Goal: Task Accomplishment & Management: Manage account settings

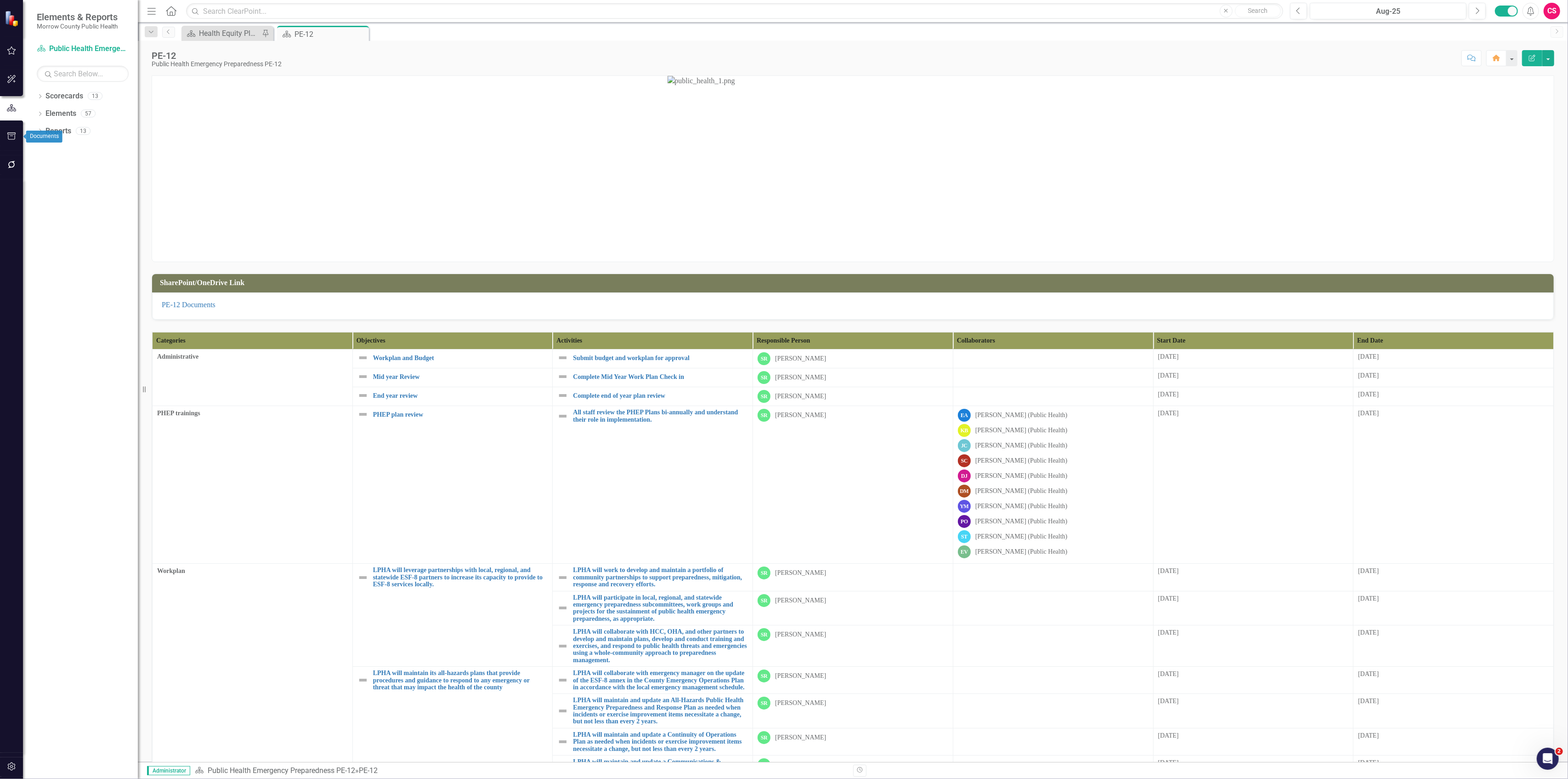
click at [7, 167] on icon "button" at bounding box center [12, 164] width 10 height 7
click at [55, 65] on link "Reporting Workflows" at bounding box center [82, 66] width 92 height 10
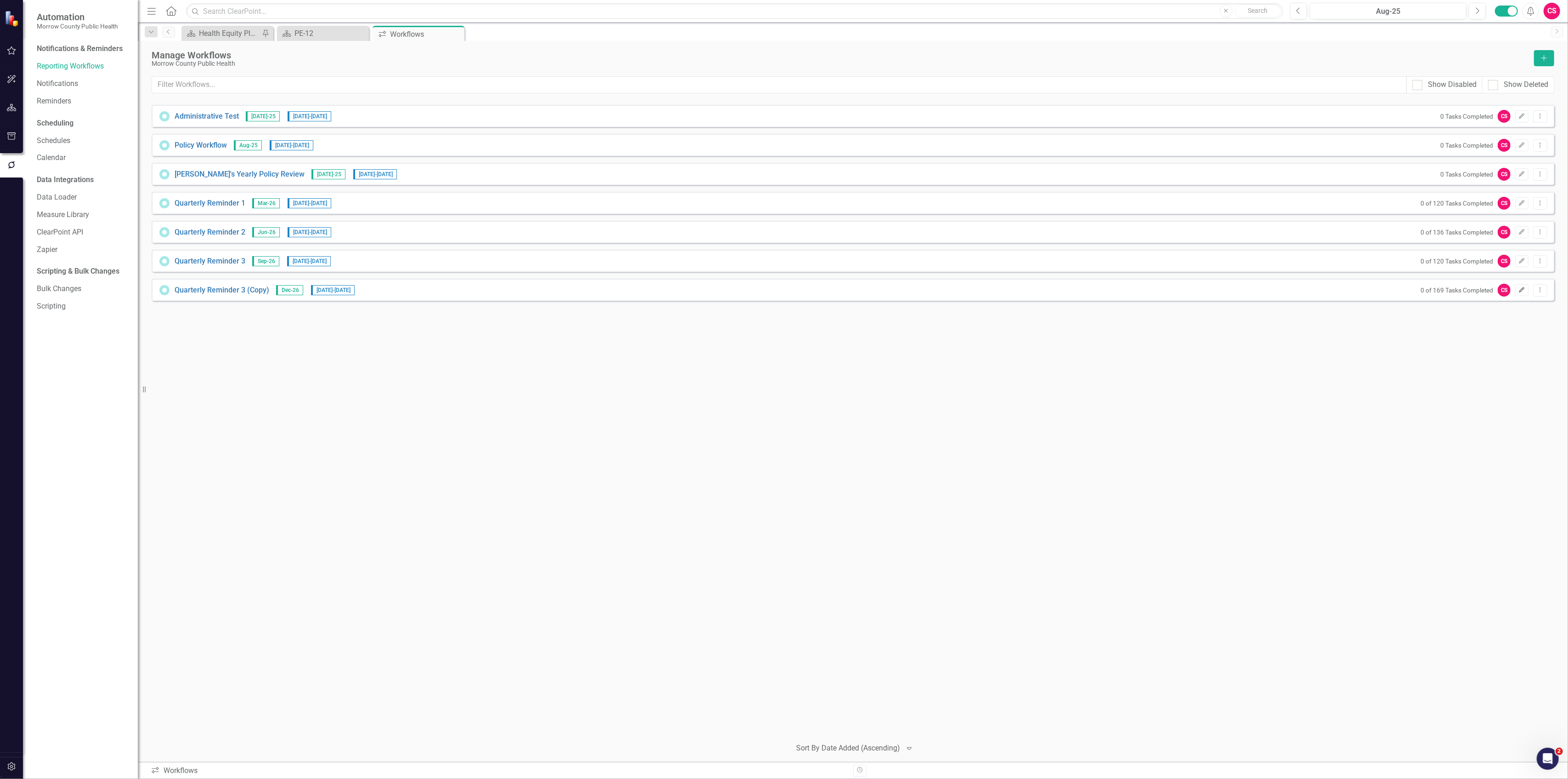
click at [1517, 286] on button "Edit" at bounding box center [1522, 290] width 13 height 12
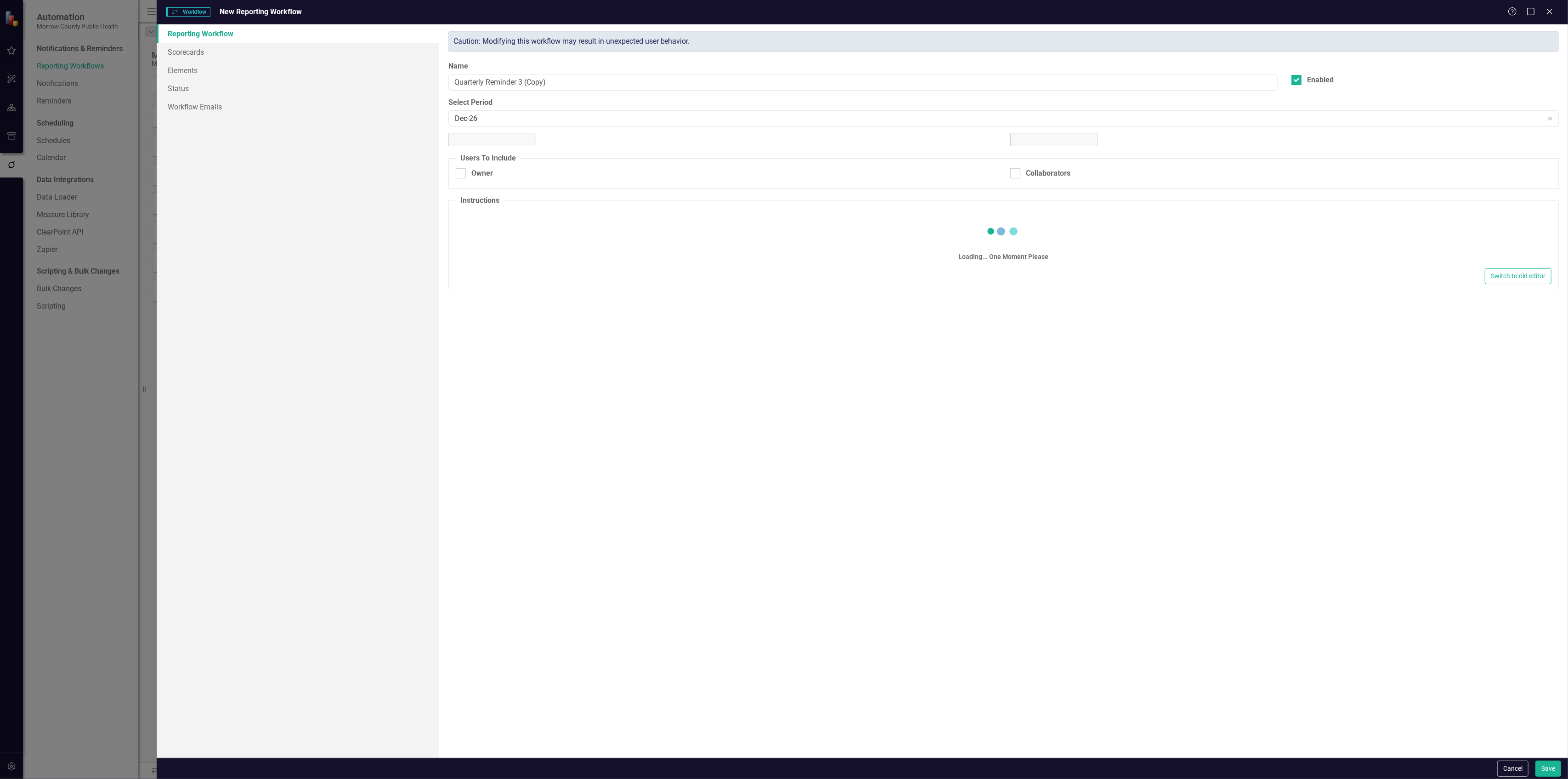
checkbox input "true"
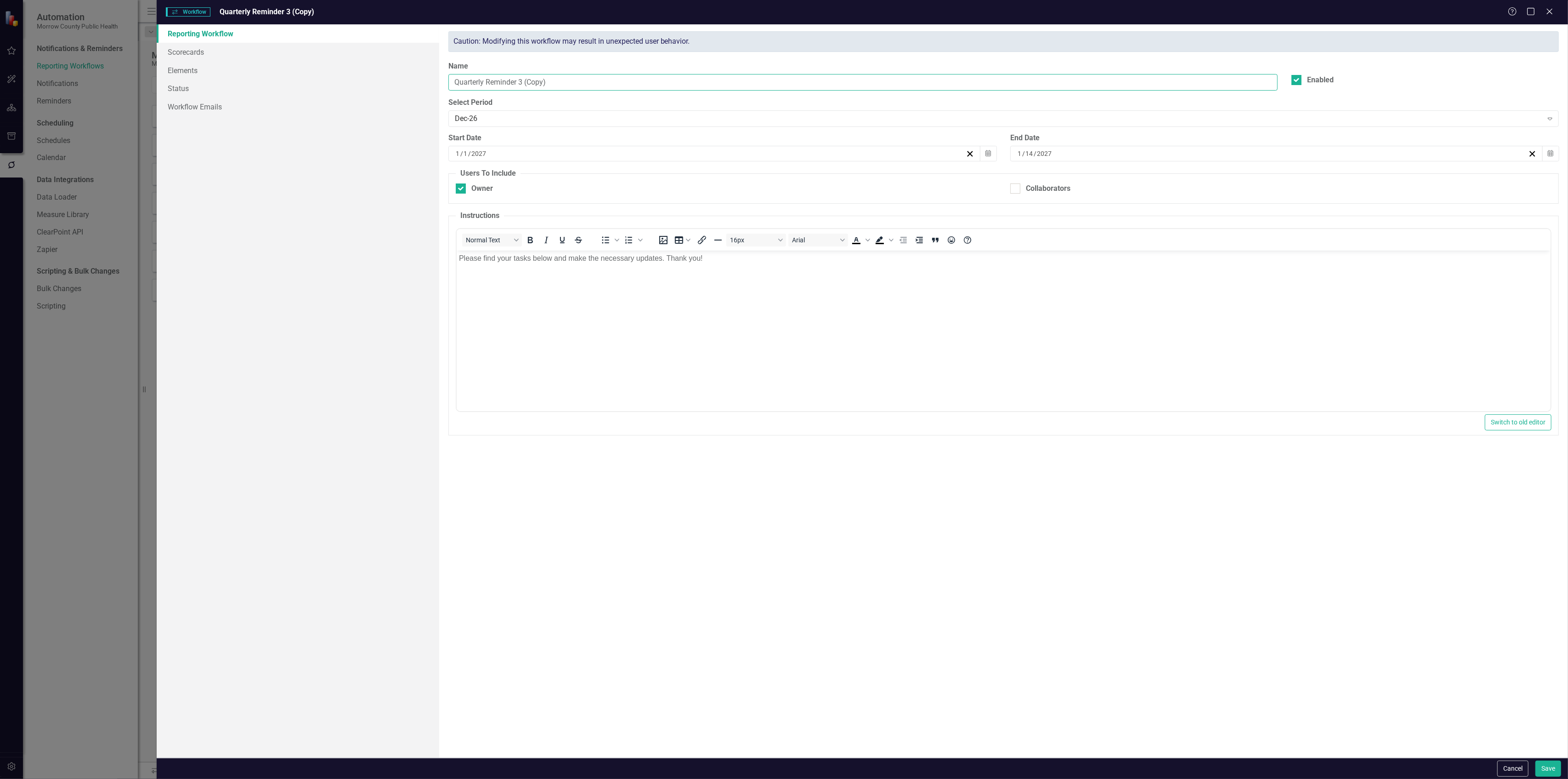
drag, startPoint x: 561, startPoint y: 82, endPoint x: 520, endPoint y: 91, distance: 42.0
click at [520, 91] on input "Quarterly Reminder 3 (Copy)" at bounding box center [863, 83] width 830 height 17
type input "Quarterly Reminder 4 (includes second Bi-Annual and Annual Tasks)"
click at [1547, 769] on button "Save" at bounding box center [1548, 768] width 26 height 16
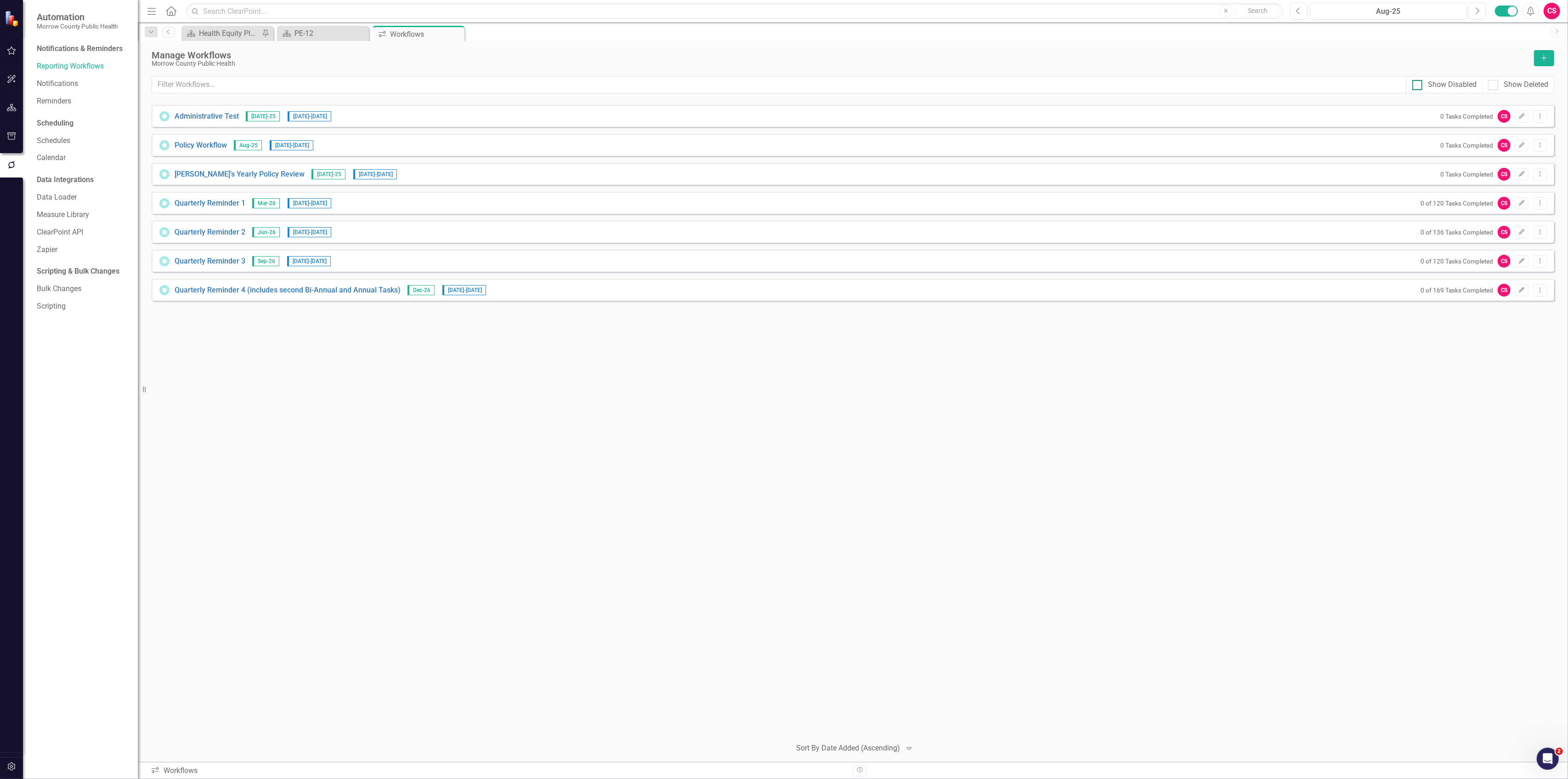
click at [1424, 83] on div "Show Disabled" at bounding box center [1444, 85] width 65 height 10
click at [1419, 83] on div at bounding box center [1417, 85] width 10 height 10
click at [1418, 83] on input "Show Disabled" at bounding box center [1415, 83] width 6 height 6
click at [1419, 85] on div at bounding box center [1417, 85] width 10 height 10
click at [1418, 85] on input "Show Disabled" at bounding box center [1415, 83] width 6 height 6
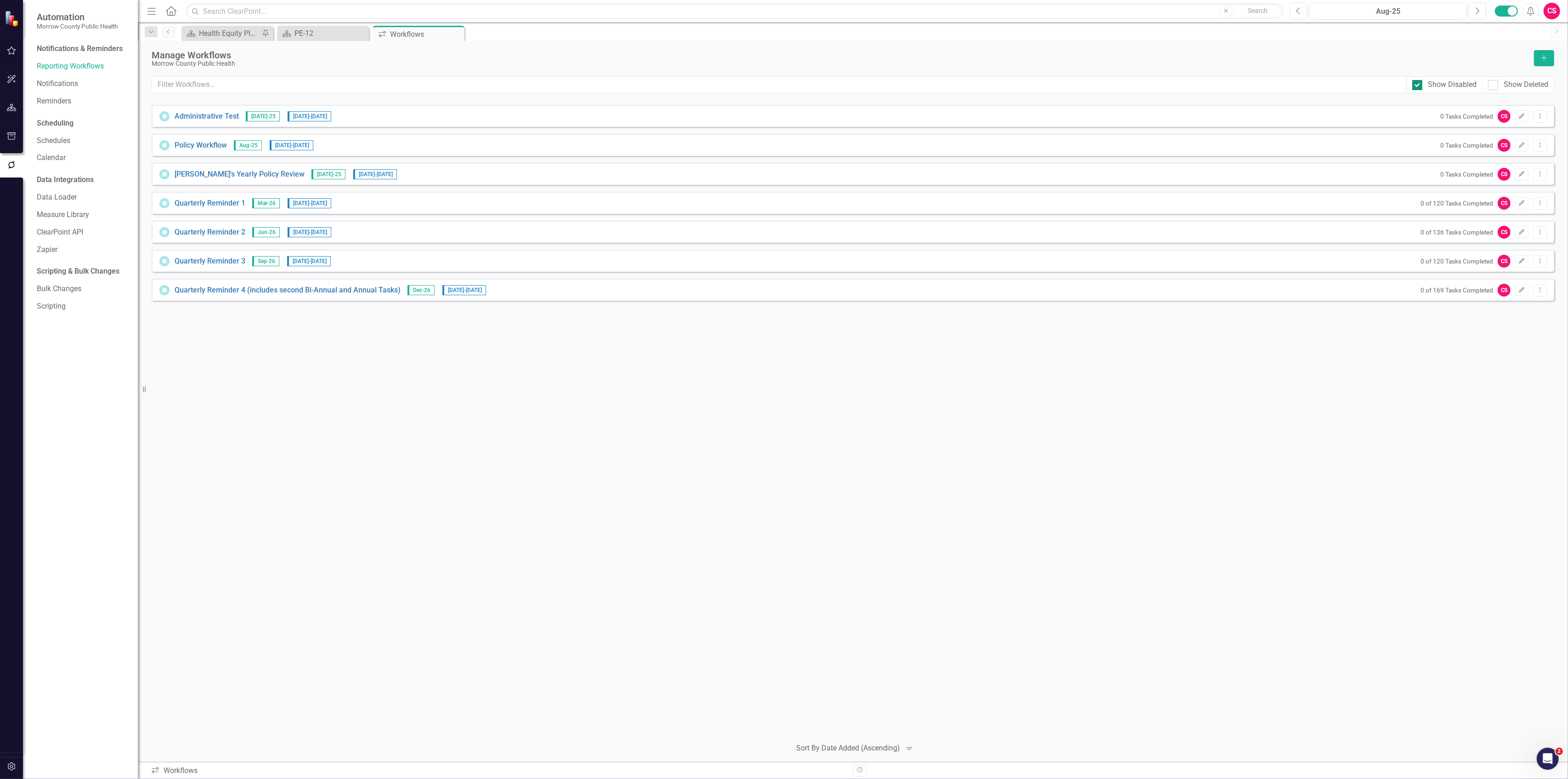
checkbox input "false"
click at [1490, 83] on input "Show Deleted" at bounding box center [1491, 83] width 6 height 6
click at [1490, 85] on input "Show Deleted" at bounding box center [1491, 83] width 6 height 6
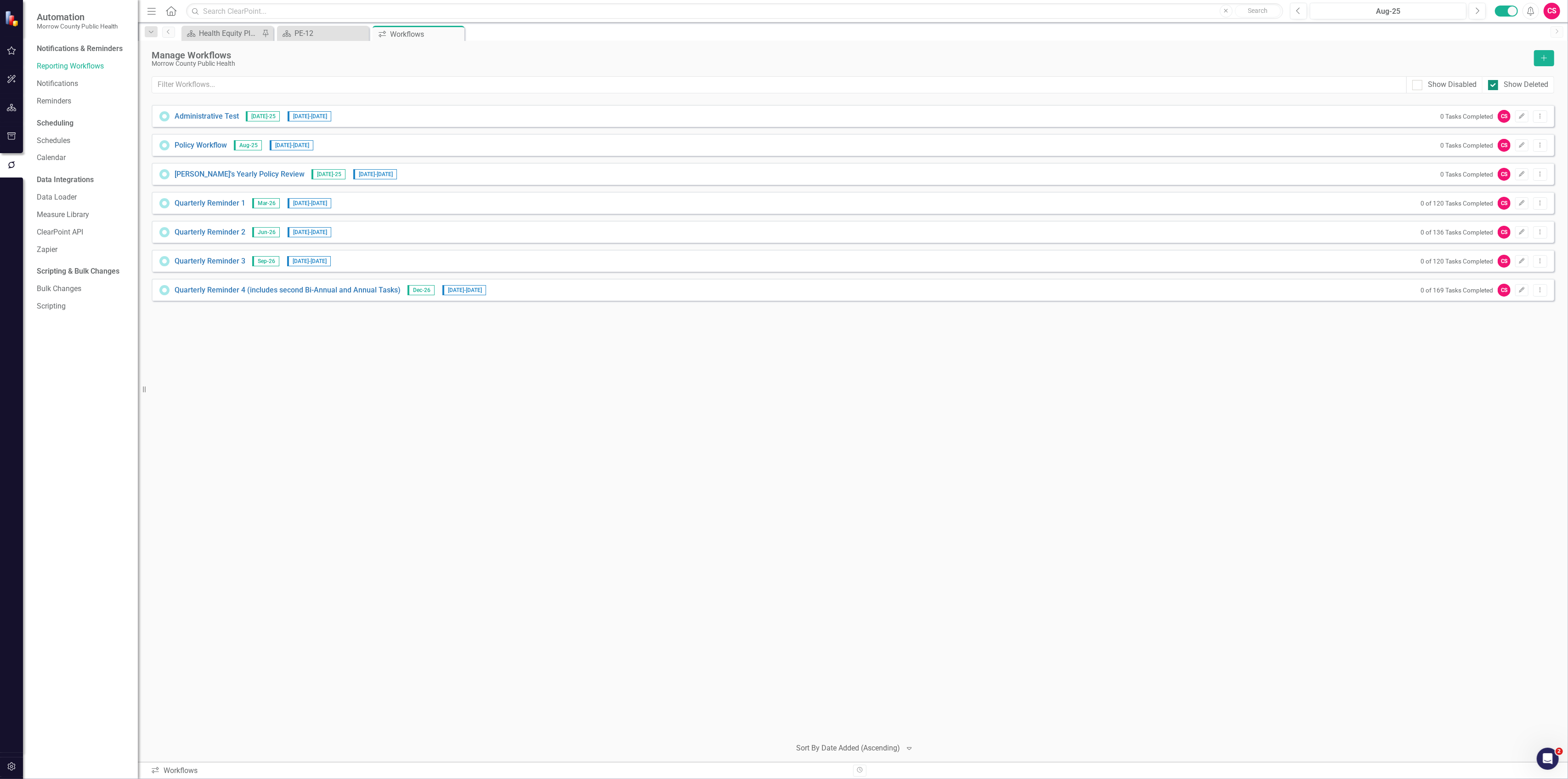
checkbox input "false"
click at [229, 174] on link "[PERSON_NAME]'s Yearly Policy Review" at bounding box center [240, 174] width 130 height 10
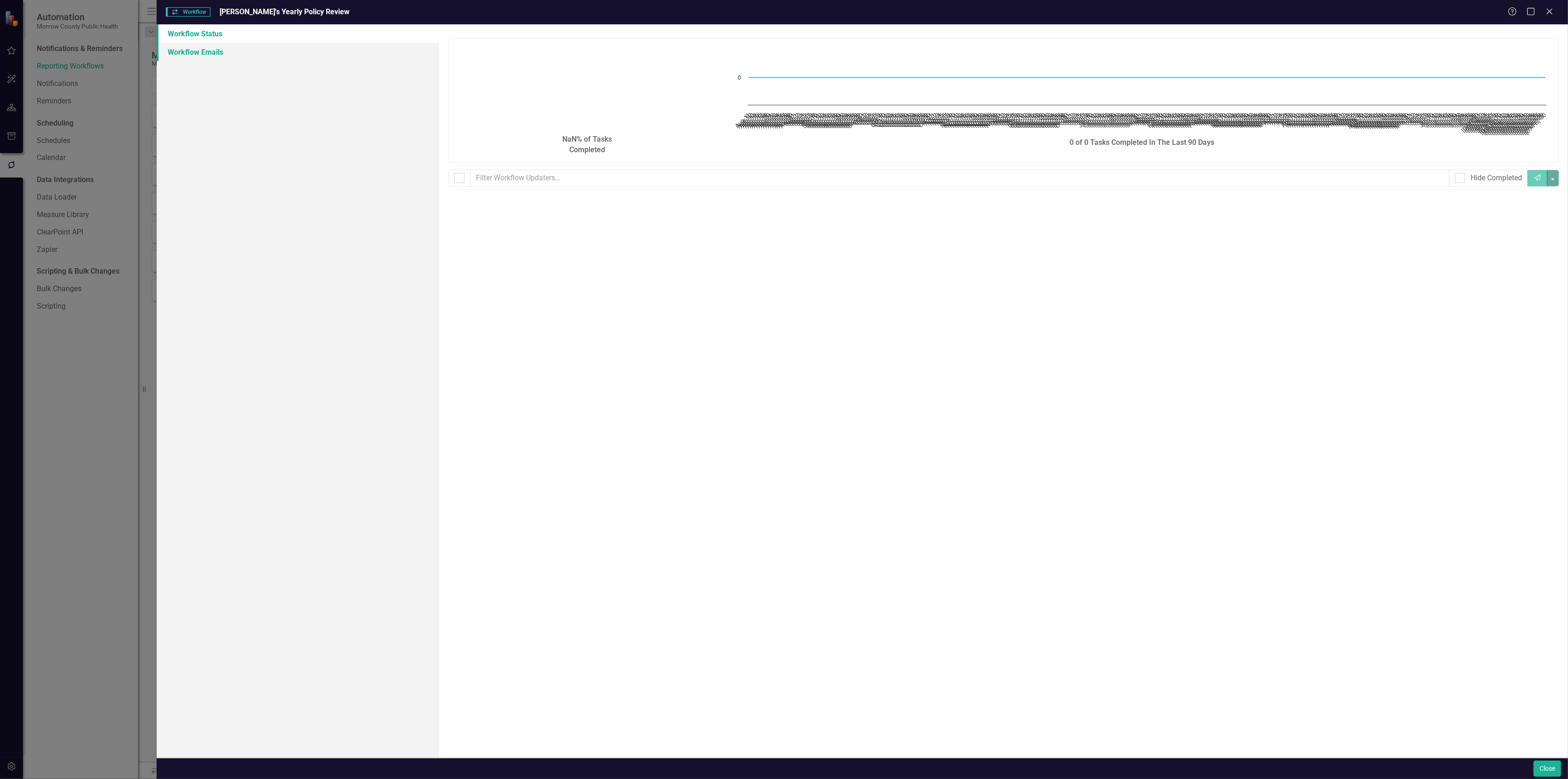
click at [217, 50] on link "Workflow Emails" at bounding box center [297, 52] width 282 height 18
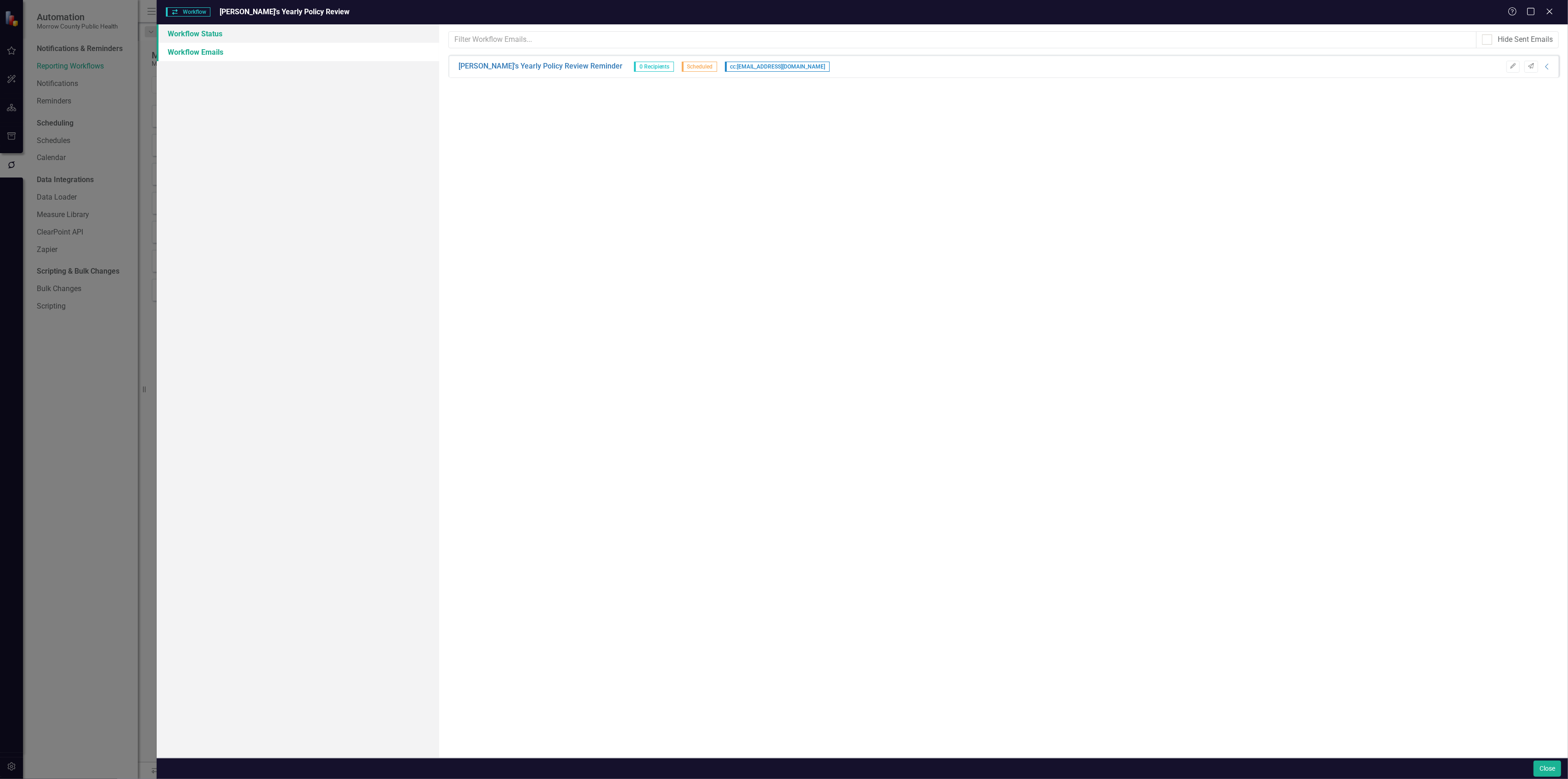
click at [215, 37] on link "Workflow Status" at bounding box center [297, 33] width 282 height 18
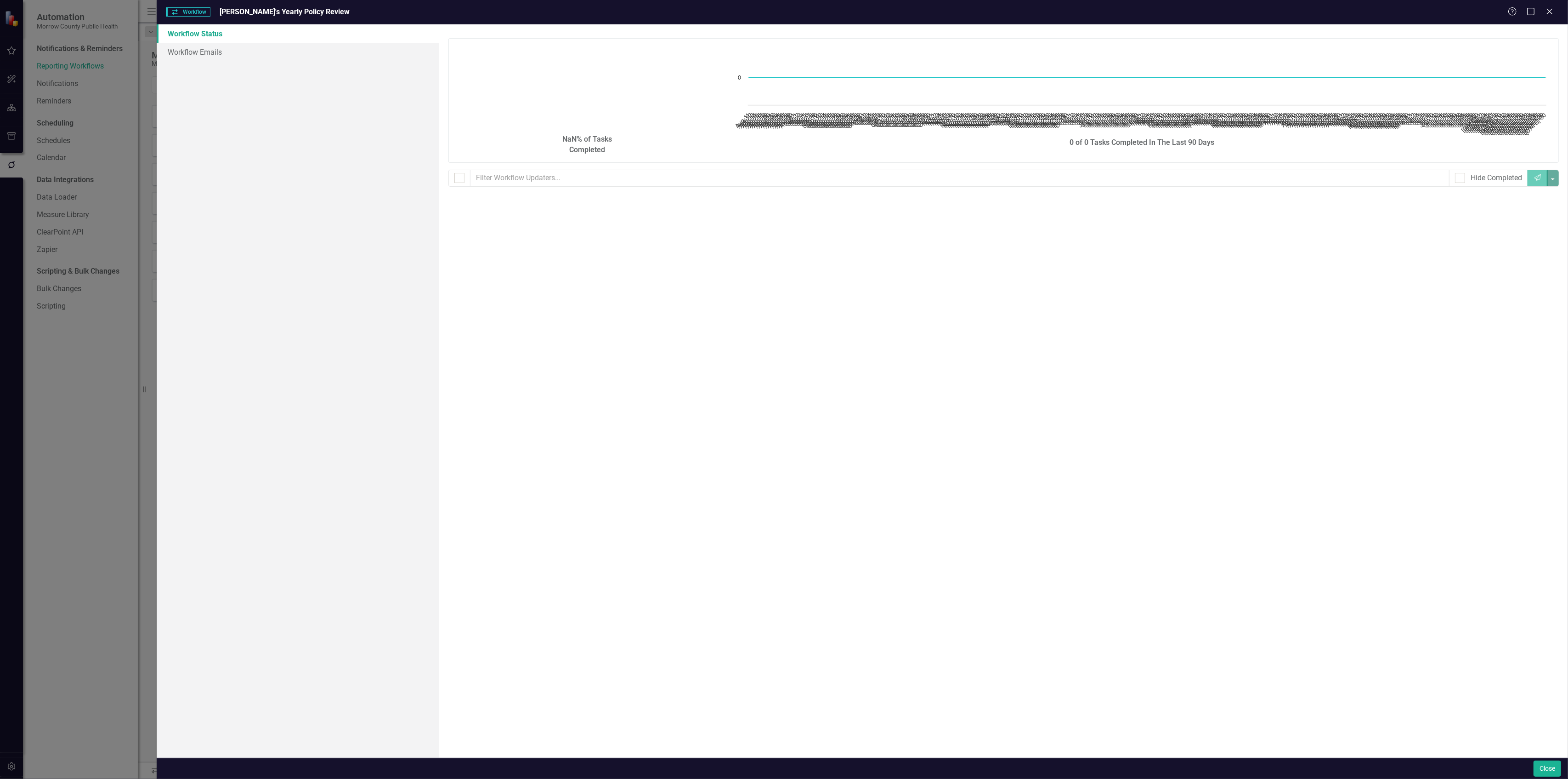
click at [1559, 10] on div "Workflow Workflow [PERSON_NAME]'s Yearly Policy Review Help Maximize Close" at bounding box center [862, 12] width 1412 height 24
click at [1555, 9] on div "Help Maximize Close" at bounding box center [1533, 12] width 51 height 10
click at [1550, 12] on icon "Close" at bounding box center [1549, 11] width 12 height 9
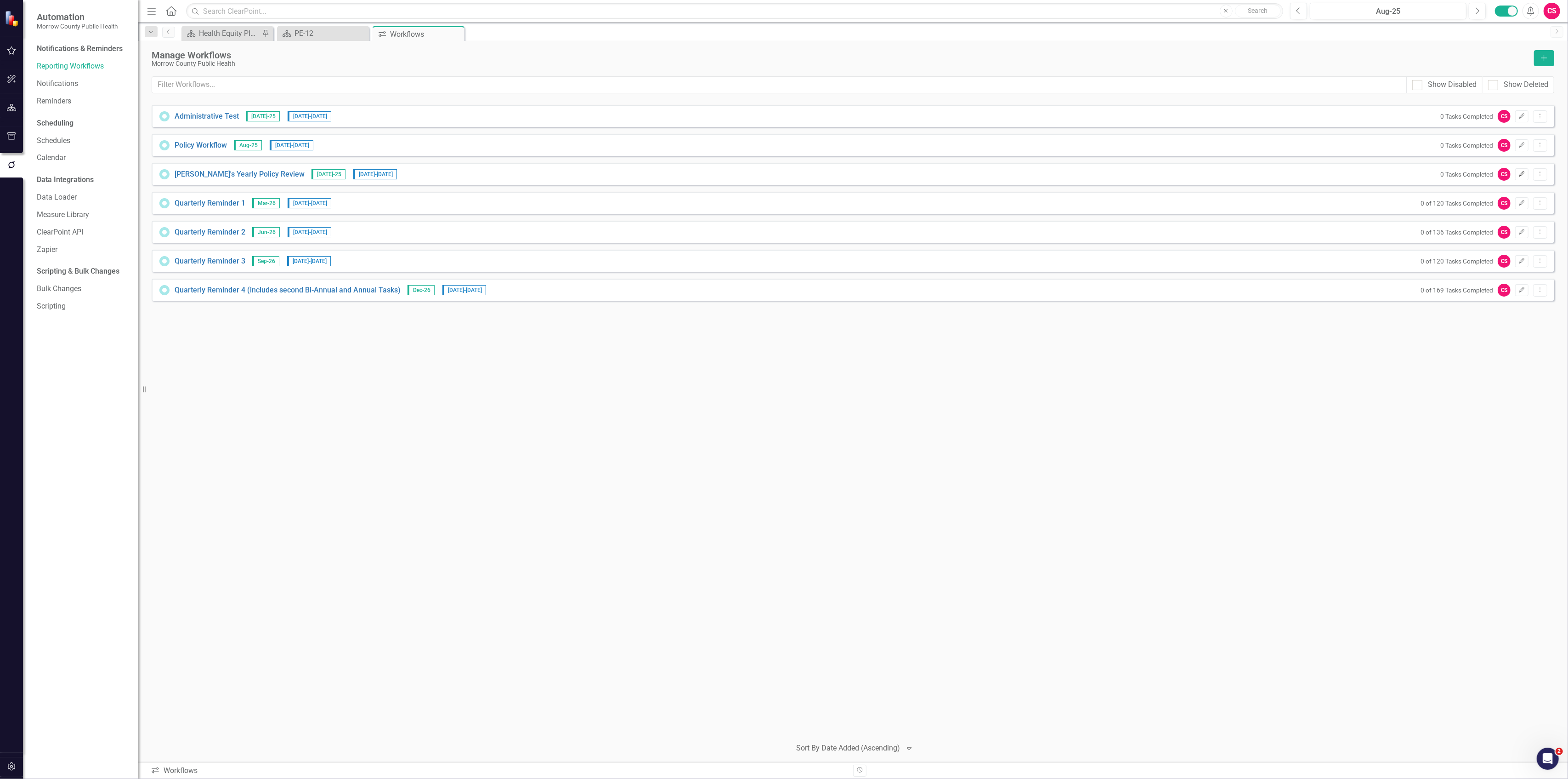
click at [1519, 171] on button "Edit" at bounding box center [1522, 174] width 13 height 12
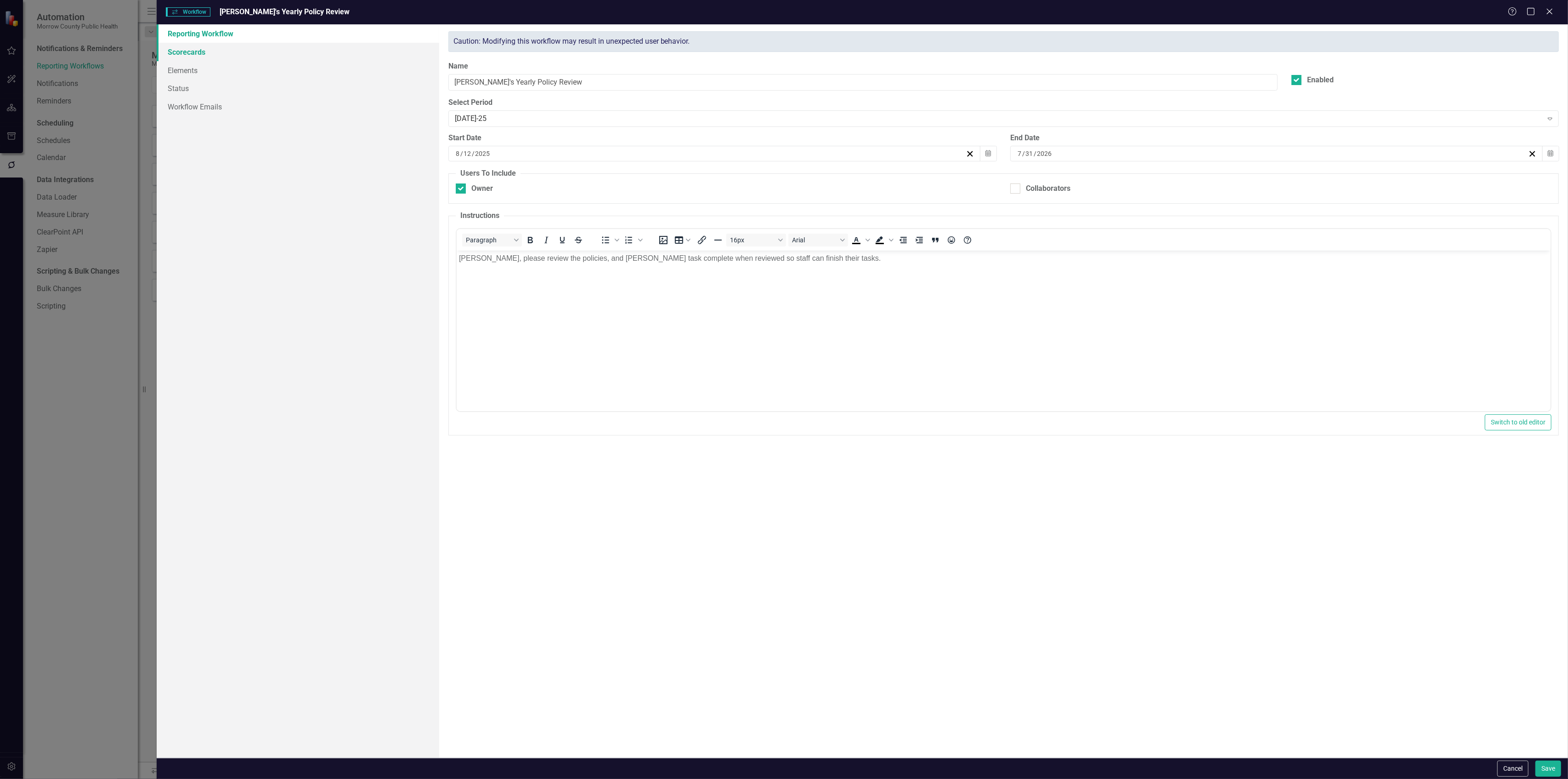
click at [241, 48] on link "Scorecards" at bounding box center [297, 52] width 282 height 18
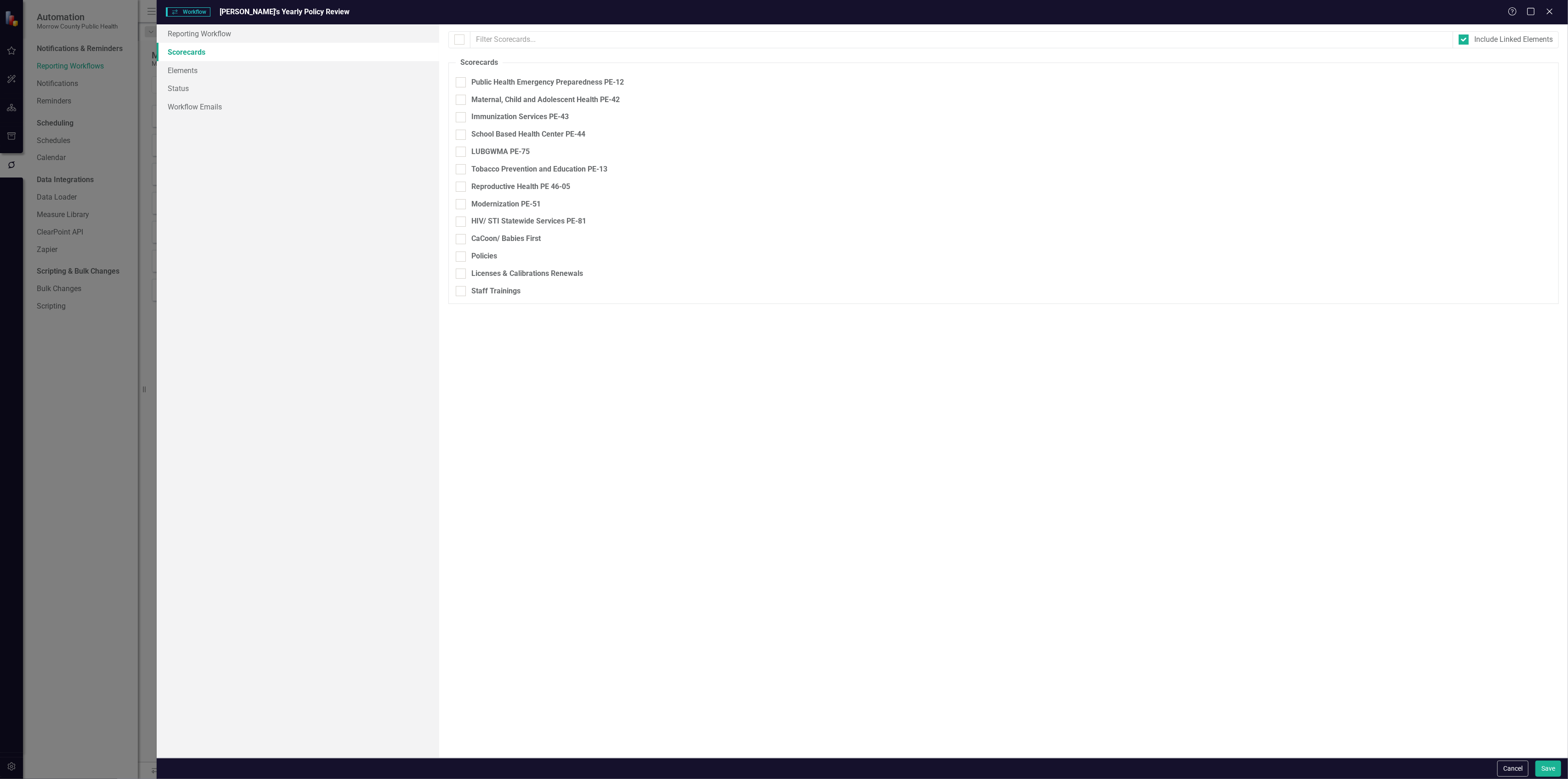
checkbox input "false"
click at [219, 65] on link "Elements" at bounding box center [297, 70] width 282 height 18
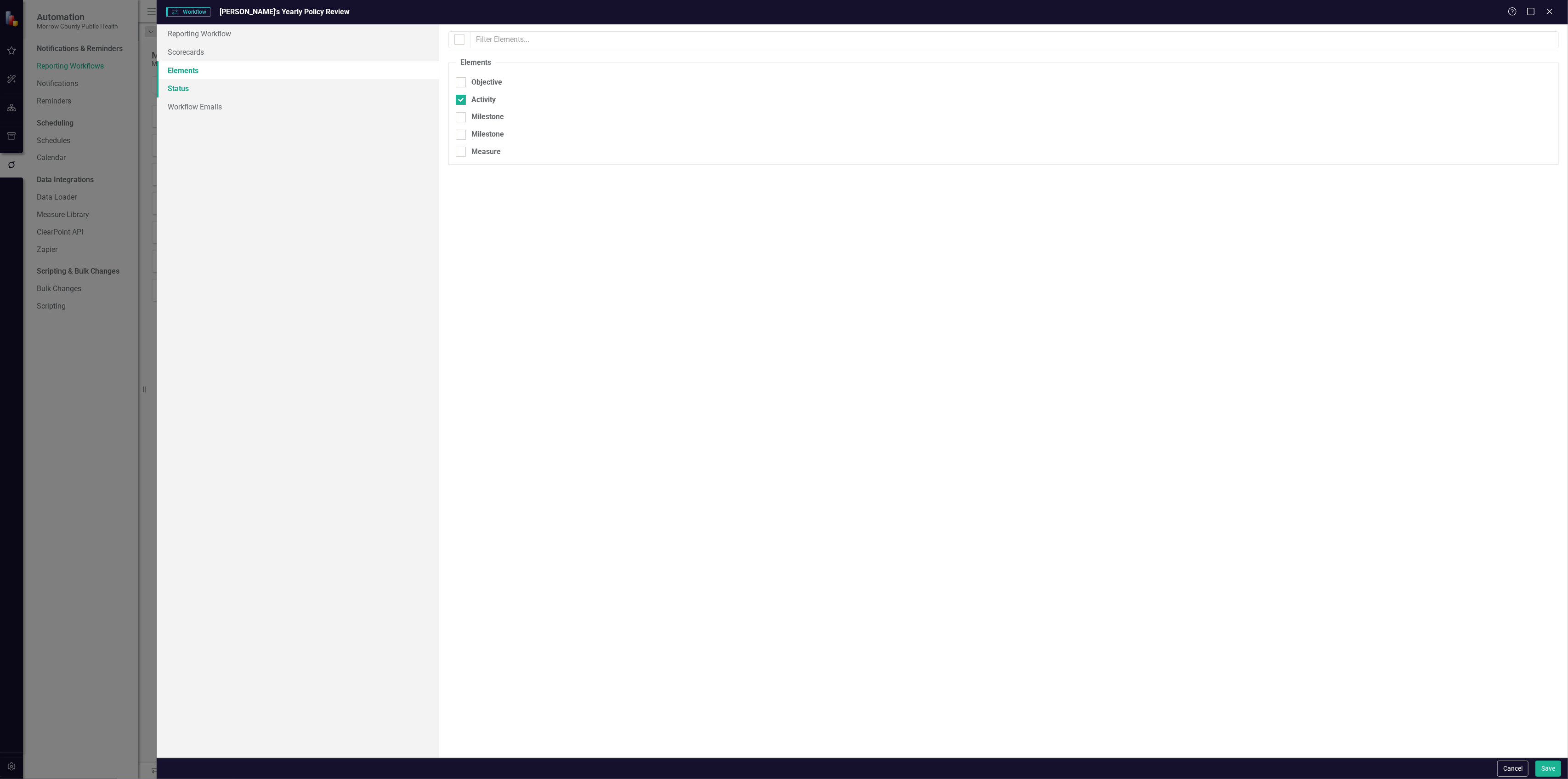
click at [209, 82] on link "Status" at bounding box center [297, 88] width 282 height 18
click at [206, 99] on link "Workflow Emails" at bounding box center [297, 107] width 282 height 18
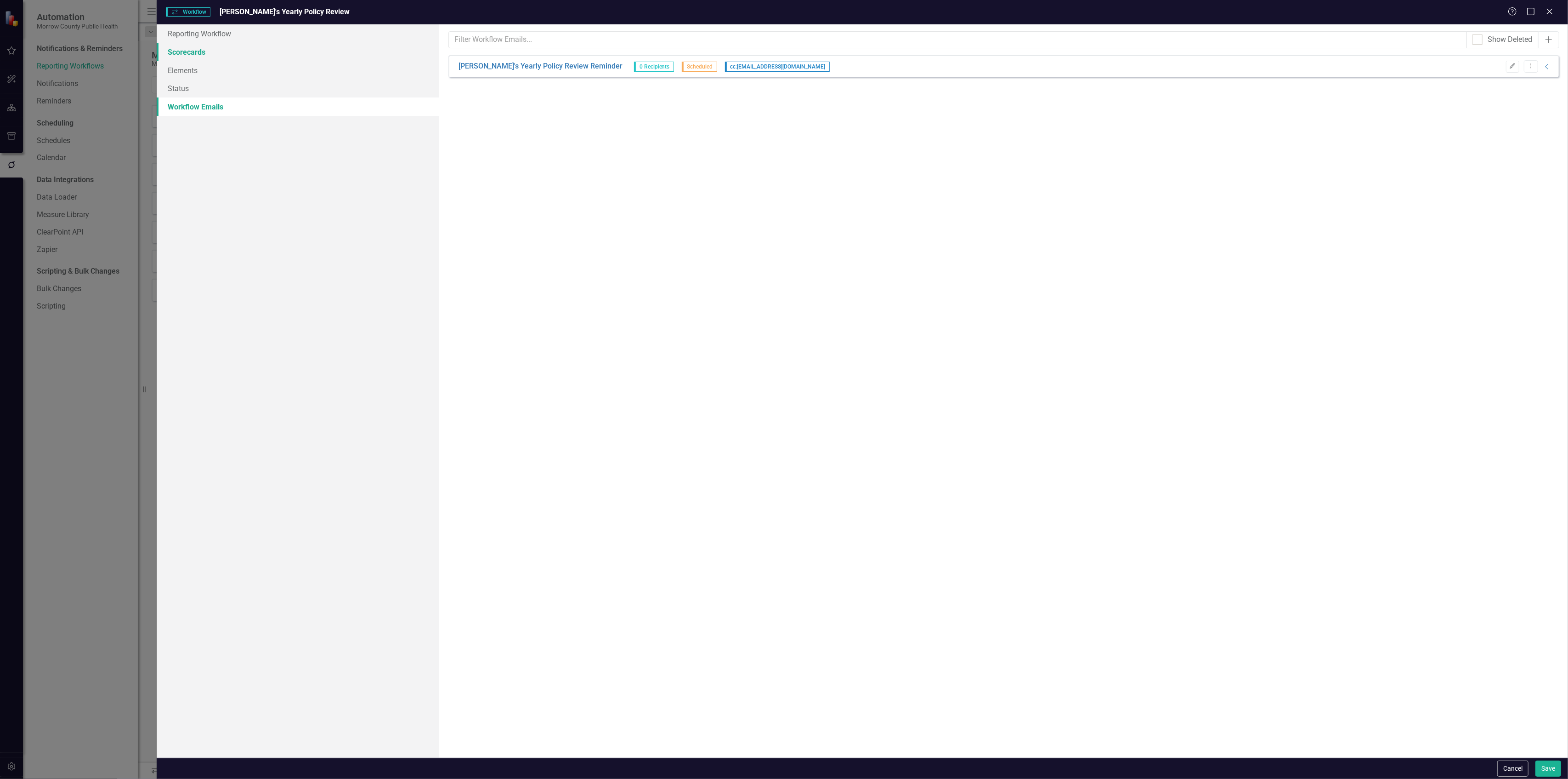
click at [194, 49] on link "Scorecards" at bounding box center [297, 52] width 282 height 18
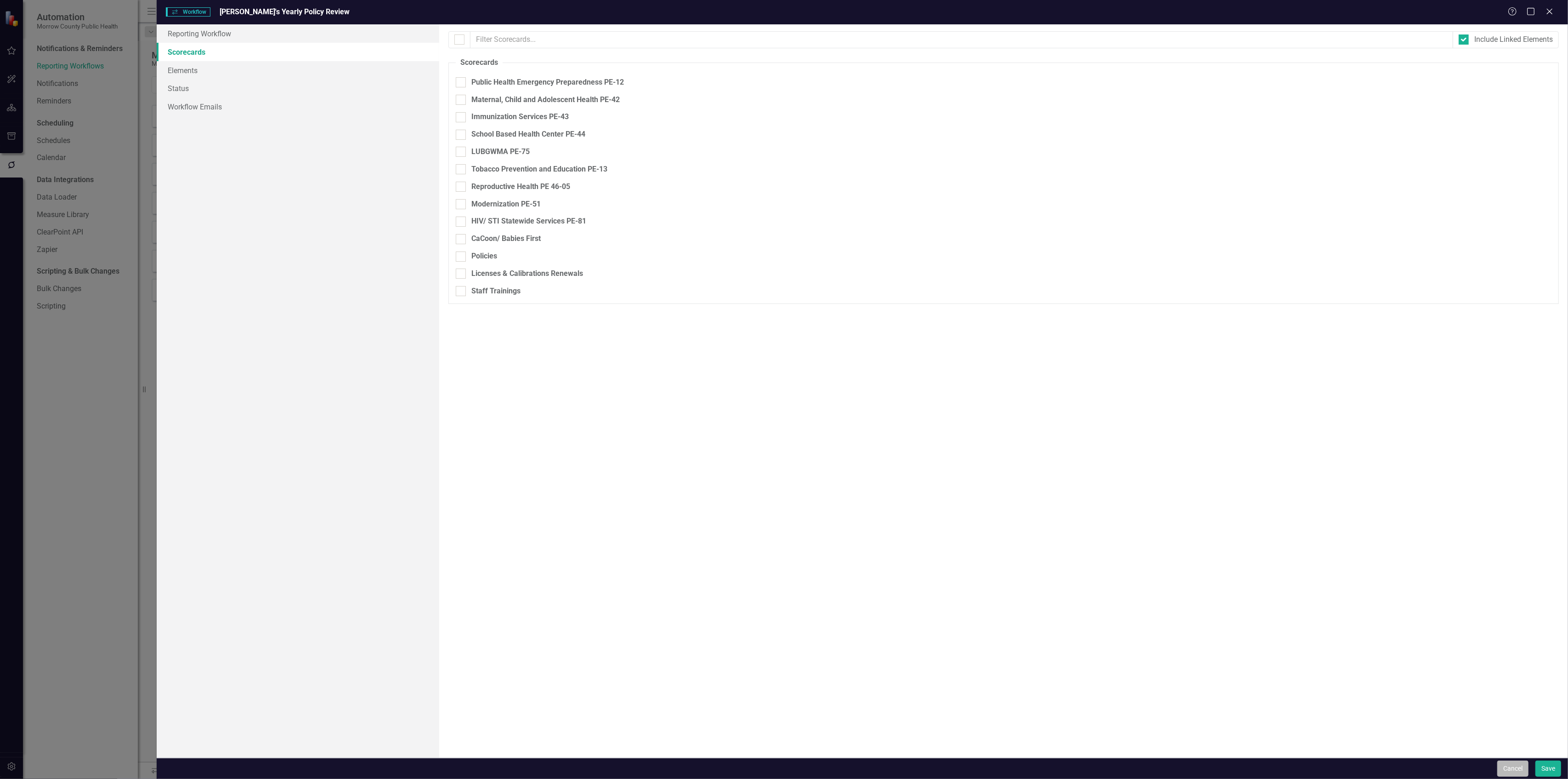
click at [1503, 767] on button "Cancel" at bounding box center [1513, 768] width 31 height 16
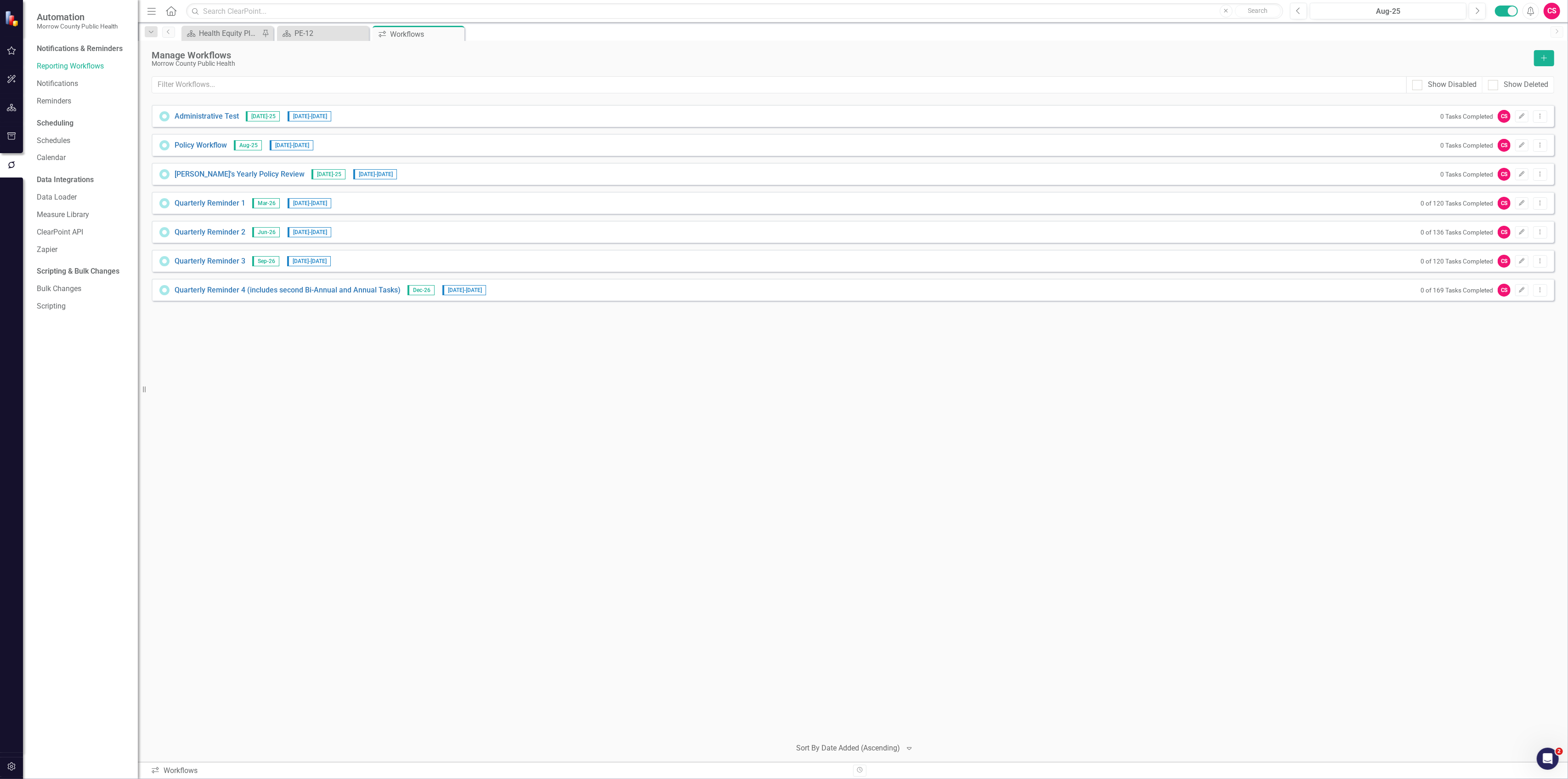
click at [13, 105] on icon "button" at bounding box center [12, 108] width 10 height 7
click at [61, 96] on link "Scorecards" at bounding box center [65, 96] width 38 height 10
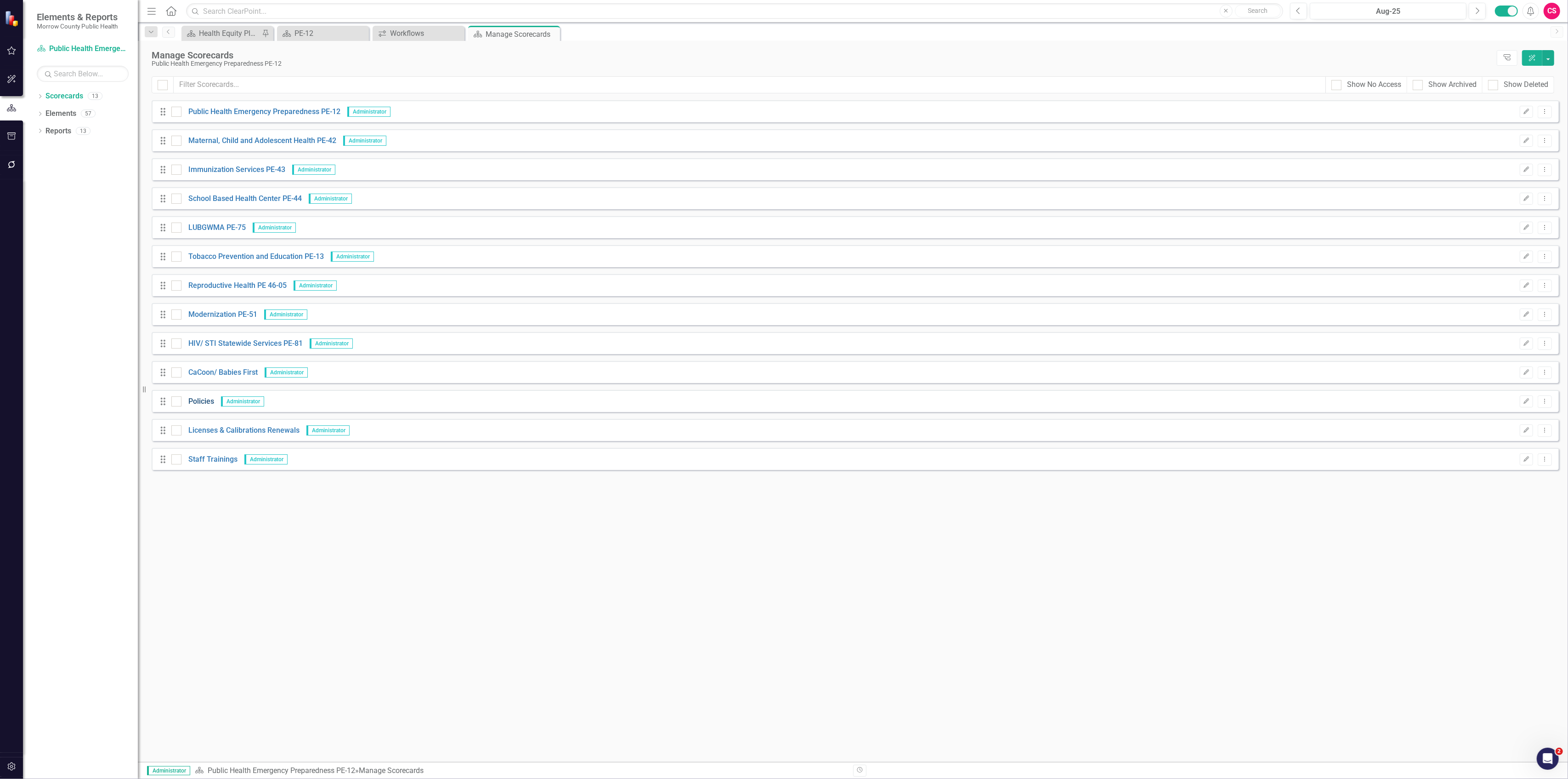
click at [204, 400] on link "Policies" at bounding box center [198, 401] width 33 height 10
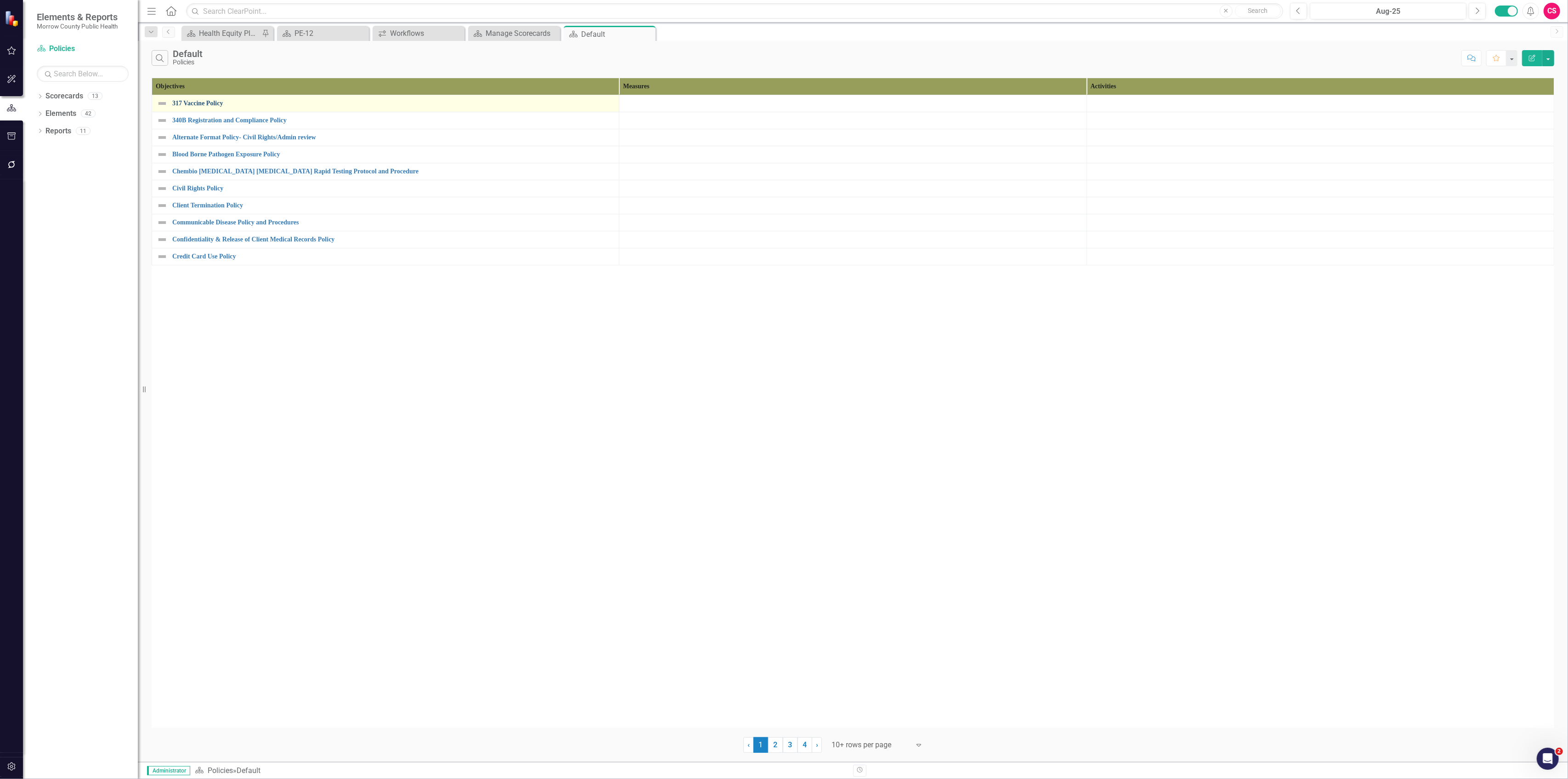
click at [211, 102] on link "317 Vaccine Policy" at bounding box center [393, 103] width 442 height 7
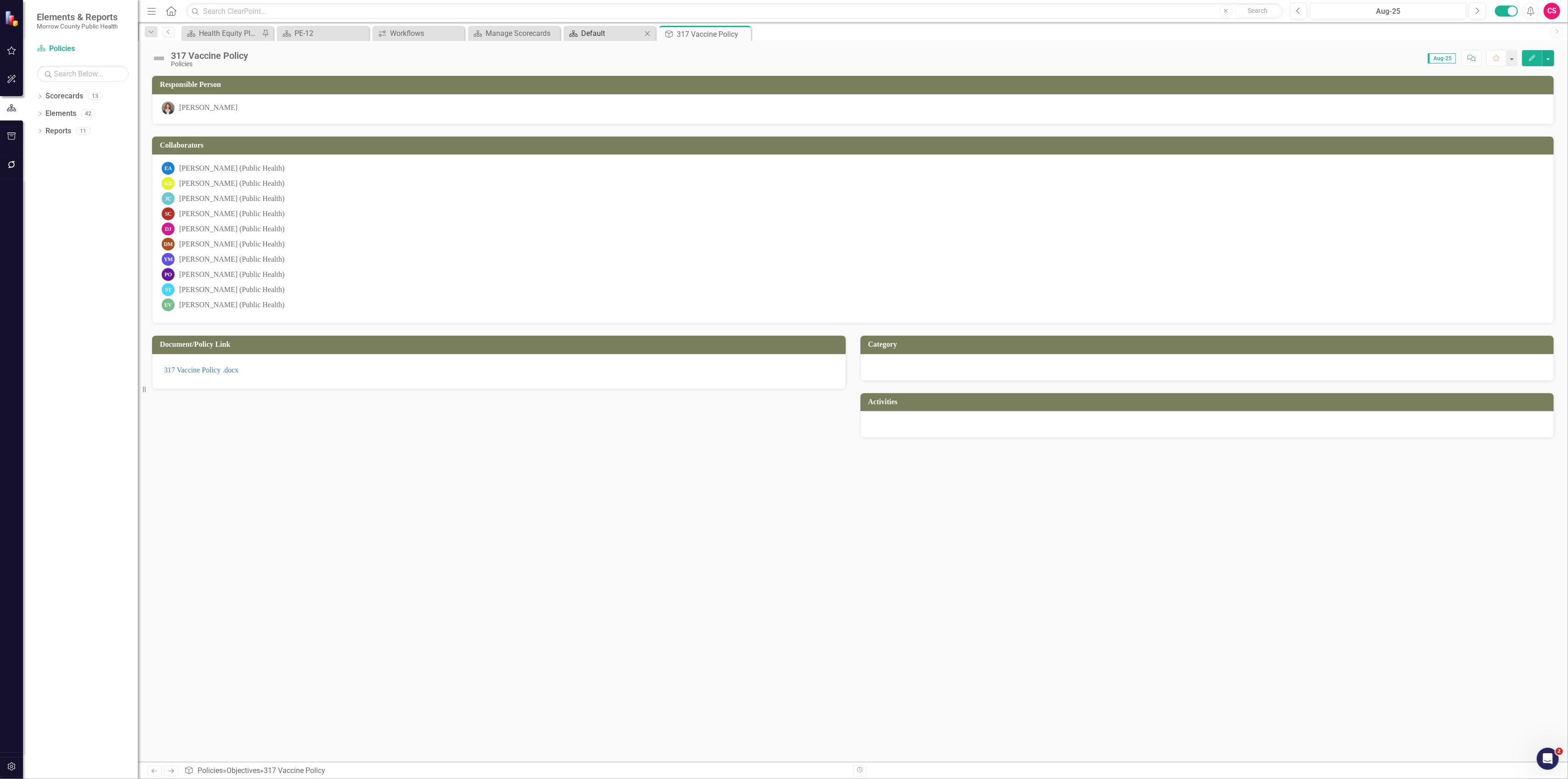
click at [596, 28] on div "Default" at bounding box center [612, 33] width 61 height 12
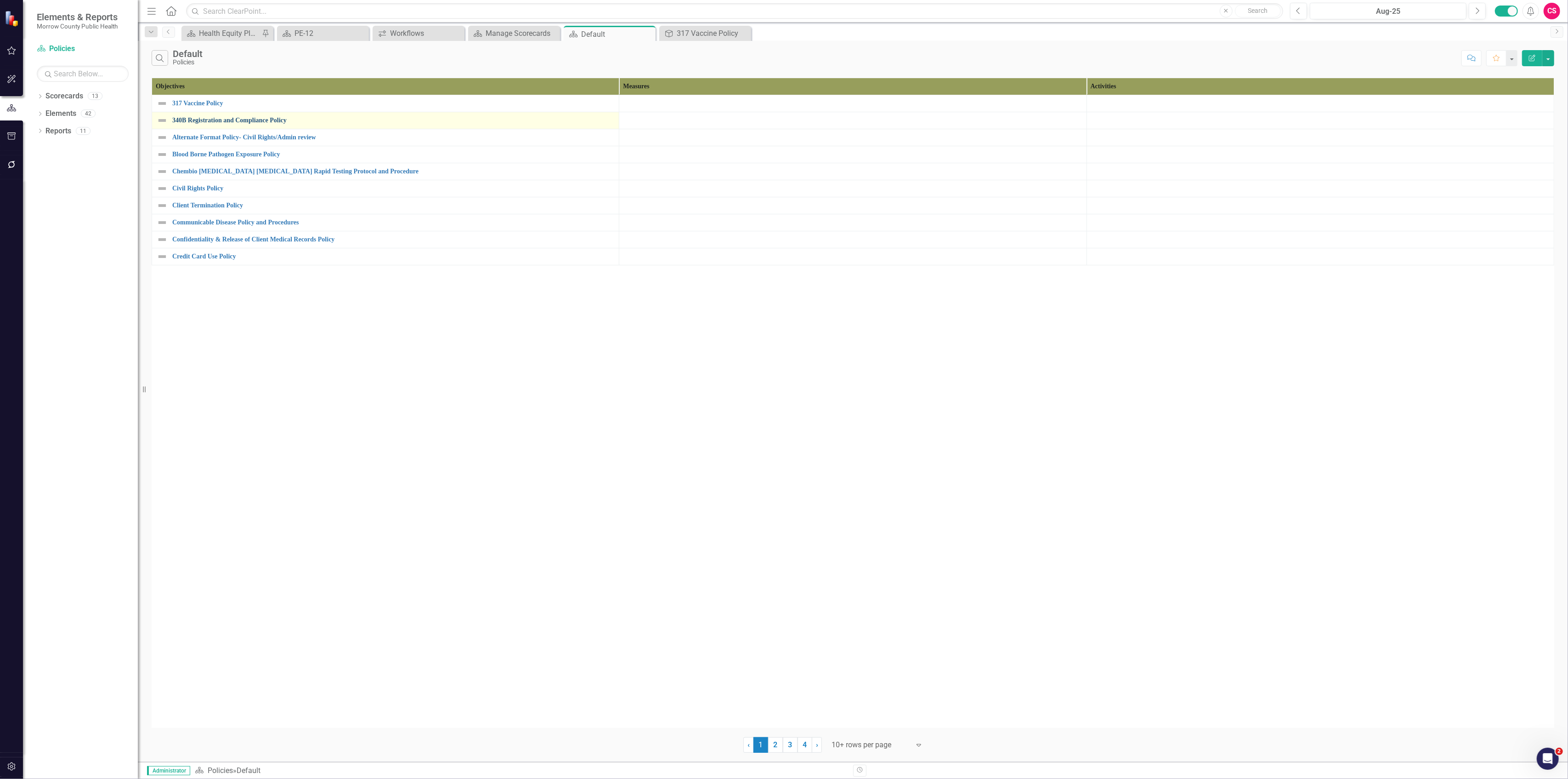
click at [254, 119] on link "340B Registration and Compliance Policy" at bounding box center [393, 120] width 442 height 7
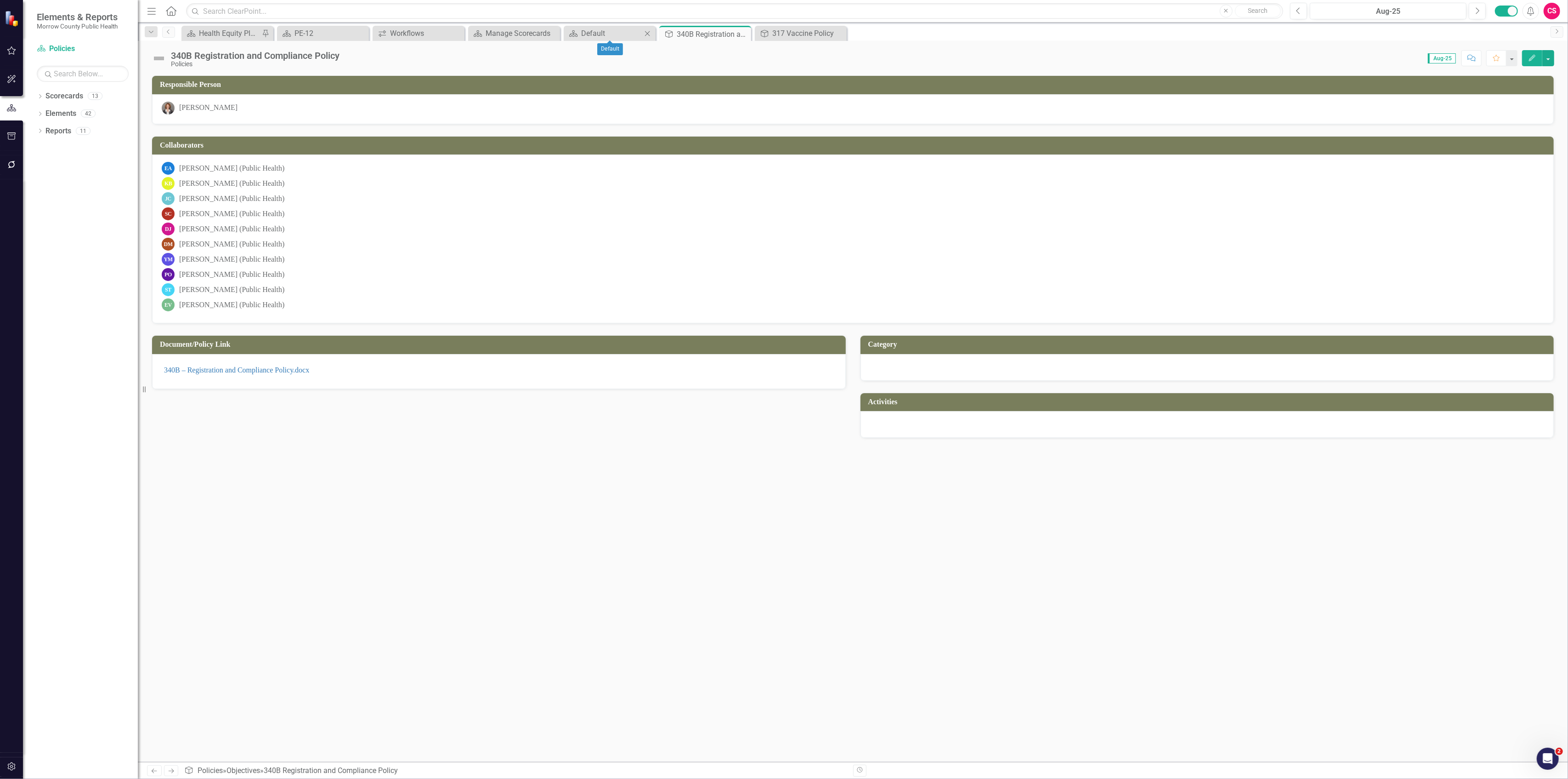
click at [611, 27] on div "Scorecard Default Close" at bounding box center [609, 33] width 92 height 15
click at [601, 34] on div "Default" at bounding box center [612, 33] width 61 height 12
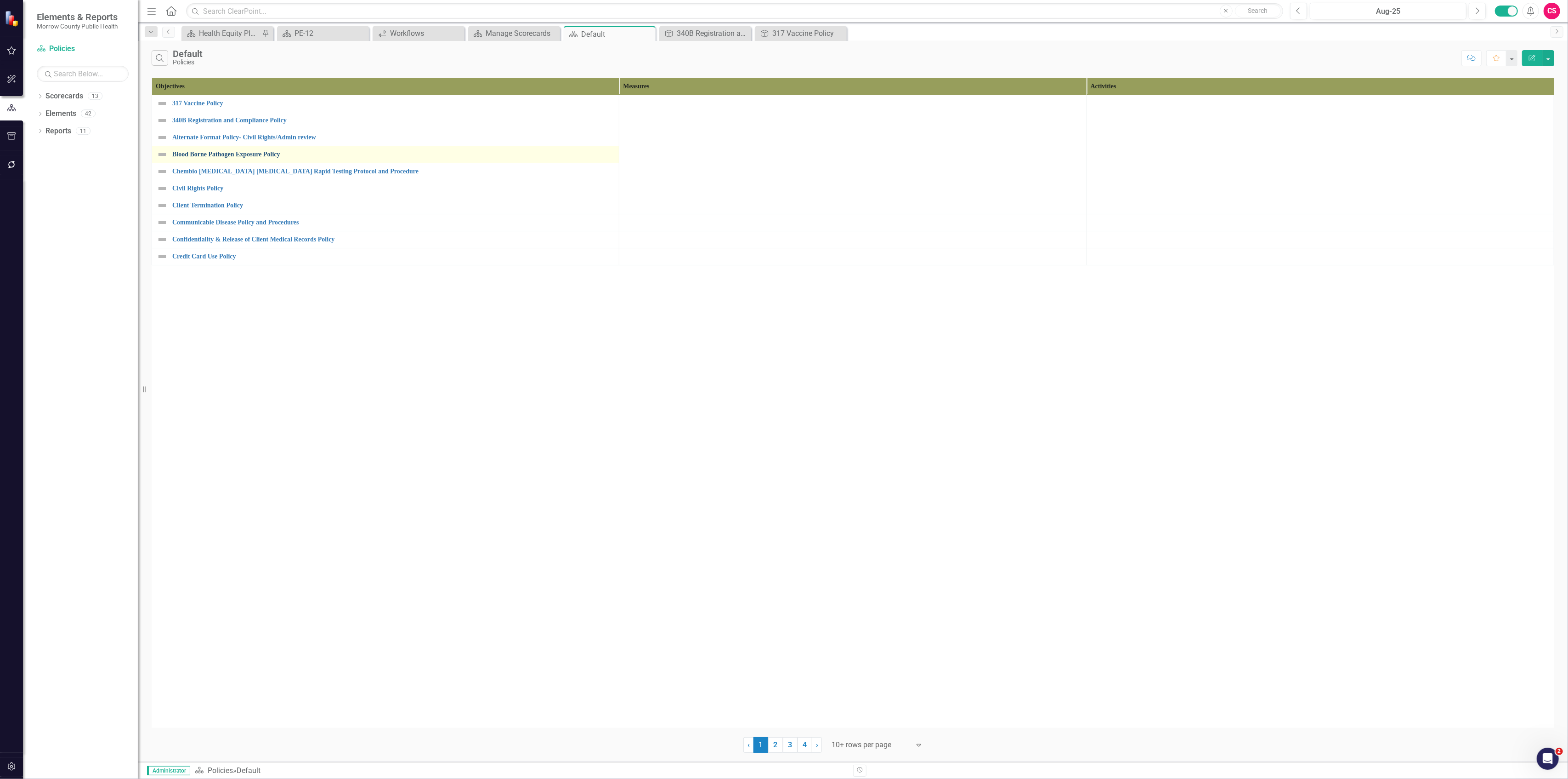
click at [225, 153] on link "Blood Borne Pathogen Exposure Policy" at bounding box center [393, 154] width 442 height 7
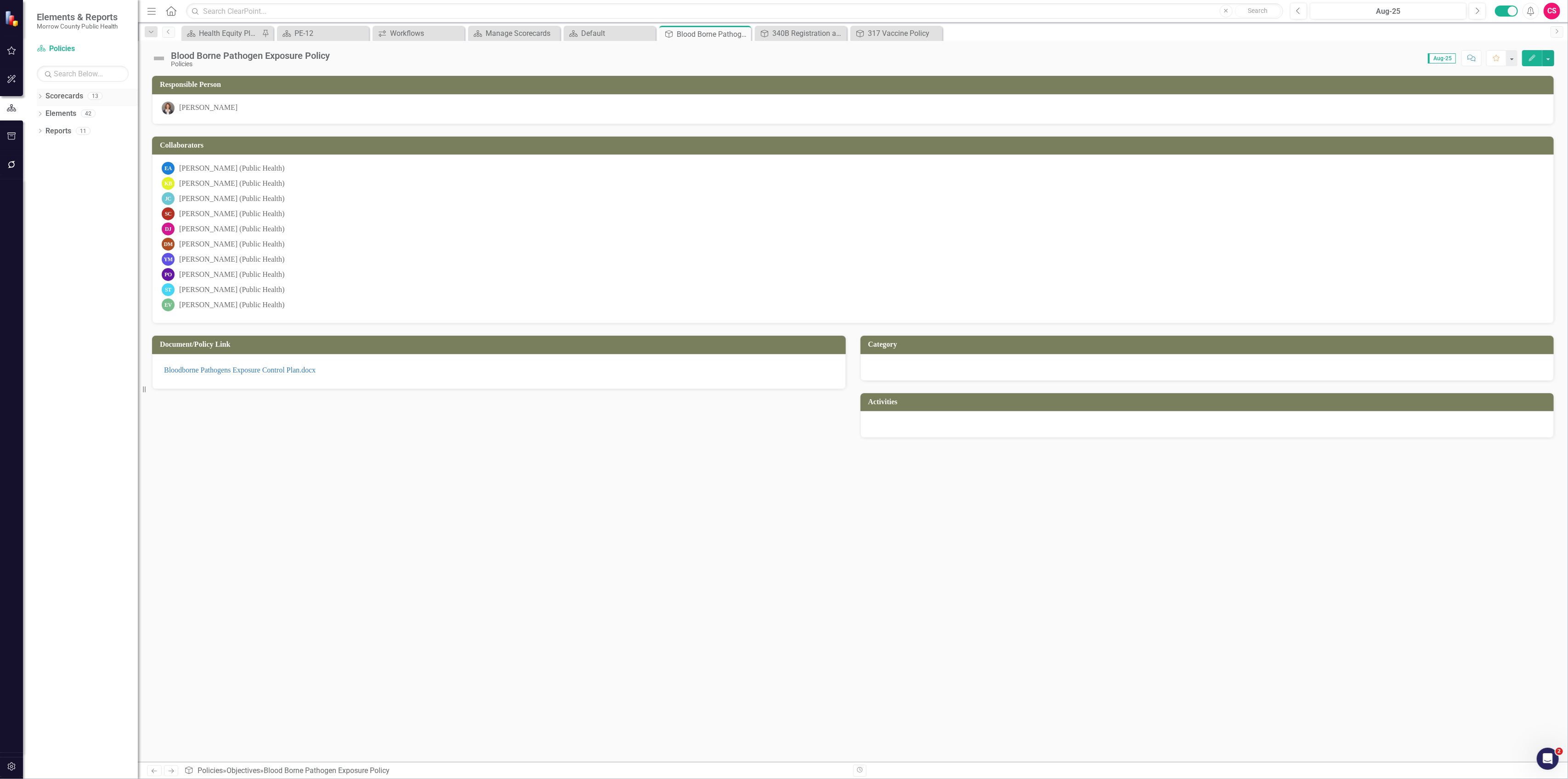
click at [40, 96] on icon "Dropdown" at bounding box center [40, 97] width 7 height 5
click at [74, 307] on link "Licenses & Calibrations Renewals" at bounding box center [94, 305] width 87 height 10
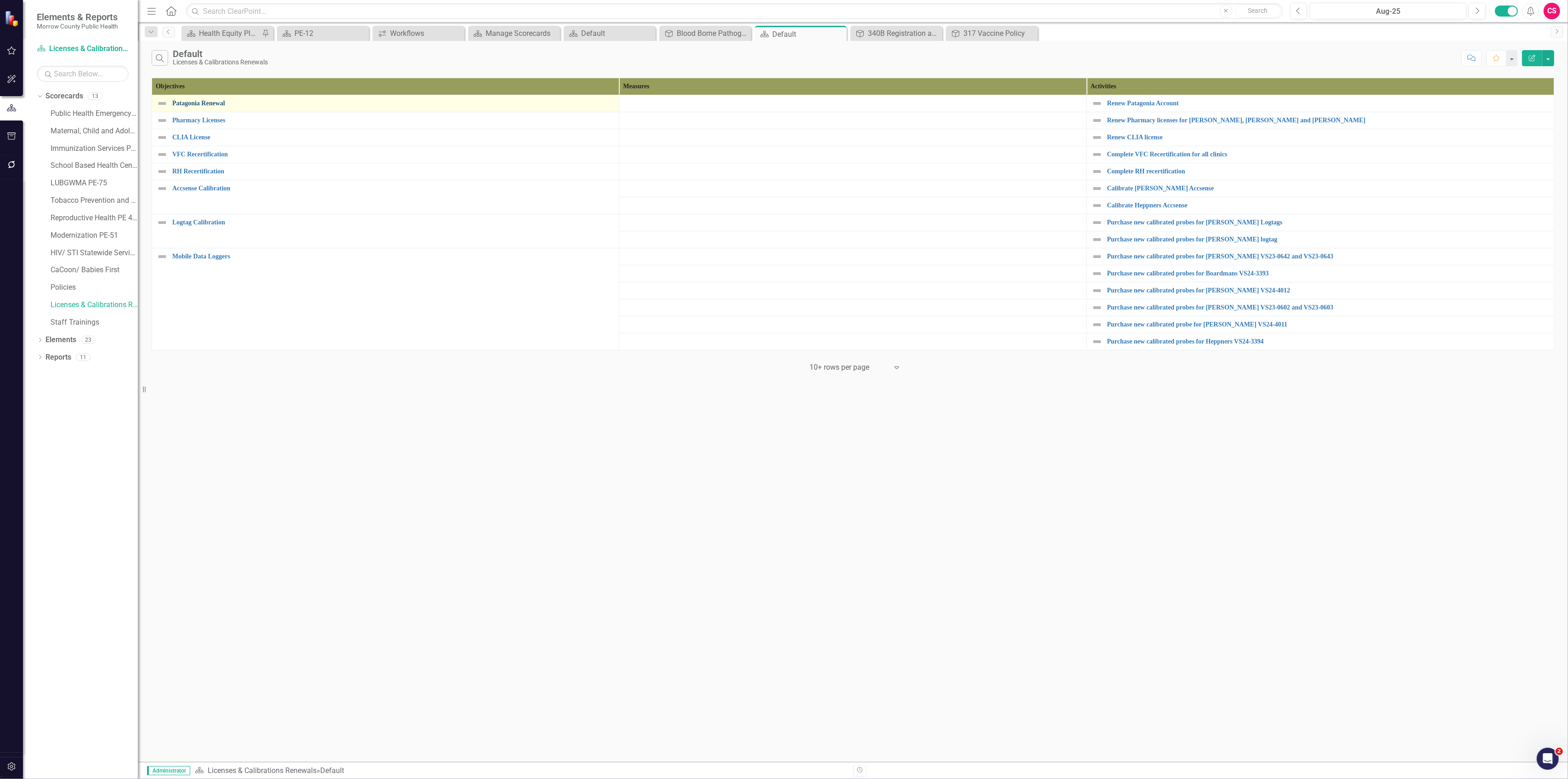
click at [208, 104] on link "Patagonia Renewal" at bounding box center [393, 103] width 442 height 7
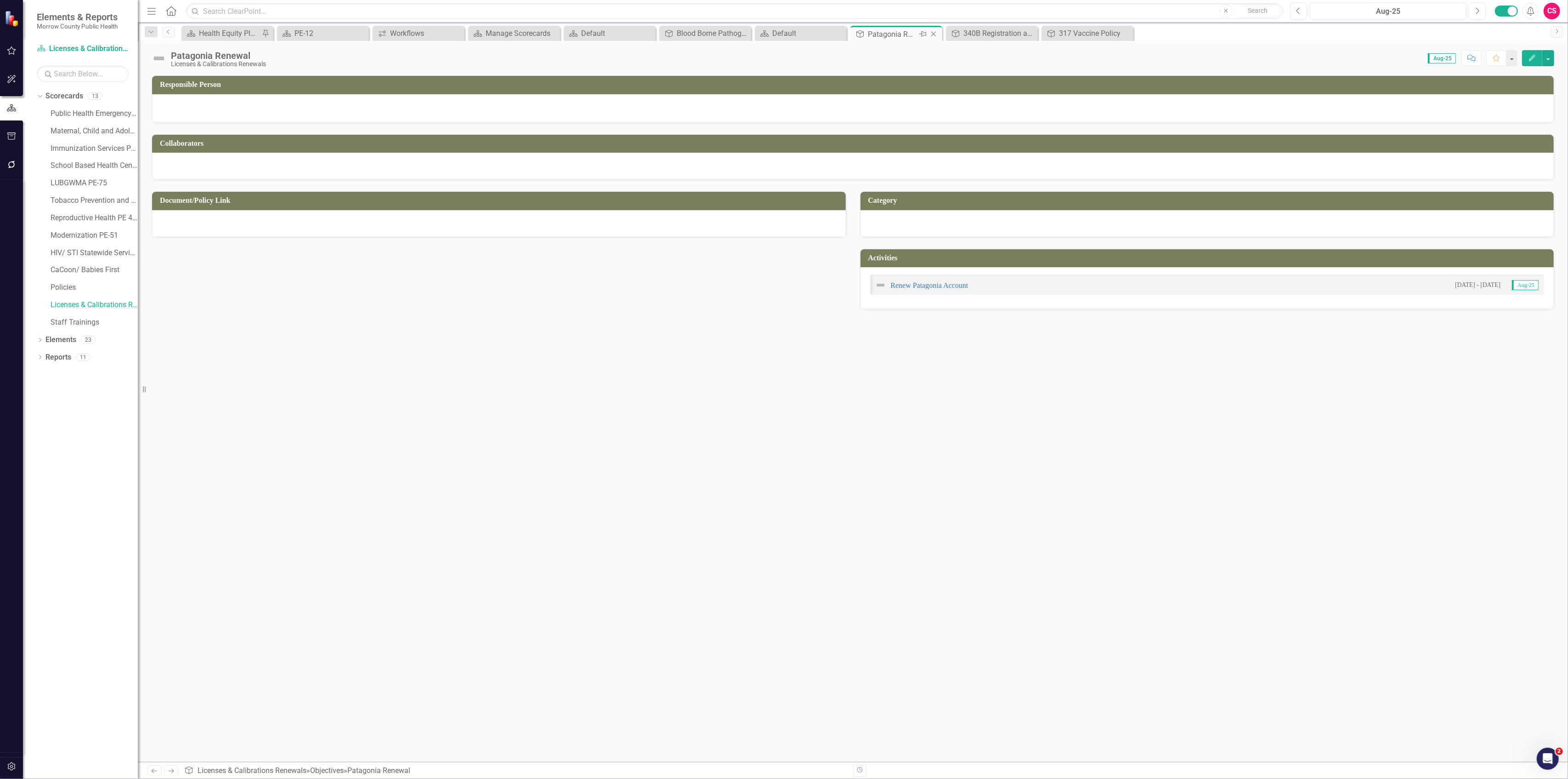
click at [931, 32] on icon at bounding box center [934, 34] width 5 height 5
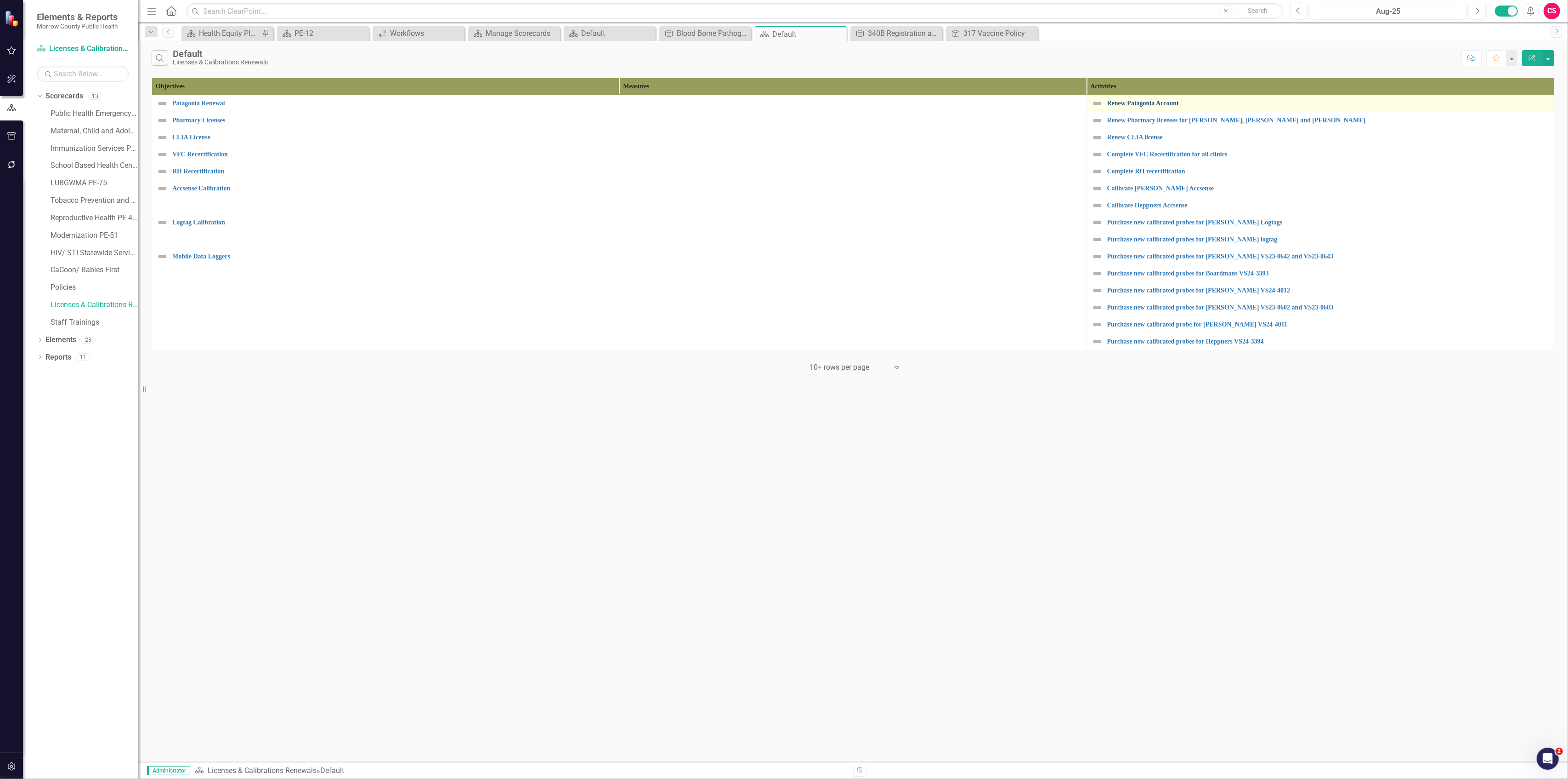
click at [1129, 101] on link "Renew Patagonia Account" at bounding box center [1328, 103] width 442 height 7
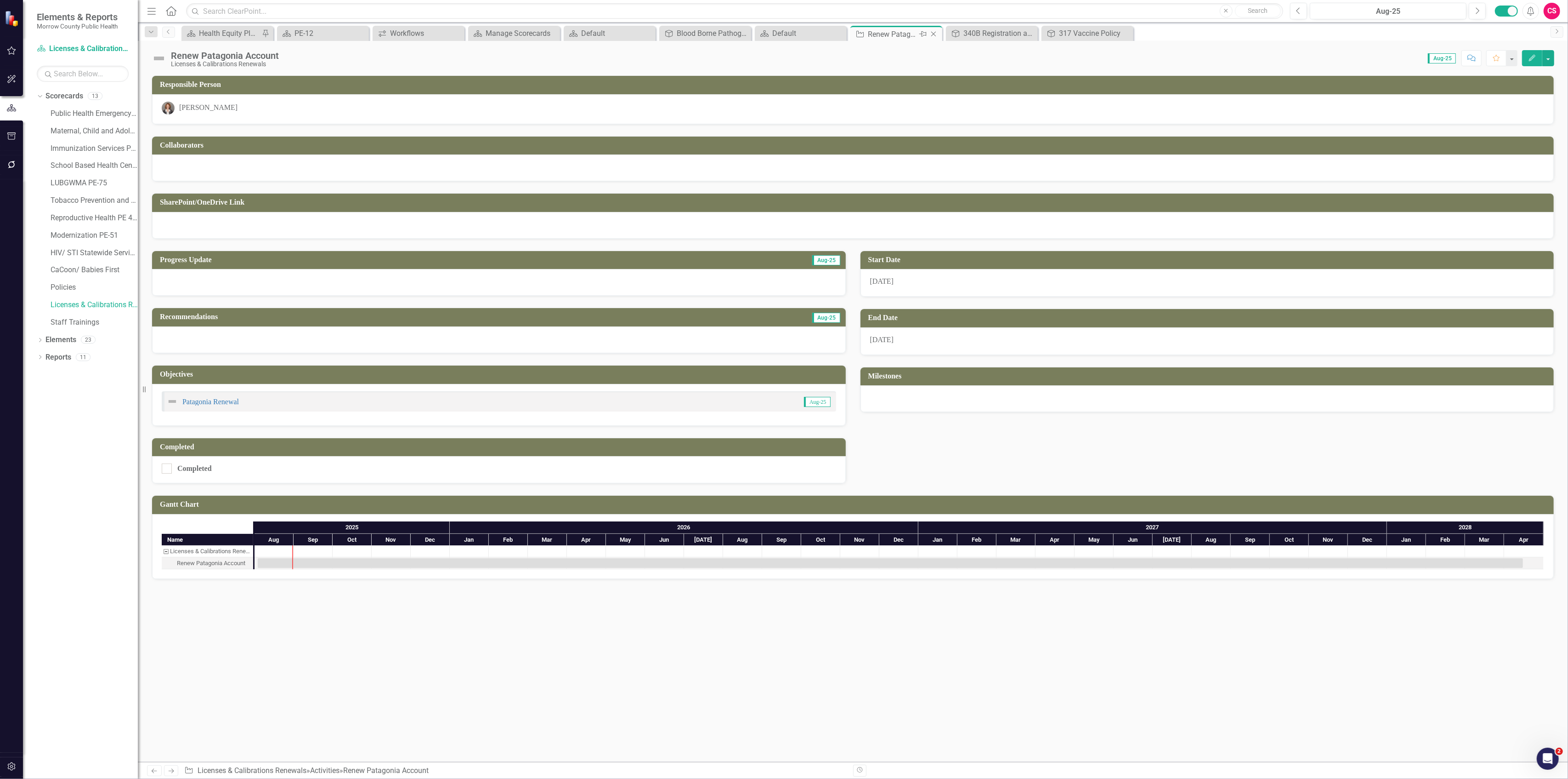
click at [933, 30] on icon "Close" at bounding box center [933, 34] width 9 height 7
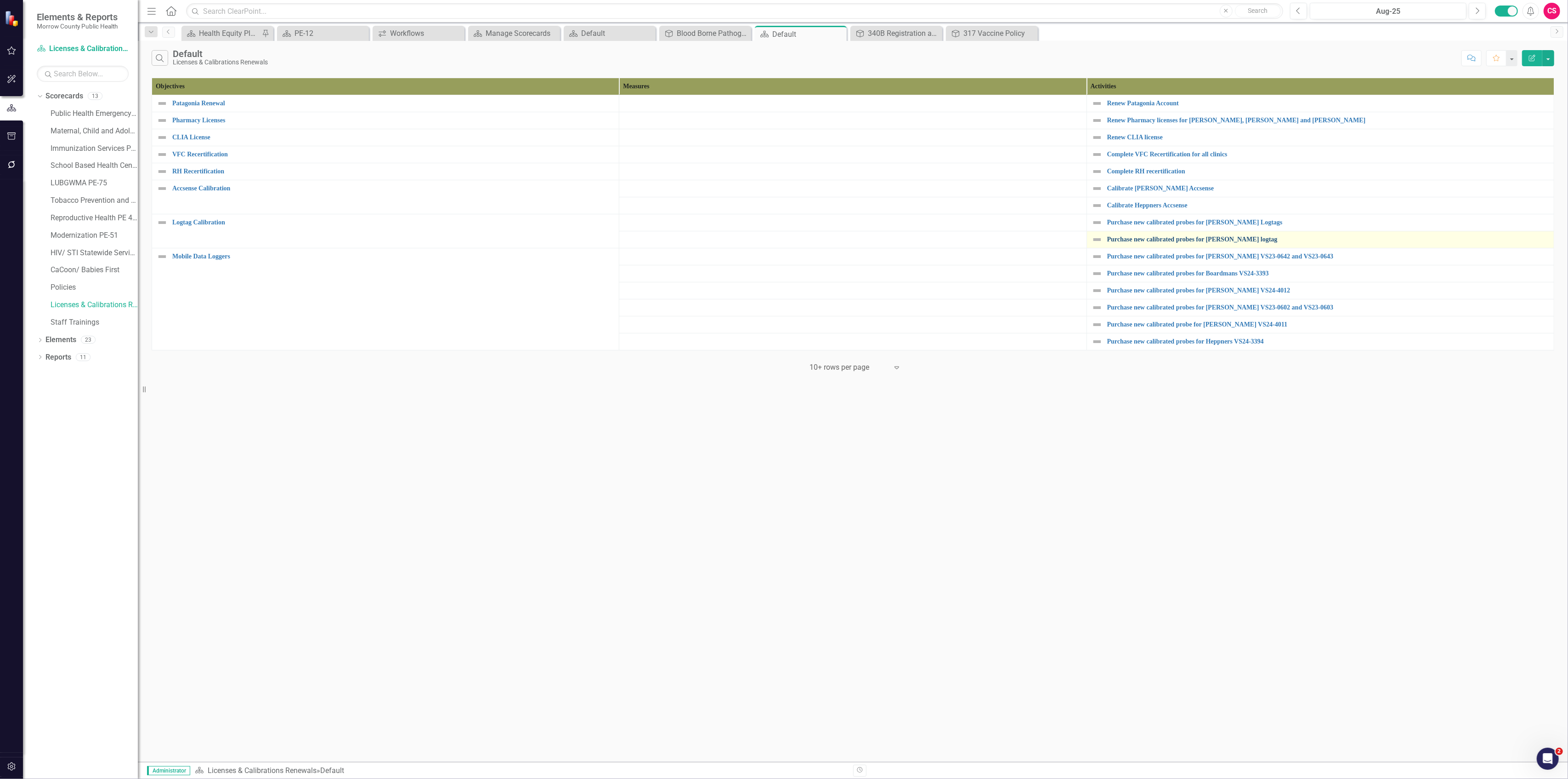
click at [1135, 243] on link "Purchase new calibrated probes for [PERSON_NAME] logtag" at bounding box center [1328, 239] width 442 height 7
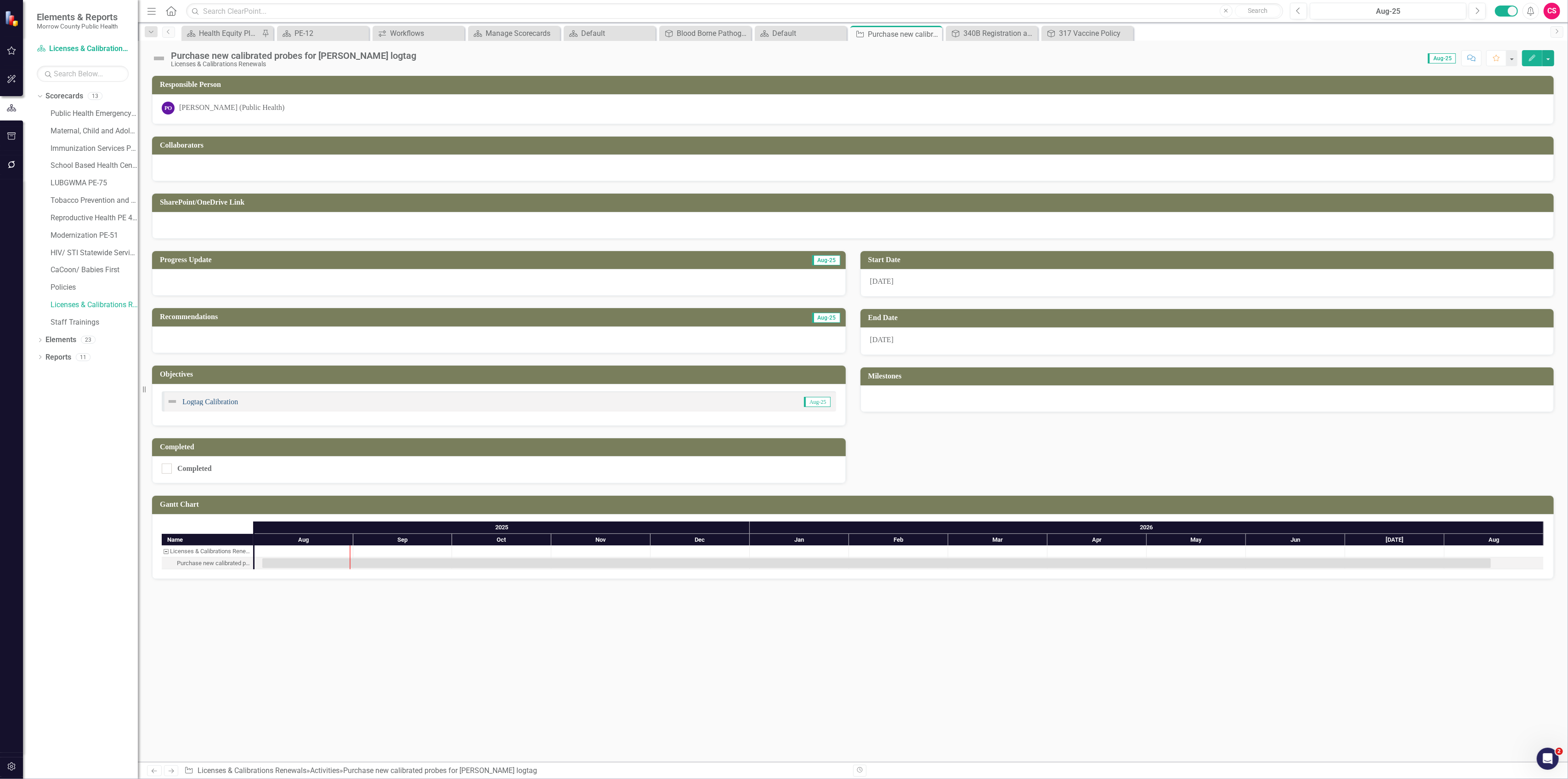
click at [203, 403] on link "Logtag Calibration" at bounding box center [210, 401] width 55 height 8
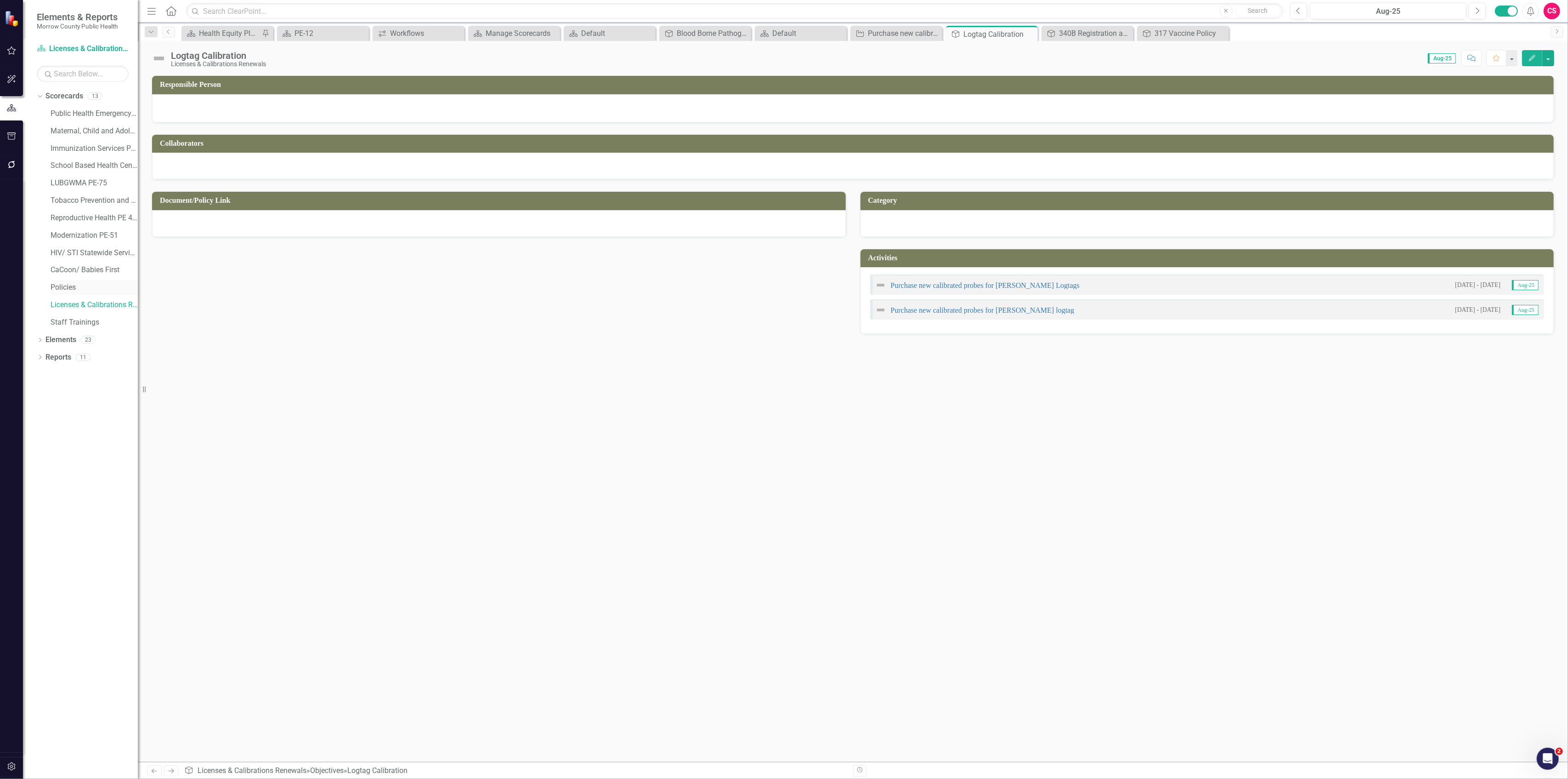
click at [72, 286] on link "Policies" at bounding box center [94, 287] width 87 height 10
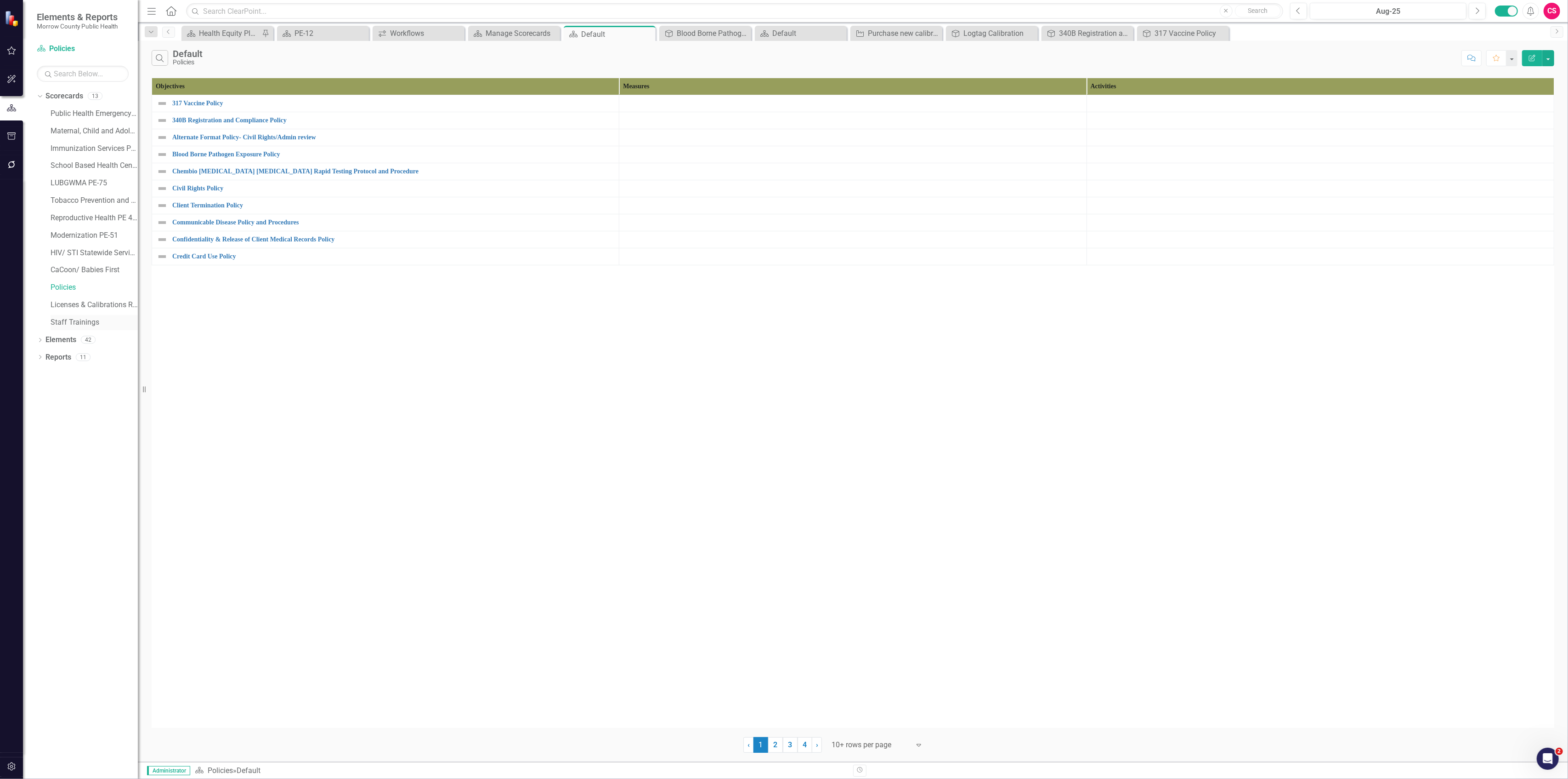
click at [70, 317] on link "Staff Trainings" at bounding box center [94, 322] width 87 height 10
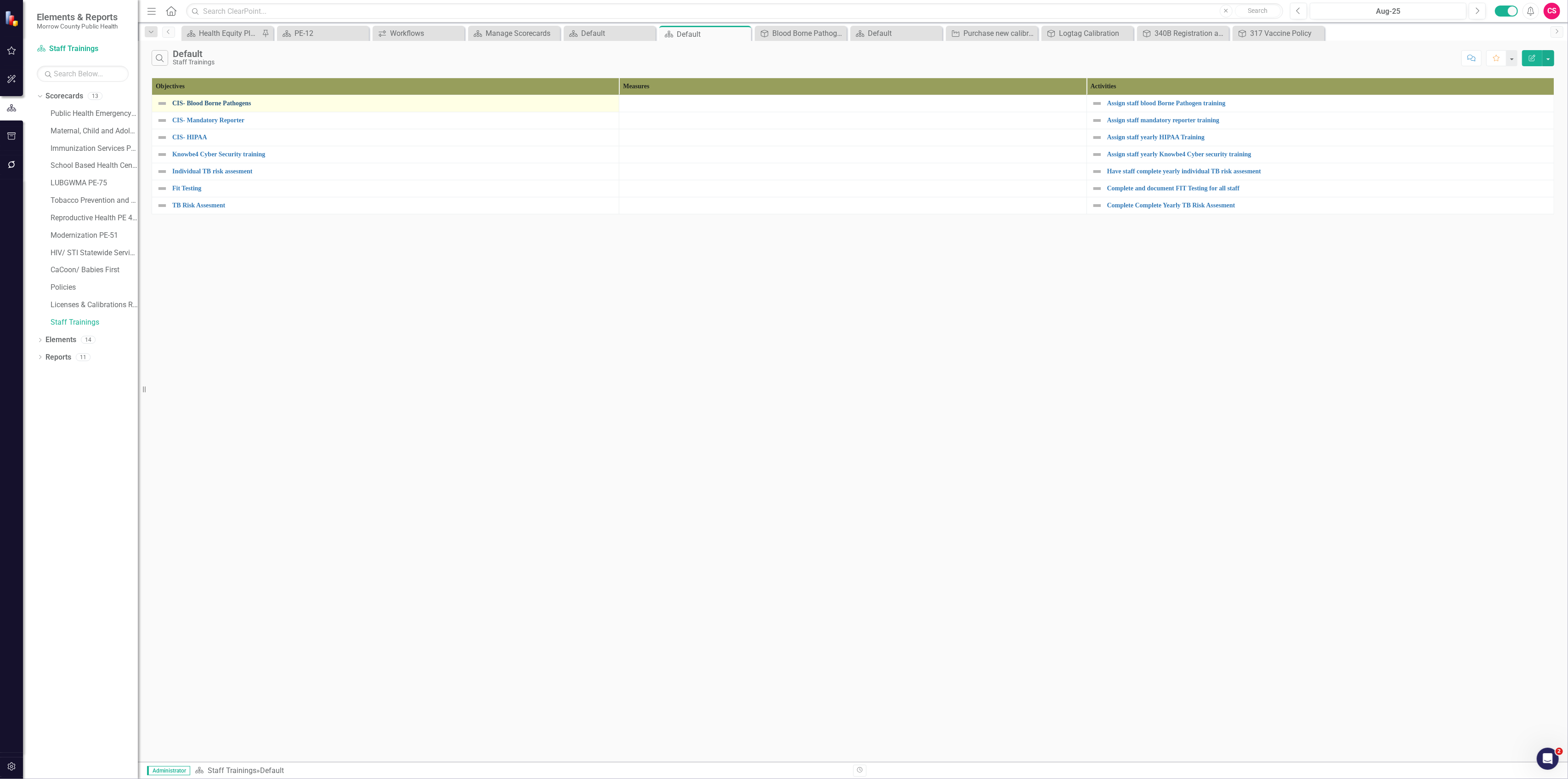
click at [211, 102] on link "CIS- Blood Borne Pathogens" at bounding box center [393, 103] width 442 height 7
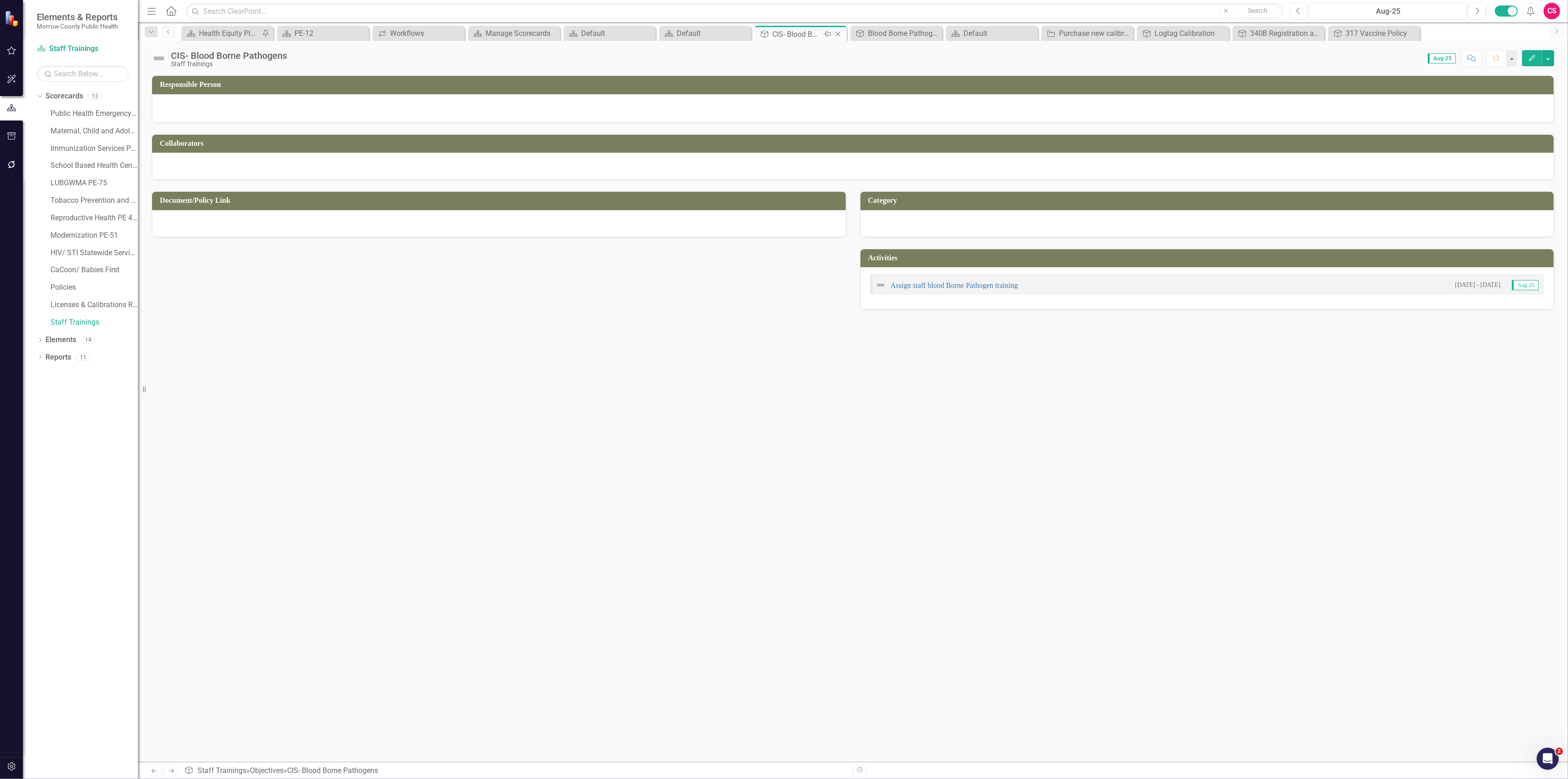
click at [838, 33] on icon at bounding box center [838, 34] width 5 height 5
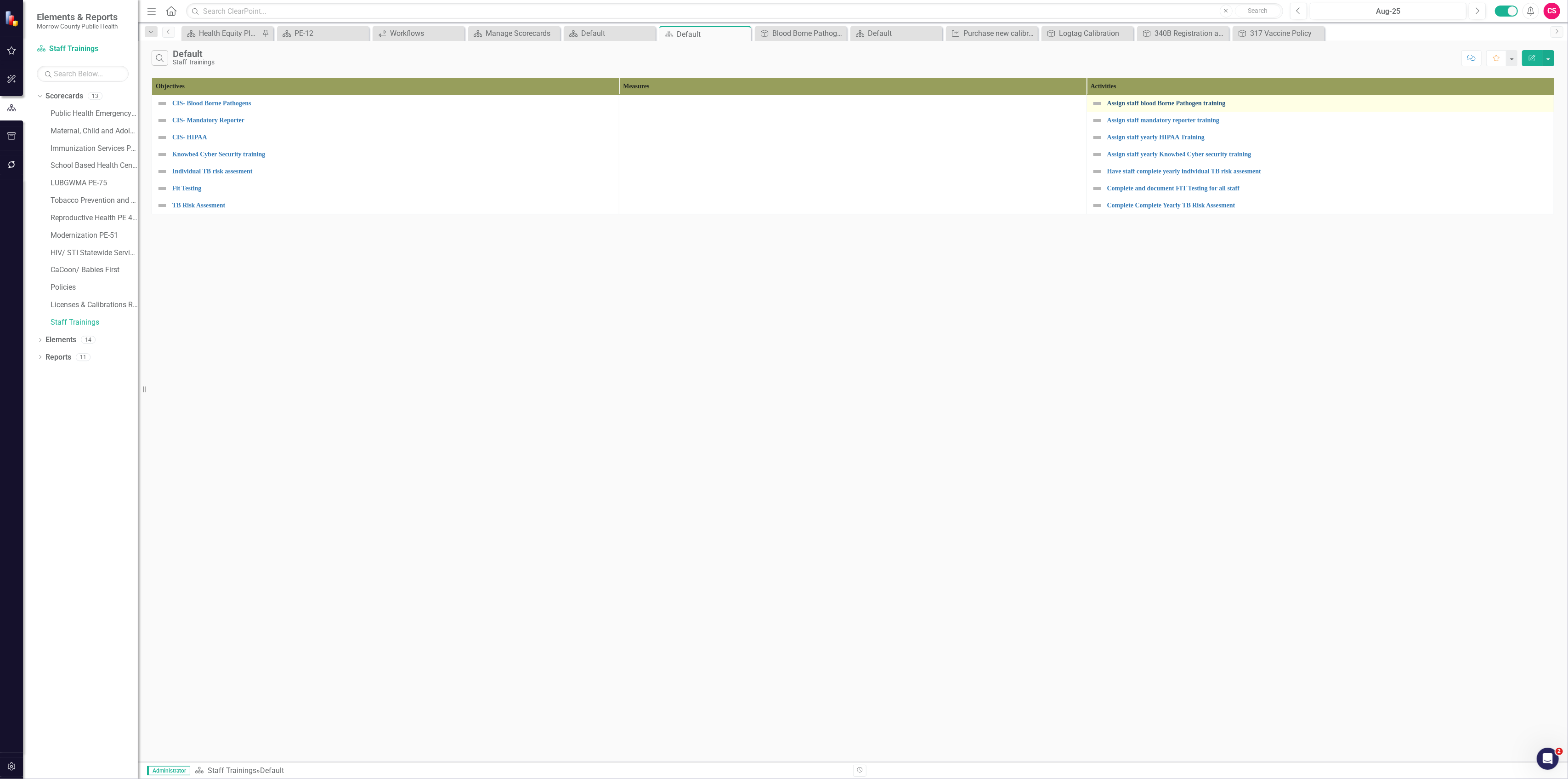
click at [1129, 102] on link "Assign staff blood Borne Pathogen training" at bounding box center [1328, 103] width 442 height 7
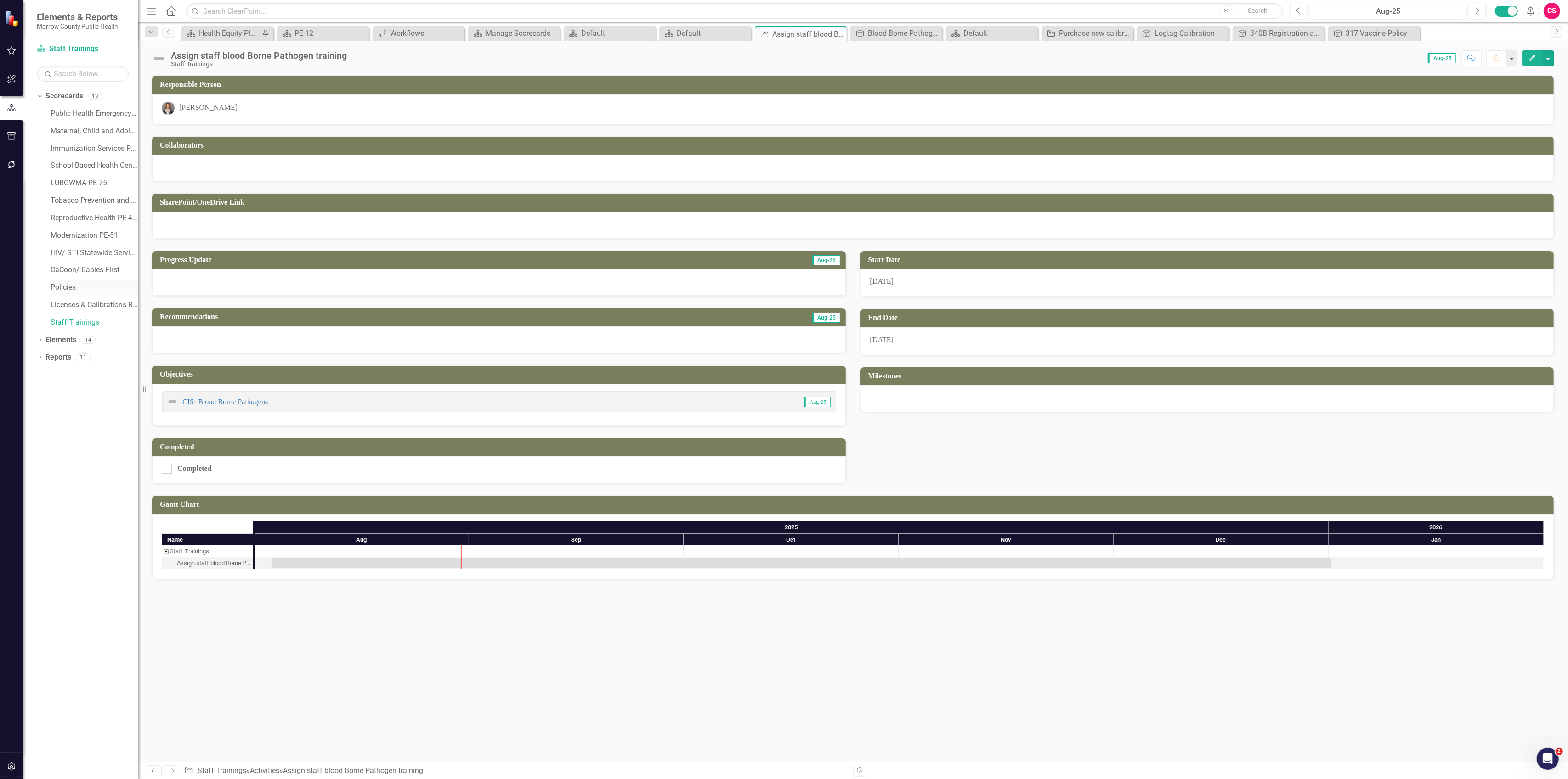
click at [67, 282] on div "Policies" at bounding box center [94, 287] width 87 height 15
click at [72, 282] on link "Policies" at bounding box center [94, 287] width 87 height 10
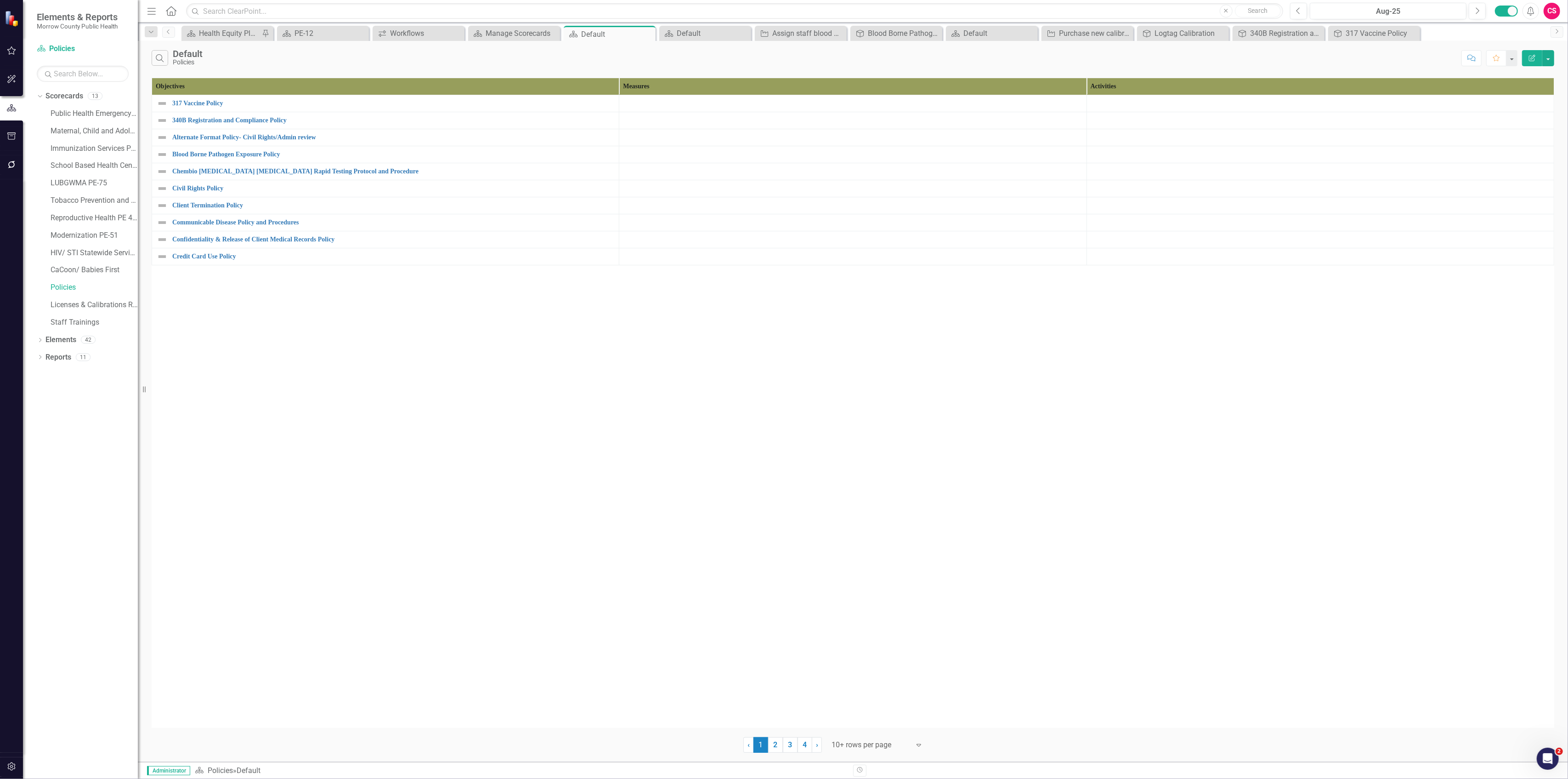
click at [866, 739] on div at bounding box center [870, 745] width 78 height 12
click at [871, 730] on div "Display All Rows" at bounding box center [880, 730] width 86 height 10
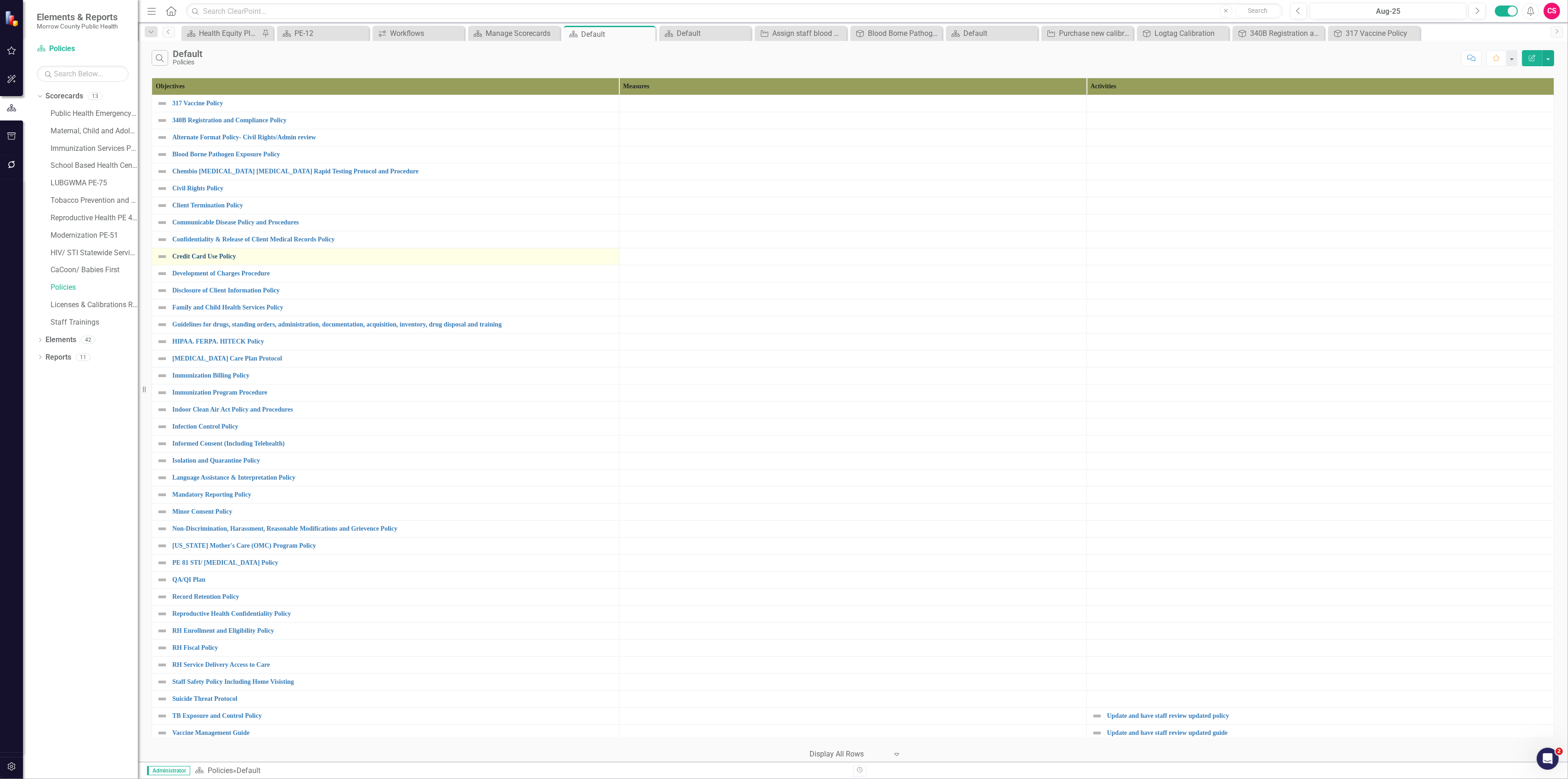
click at [207, 259] on link "Credit Card Use Policy" at bounding box center [393, 256] width 442 height 7
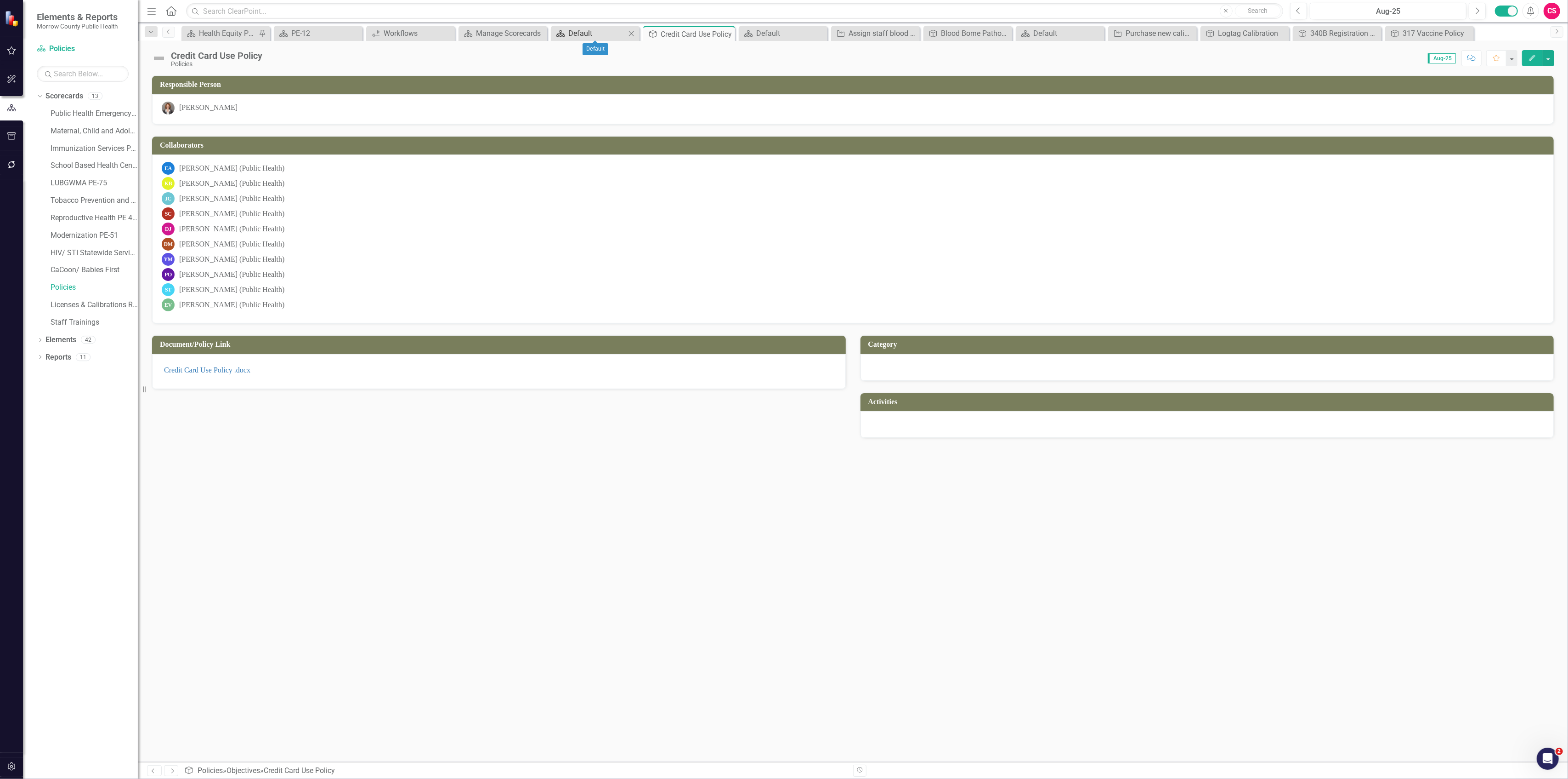
click at [582, 33] on div "Default" at bounding box center [597, 33] width 57 height 12
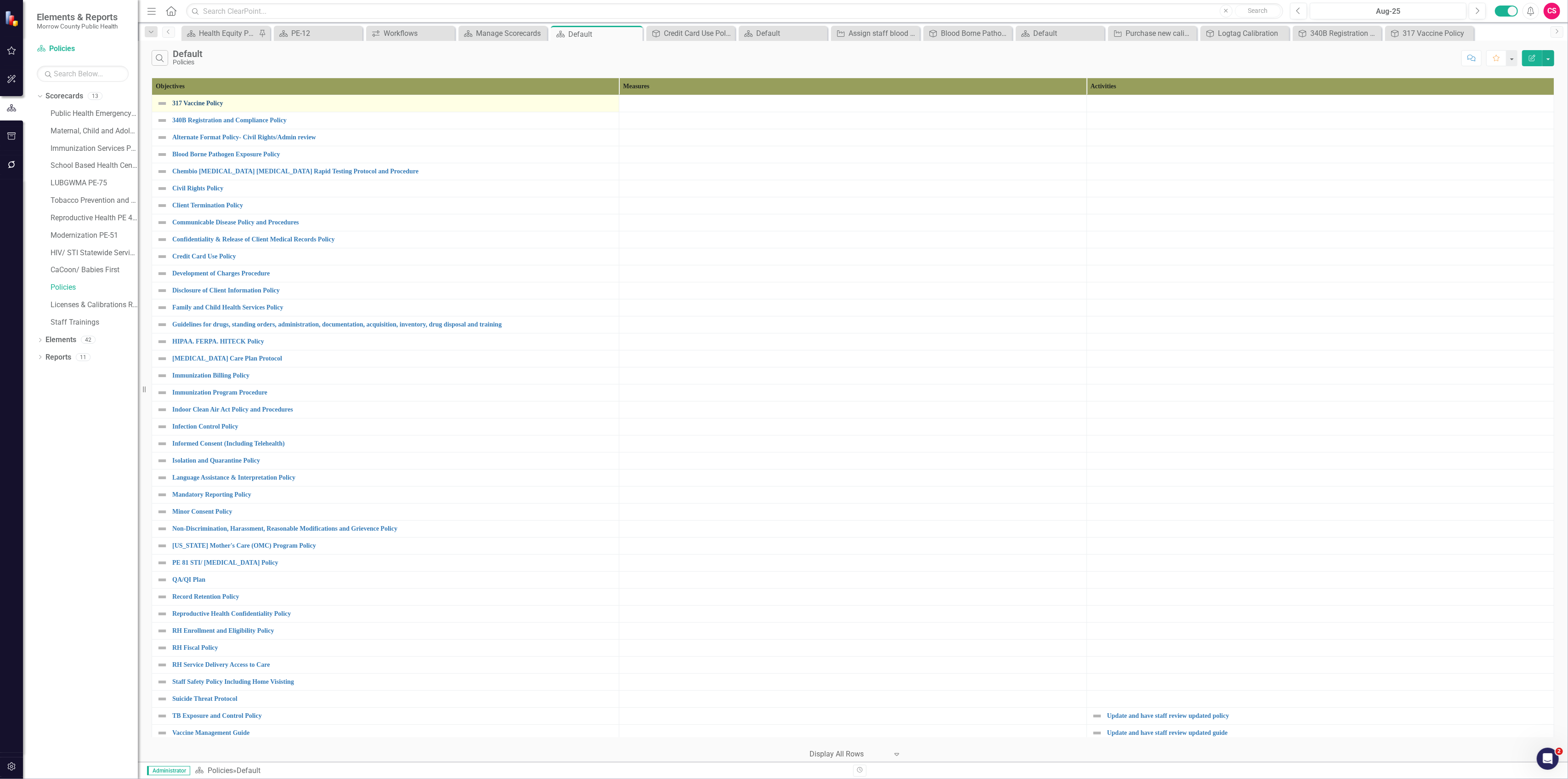
click at [206, 104] on link "317 Vaccine Policy" at bounding box center [393, 103] width 442 height 7
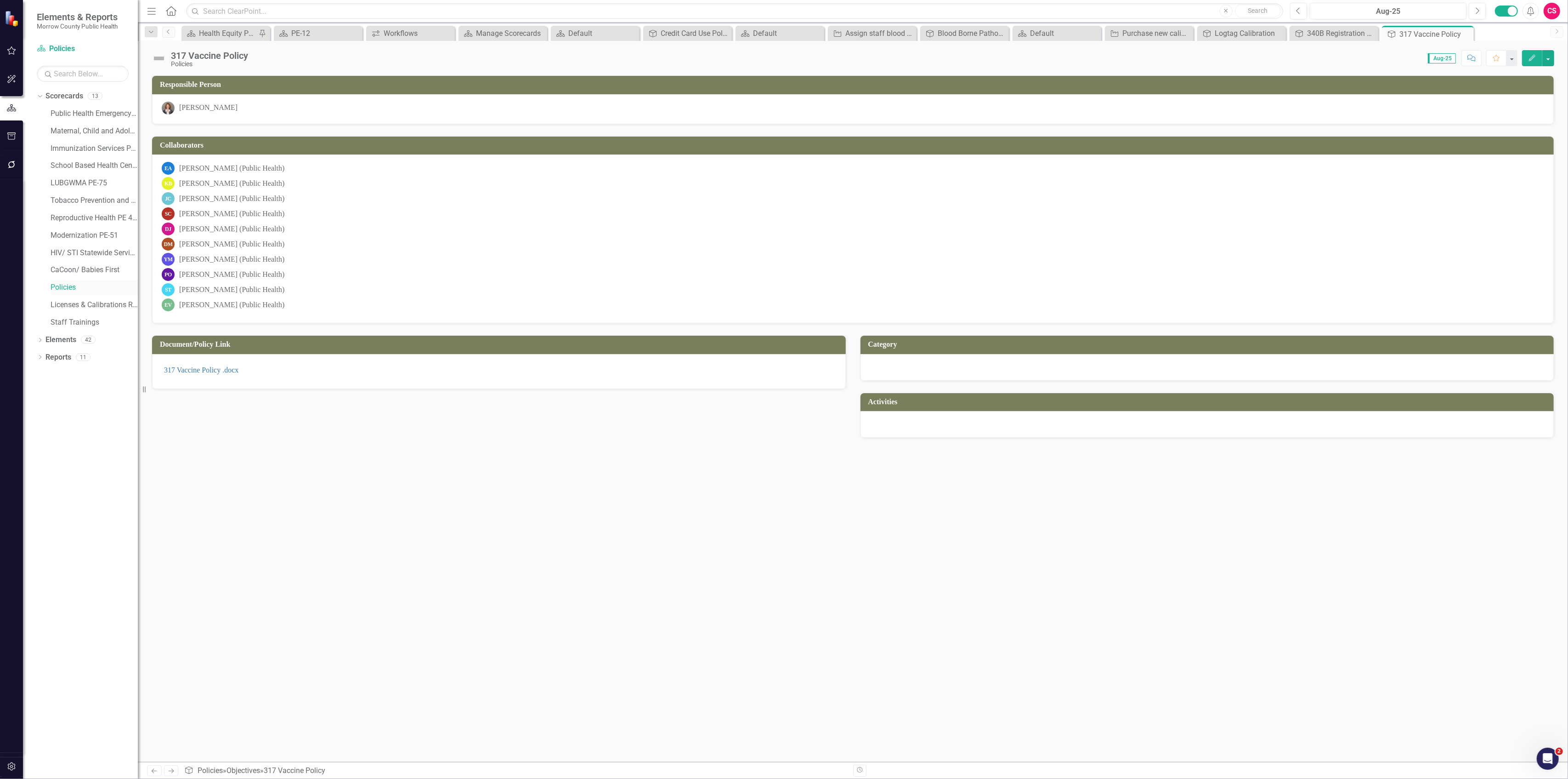
click at [69, 287] on link "Policies" at bounding box center [94, 287] width 87 height 10
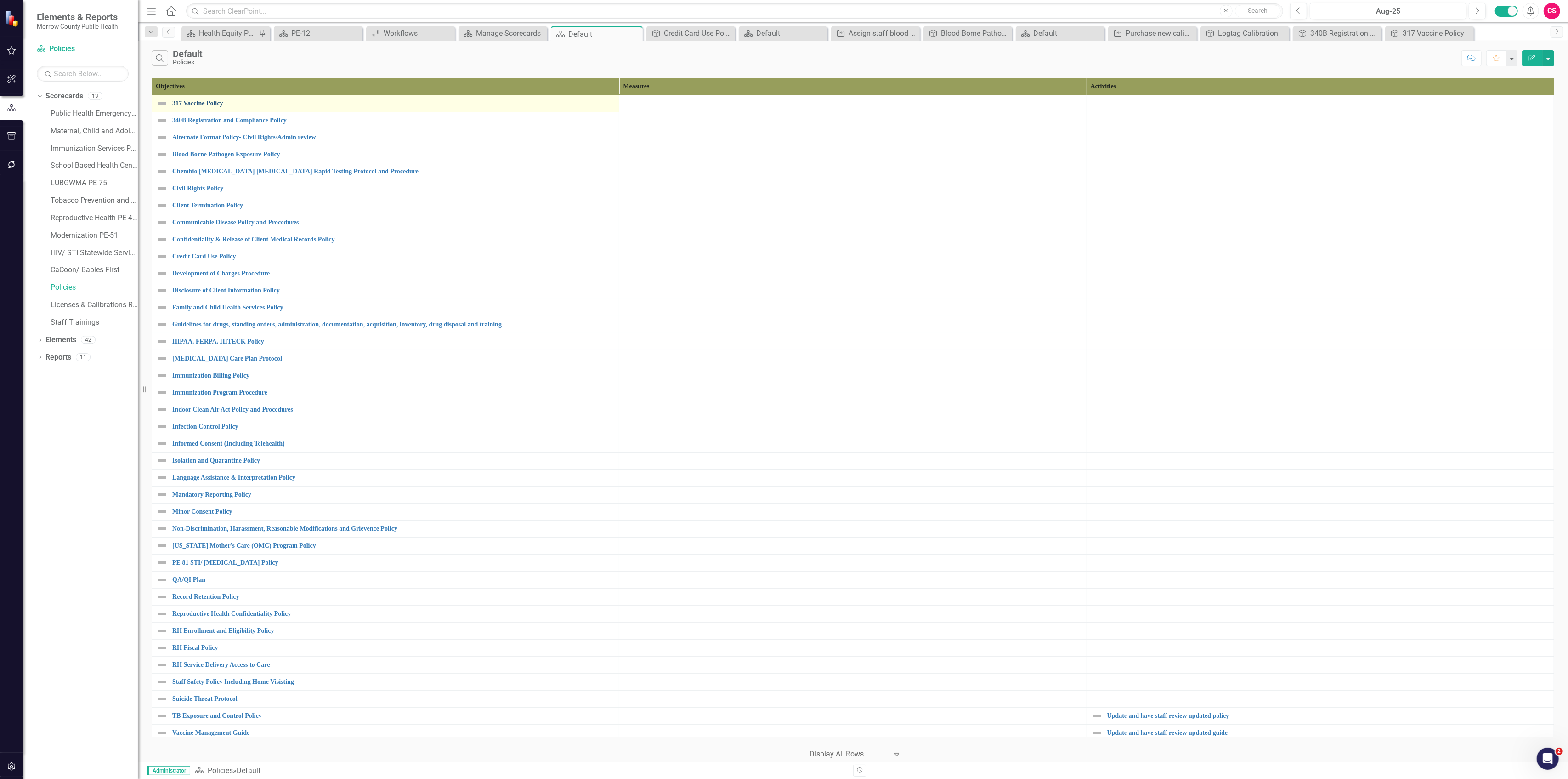
click at [198, 104] on link "317 Vaccine Policy" at bounding box center [393, 103] width 442 height 7
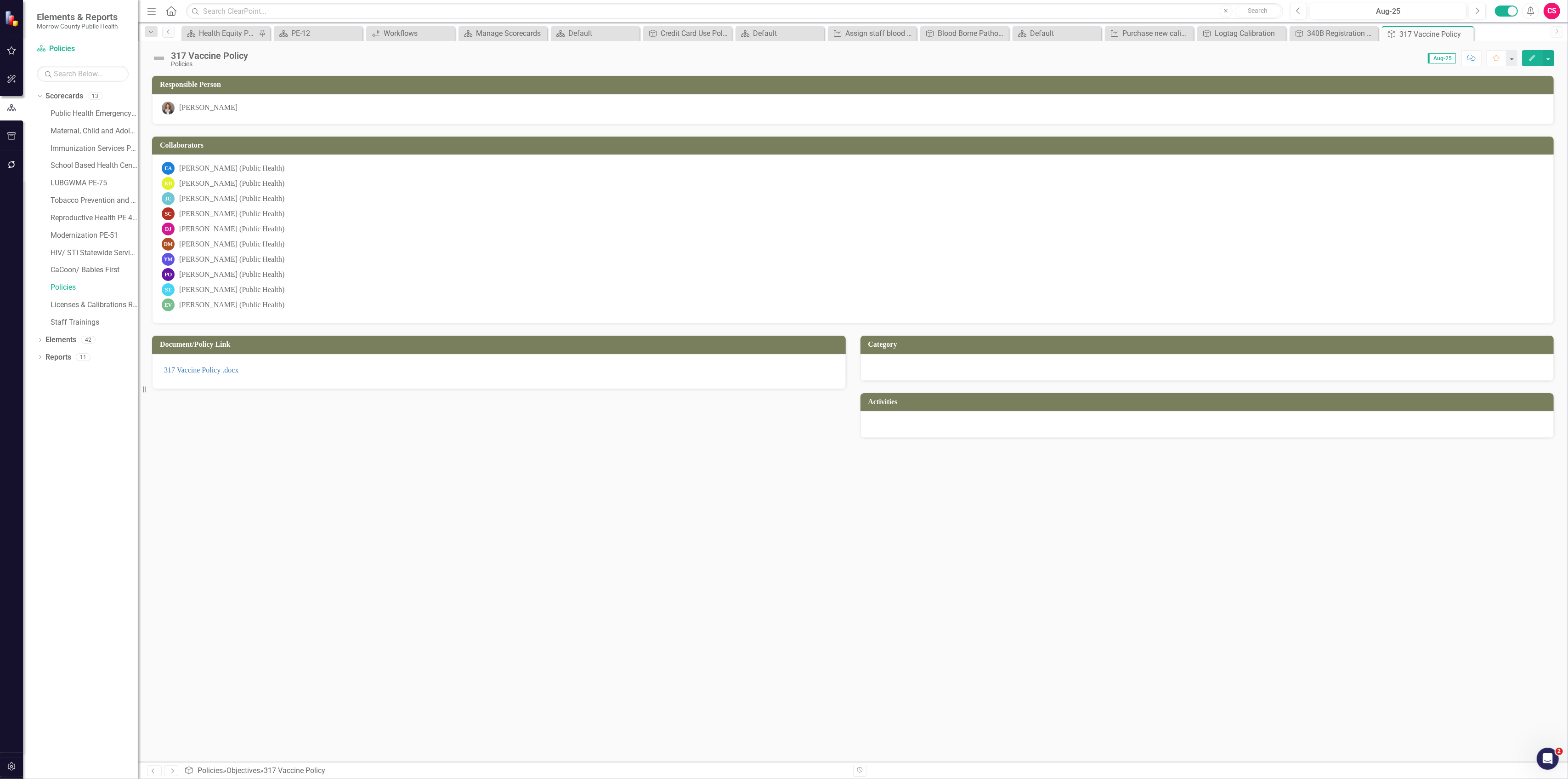
click at [1529, 63] on button "Edit" at bounding box center [1532, 58] width 20 height 16
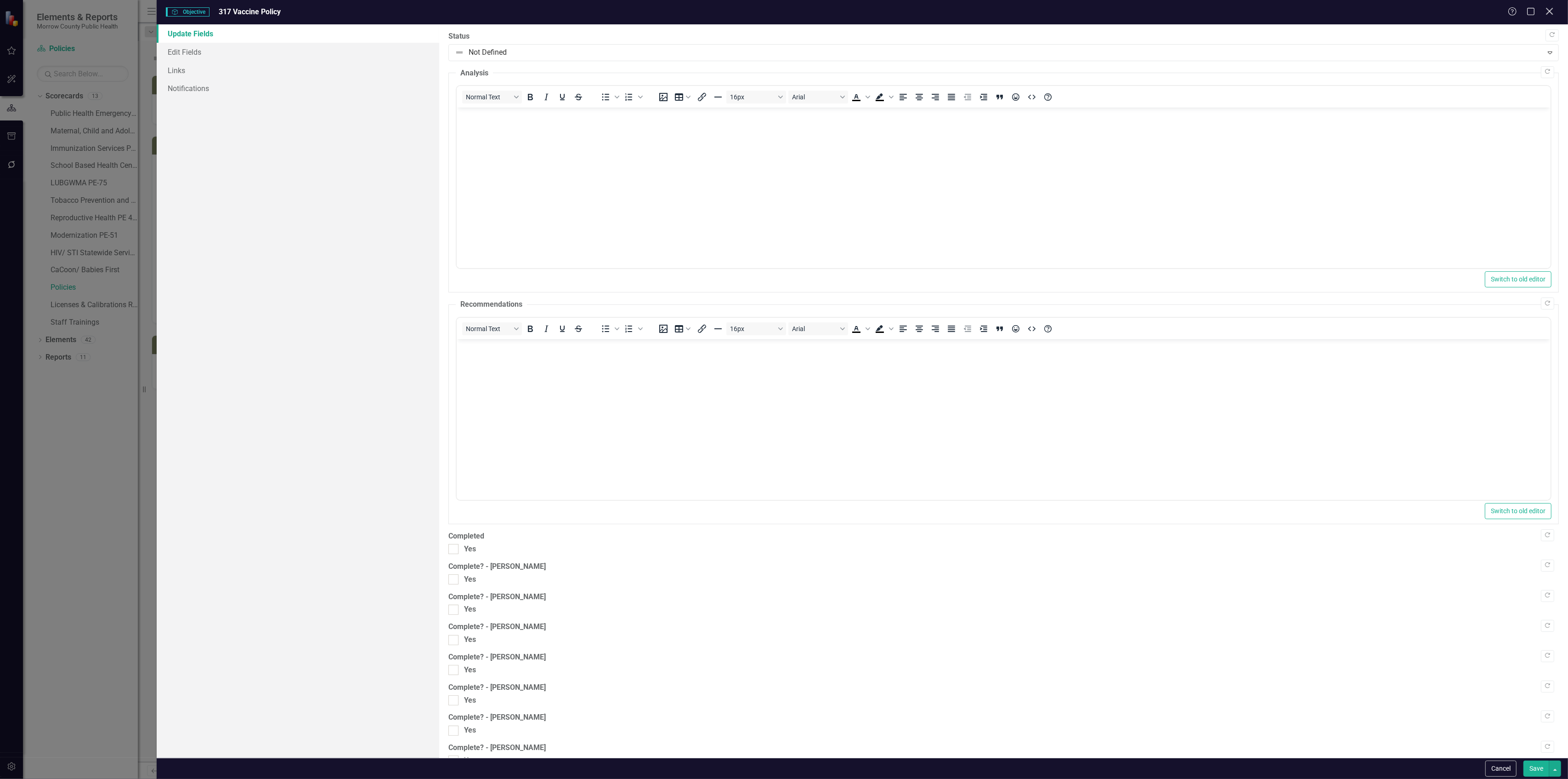
click at [1552, 9] on icon at bounding box center [1549, 11] width 7 height 7
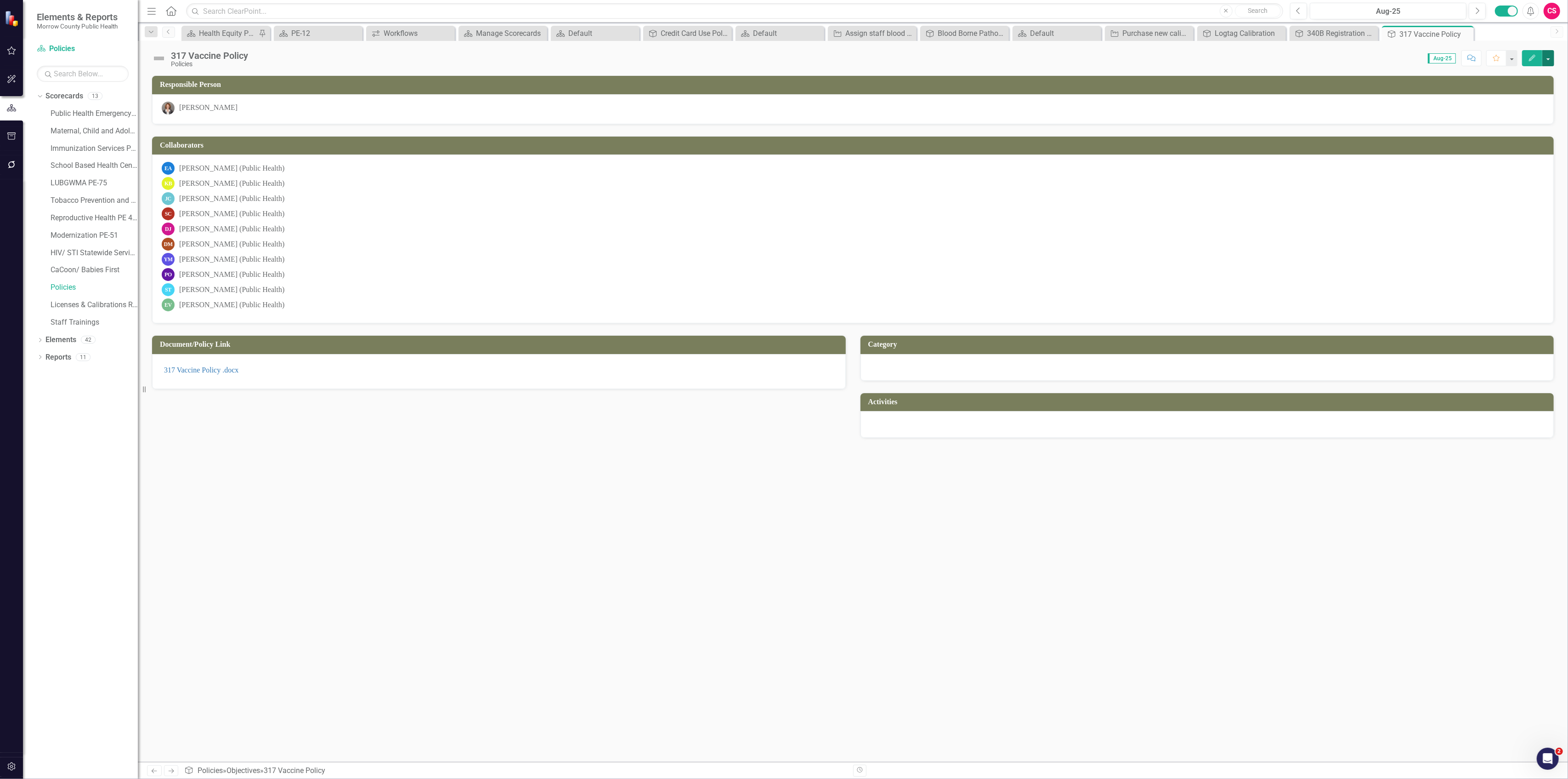
click at [1547, 58] on button "button" at bounding box center [1549, 58] width 12 height 16
click at [1516, 87] on link "Edit Report Edit Layout" at bounding box center [1517, 93] width 74 height 17
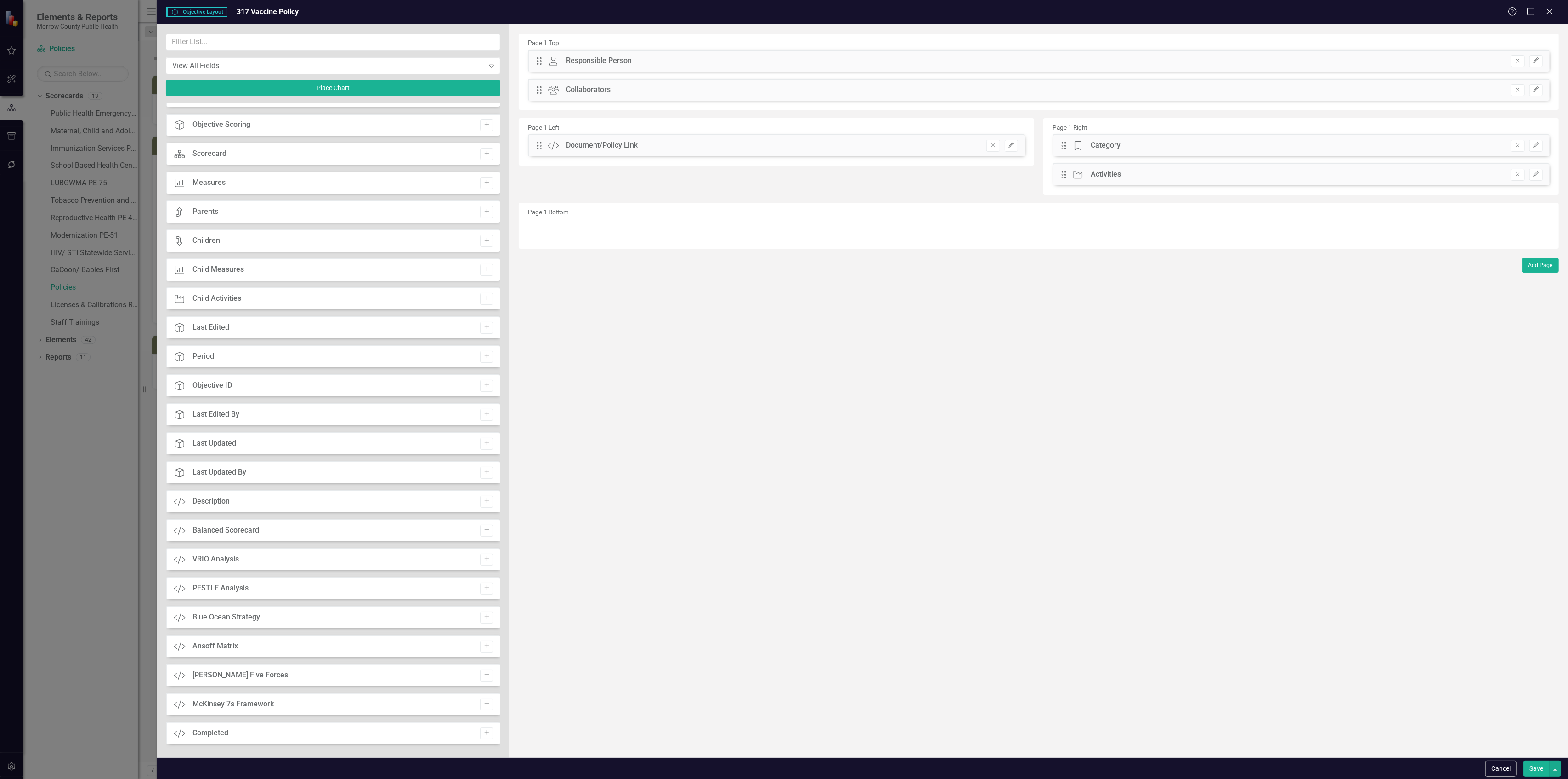
scroll to position [223, 0]
click at [483, 729] on icon "Add" at bounding box center [486, 731] width 7 height 5
drag, startPoint x: 539, startPoint y: 61, endPoint x: 544, endPoint y: 175, distance: 114.1
click at [543, 175] on div "Drag" at bounding box center [534, 174] width 16 height 9
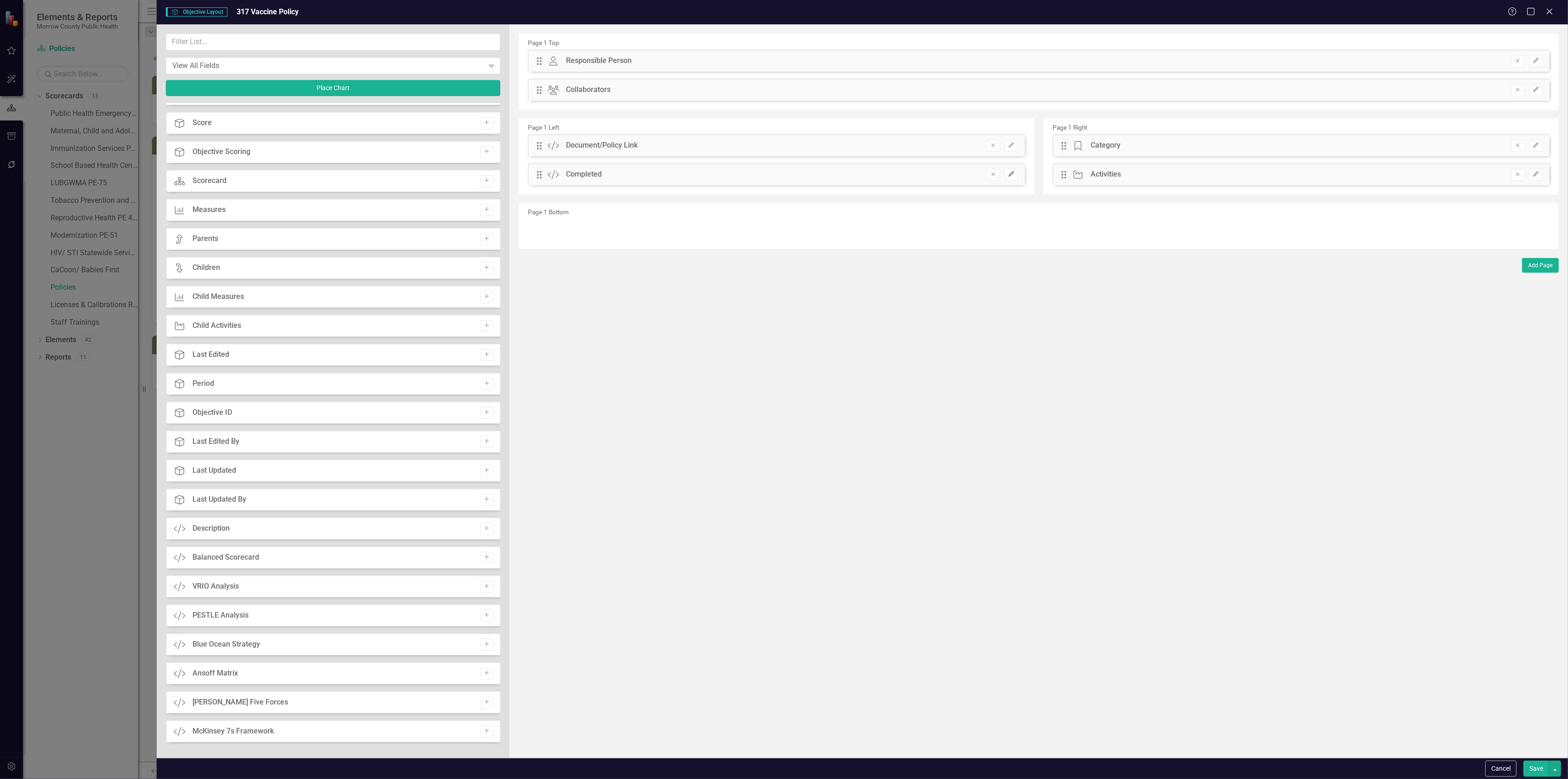
click at [1006, 170] on button "Edit" at bounding box center [1012, 175] width 13 height 12
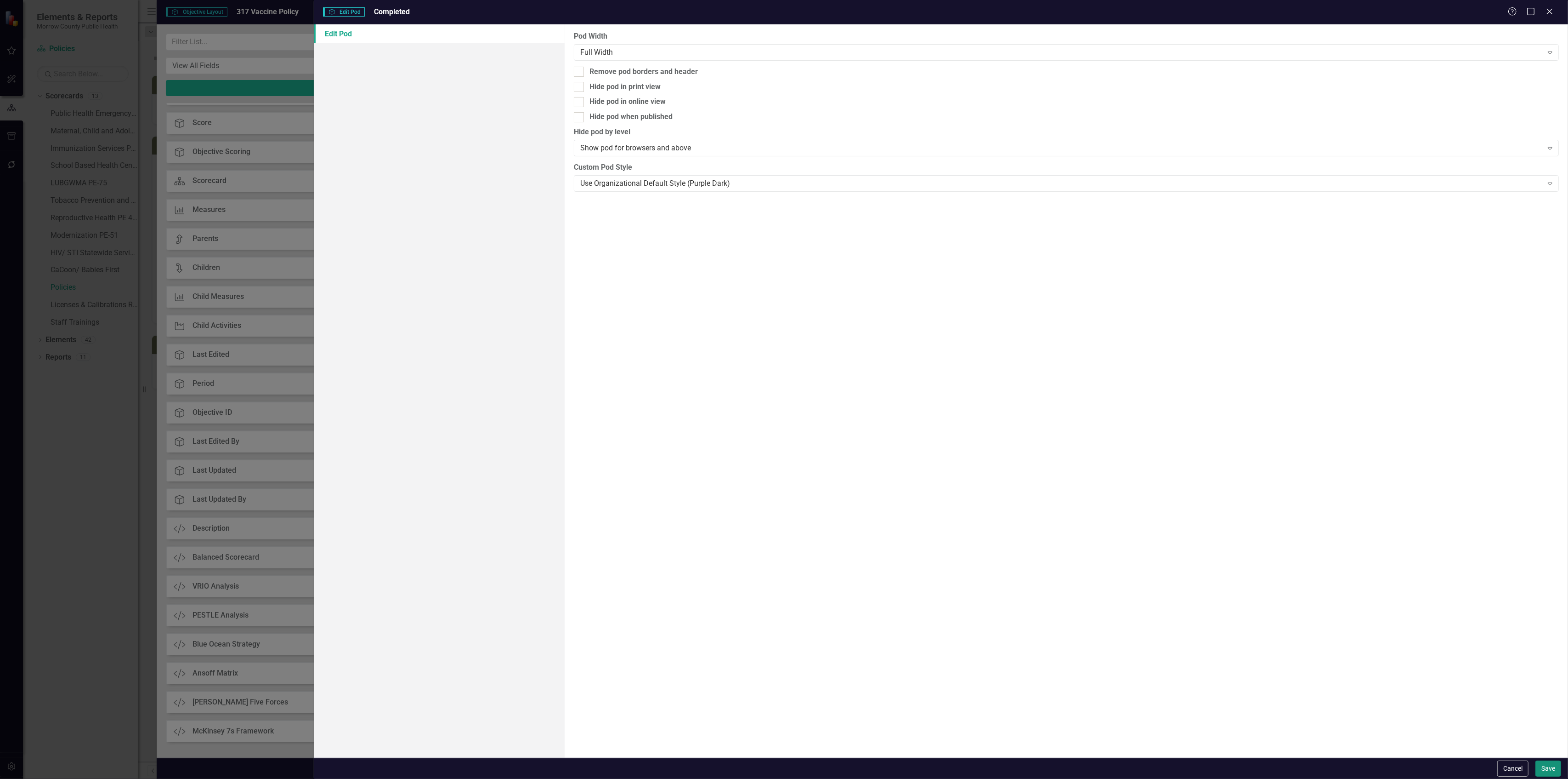
click at [1539, 764] on button "Save" at bounding box center [1548, 768] width 26 height 16
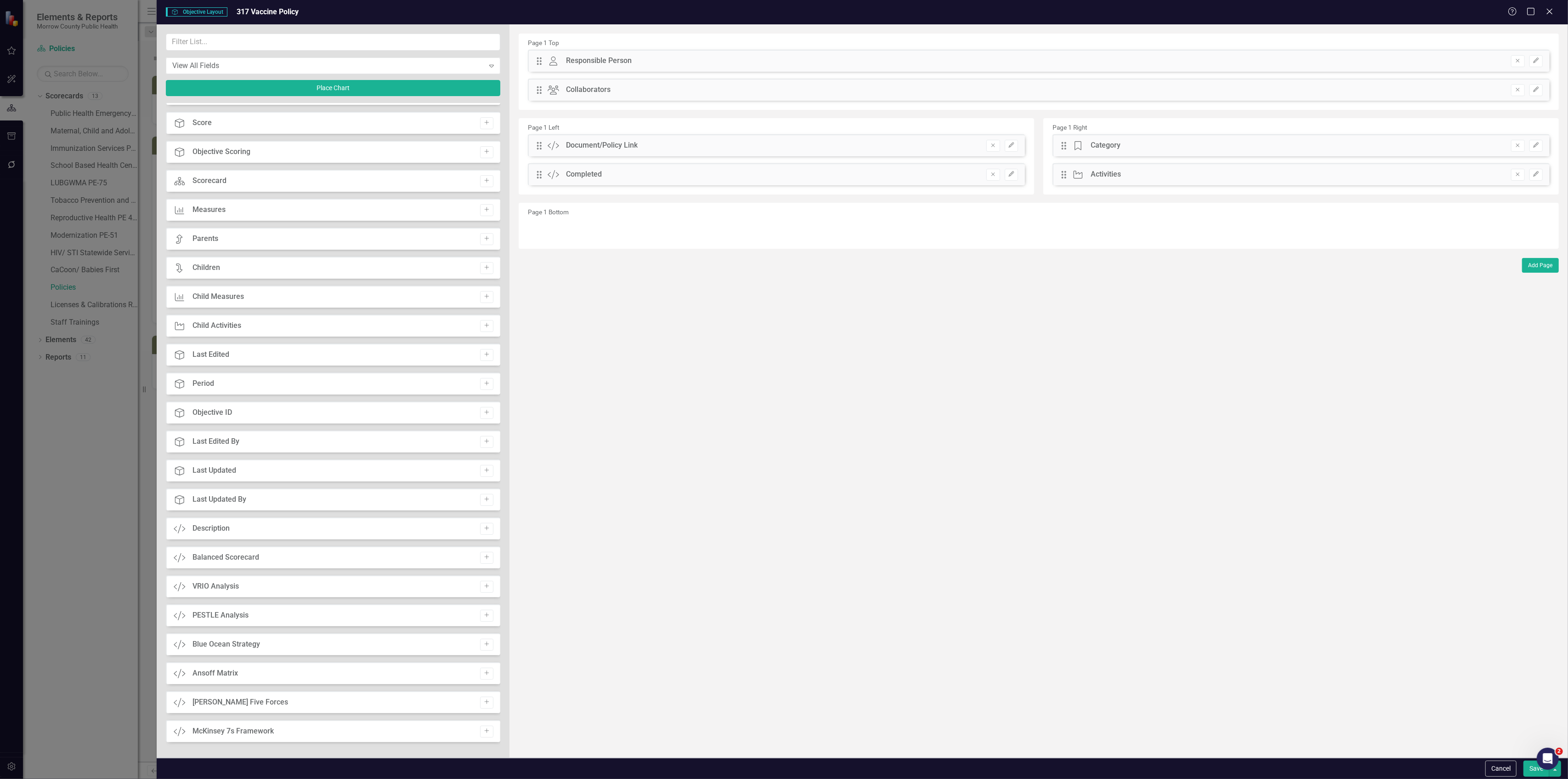
click at [1530, 767] on button "Save" at bounding box center [1536, 768] width 26 height 16
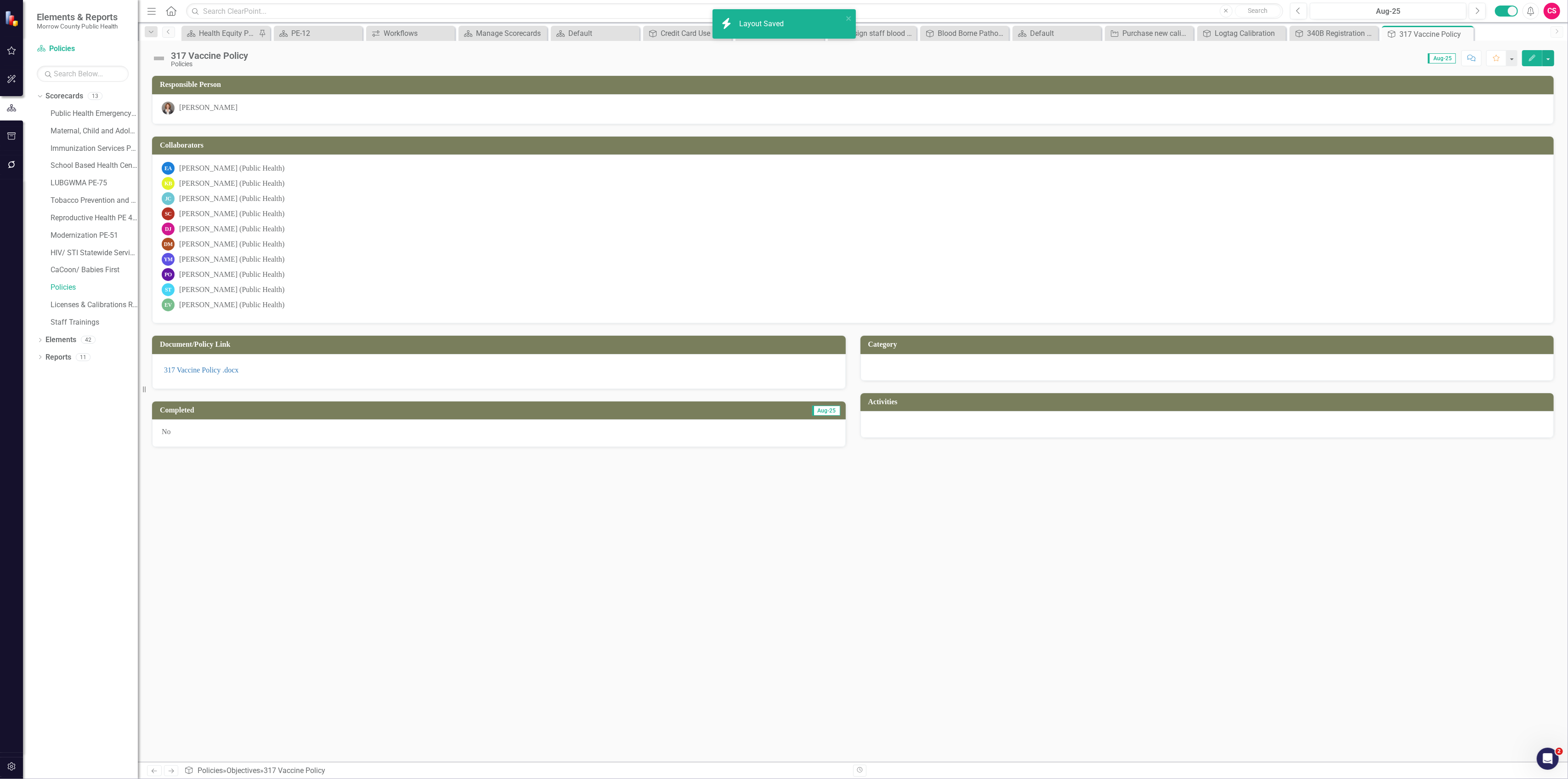
click at [570, 436] on div "No" at bounding box center [499, 432] width 694 height 27
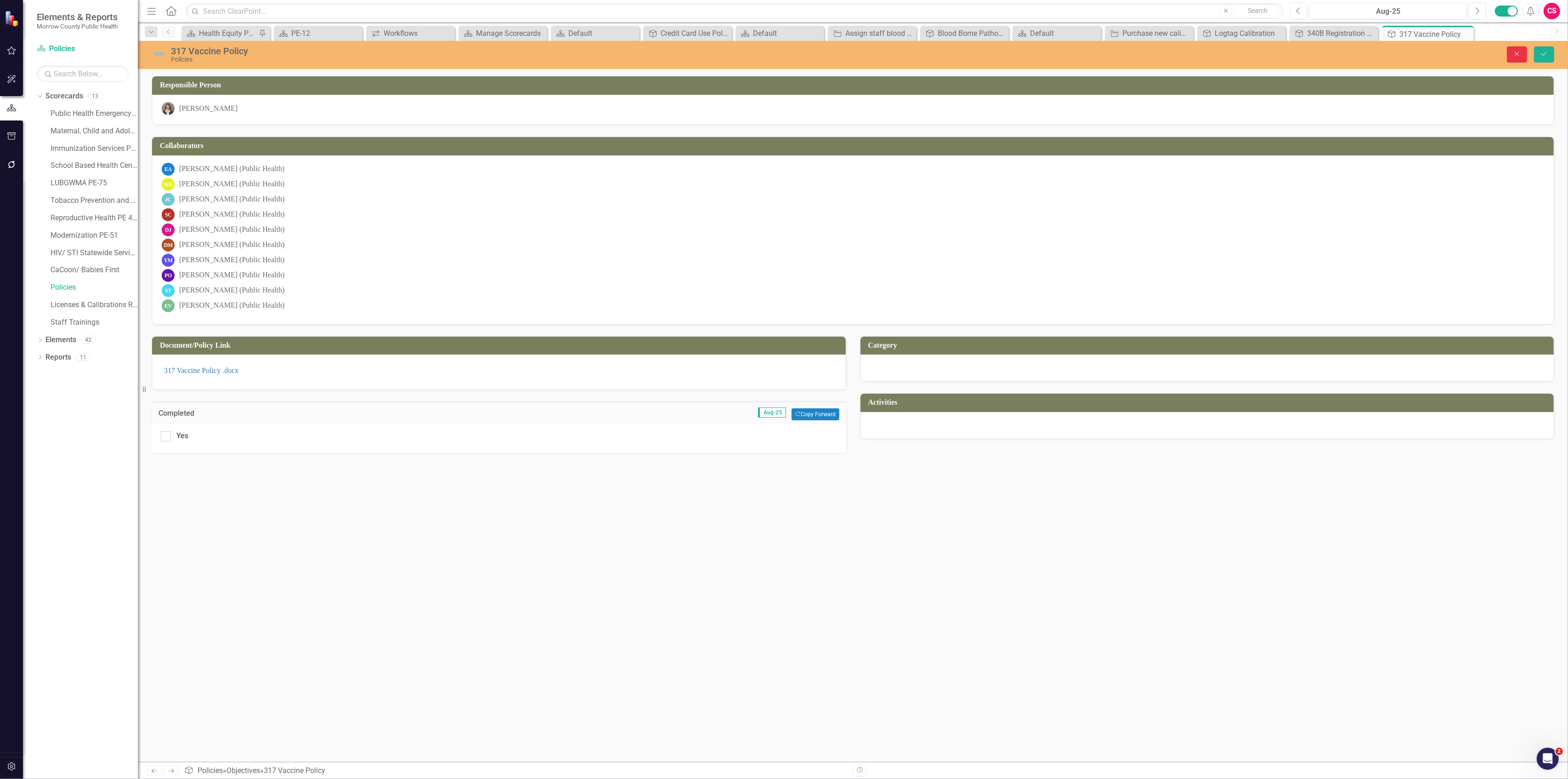
click at [1507, 54] on button "Close" at bounding box center [1517, 54] width 20 height 16
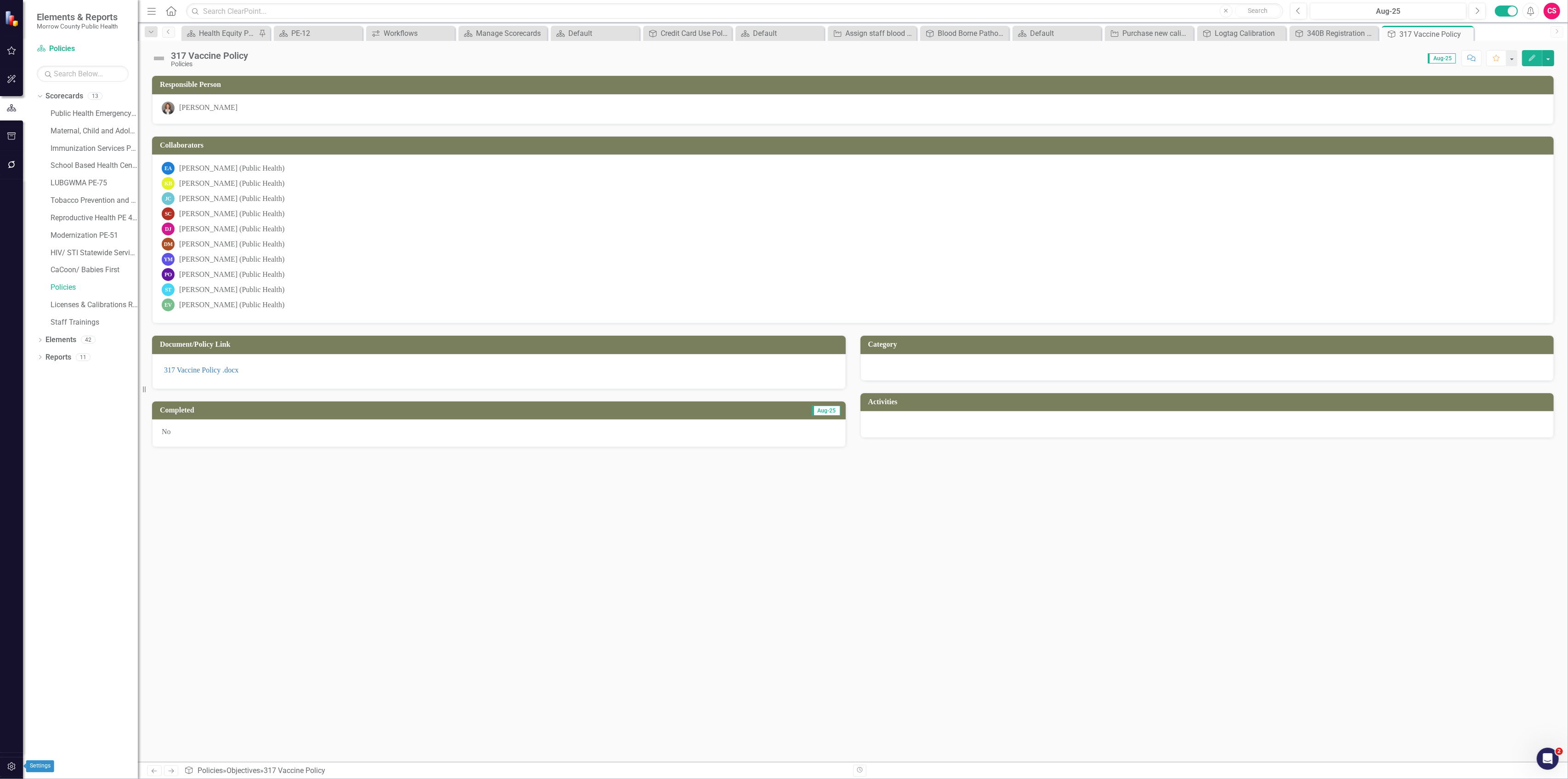
click at [7, 767] on icon "button" at bounding box center [12, 766] width 10 height 7
click at [54, 209] on link "System Setup" at bounding box center [82, 212] width 92 height 10
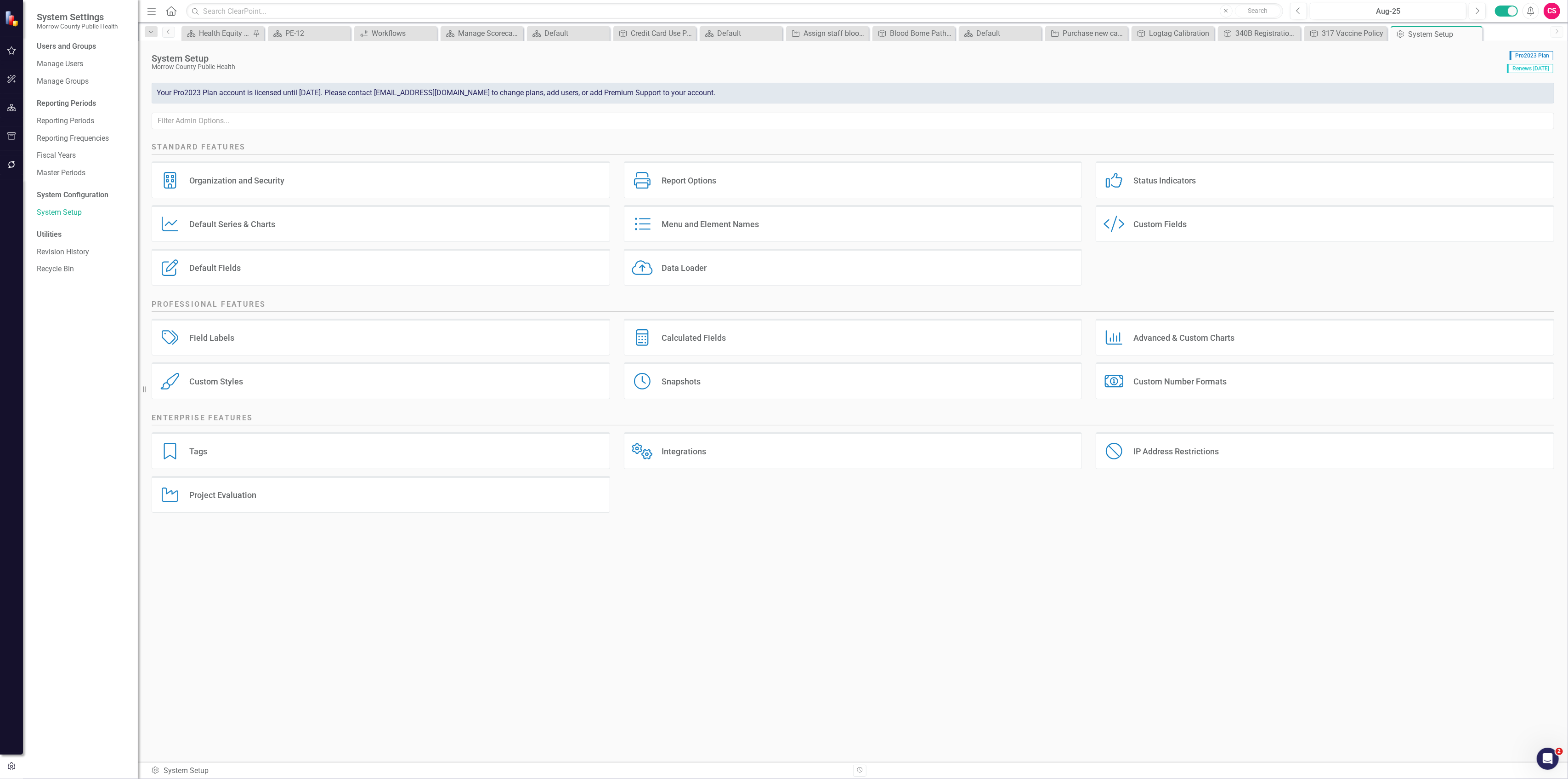
click at [1147, 209] on div "Custom Style Custom Fields" at bounding box center [1325, 224] width 458 height 37
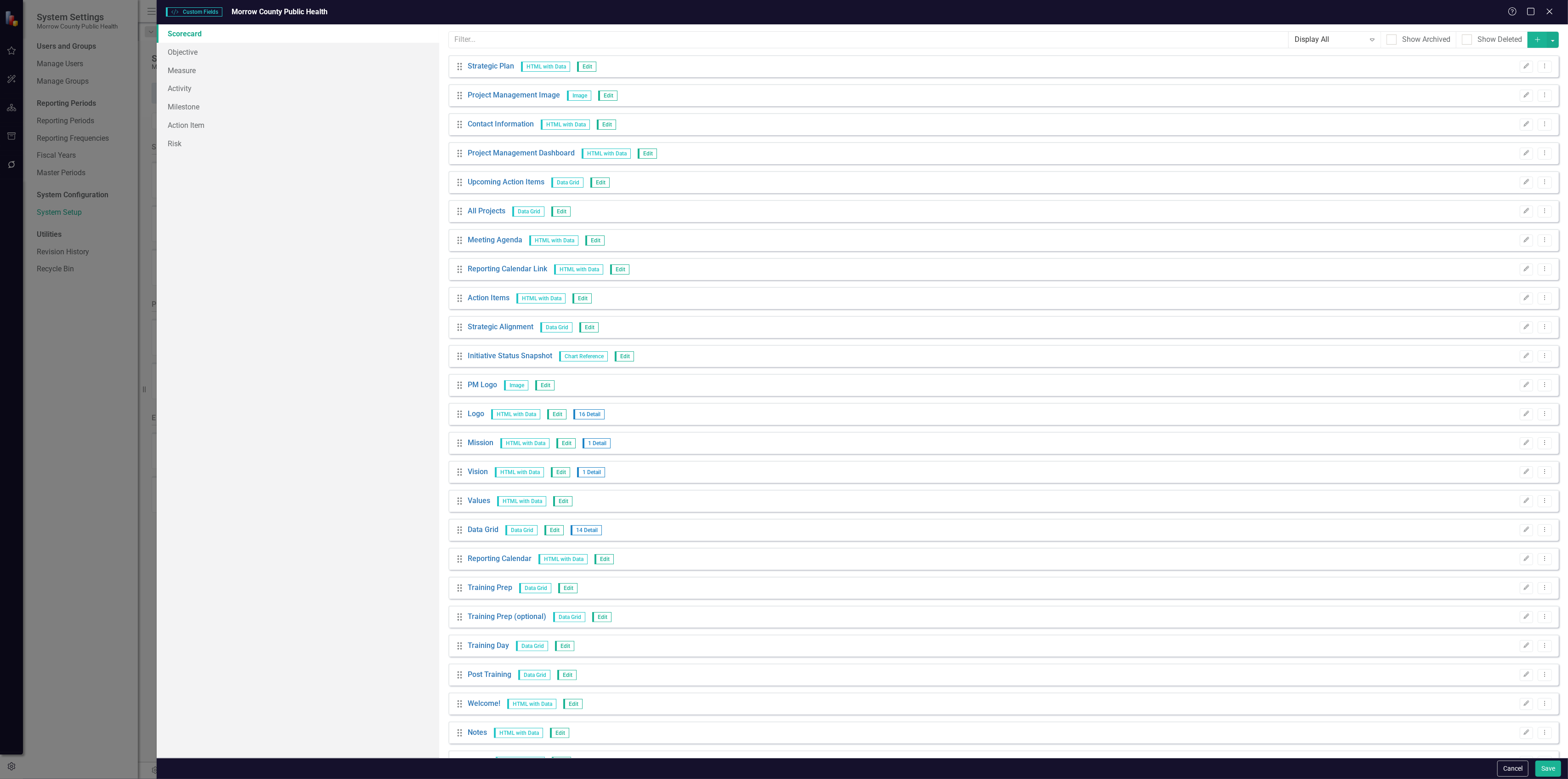
click at [1144, 217] on div "Custom Style Custom Fields Morrow County Public Health Help Maximize Close Scor…" at bounding box center [784, 389] width 1568 height 779
click at [198, 56] on link "Objective" at bounding box center [297, 52] width 282 height 18
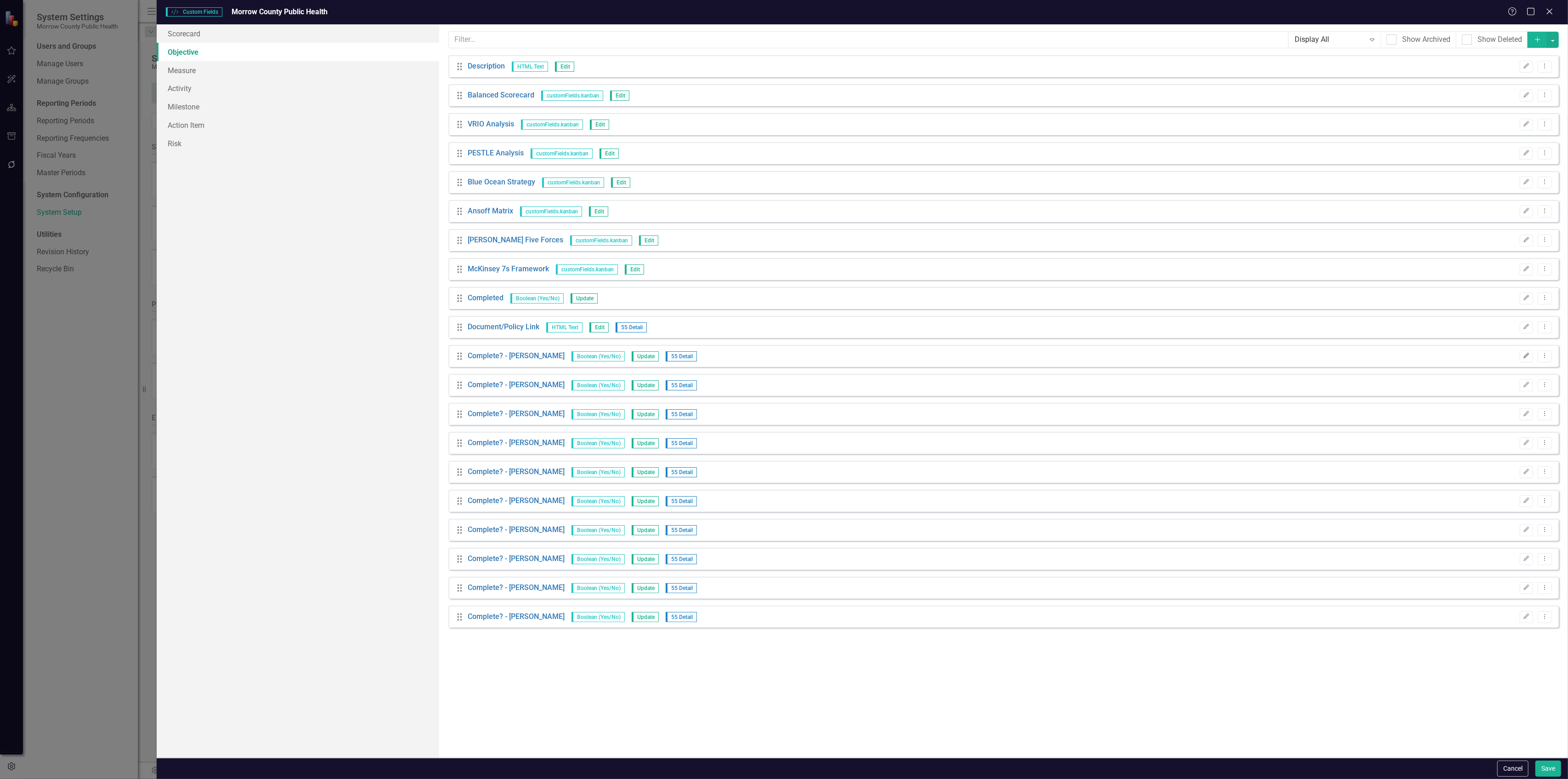
click at [1526, 355] on icon "button" at bounding box center [1527, 356] width 5 height 5
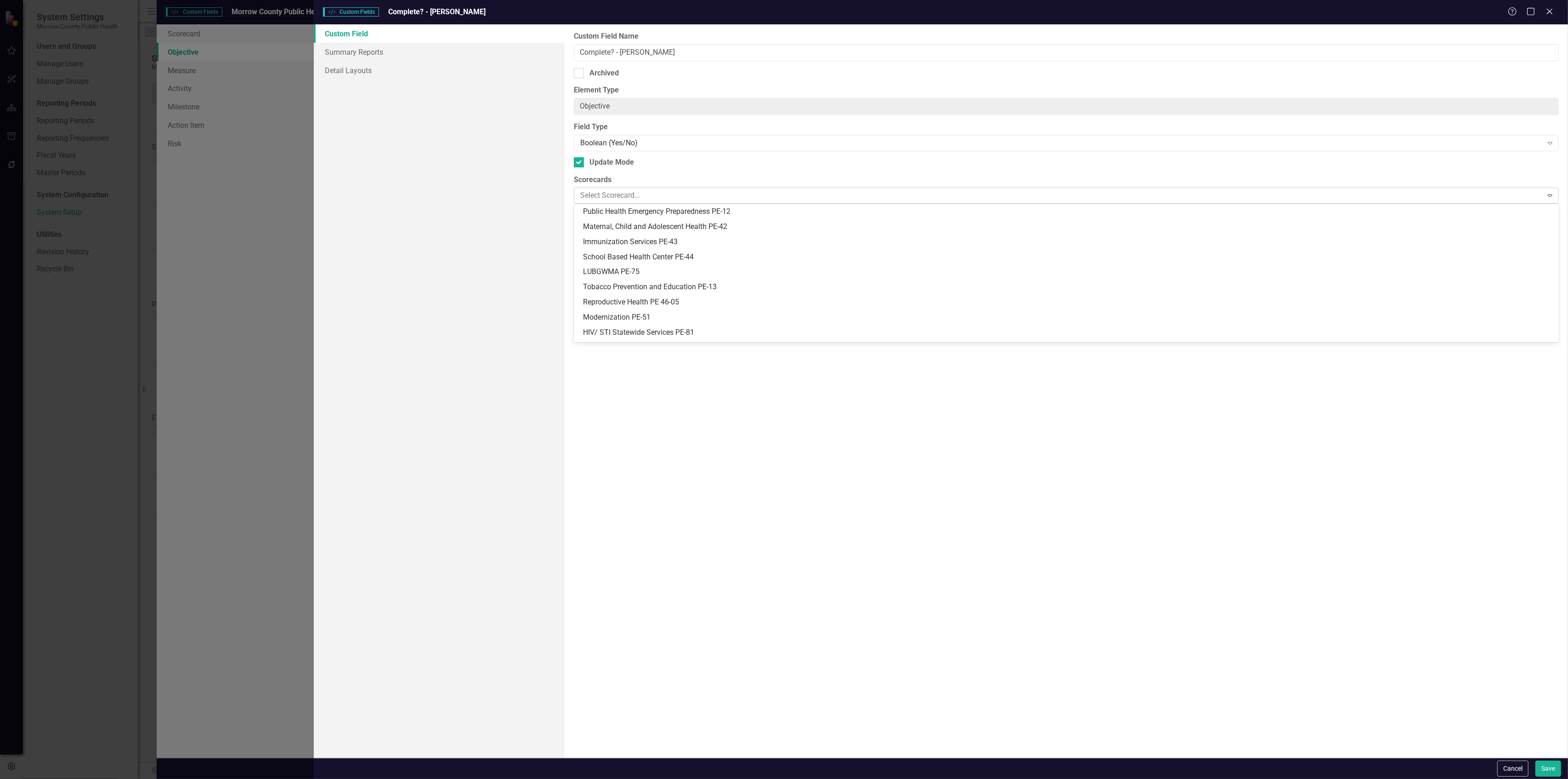
click at [611, 196] on div at bounding box center [1059, 196] width 966 height 12
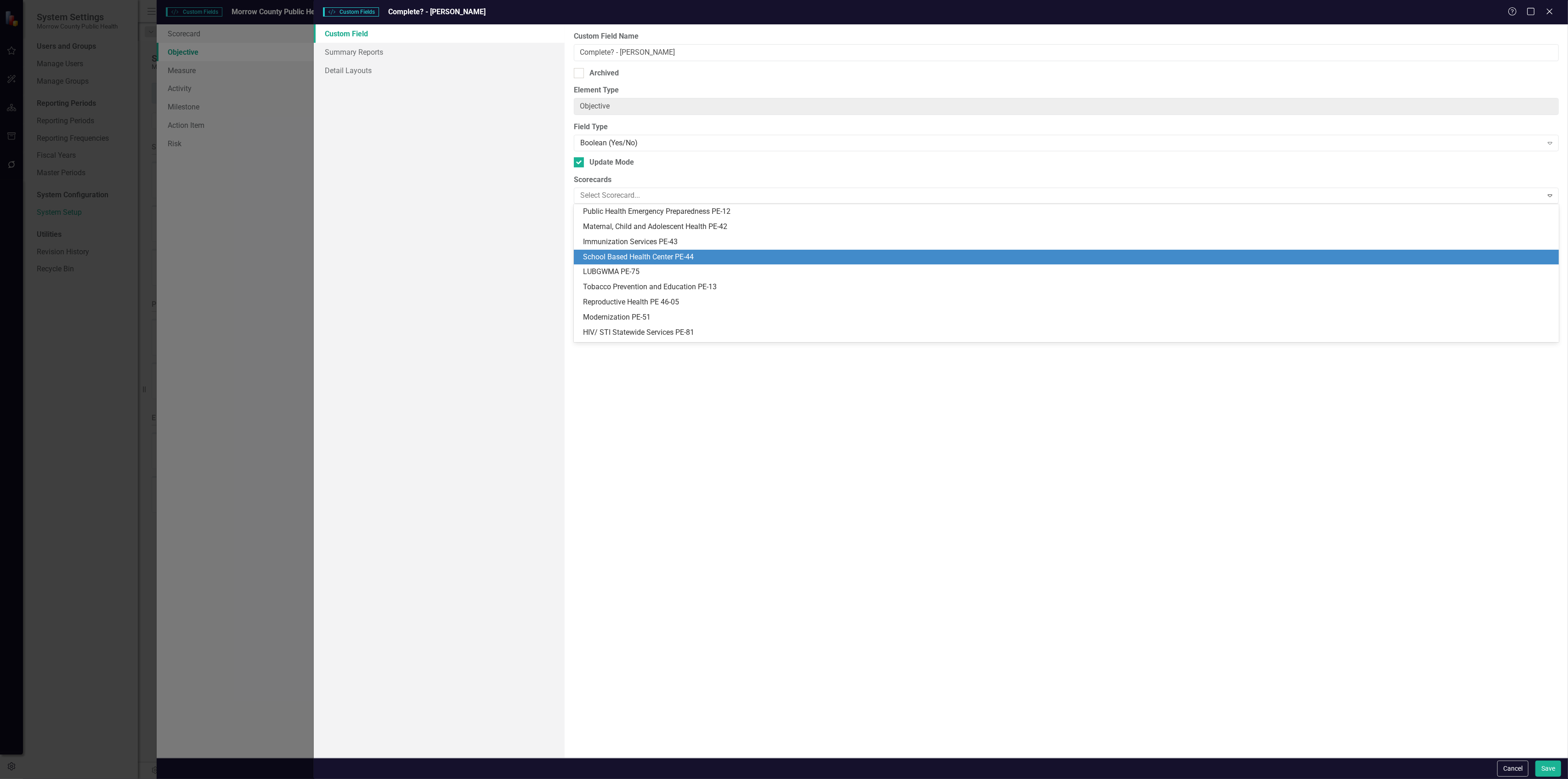
scroll to position [58, 0]
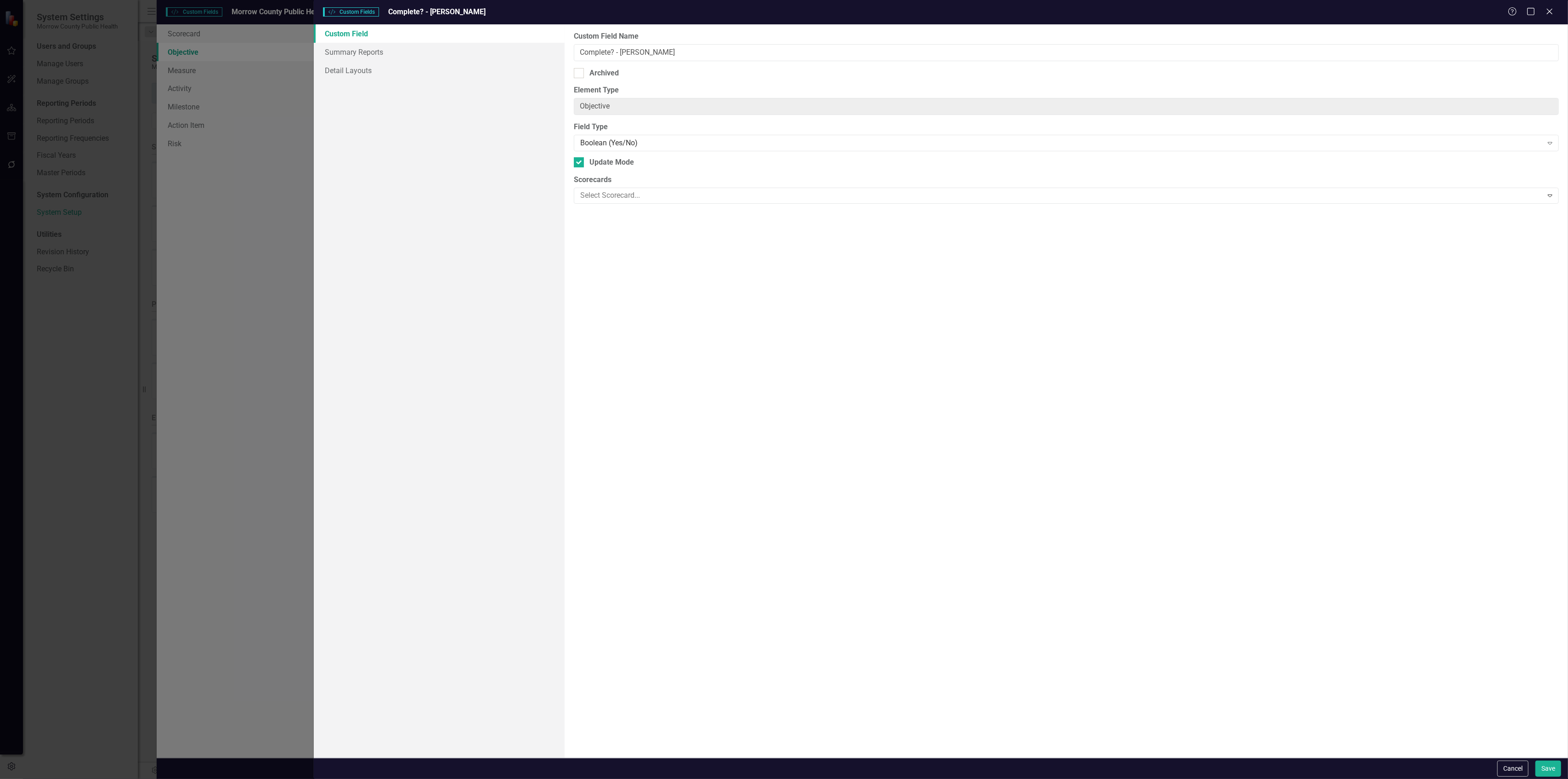
click at [512, 264] on div "Custom Field Summary Reports Detail Layouts" at bounding box center [439, 391] width 251 height 733
click at [368, 46] on link "Summary Reports" at bounding box center [439, 52] width 251 height 18
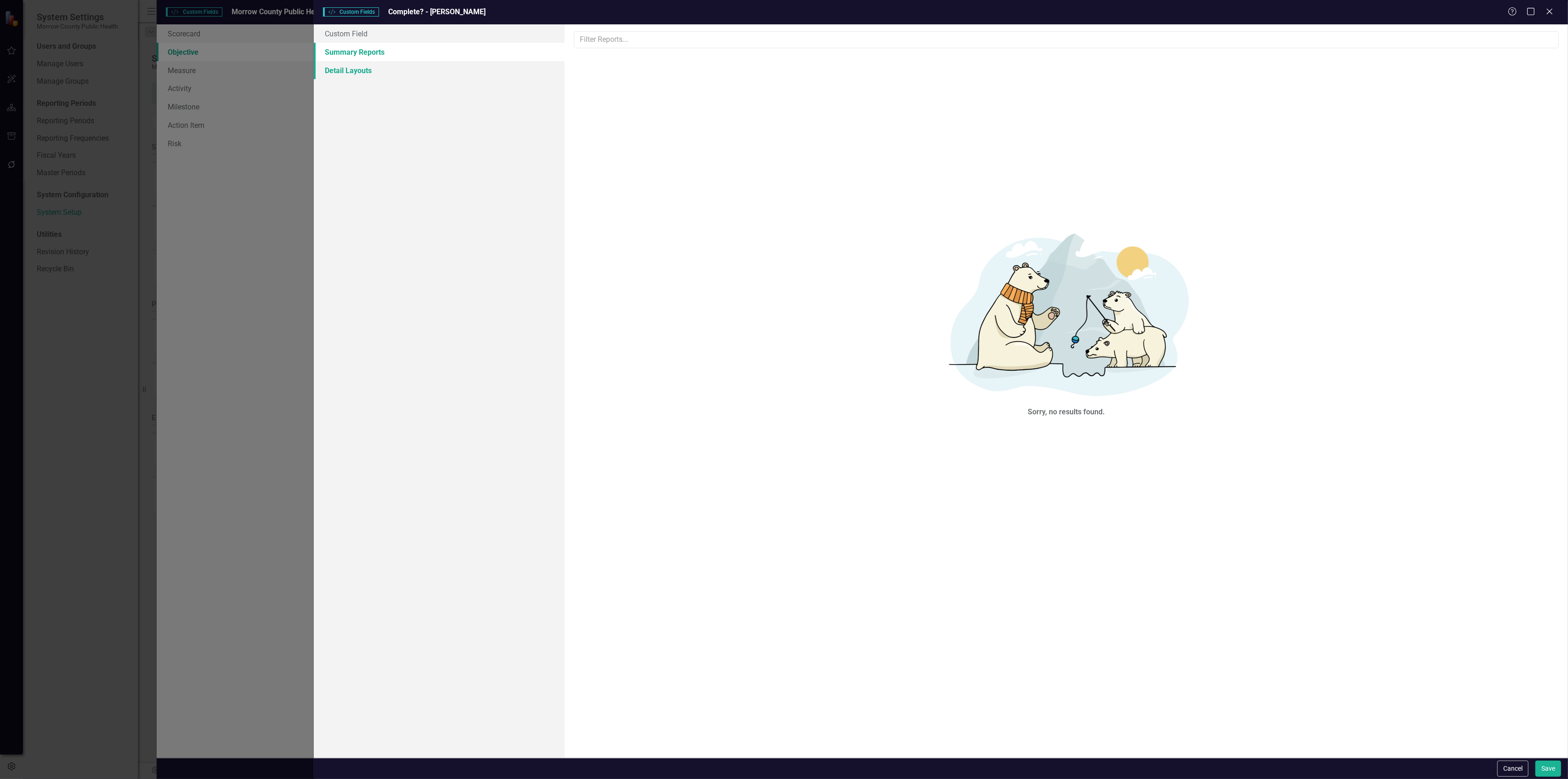
click at [375, 72] on link "Detail Layouts" at bounding box center [439, 70] width 251 height 18
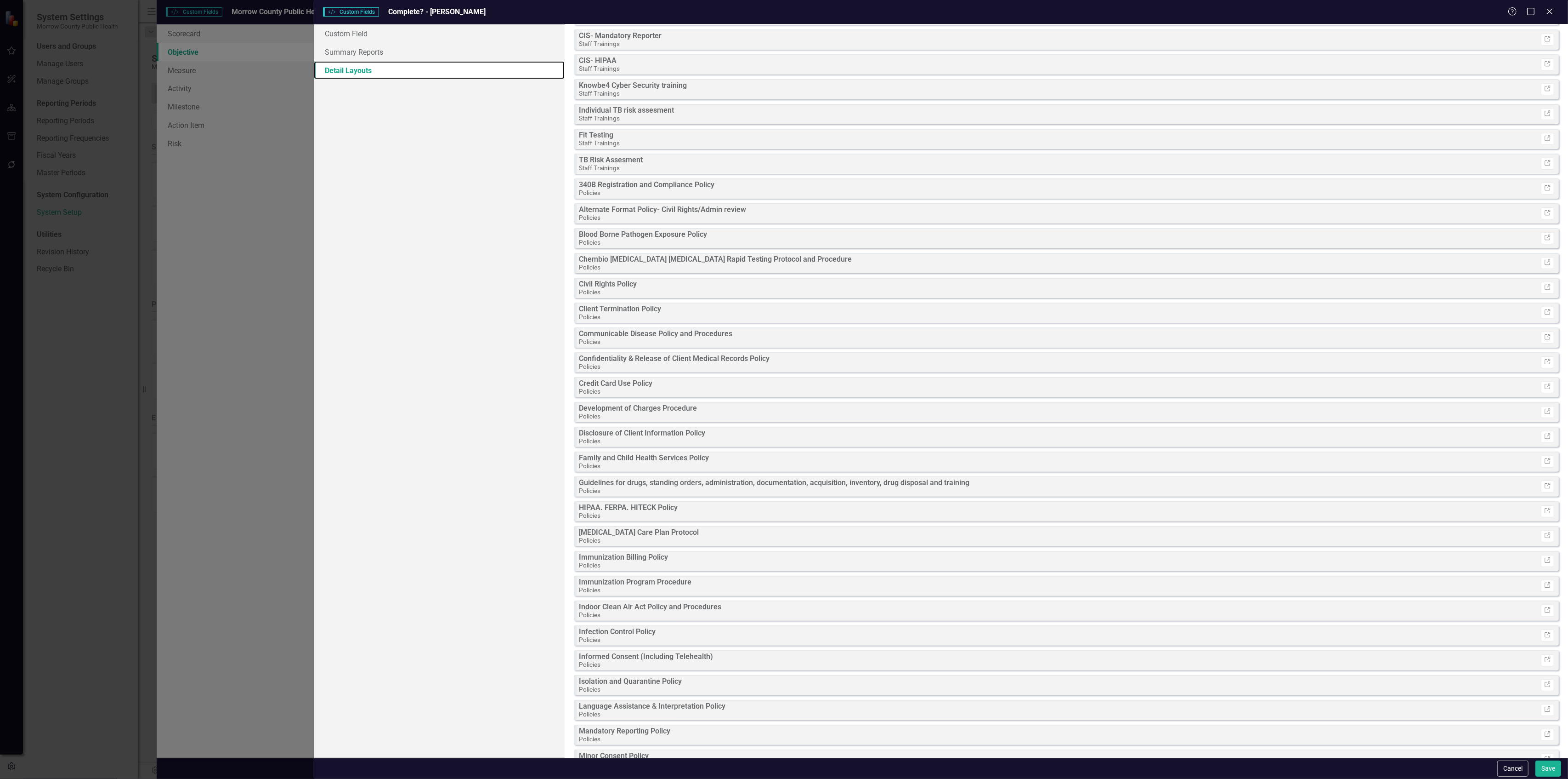
scroll to position [0, 0]
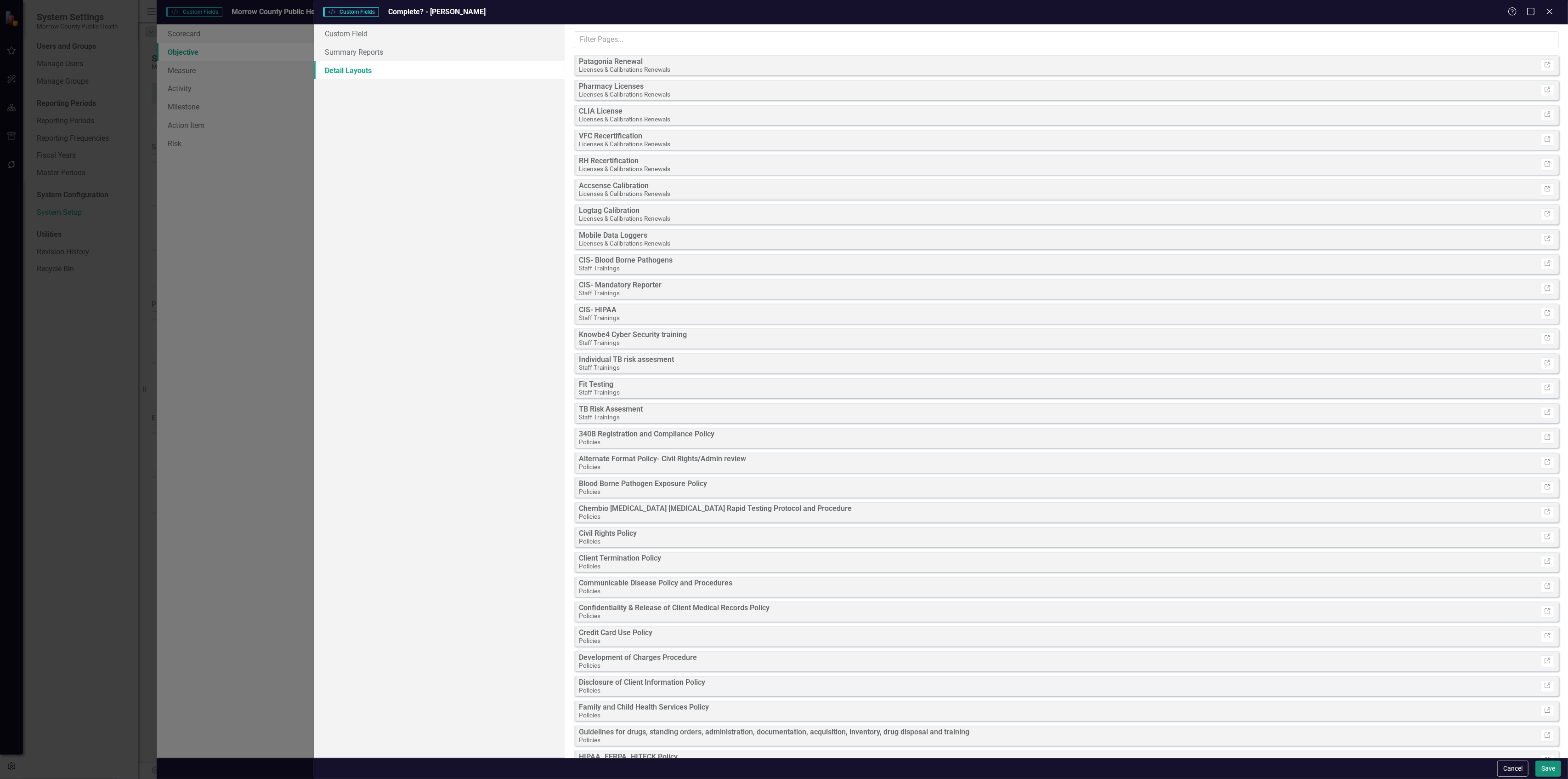
click at [1542, 771] on button "Save" at bounding box center [1548, 768] width 26 height 16
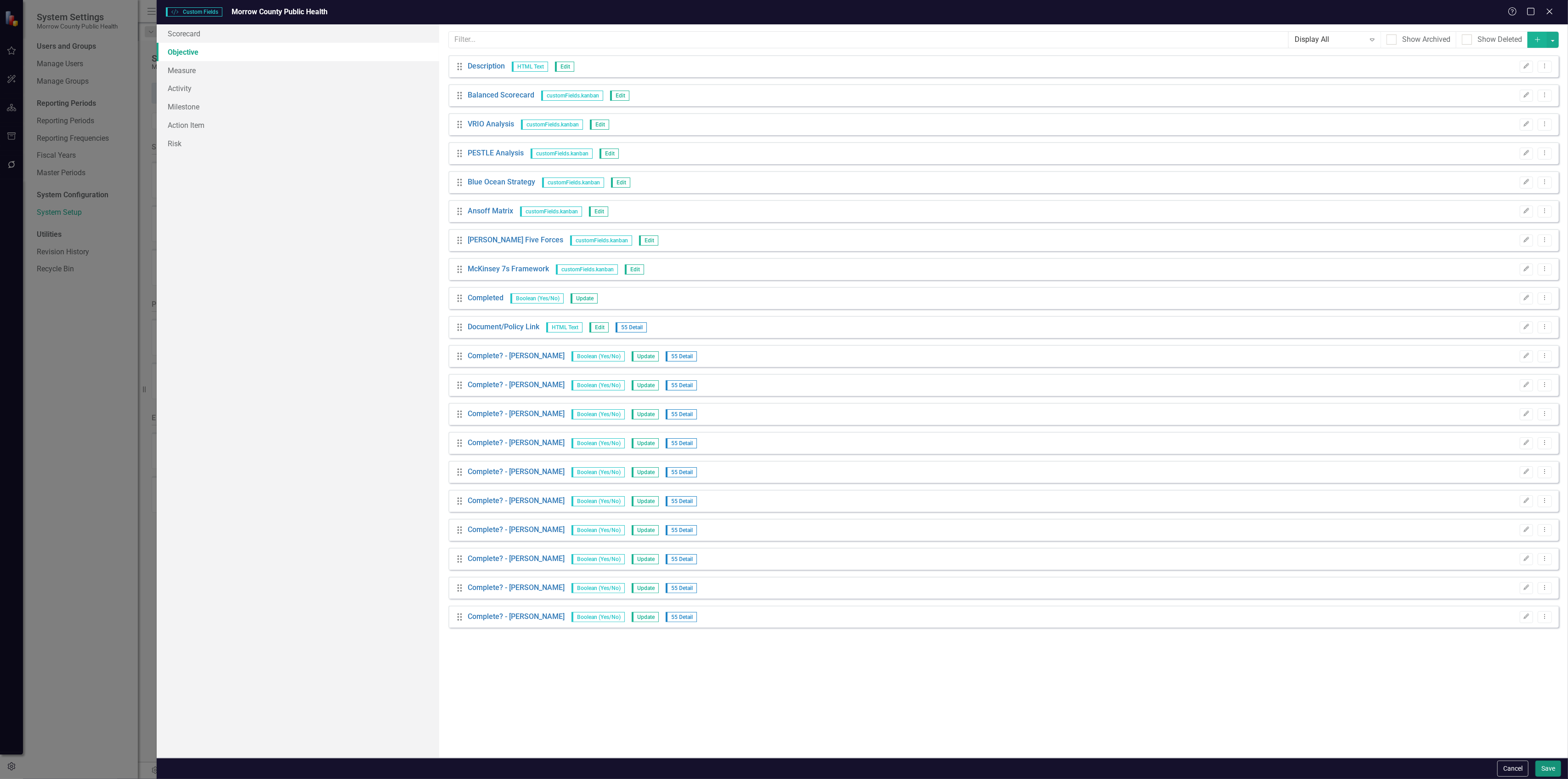
click at [1546, 766] on button "Save" at bounding box center [1548, 768] width 26 height 16
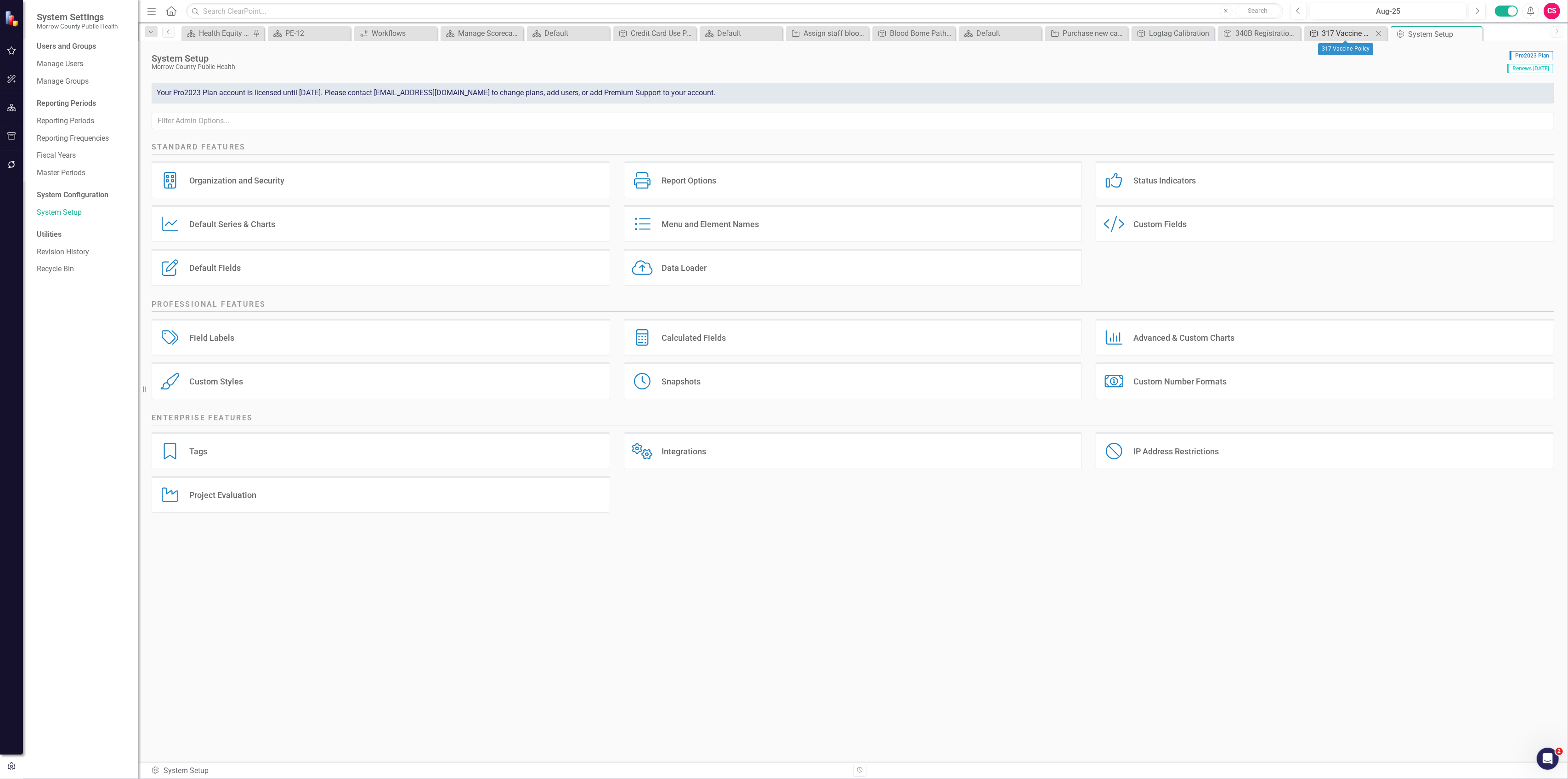
click at [1340, 35] on div "317 Vaccine Policy" at bounding box center [1347, 33] width 52 height 12
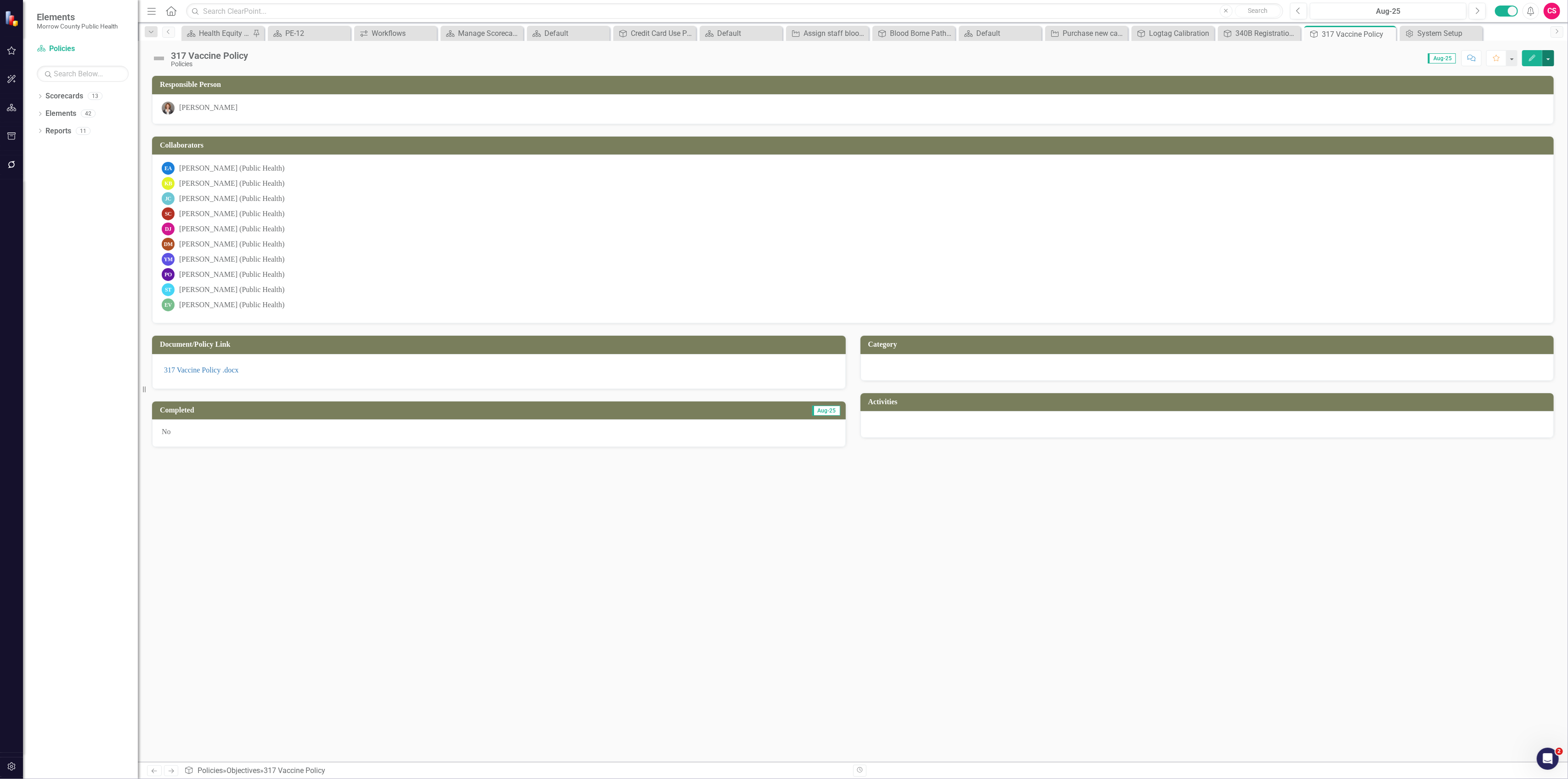
click at [1547, 56] on button "button" at bounding box center [1549, 58] width 12 height 16
click at [1514, 90] on link "Edit Report Edit Layout" at bounding box center [1517, 93] width 74 height 17
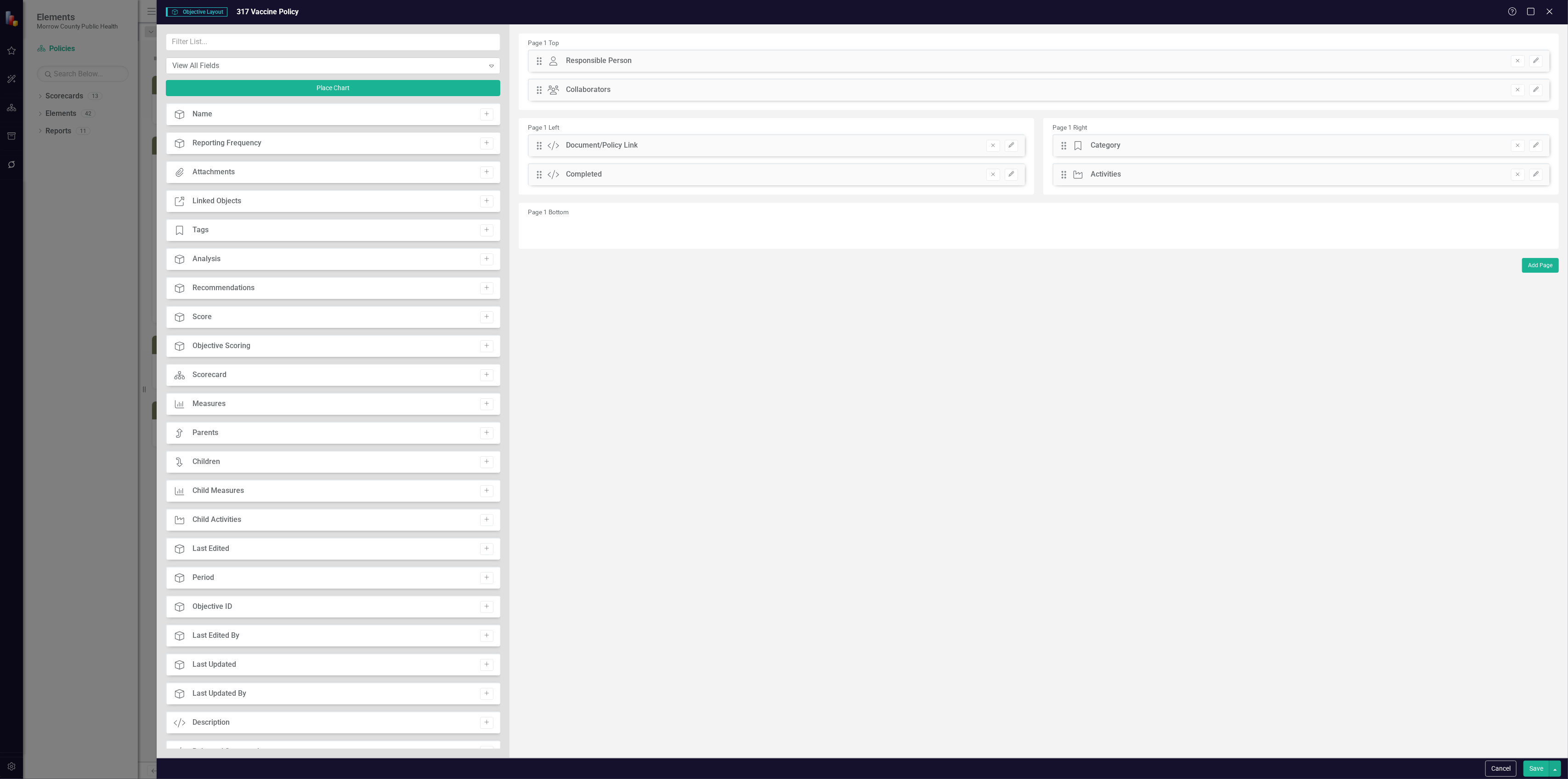
click at [250, 59] on div "View All Fields Expand" at bounding box center [332, 65] width 334 height 16
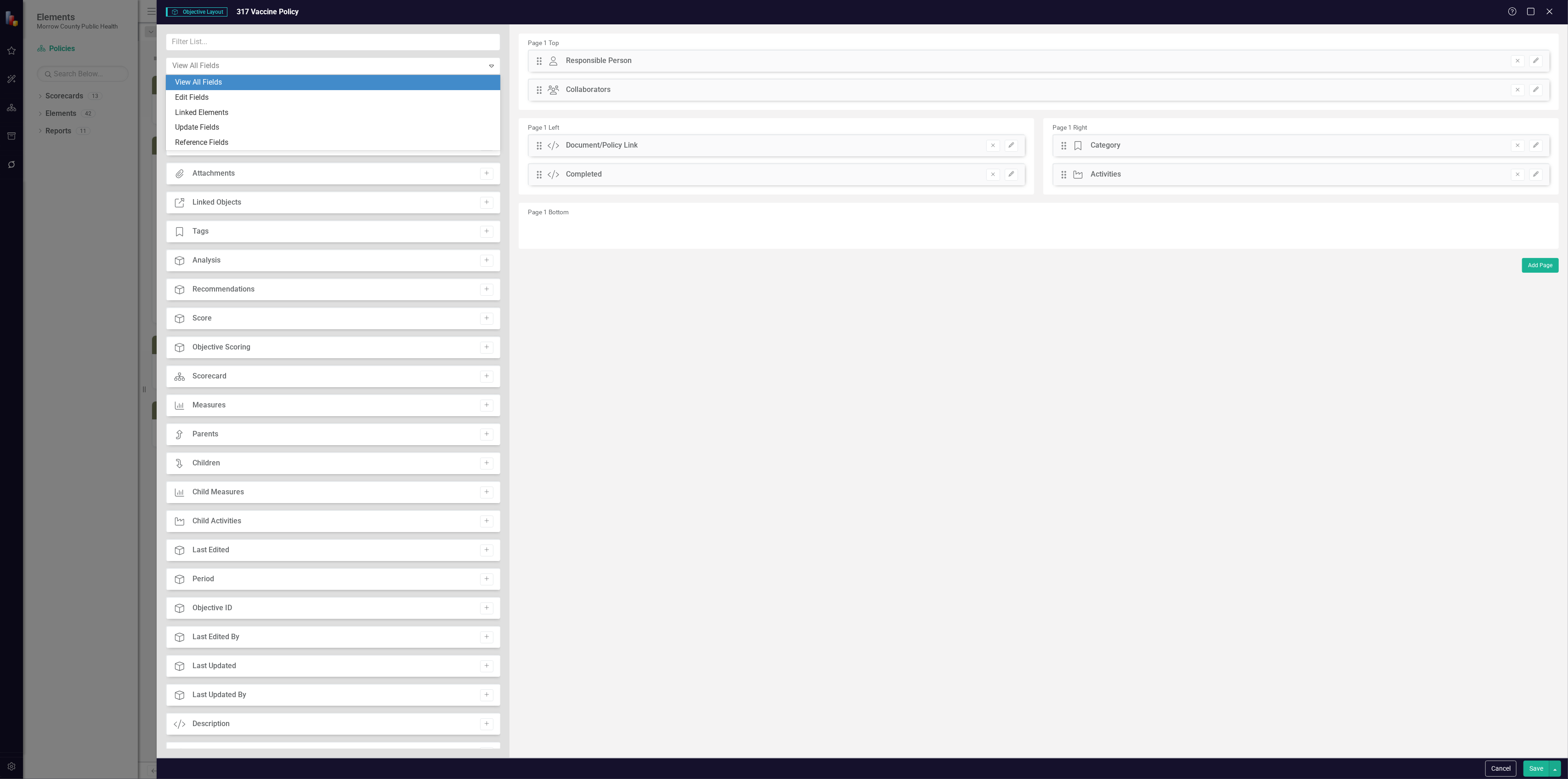
click at [226, 79] on div "View All Fields" at bounding box center [335, 82] width 320 height 10
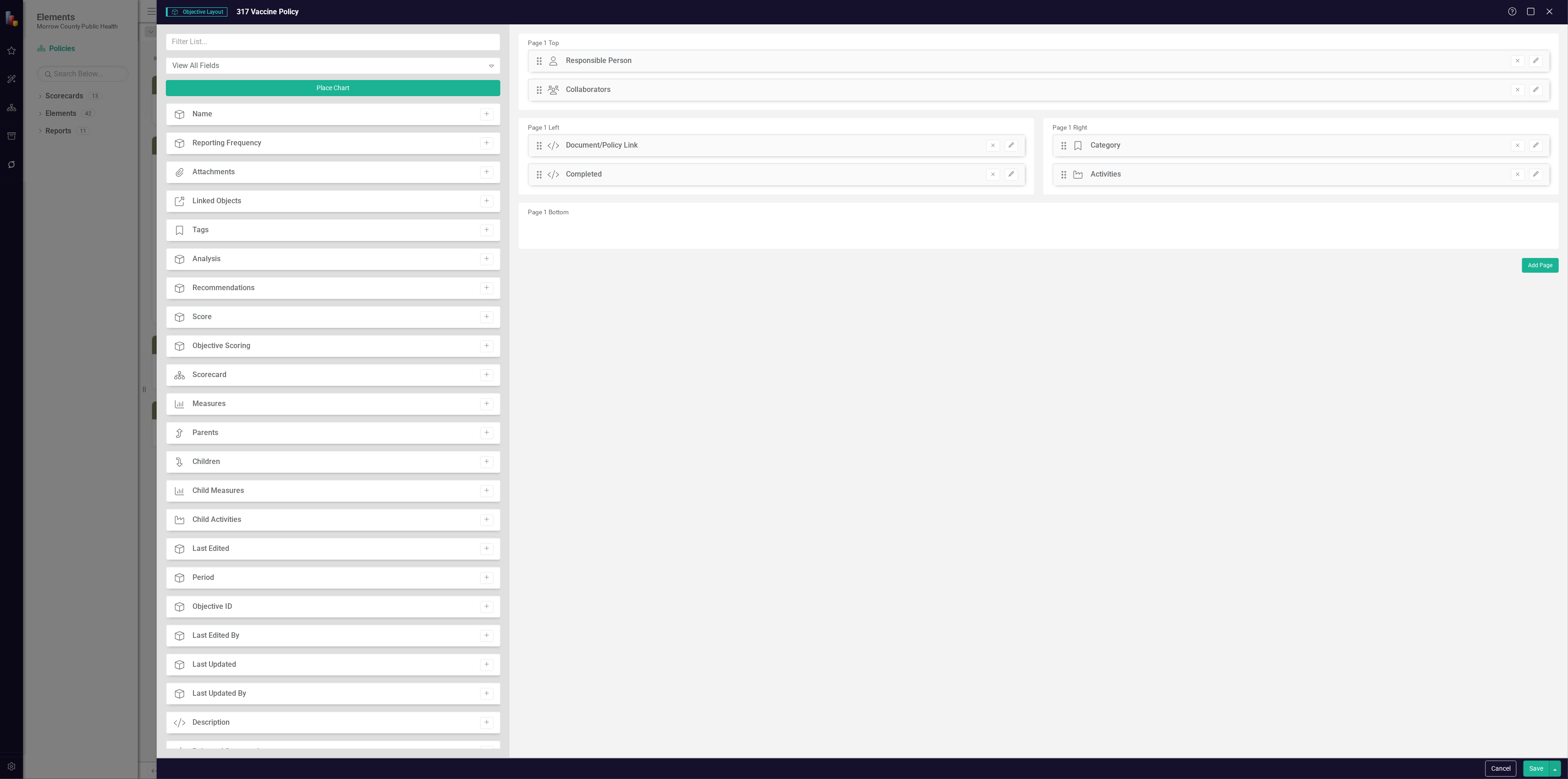
scroll to position [223, 0]
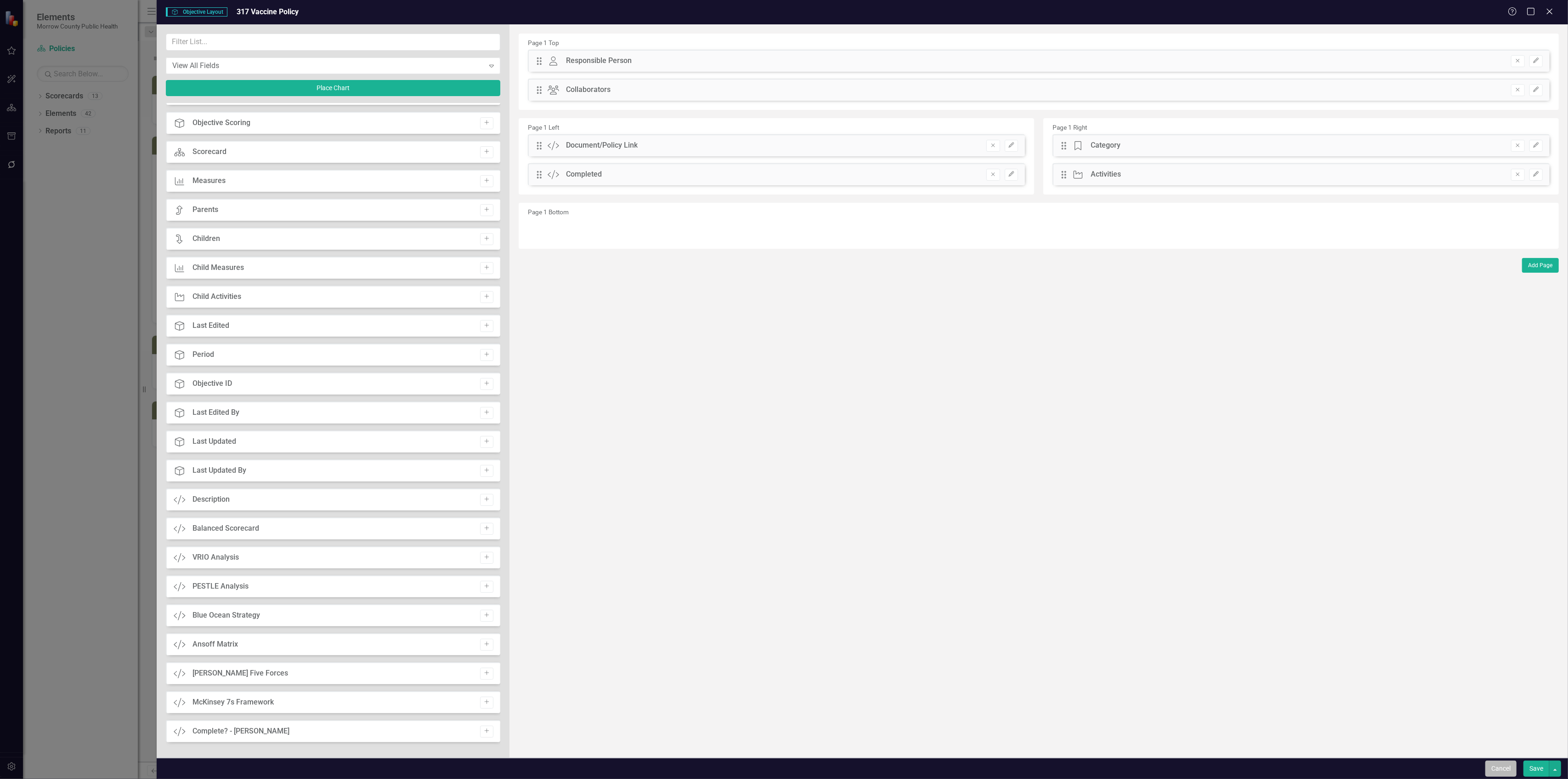
click at [1492, 767] on button "Cancel" at bounding box center [1500, 768] width 31 height 16
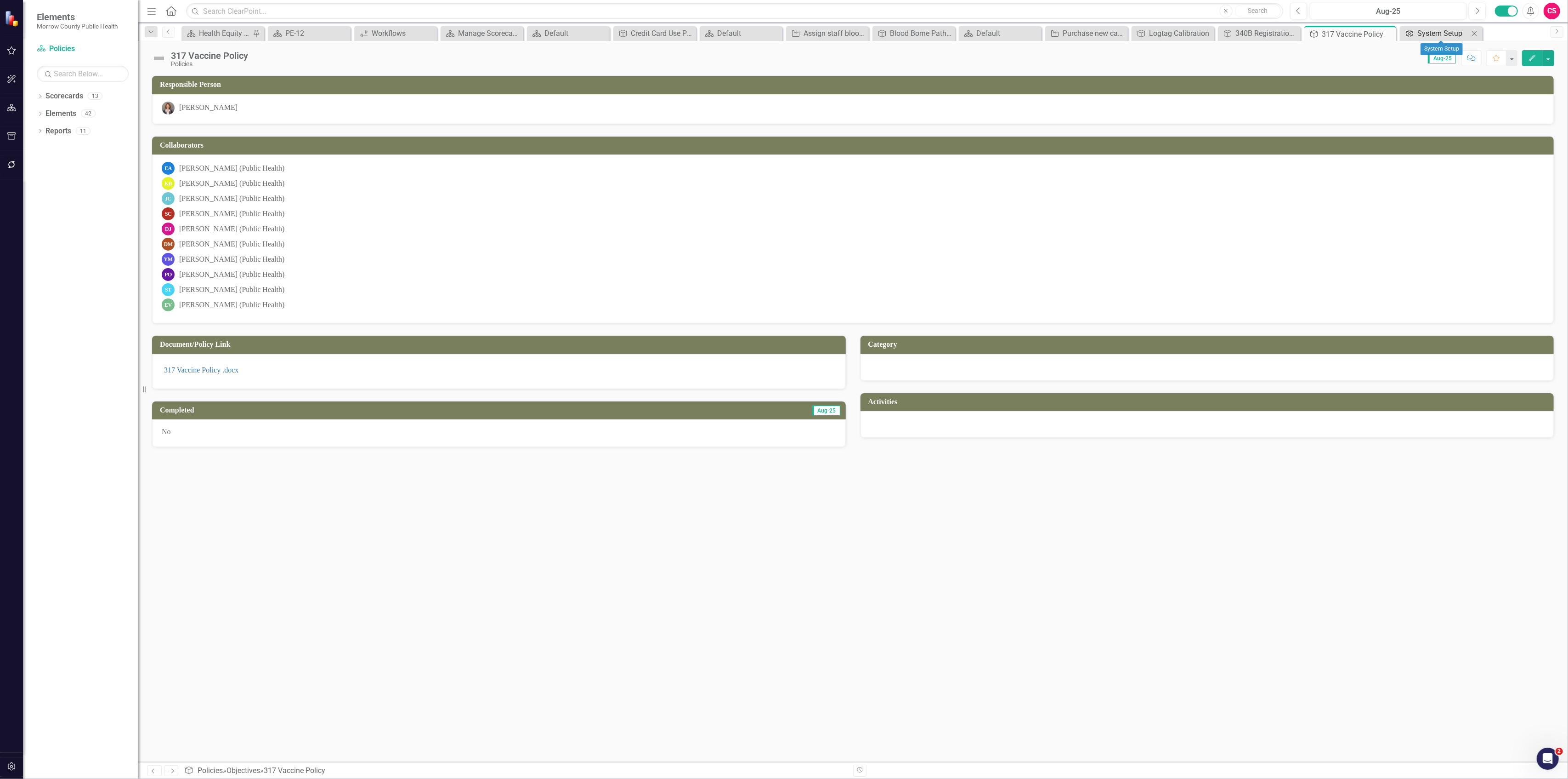
click at [1425, 31] on div "System Setup" at bounding box center [1443, 33] width 52 height 12
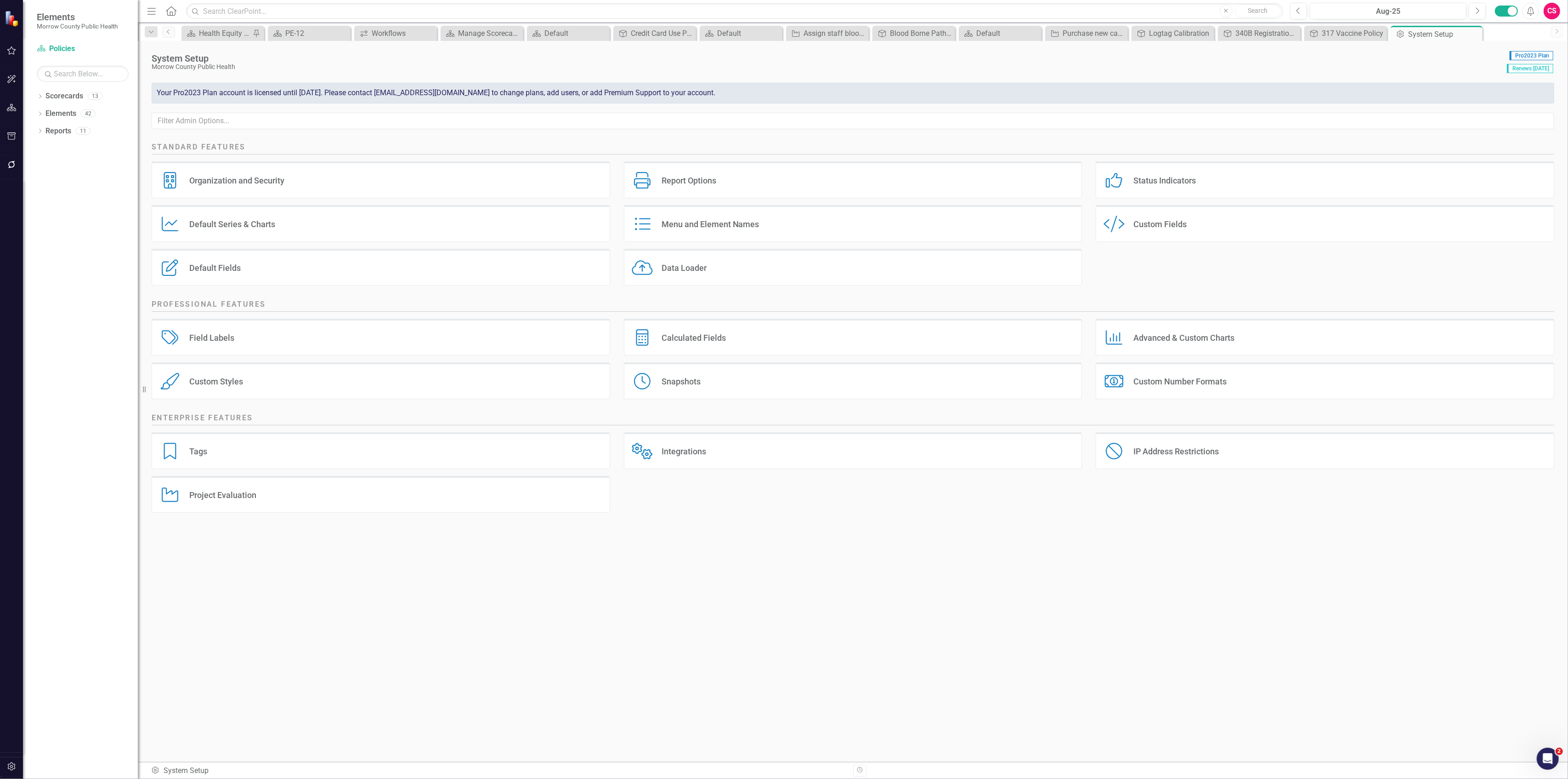
click at [1161, 218] on div "Custom Style Custom Fields" at bounding box center [1325, 224] width 458 height 37
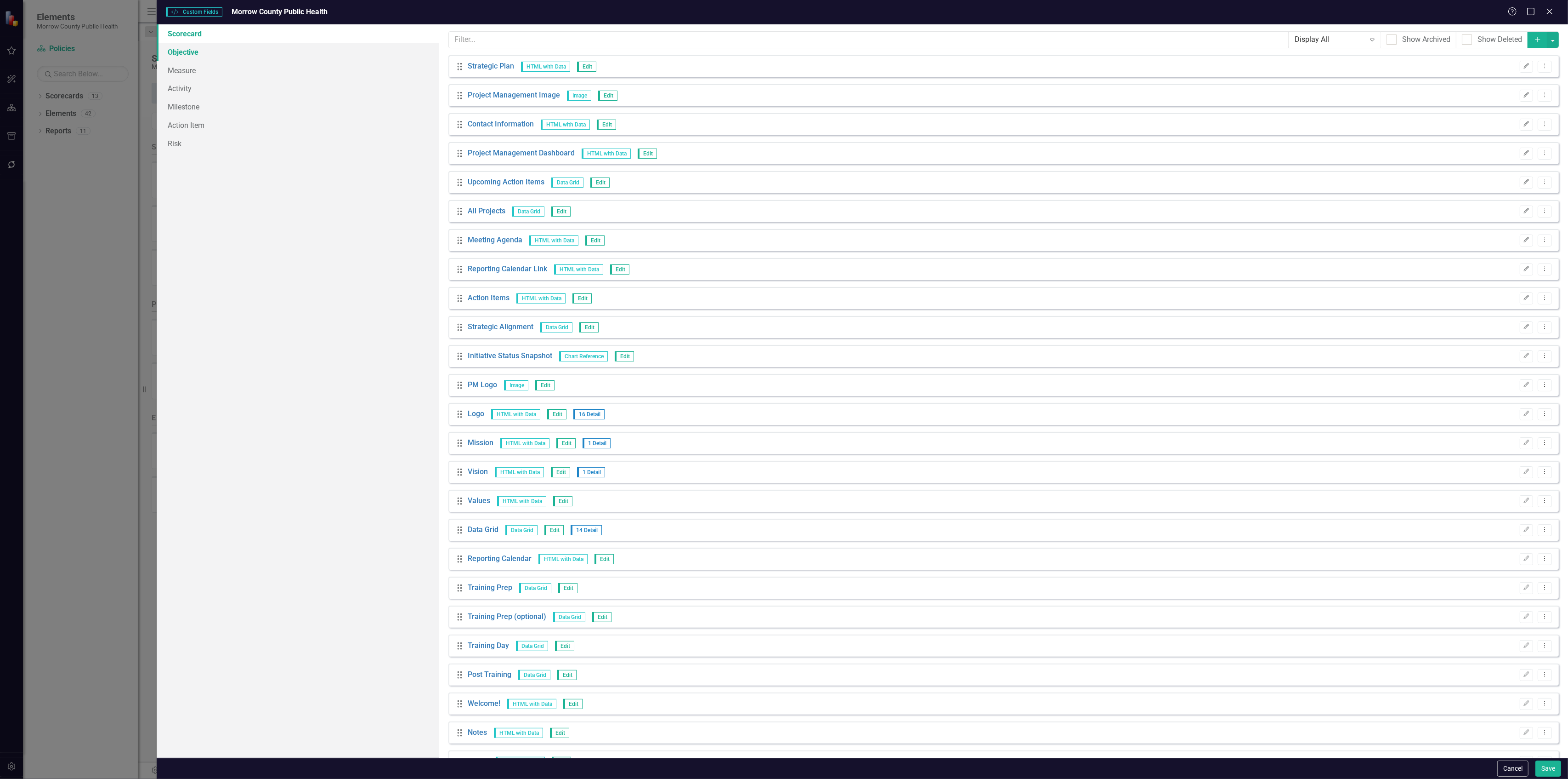
click at [237, 54] on link "Objective" at bounding box center [297, 52] width 282 height 18
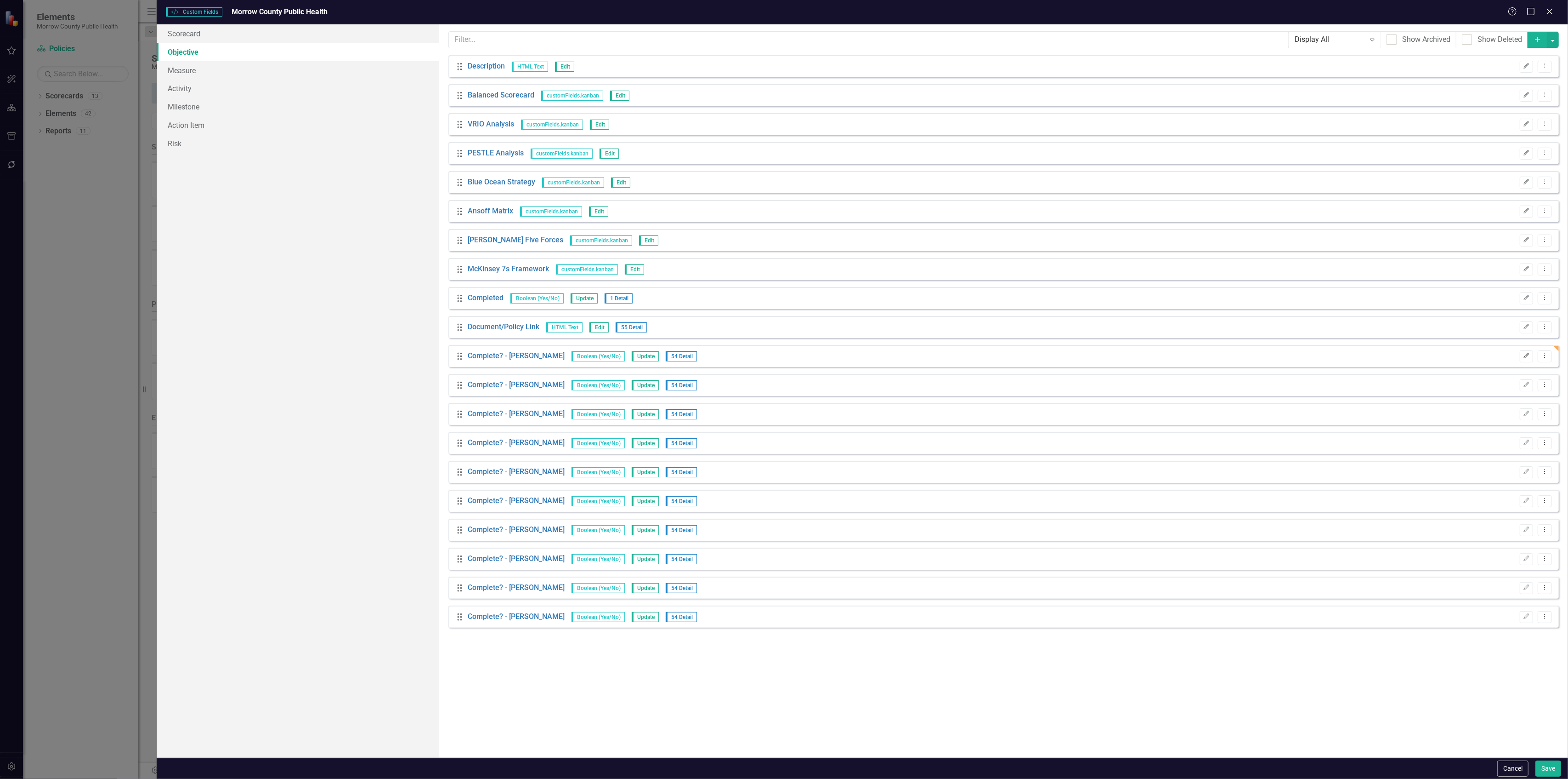
click at [1526, 359] on button "Edit" at bounding box center [1527, 356] width 13 height 12
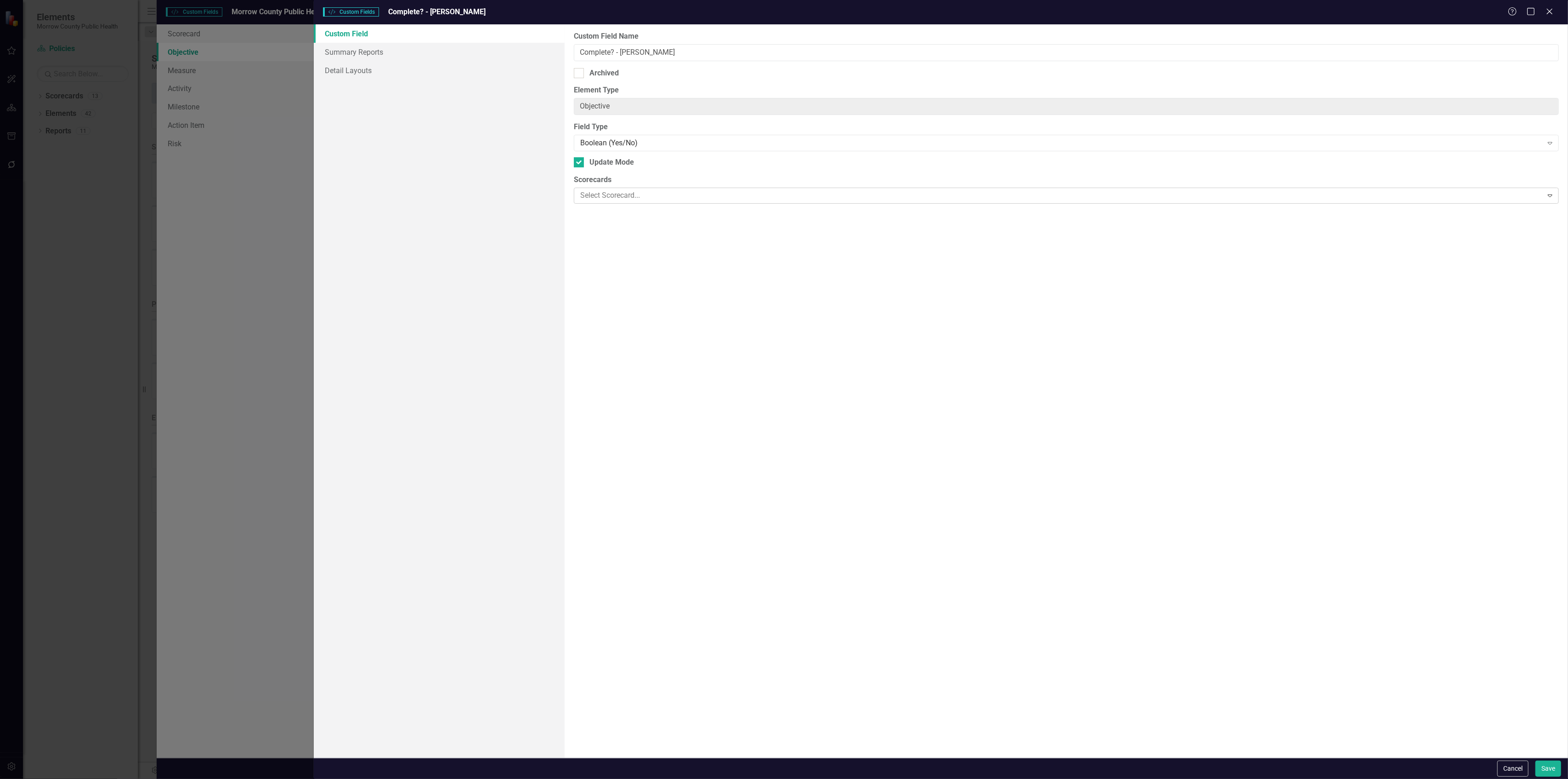
click at [666, 197] on div at bounding box center [1059, 196] width 966 height 12
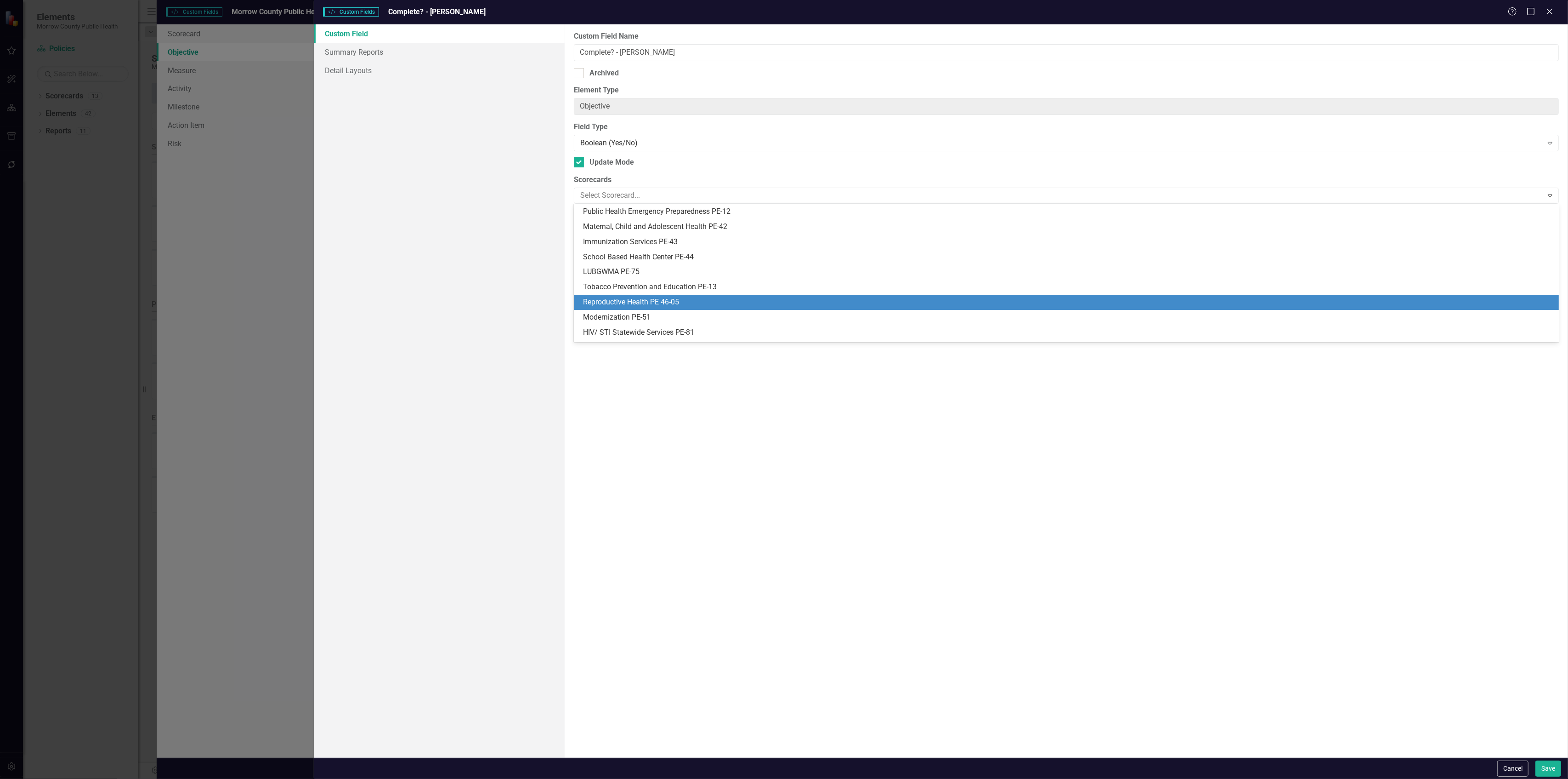
scroll to position [58, 0]
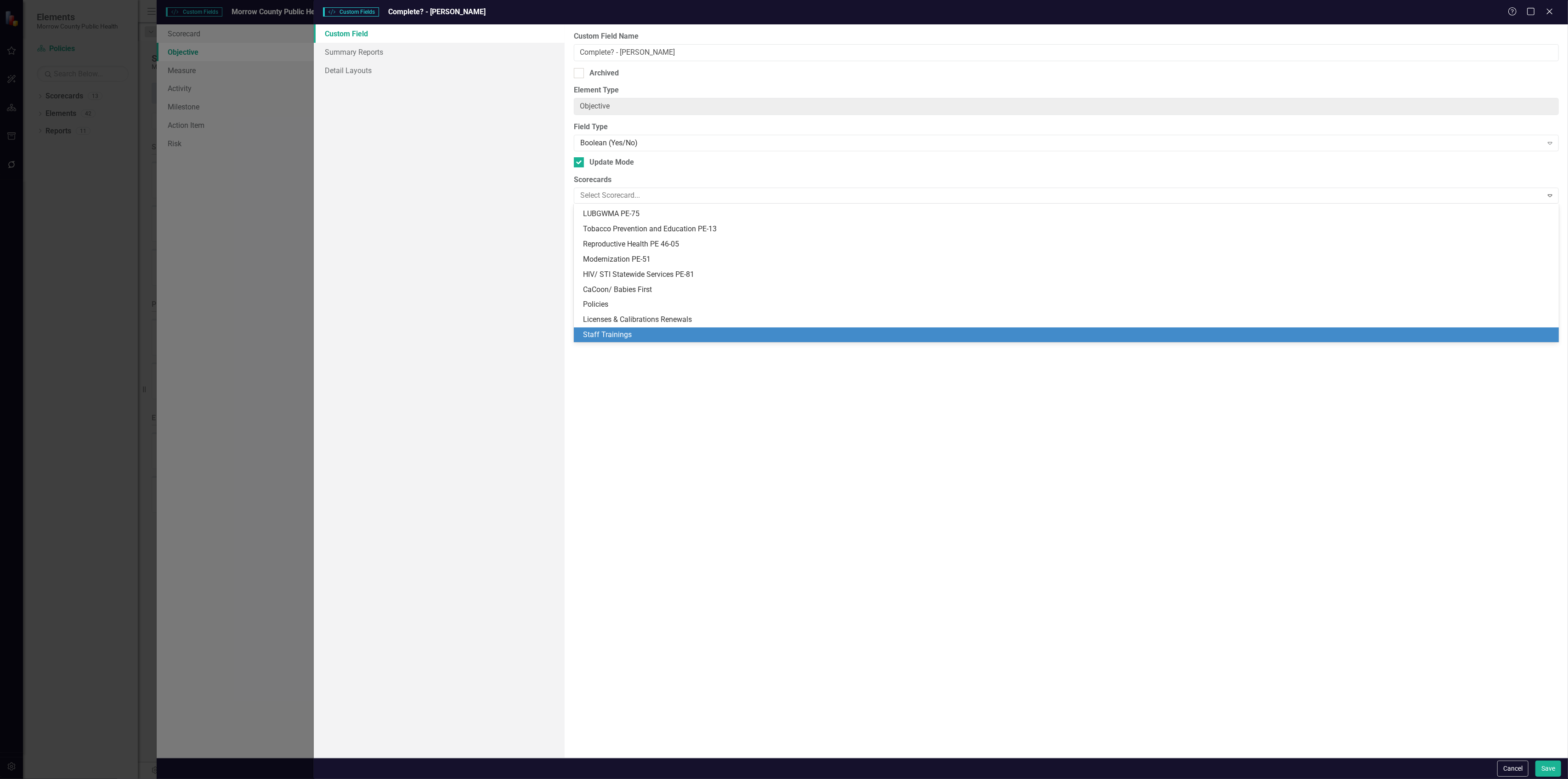
click at [677, 396] on div "Custom Field Name Complete? - Erin Anderson Archived Element Type Objective Cle…" at bounding box center [1066, 391] width 1003 height 733
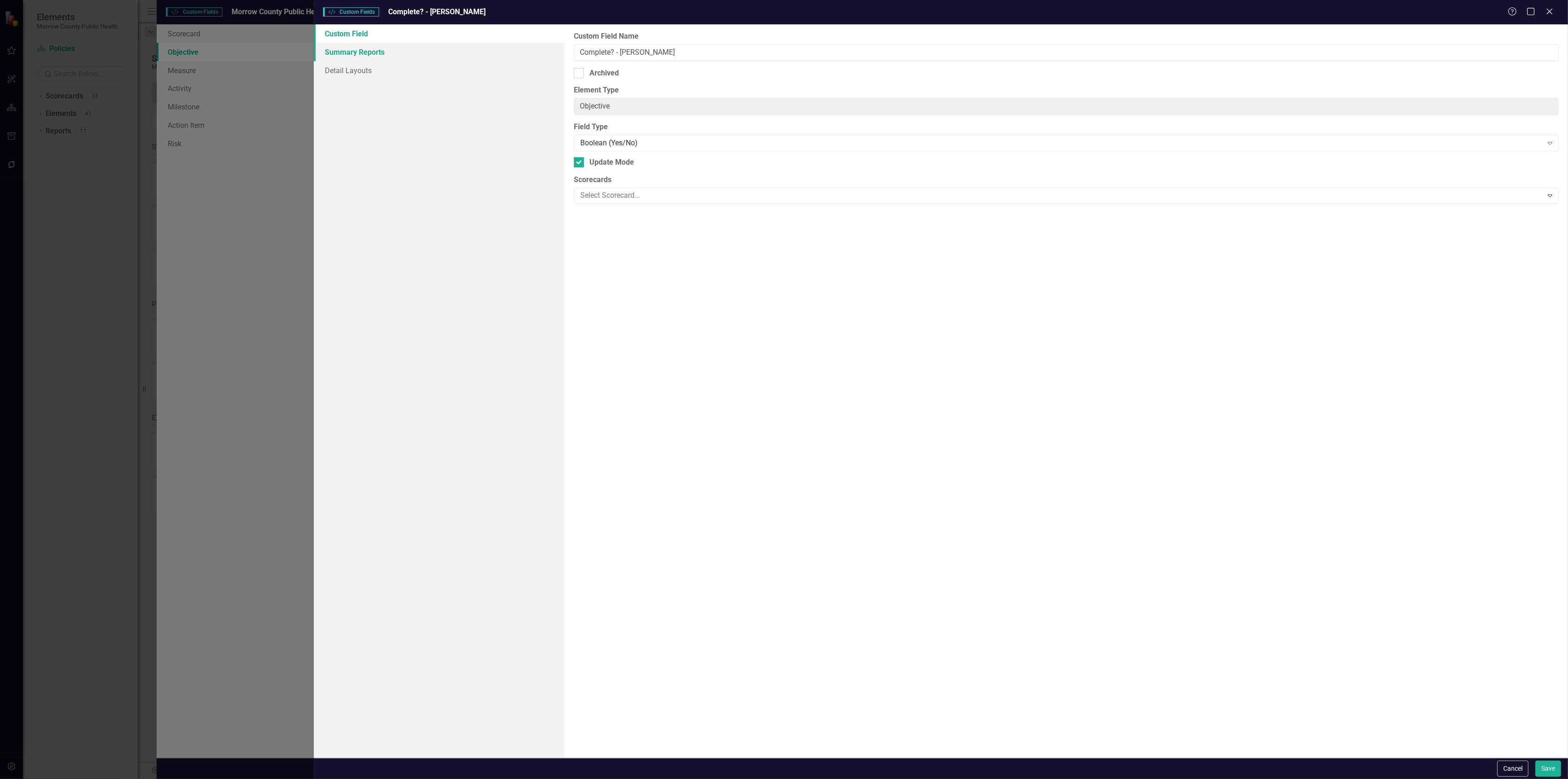
click at [397, 49] on link "Summary Reports" at bounding box center [439, 52] width 251 height 18
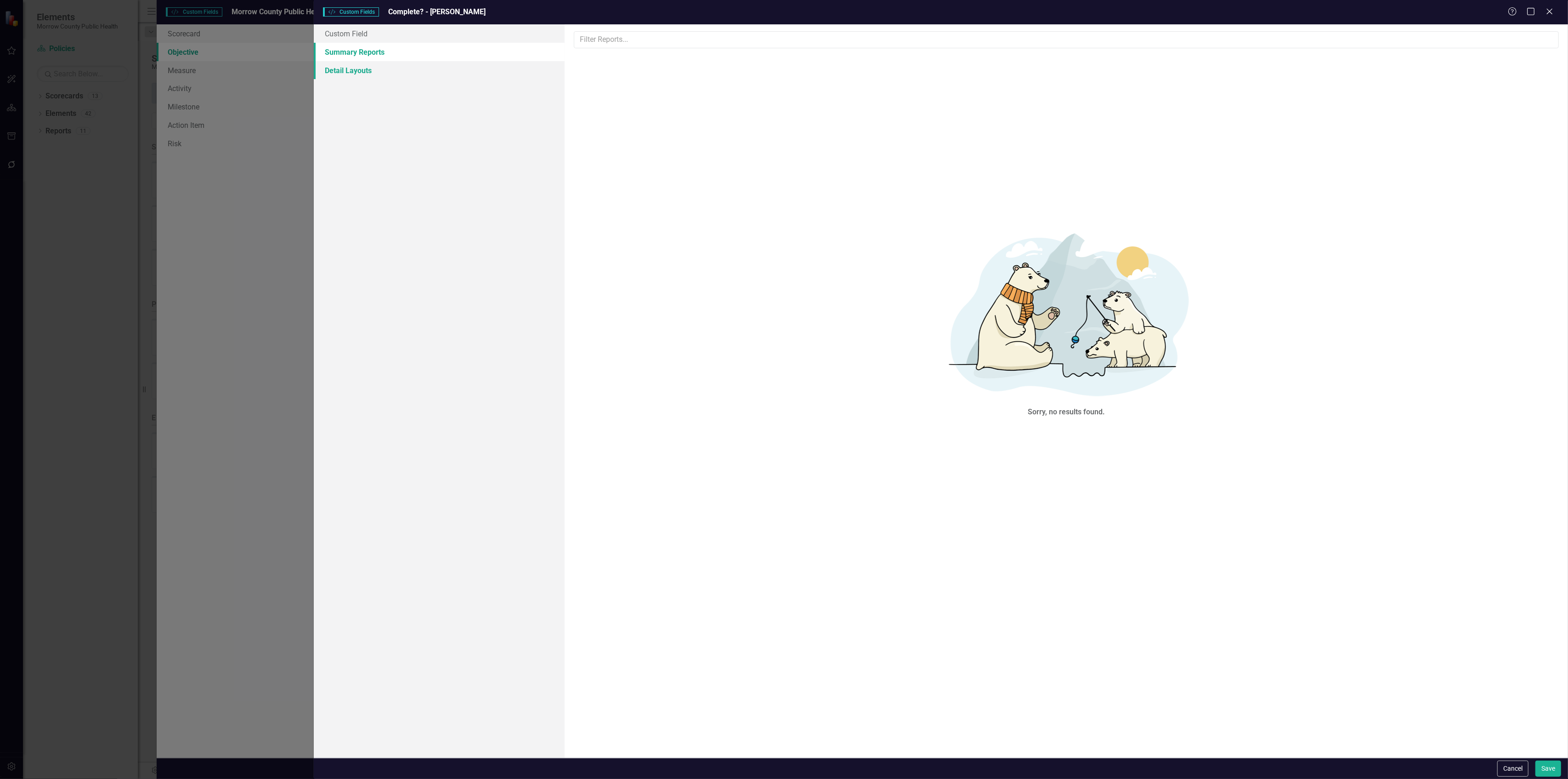
click at [388, 70] on link "Detail Layouts" at bounding box center [439, 70] width 251 height 18
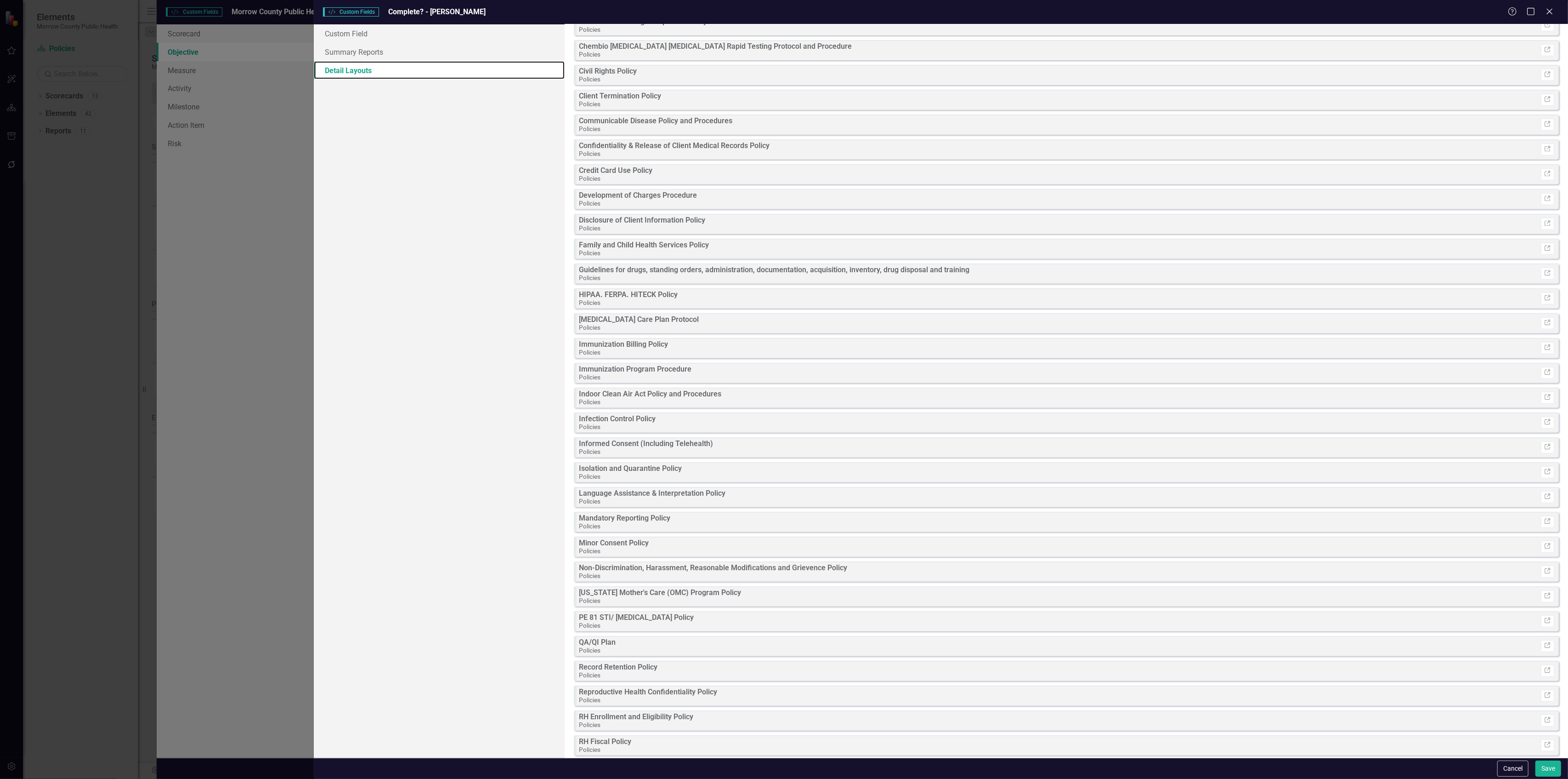
scroll to position [644, 0]
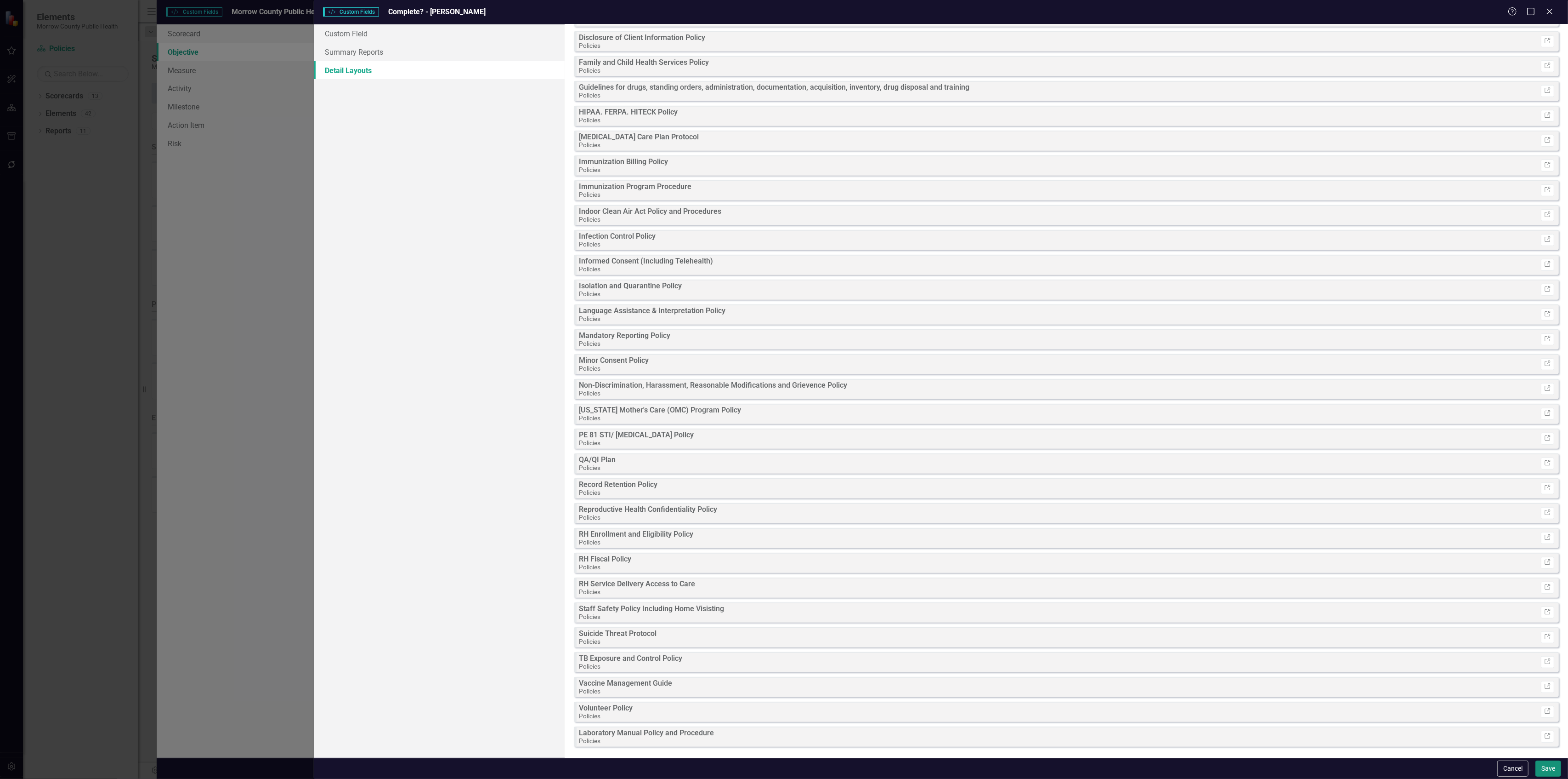
click at [1555, 769] on button "Save" at bounding box center [1548, 768] width 26 height 16
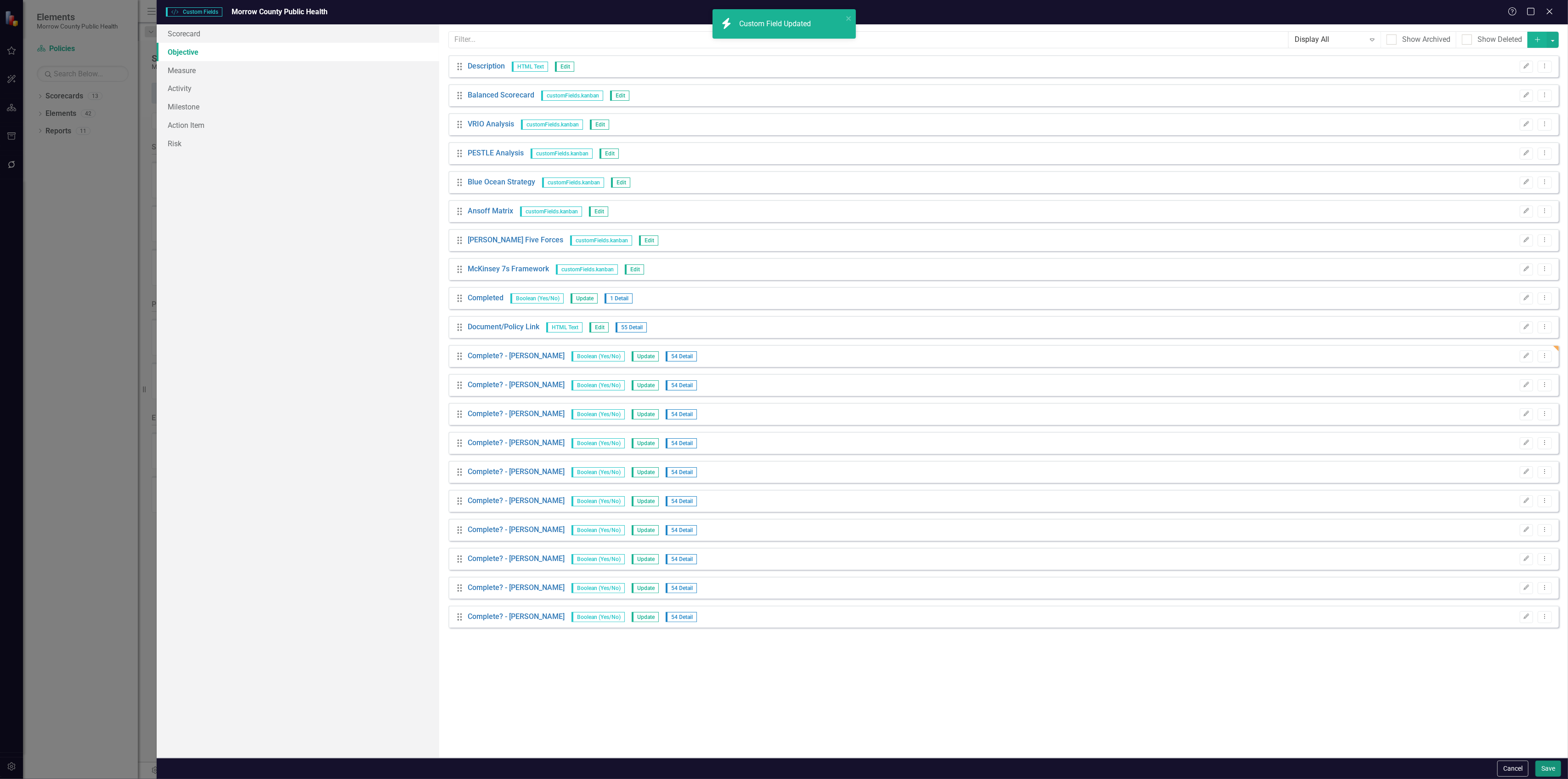
click at [1545, 764] on button "Save" at bounding box center [1548, 768] width 26 height 16
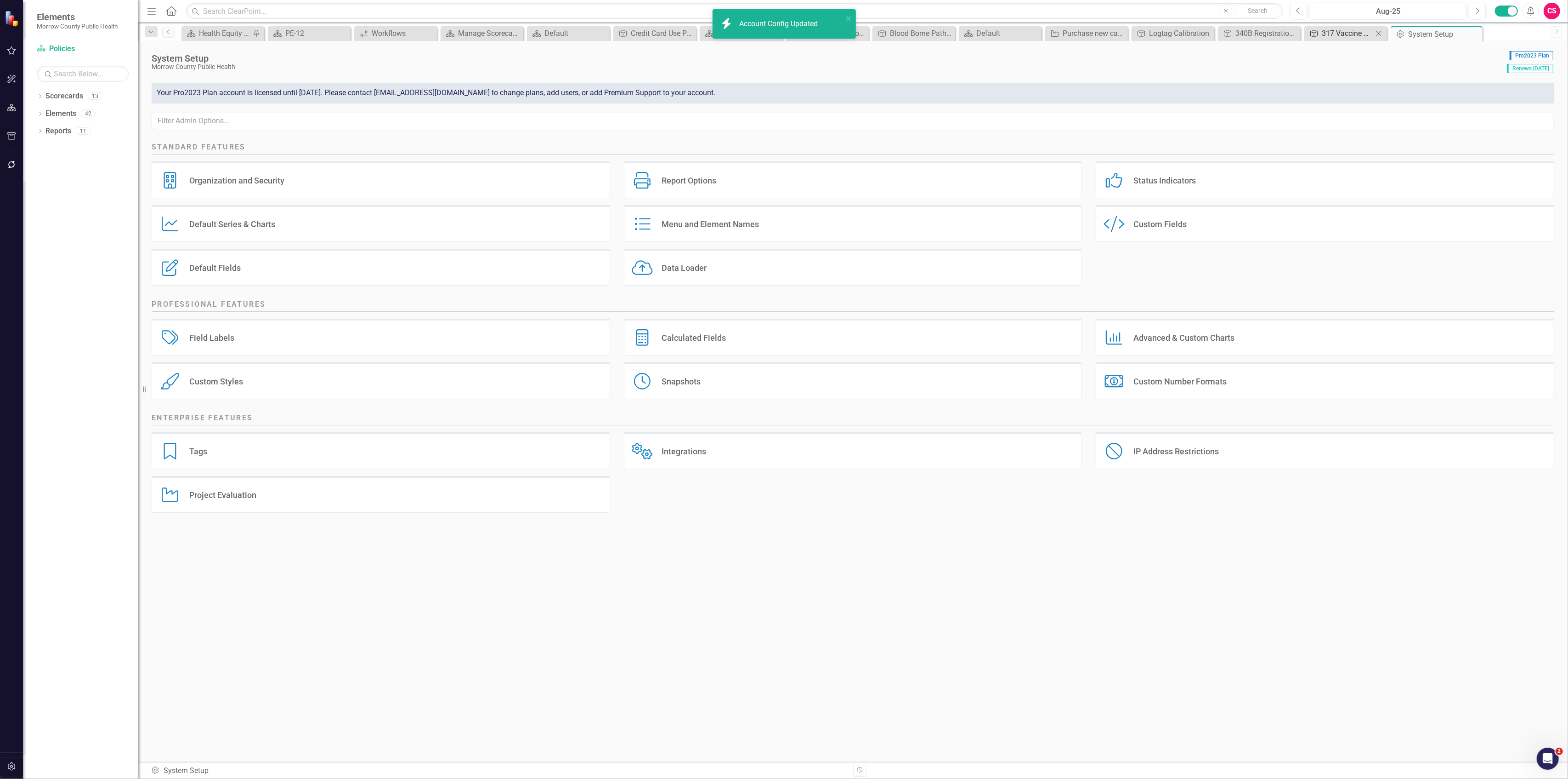
click at [1339, 35] on div "317 Vaccine Policy" at bounding box center [1347, 33] width 52 height 12
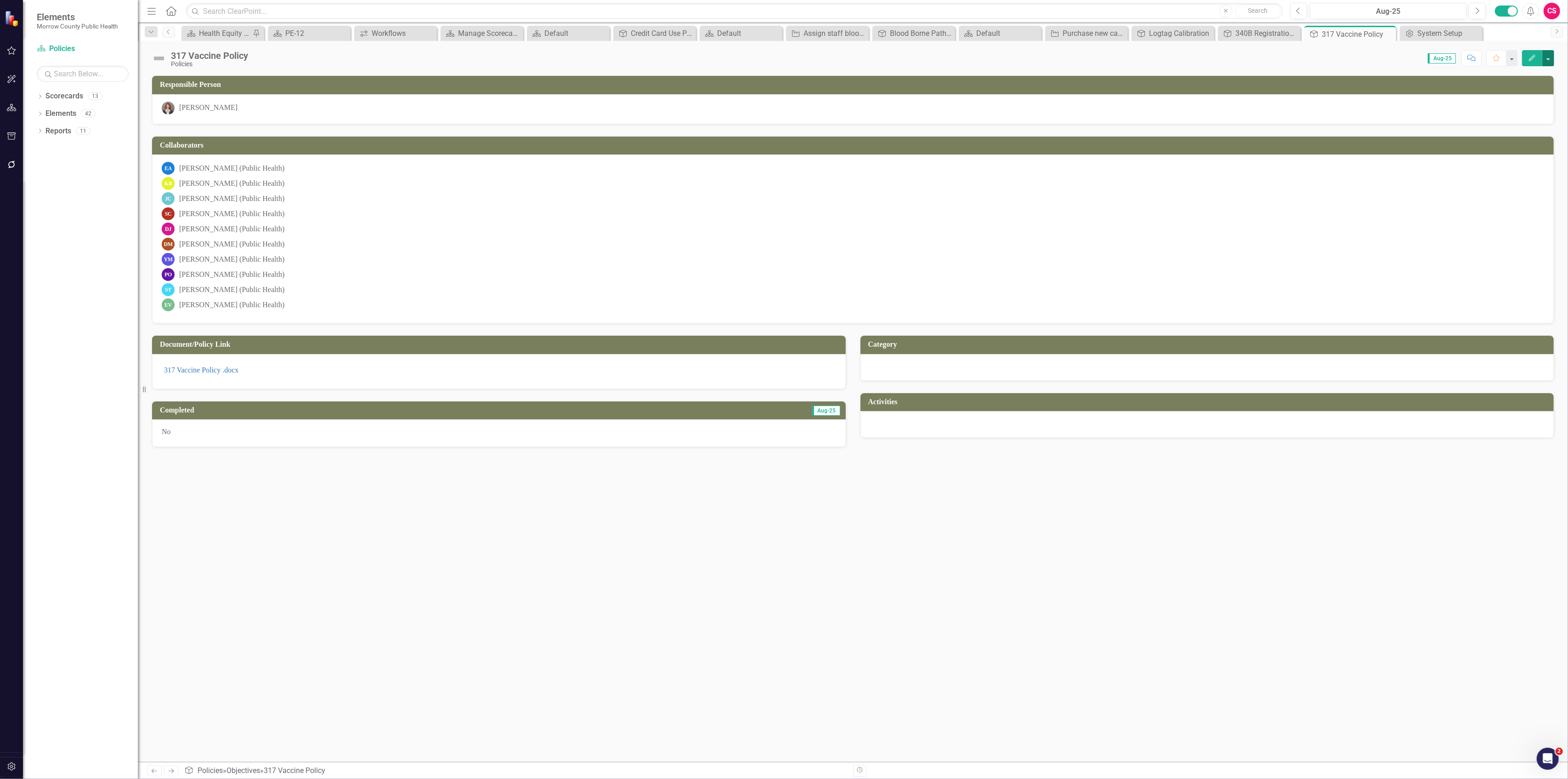
click at [1550, 54] on button "button" at bounding box center [1549, 58] width 12 height 16
click at [1500, 87] on link "Edit Report Edit Layout" at bounding box center [1517, 93] width 74 height 17
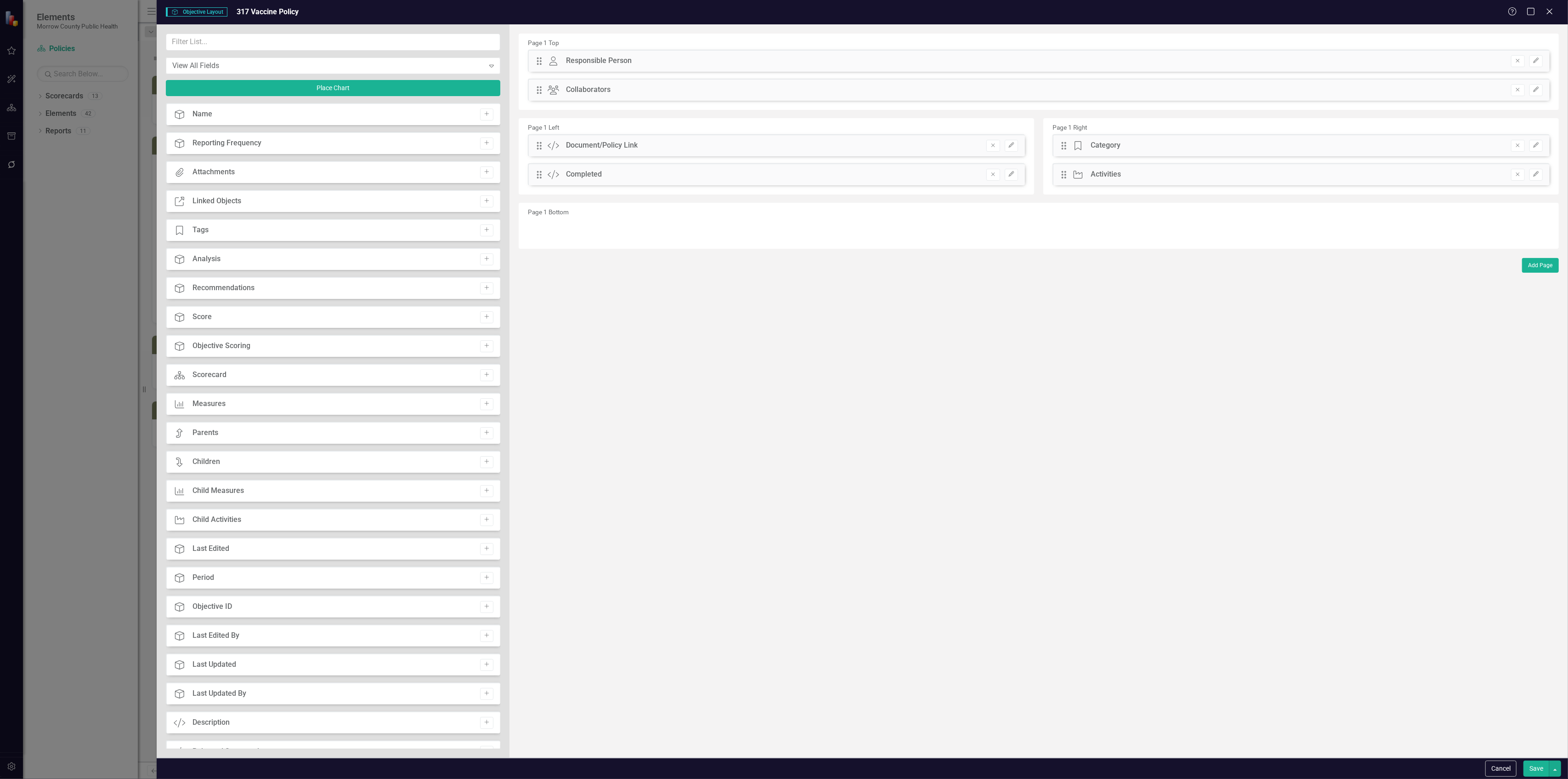
scroll to position [223, 0]
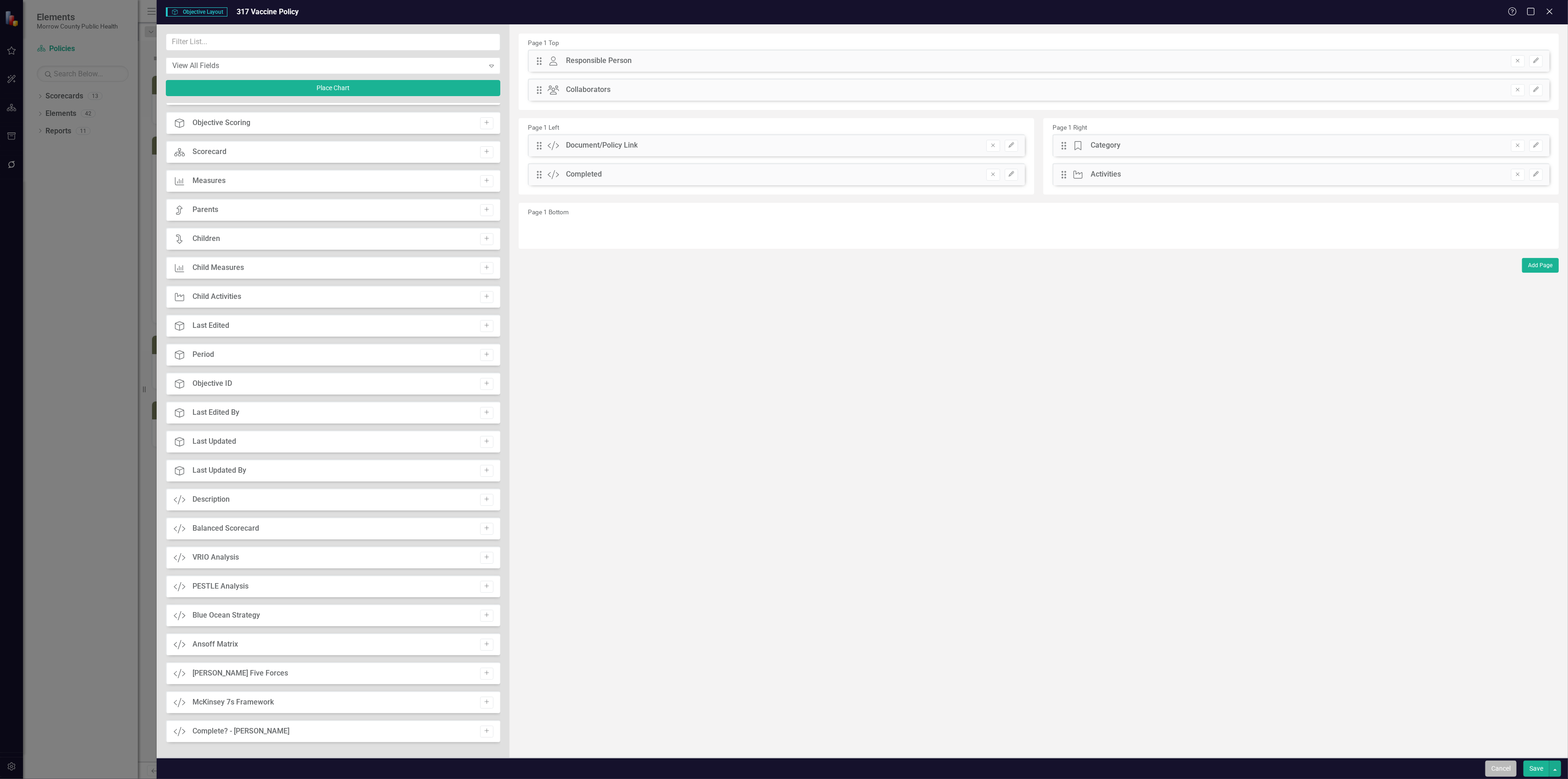
click at [1500, 769] on button "Cancel" at bounding box center [1500, 768] width 31 height 16
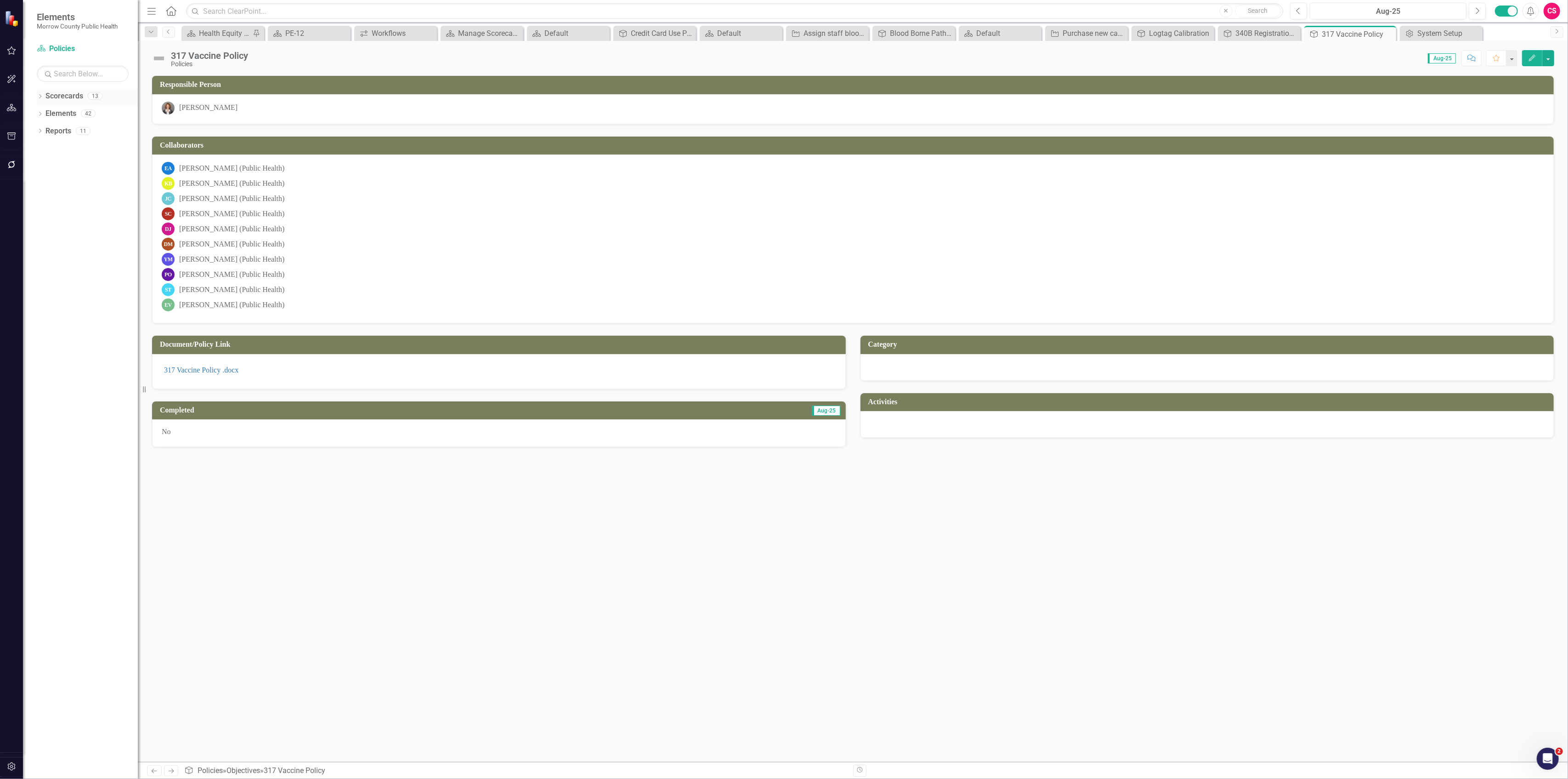
click at [38, 96] on icon "Dropdown" at bounding box center [40, 97] width 7 height 5
click at [65, 286] on link "Policies" at bounding box center [94, 287] width 87 height 10
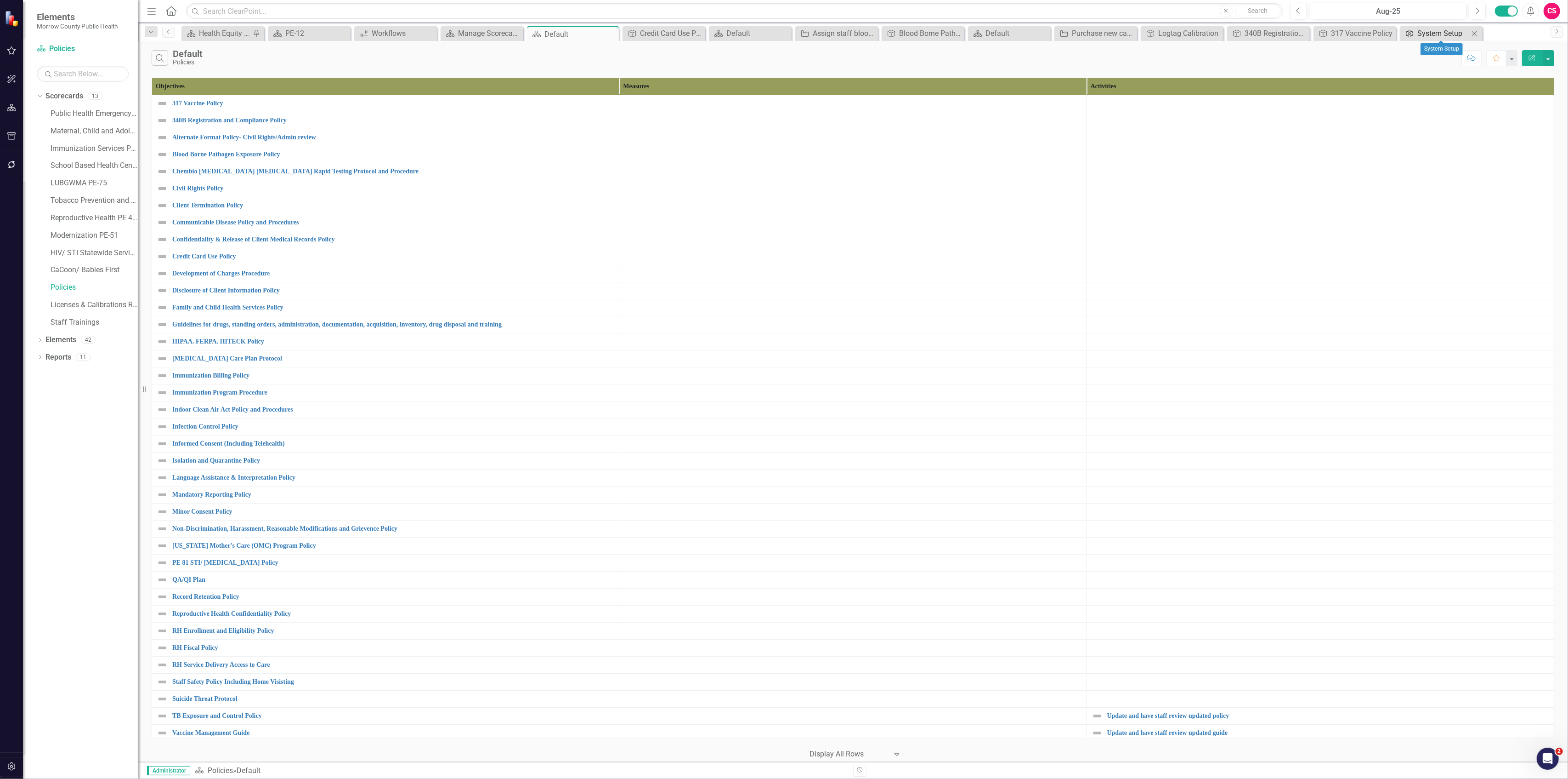
click at [1417, 35] on div "System Setup" at bounding box center [1443, 33] width 52 height 12
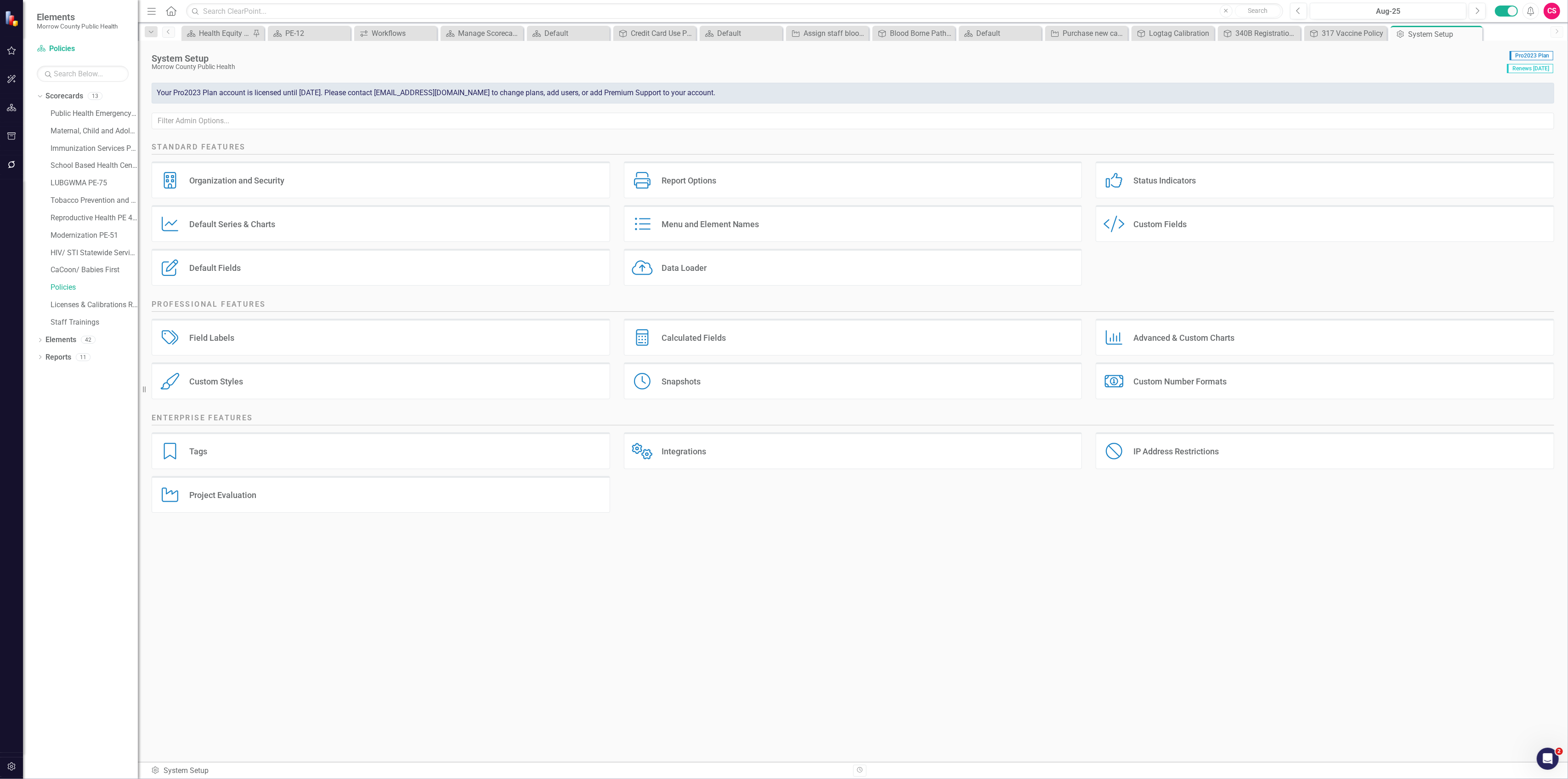
click at [1188, 222] on div "Custom Style Custom Fields" at bounding box center [1325, 224] width 458 height 37
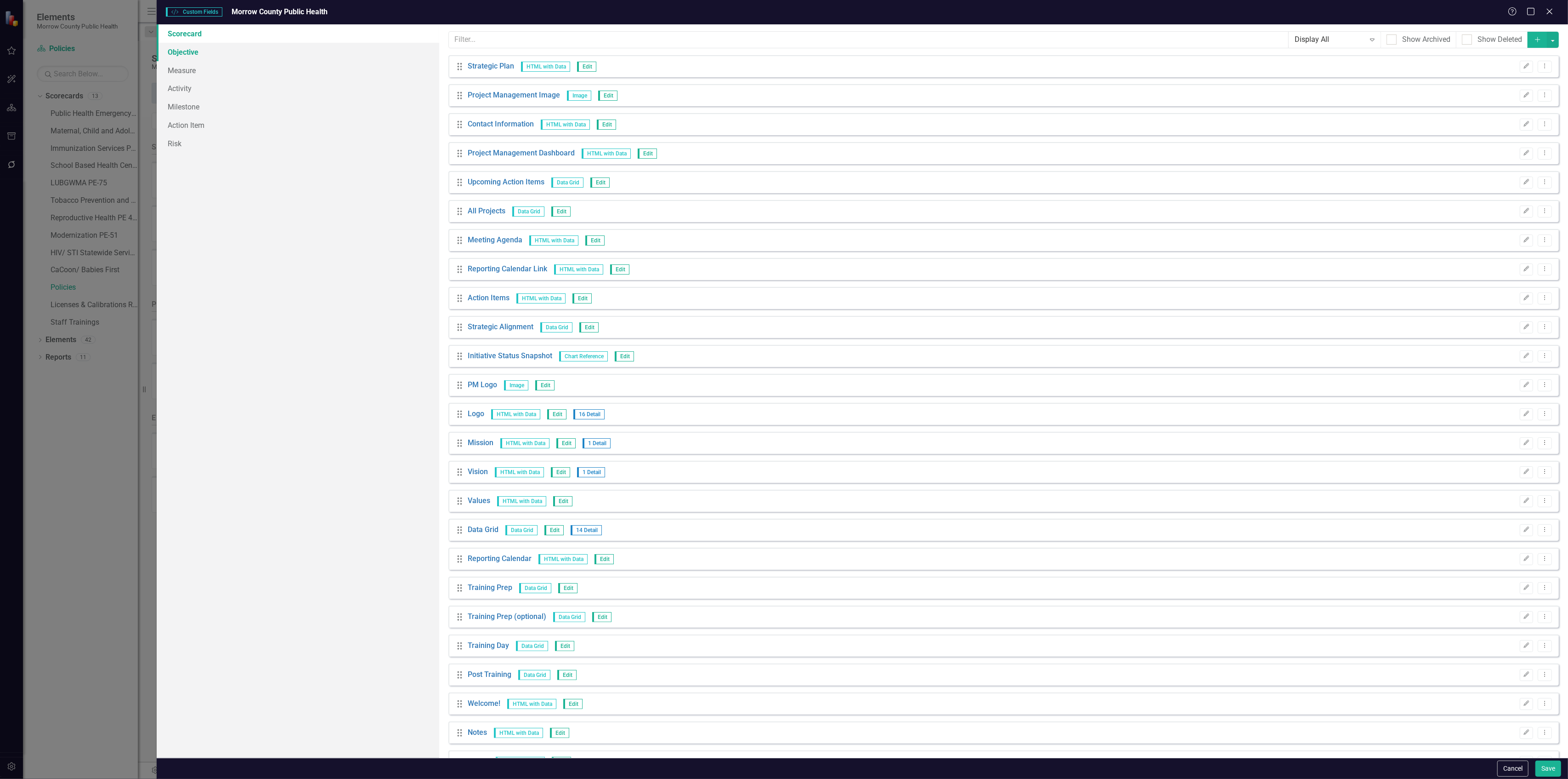
click at [188, 47] on link "Objective" at bounding box center [297, 52] width 282 height 18
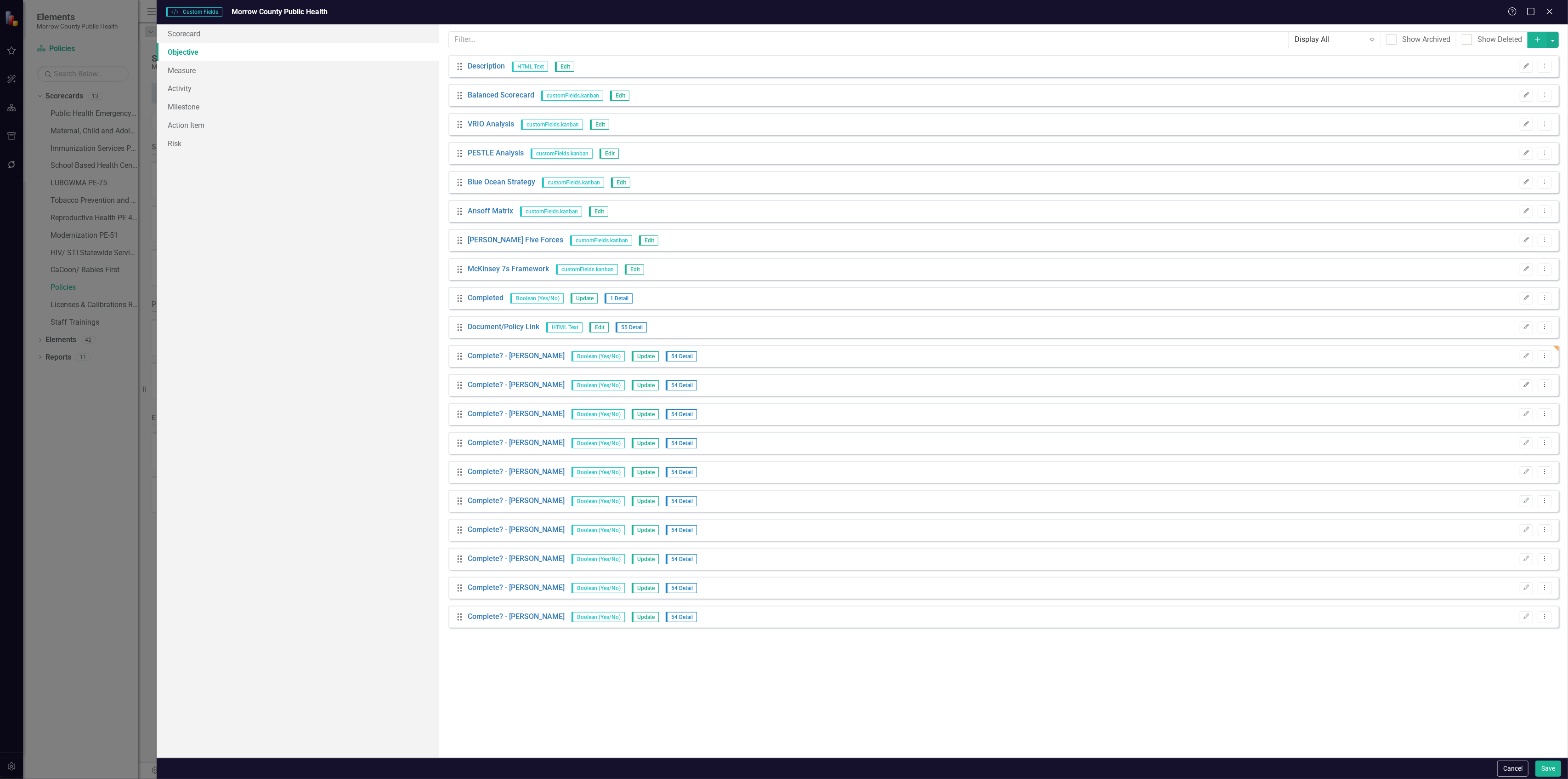
click at [1524, 381] on button "Edit" at bounding box center [1527, 386] width 13 height 12
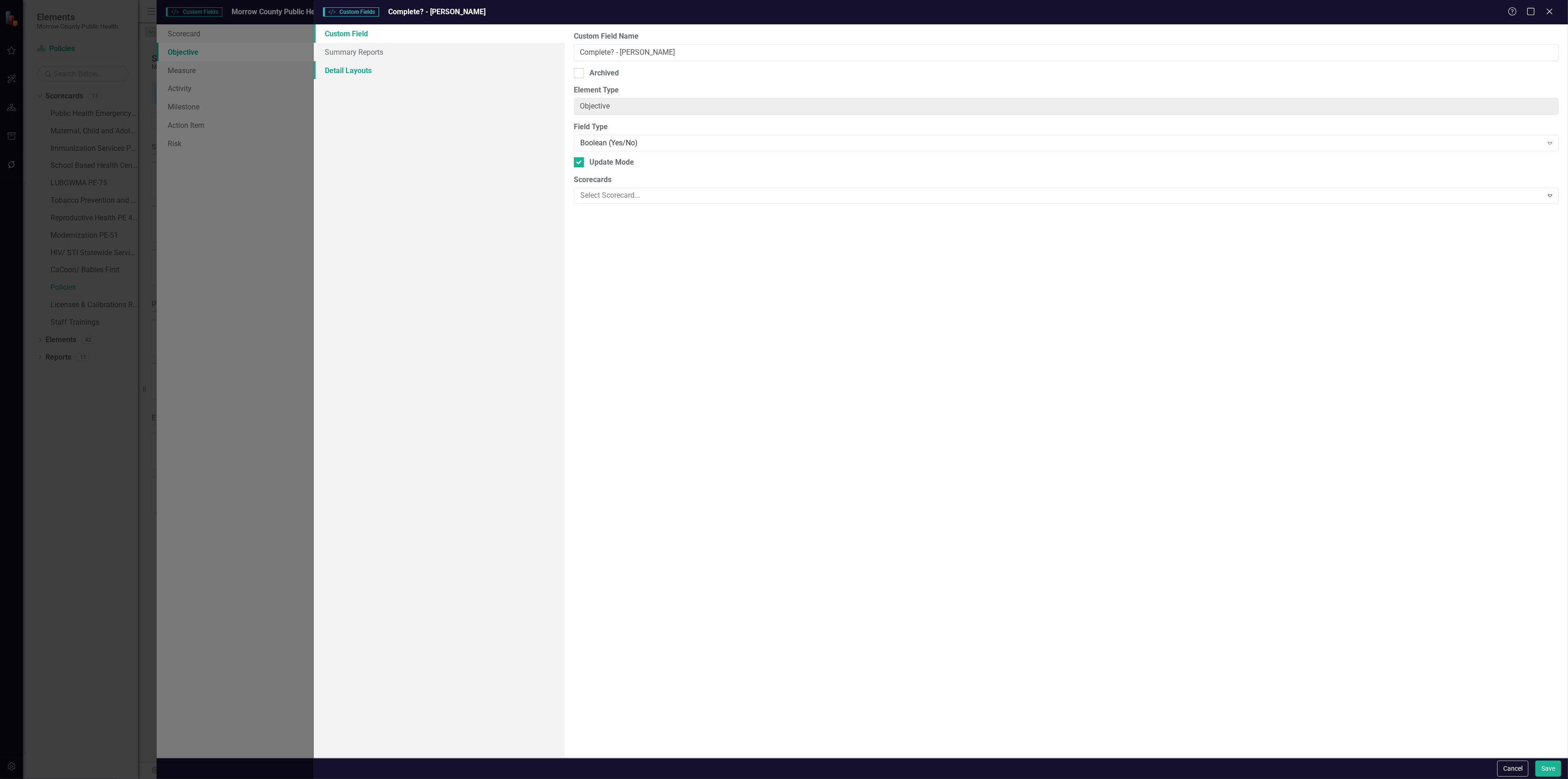
click at [362, 63] on link "Detail Layouts" at bounding box center [439, 70] width 251 height 18
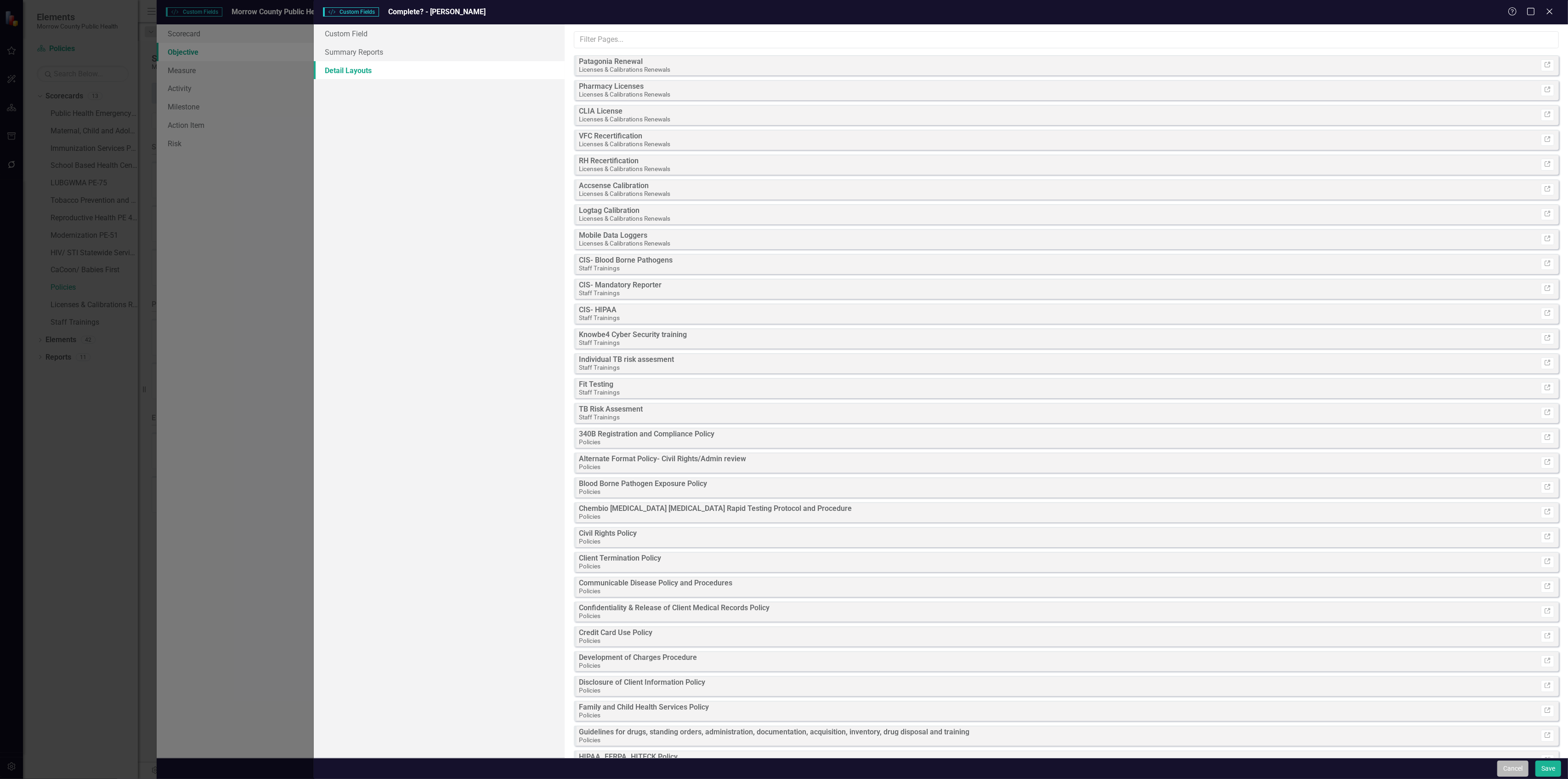
click at [1511, 767] on button "Cancel" at bounding box center [1513, 768] width 31 height 16
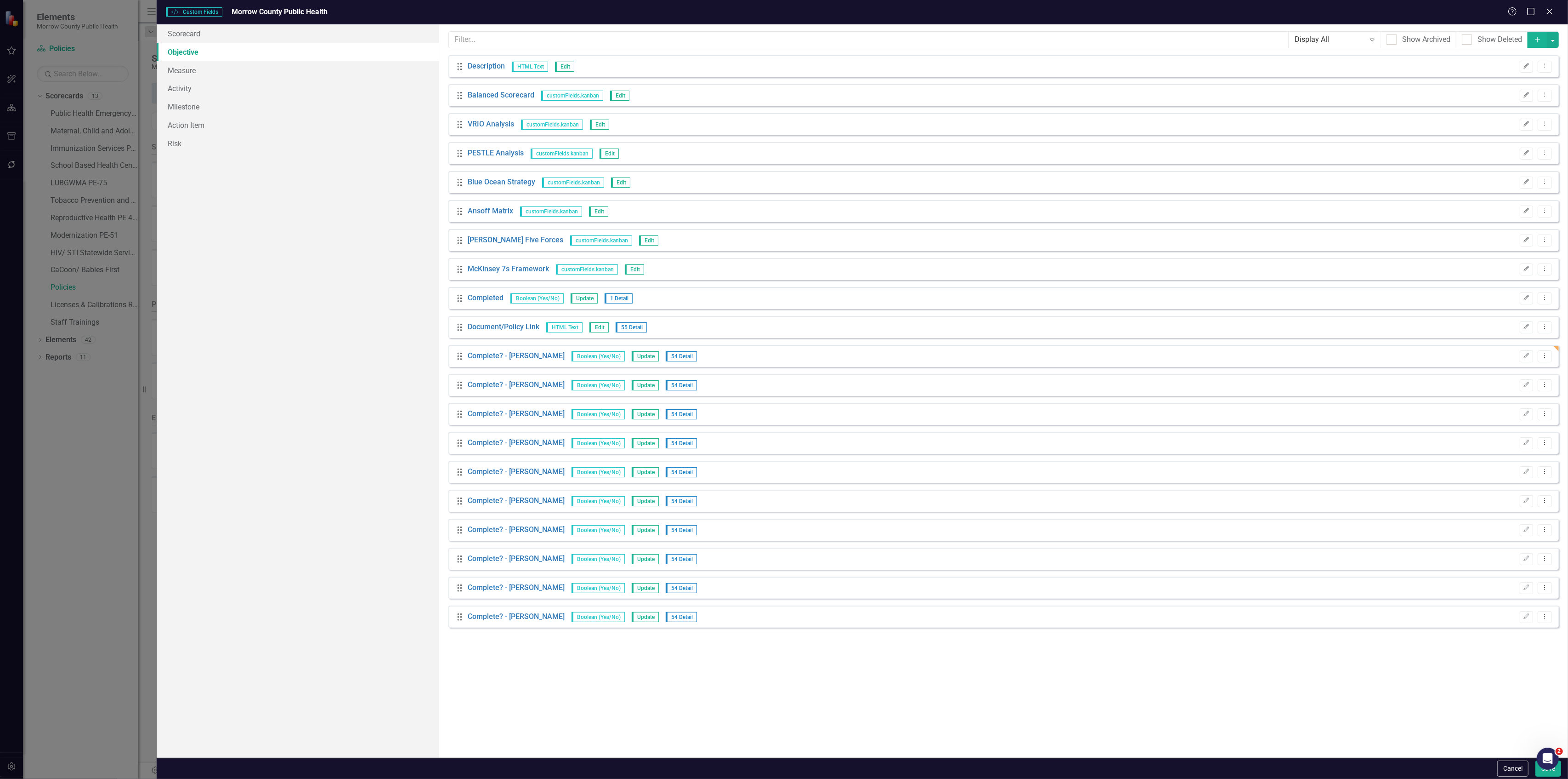
click at [1511, 767] on button "Cancel" at bounding box center [1513, 768] width 31 height 16
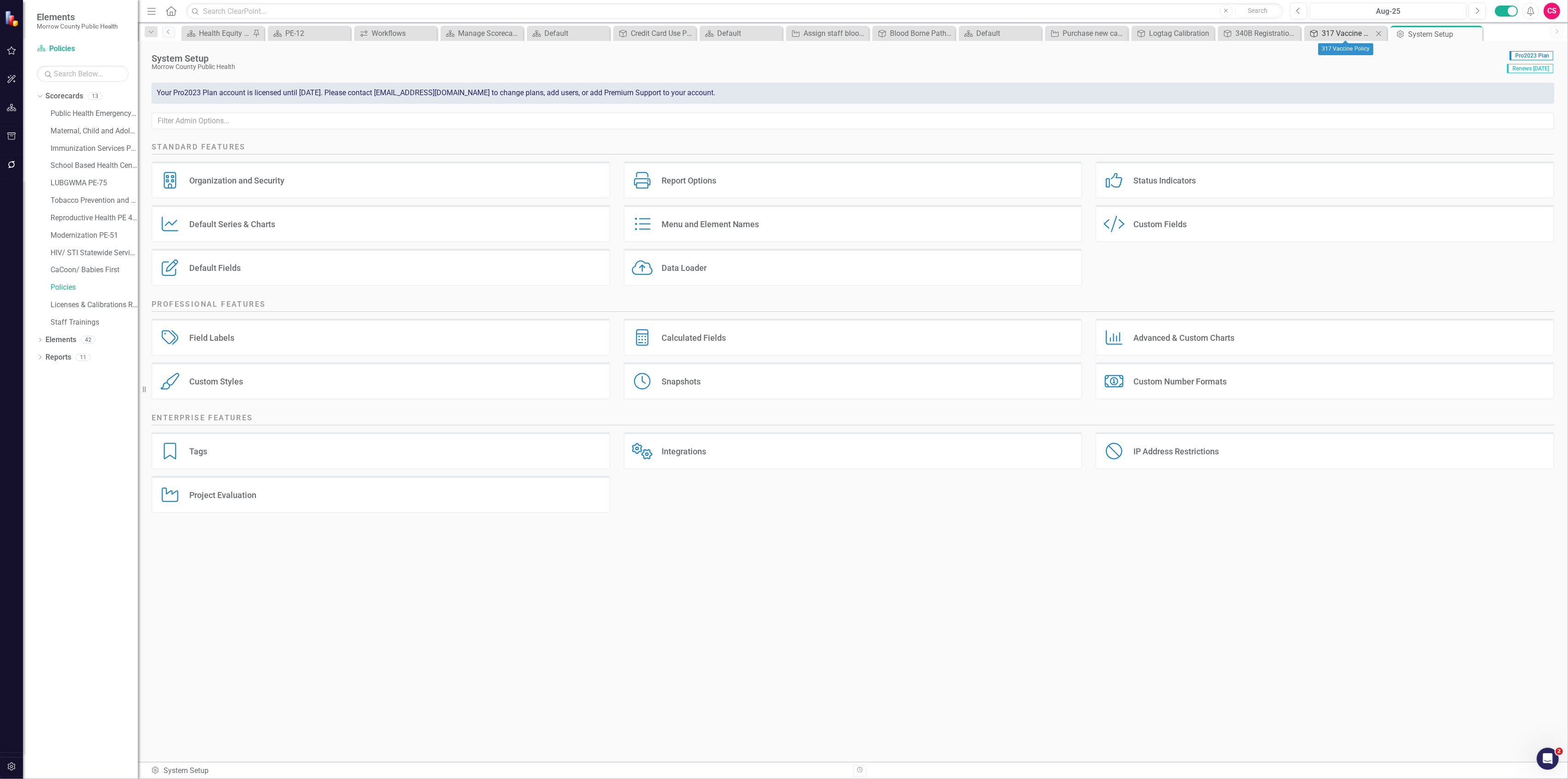
click at [1333, 28] on div "317 Vaccine Policy" at bounding box center [1347, 33] width 52 height 12
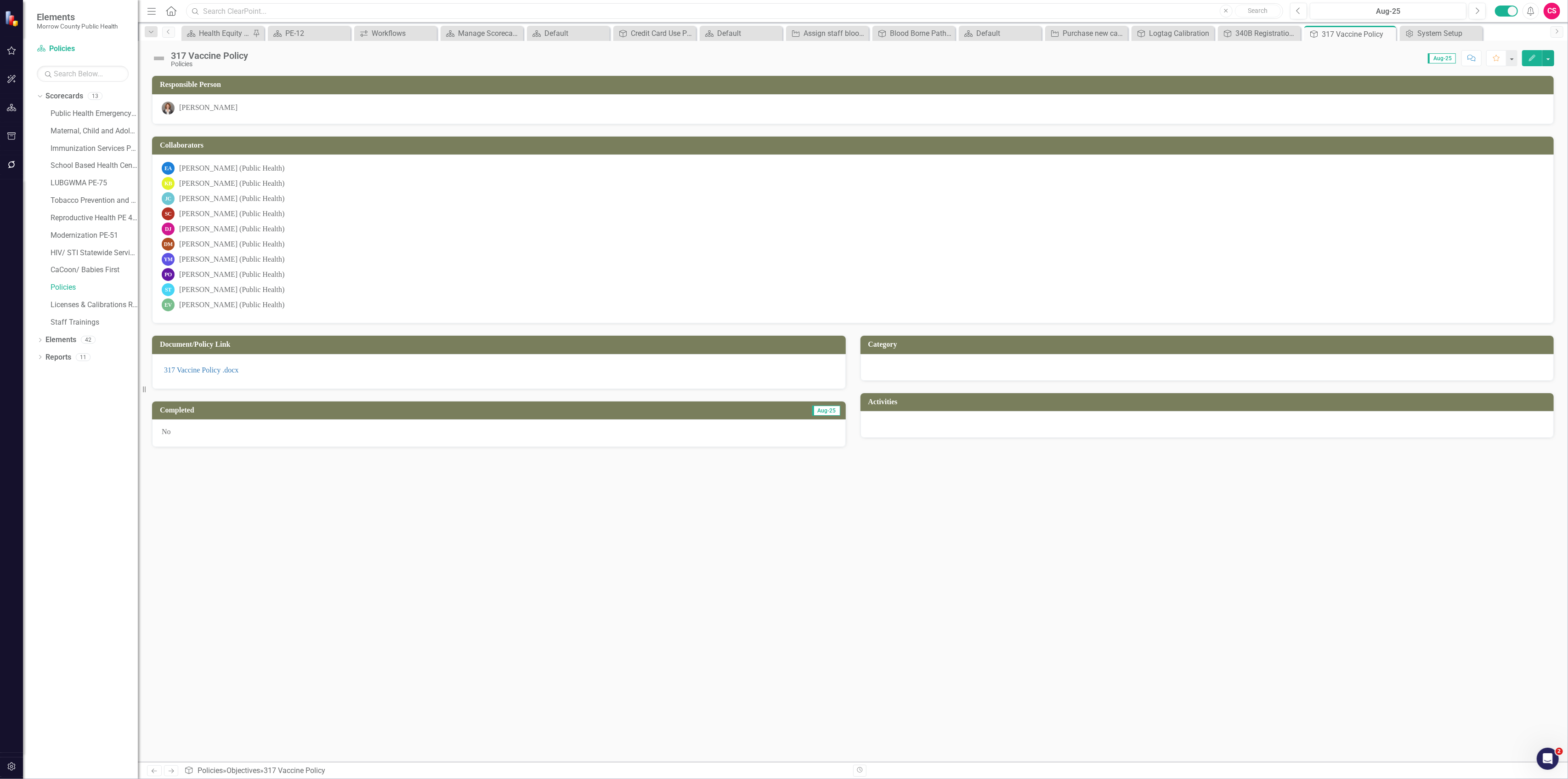
click at [239, 4] on input "text" at bounding box center [735, 11] width 1097 height 16
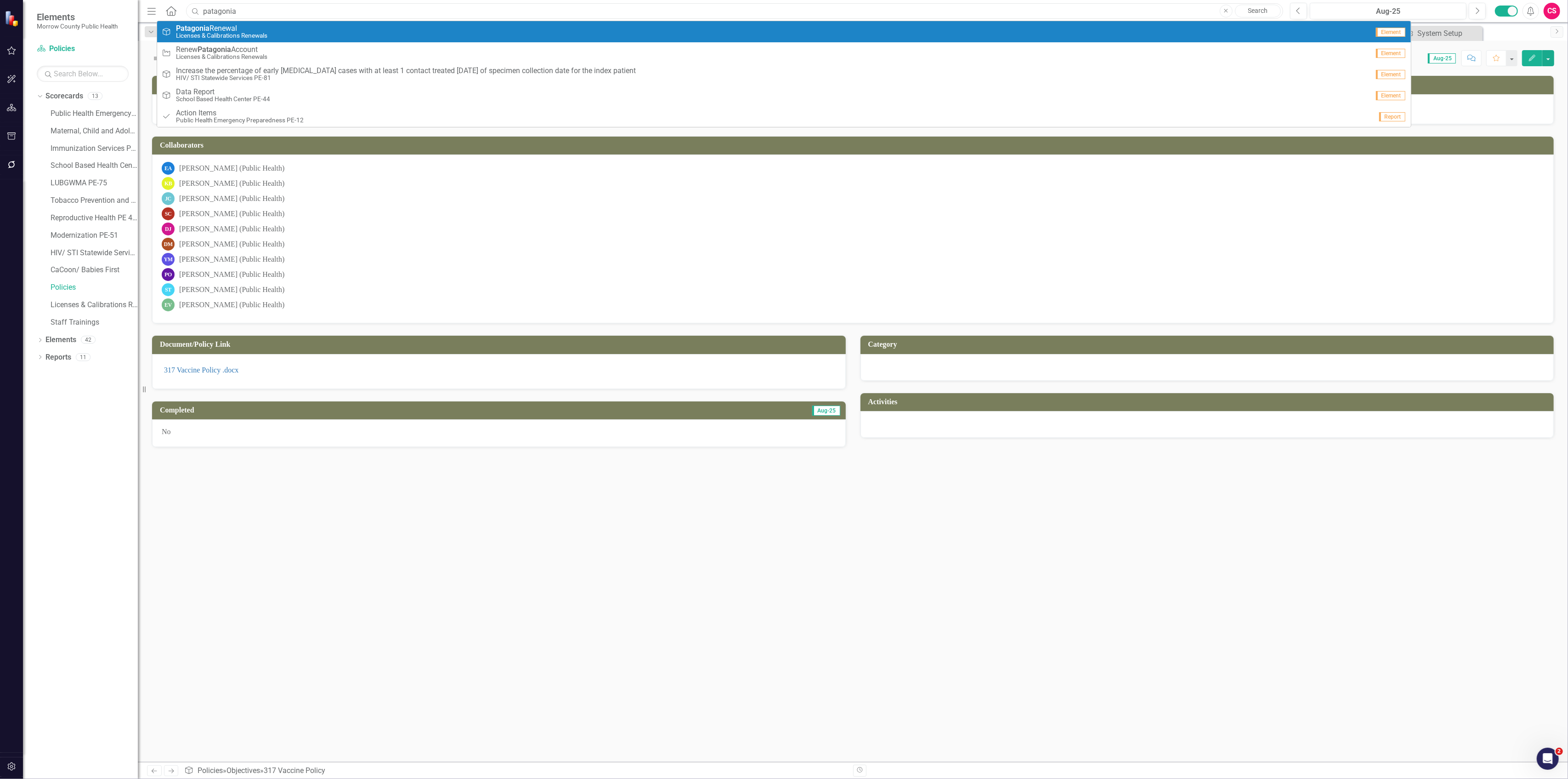
type input "patagonia"
click at [222, 29] on span "Patagonia Renewal" at bounding box center [222, 29] width 91 height 9
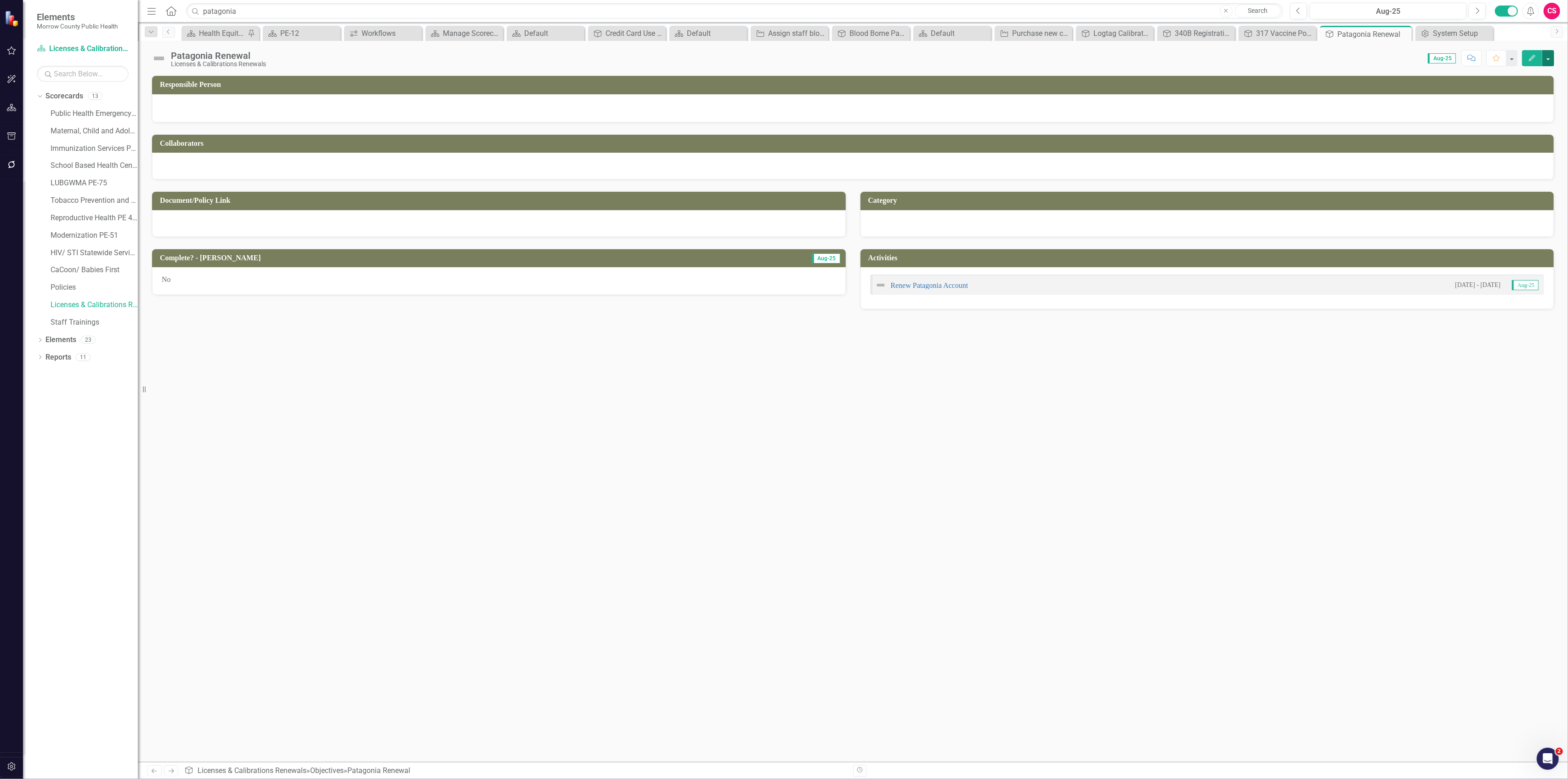
click at [1550, 56] on button "button" at bounding box center [1549, 58] width 12 height 16
click at [1519, 92] on link "Edit Report Edit Layout" at bounding box center [1517, 93] width 74 height 17
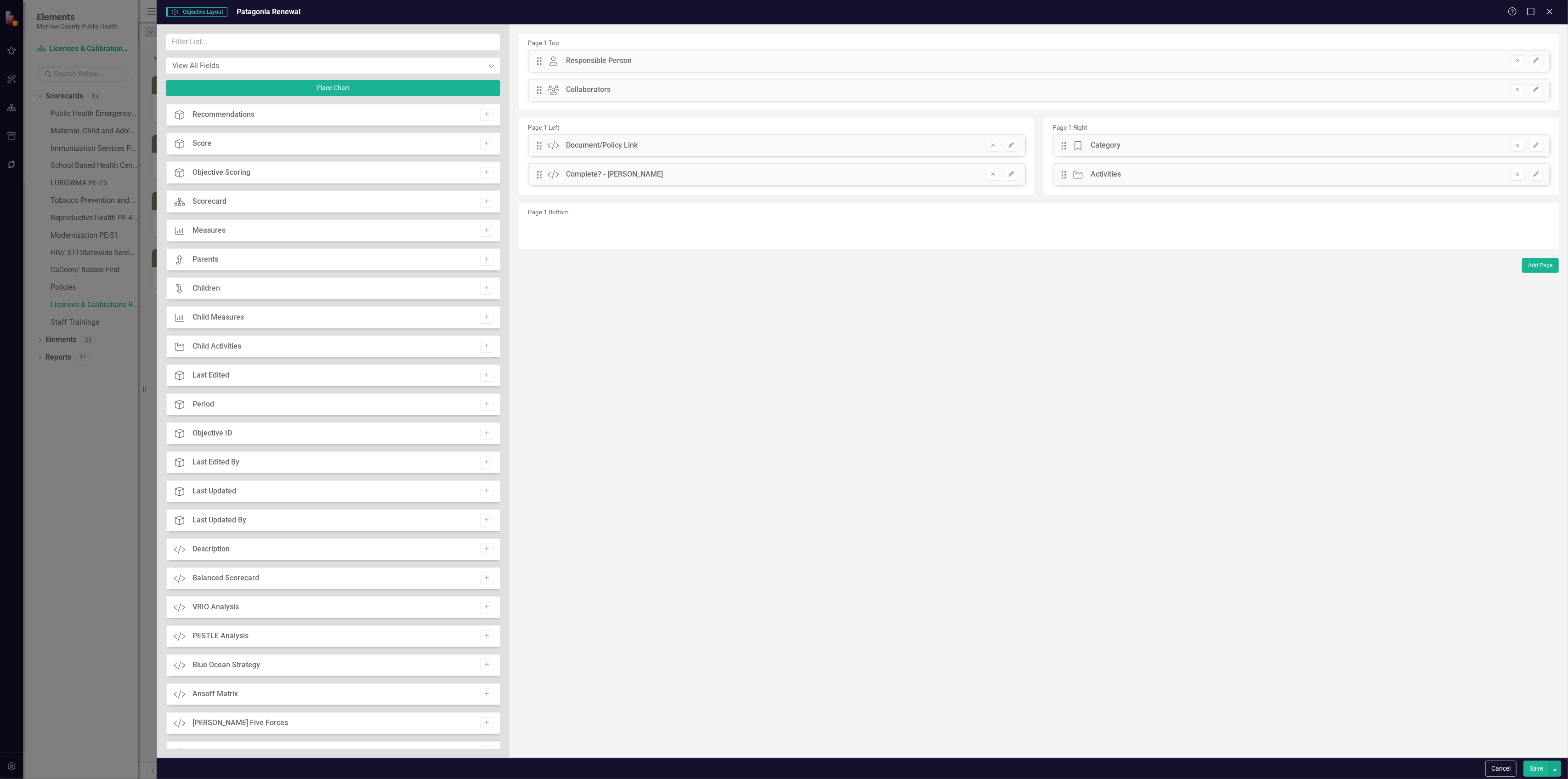
scroll to position [223, 0]
click at [397, 38] on input "text" at bounding box center [332, 42] width 334 height 17
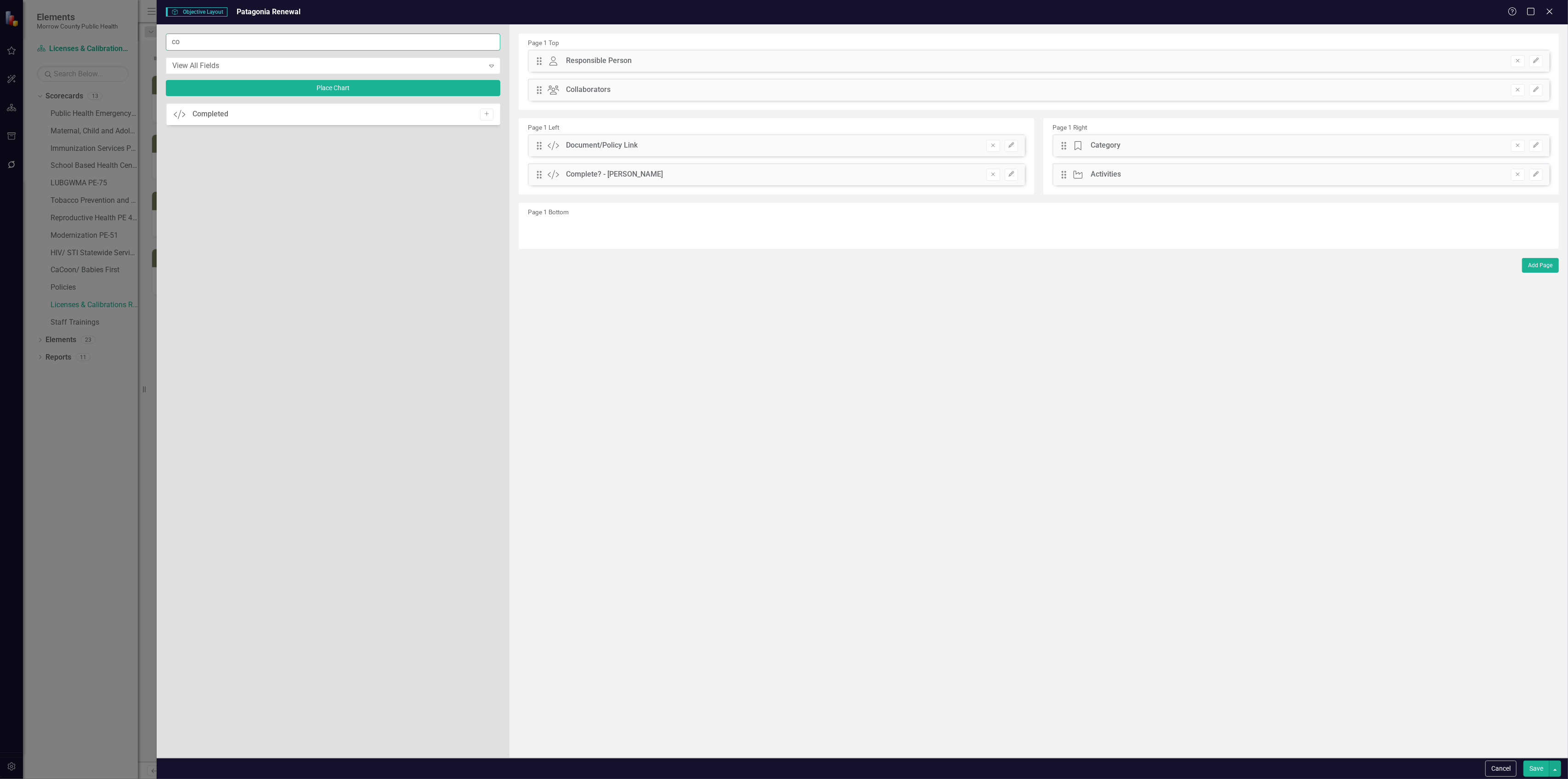
type input "c"
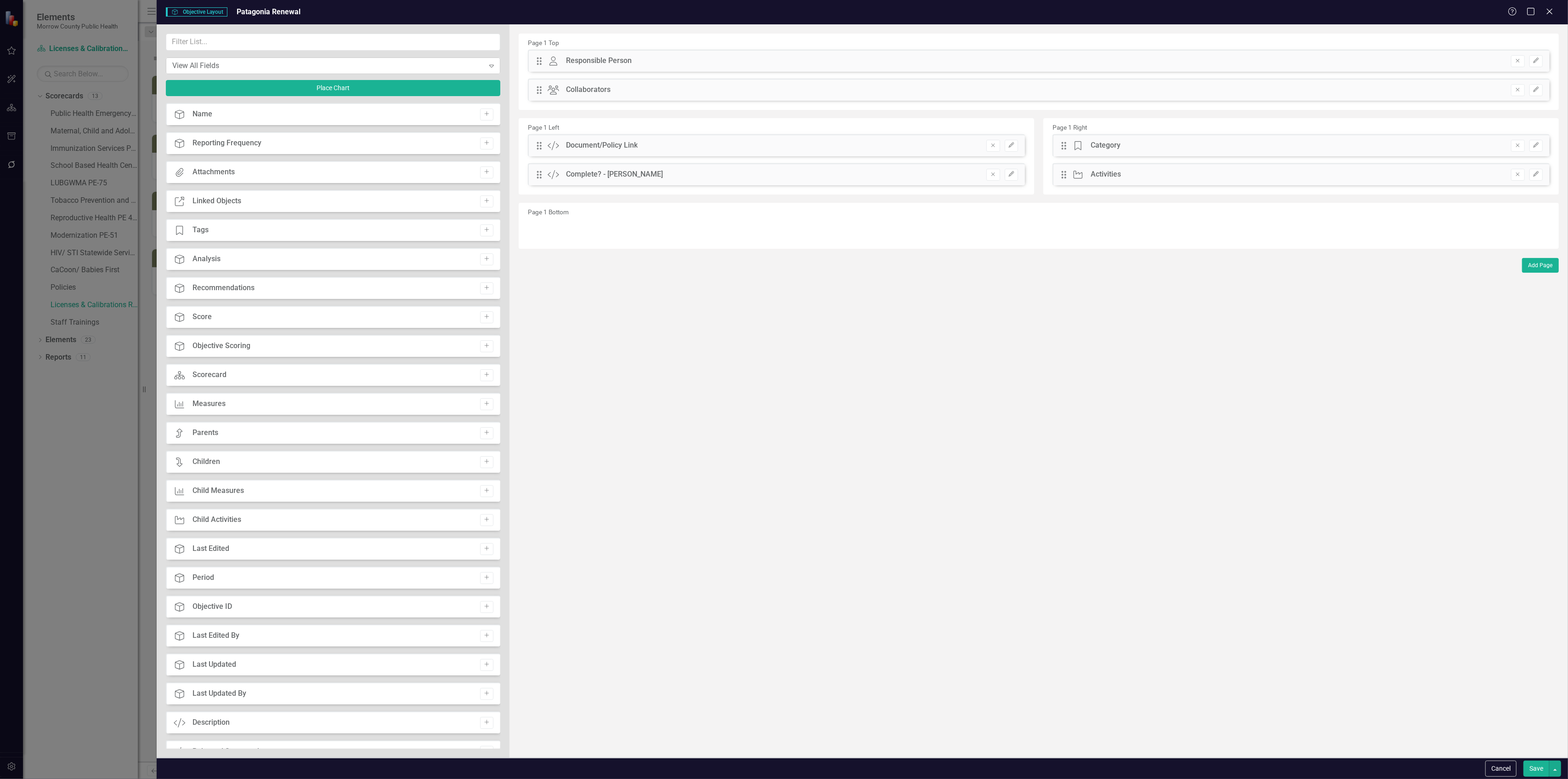
click at [381, 61] on div "View All Fields" at bounding box center [328, 65] width 312 height 10
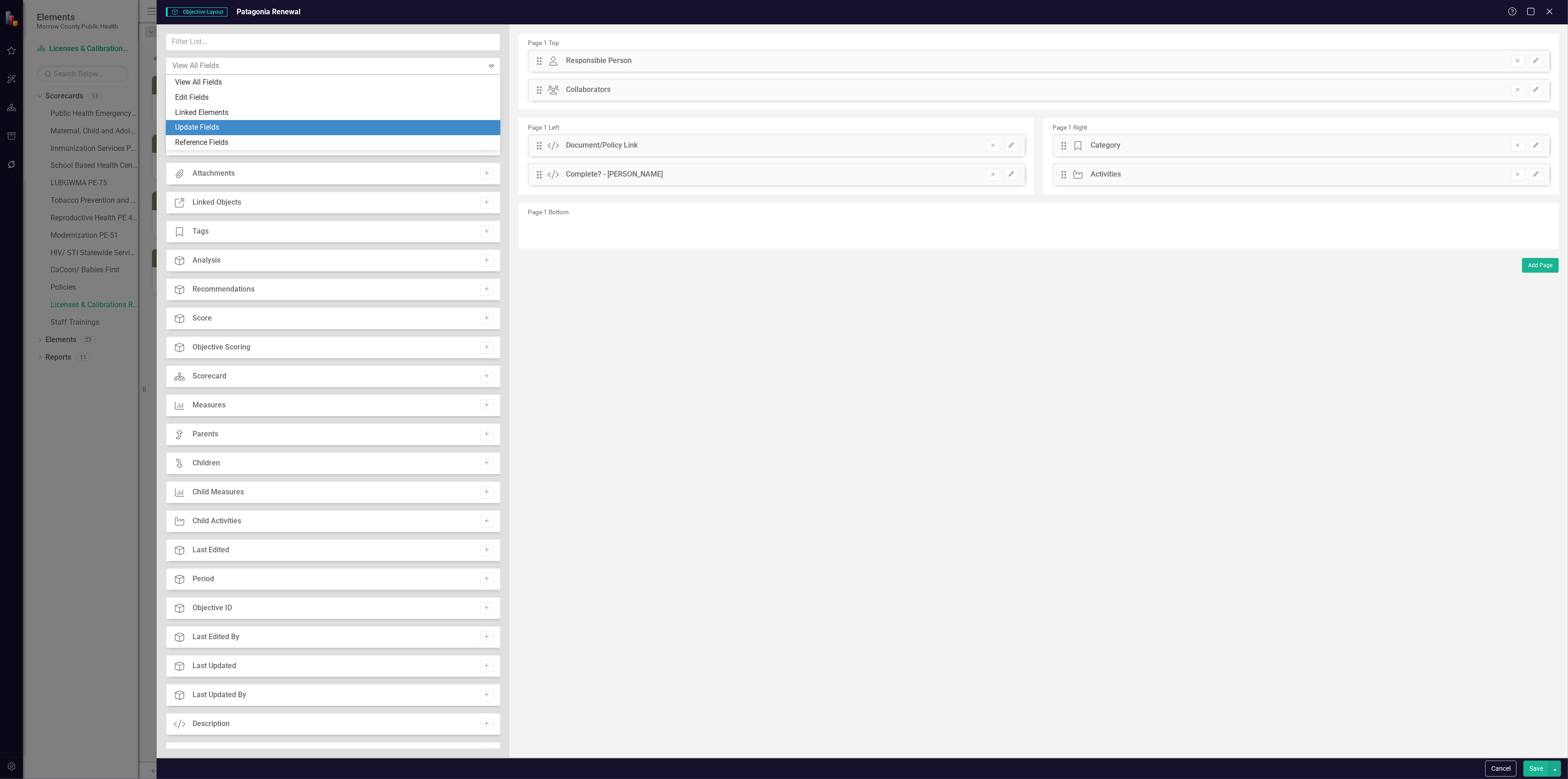
click at [332, 127] on div "Update Fields" at bounding box center [335, 127] width 320 height 10
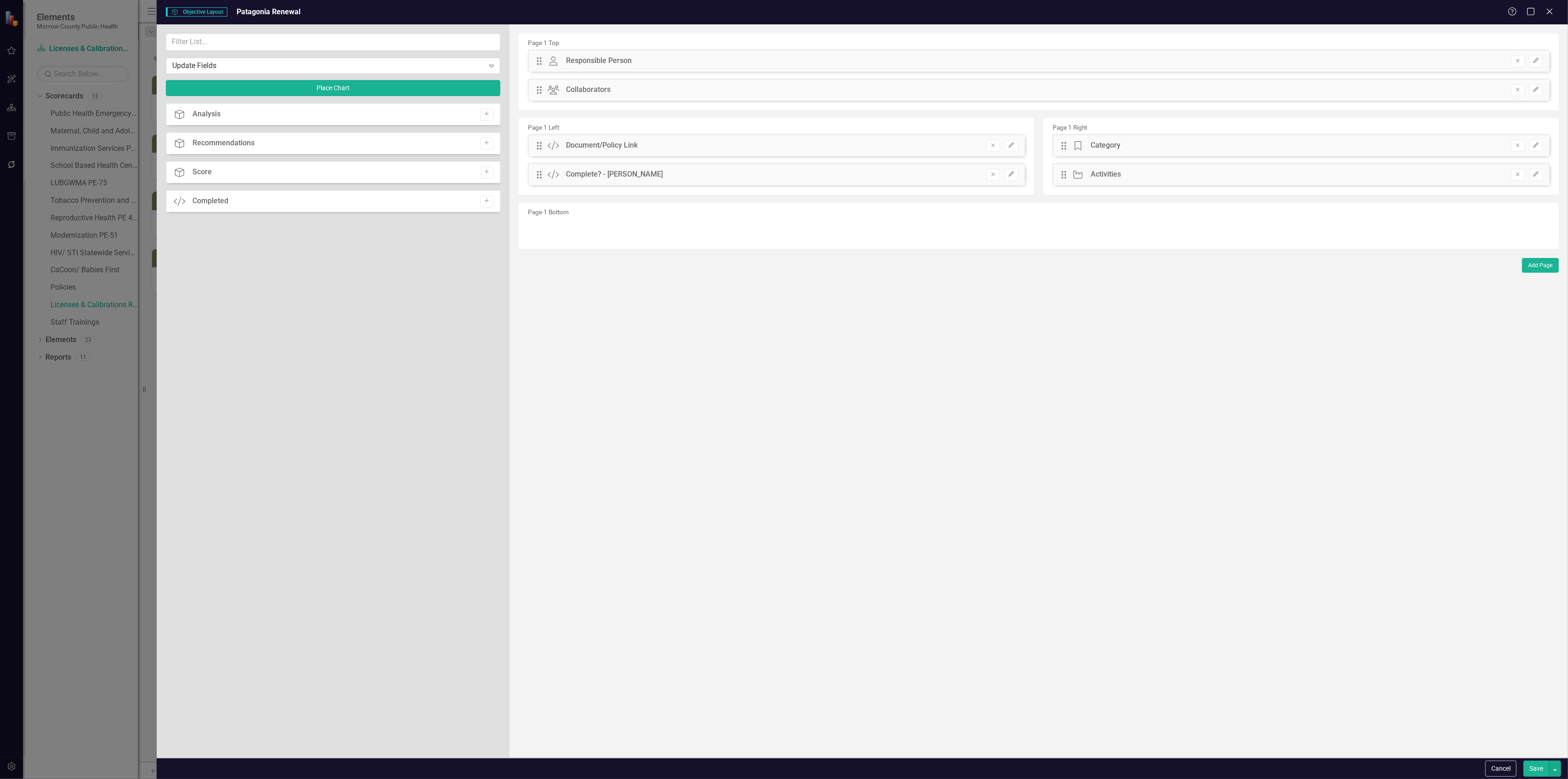
click at [310, 65] on div "Update Fields" at bounding box center [328, 65] width 312 height 10
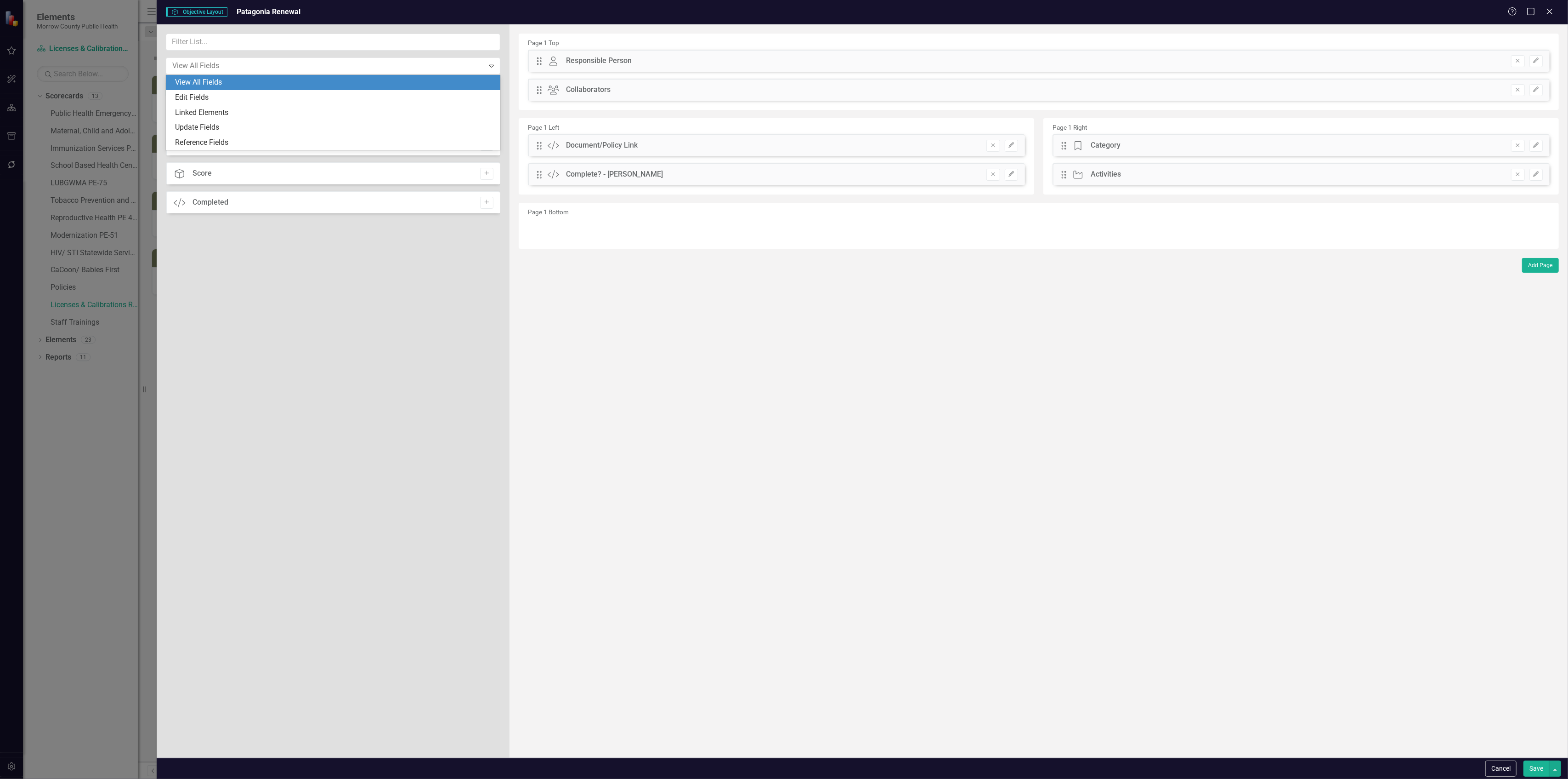
click at [300, 89] on div "View All Fields" at bounding box center [332, 82] width 334 height 15
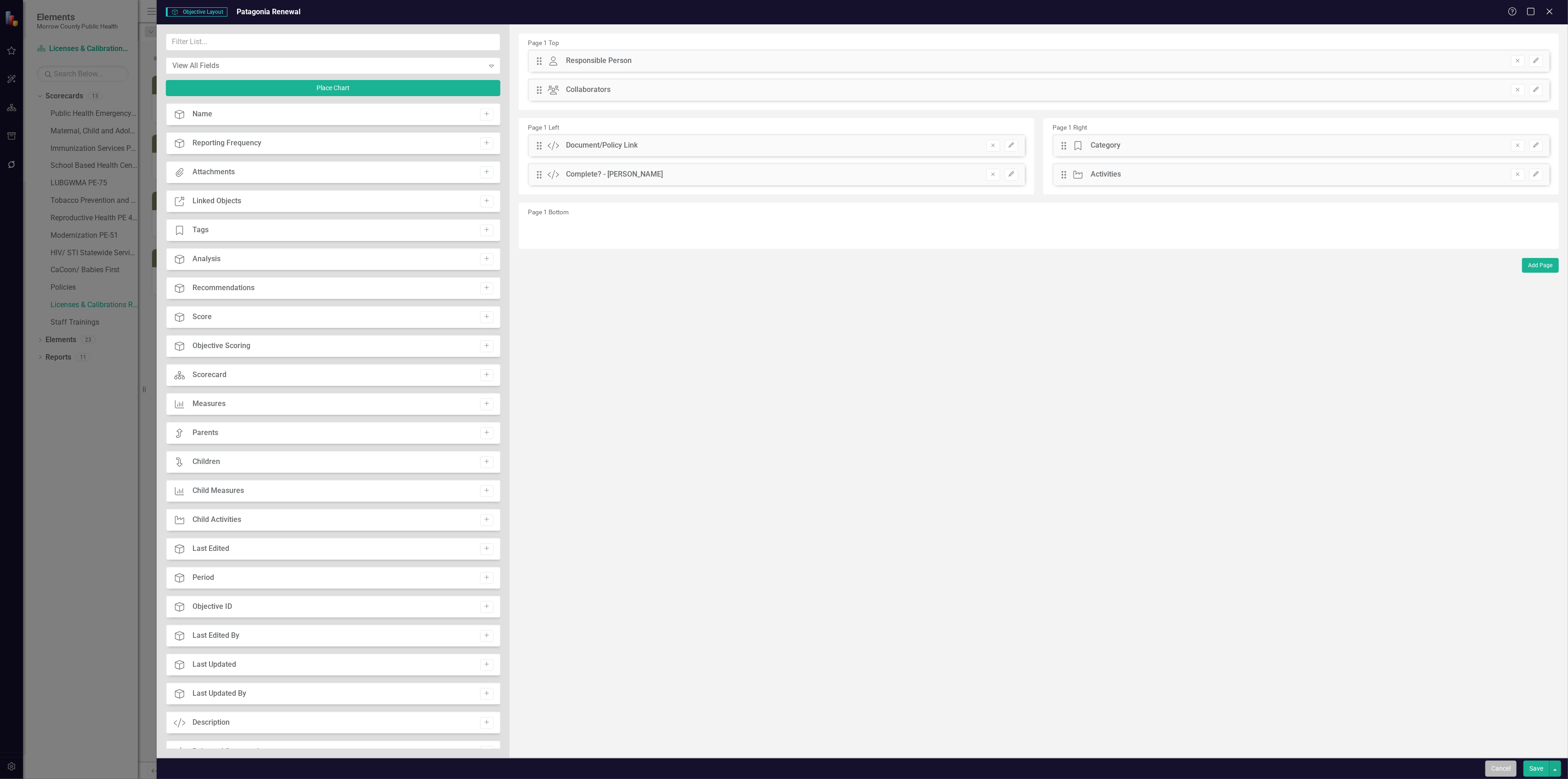
click at [1498, 766] on button "Cancel" at bounding box center [1500, 768] width 31 height 16
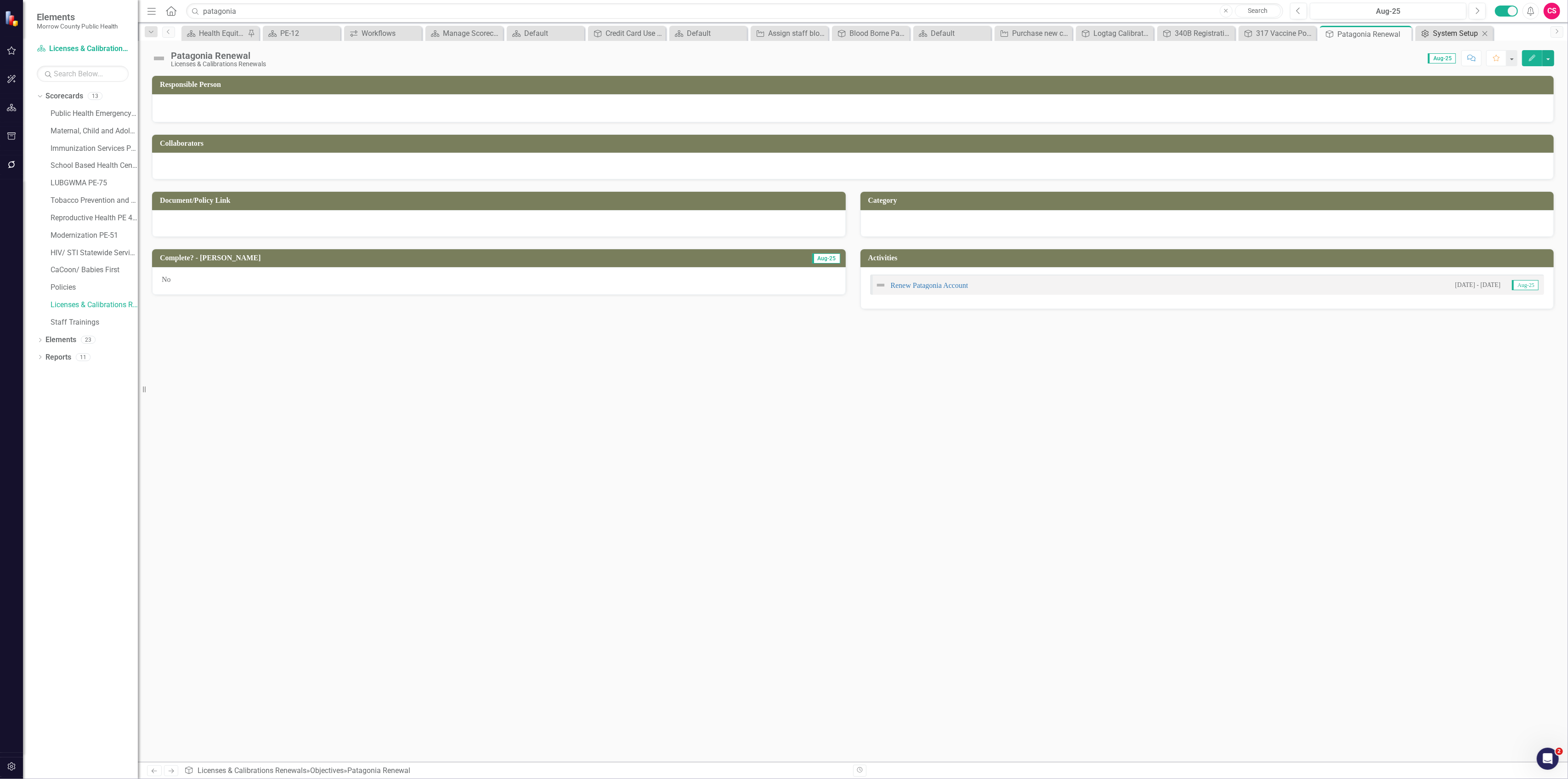
click at [1438, 32] on div "System Setup" at bounding box center [1456, 33] width 46 height 12
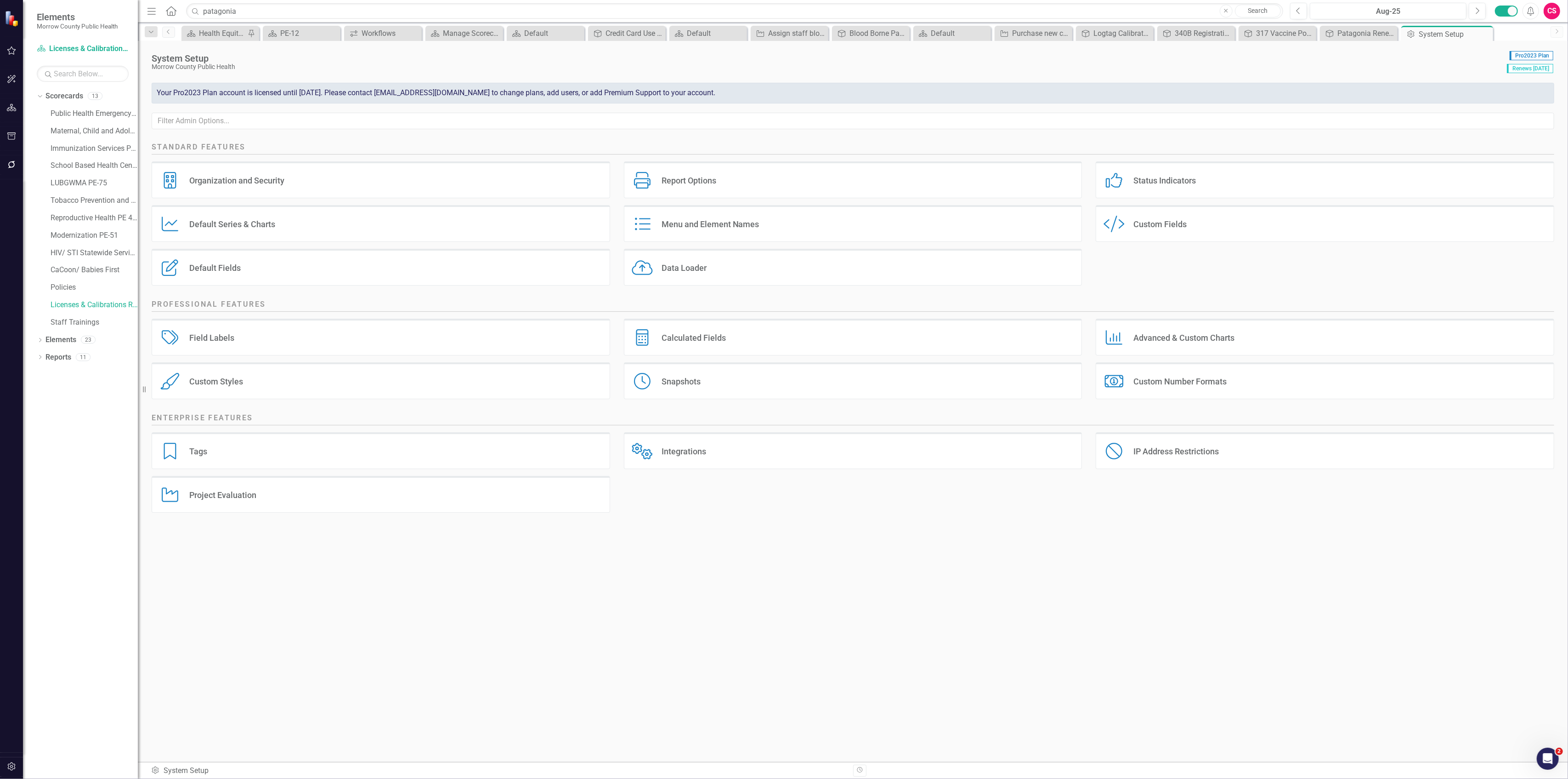
click at [1168, 220] on div "Custom Fields" at bounding box center [1160, 224] width 54 height 10
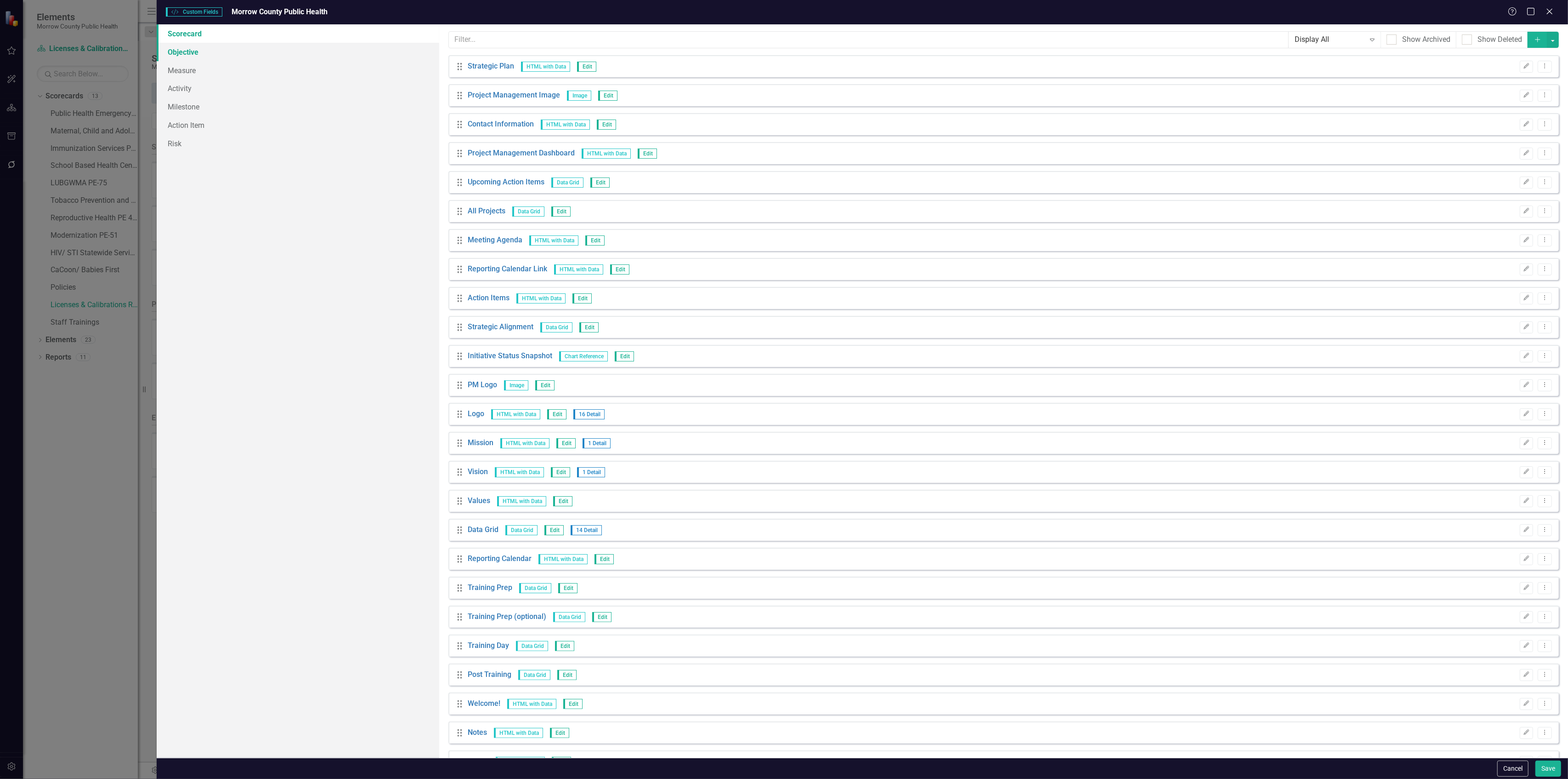
click at [188, 57] on link "Objective" at bounding box center [297, 52] width 282 height 18
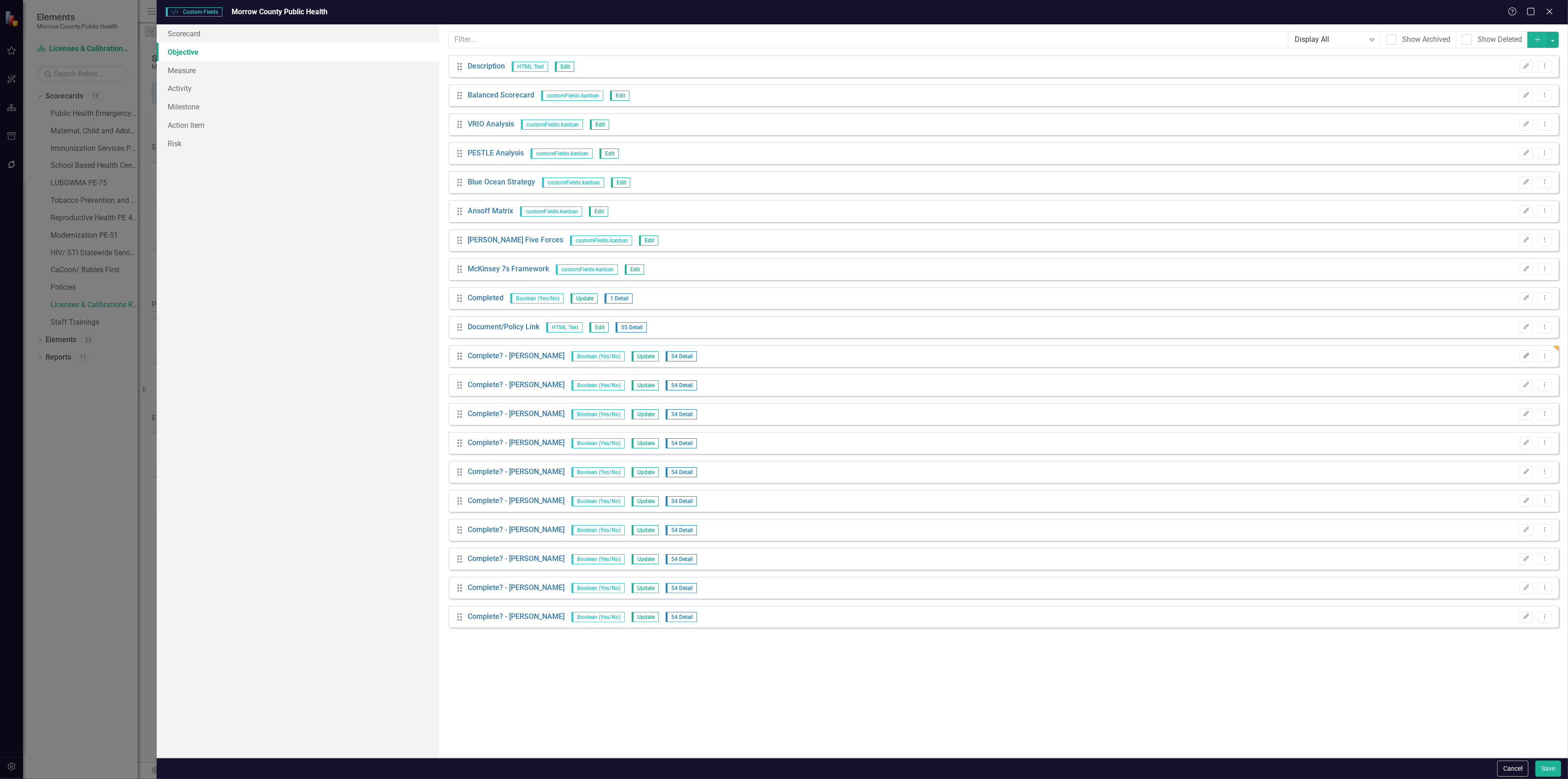
click at [1528, 354] on icon "Edit" at bounding box center [1526, 356] width 7 height 5
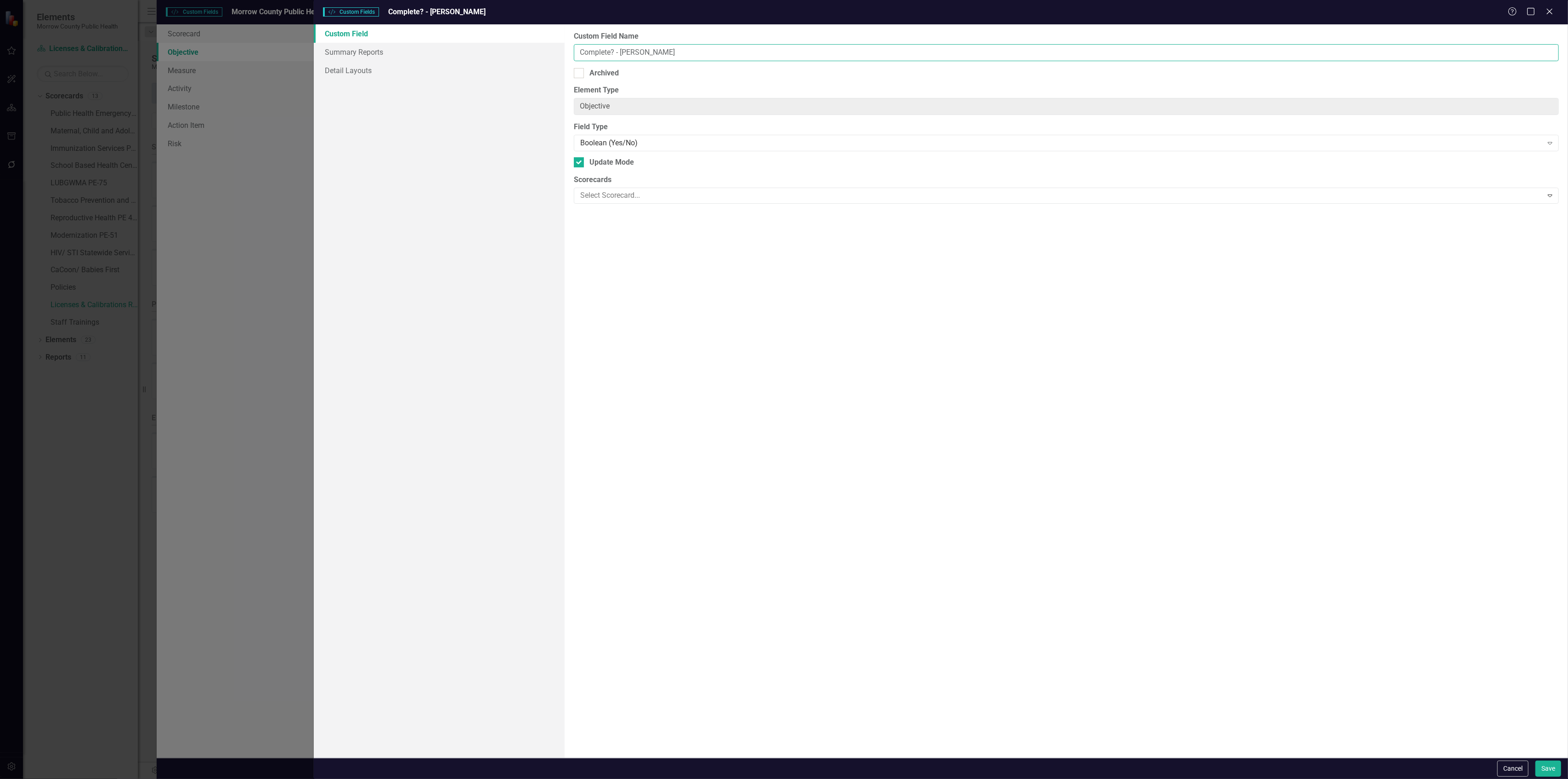
click at [675, 55] on input "Complete? - Erin Anderson" at bounding box center [1066, 52] width 985 height 17
type input "Complete? - Erin Anderson"
click at [1544, 765] on button "Save" at bounding box center [1548, 768] width 26 height 16
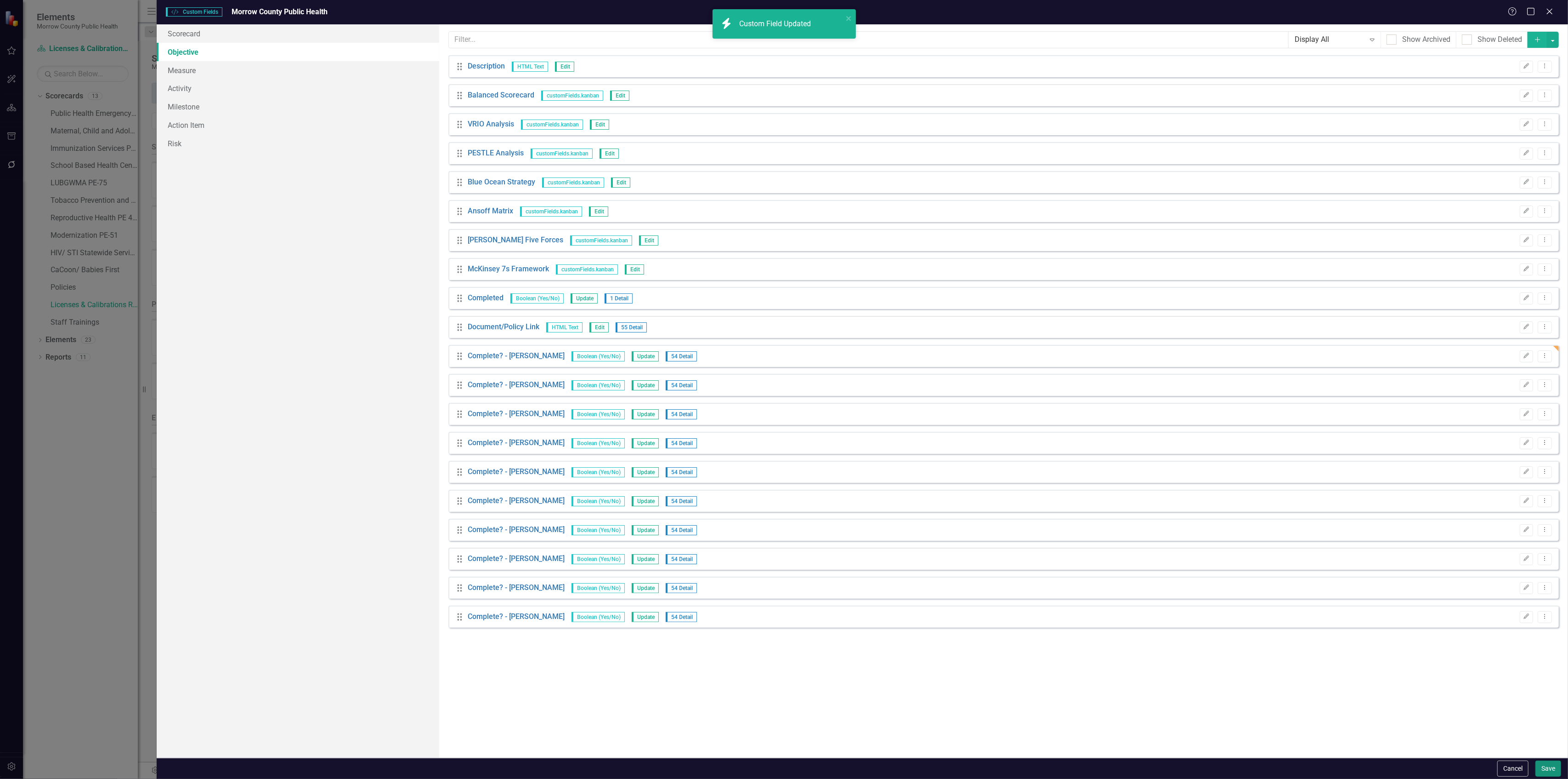
click at [1541, 769] on button "Save" at bounding box center [1548, 768] width 26 height 16
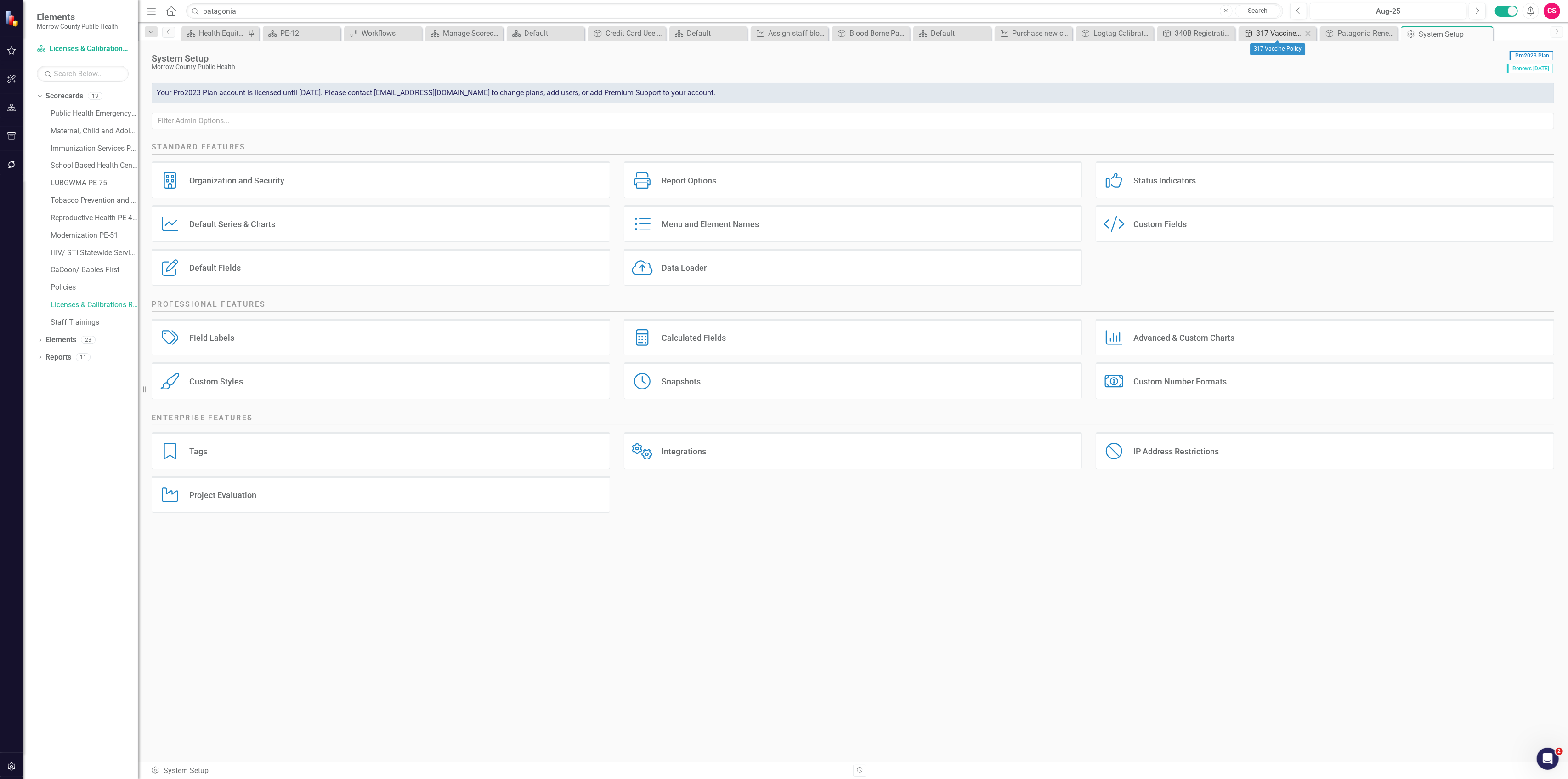
click at [1280, 35] on div "317 Vaccine Policy" at bounding box center [1279, 33] width 46 height 12
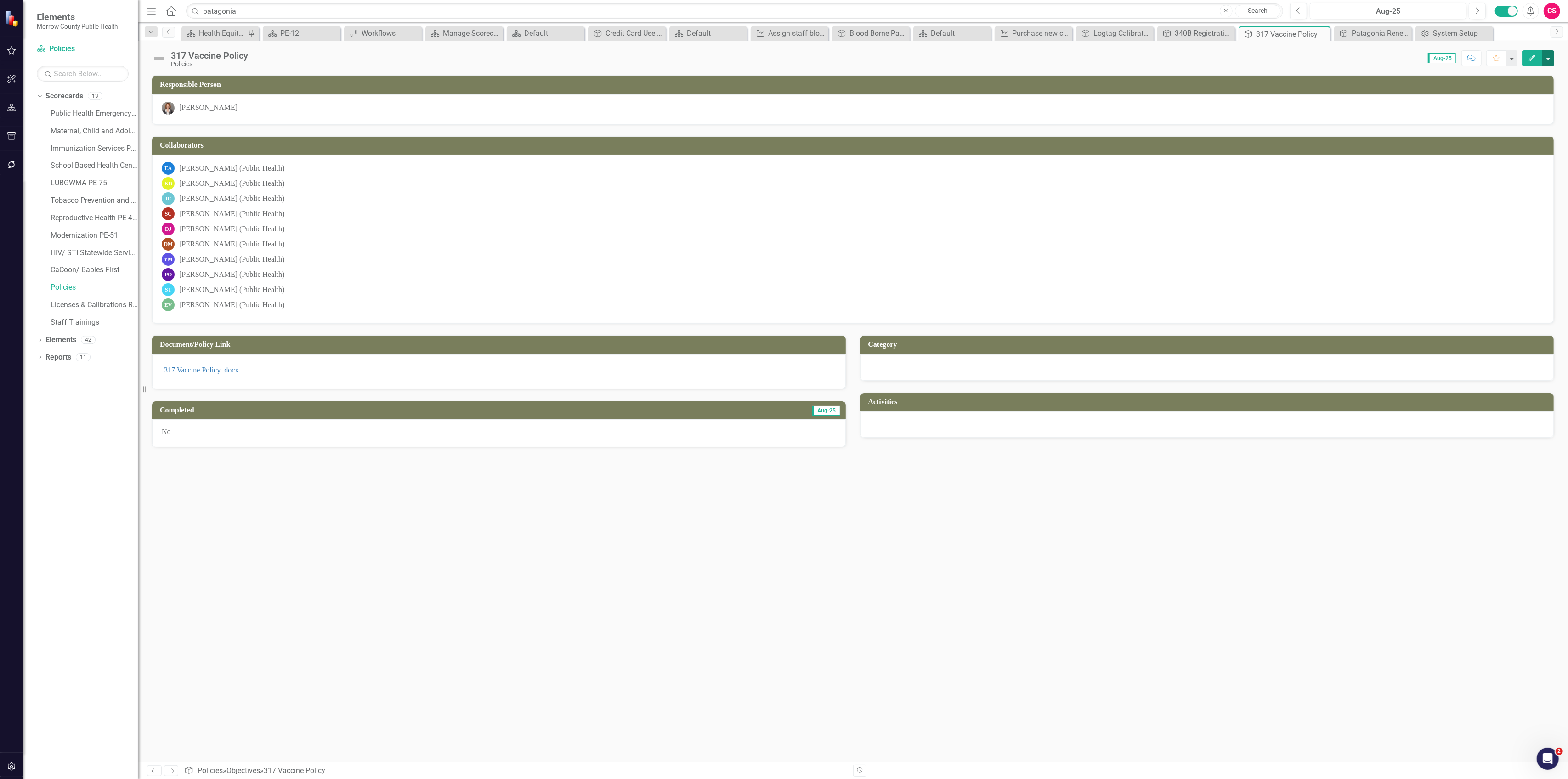
click at [1545, 60] on button "button" at bounding box center [1549, 58] width 12 height 16
click at [1515, 91] on link "Edit Report Edit Layout" at bounding box center [1517, 93] width 74 height 17
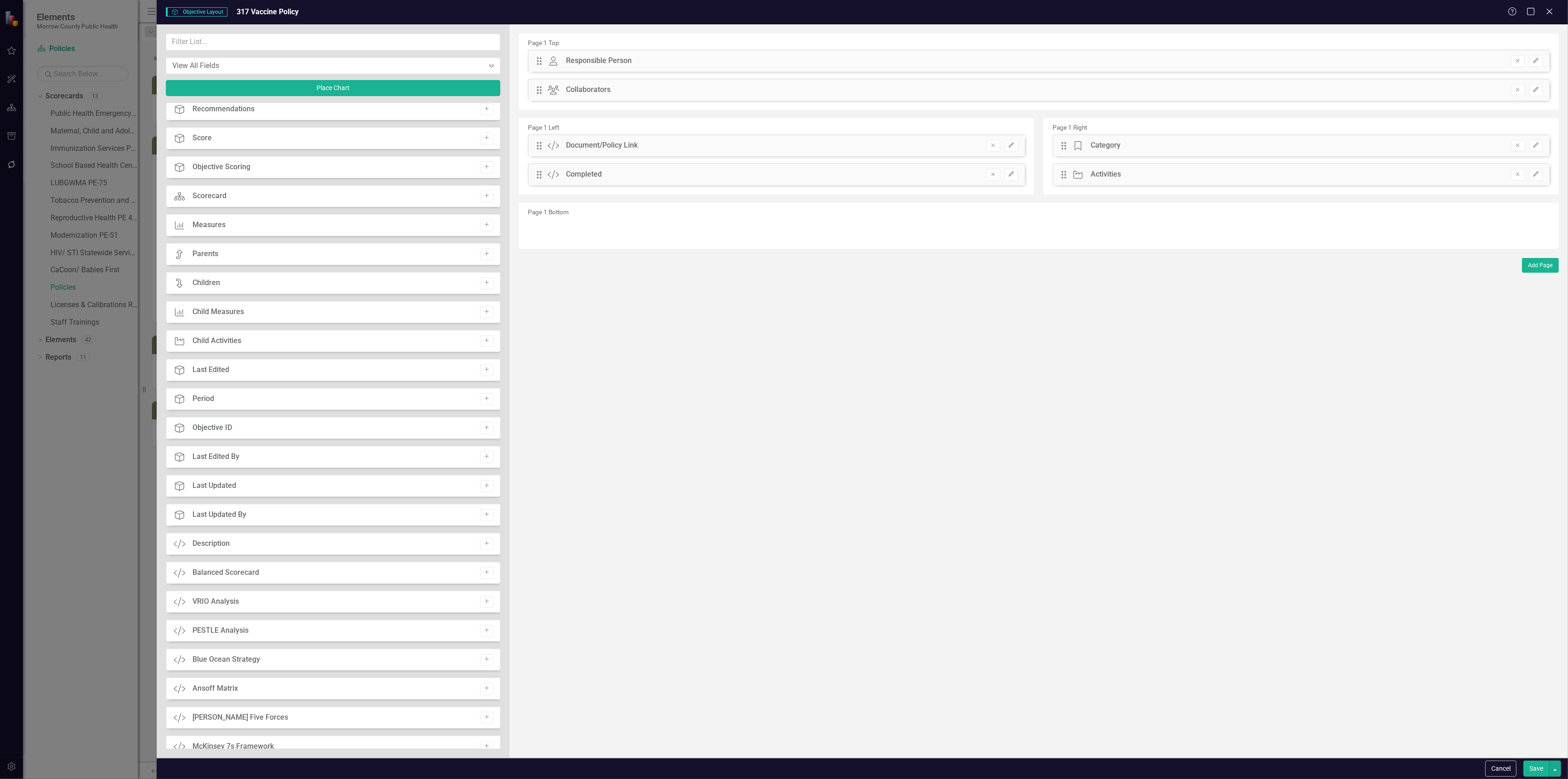
scroll to position [223, 0]
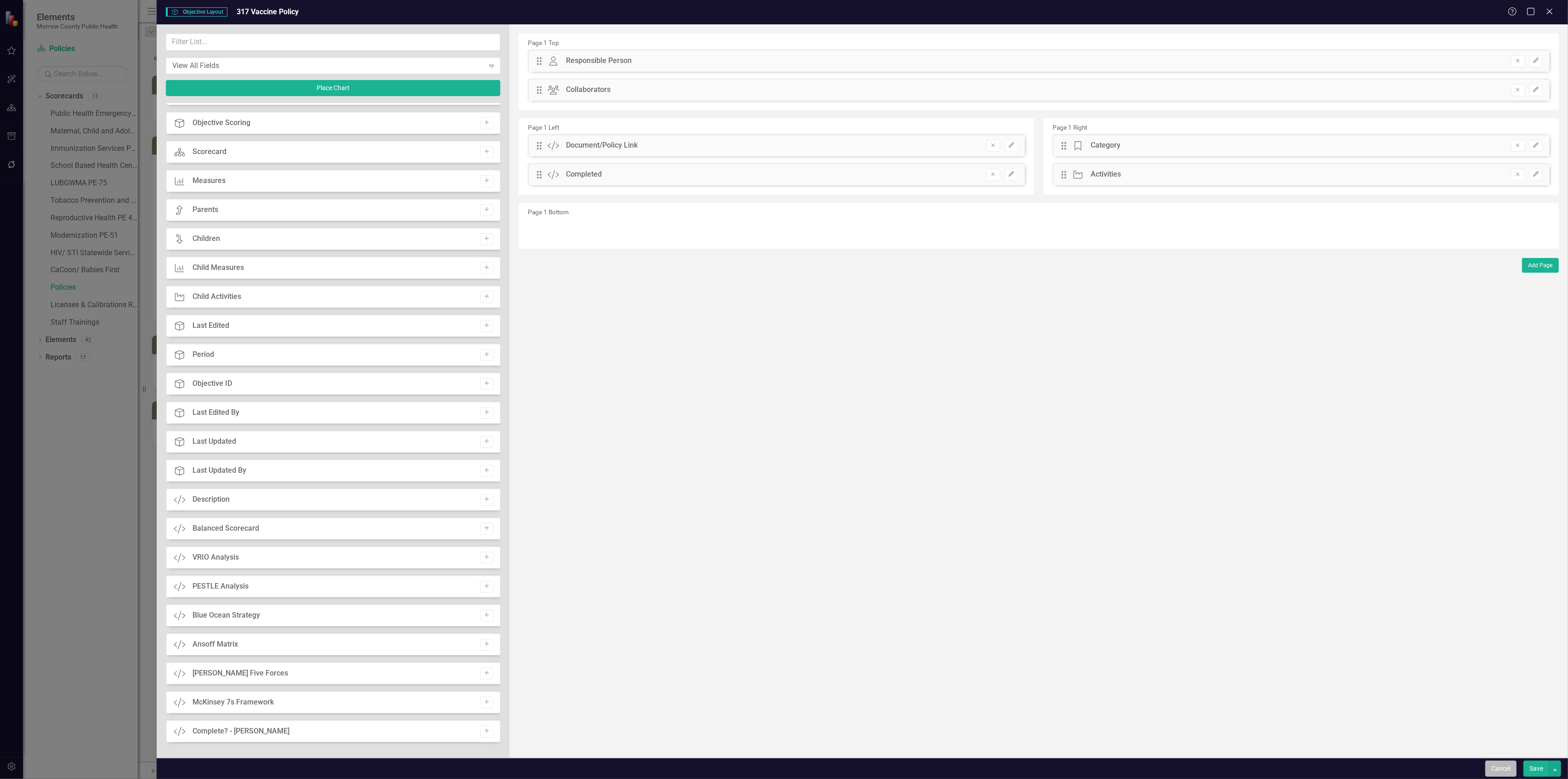
click at [1507, 767] on button "Cancel" at bounding box center [1500, 768] width 31 height 16
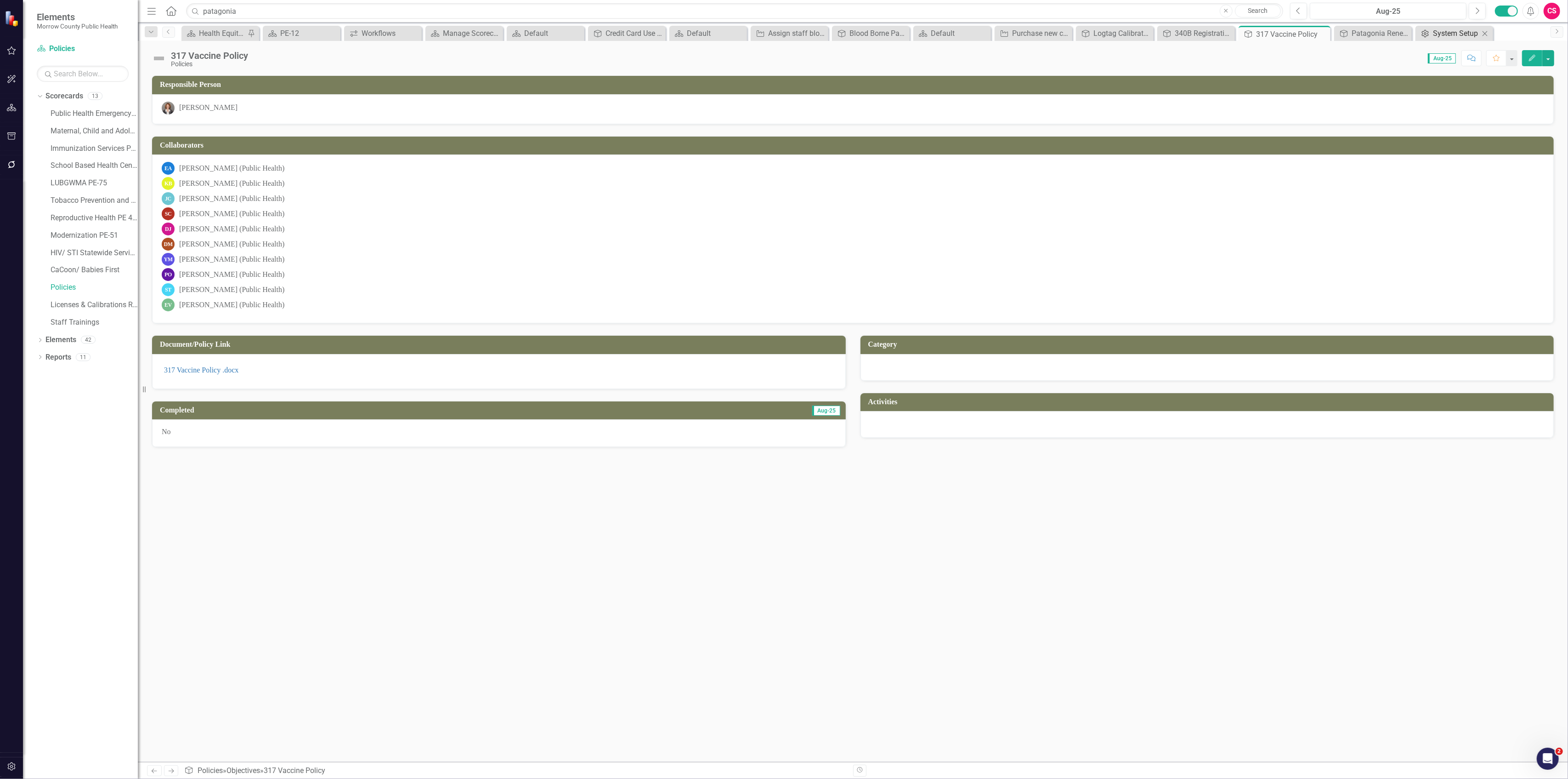
click at [1451, 30] on div "System Setup" at bounding box center [1456, 33] width 46 height 12
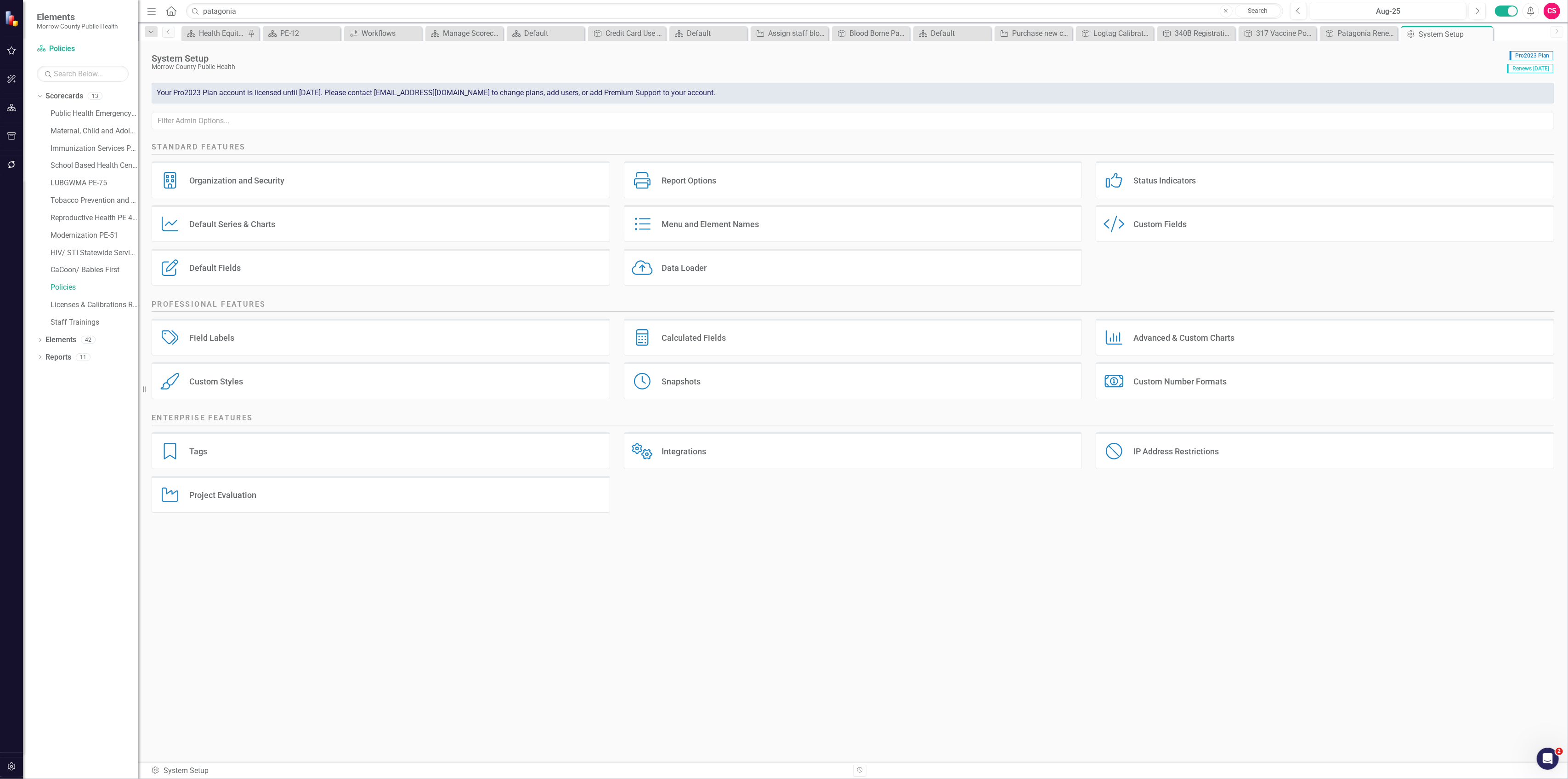
click at [1162, 228] on div "Custom Fields" at bounding box center [1160, 224] width 54 height 10
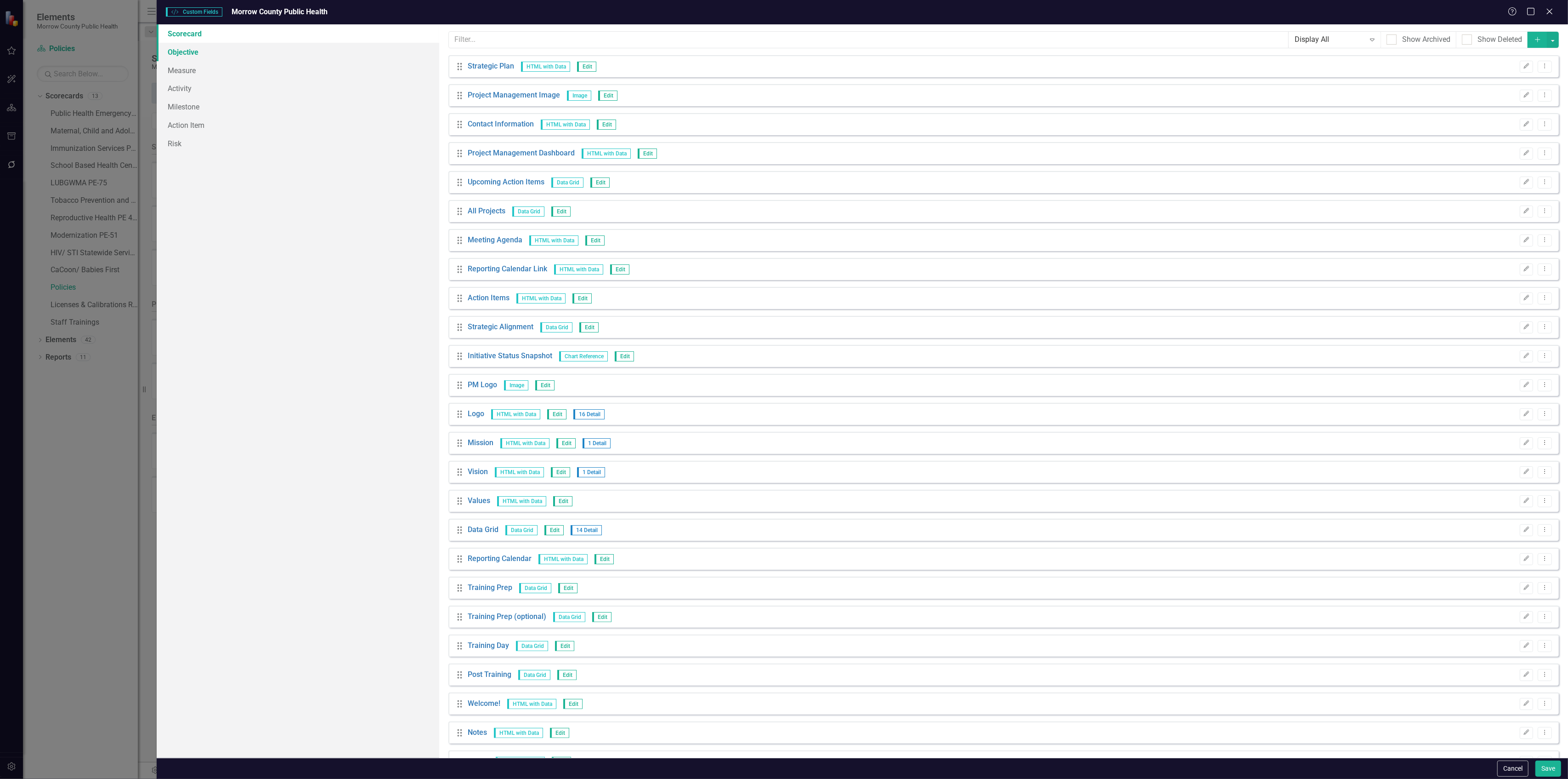
click at [200, 52] on link "Objective" at bounding box center [297, 52] width 282 height 18
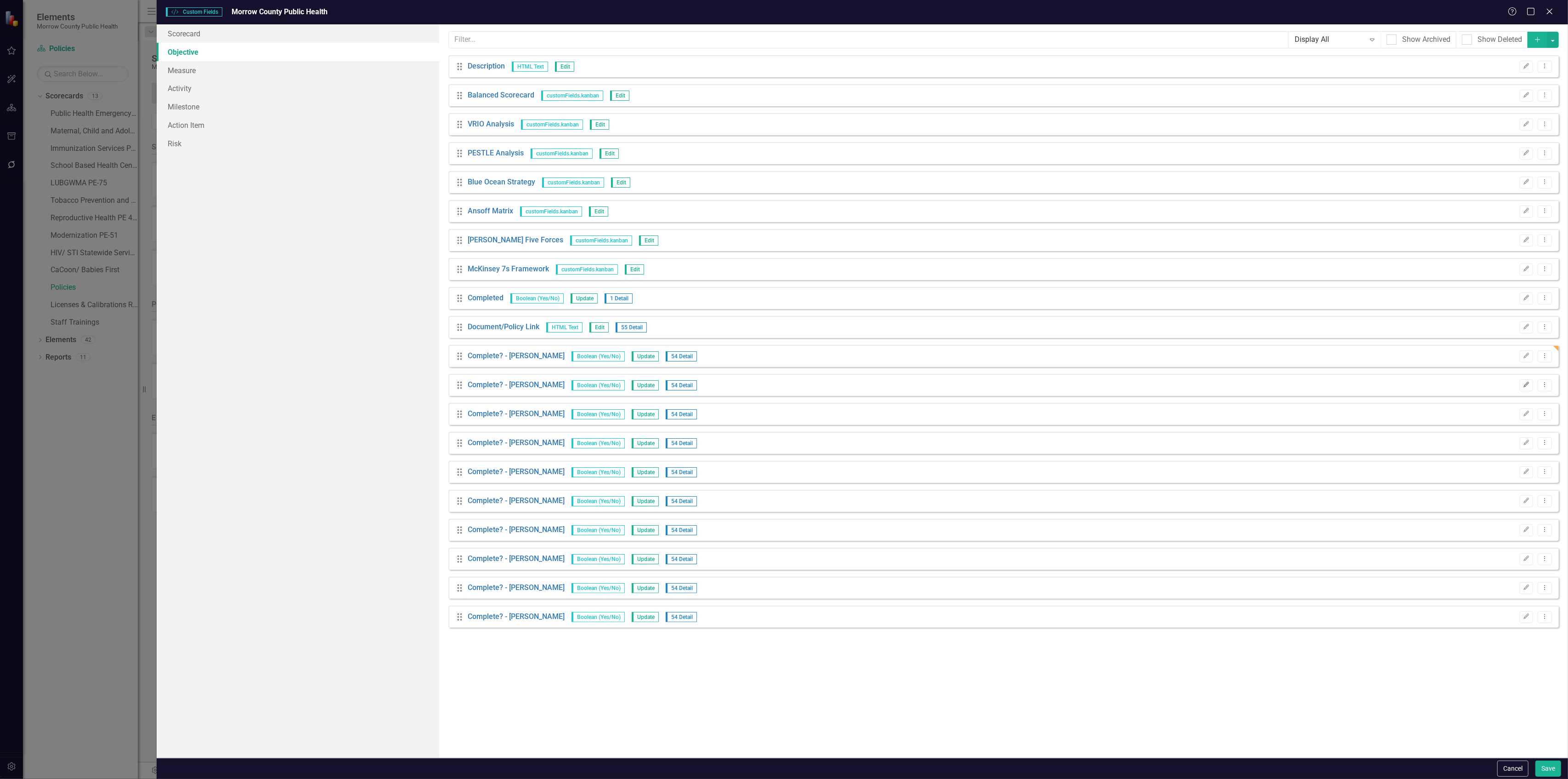
click at [1529, 385] on icon "Edit" at bounding box center [1526, 384] width 7 height 5
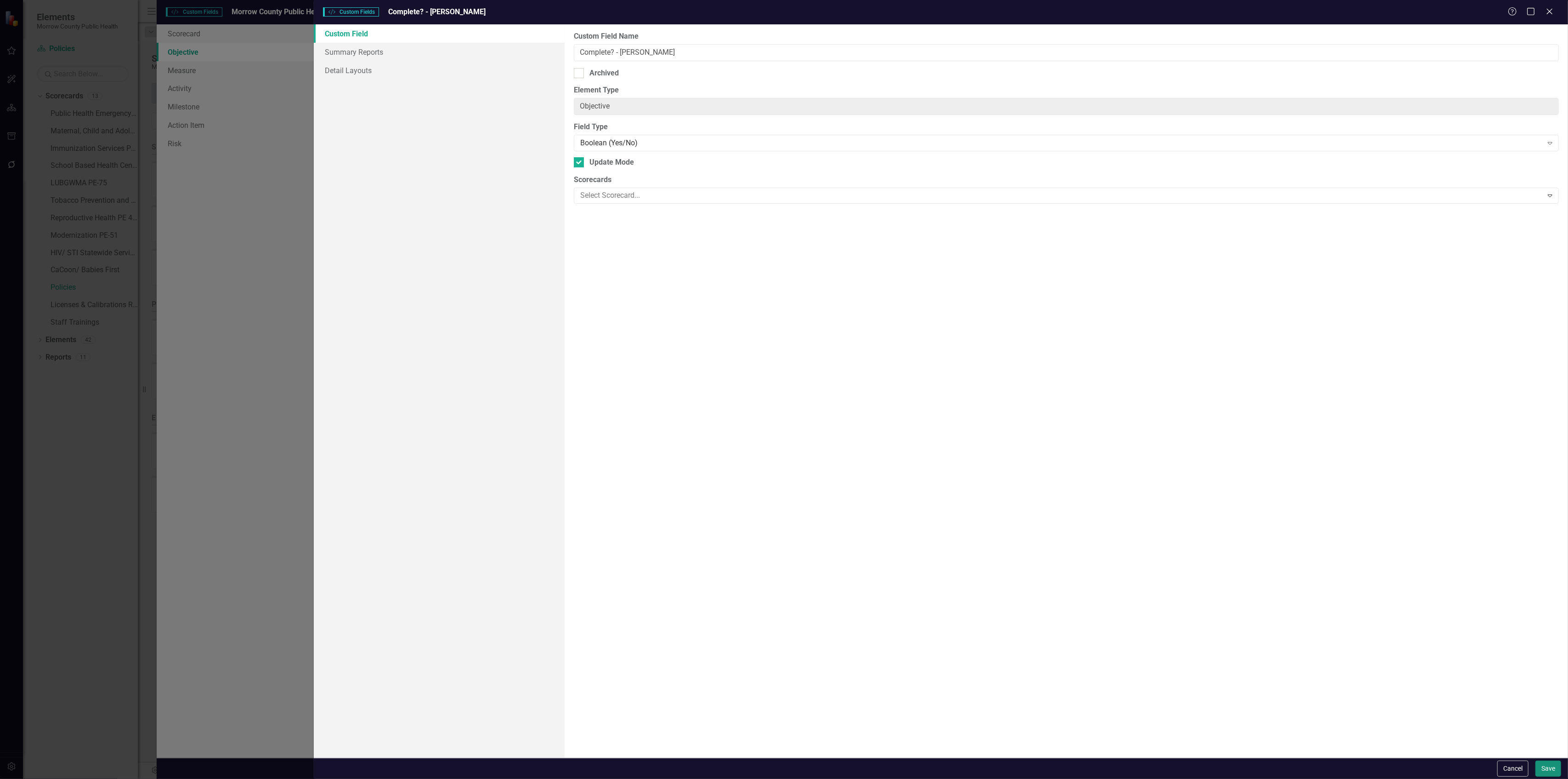
click at [1550, 766] on button "Save" at bounding box center [1548, 768] width 26 height 16
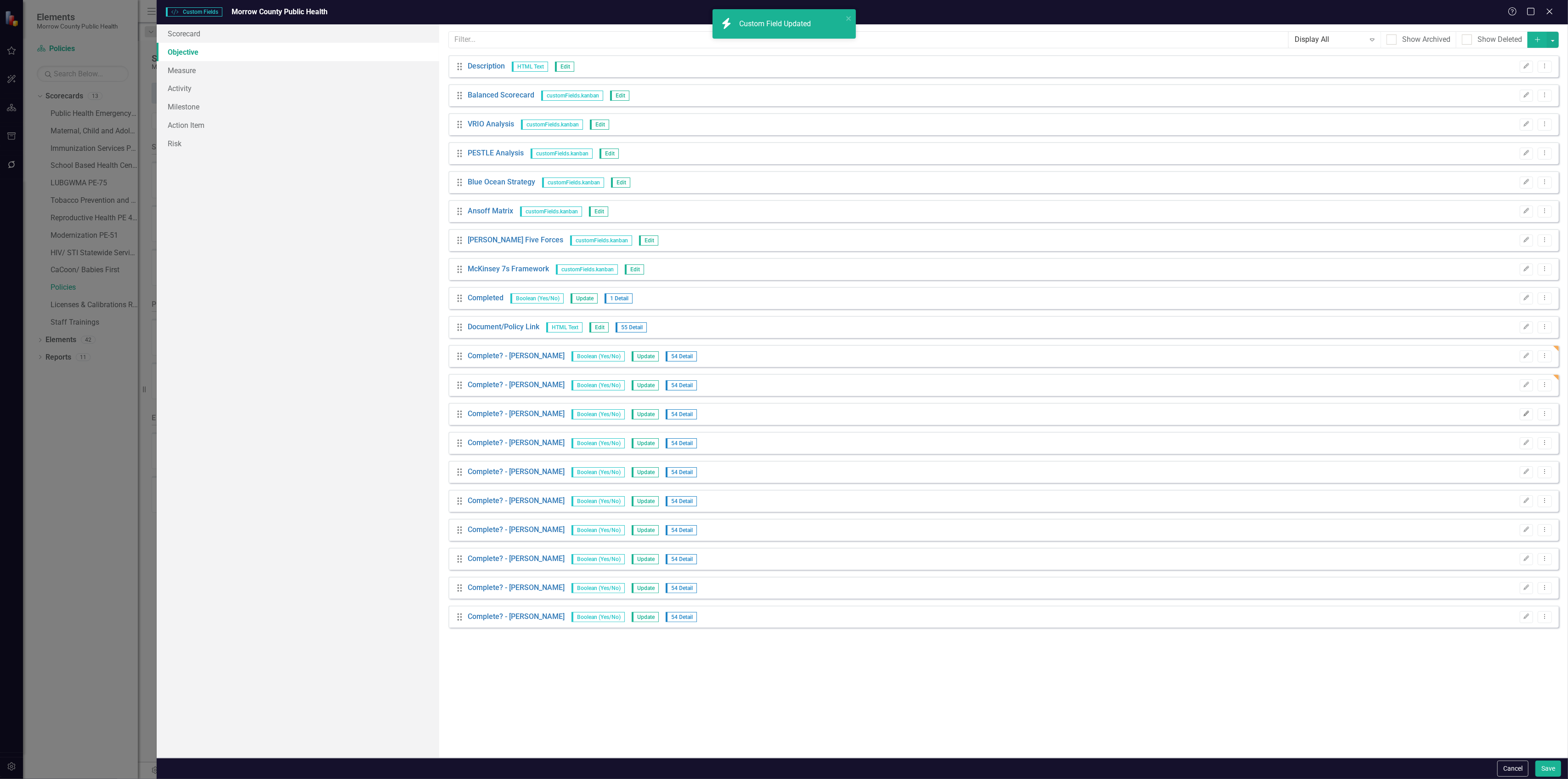
click at [1522, 409] on button "Edit" at bounding box center [1527, 414] width 13 height 12
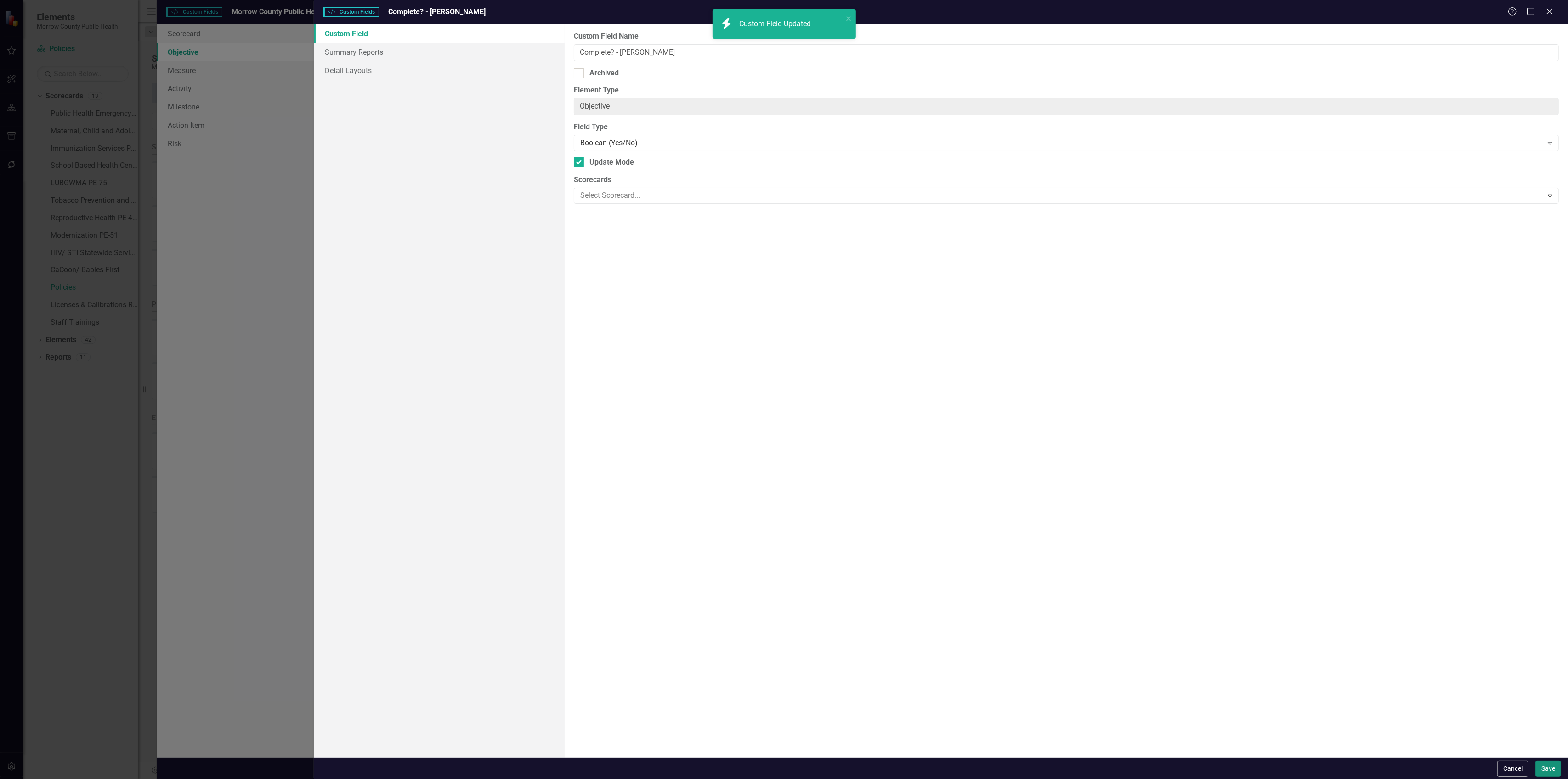
click at [1544, 767] on button "Save" at bounding box center [1548, 768] width 26 height 16
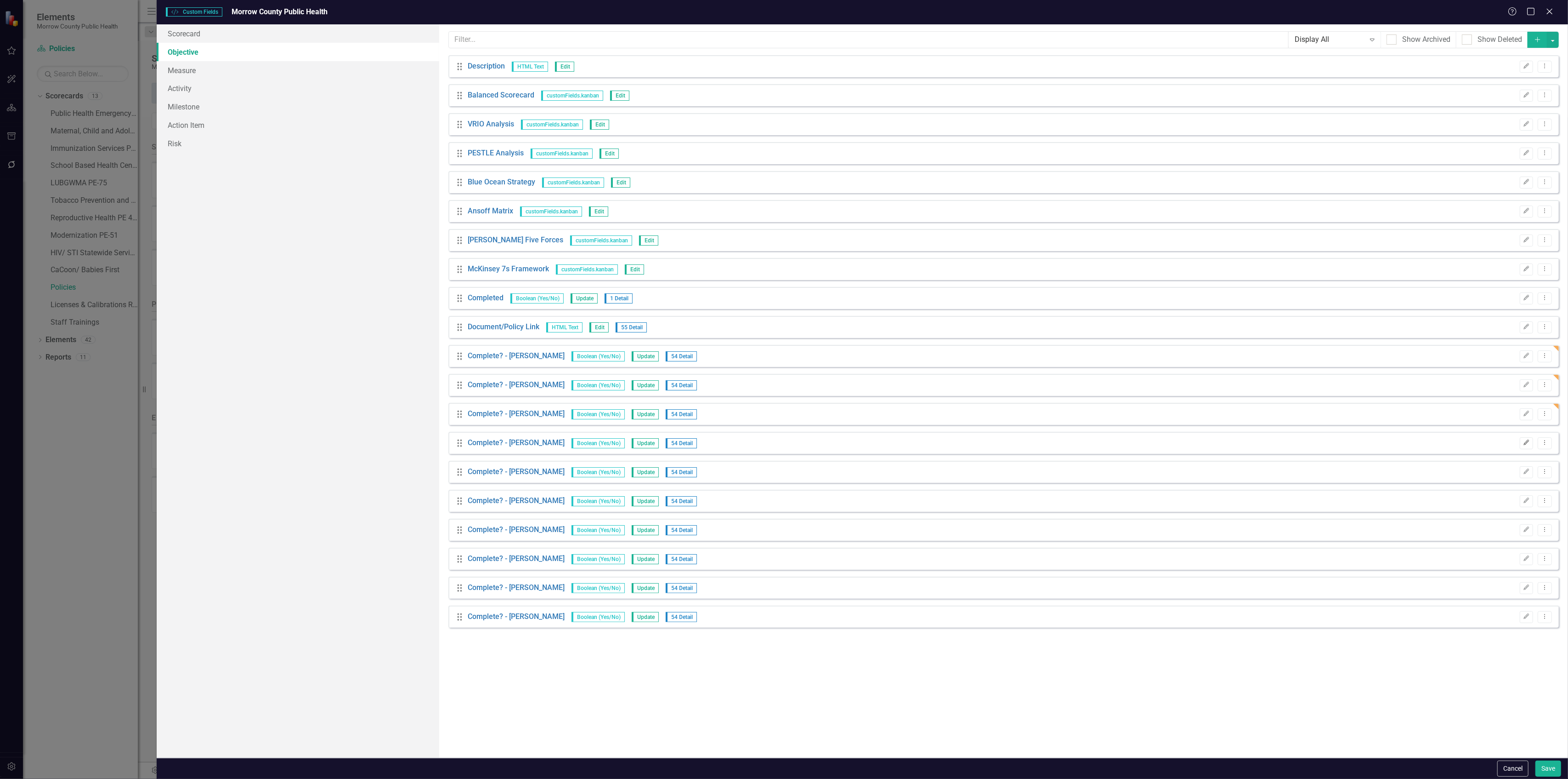
click at [1524, 440] on icon "Edit" at bounding box center [1526, 442] width 7 height 5
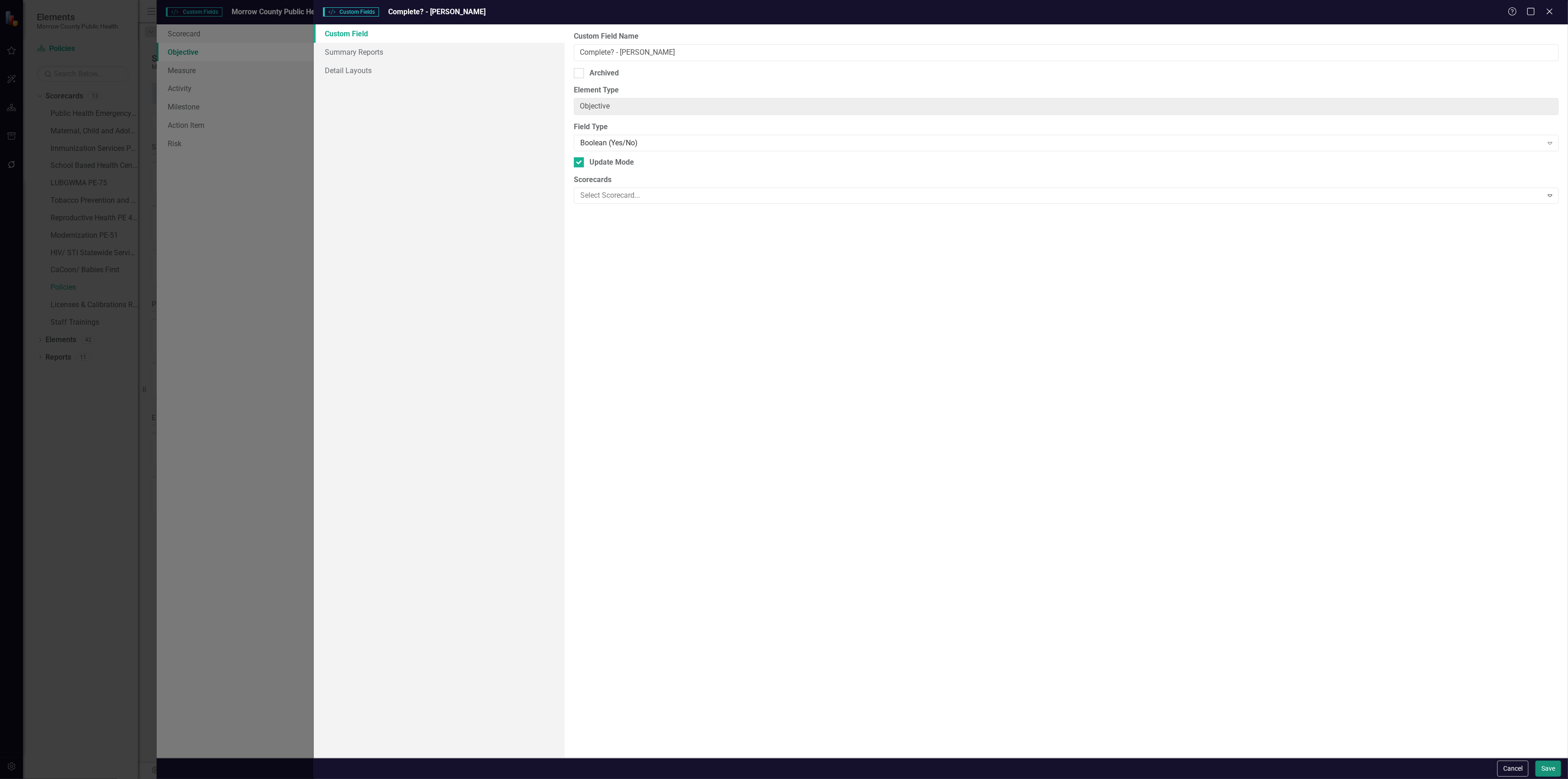
click at [1541, 767] on button "Save" at bounding box center [1548, 768] width 26 height 16
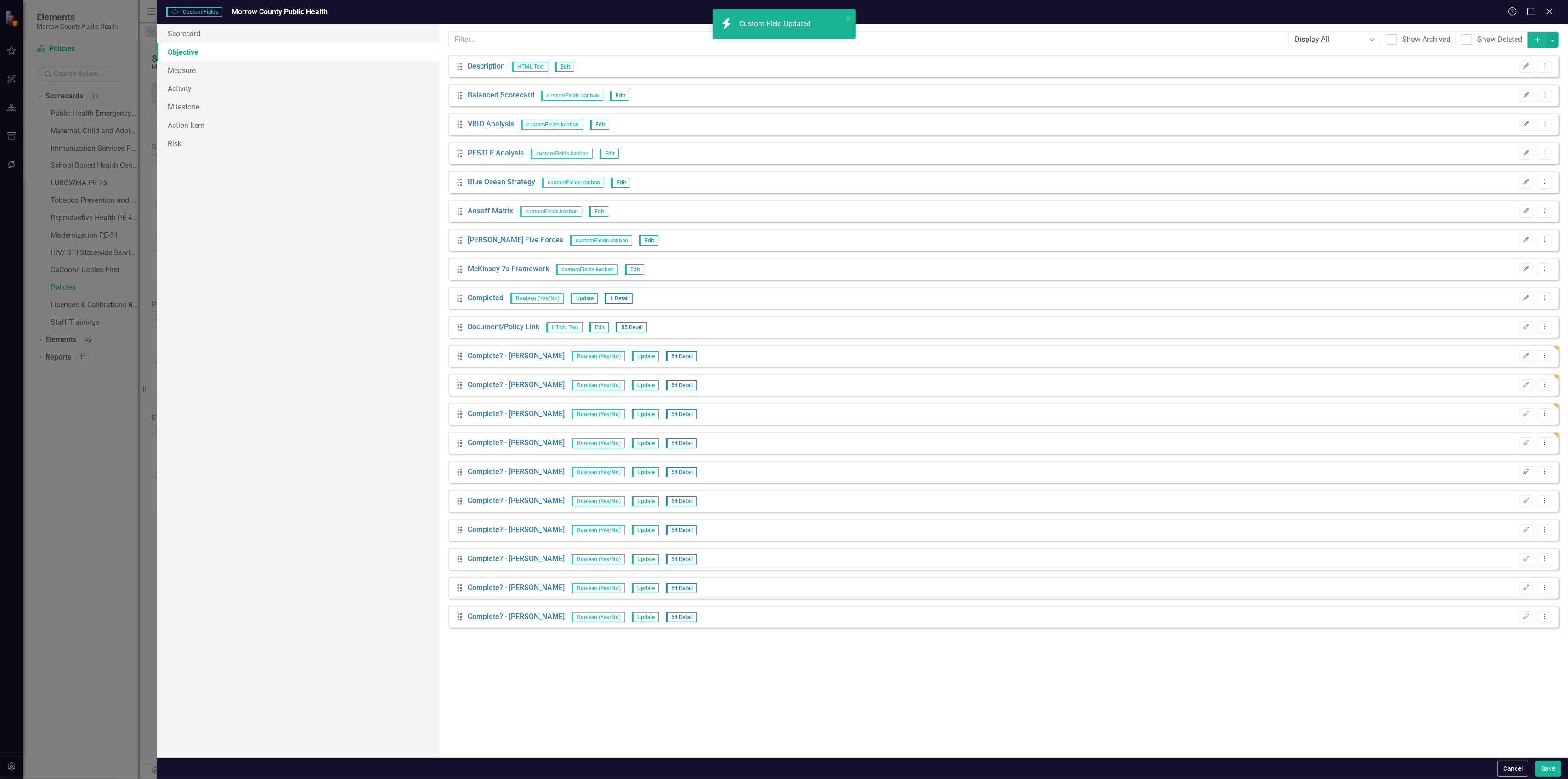
click at [1525, 471] on icon "Edit" at bounding box center [1526, 471] width 7 height 5
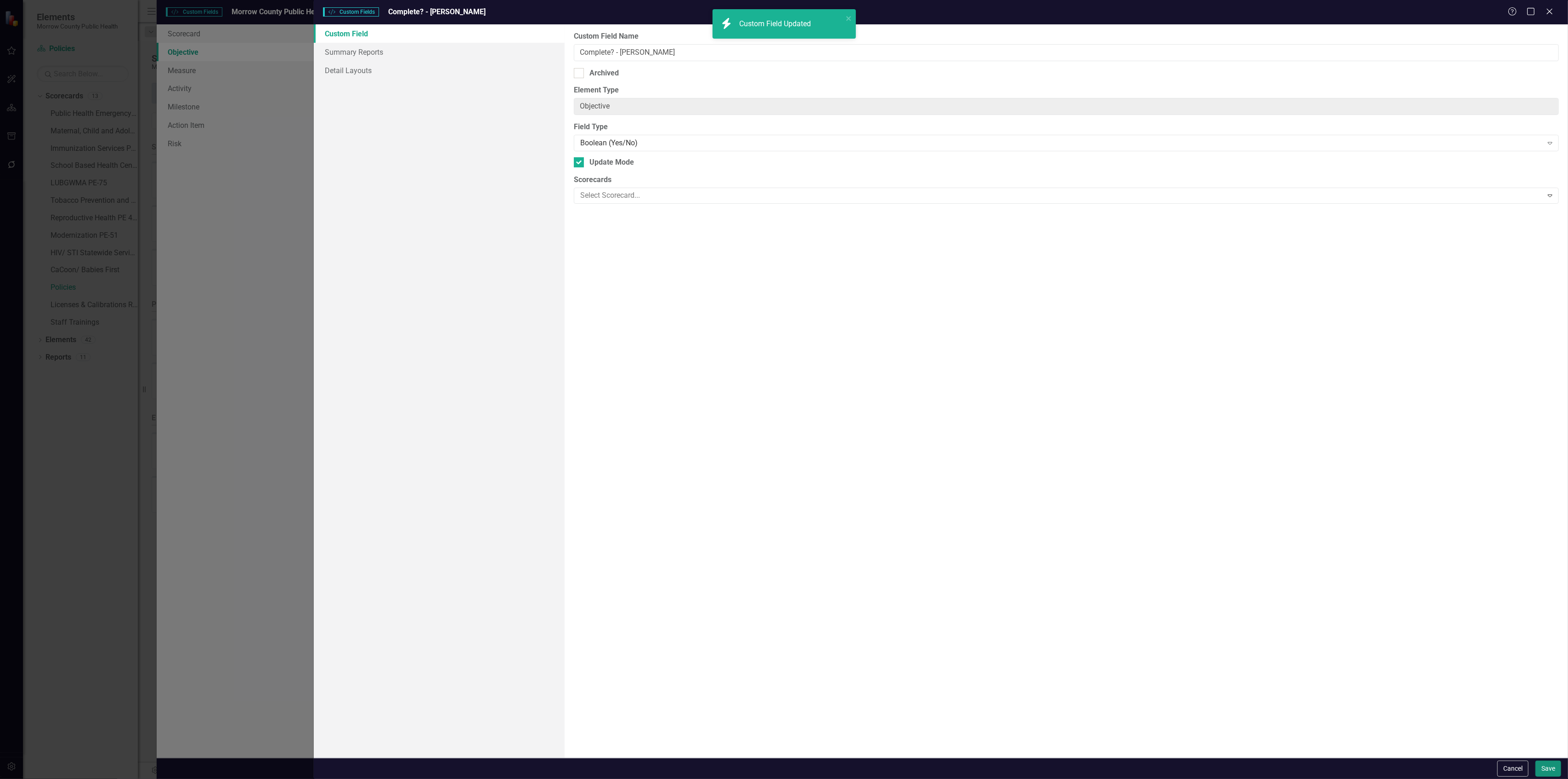
click at [1548, 773] on button "Save" at bounding box center [1548, 768] width 26 height 16
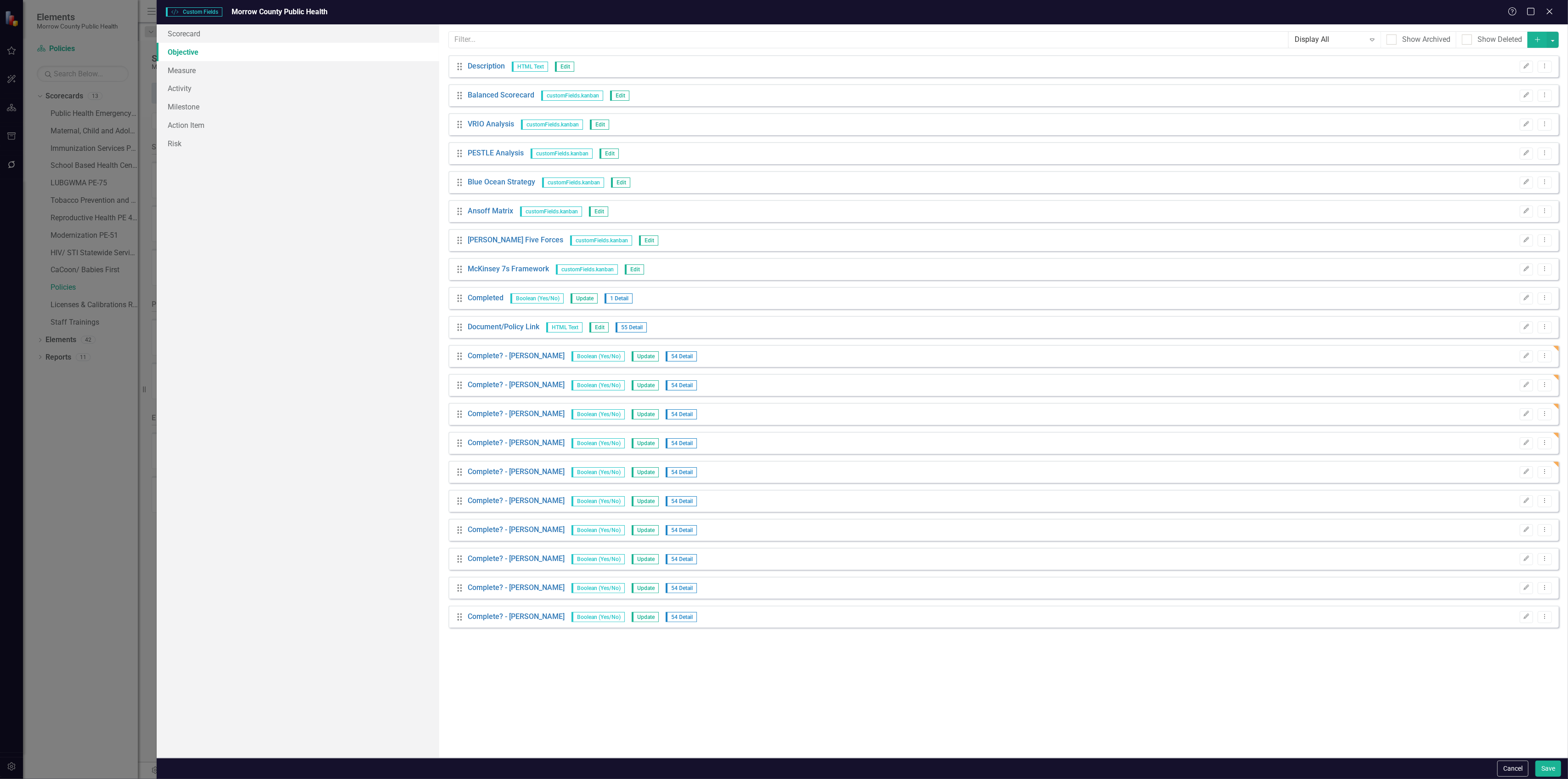
click at [1526, 493] on div "Drag Complete? - Diana McElroy Boolean (Yes/No) Update 54 Detail Edit Dropdown …" at bounding box center [1004, 501] width 1110 height 22
click at [1526, 501] on icon "Edit" at bounding box center [1526, 500] width 7 height 5
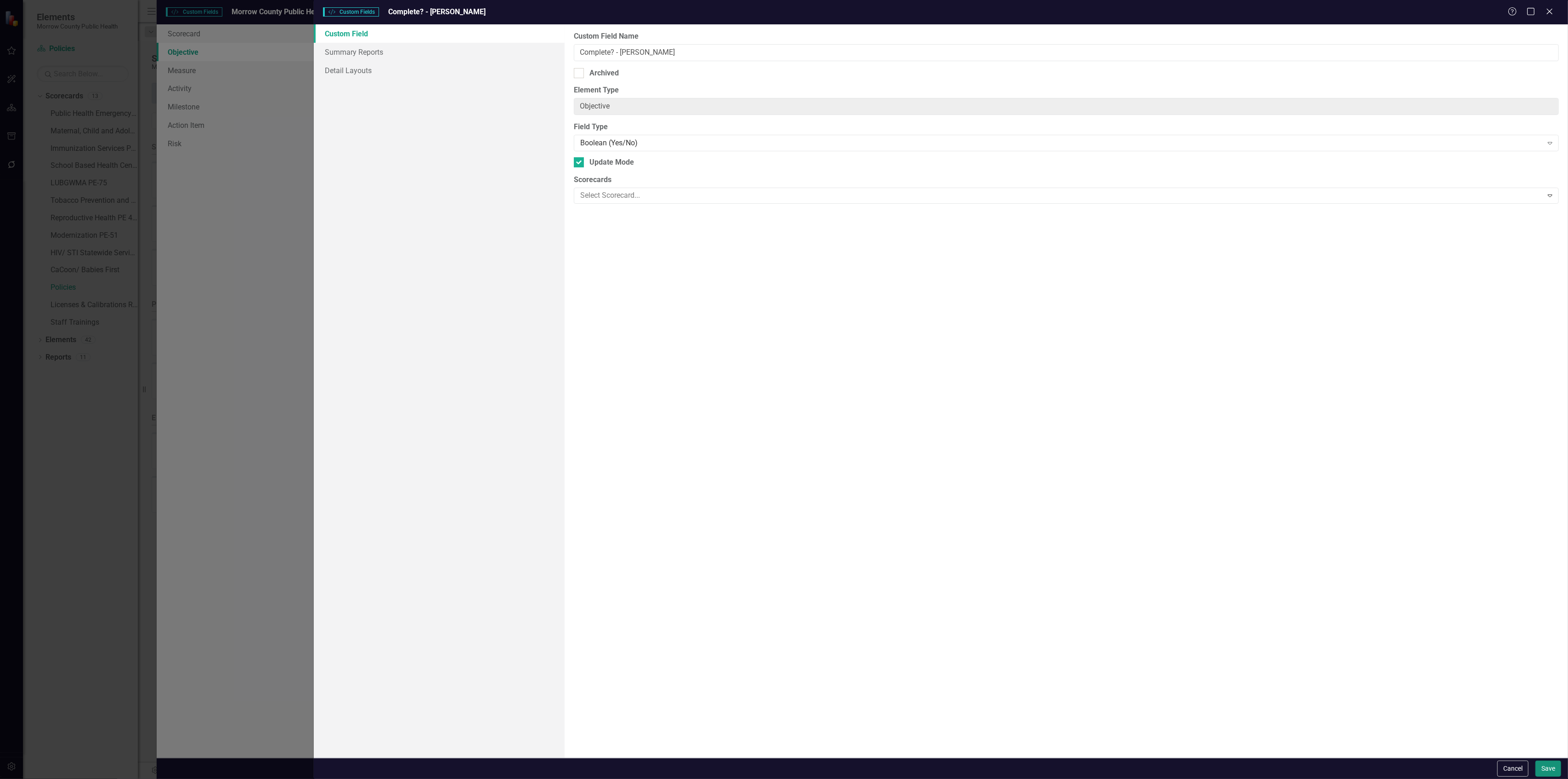
click at [1551, 771] on button "Save" at bounding box center [1548, 768] width 26 height 16
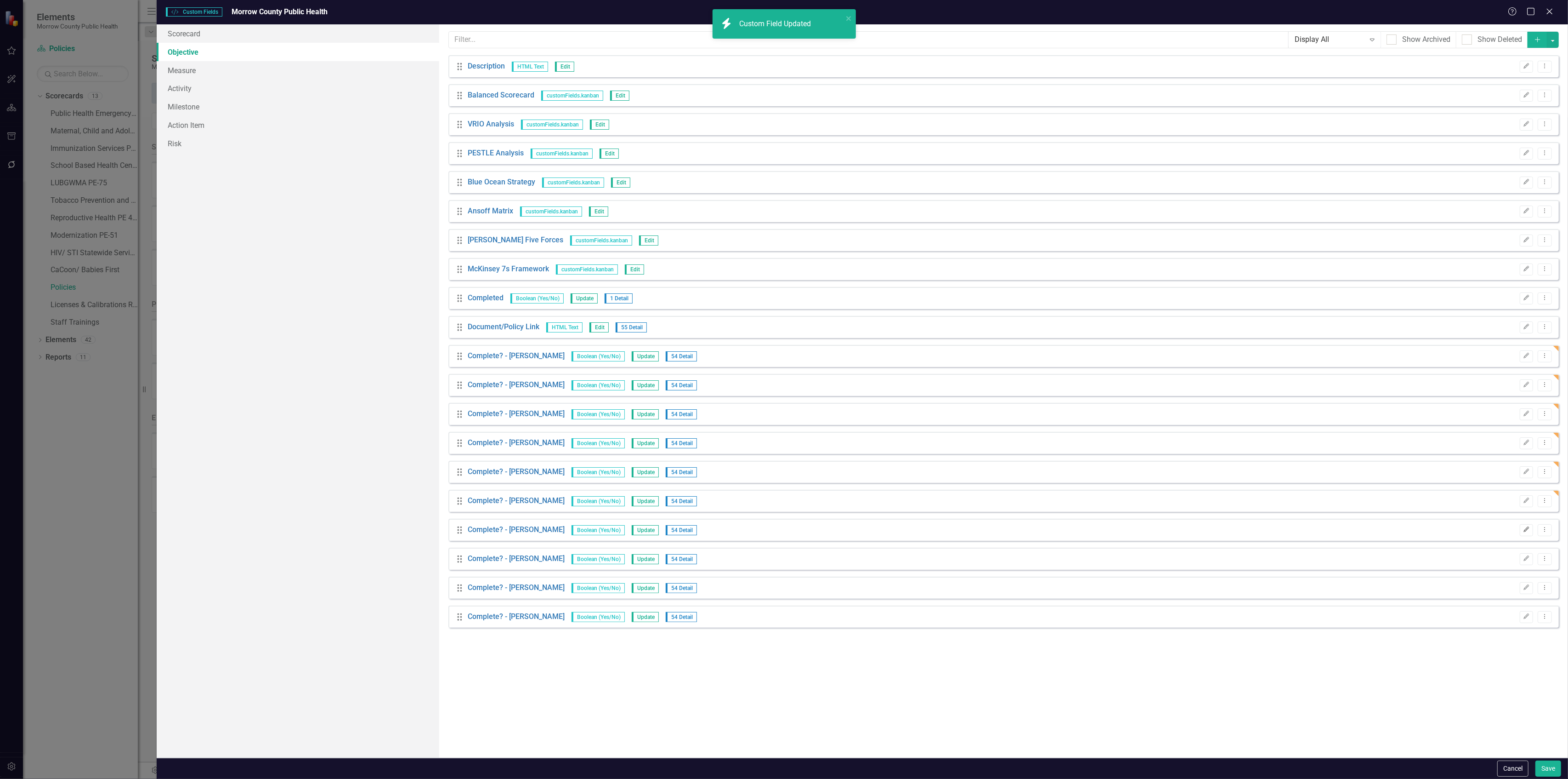
click at [1521, 530] on button "Edit" at bounding box center [1527, 530] width 13 height 12
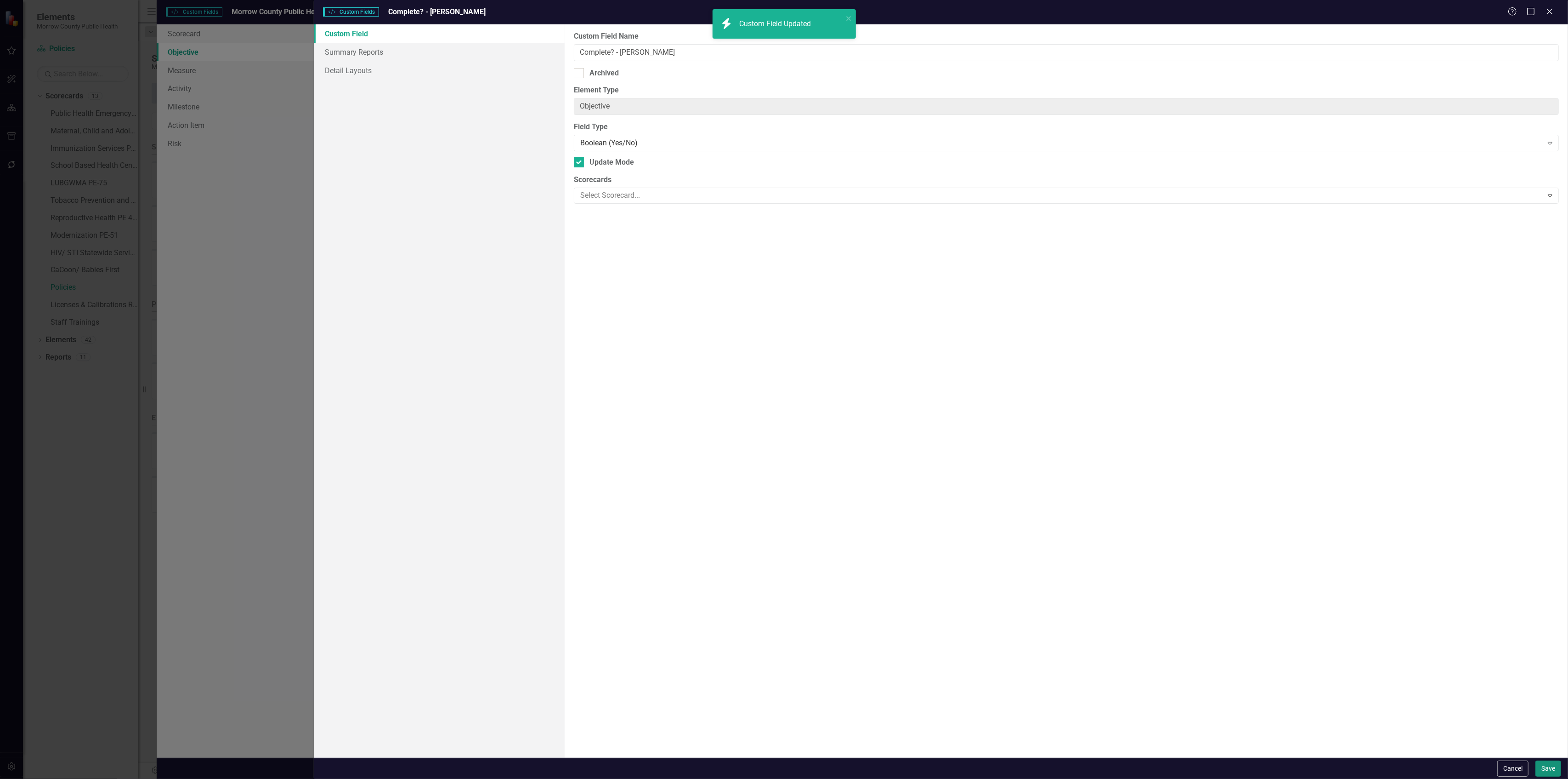
click at [1542, 769] on button "Save" at bounding box center [1548, 768] width 26 height 16
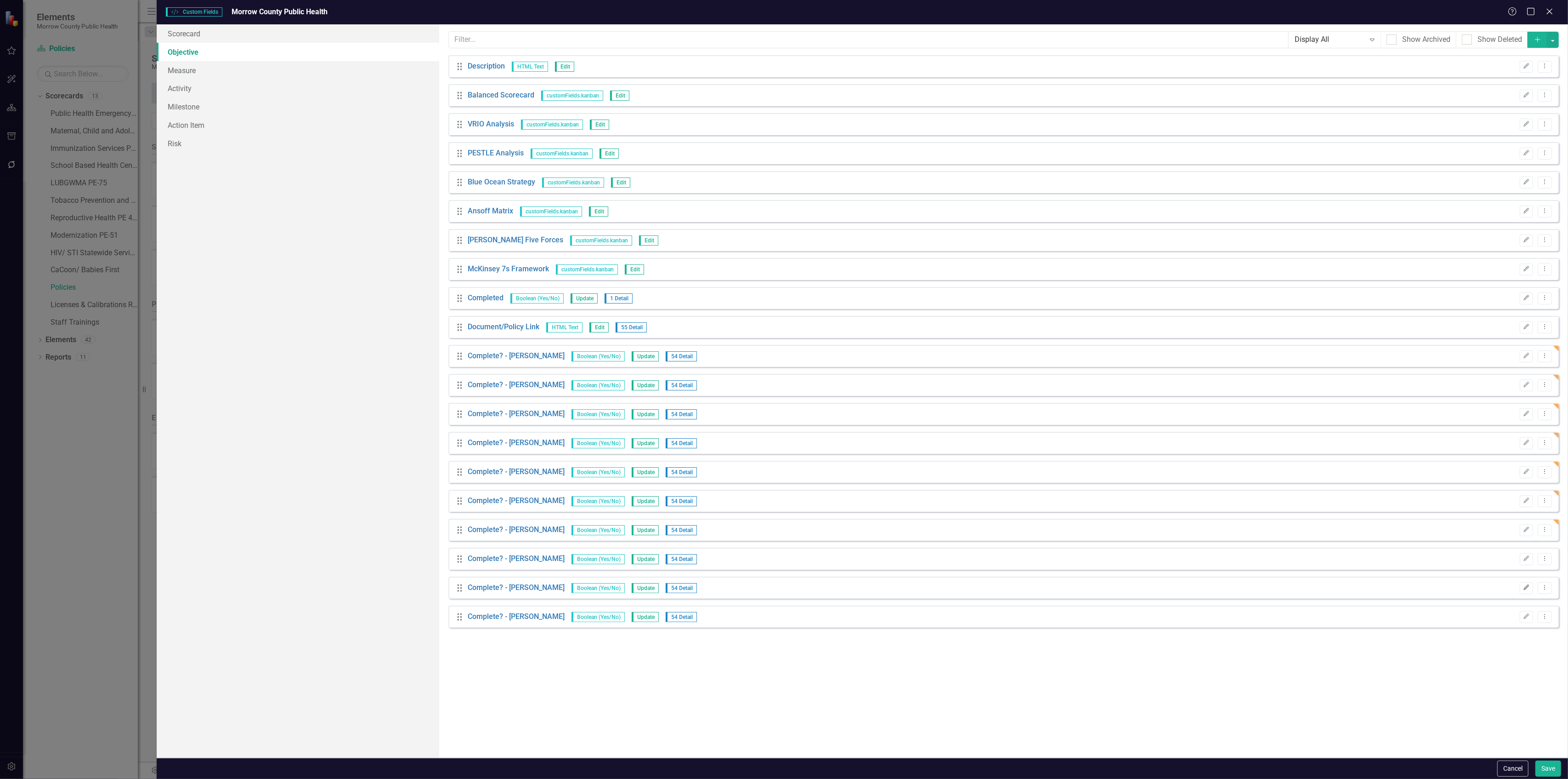
click at [1531, 583] on button "Edit" at bounding box center [1527, 588] width 13 height 12
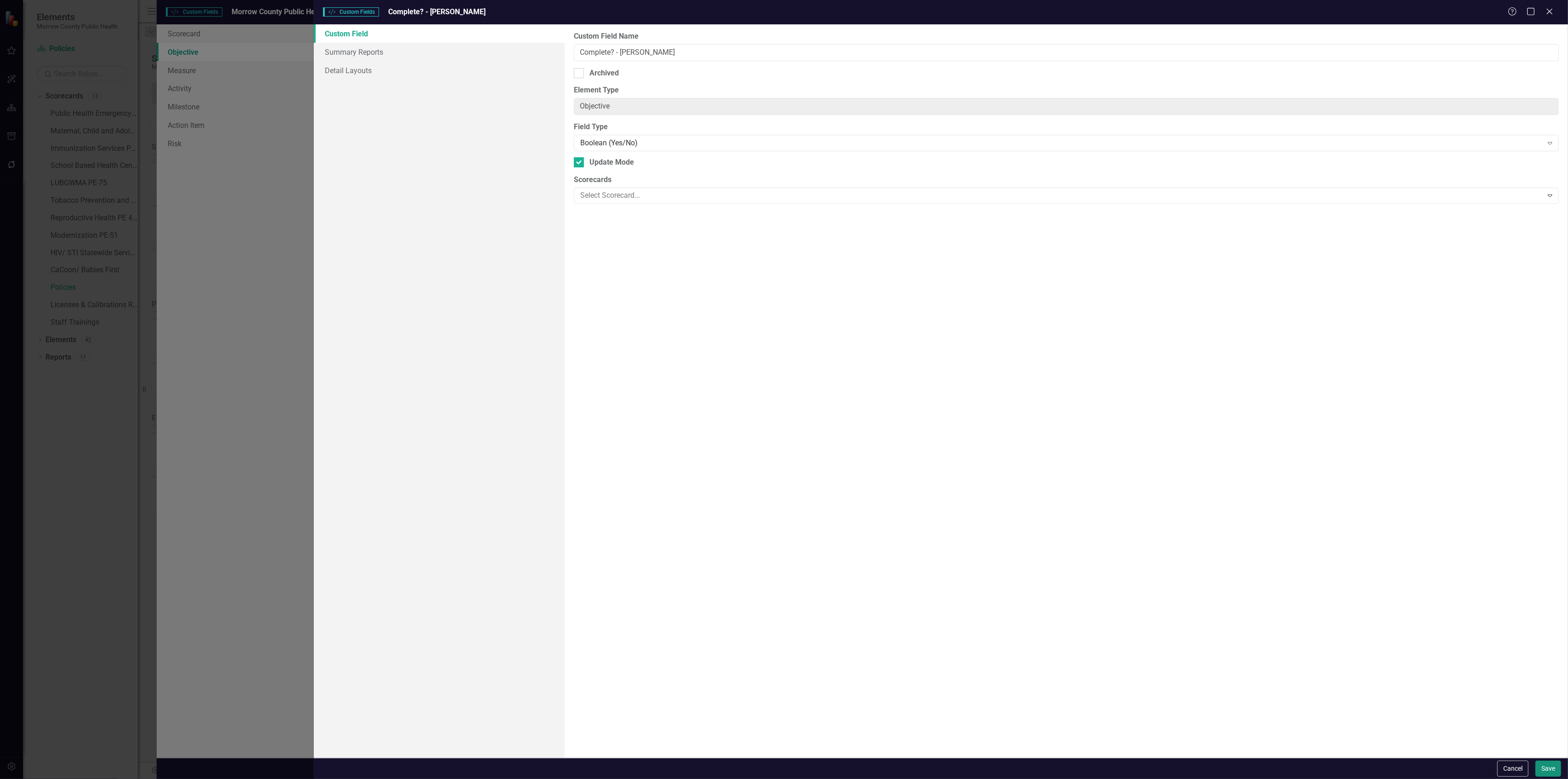
click at [1550, 766] on button "Save" at bounding box center [1548, 768] width 26 height 16
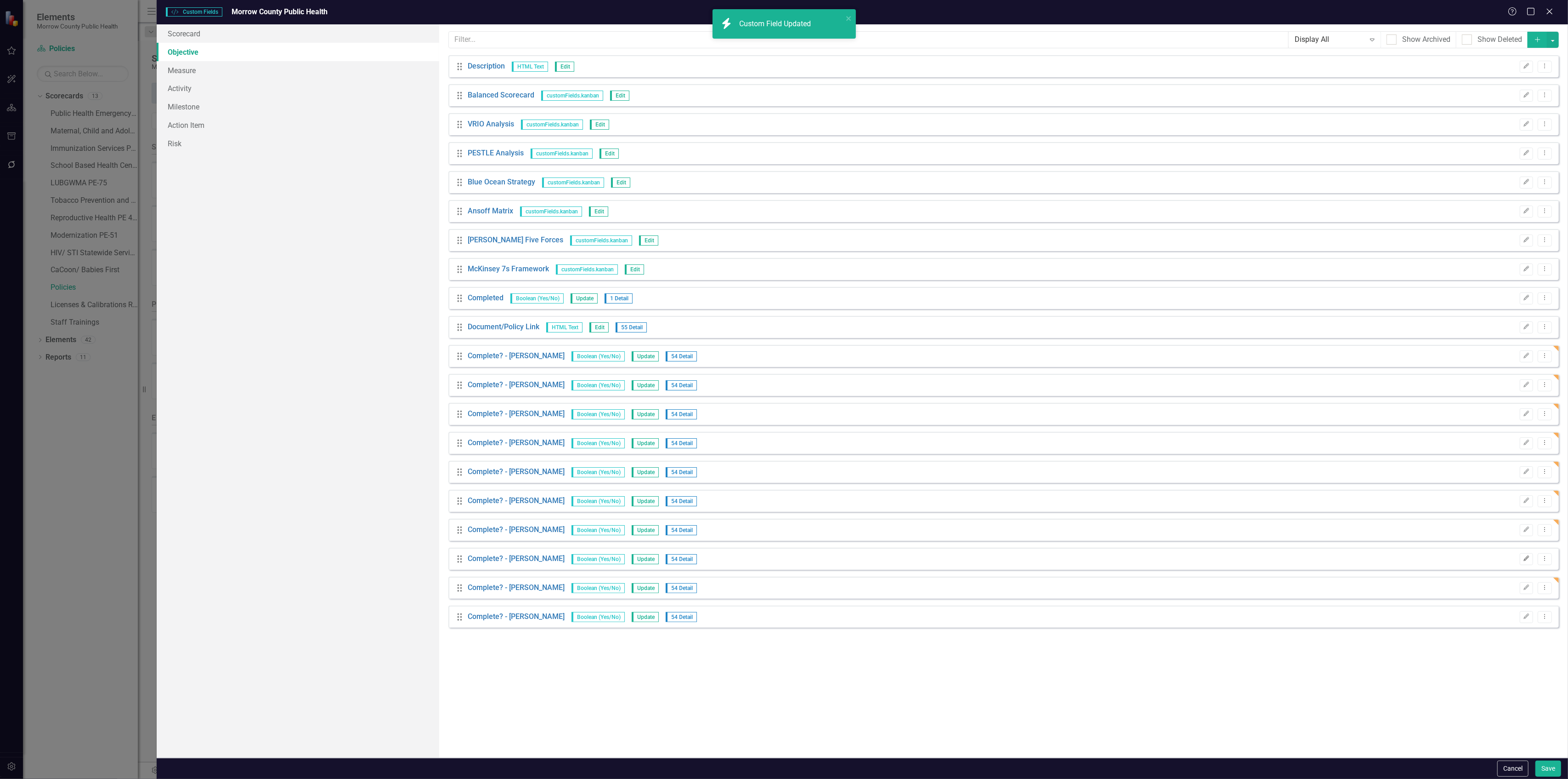
click at [1521, 555] on button "Edit" at bounding box center [1527, 559] width 13 height 12
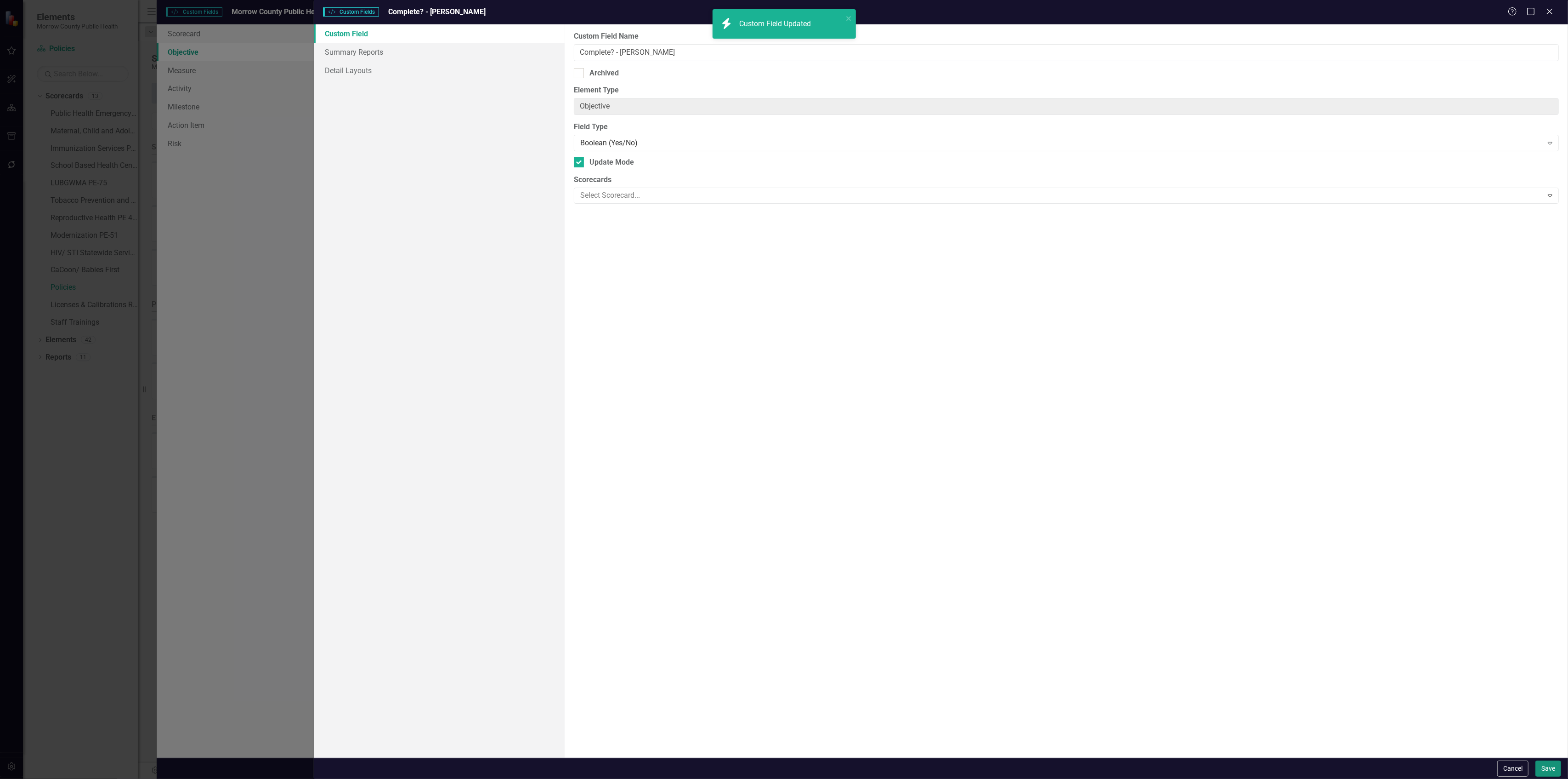
click at [1538, 767] on button "Save" at bounding box center [1548, 768] width 26 height 16
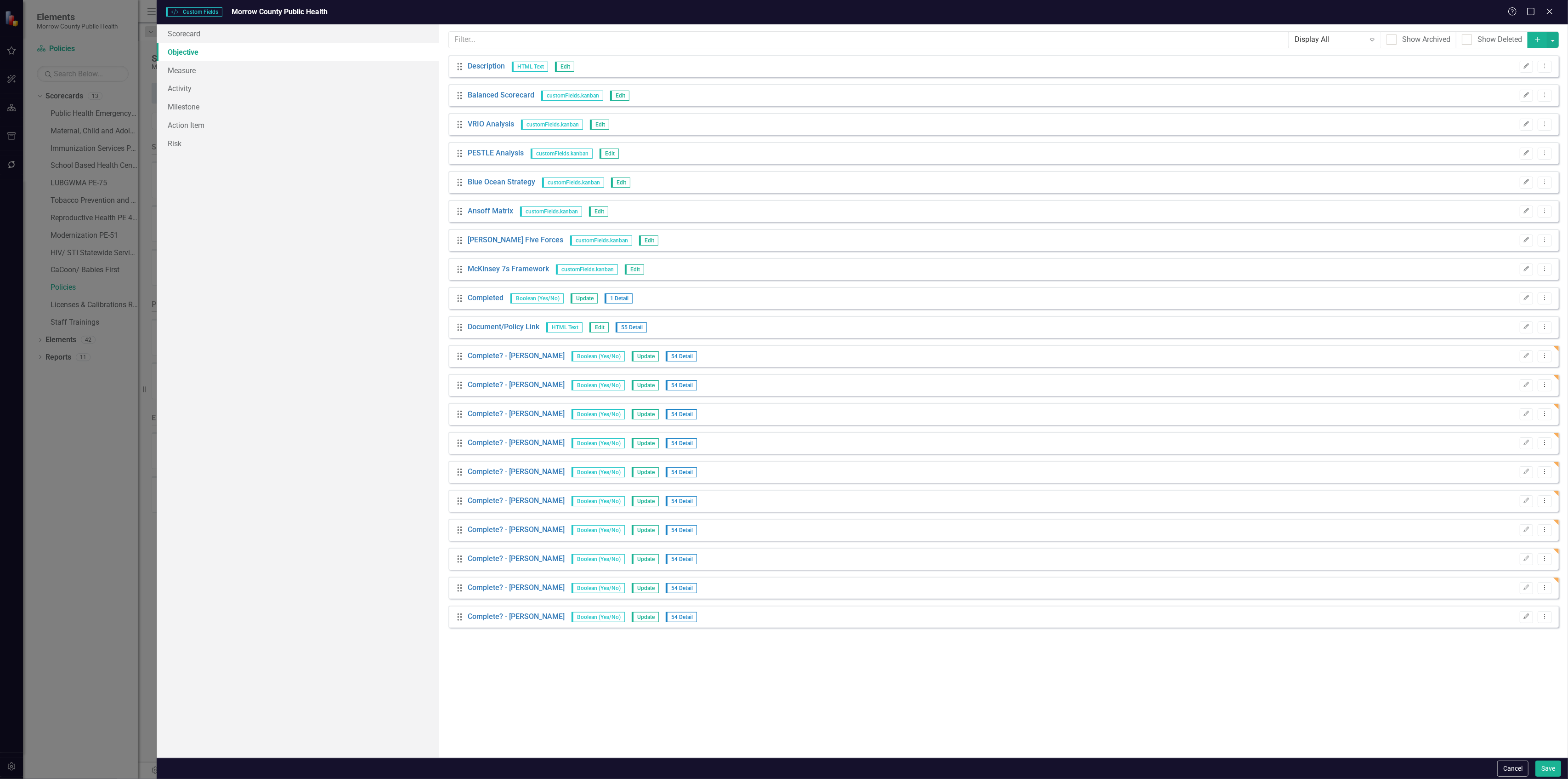
click at [1528, 615] on icon "Edit" at bounding box center [1526, 616] width 7 height 5
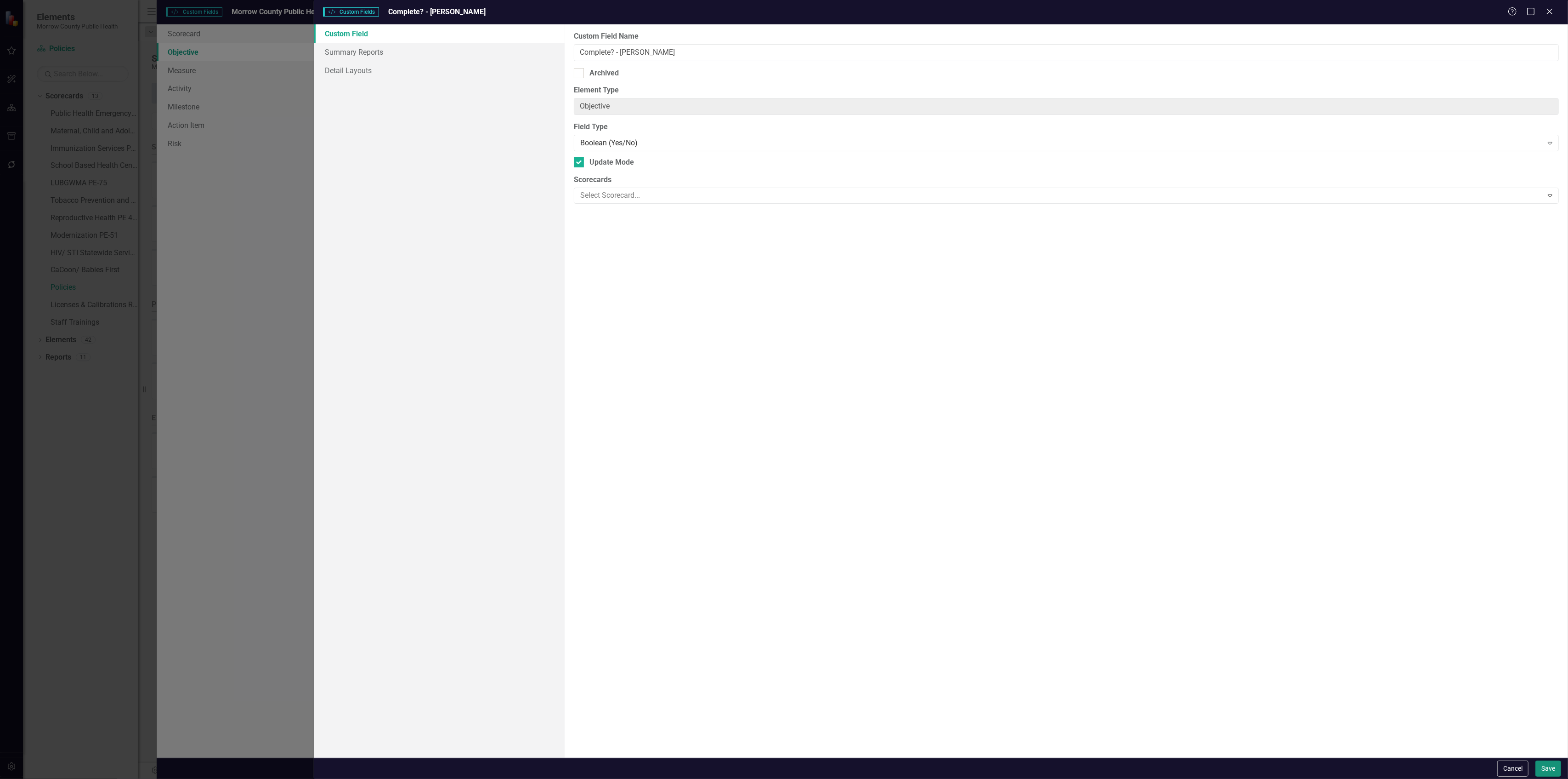
click at [1541, 766] on button "Save" at bounding box center [1548, 768] width 26 height 16
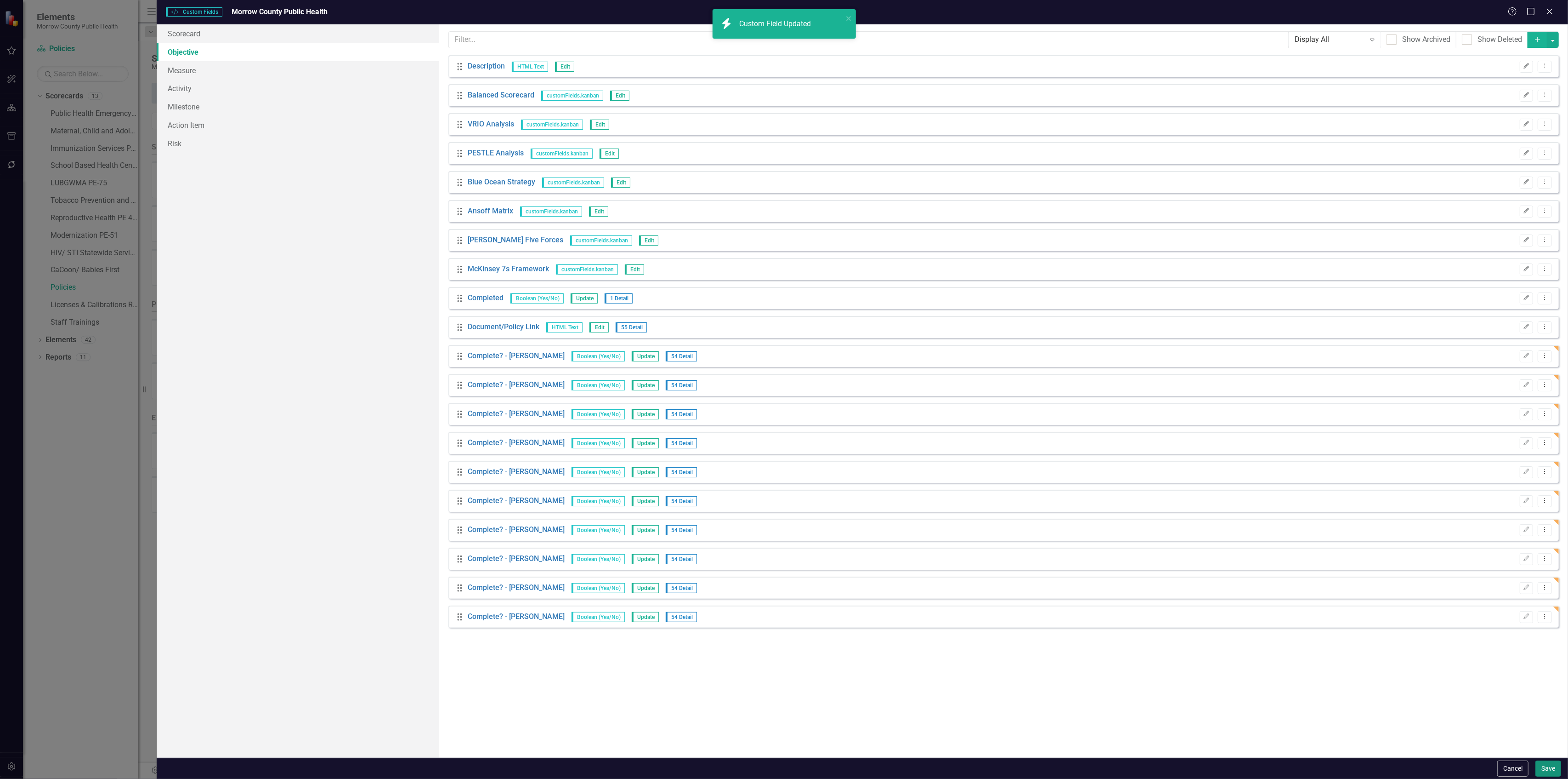
click at [1540, 771] on button "Save" at bounding box center [1548, 768] width 26 height 16
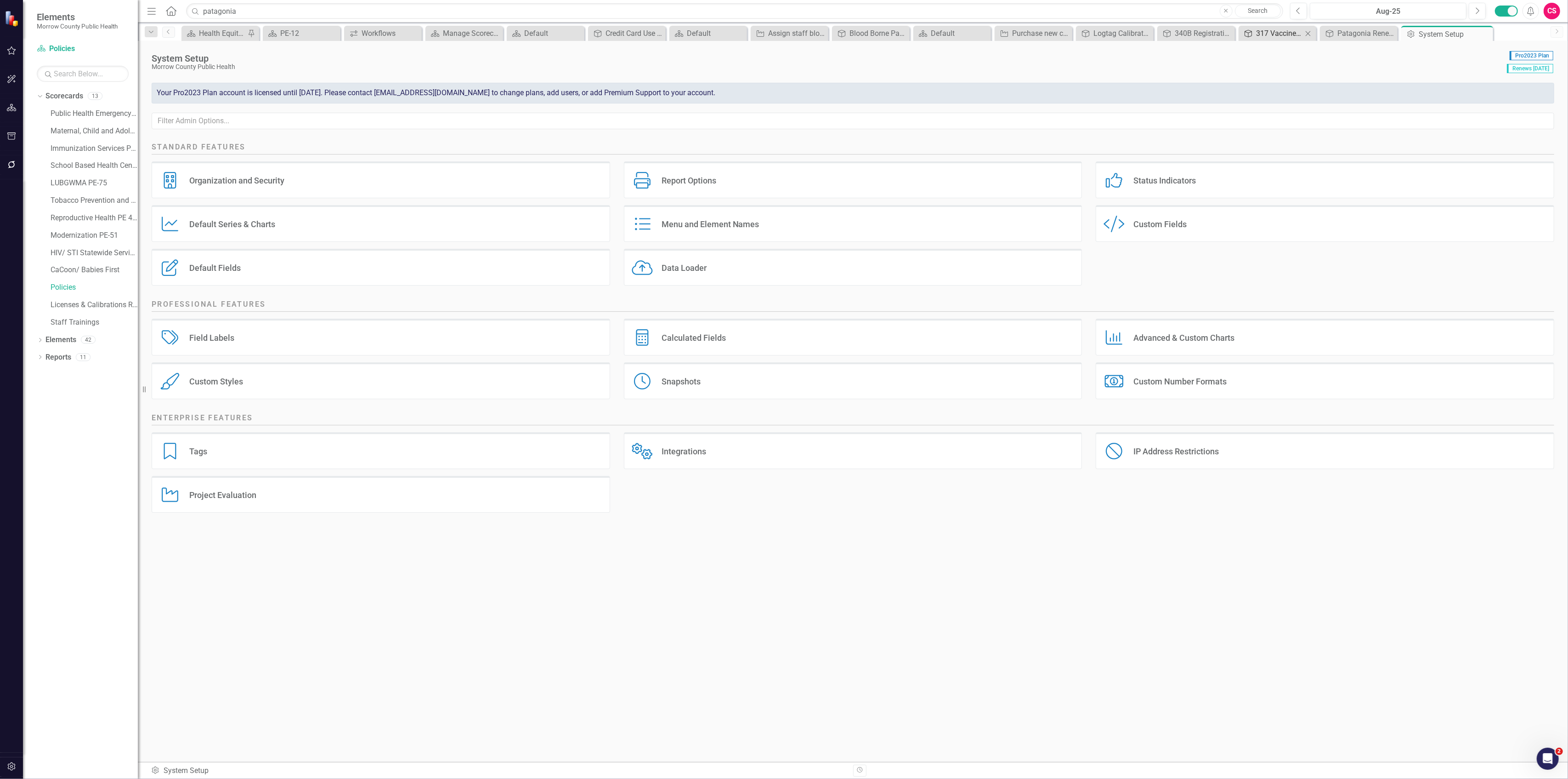
click at [1272, 33] on div "317 Vaccine Policy" at bounding box center [1279, 33] width 46 height 12
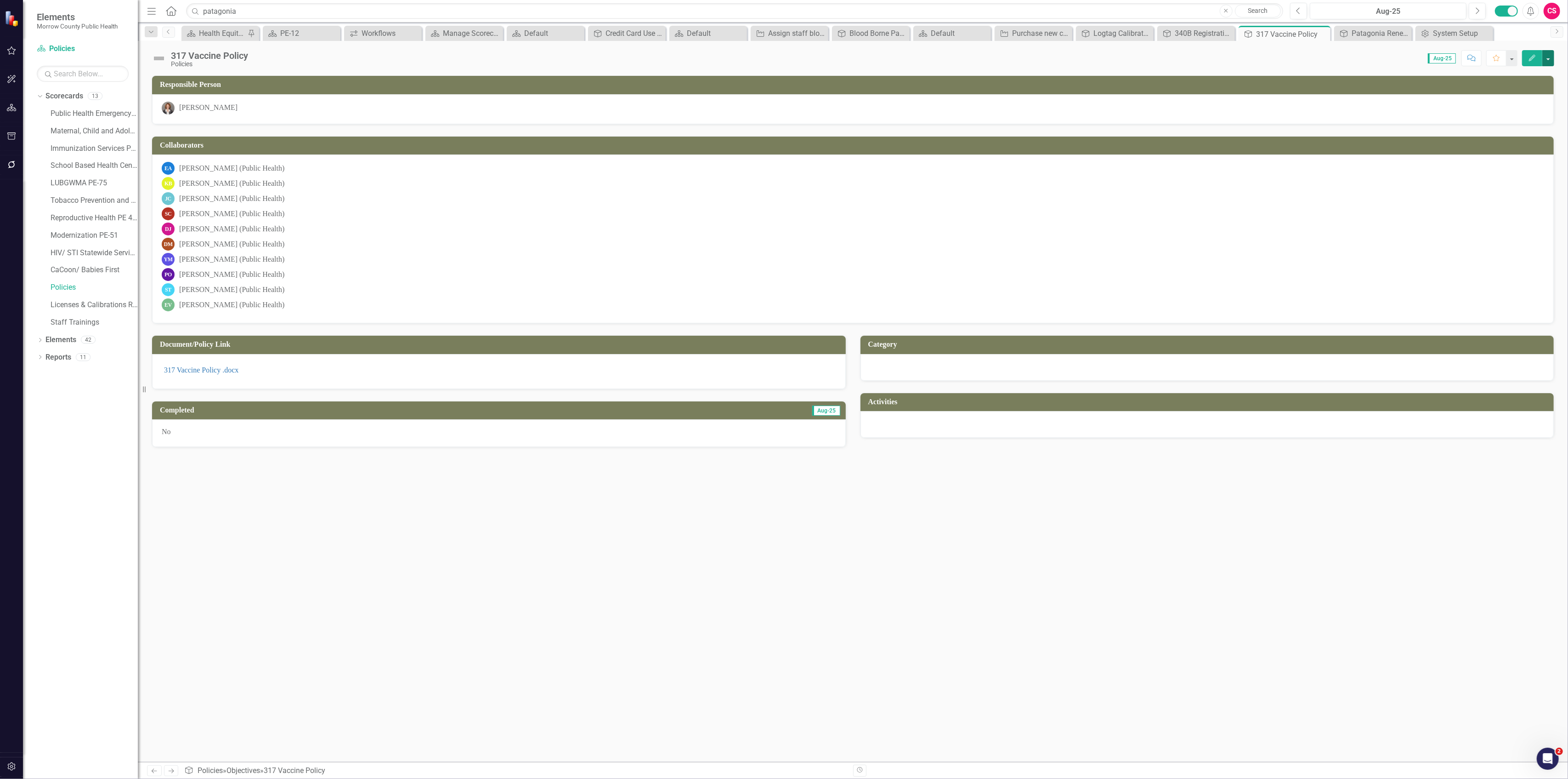
click at [1549, 55] on button "button" at bounding box center [1549, 58] width 12 height 16
click at [1519, 91] on link "Edit Report Edit Layout" at bounding box center [1517, 93] width 74 height 17
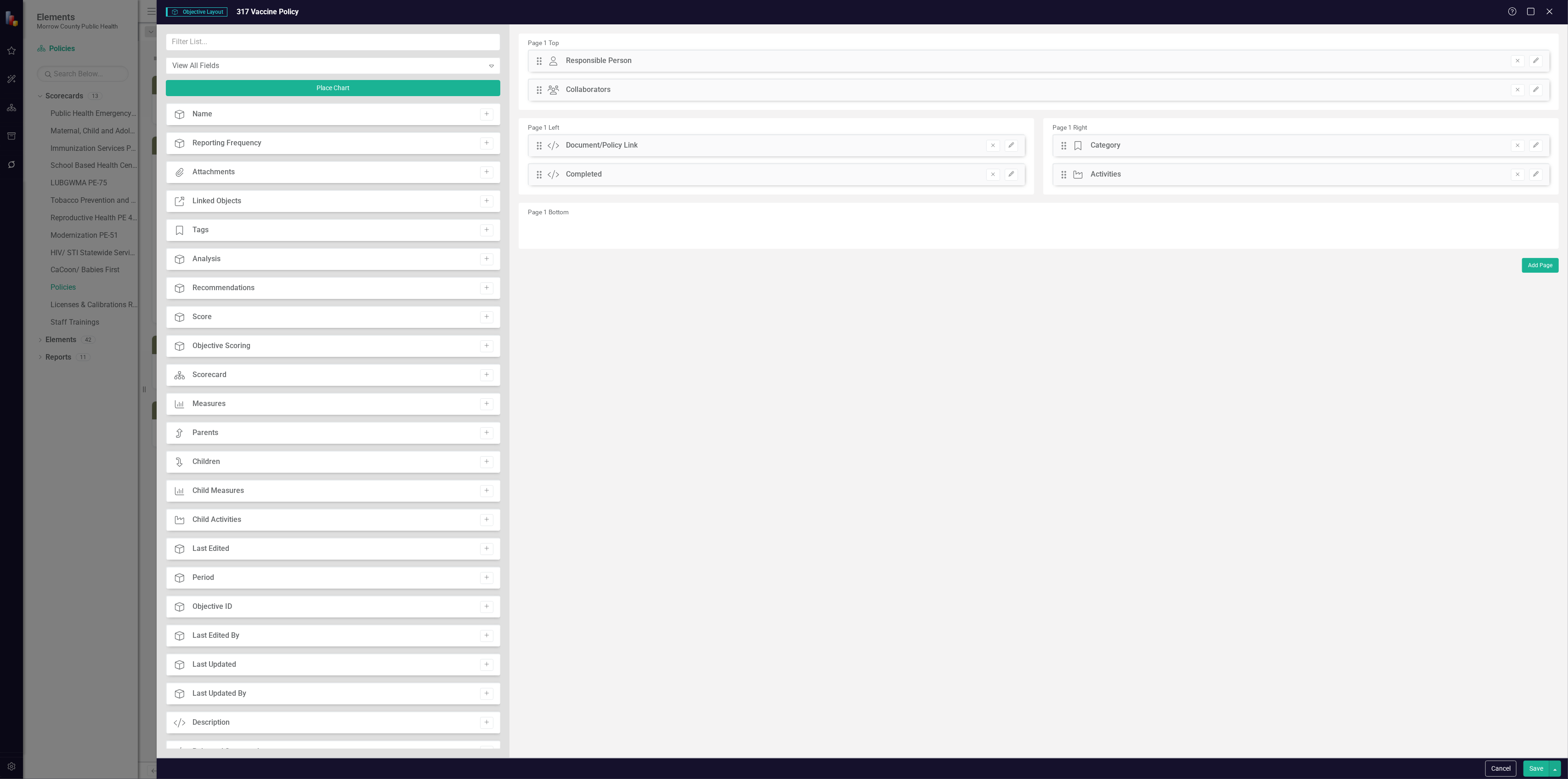
scroll to position [484, 0]
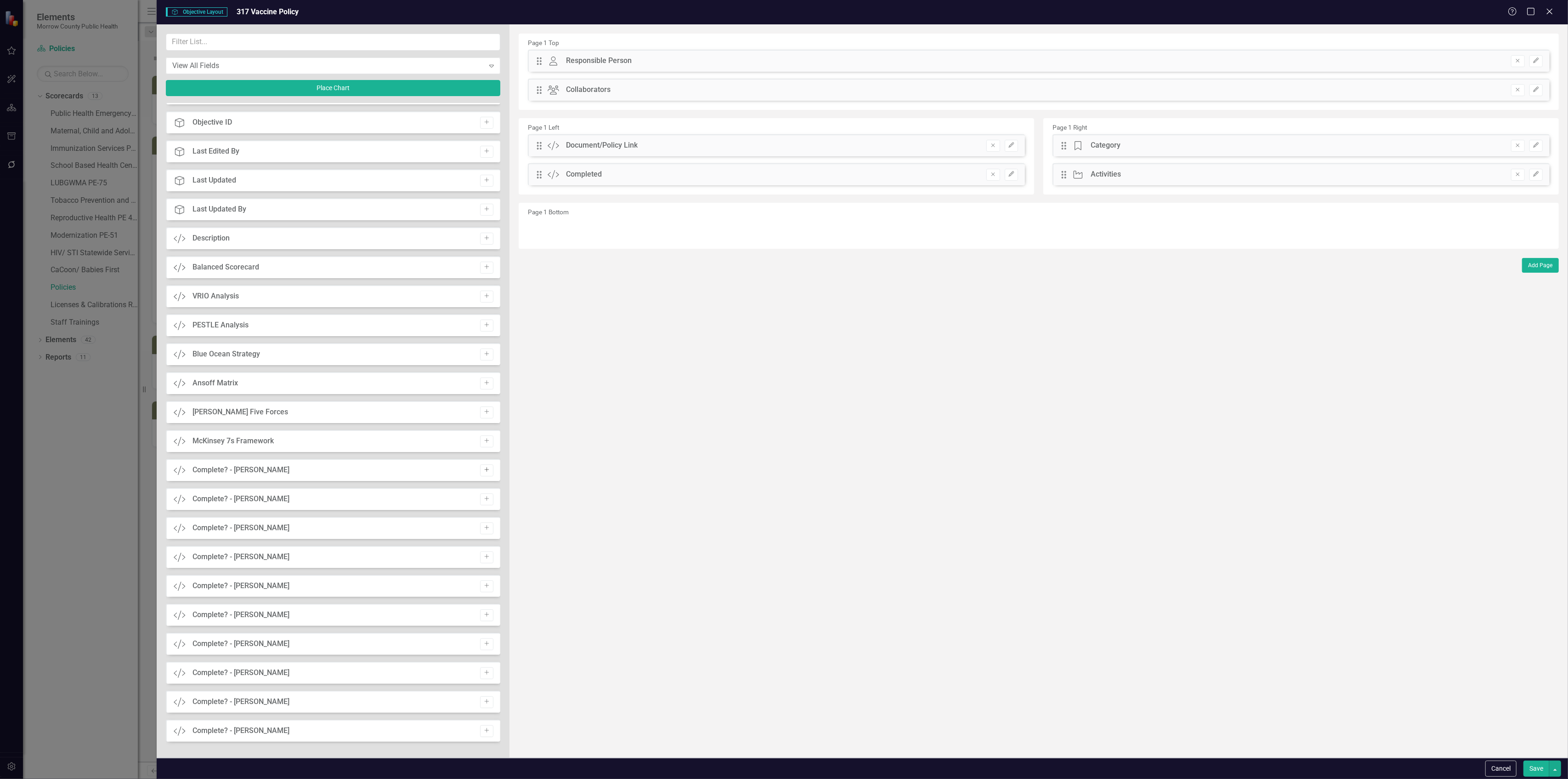
click at [485, 471] on icon "Add" at bounding box center [486, 470] width 7 height 5
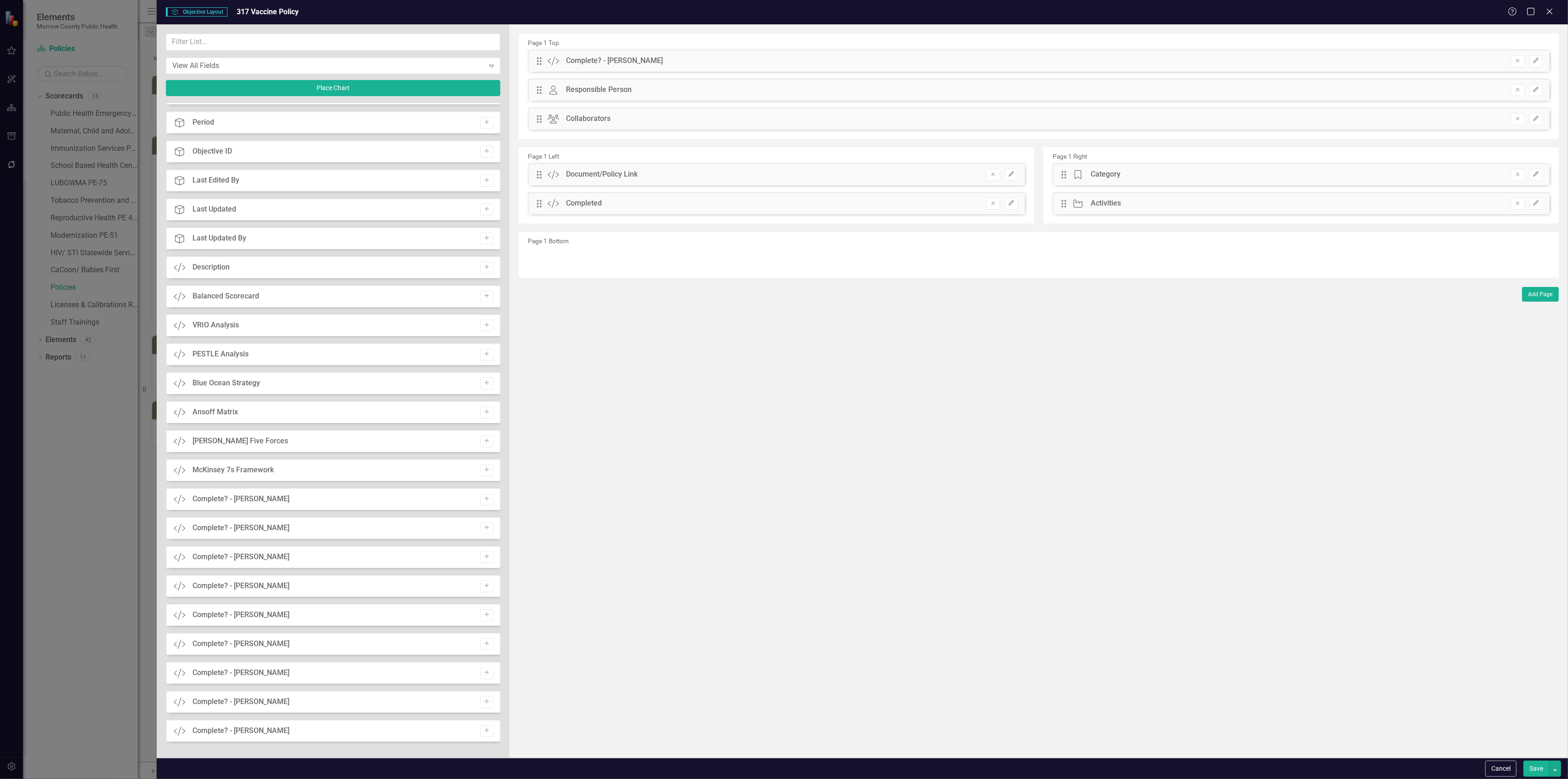
scroll to position [455, 0]
click at [486, 498] on icon "Add" at bounding box center [486, 498] width 7 height 5
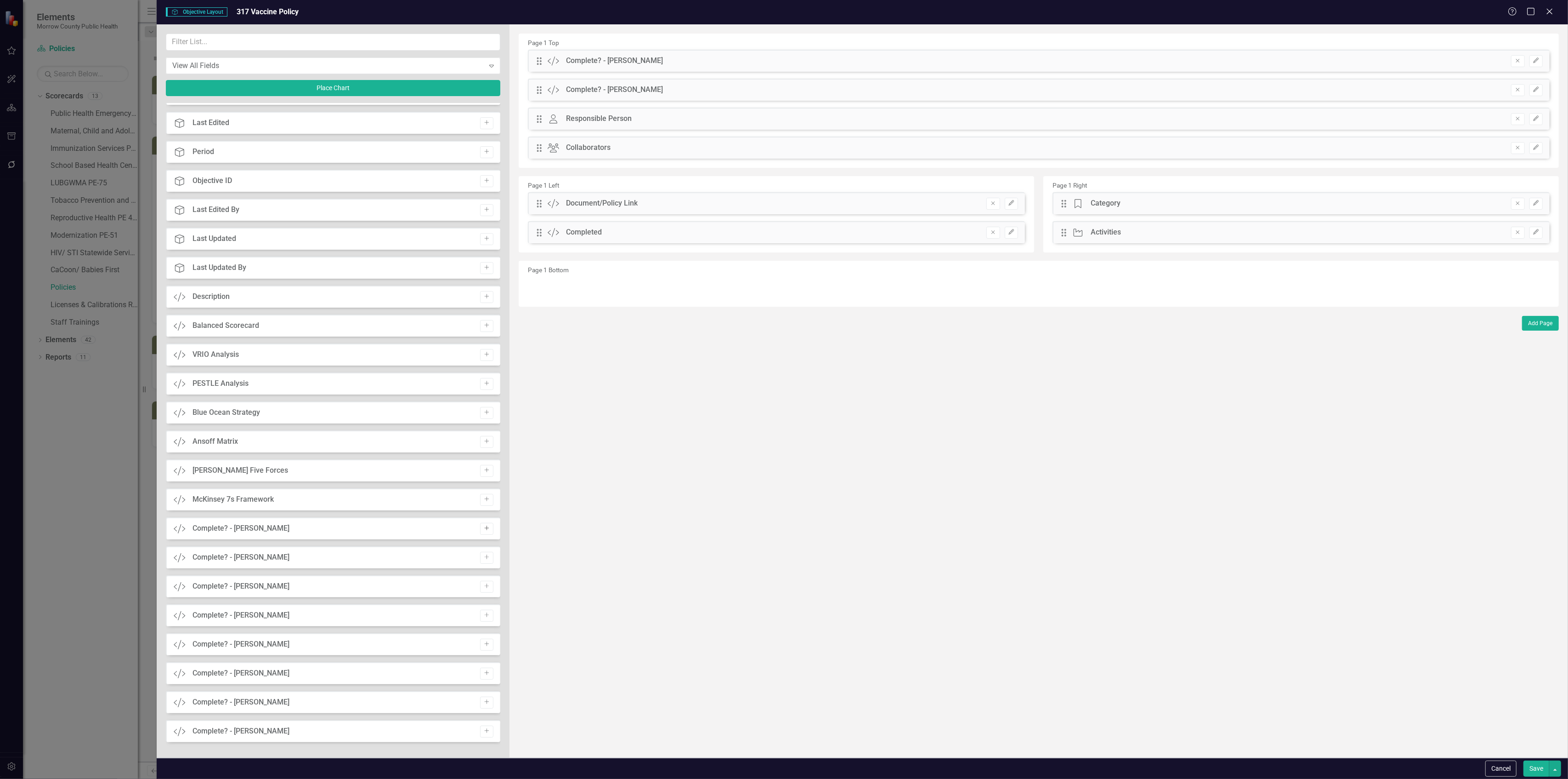
click at [481, 534] on button "Add" at bounding box center [487, 529] width 13 height 12
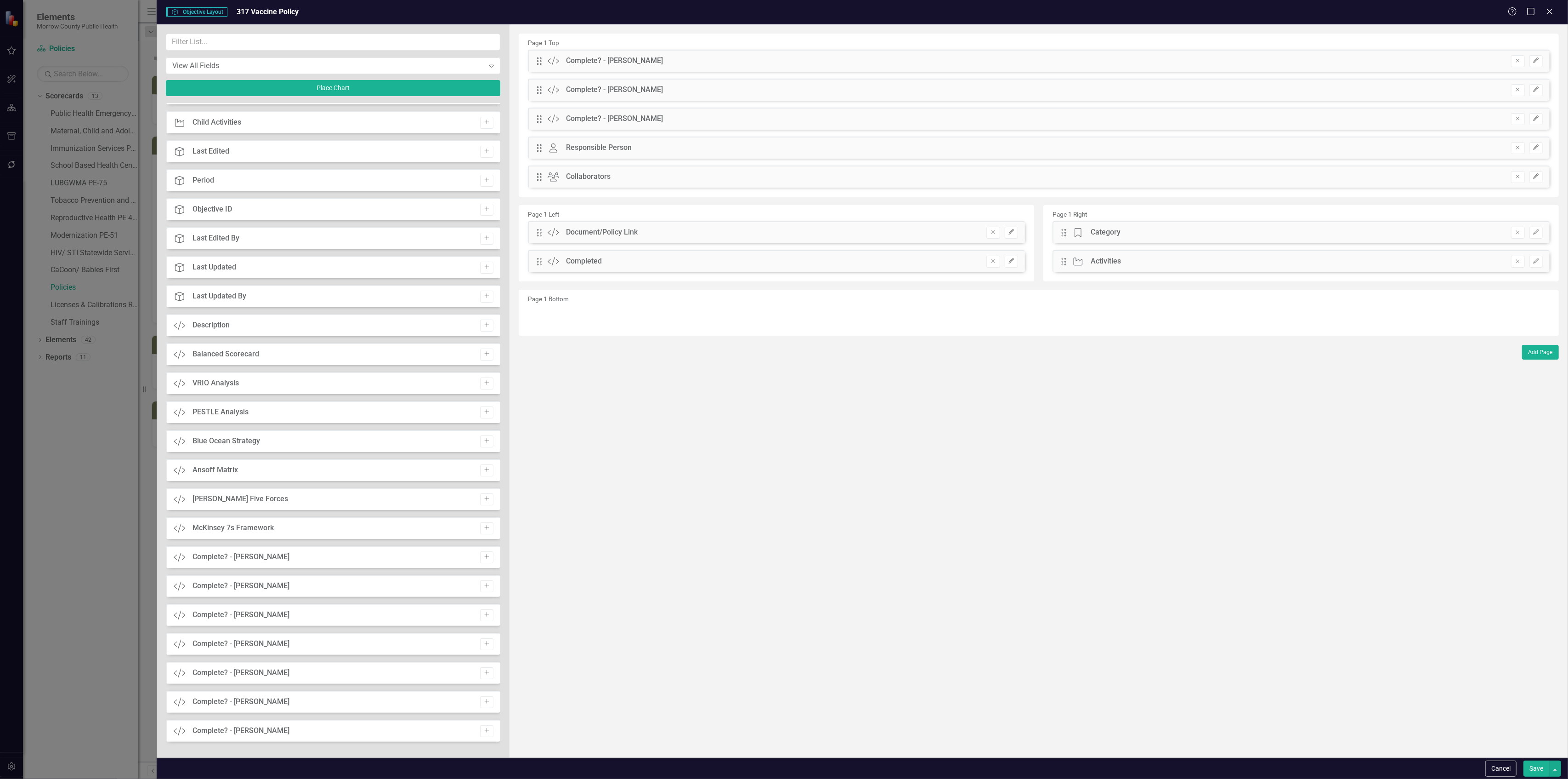
click at [483, 554] on icon "Add" at bounding box center [486, 556] width 7 height 5
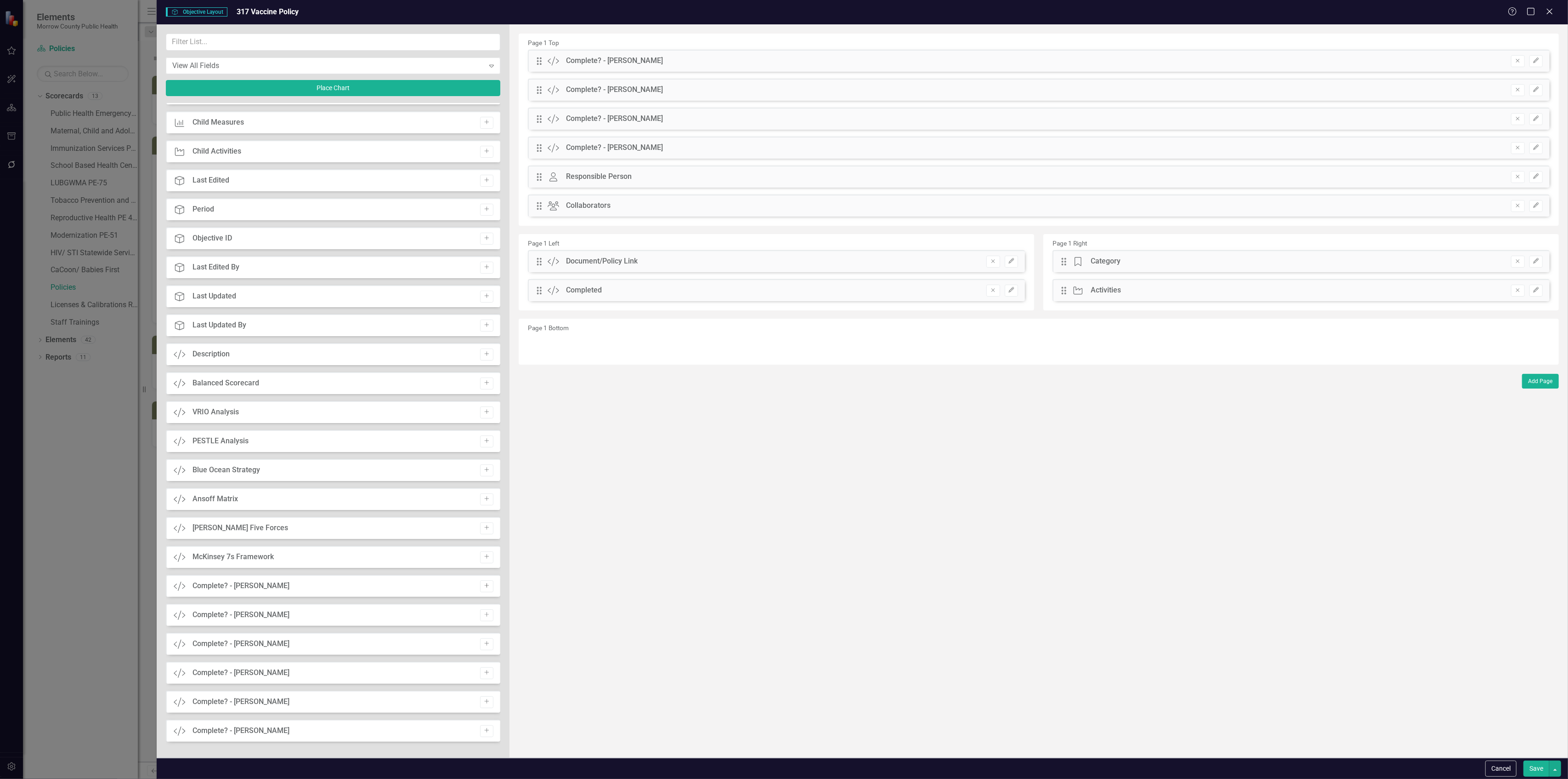
click at [487, 583] on button "Add" at bounding box center [487, 587] width 13 height 12
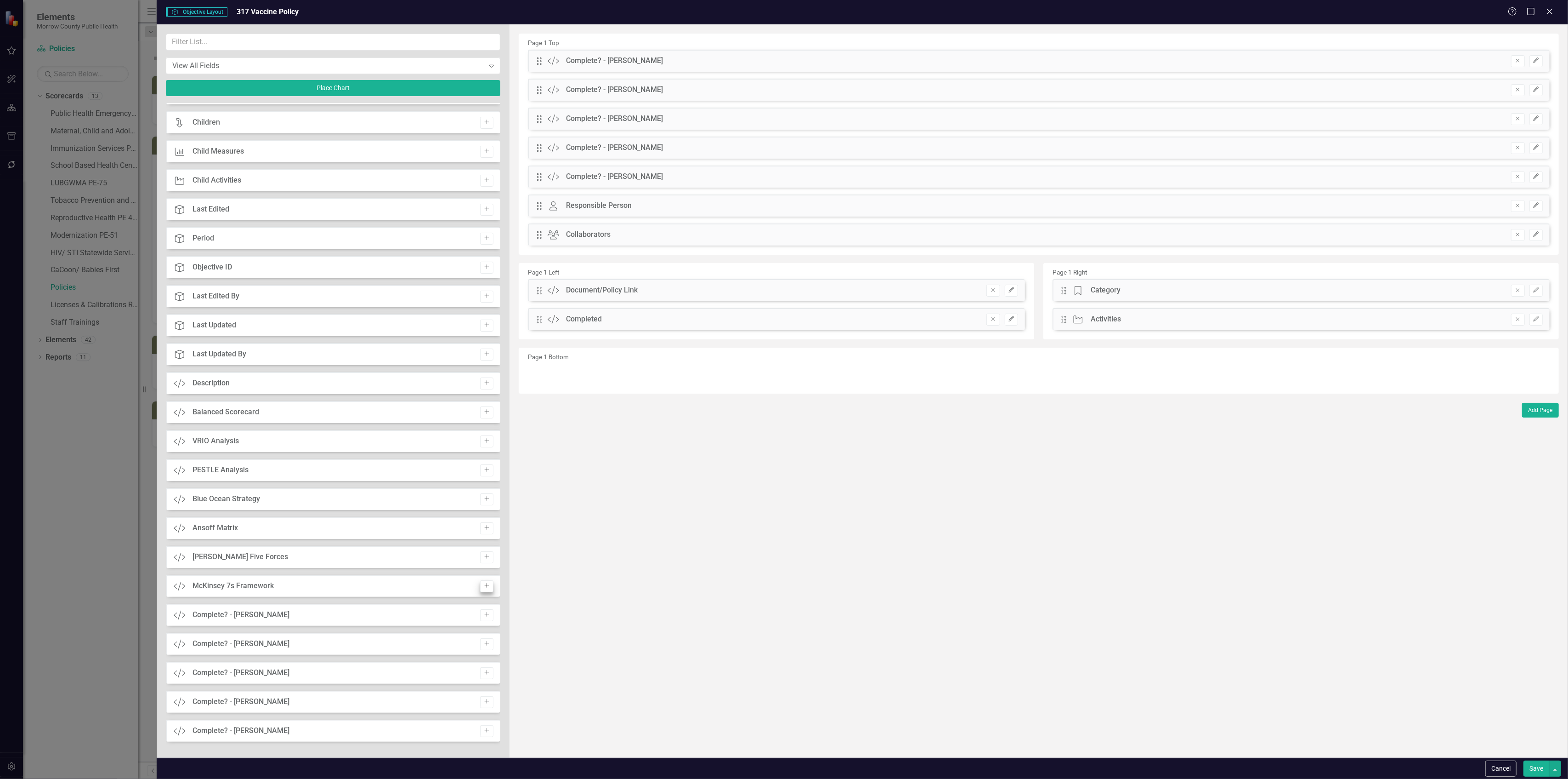
click at [480, 615] on button "Add" at bounding box center [487, 615] width 13 height 12
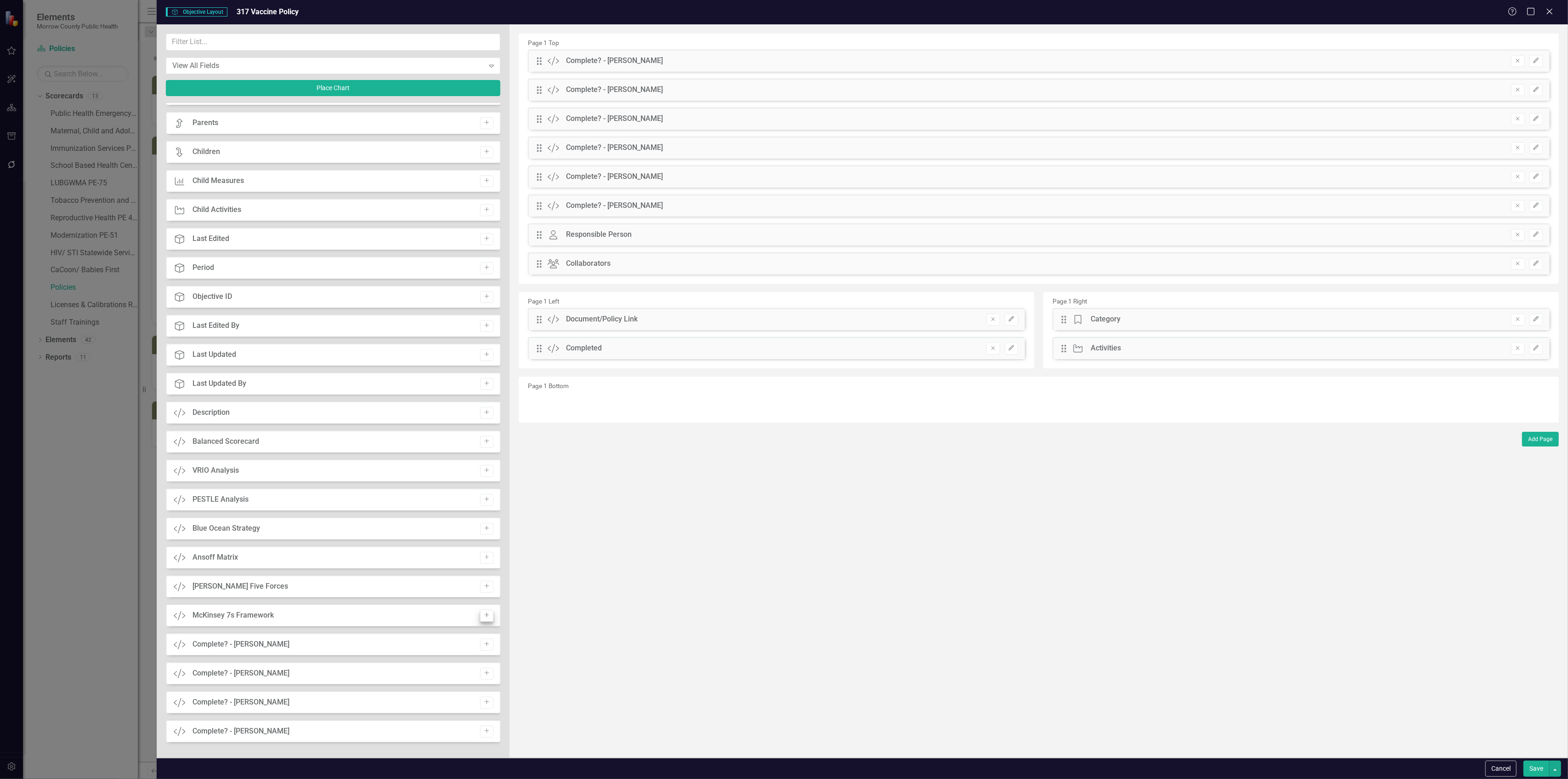
click at [480, 649] on button "Add" at bounding box center [487, 644] width 13 height 12
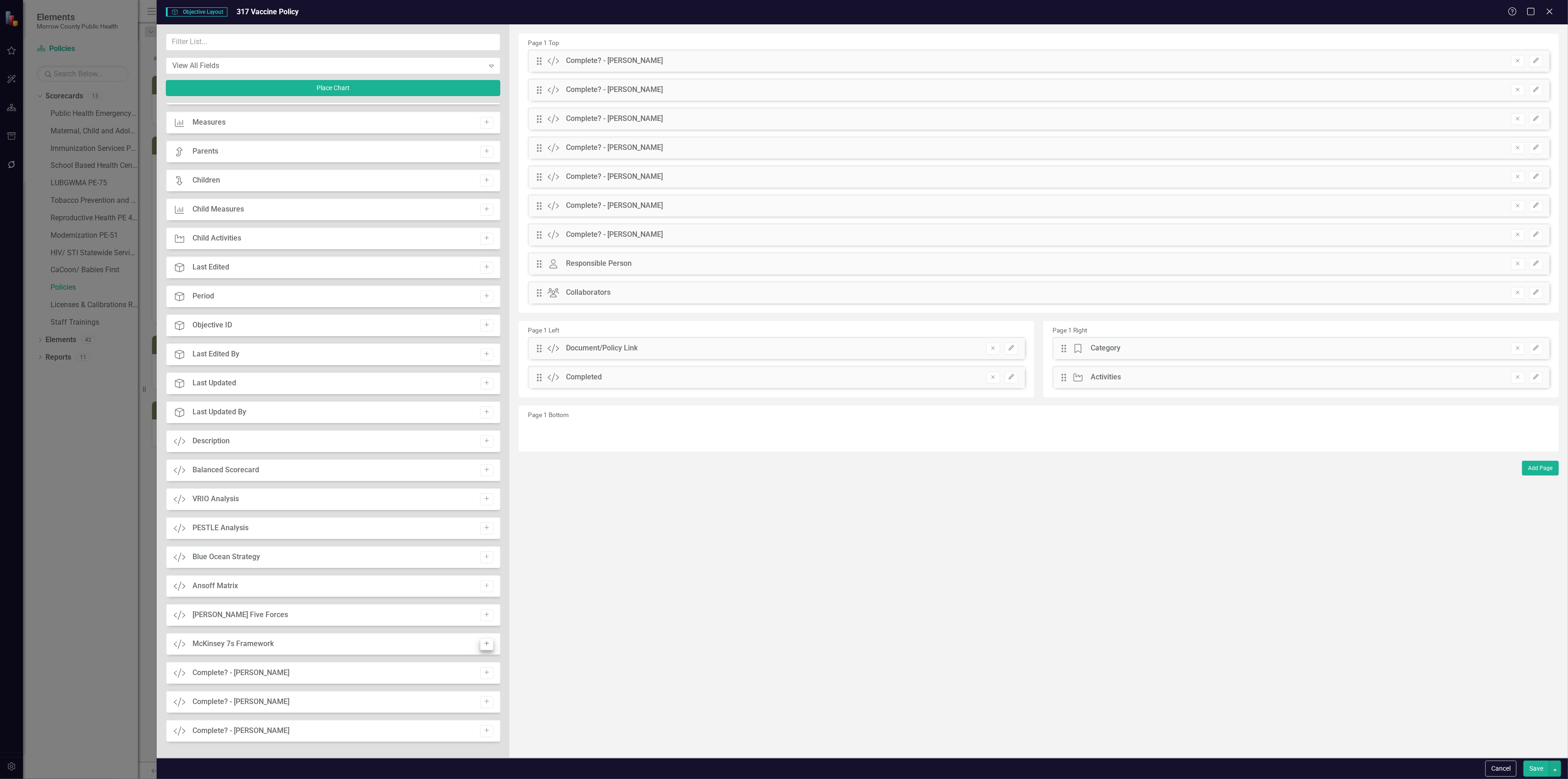
click at [485, 675] on icon "Add" at bounding box center [486, 672] width 7 height 5
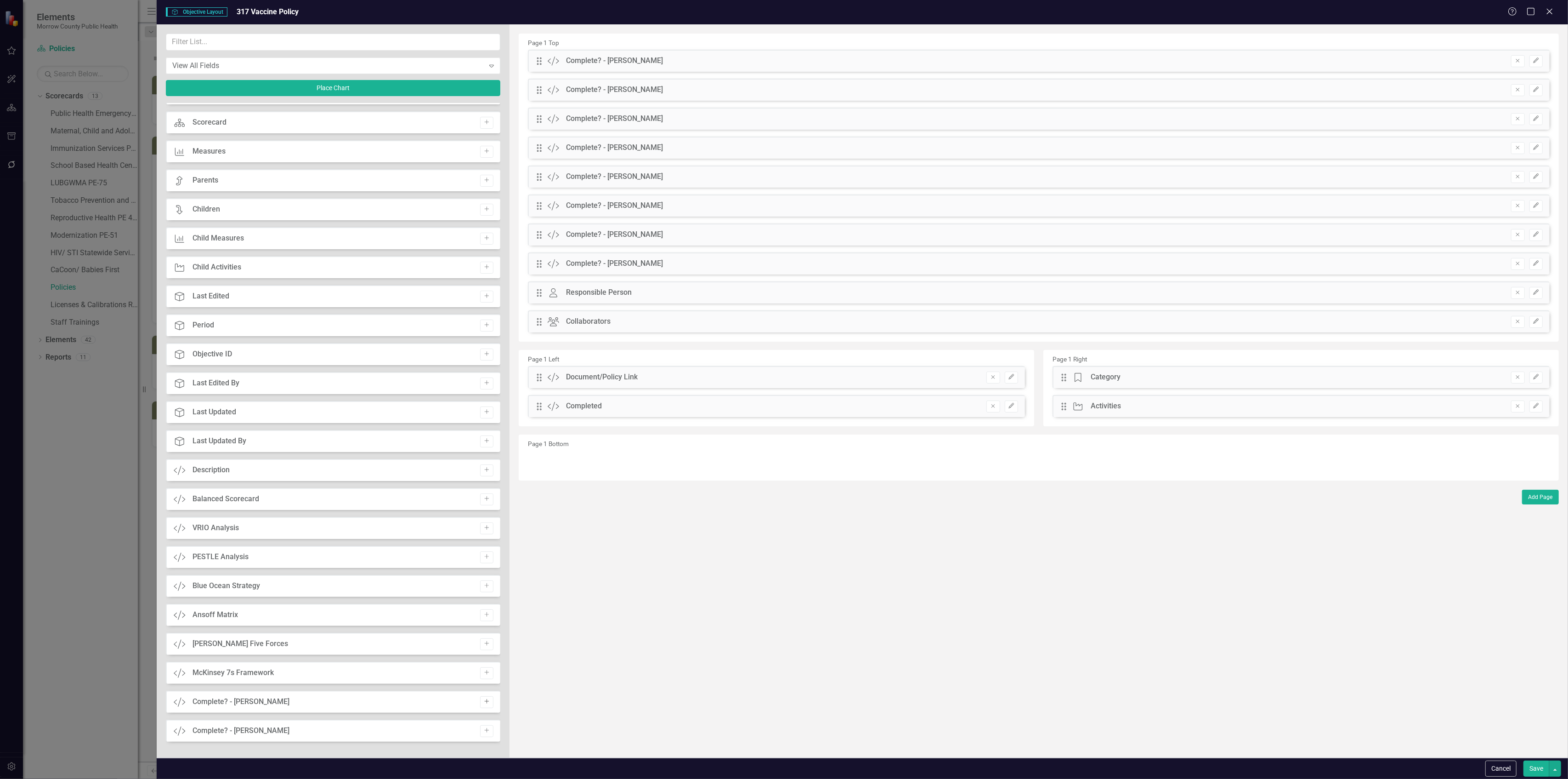
click at [483, 703] on icon "Add" at bounding box center [486, 701] width 7 height 5
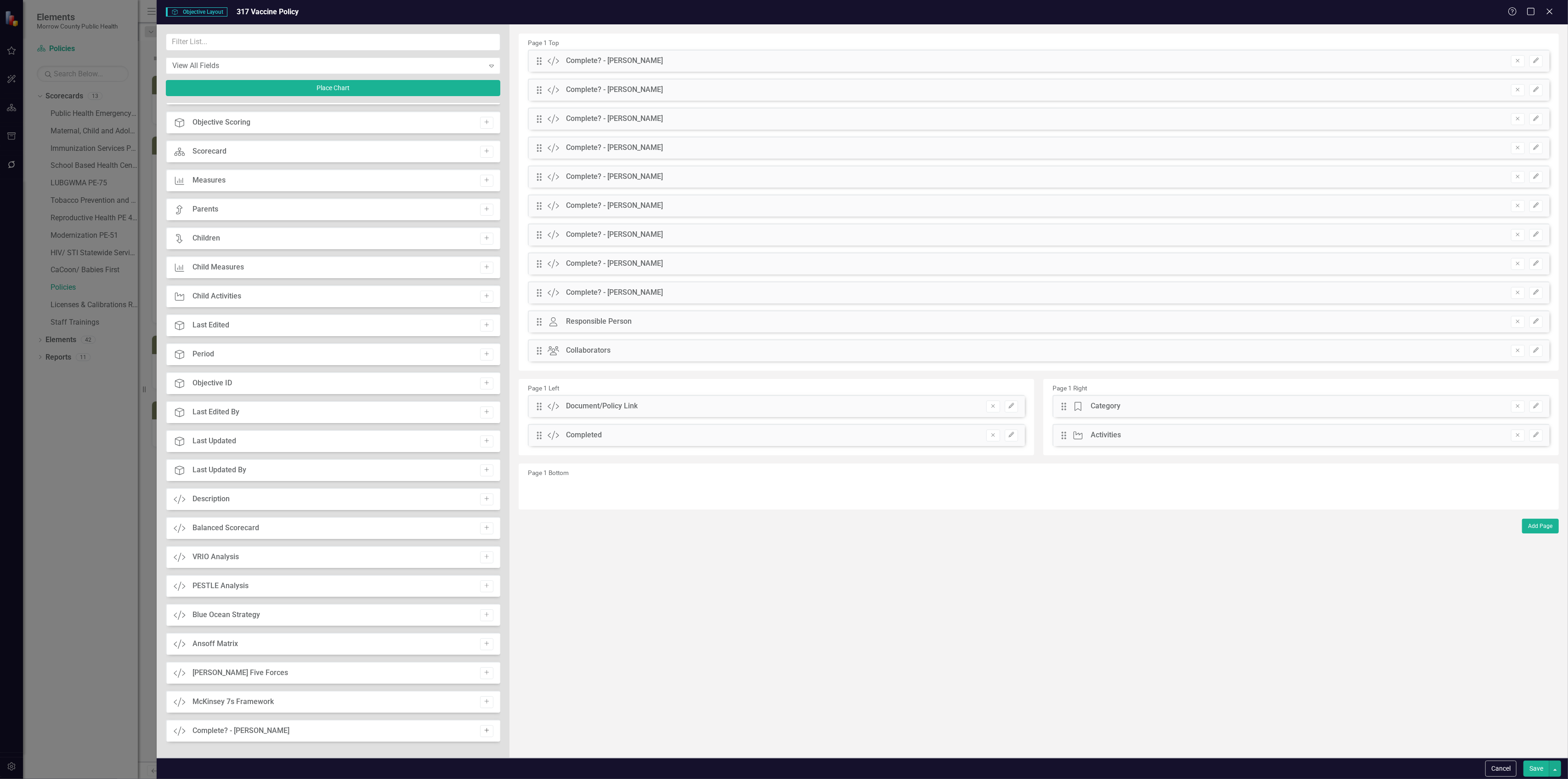
click at [485, 728] on icon "Add" at bounding box center [486, 730] width 7 height 5
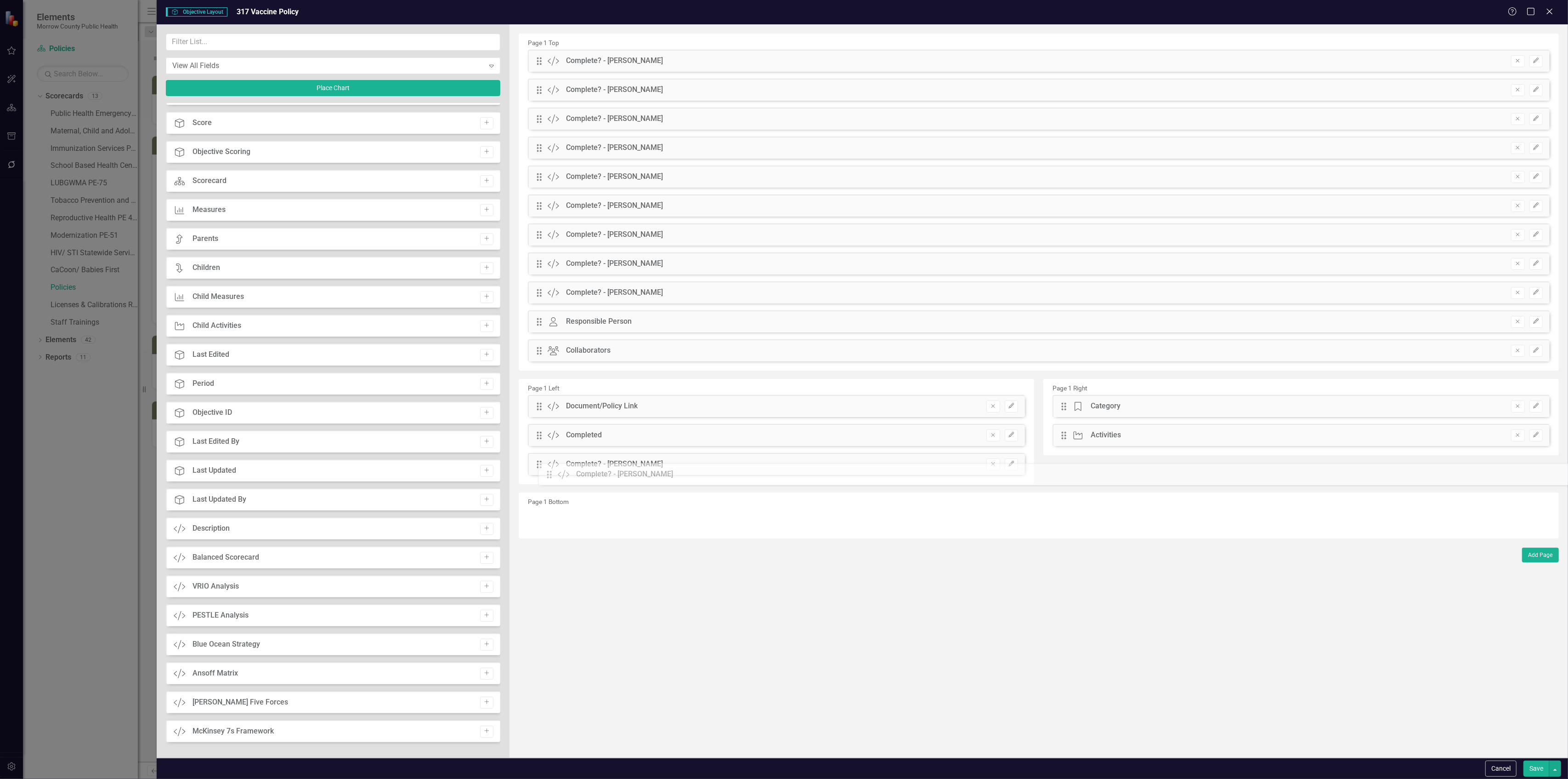
drag, startPoint x: 537, startPoint y: 61, endPoint x: 553, endPoint y: 474, distance: 413.3
drag, startPoint x: 539, startPoint y: 59, endPoint x: 541, endPoint y: 460, distance: 401.0
drag, startPoint x: 537, startPoint y: 61, endPoint x: 542, endPoint y: 468, distance: 407.0
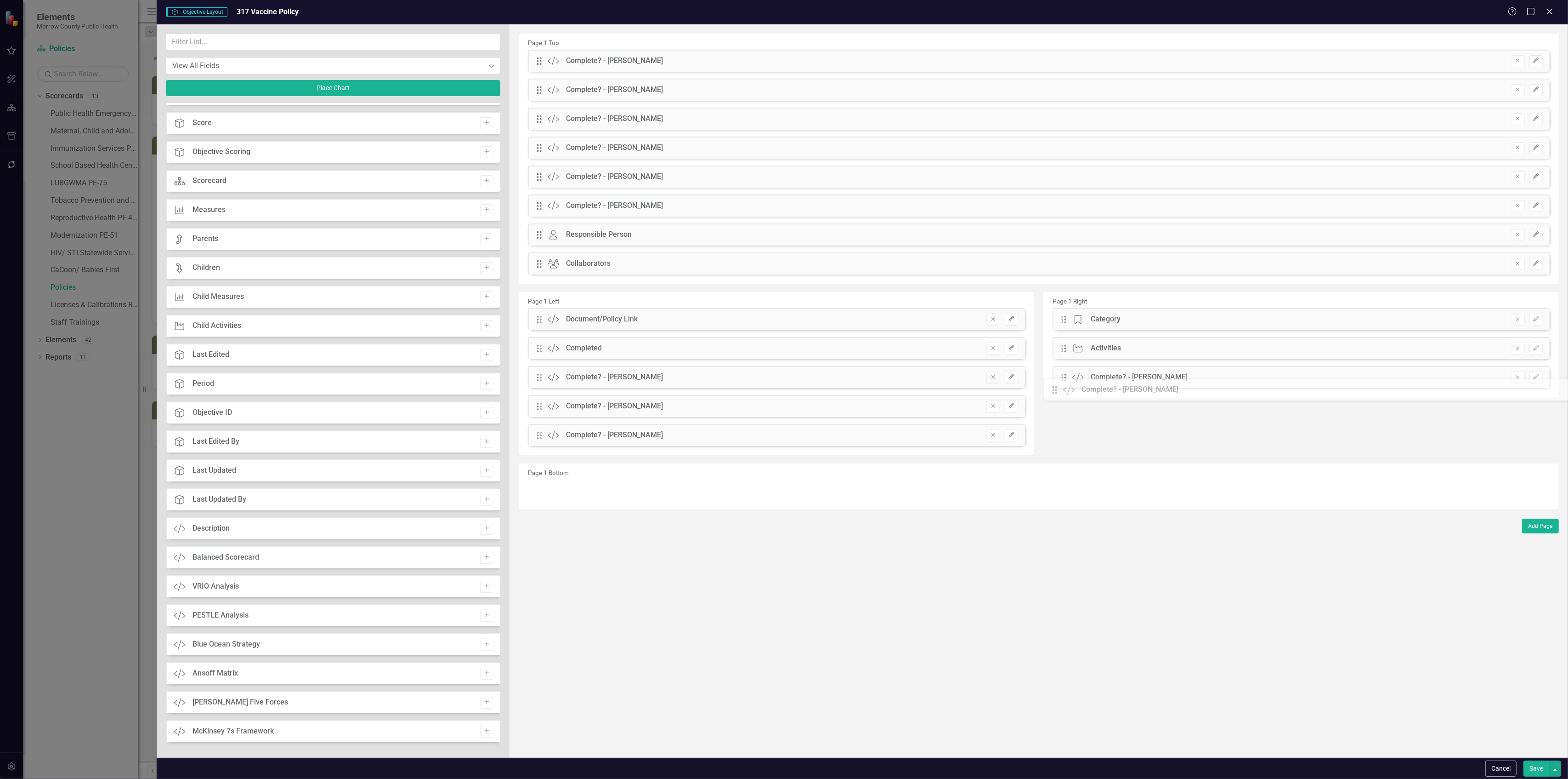
drag, startPoint x: 542, startPoint y: 59, endPoint x: 1065, endPoint y: 388, distance: 617.9
drag, startPoint x: 532, startPoint y: 60, endPoint x: 537, endPoint y: 63, distance: 5.8
click at [537, 63] on div "Drag Custom Complete? - Diana McElroy Remove Edit" at bounding box center [1038, 61] width 1022 height 22
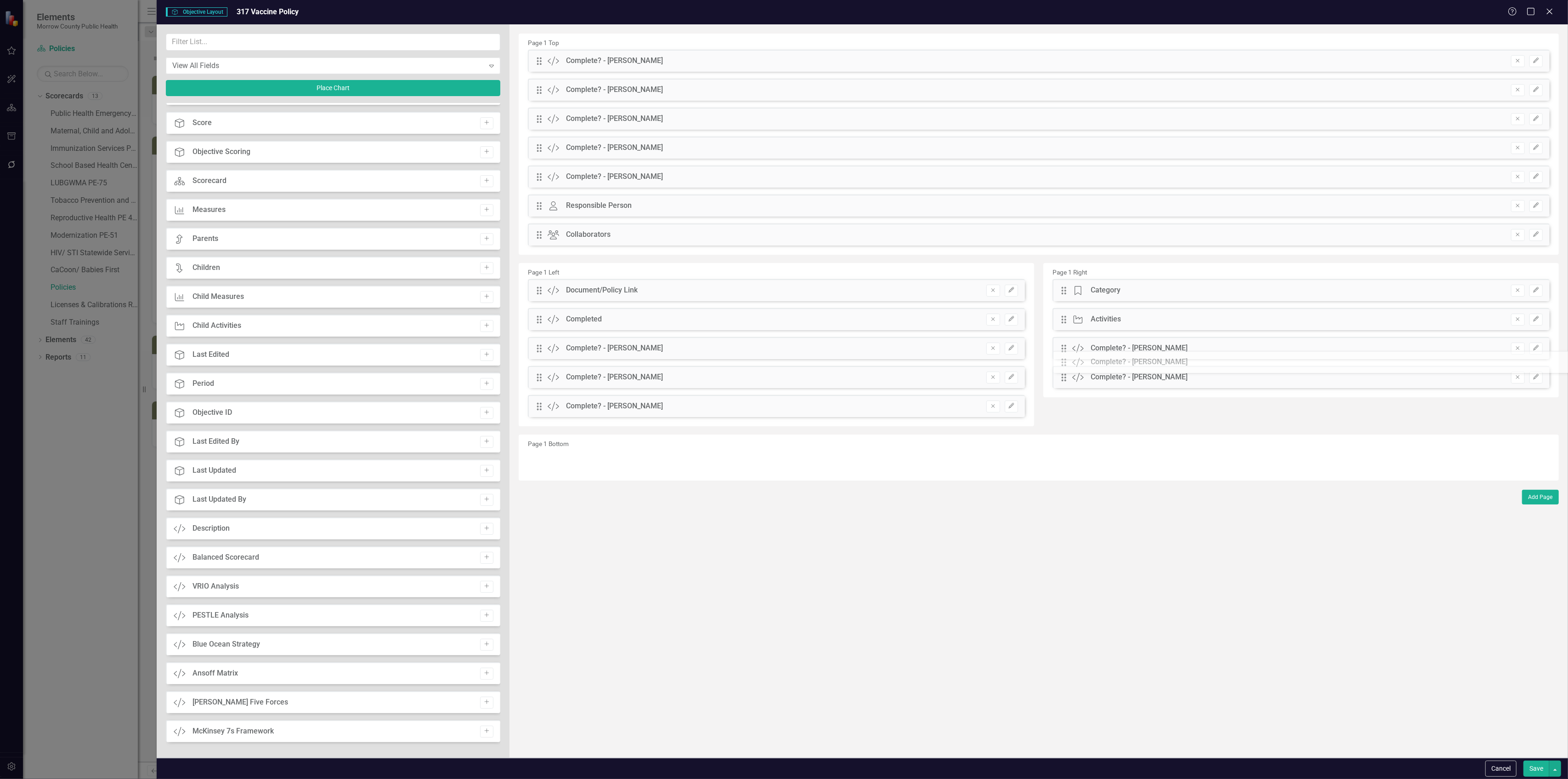
drag, startPoint x: 537, startPoint y: 63, endPoint x: 1069, endPoint y: 364, distance: 611.2
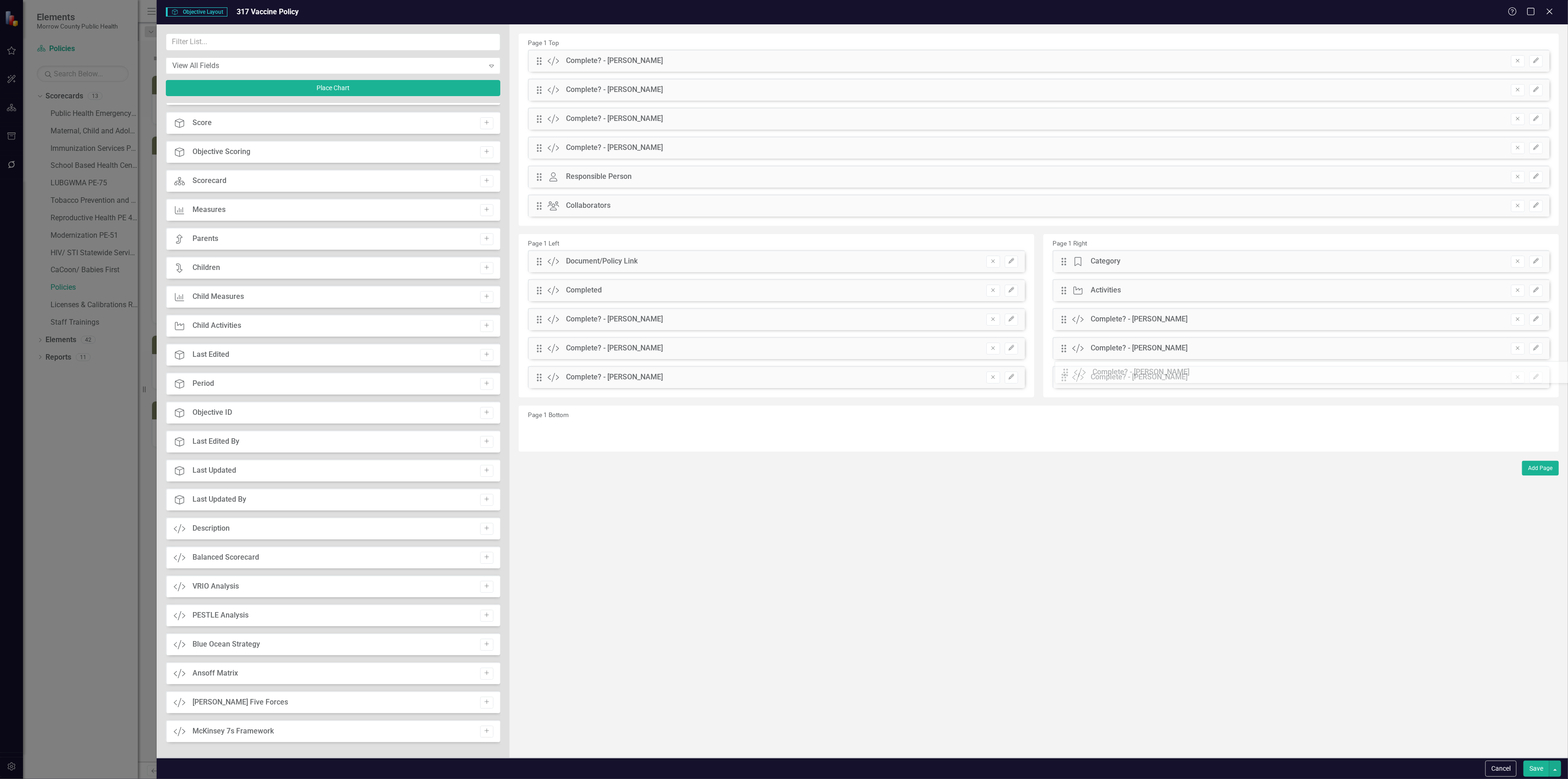
drag, startPoint x: 537, startPoint y: 59, endPoint x: 1071, endPoint y: 370, distance: 618.0
drag, startPoint x: 539, startPoint y: 59, endPoint x: 1074, endPoint y: 372, distance: 619.8
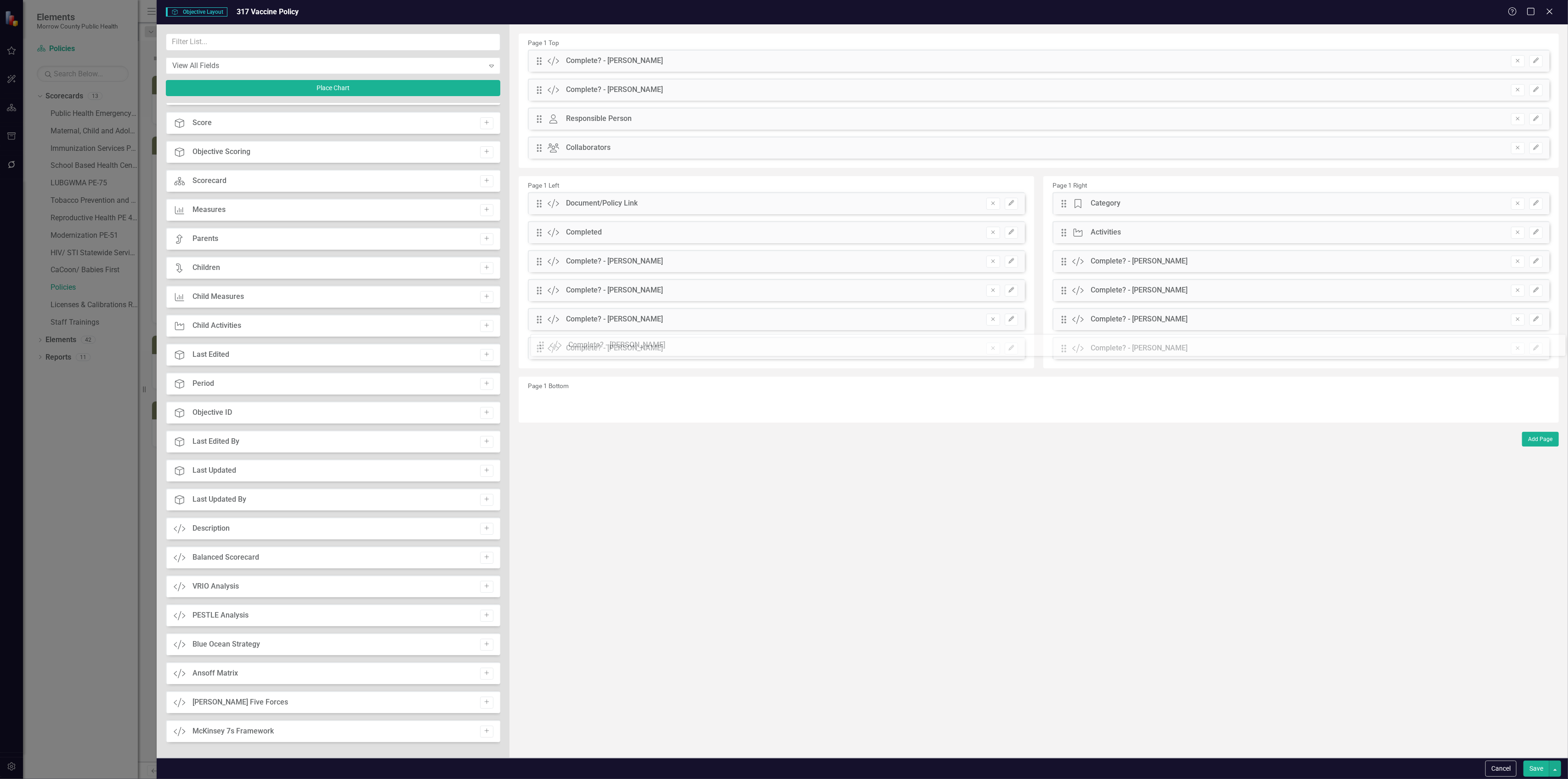
drag, startPoint x: 541, startPoint y: 63, endPoint x: 550, endPoint y: 348, distance: 285.1
drag, startPoint x: 541, startPoint y: 57, endPoint x: 555, endPoint y: 347, distance: 290.3
drag, startPoint x: 574, startPoint y: 333, endPoint x: 581, endPoint y: 359, distance: 26.9
drag, startPoint x: 581, startPoint y: 359, endPoint x: 550, endPoint y: 367, distance: 32.0
click at [550, 367] on div "Page 1 Left Drag Custom Document/Policy Link Remove Edit Drag Custom Completed …" at bounding box center [776, 243] width 516 height 250
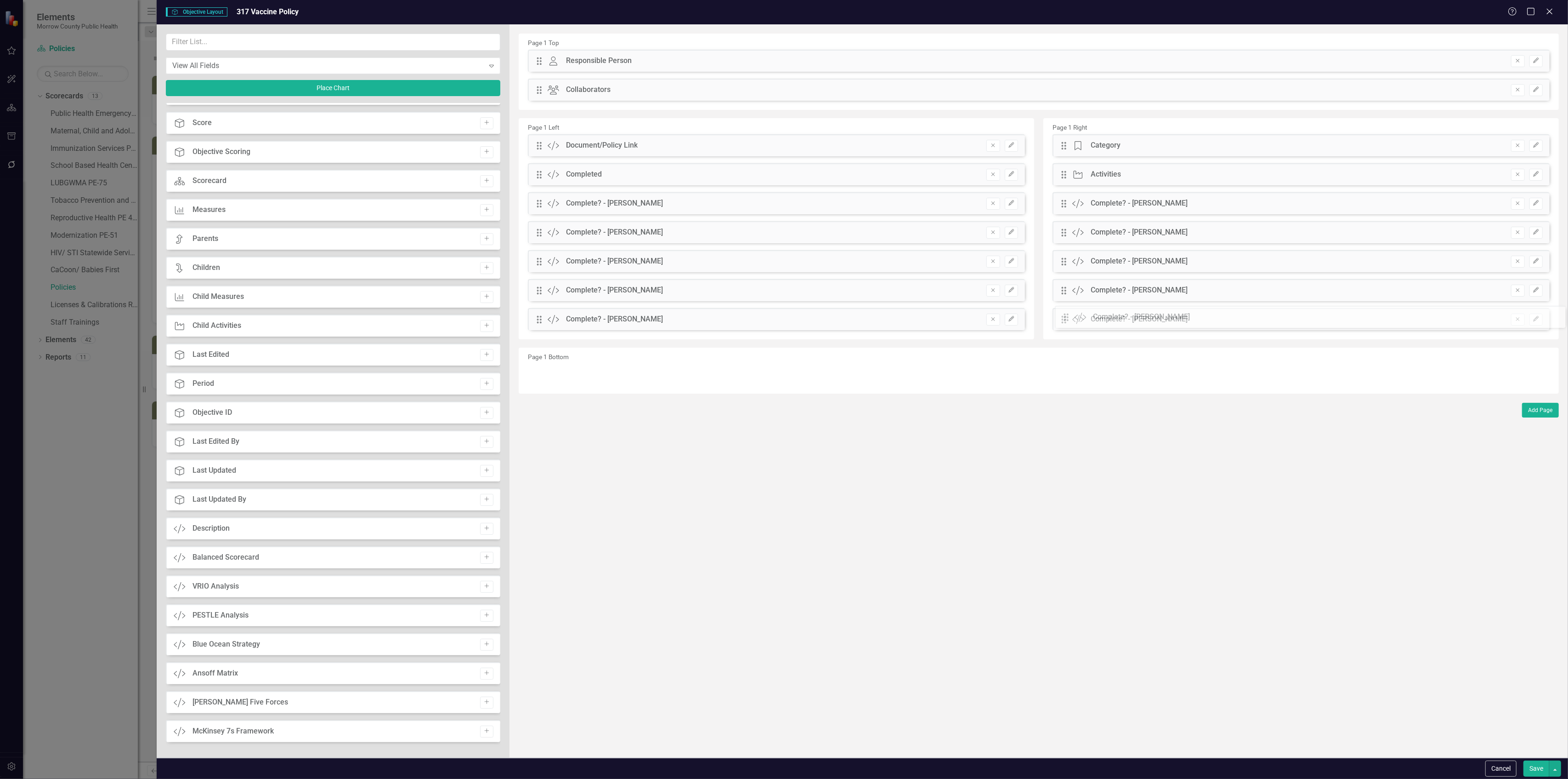
drag, startPoint x: 537, startPoint y: 350, endPoint x: 1071, endPoint y: 319, distance: 534.9
click at [1552, 769] on button "button" at bounding box center [1555, 768] width 12 height 16
click at [1509, 717] on link "Update all Objectives in this Scorecard" at bounding box center [1476, 717] width 167 height 17
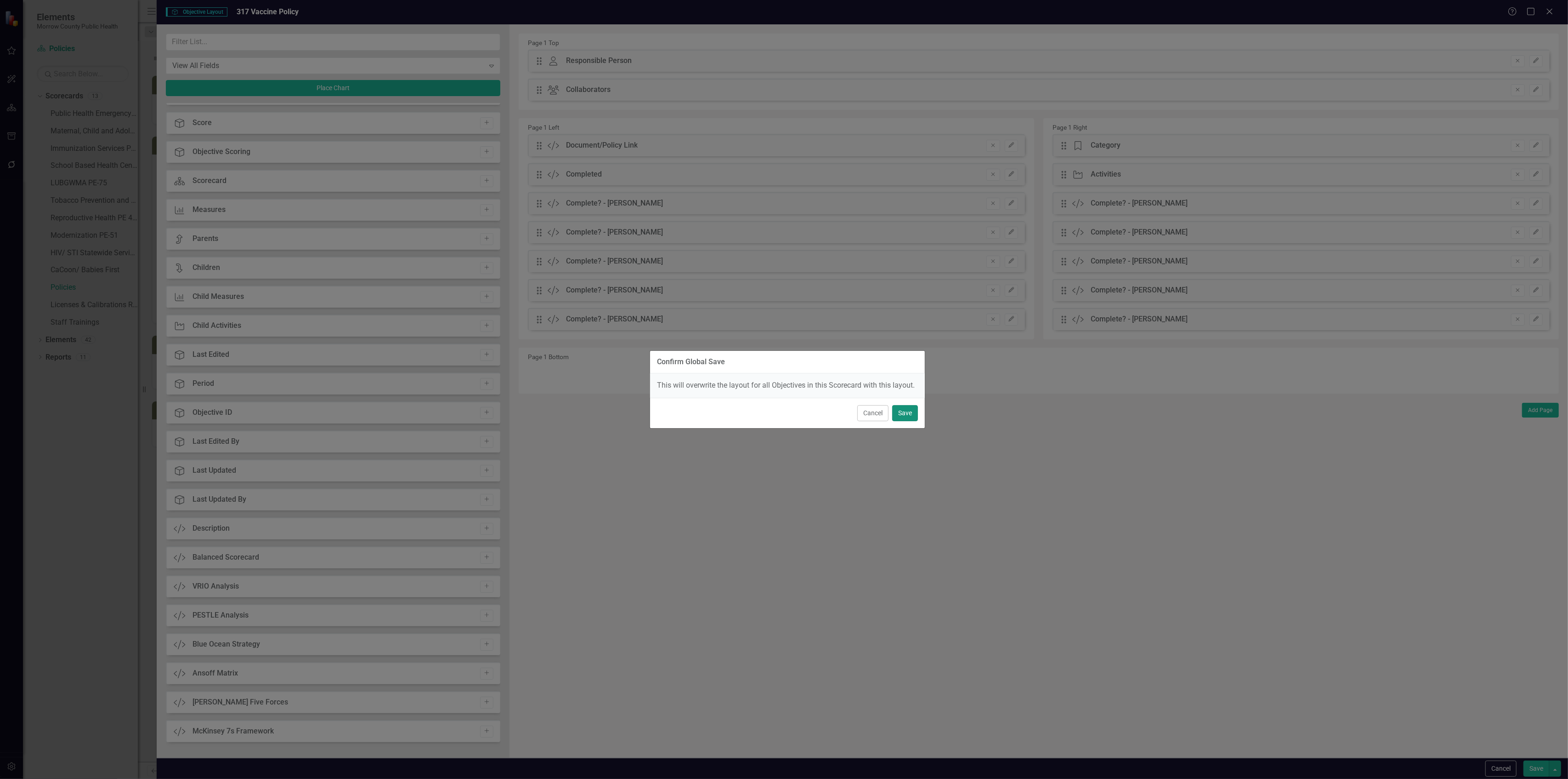
click at [906, 405] on button "Save" at bounding box center [905, 413] width 26 height 16
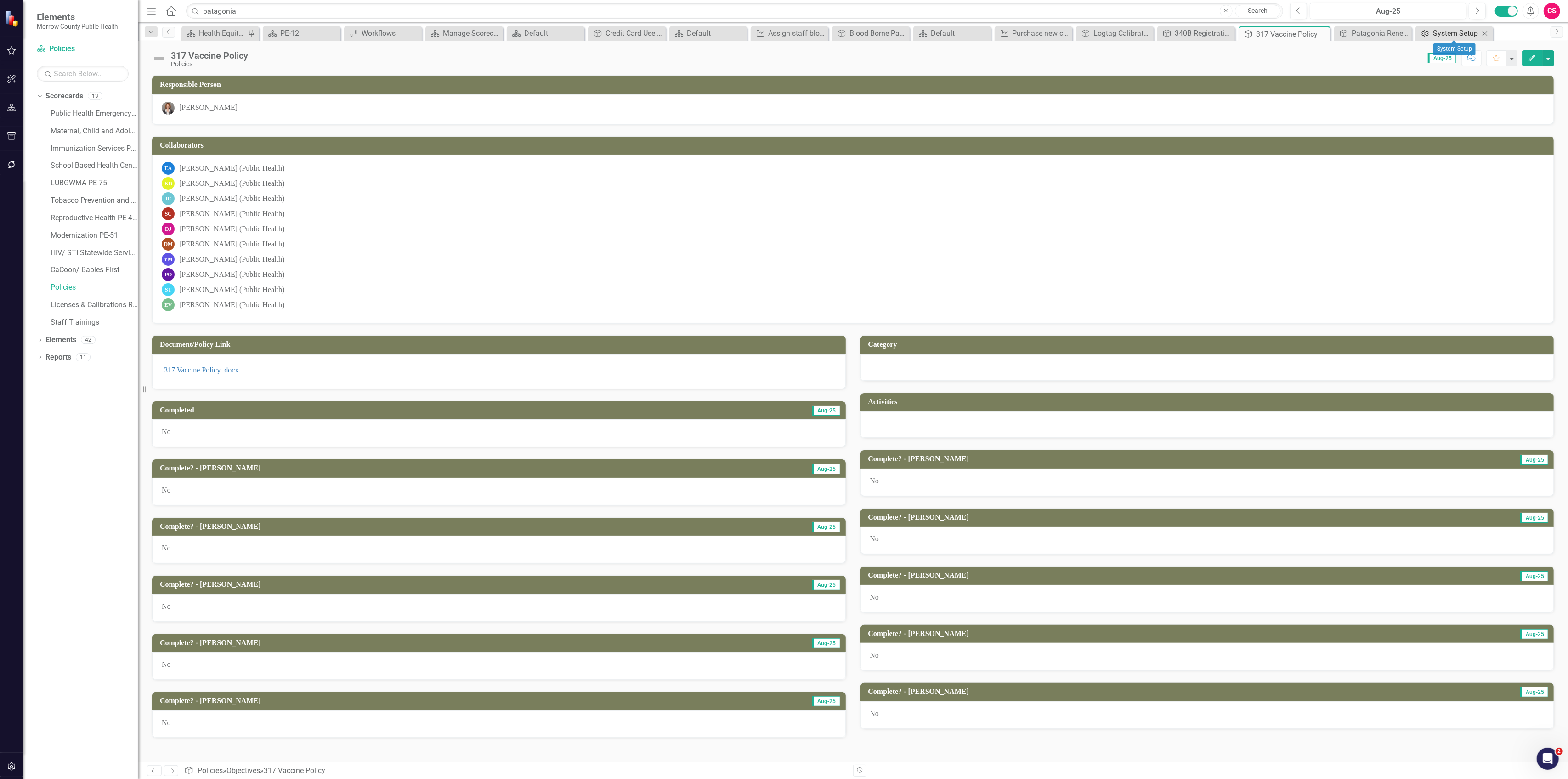
click at [1436, 29] on div "System Setup" at bounding box center [1456, 33] width 46 height 12
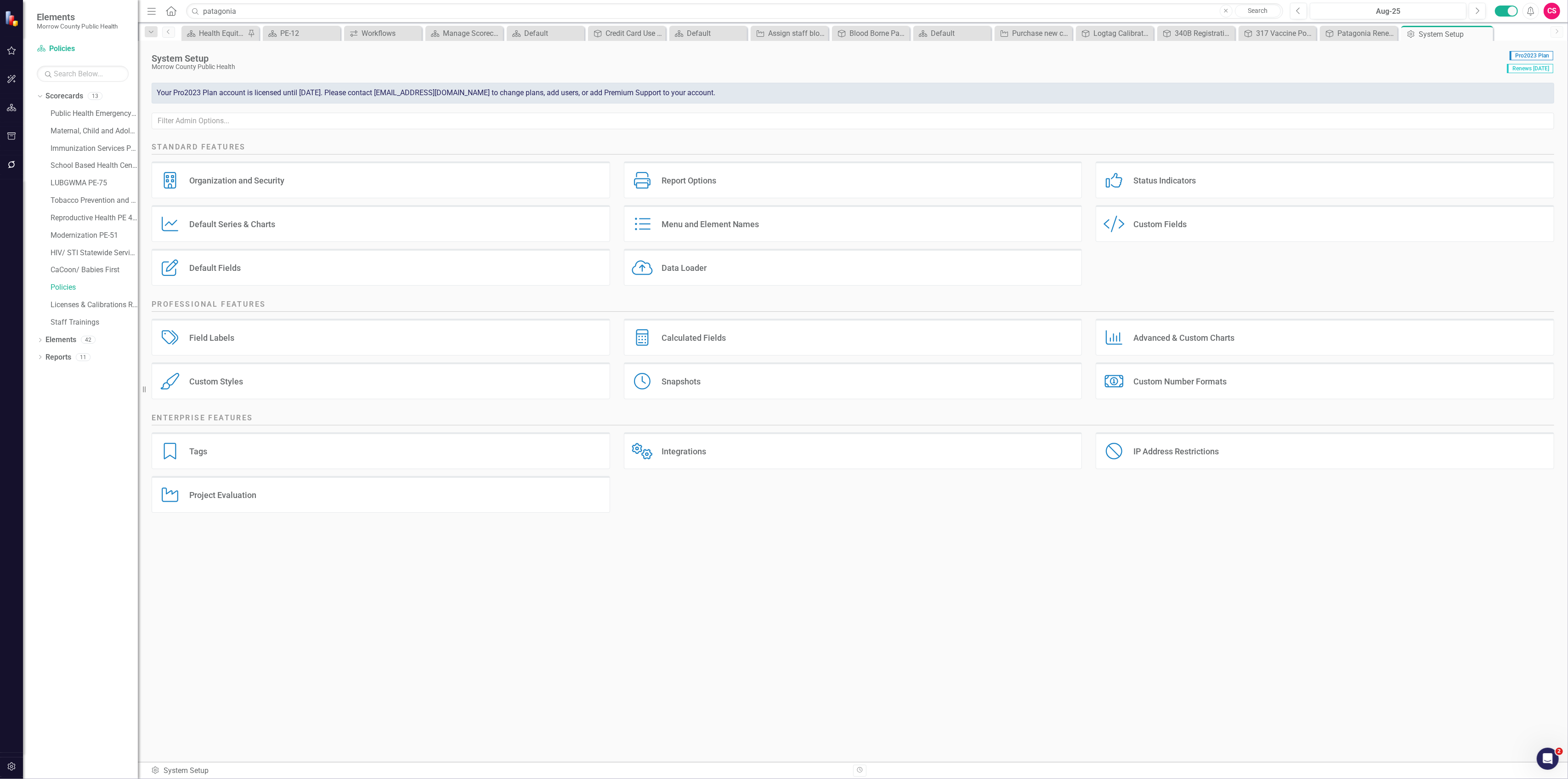
click at [1143, 213] on div "Custom Style Custom Fields" at bounding box center [1325, 224] width 458 height 37
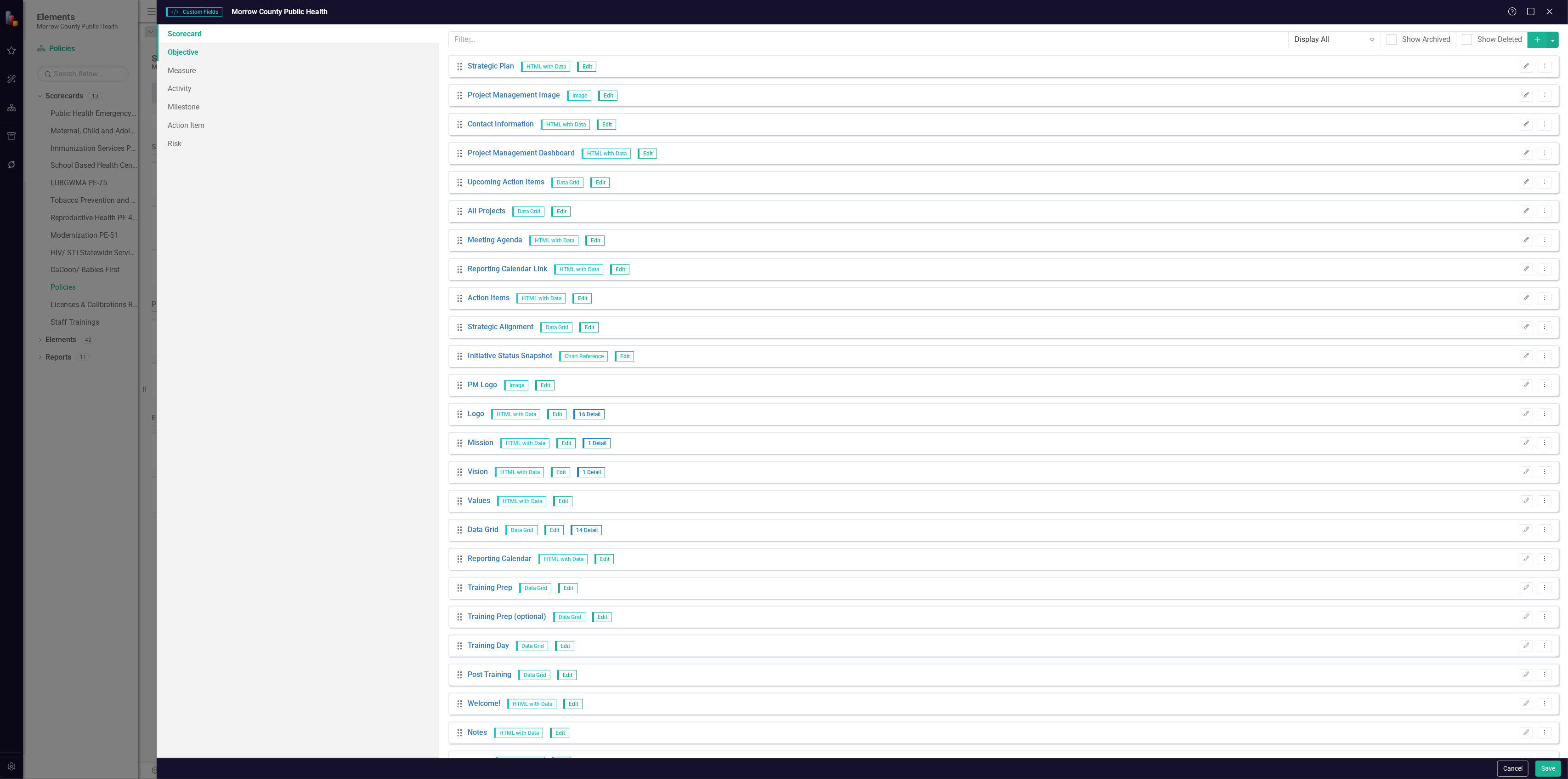
click at [215, 54] on link "Objective" at bounding box center [297, 52] width 282 height 18
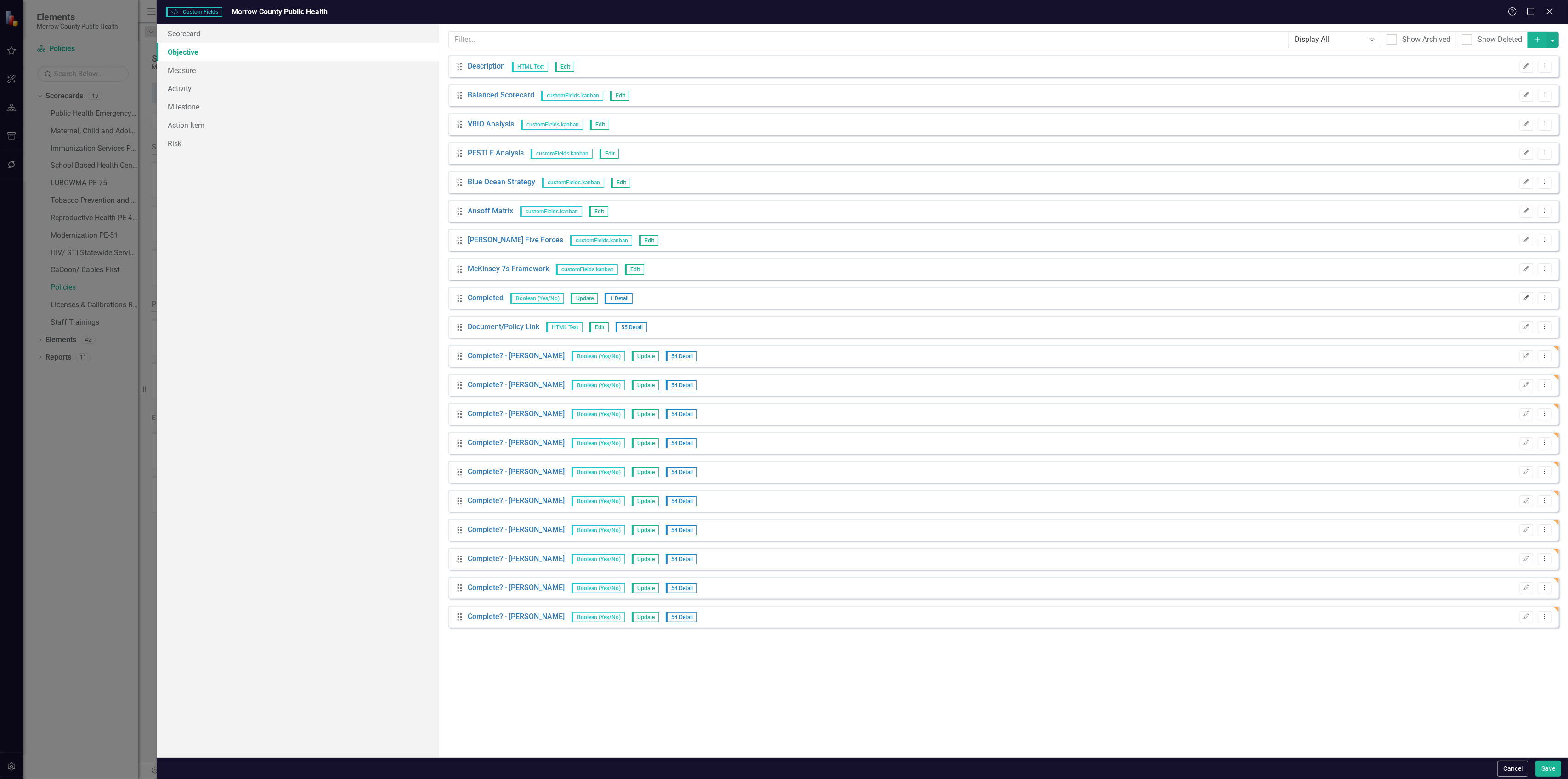
click at [1528, 295] on icon "Edit" at bounding box center [1526, 298] width 7 height 5
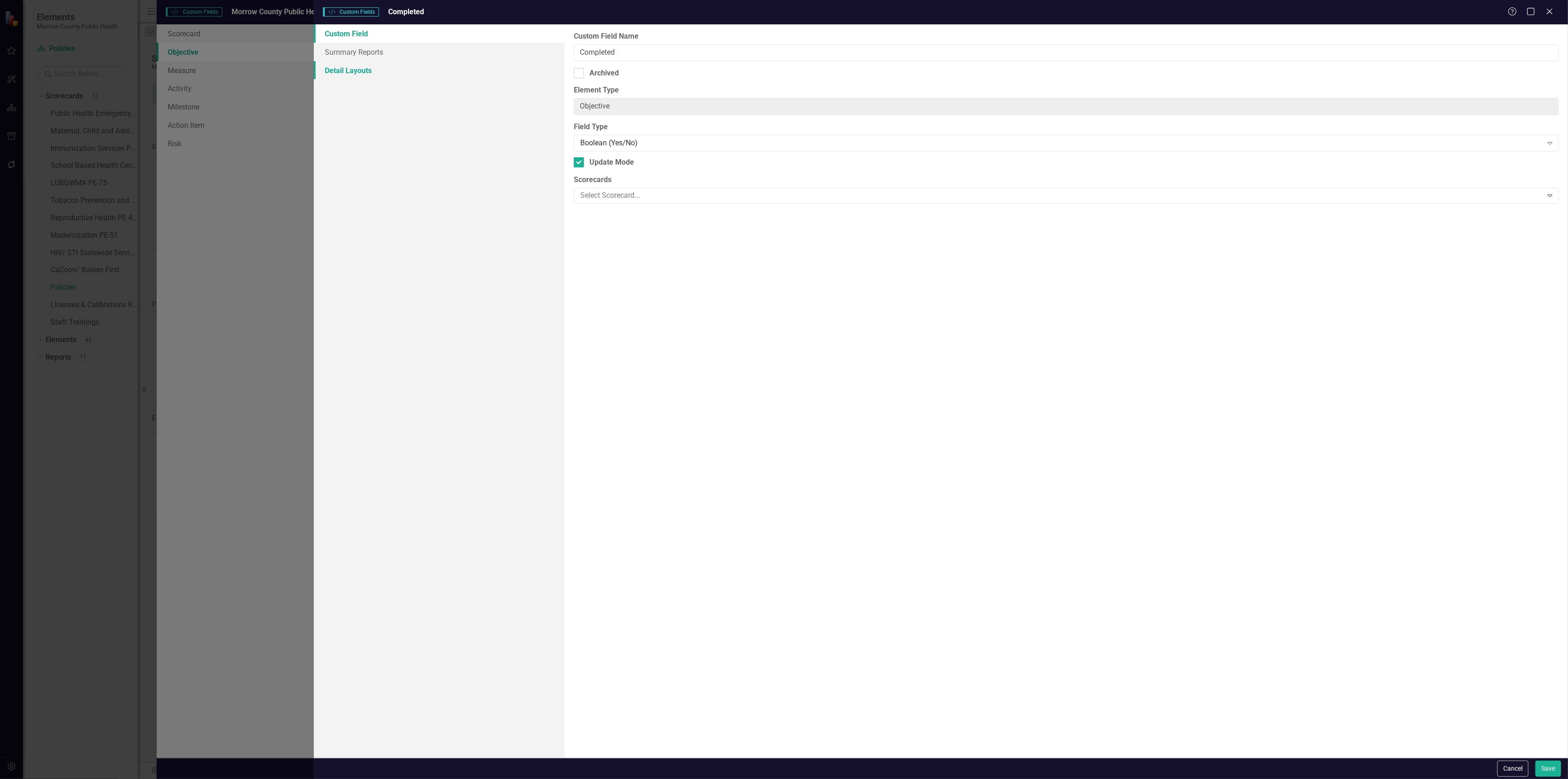
click at [359, 76] on link "Detail Layouts" at bounding box center [439, 70] width 251 height 18
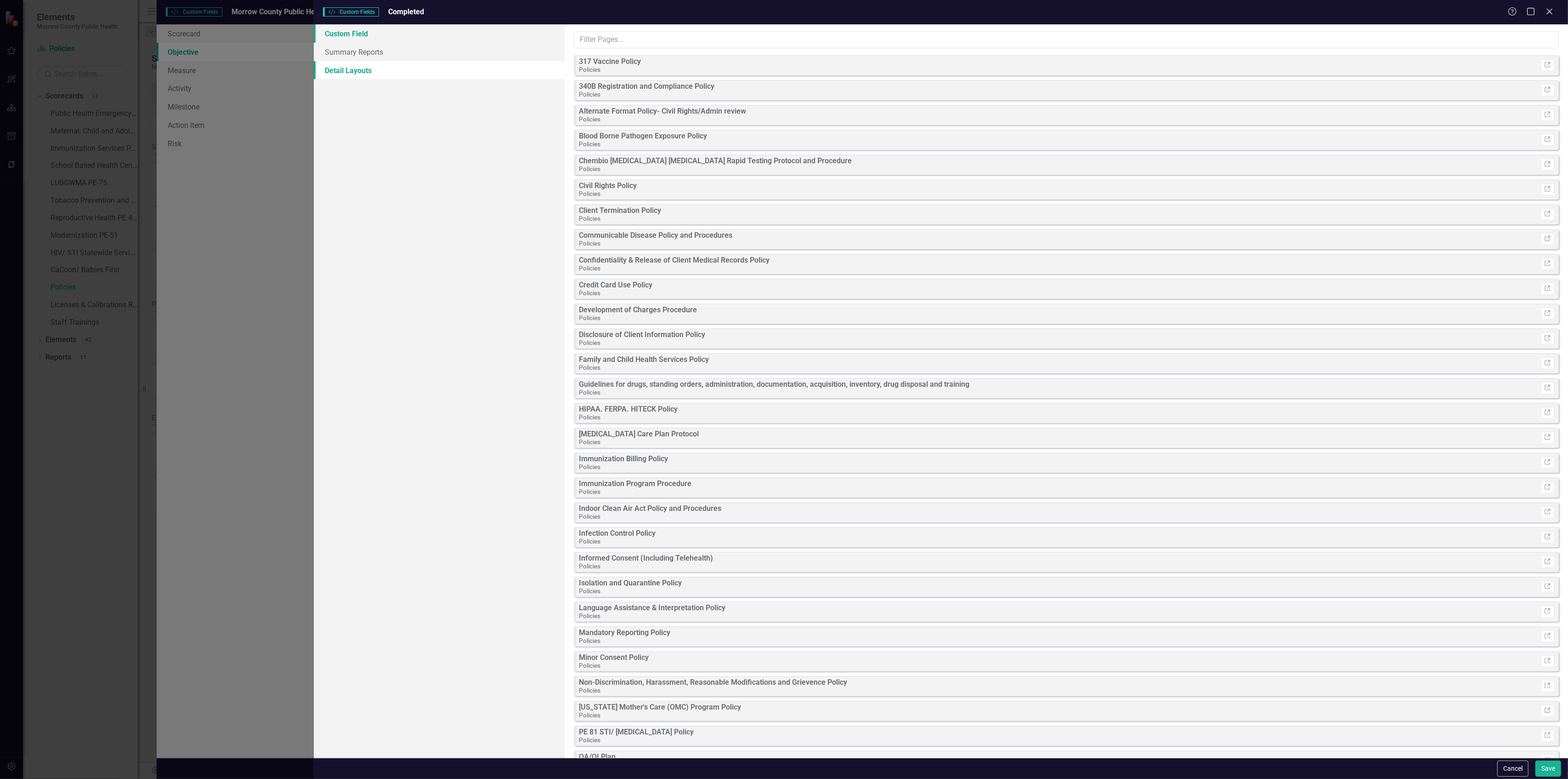
click at [357, 37] on link "Custom Field" at bounding box center [439, 33] width 251 height 18
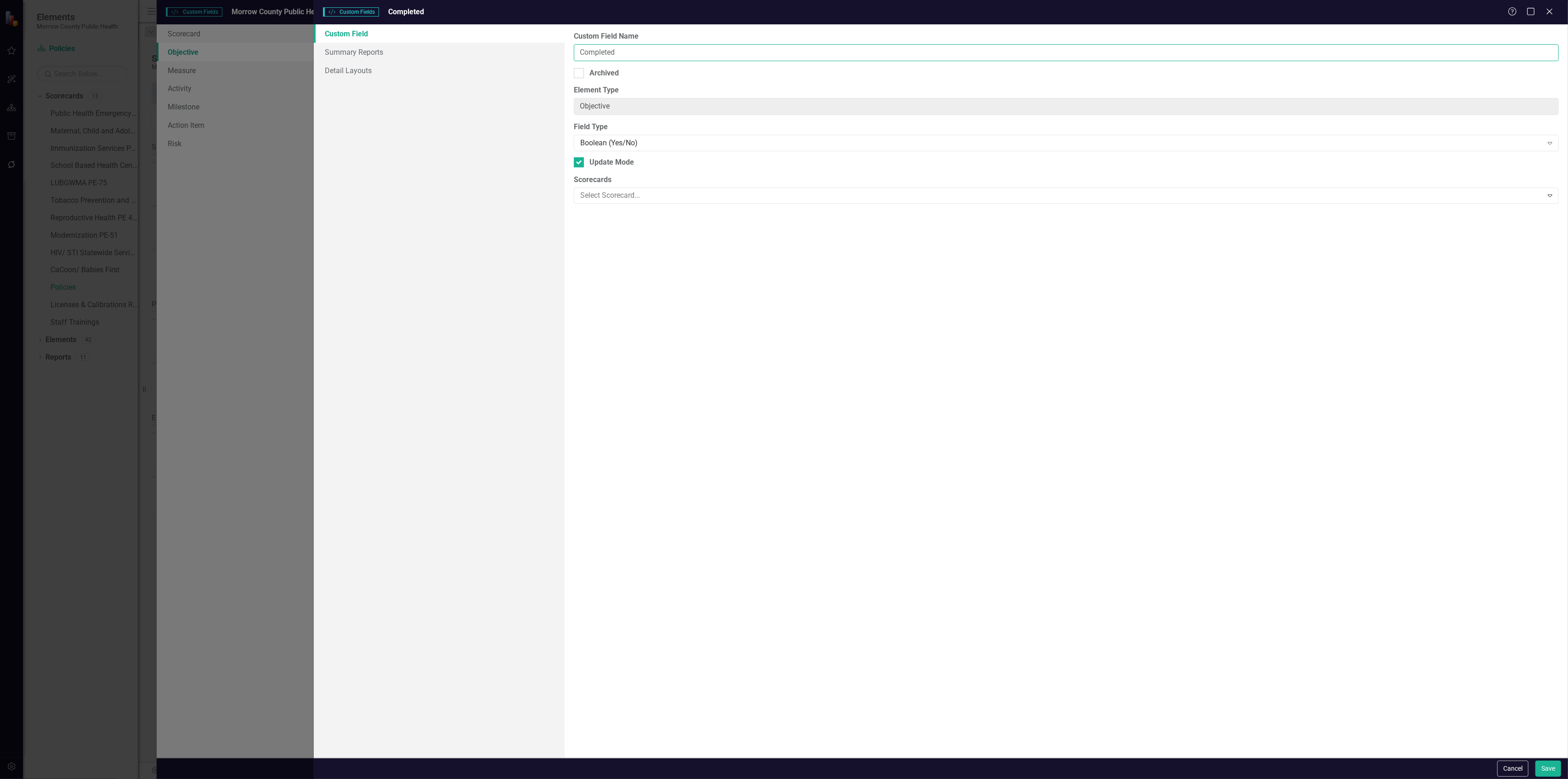
click at [622, 49] on input "Completed" at bounding box center [1066, 52] width 985 height 17
click at [580, 54] on input "Completed" at bounding box center [1066, 52] width 985 height 17
click at [668, 54] on input "Overall Completed" at bounding box center [1066, 52] width 985 height 17
type input "Overall Completed - Robin Canaday"
click at [1549, 764] on button "Save" at bounding box center [1548, 768] width 26 height 16
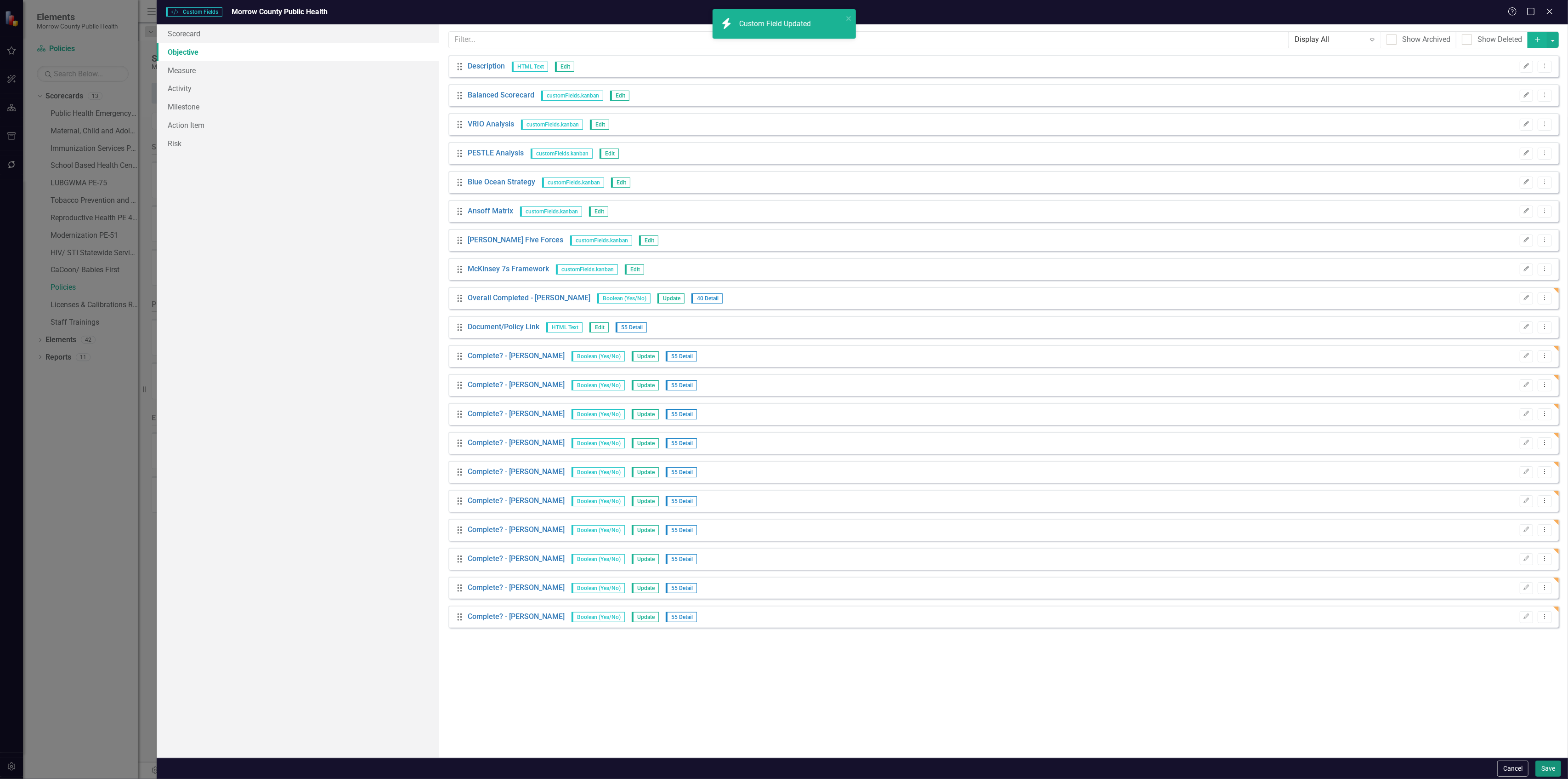
click at [1549, 767] on button "Save" at bounding box center [1548, 768] width 26 height 16
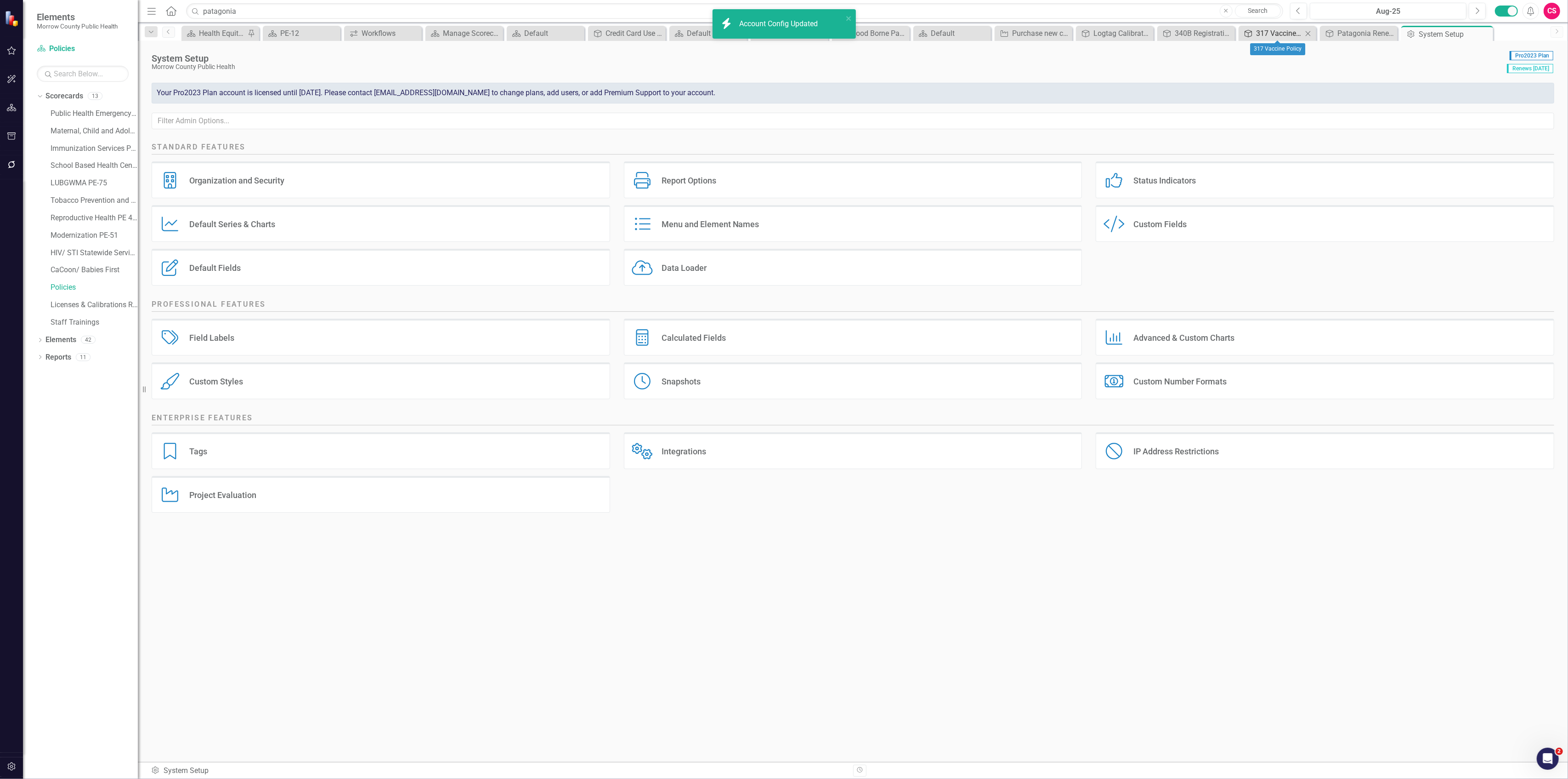
click at [1275, 30] on div "317 Vaccine Policy" at bounding box center [1279, 33] width 46 height 12
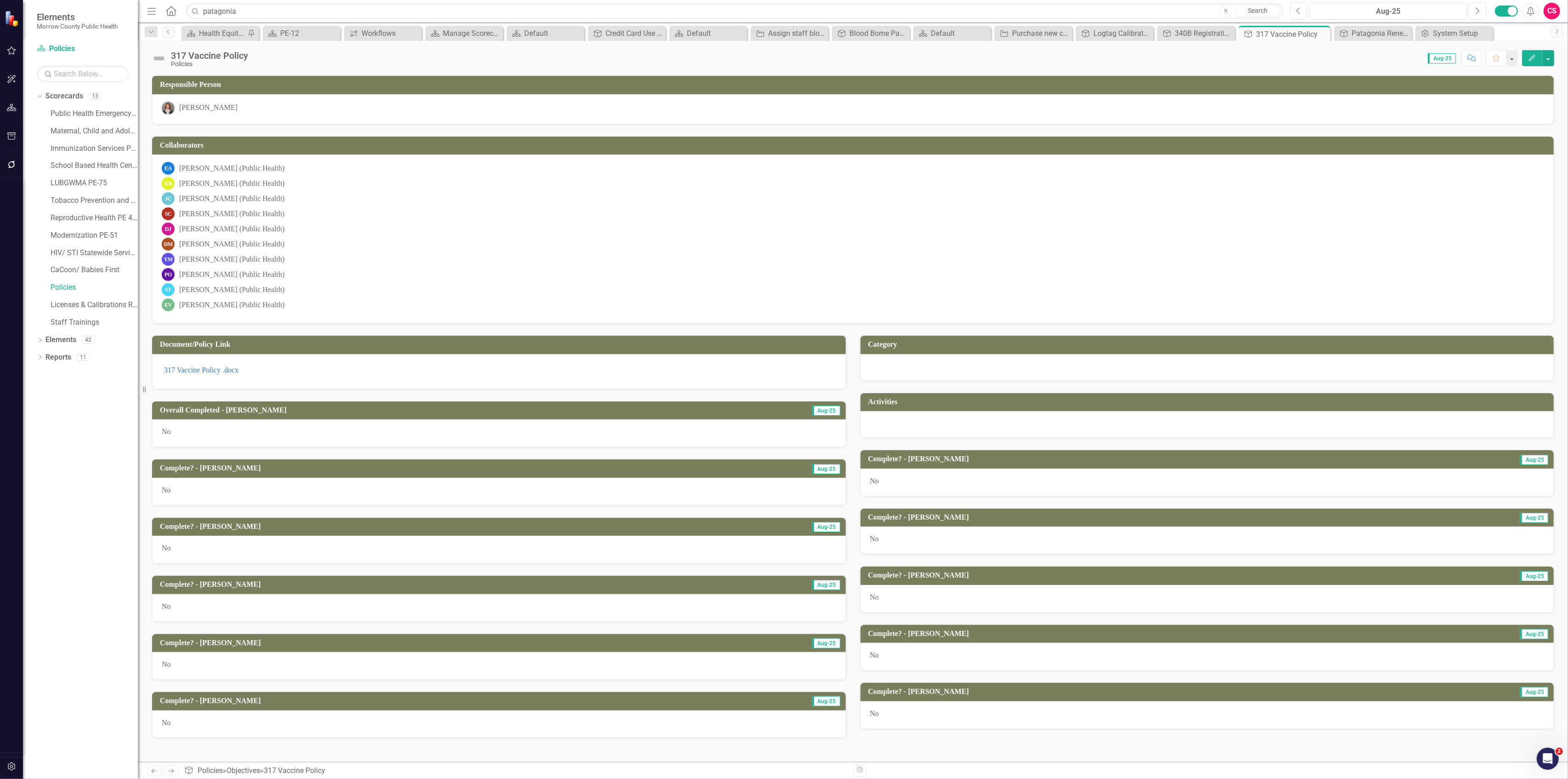
click at [1524, 61] on button "Edit" at bounding box center [1532, 58] width 20 height 16
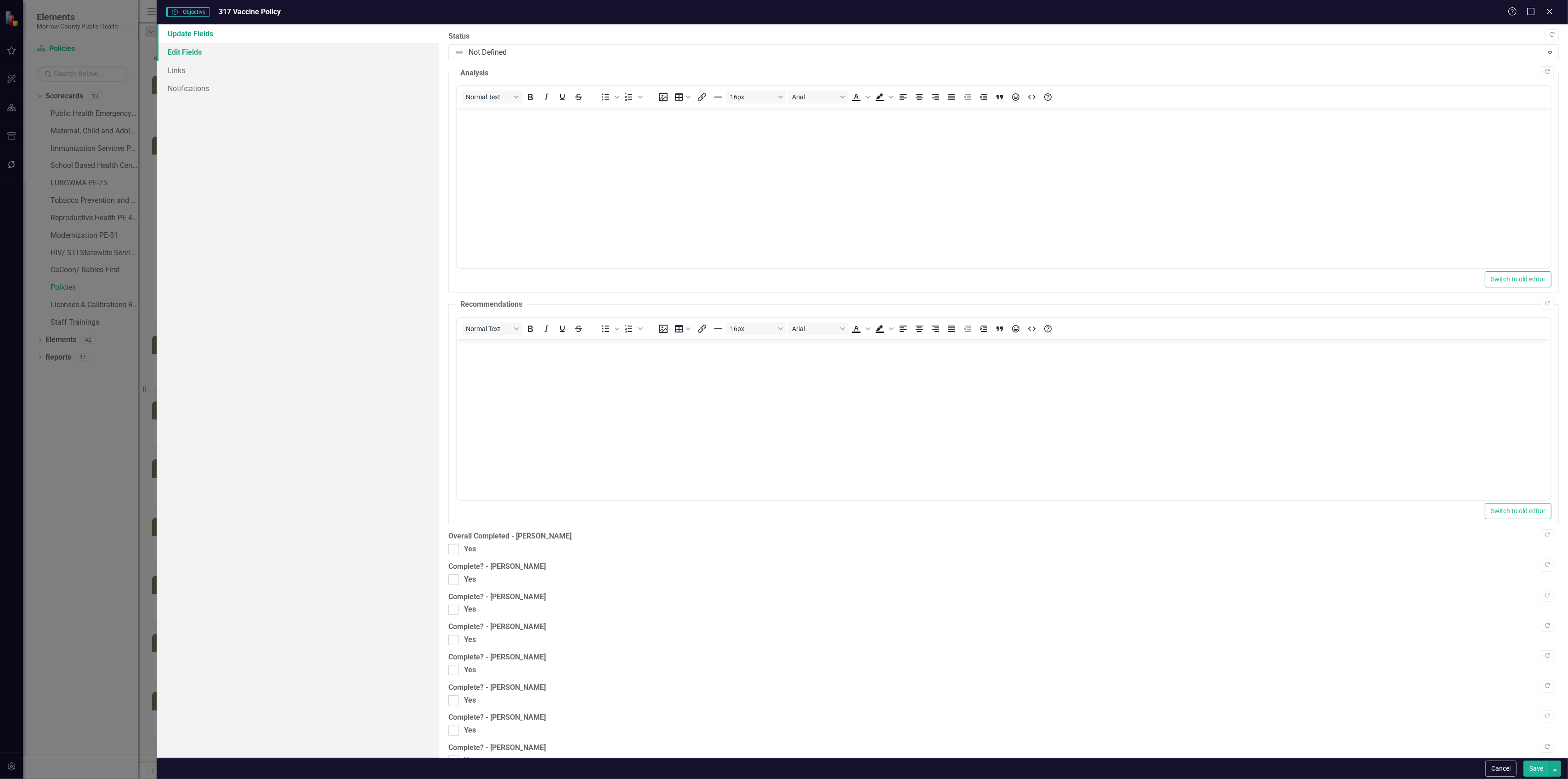
click at [258, 52] on link "Edit Fields" at bounding box center [297, 52] width 282 height 18
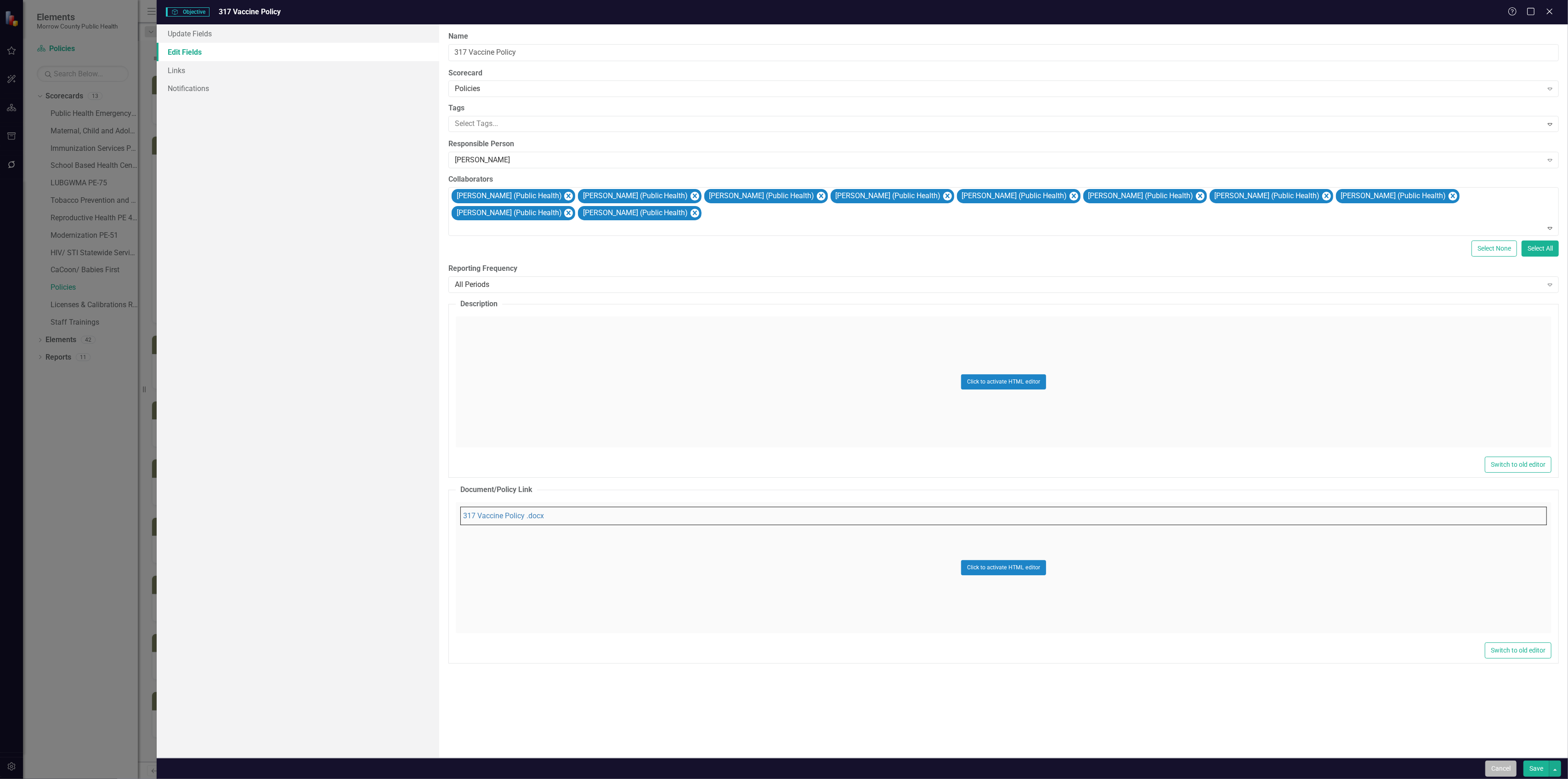
click at [1498, 766] on button "Cancel" at bounding box center [1500, 768] width 31 height 16
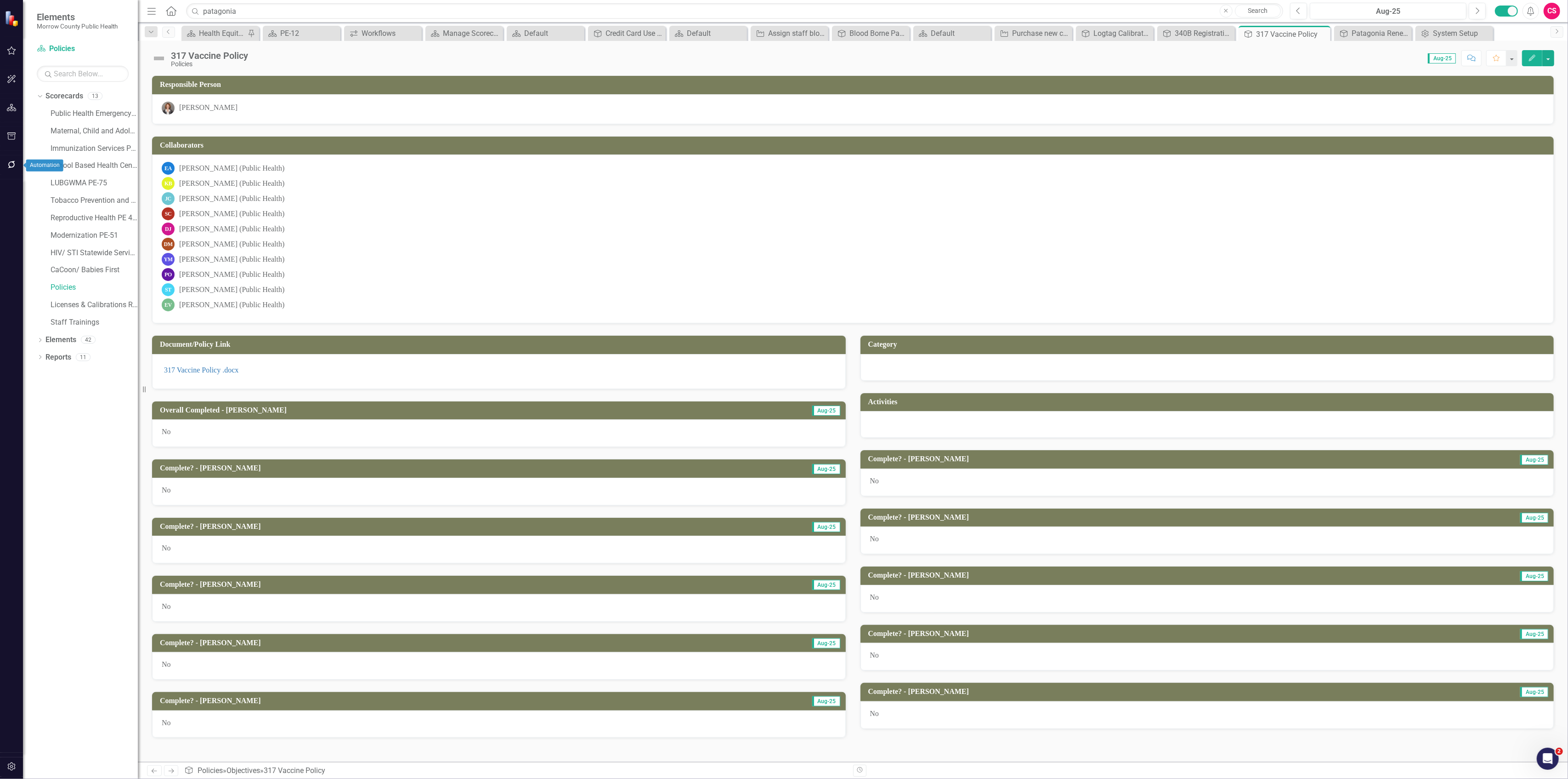
click at [10, 164] on icon "button" at bounding box center [12, 164] width 10 height 7
click at [51, 287] on link "Bulk Changes" at bounding box center [82, 289] width 92 height 10
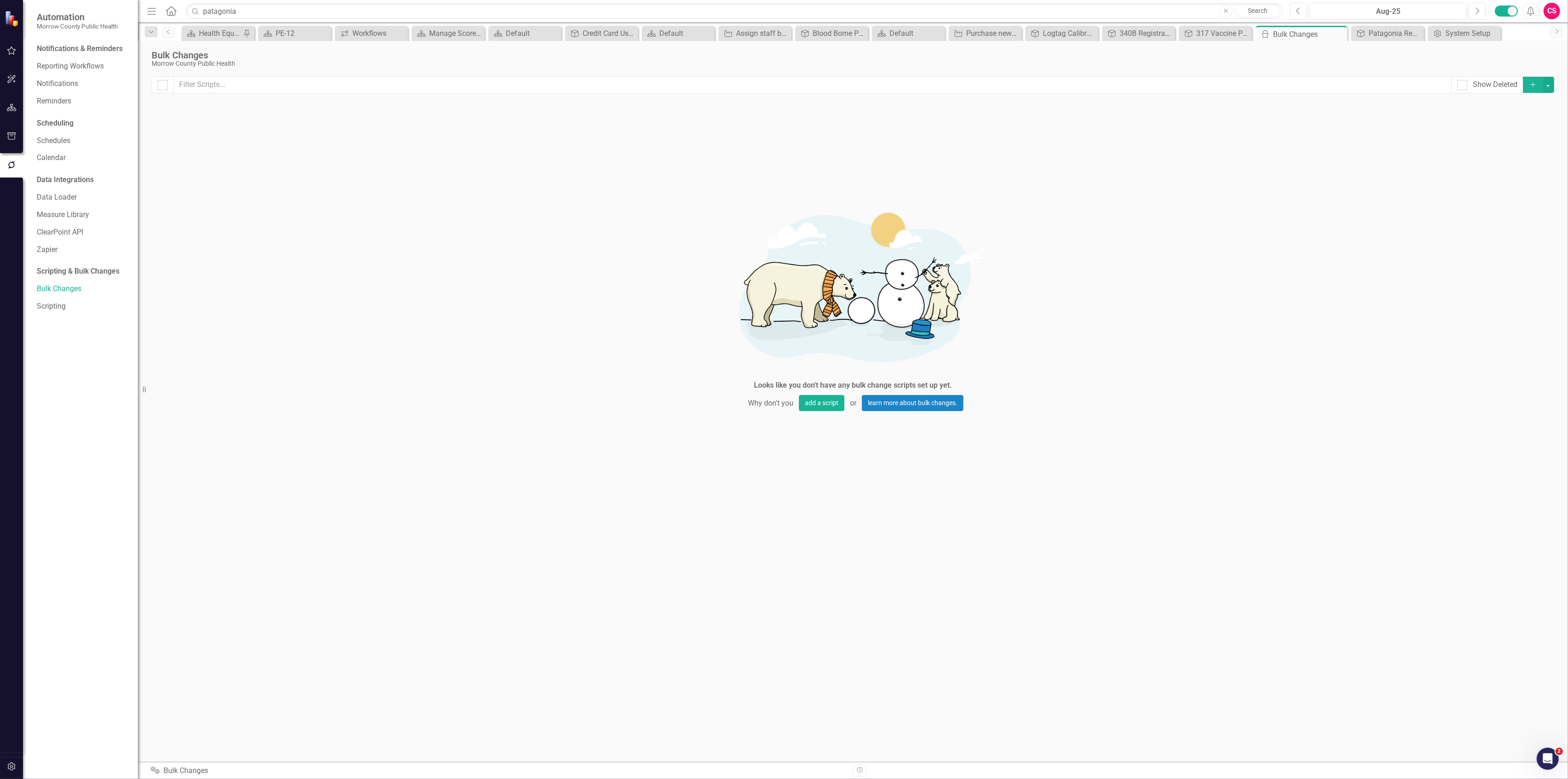
click at [1529, 90] on button "Add" at bounding box center [1533, 85] width 20 height 16
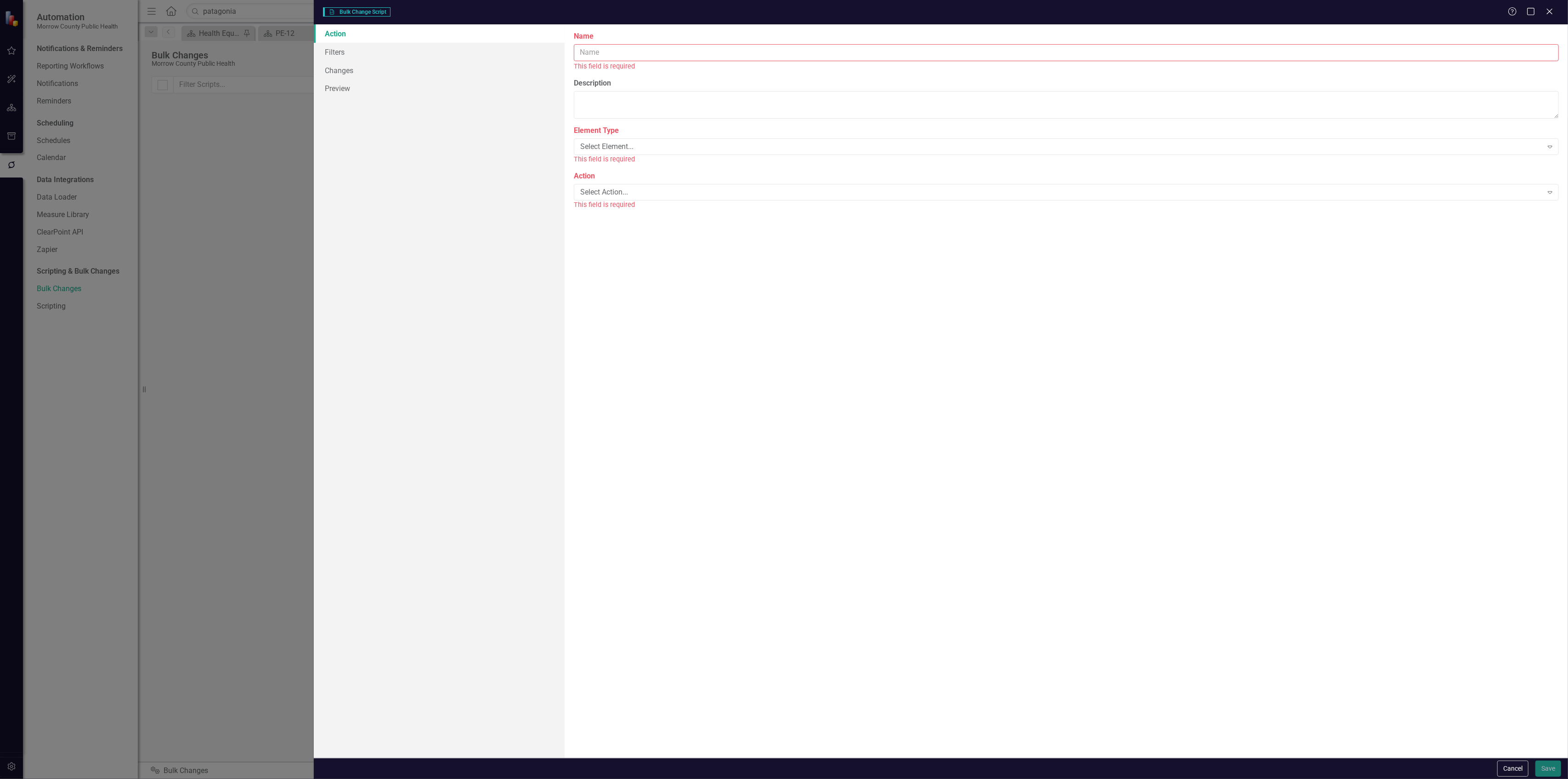
click at [752, 59] on input "Name" at bounding box center [1066, 52] width 985 height 17
type input "Change all Policies to Yearly Reporting Frequency"
click at [646, 134] on div "Select Element..." at bounding box center [1061, 136] width 962 height 10
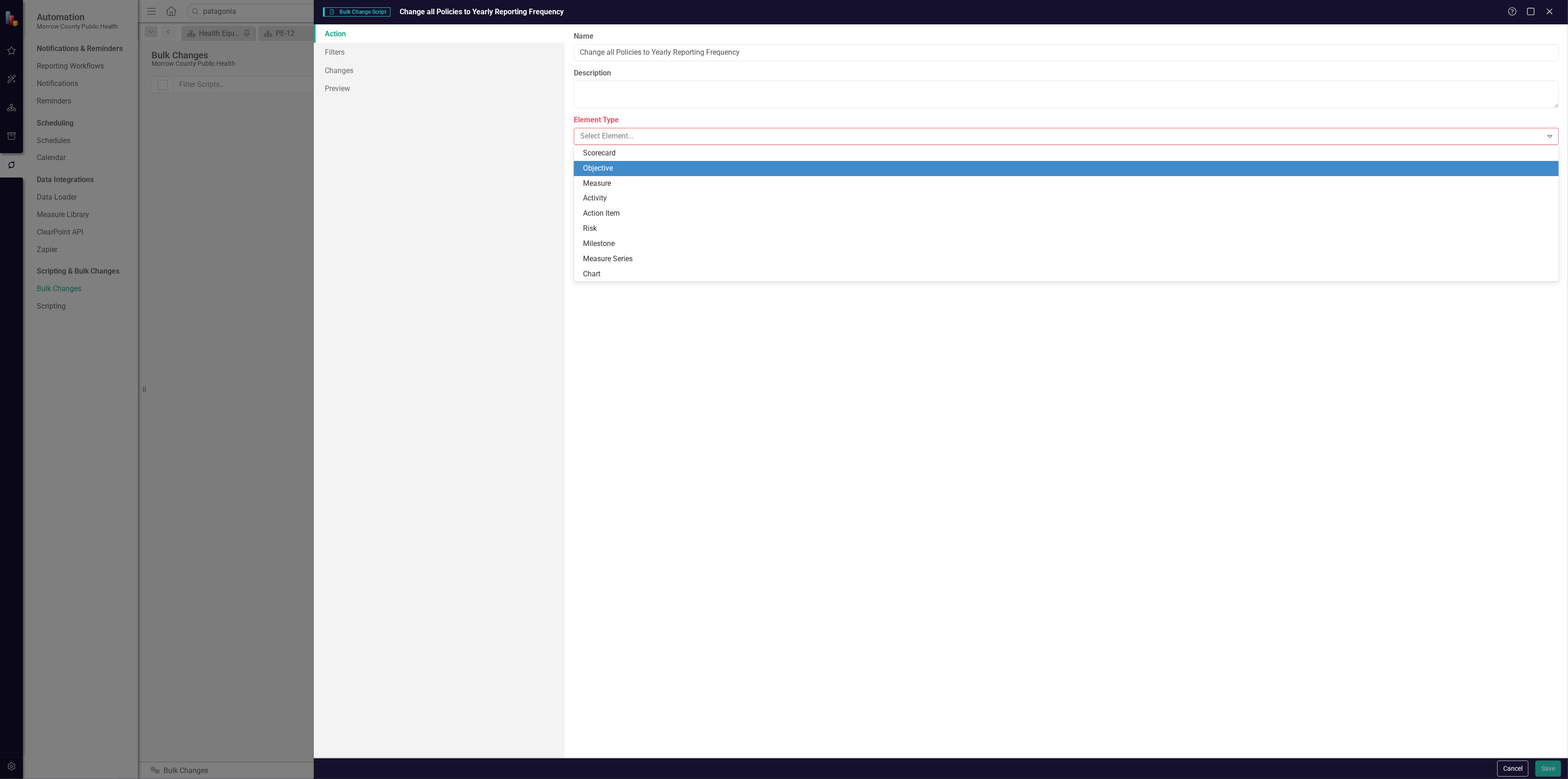
click at [617, 167] on div "Objective" at bounding box center [1068, 168] width 971 height 10
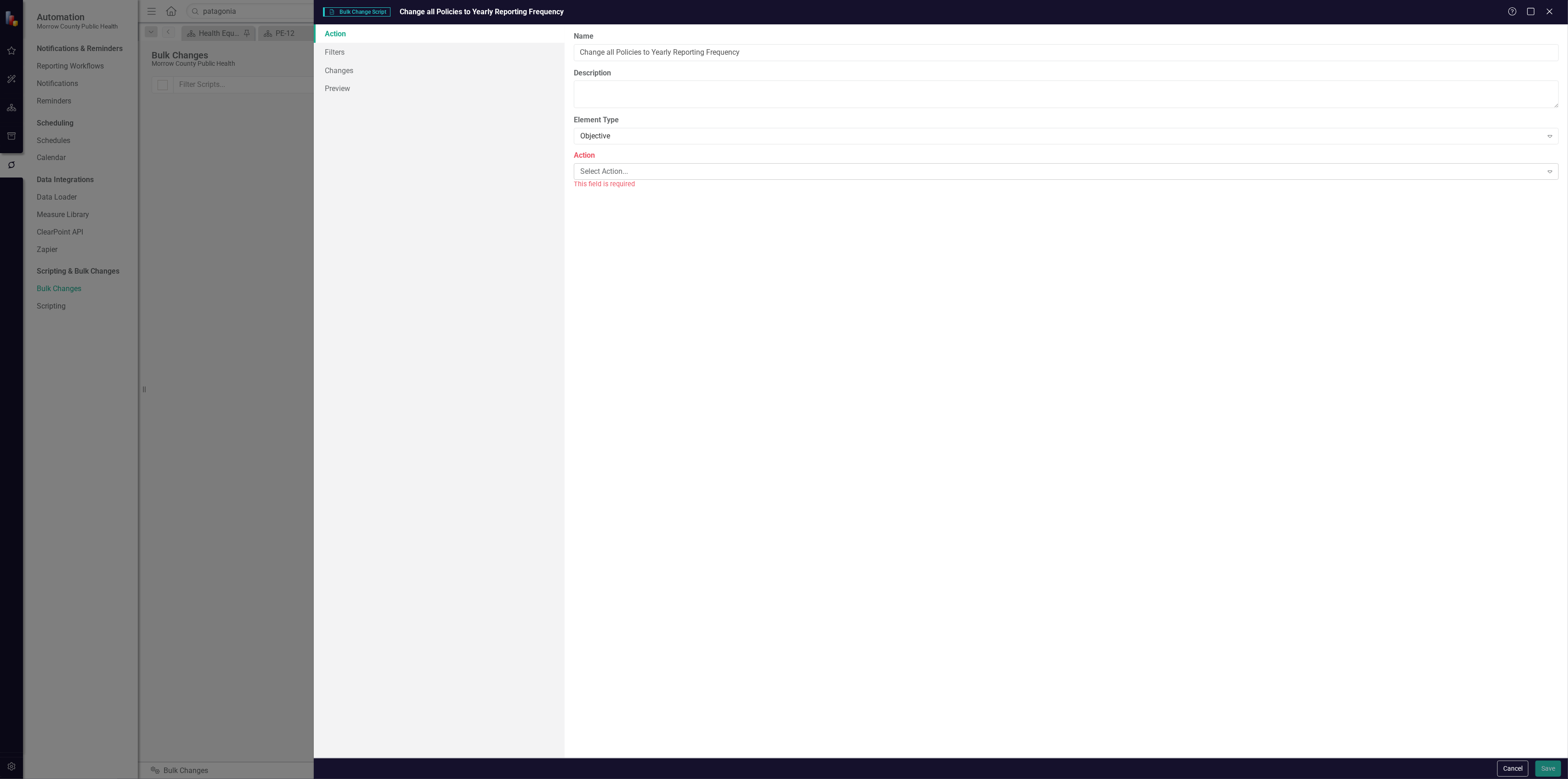
click at [632, 170] on div "Select Action..." at bounding box center [1061, 171] width 962 height 10
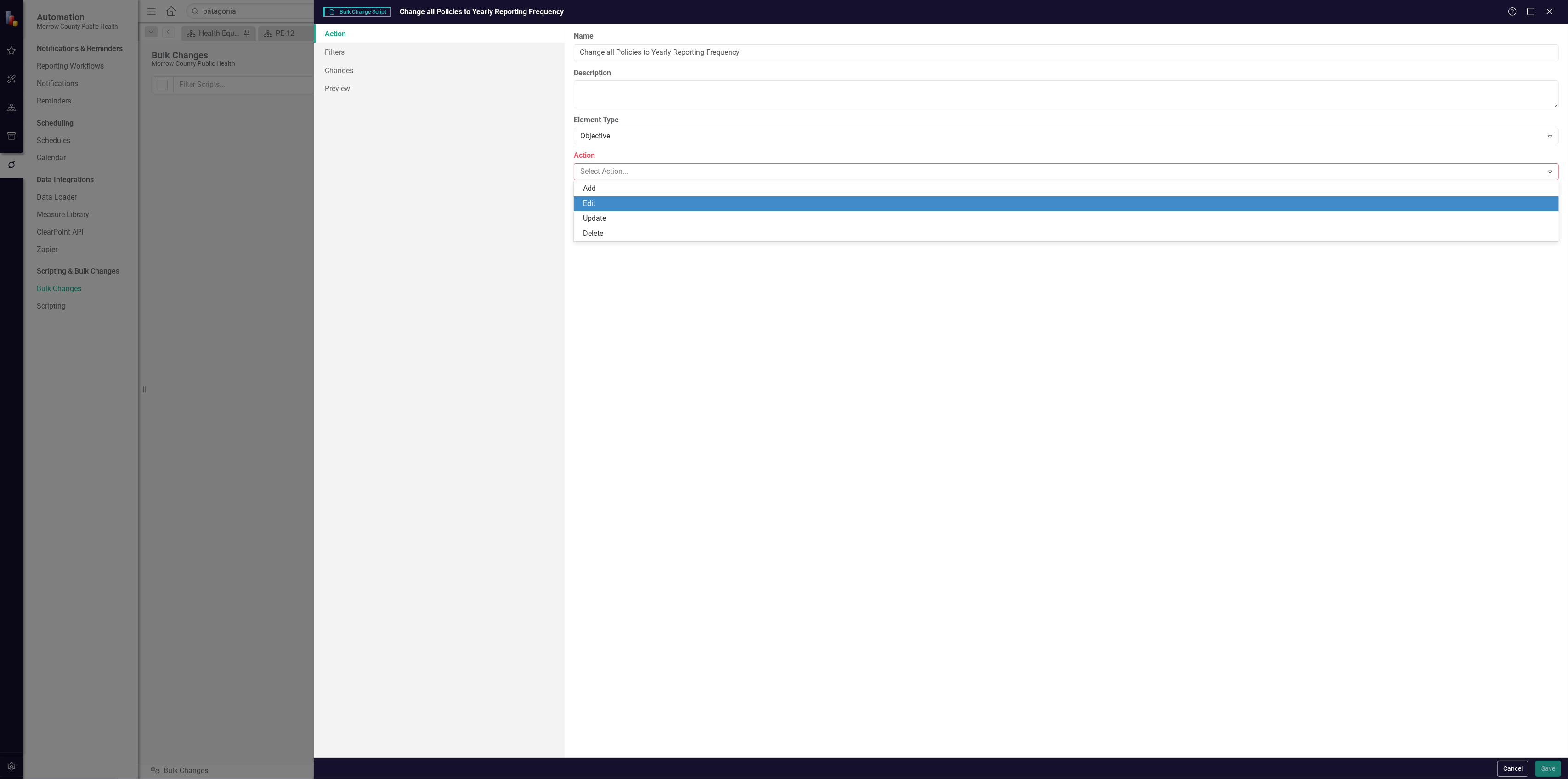
click at [611, 202] on div "Edit" at bounding box center [1068, 203] width 971 height 10
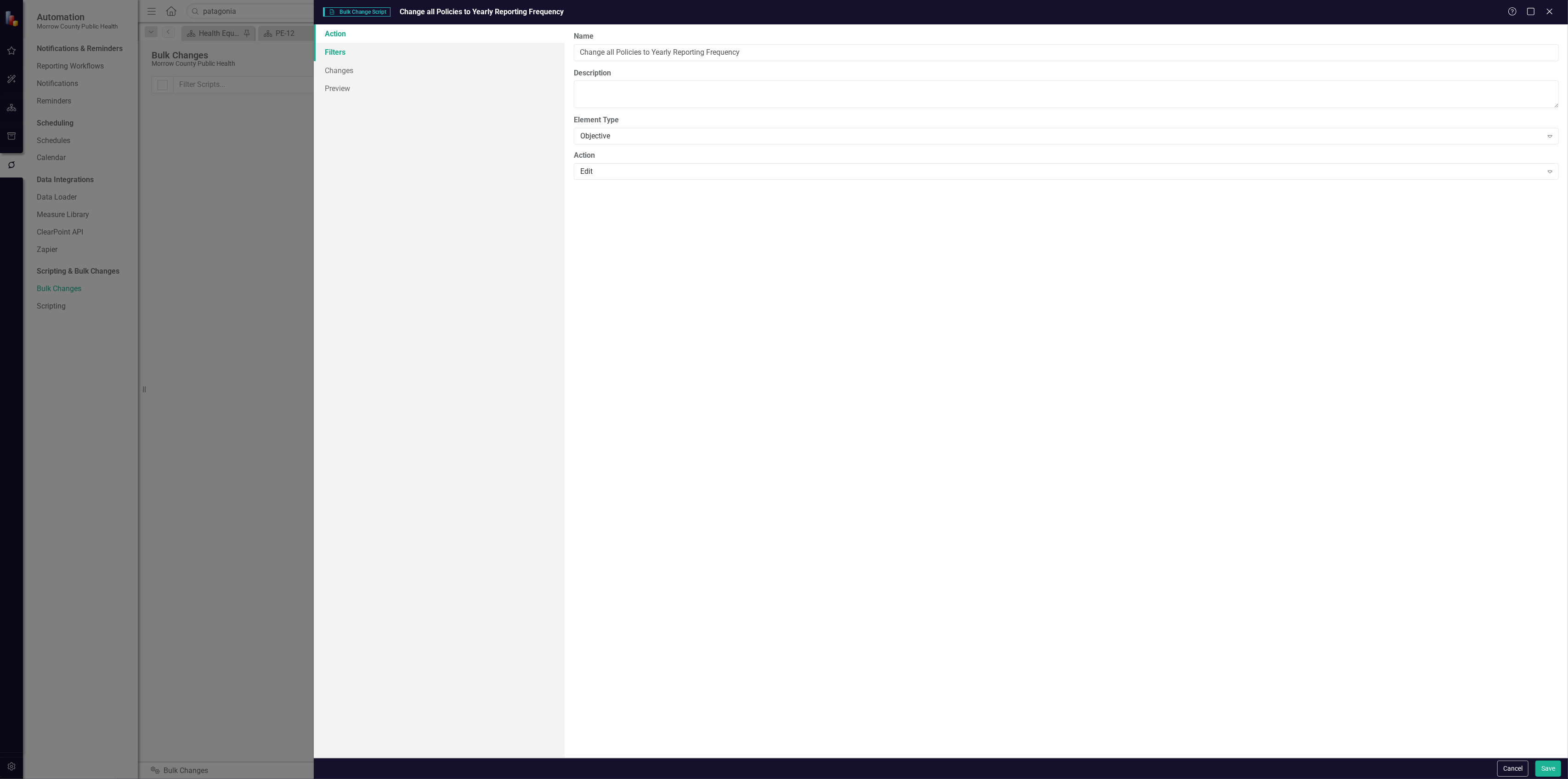
click at [366, 49] on link "Filters" at bounding box center [439, 52] width 251 height 18
click at [688, 49] on div "All of the below are true" at bounding box center [1061, 52] width 962 height 10
click at [1528, 99] on button "Add Add Filter" at bounding box center [1528, 98] width 47 height 15
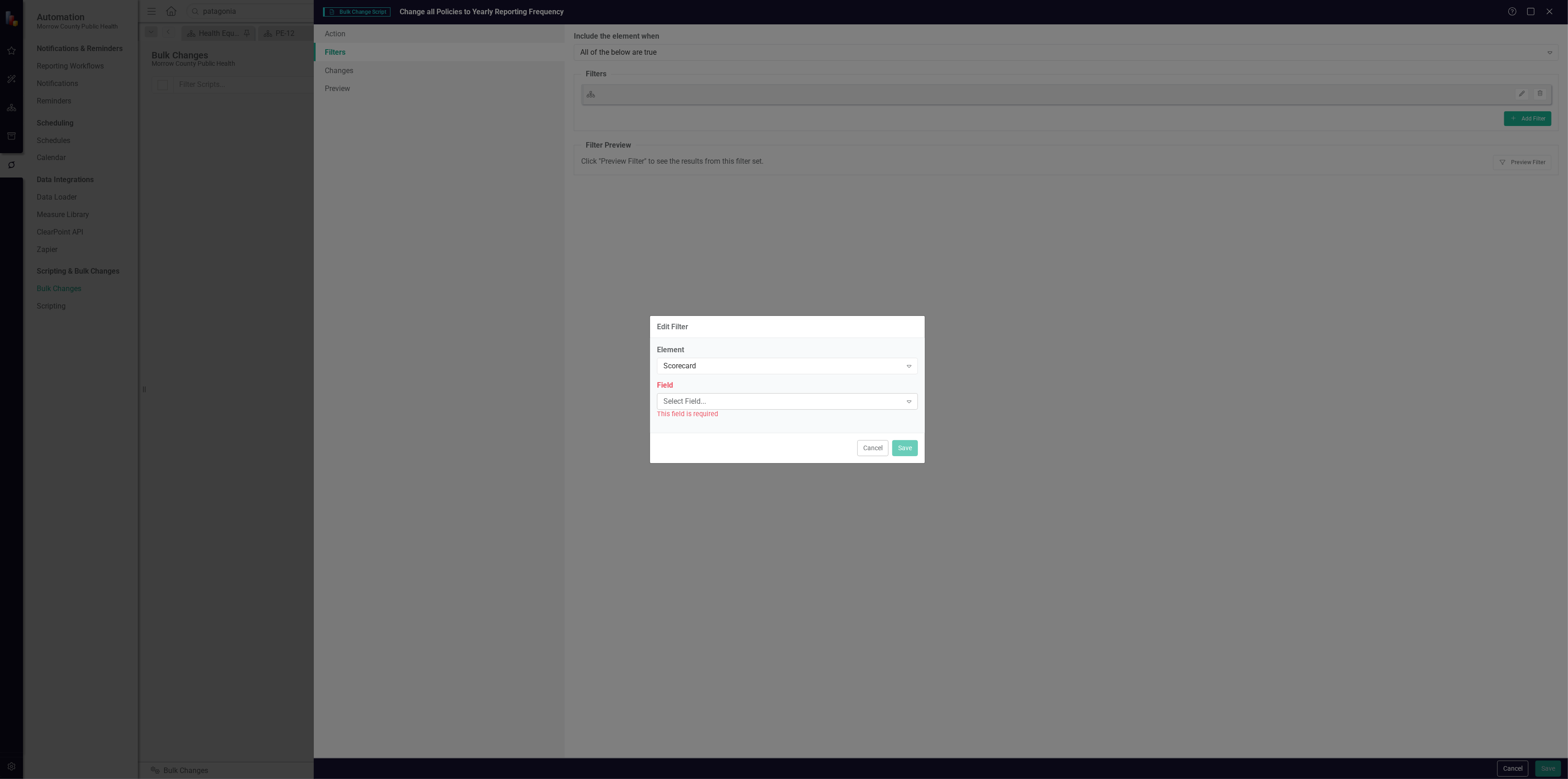
click at [741, 398] on div "Select Field..." at bounding box center [783, 401] width 239 height 10
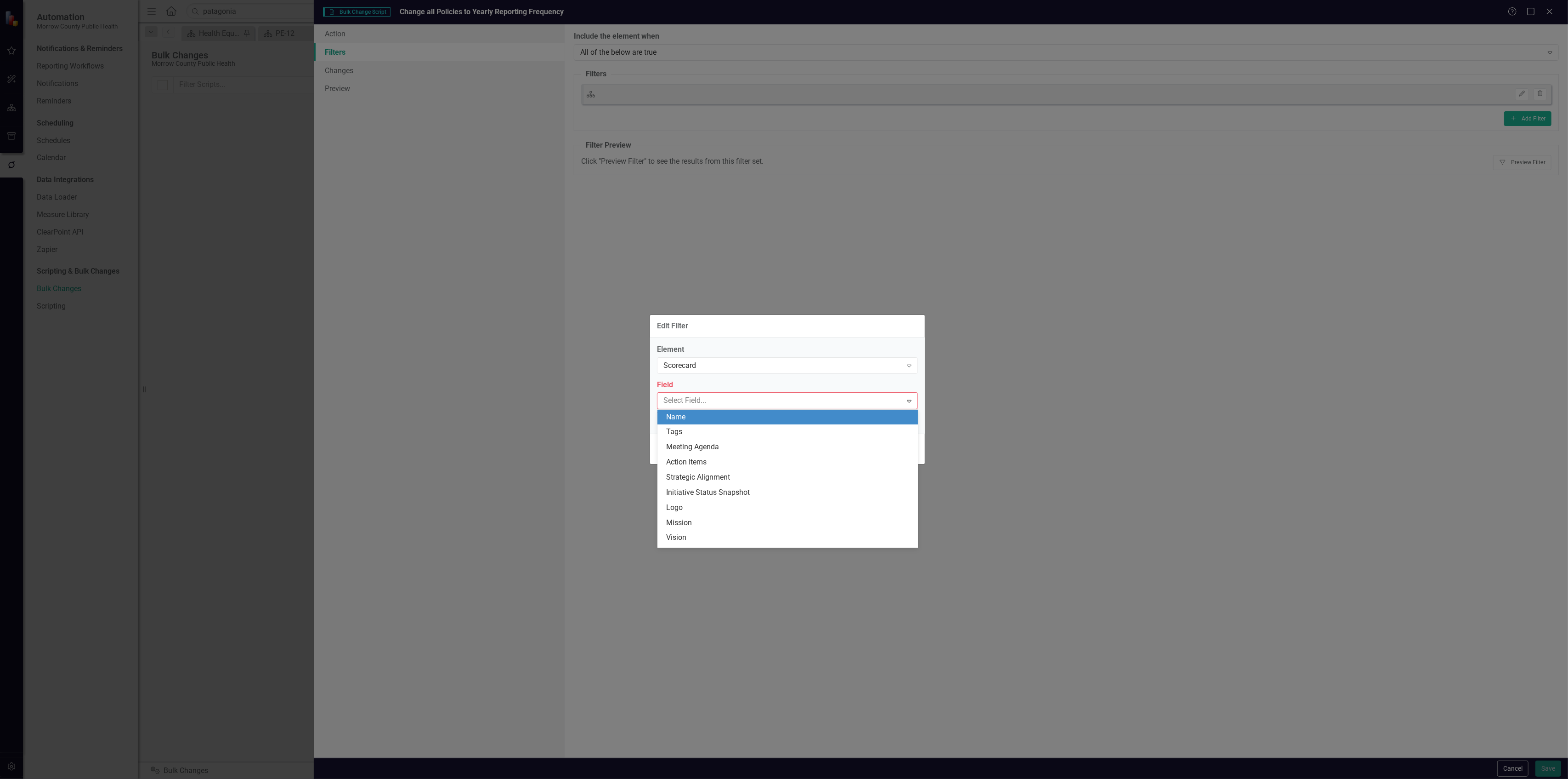
click at [726, 418] on div "Name" at bounding box center [789, 417] width 246 height 10
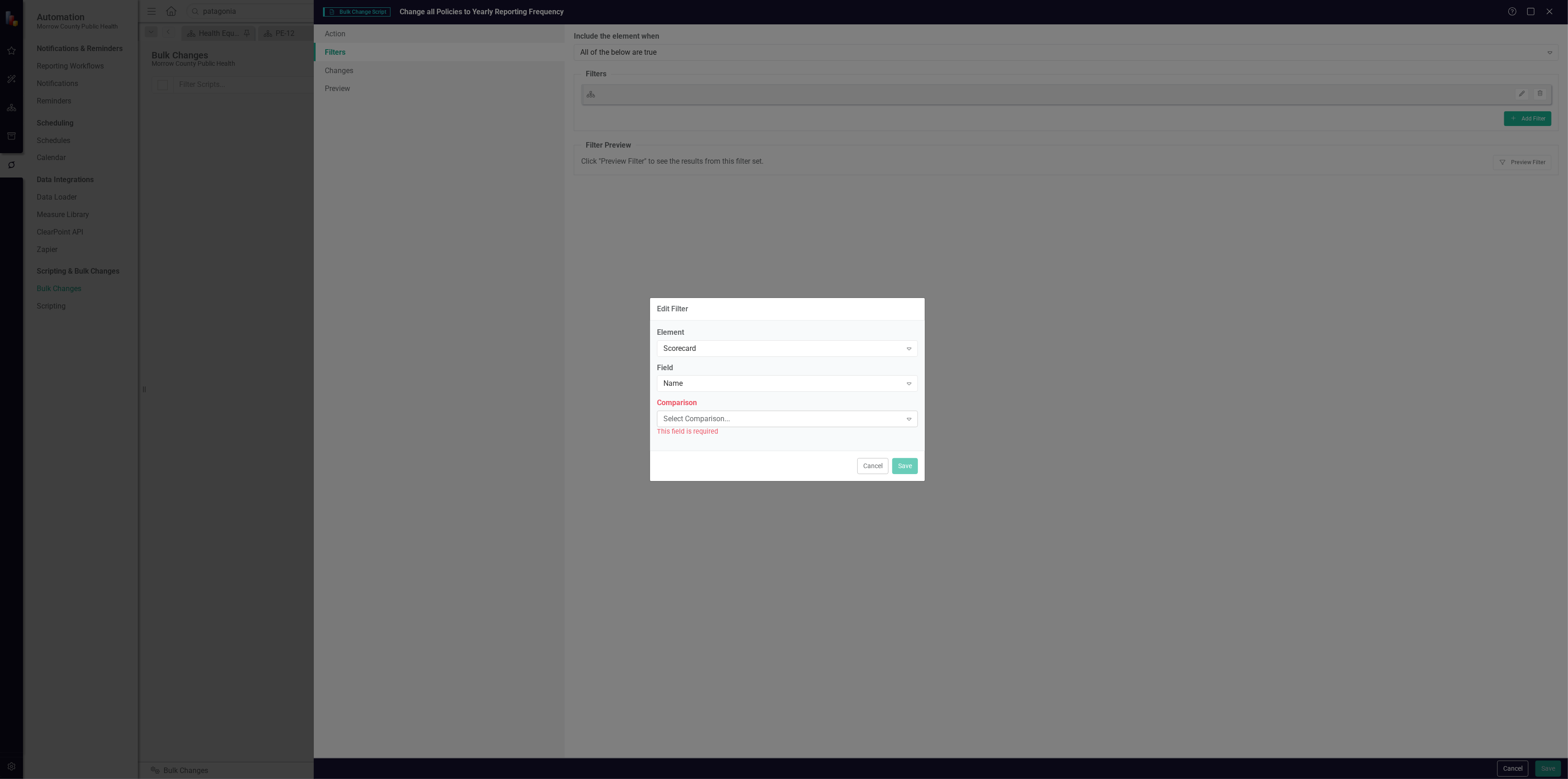
click at [726, 418] on div "Select Comparison..." at bounding box center [783, 418] width 239 height 10
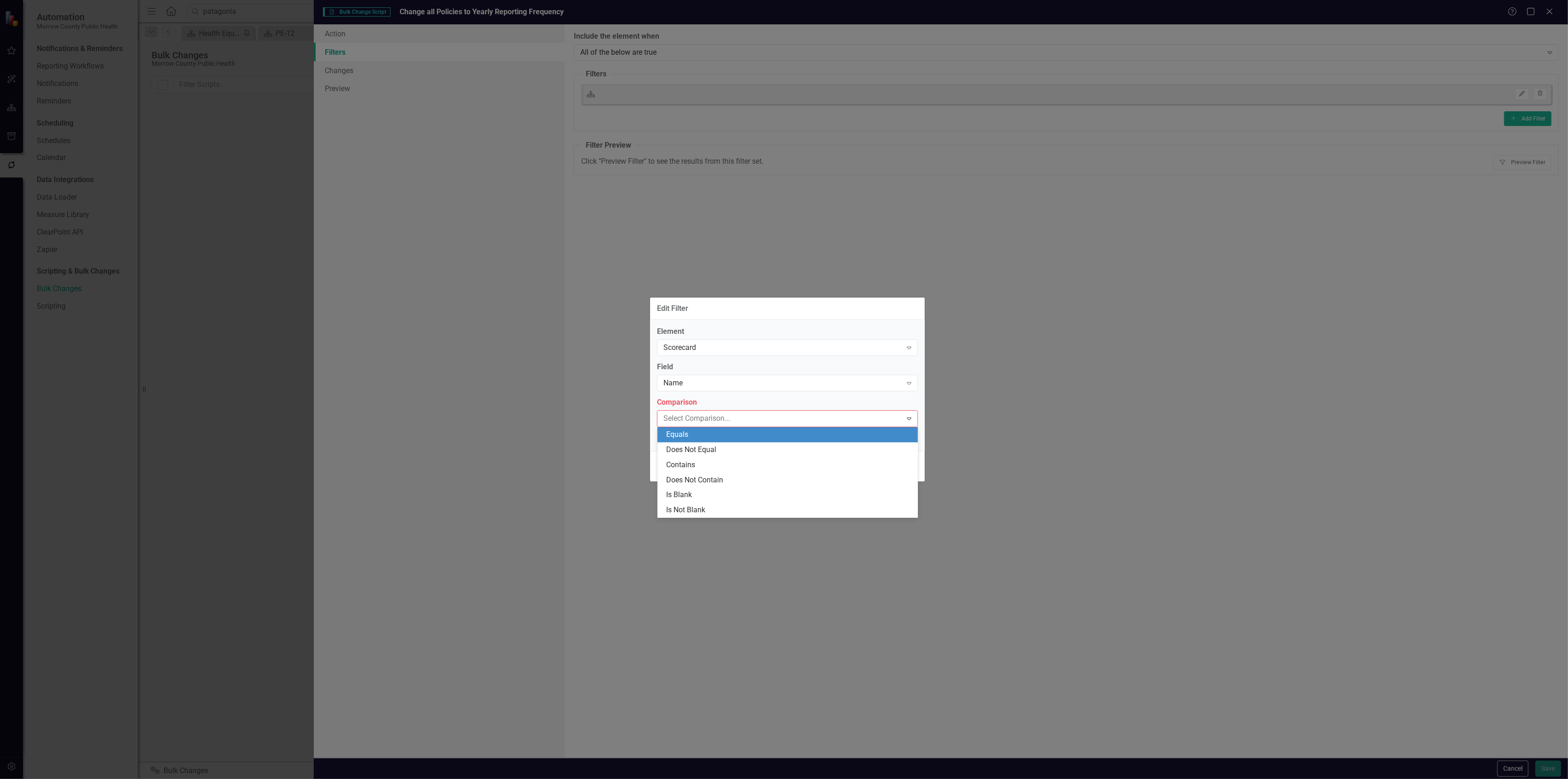
click at [723, 436] on div "Equals" at bounding box center [789, 434] width 246 height 10
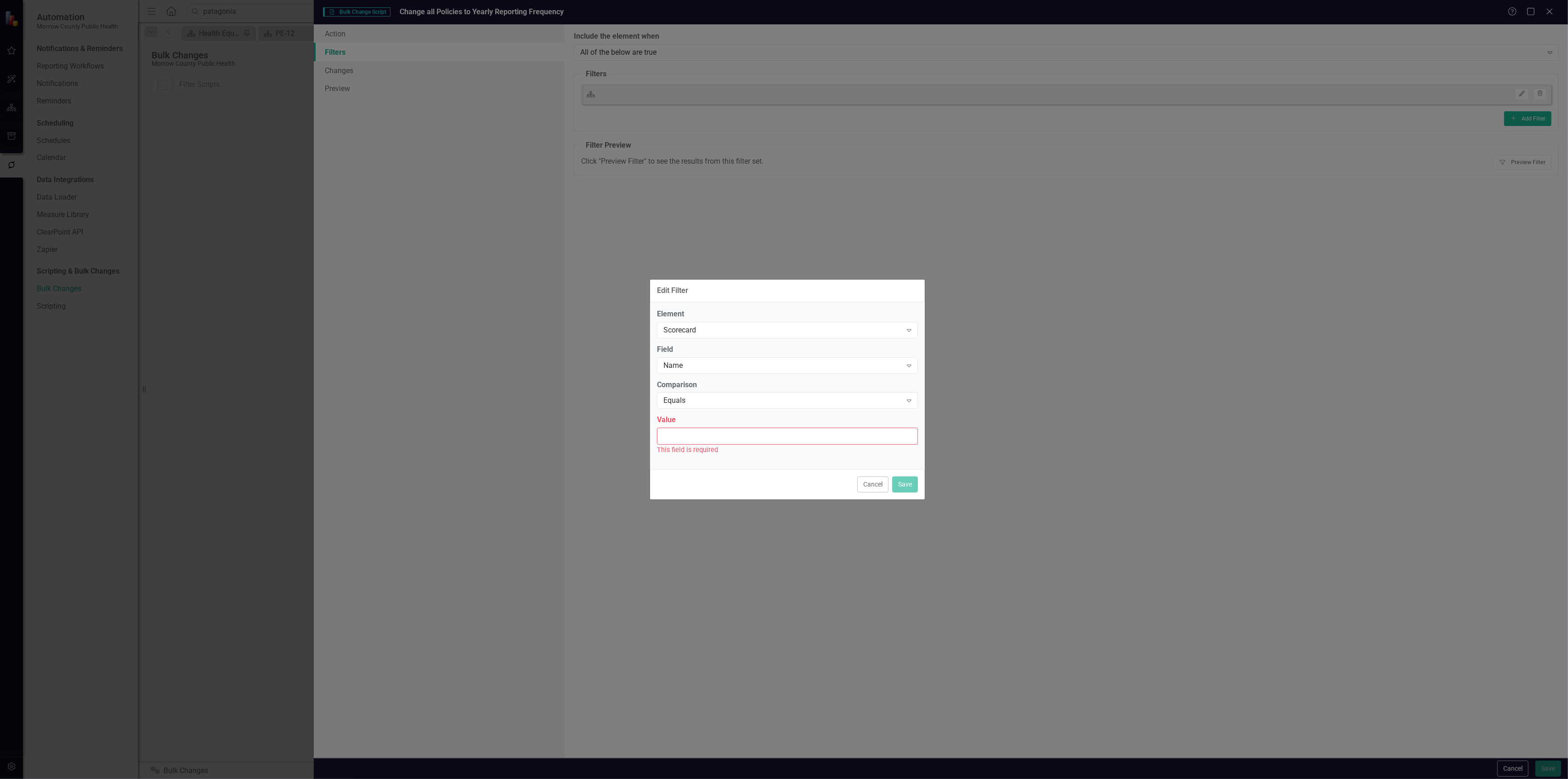
click at [723, 436] on input "Value" at bounding box center [787, 436] width 261 height 17
type input "Policies"
click at [909, 477] on button "Save" at bounding box center [905, 479] width 26 height 16
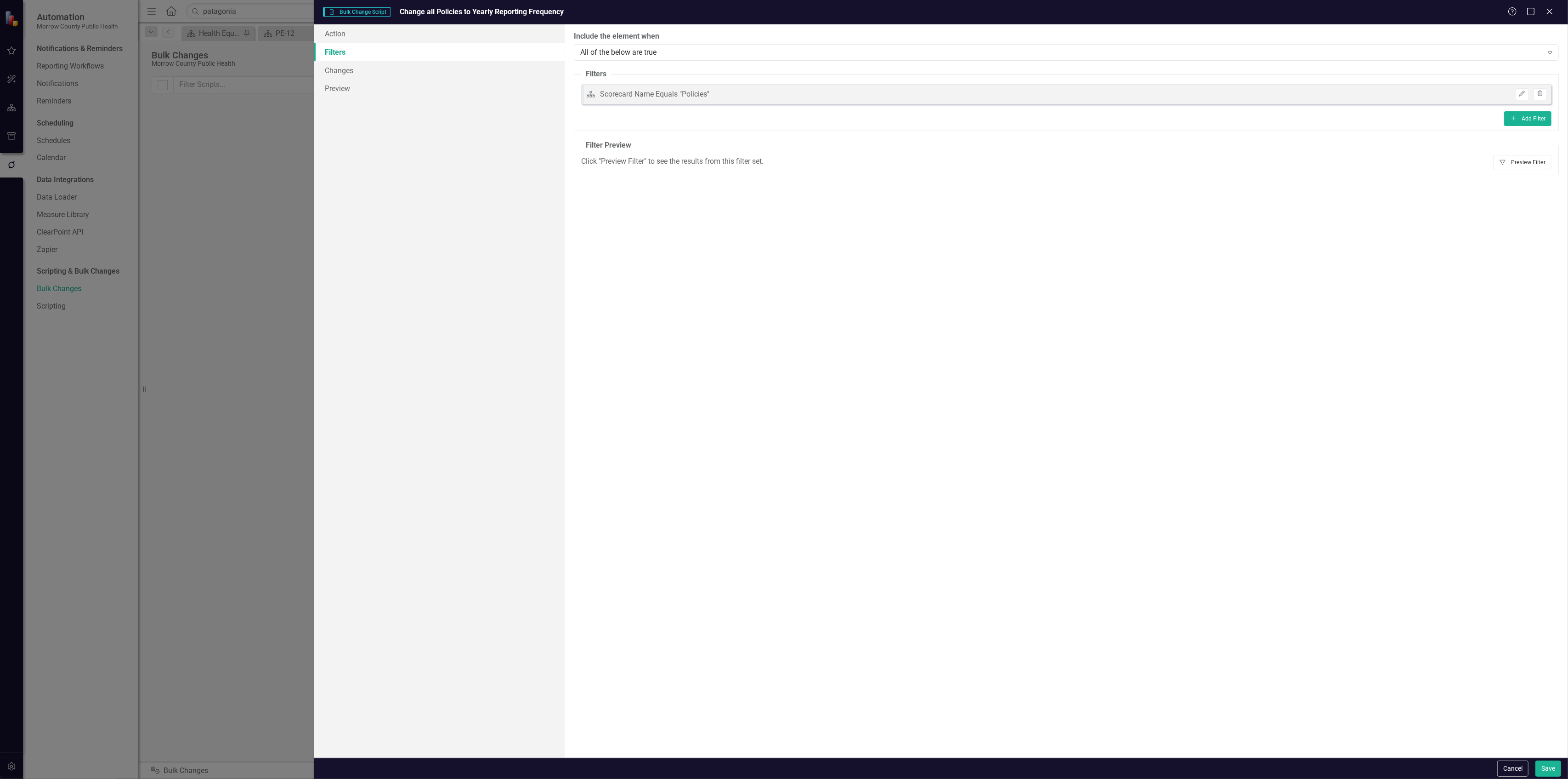
click at [1535, 164] on button "Filter Preview Filter" at bounding box center [1522, 162] width 58 height 15
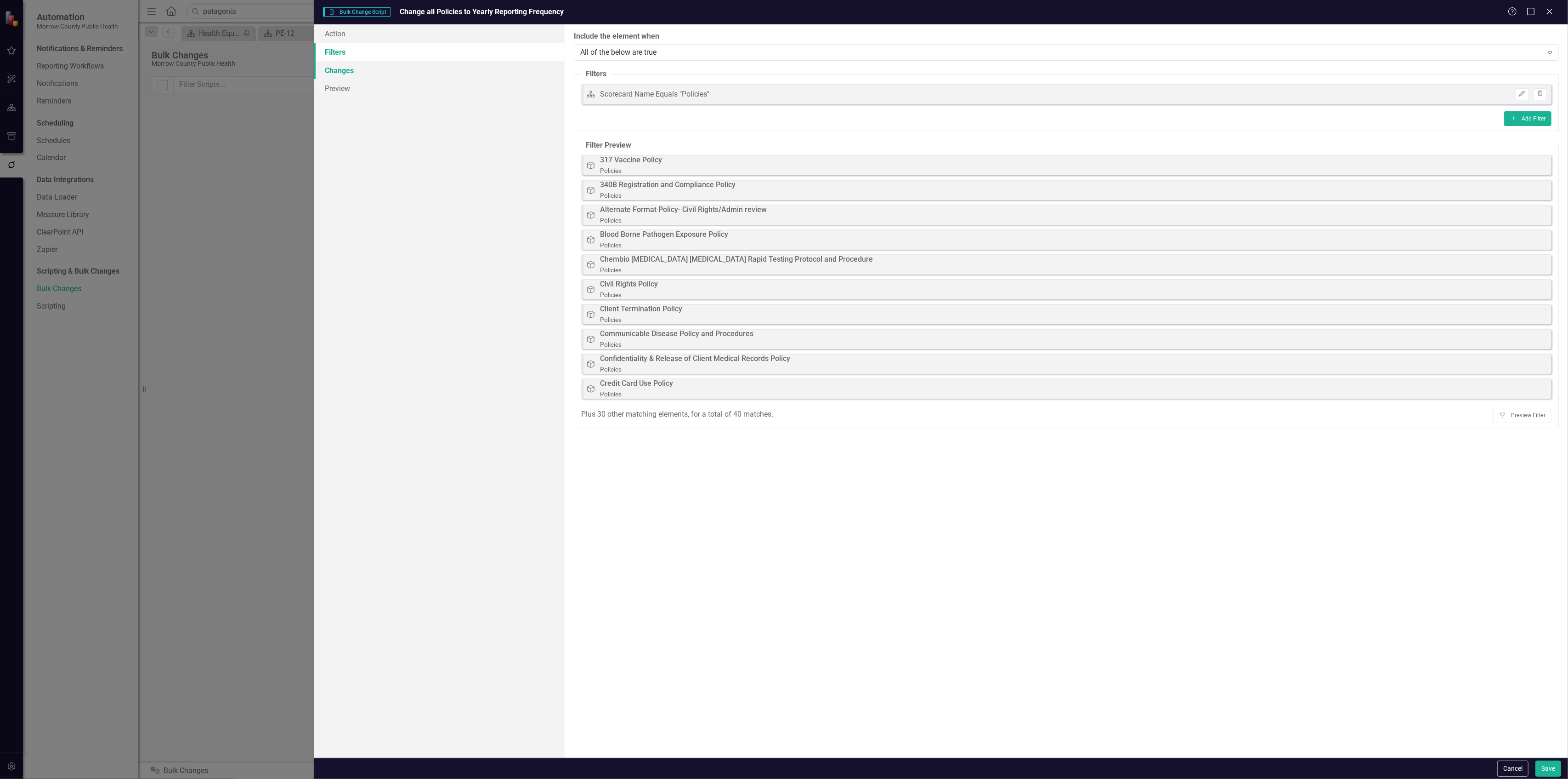
click at [365, 69] on link "Changes" at bounding box center [439, 70] width 251 height 18
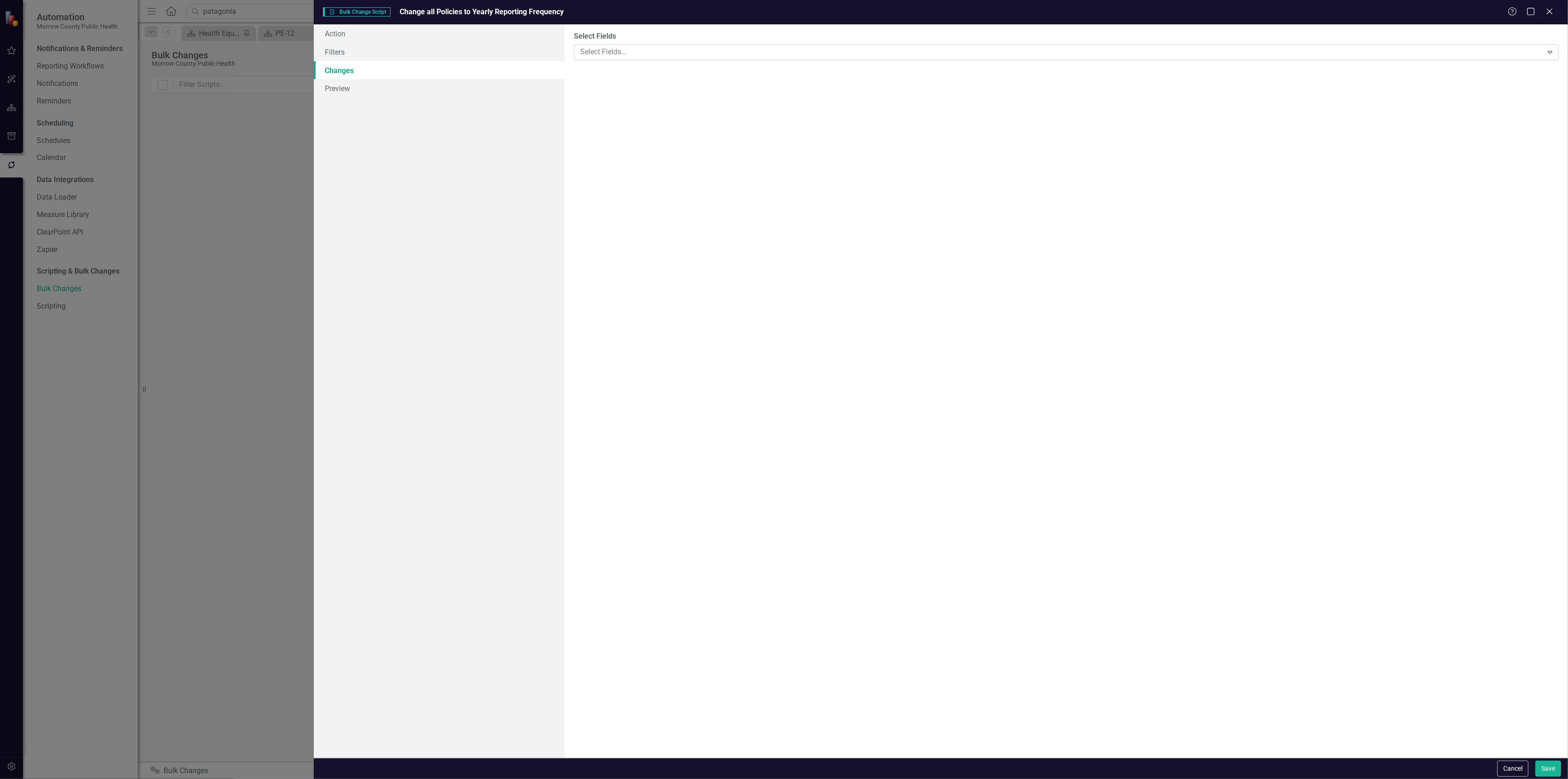
click at [921, 52] on div at bounding box center [1059, 52] width 966 height 12
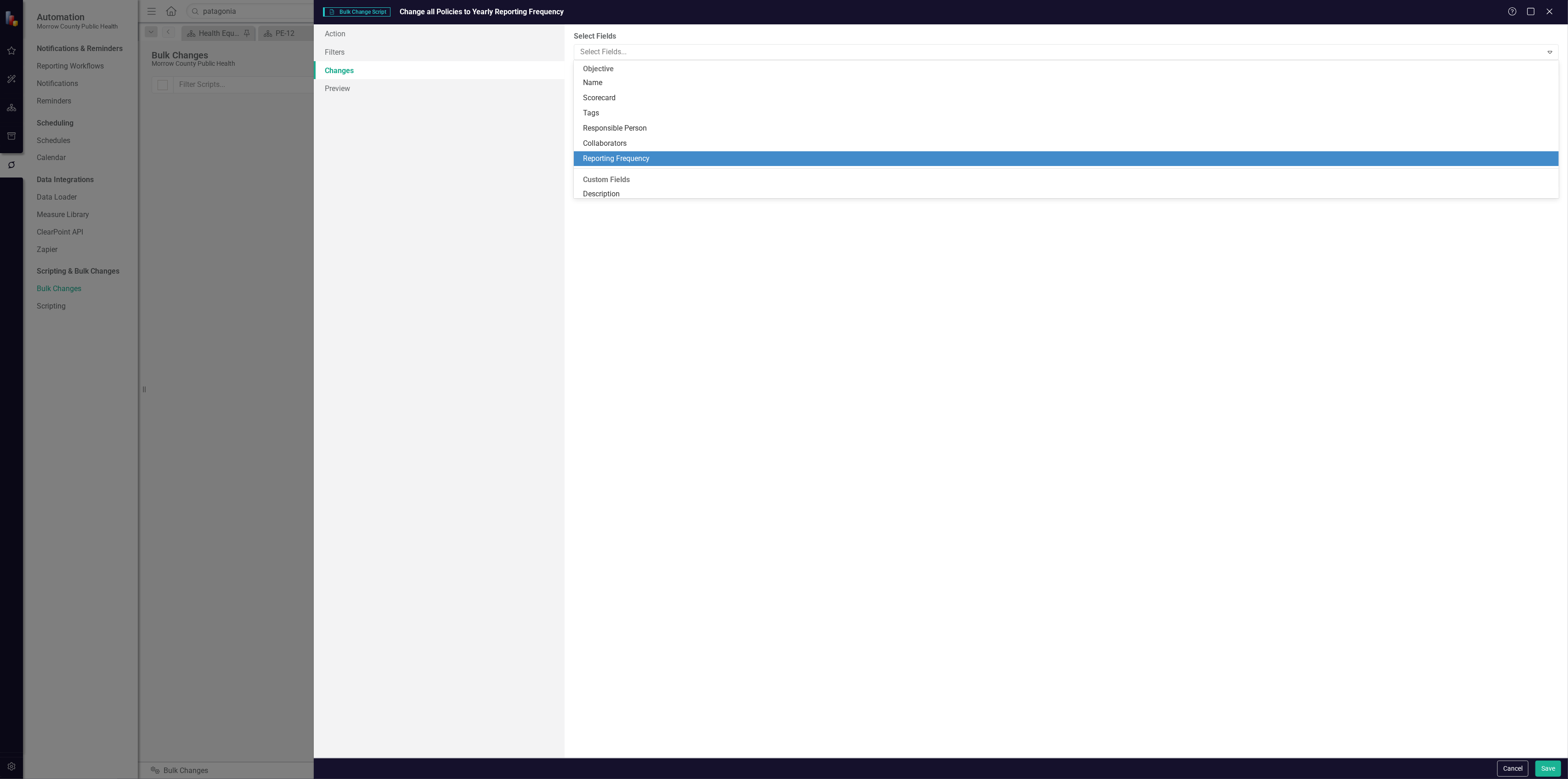
click at [680, 155] on div "Reporting Frequency" at bounding box center [1068, 158] width 971 height 10
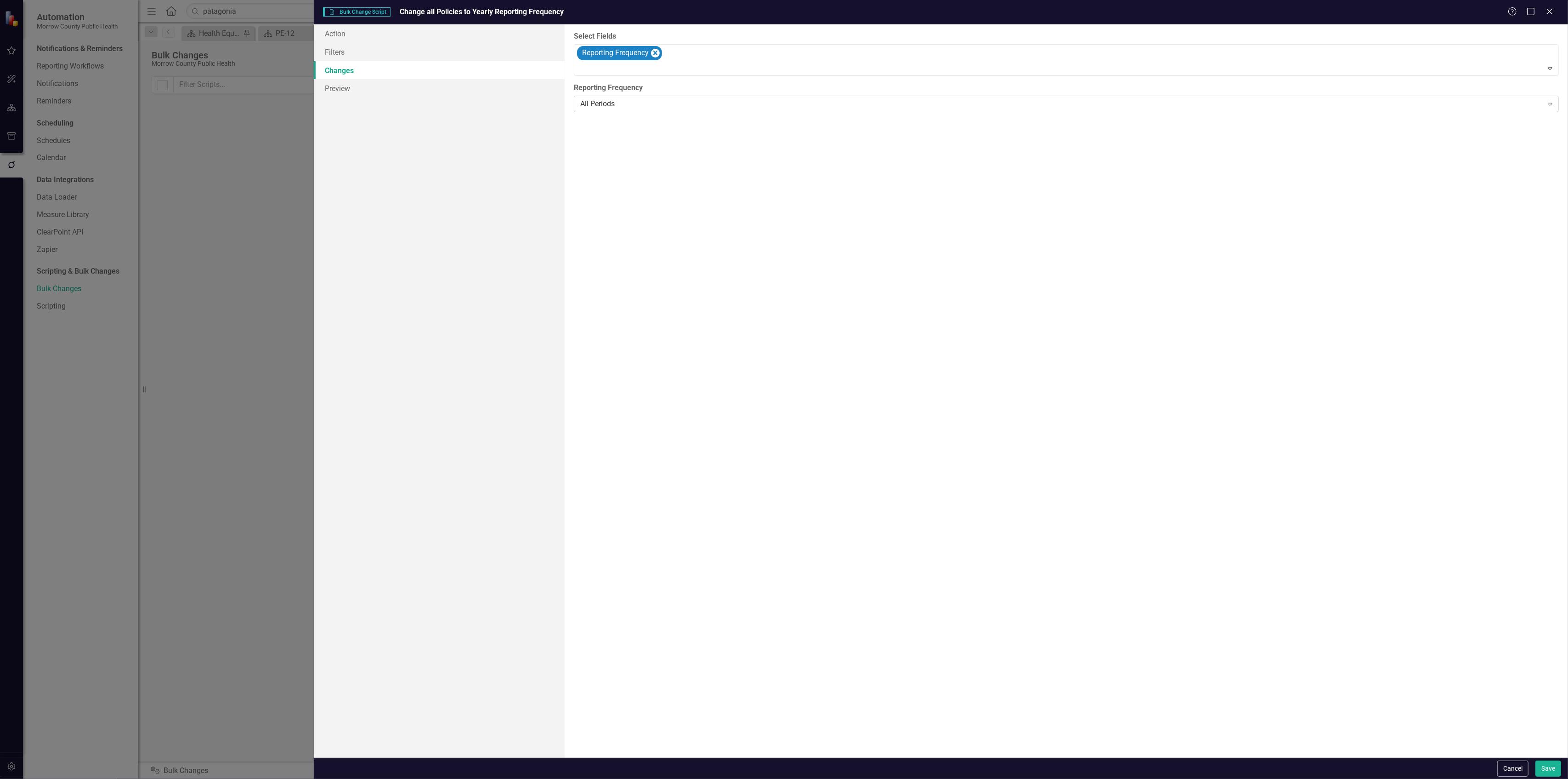
click at [673, 106] on div "All Periods" at bounding box center [1061, 104] width 962 height 10
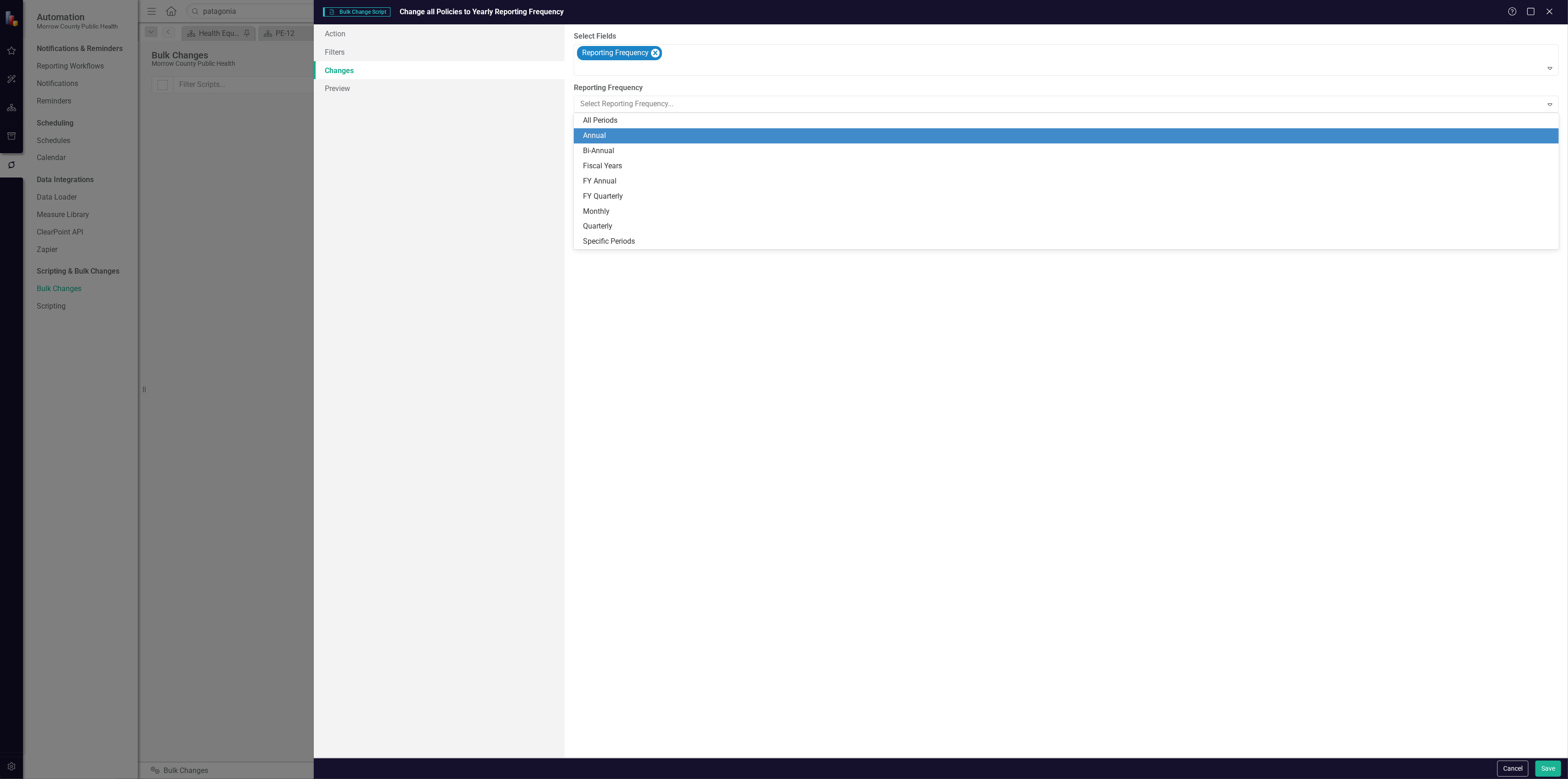
click at [655, 136] on div "Annual" at bounding box center [1068, 135] width 971 height 10
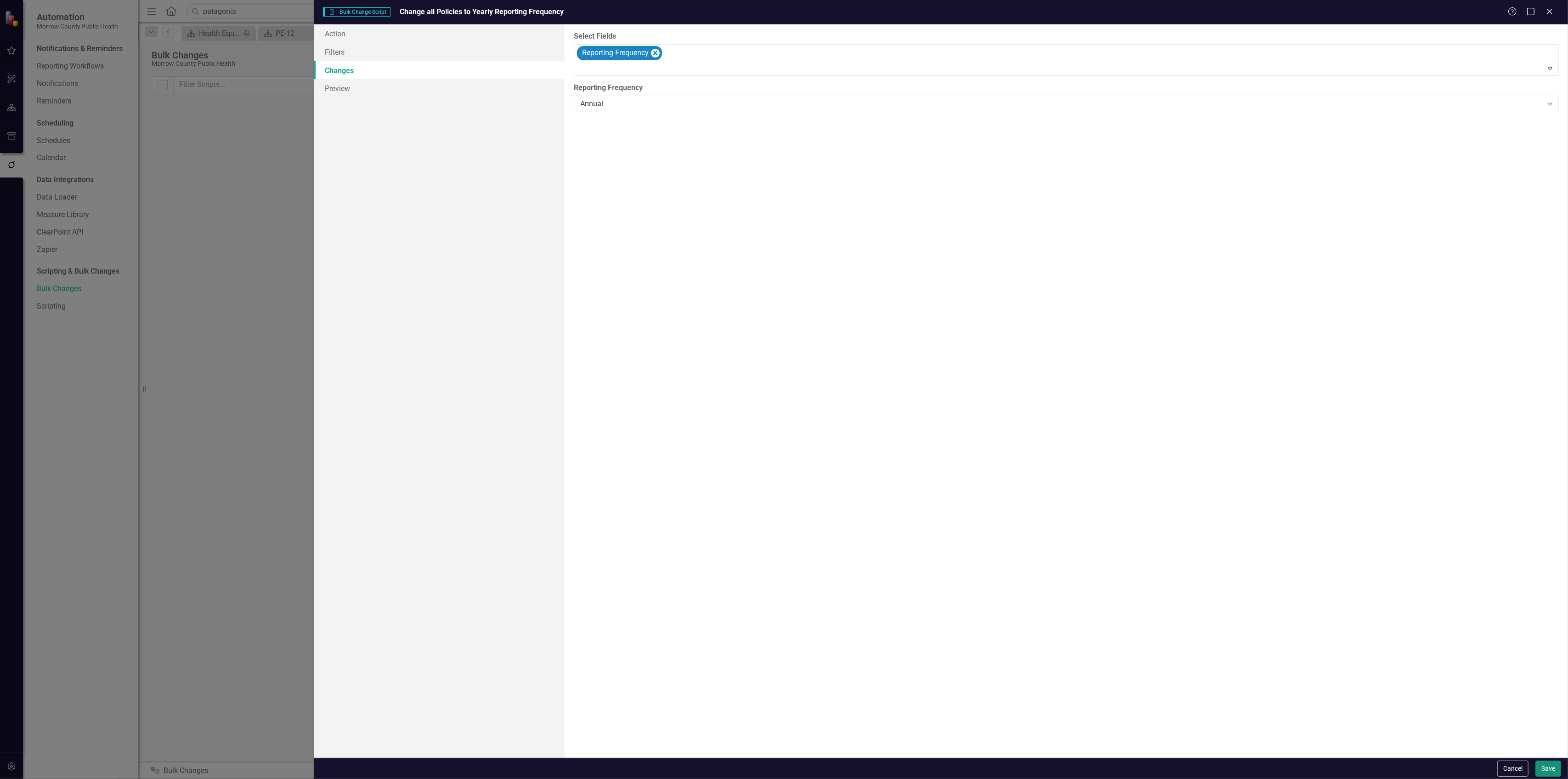
click at [1547, 764] on button "Save" at bounding box center [1548, 768] width 26 height 16
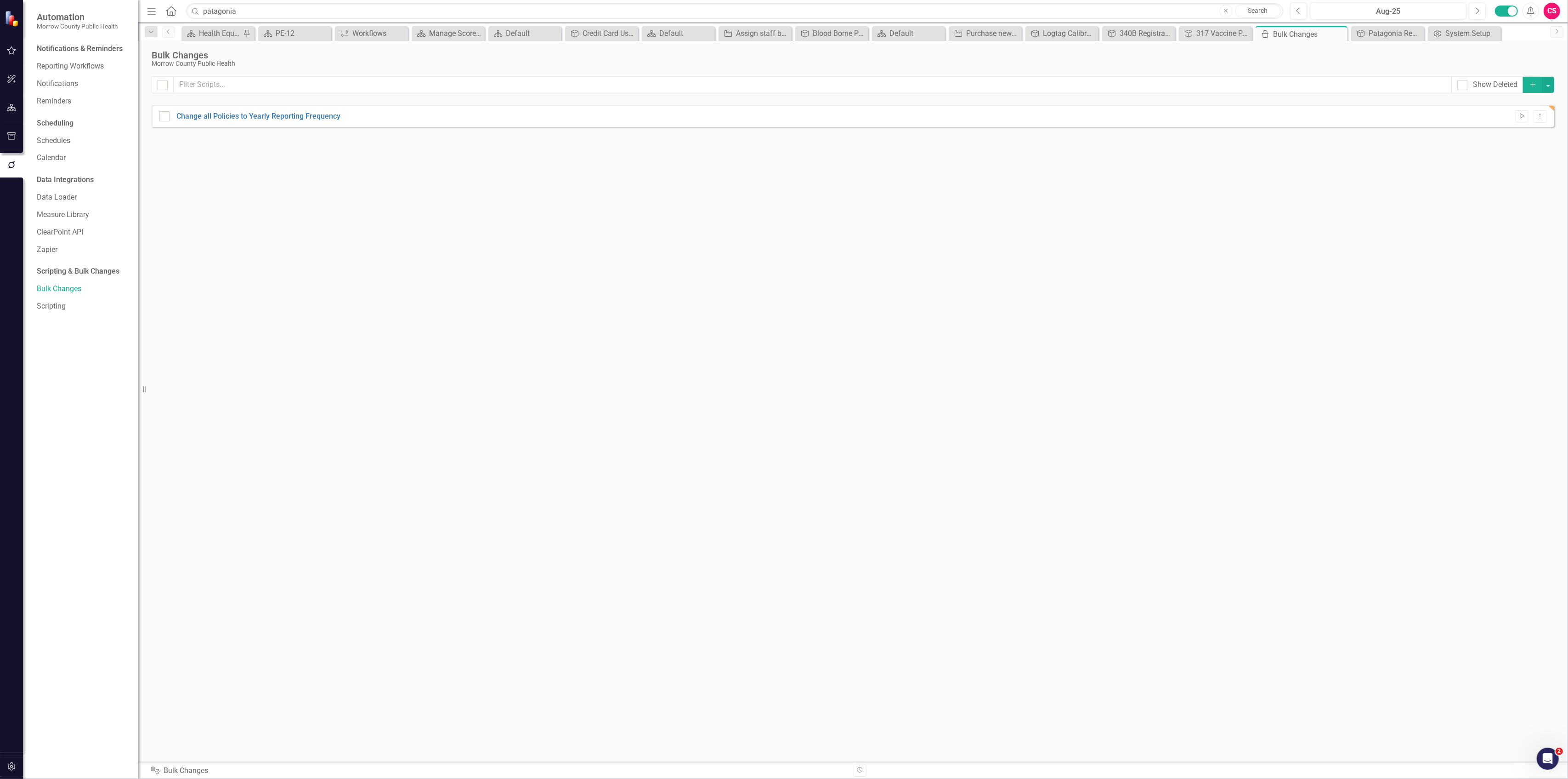
click at [1518, 119] on icon "Run Script" at bounding box center [1521, 116] width 7 height 5
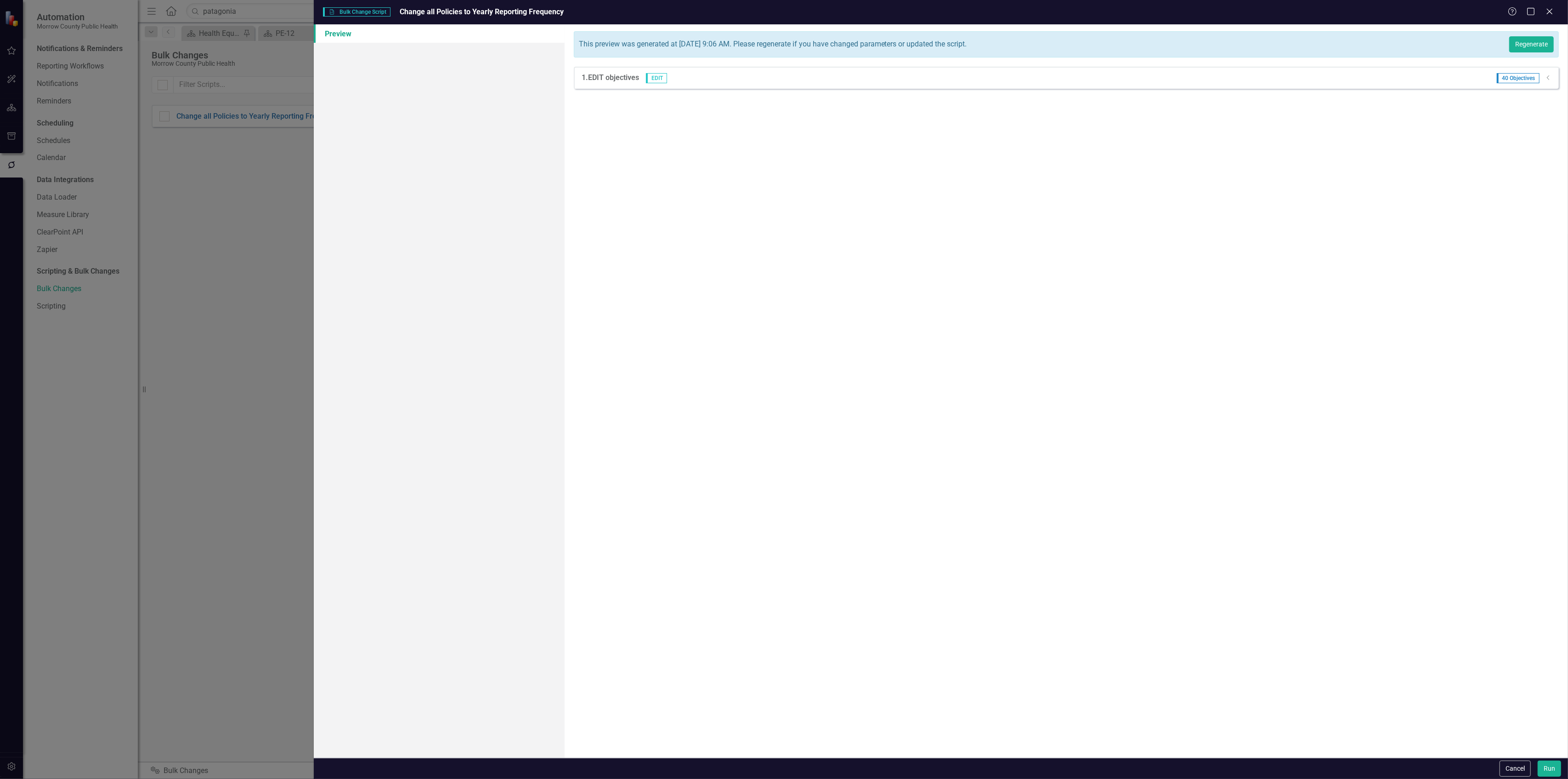
click at [1549, 76] on icon "Dropdown" at bounding box center [1548, 77] width 7 height 5
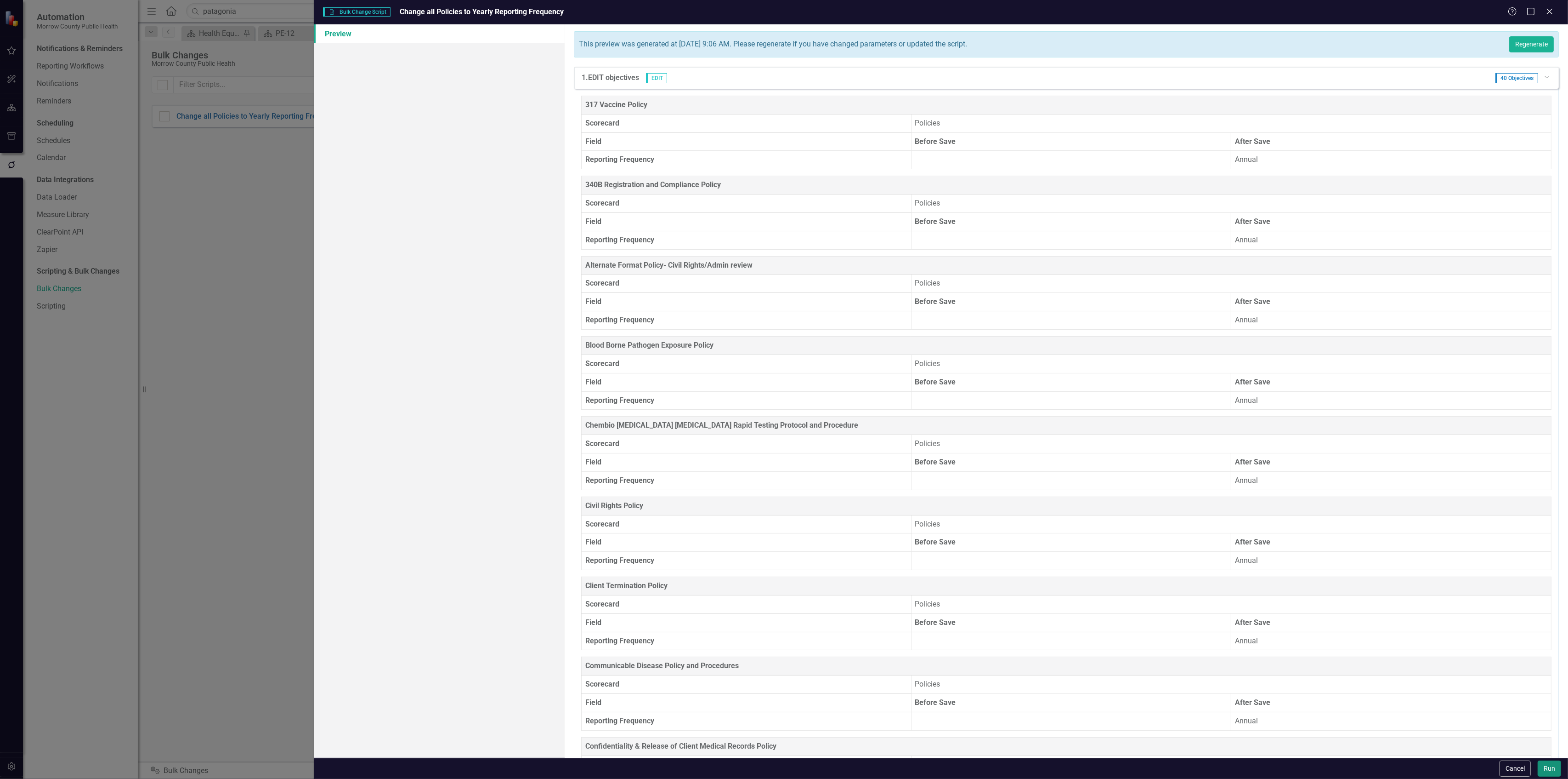
click at [1550, 769] on button "Run" at bounding box center [1549, 768] width 23 height 16
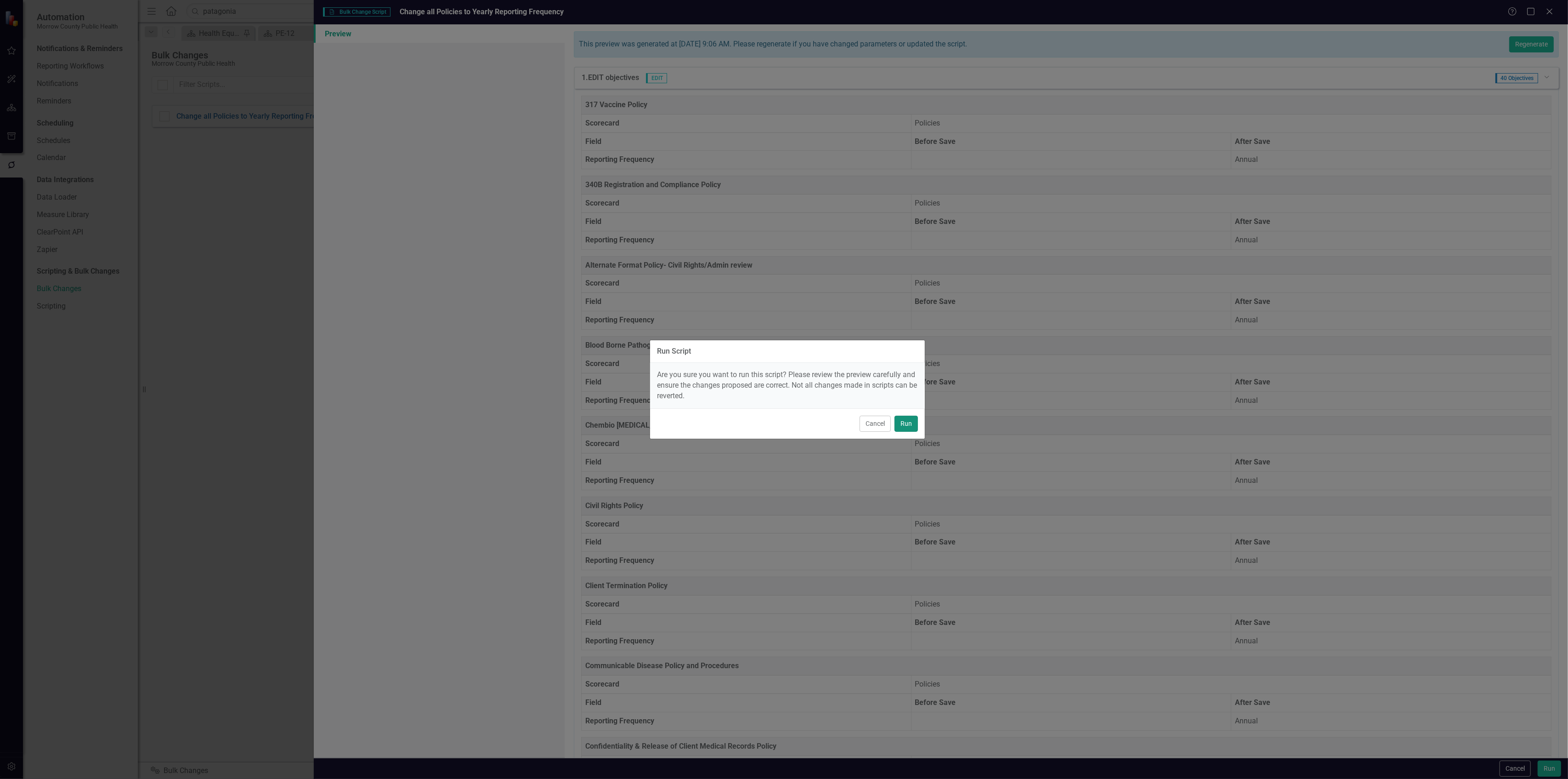
click at [912, 421] on button "Run" at bounding box center [906, 423] width 23 height 16
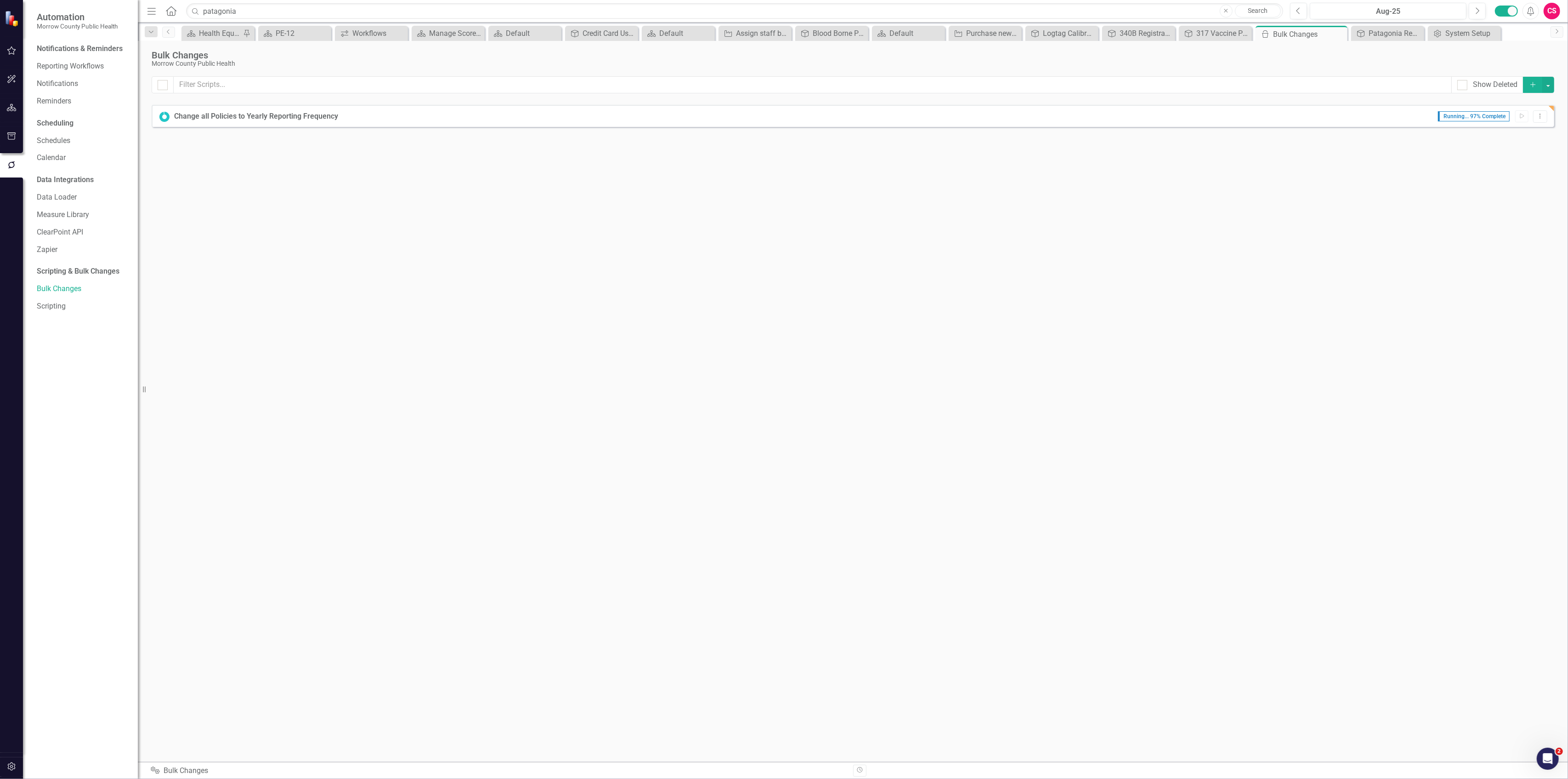
checkbox input "false"
click at [1371, 31] on div "Patagonia Renewal" at bounding box center [1389, 33] width 42 height 12
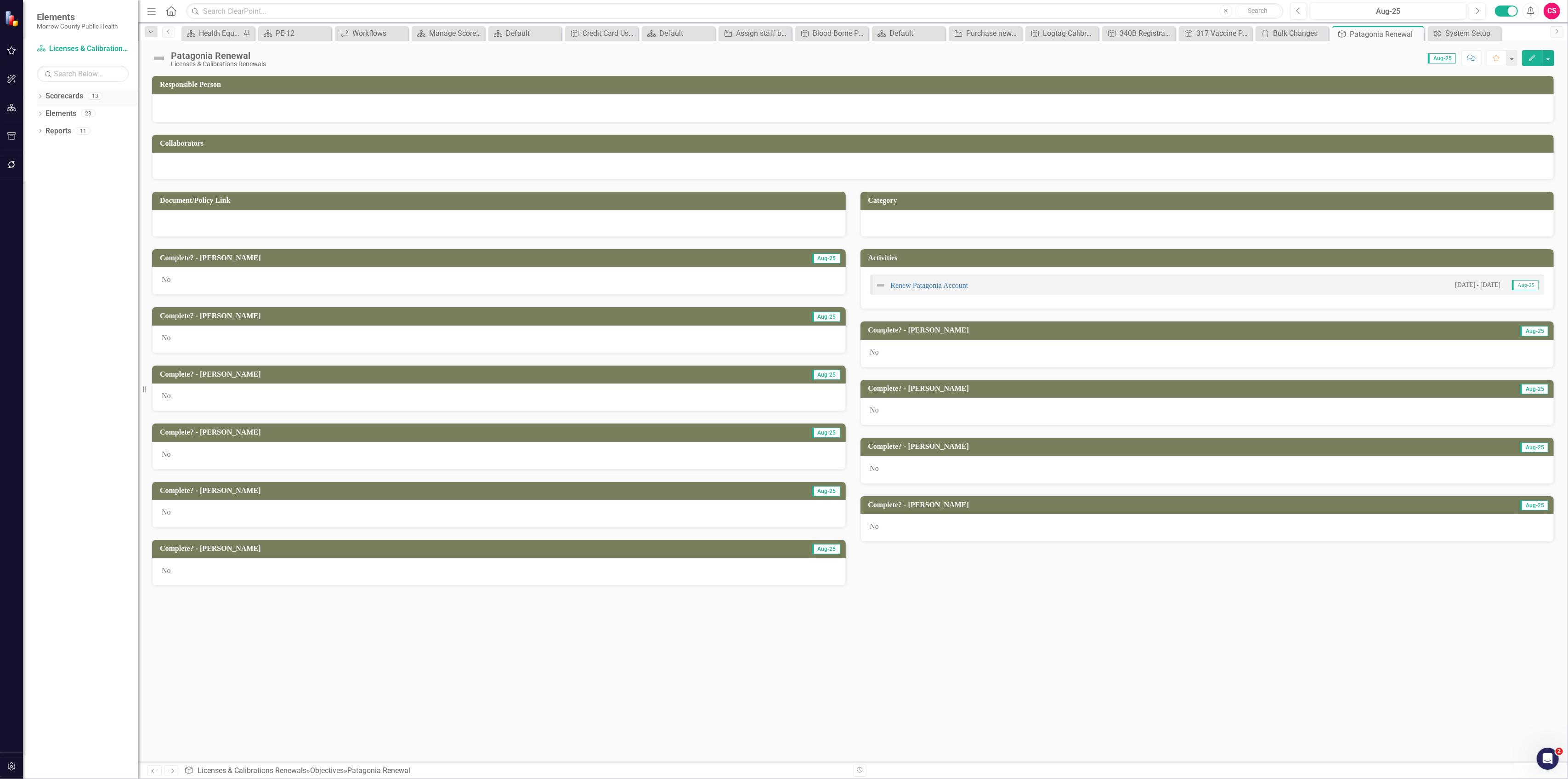
click at [42, 96] on icon "Dropdown" at bounding box center [40, 97] width 7 height 5
click at [56, 287] on link "Policies" at bounding box center [94, 287] width 87 height 10
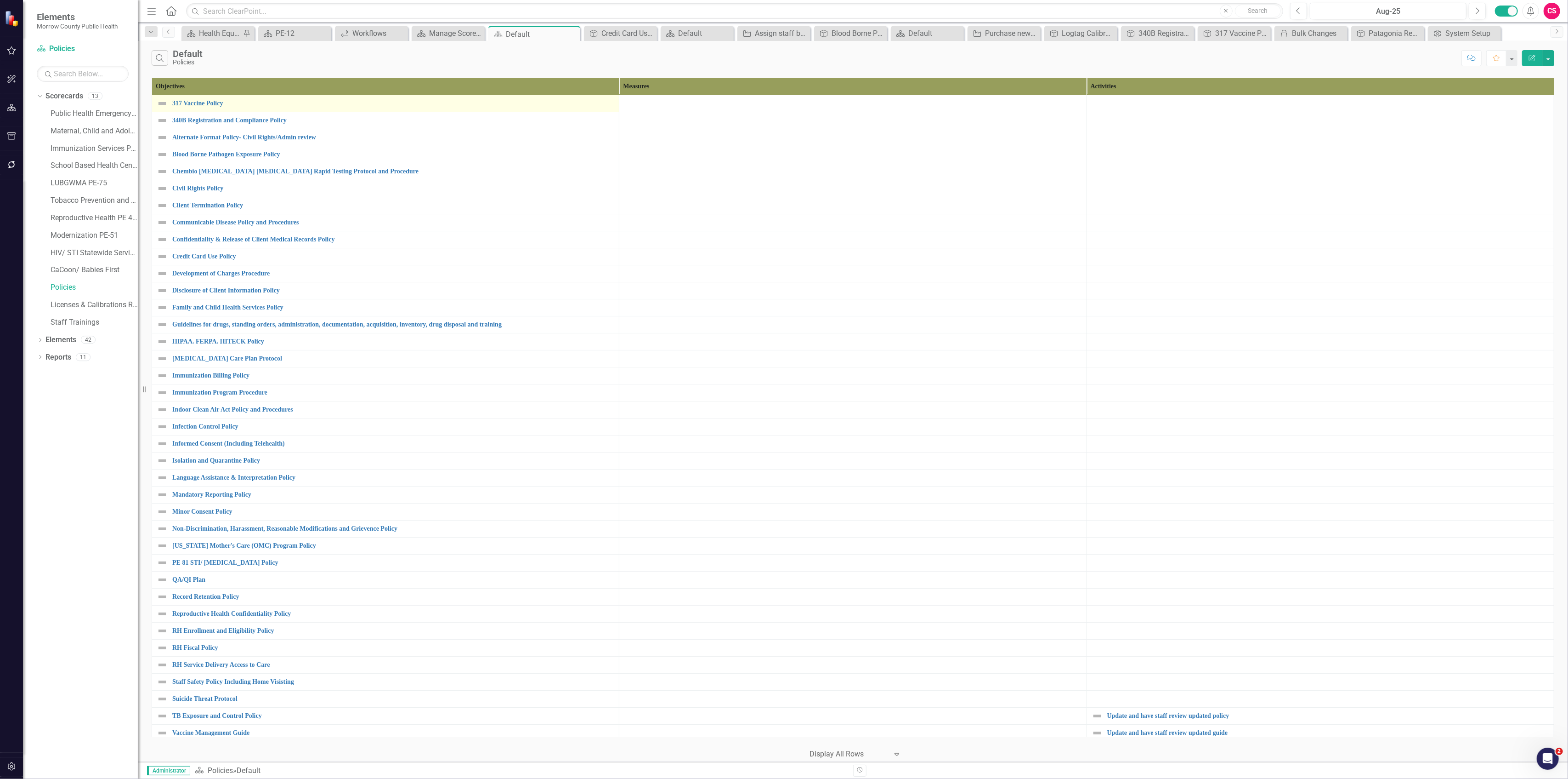
click at [199, 110] on td "317 Vaccine Policy Link Map View Link Map Edit Edit Objective Link Open Element" at bounding box center [386, 104] width 467 height 17
click at [198, 105] on link "317 Vaccine Policy" at bounding box center [393, 103] width 442 height 7
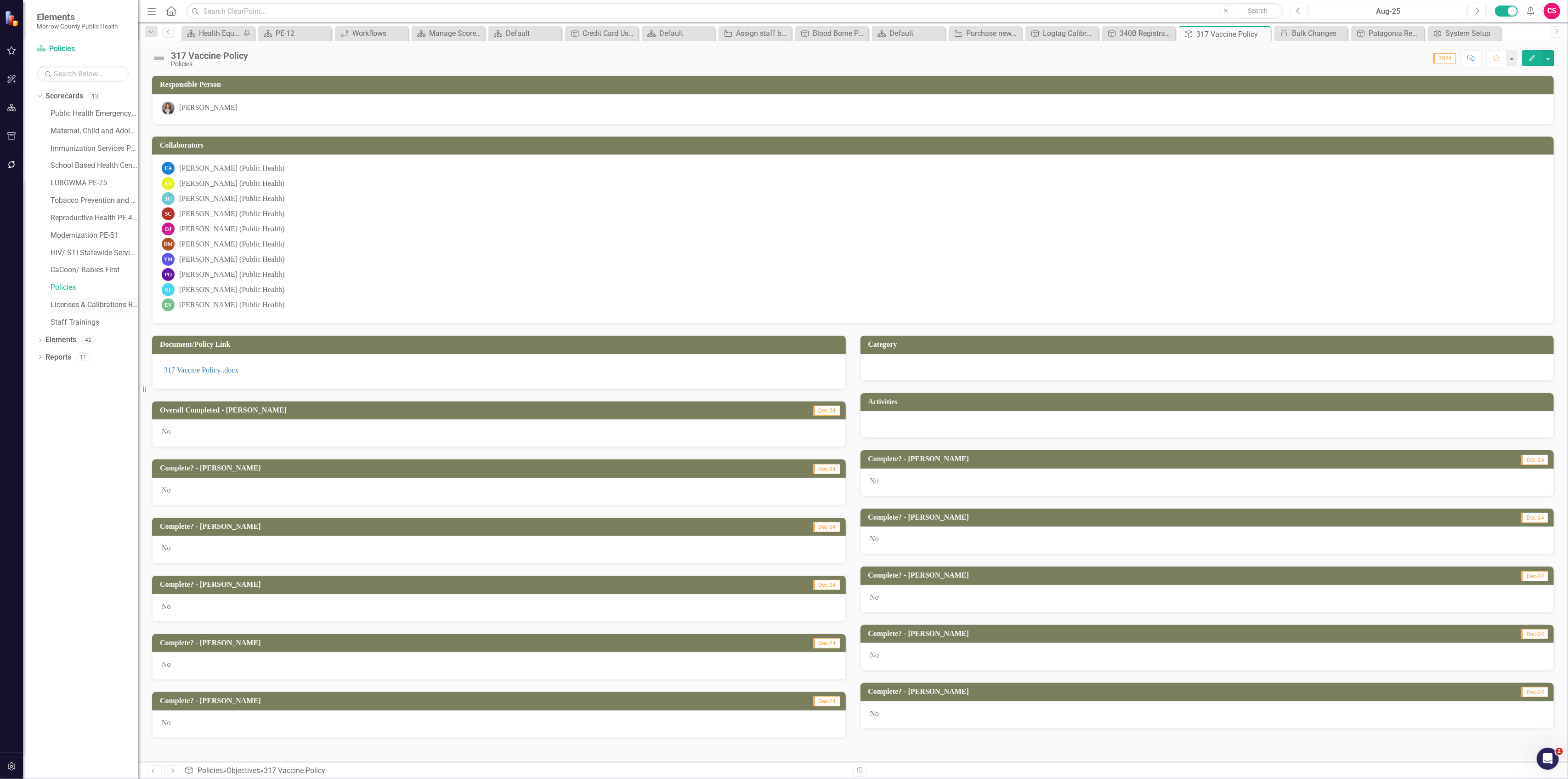
click at [70, 305] on link "Licenses & Calibrations Renewals" at bounding box center [94, 305] width 87 height 10
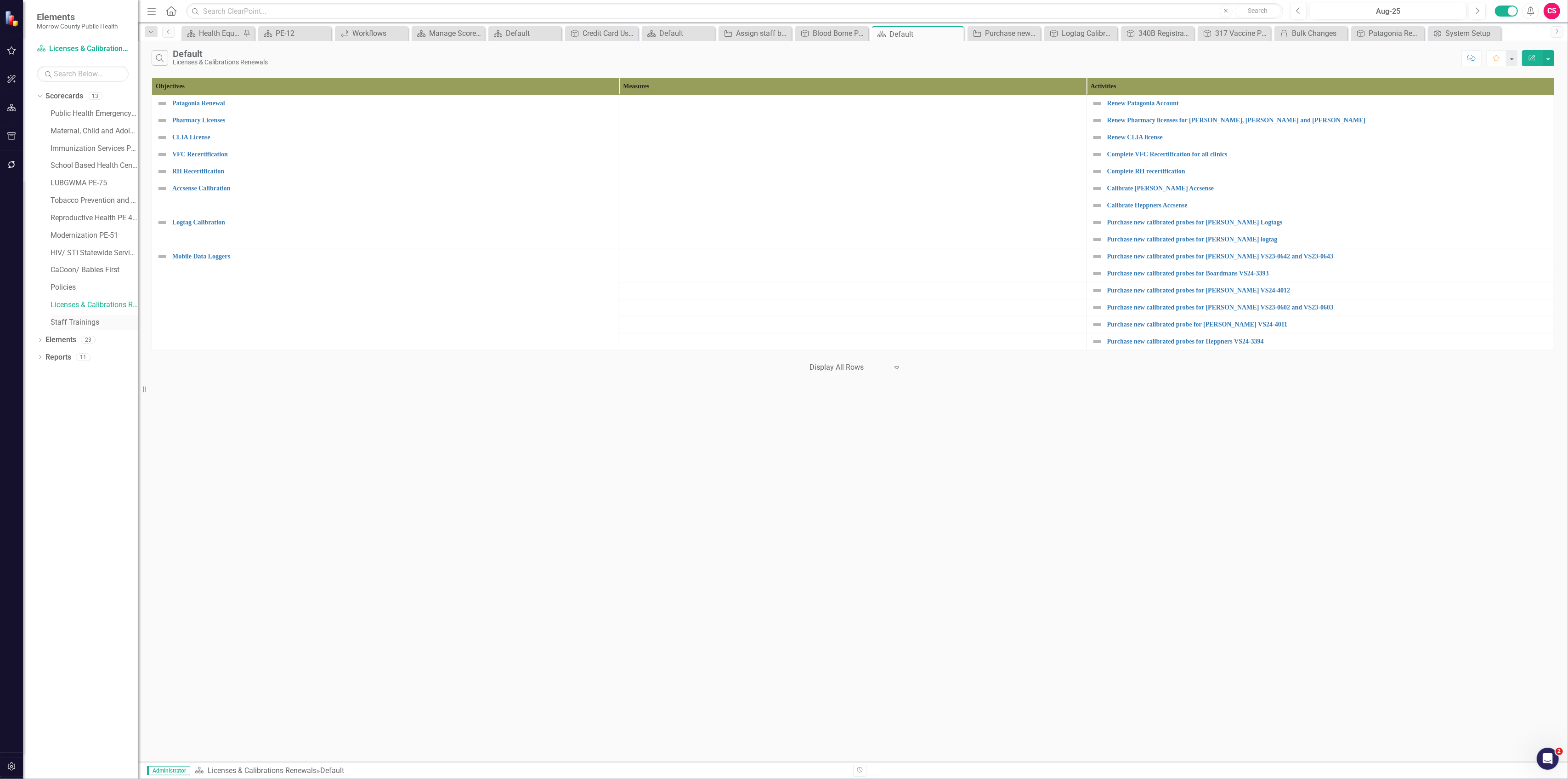
click at [61, 318] on link "Staff Trainings" at bounding box center [94, 322] width 87 height 10
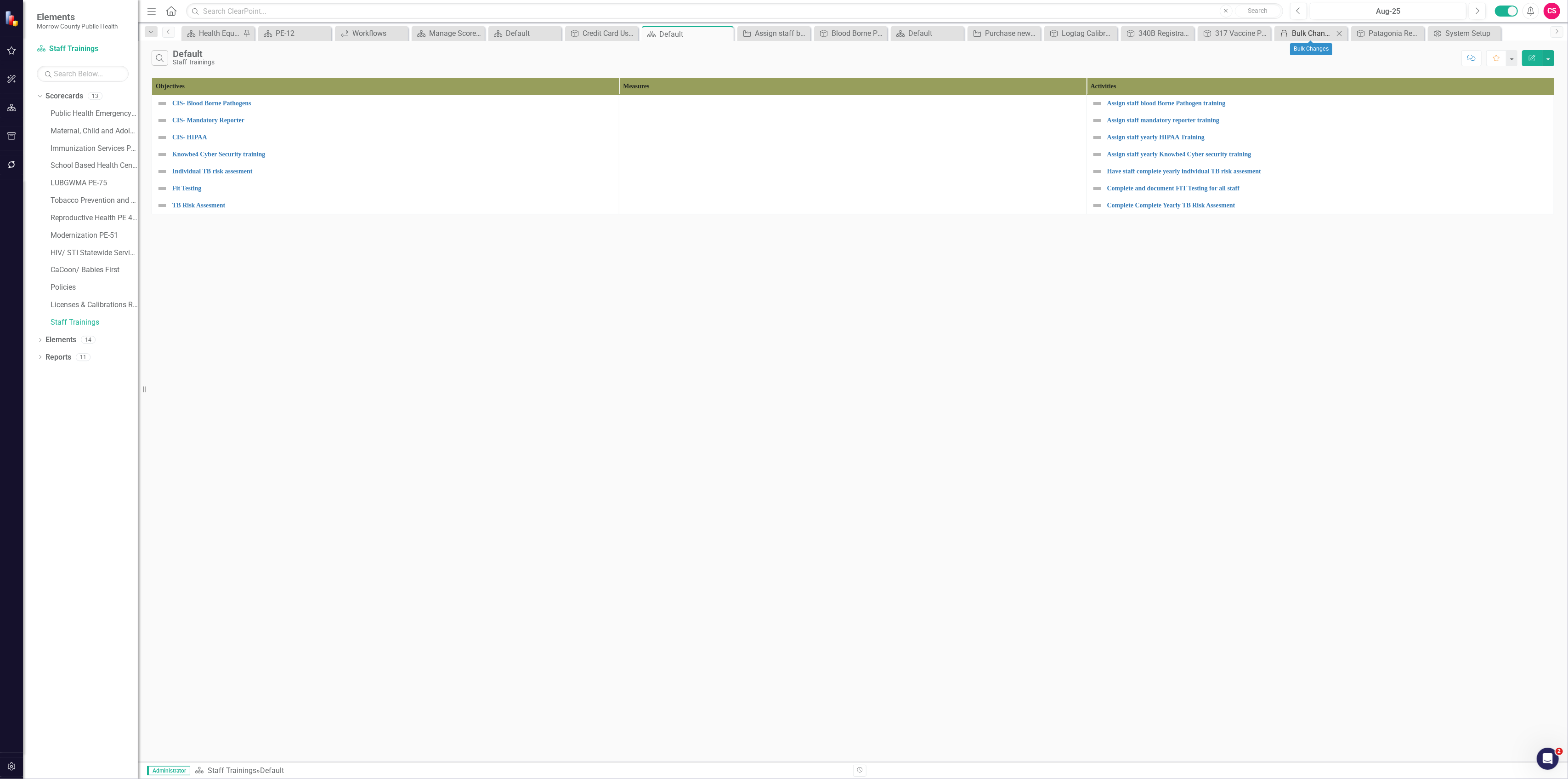
click at [1309, 34] on div "Bulk Changes" at bounding box center [1312, 33] width 42 height 12
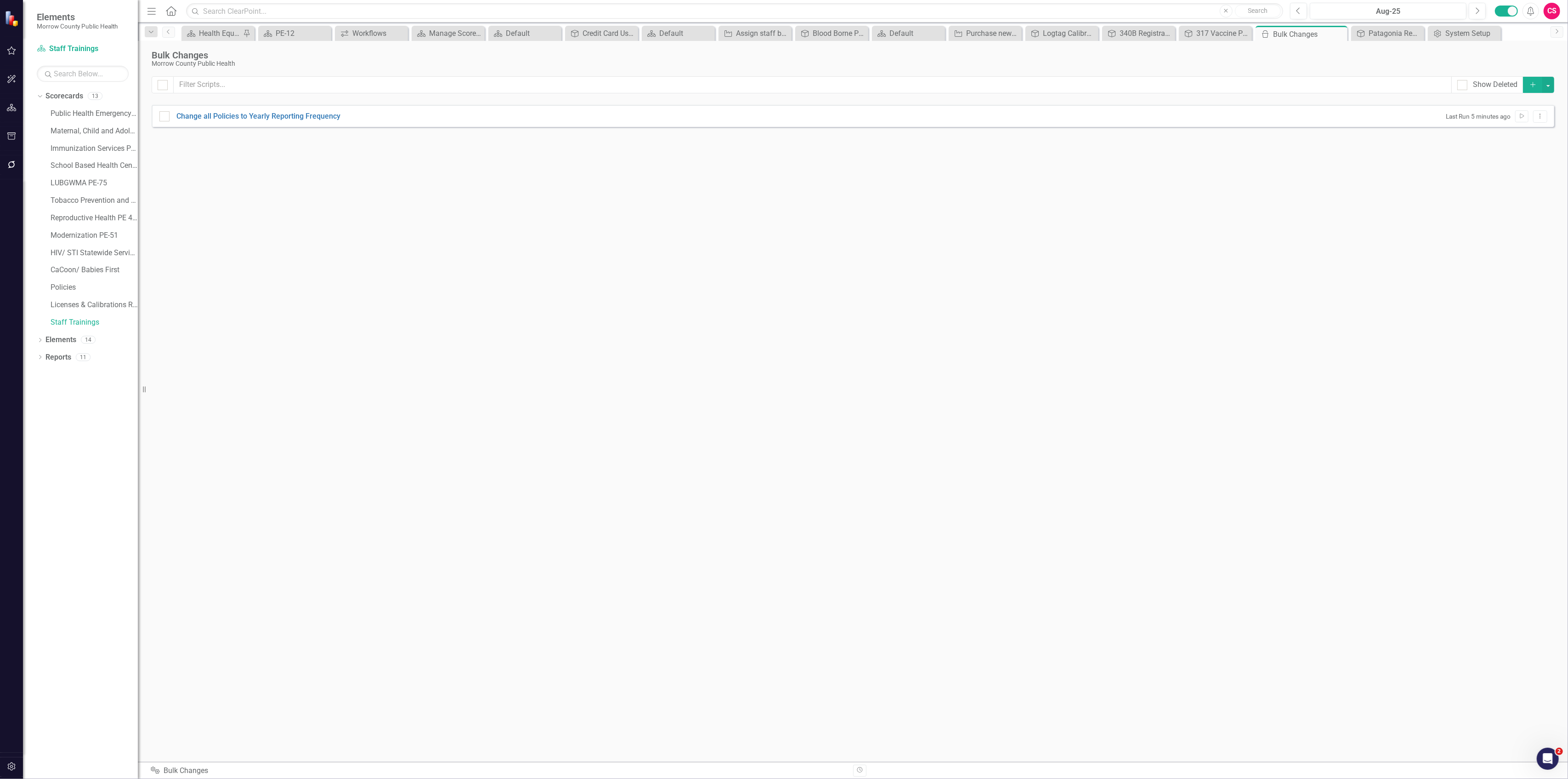
checkbox input "false"
click at [1527, 83] on button "Add" at bounding box center [1533, 85] width 20 height 16
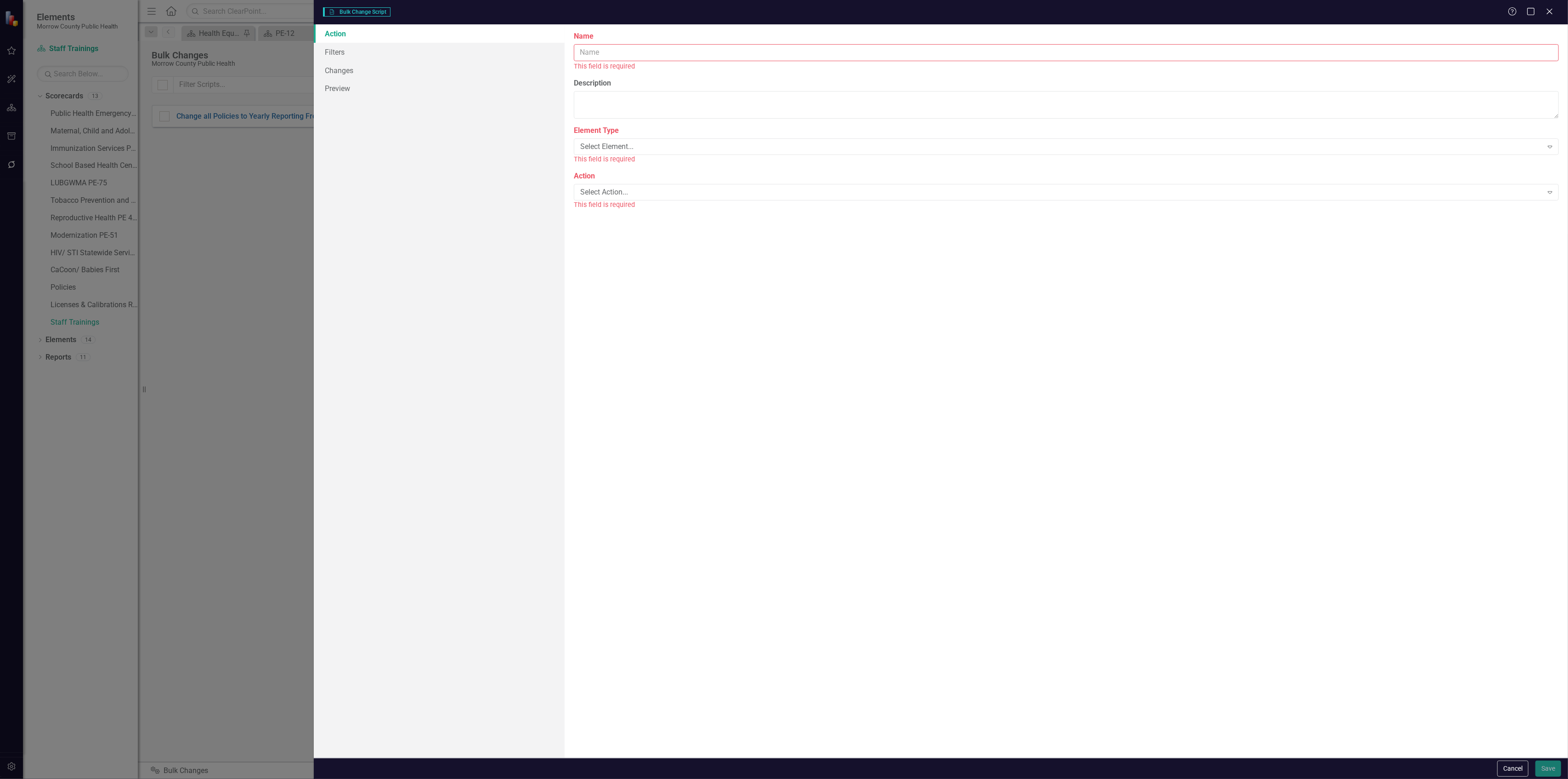
click at [619, 55] on input "Name" at bounding box center [1066, 52] width 985 height 17
type input "Change objectives in staff trainings to annual"
click at [607, 127] on div "Element Type Select Element... Expand This field is required" at bounding box center [1066, 134] width 985 height 38
click at [606, 131] on div "Select Element..." at bounding box center [1061, 136] width 962 height 10
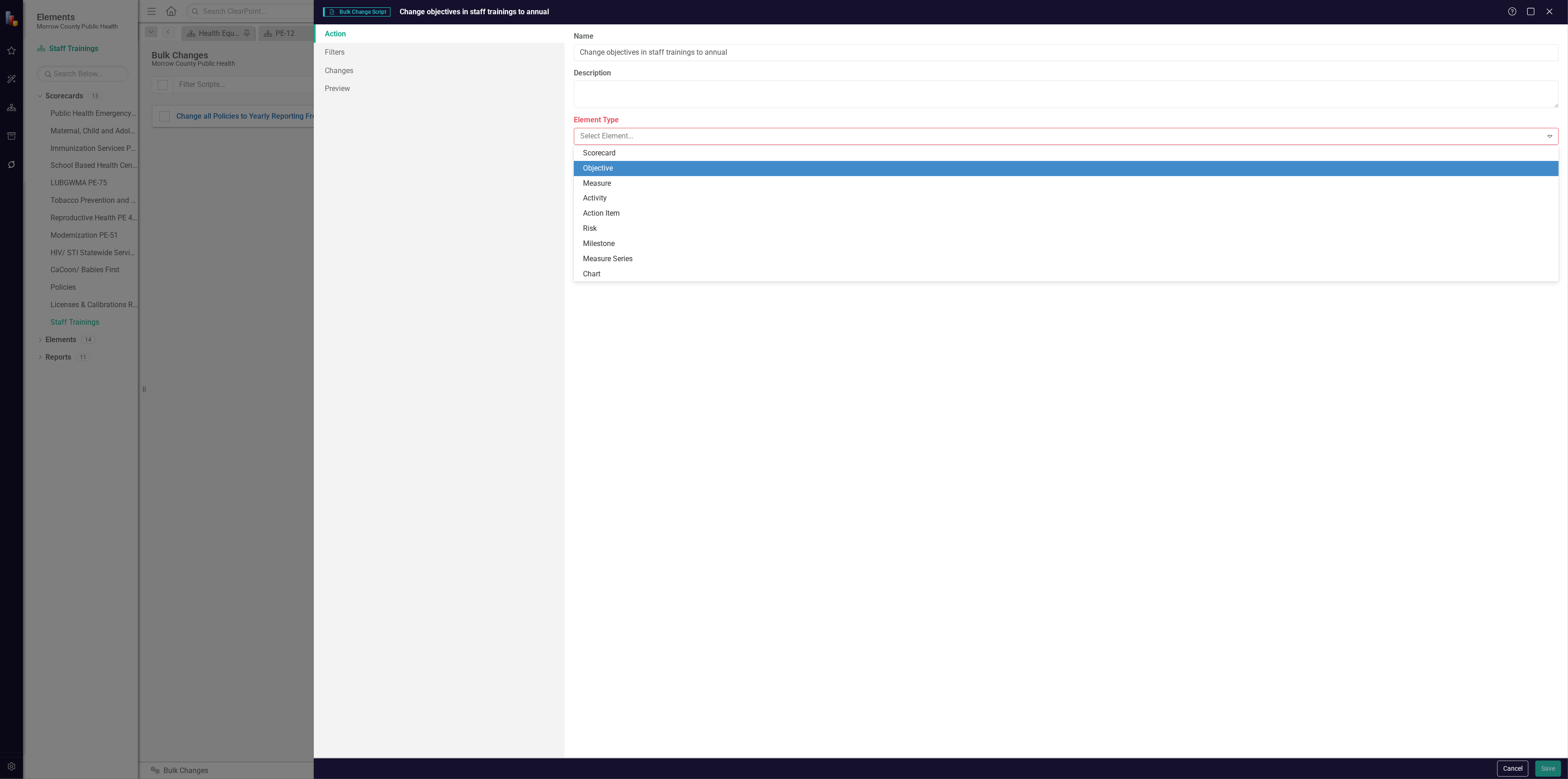
click at [606, 166] on div "Objective" at bounding box center [1068, 168] width 971 height 10
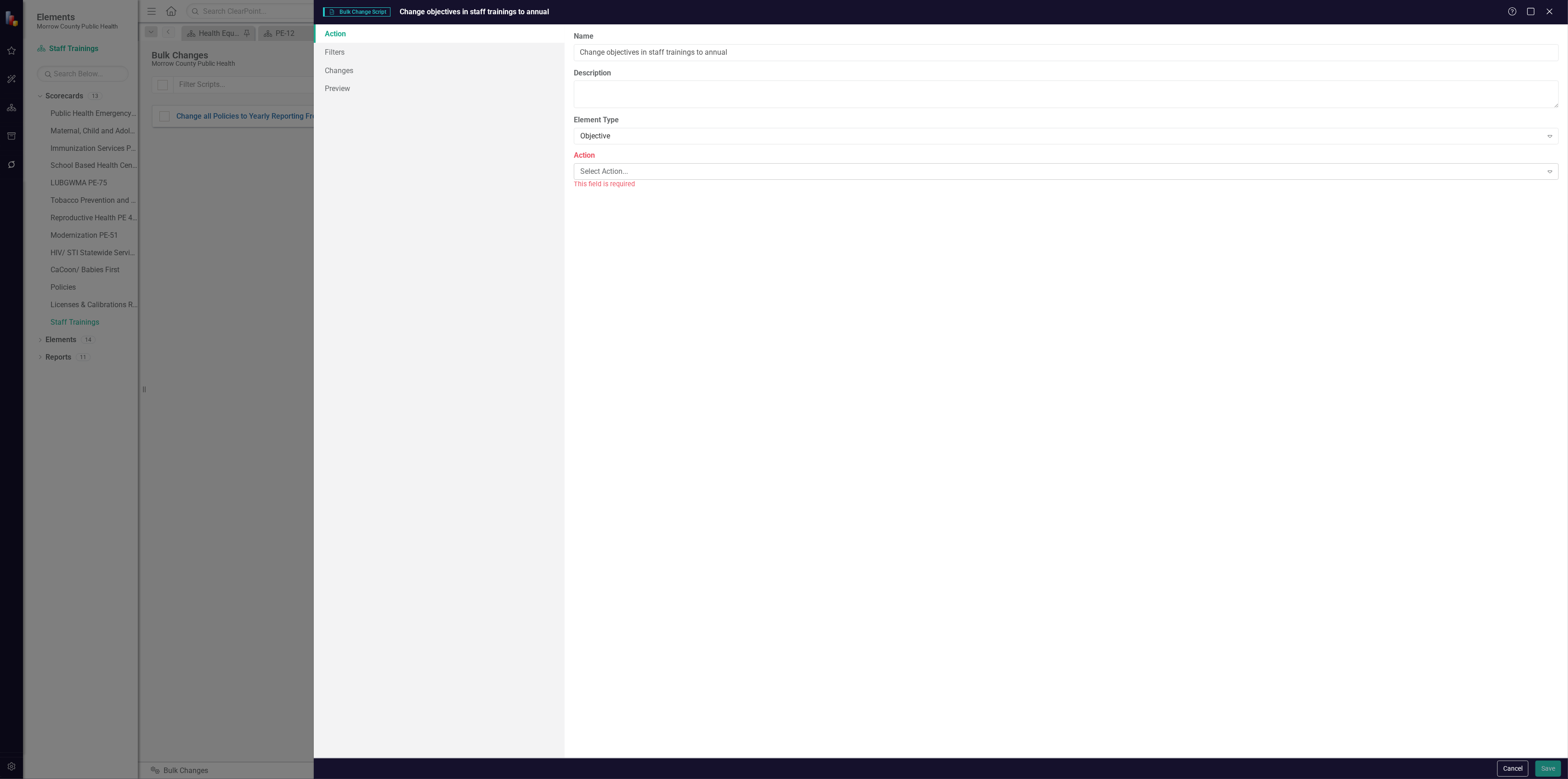
click at [618, 169] on div "Select Action..." at bounding box center [1061, 171] width 962 height 10
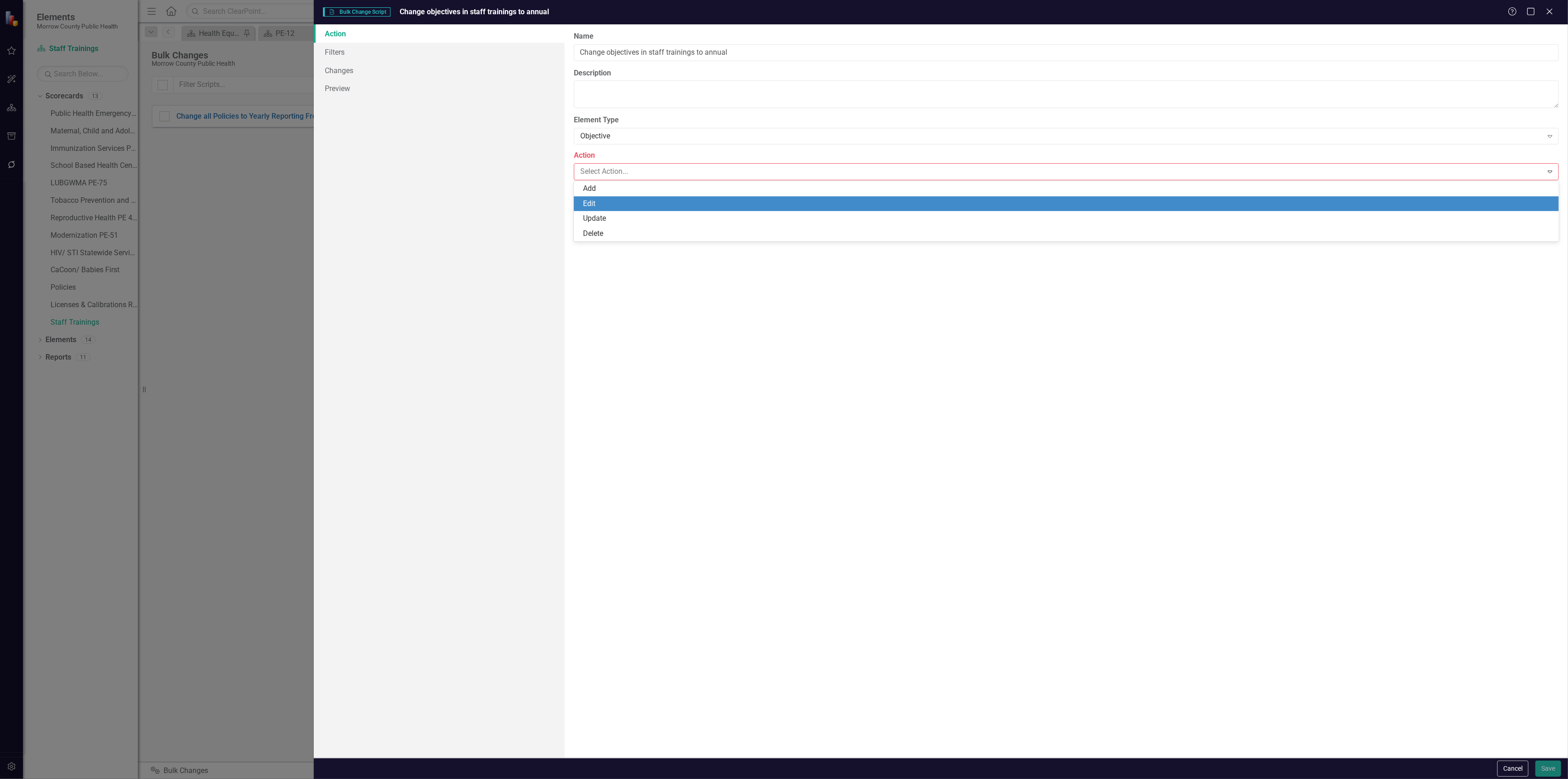
click at [608, 200] on div "Edit" at bounding box center [1068, 203] width 971 height 10
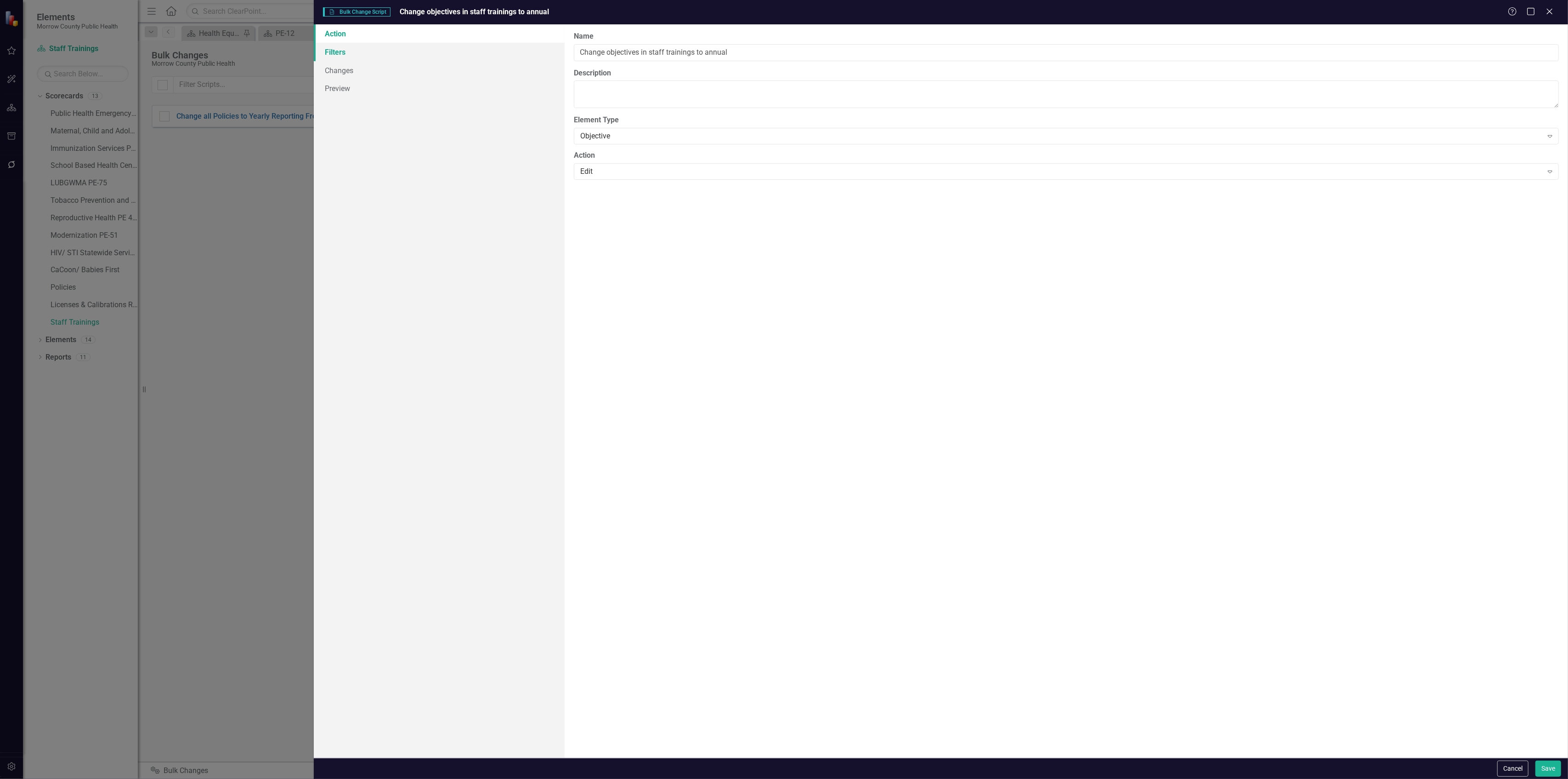
click at [372, 54] on link "Filters" at bounding box center [439, 52] width 251 height 18
click at [655, 78] on fieldset "Filters Add Add Filter" at bounding box center [1066, 90] width 985 height 42
click at [1509, 102] on button "Add Add Filter" at bounding box center [1528, 98] width 47 height 15
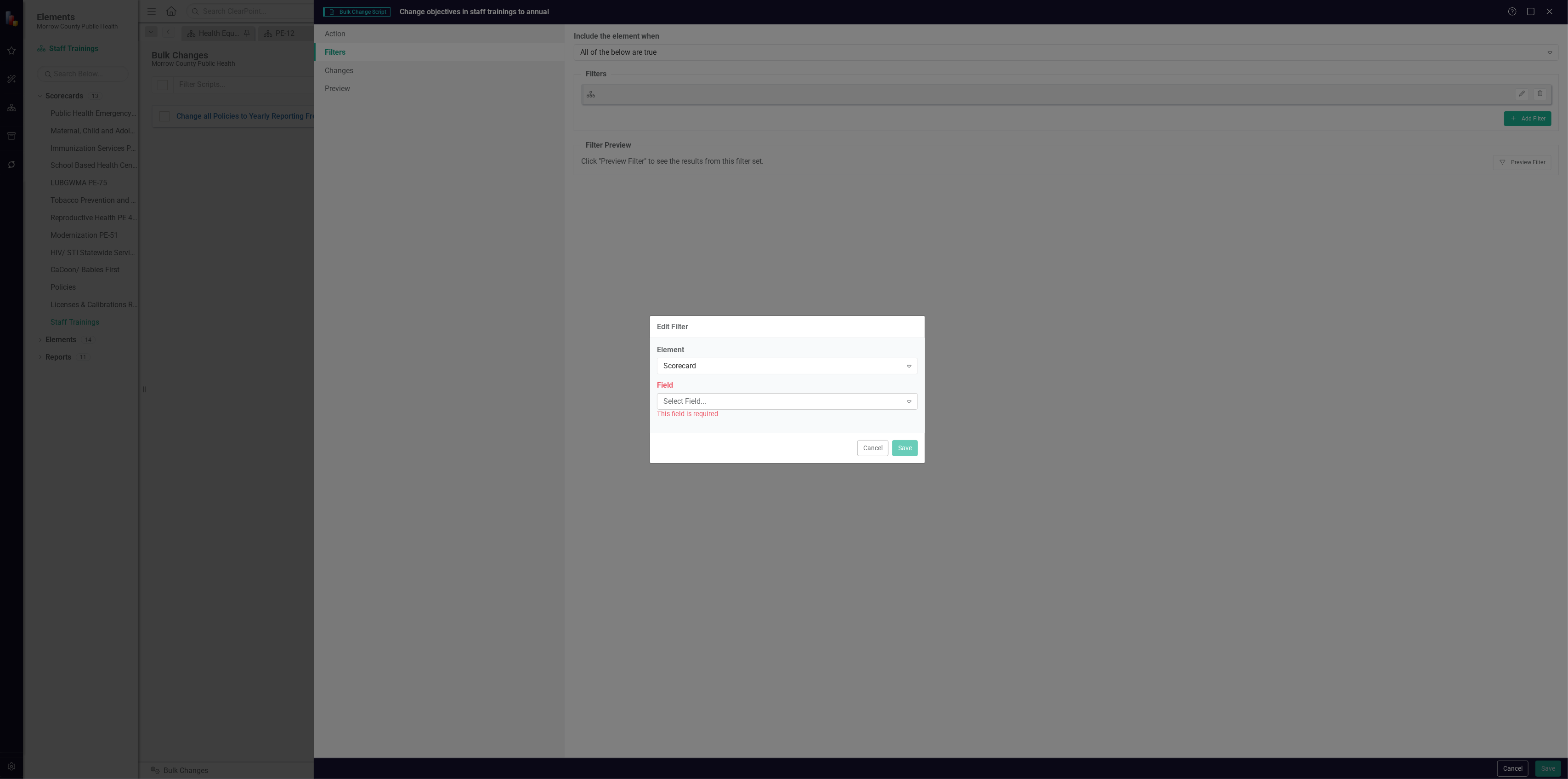
click at [716, 395] on div "Select Field... Expand" at bounding box center [787, 401] width 261 height 16
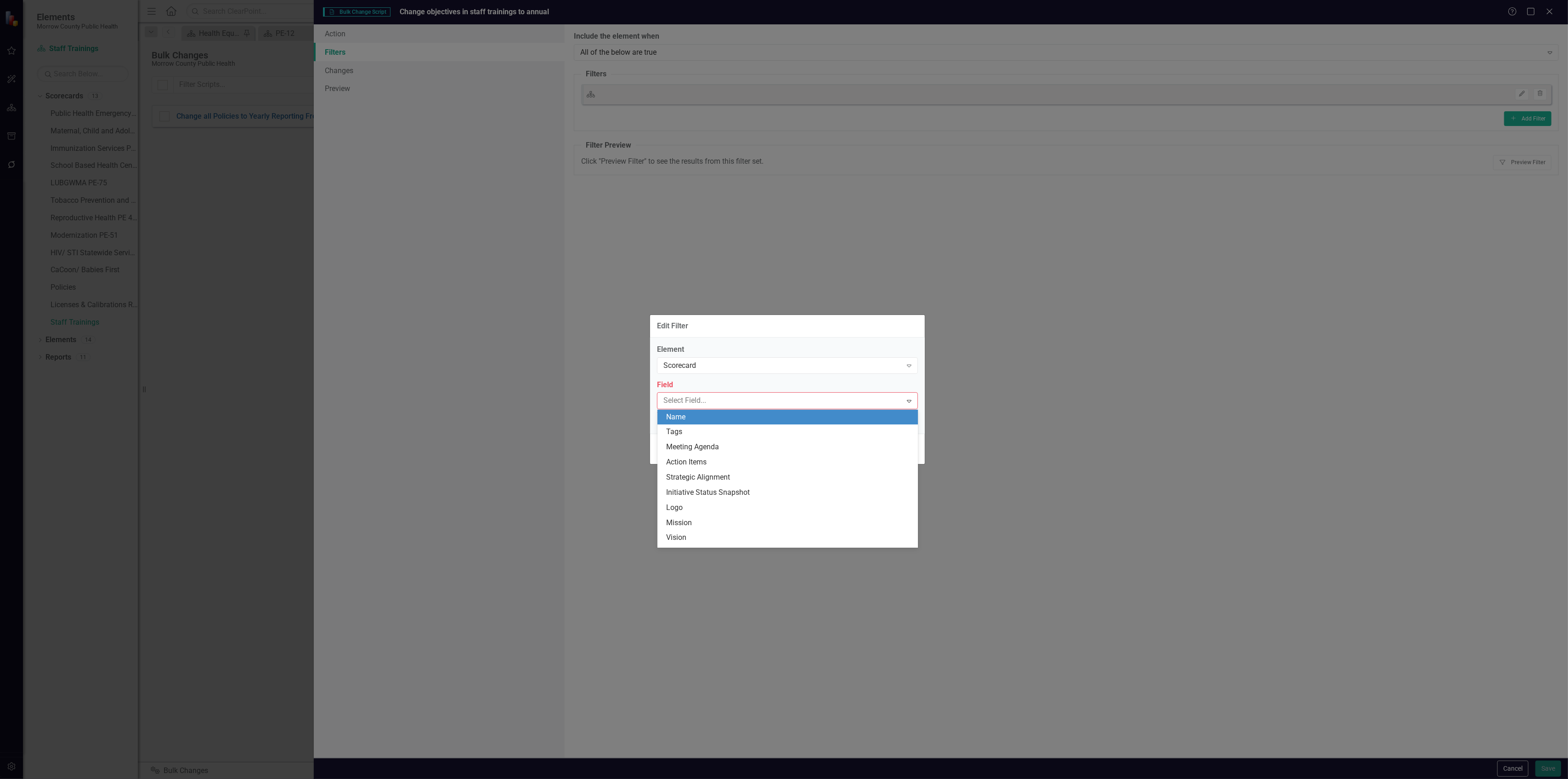
click at [709, 414] on div "Name" at bounding box center [789, 417] width 246 height 10
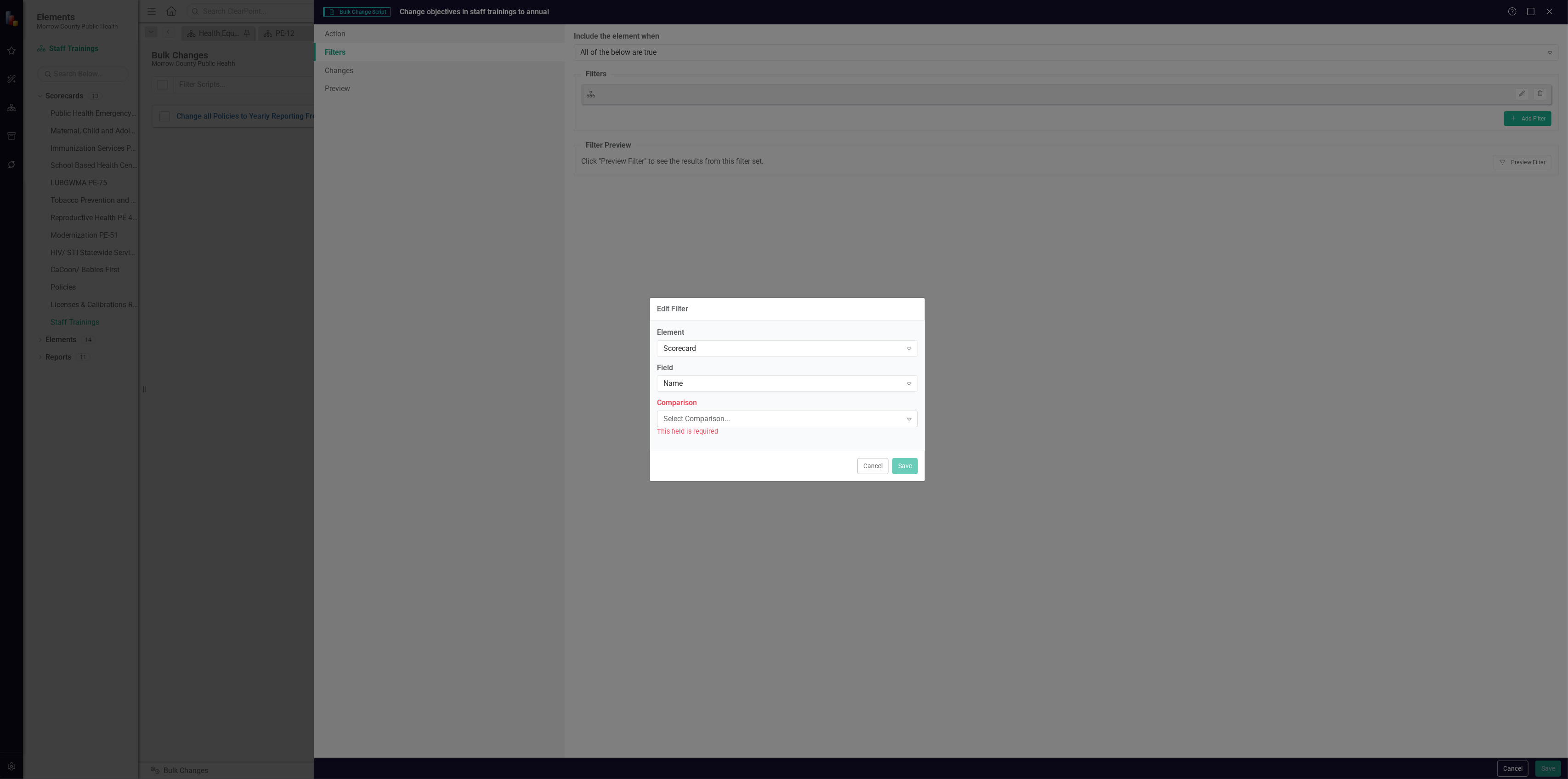
click at [709, 414] on div "Select Comparison..." at bounding box center [783, 418] width 239 height 10
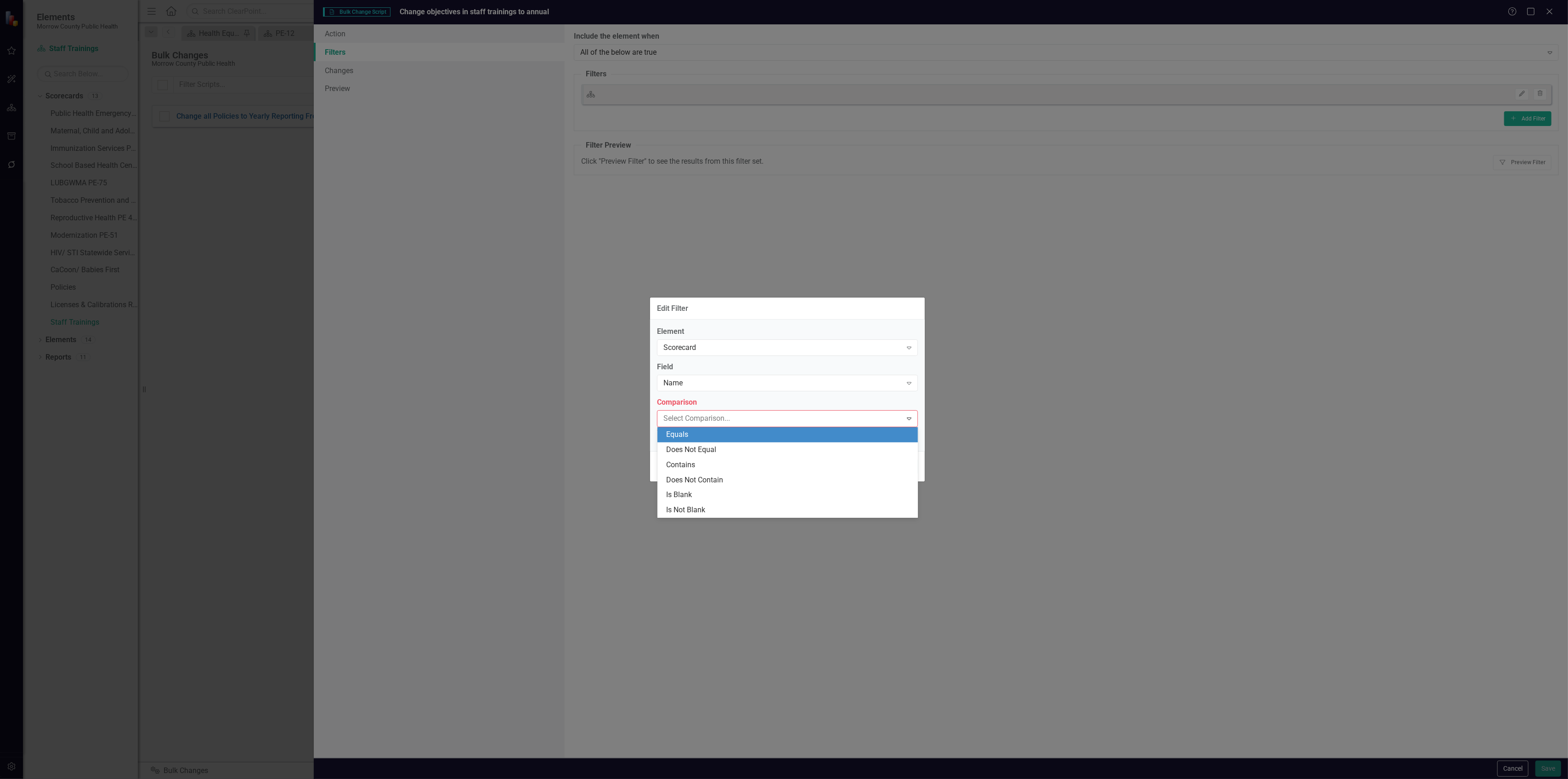
click at [698, 435] on div "Equals" at bounding box center [789, 434] width 246 height 10
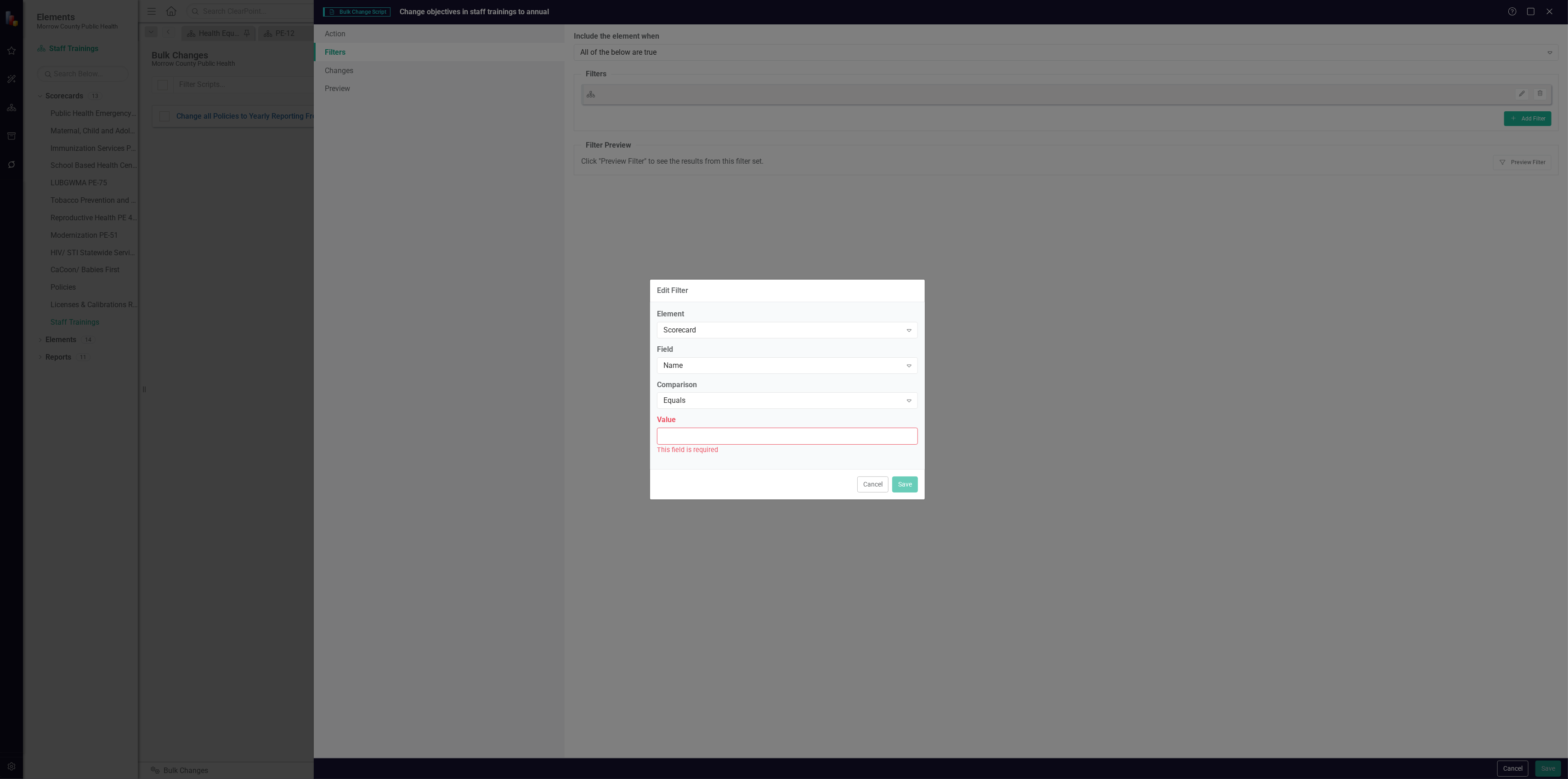
click at [698, 434] on input "Value" at bounding box center [787, 436] width 261 height 17
type input "Staff Trainings"
click at [906, 475] on button "Save" at bounding box center [905, 479] width 26 height 16
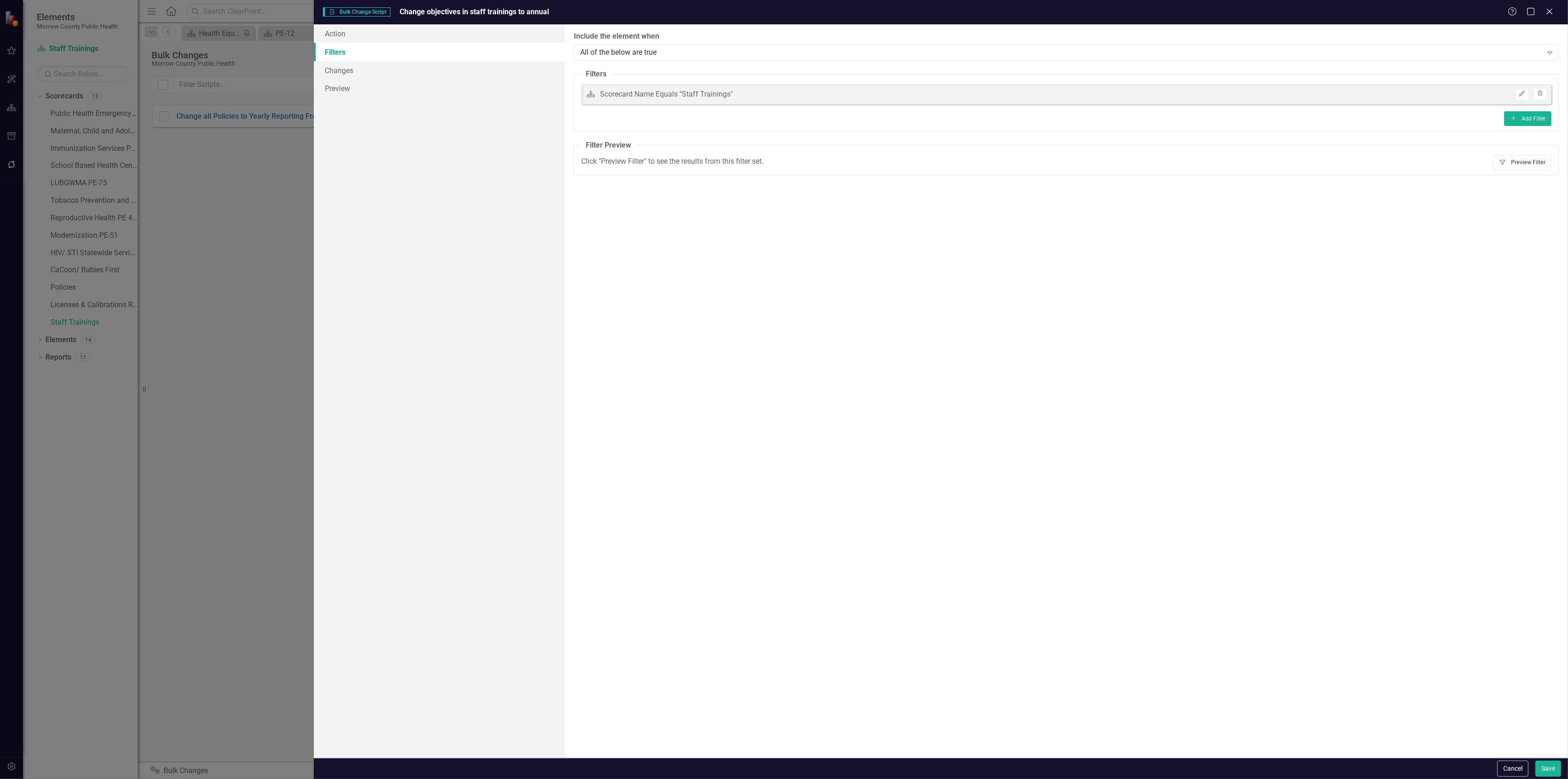
click at [1522, 167] on button "Filter Preview Filter" at bounding box center [1522, 162] width 58 height 15
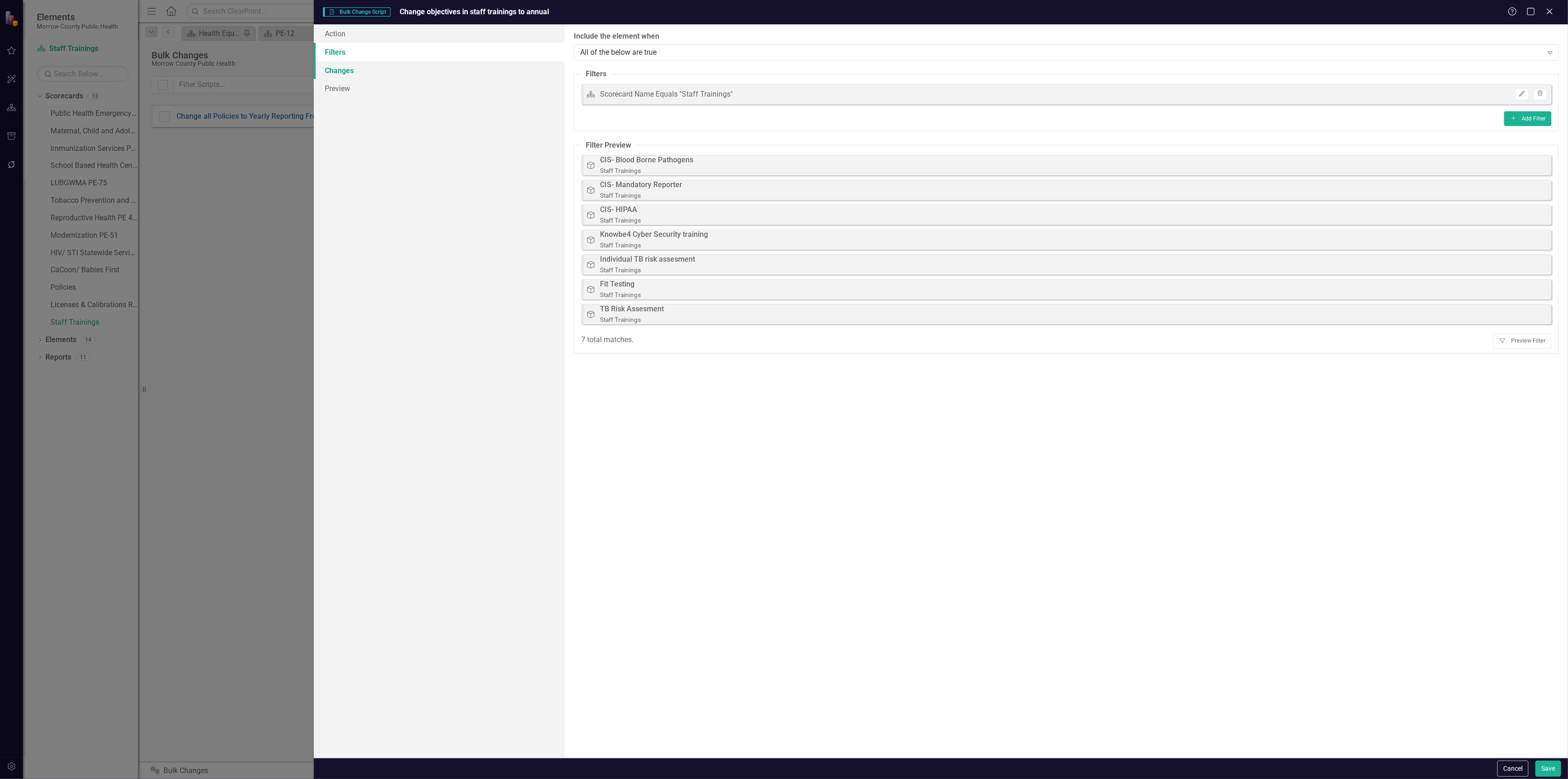
click at [419, 78] on link "Changes" at bounding box center [439, 70] width 251 height 18
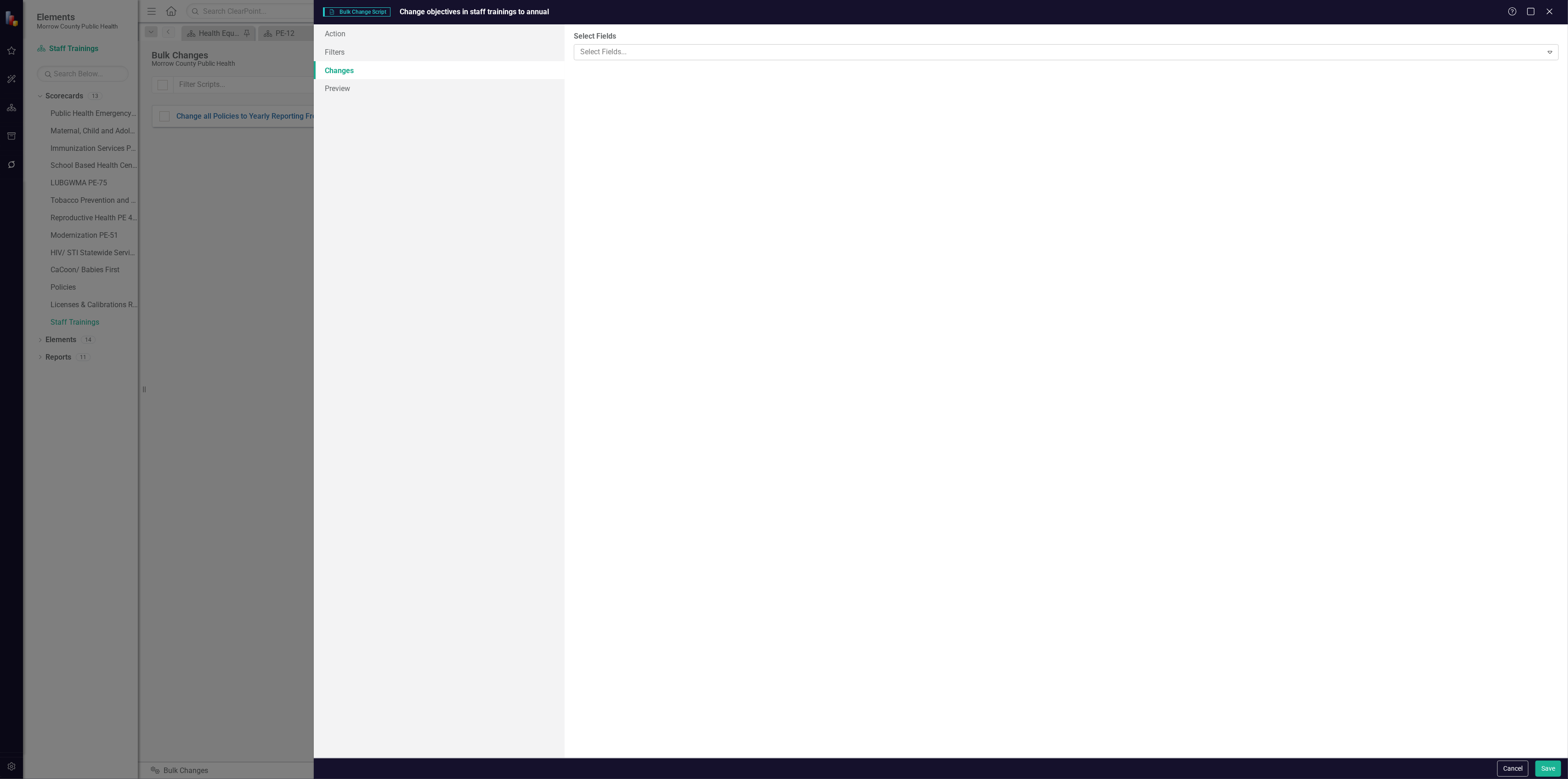
click at [1259, 49] on div at bounding box center [1059, 52] width 966 height 12
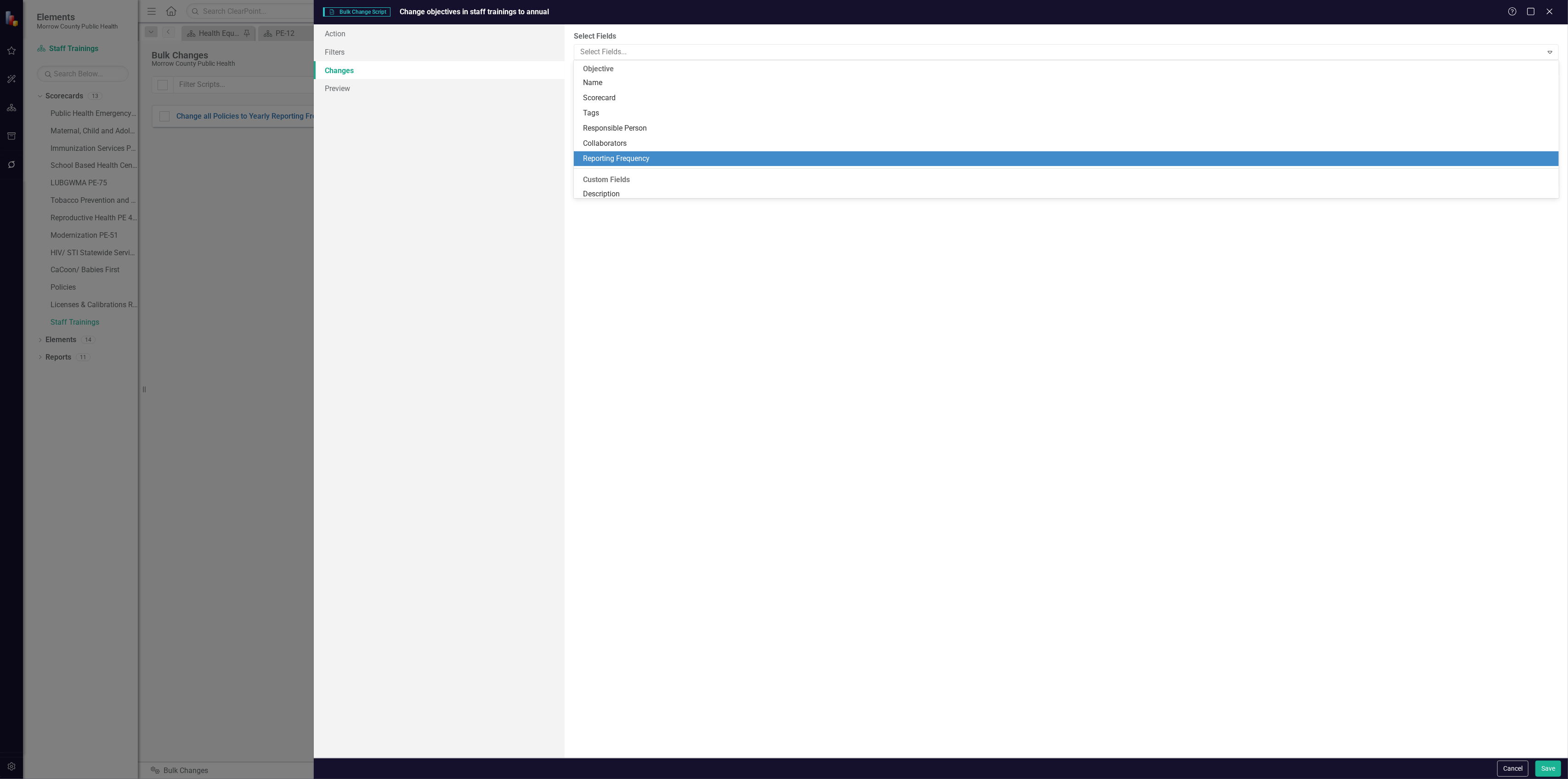
click at [689, 152] on div "Reporting Frequency" at bounding box center [1066, 158] width 985 height 15
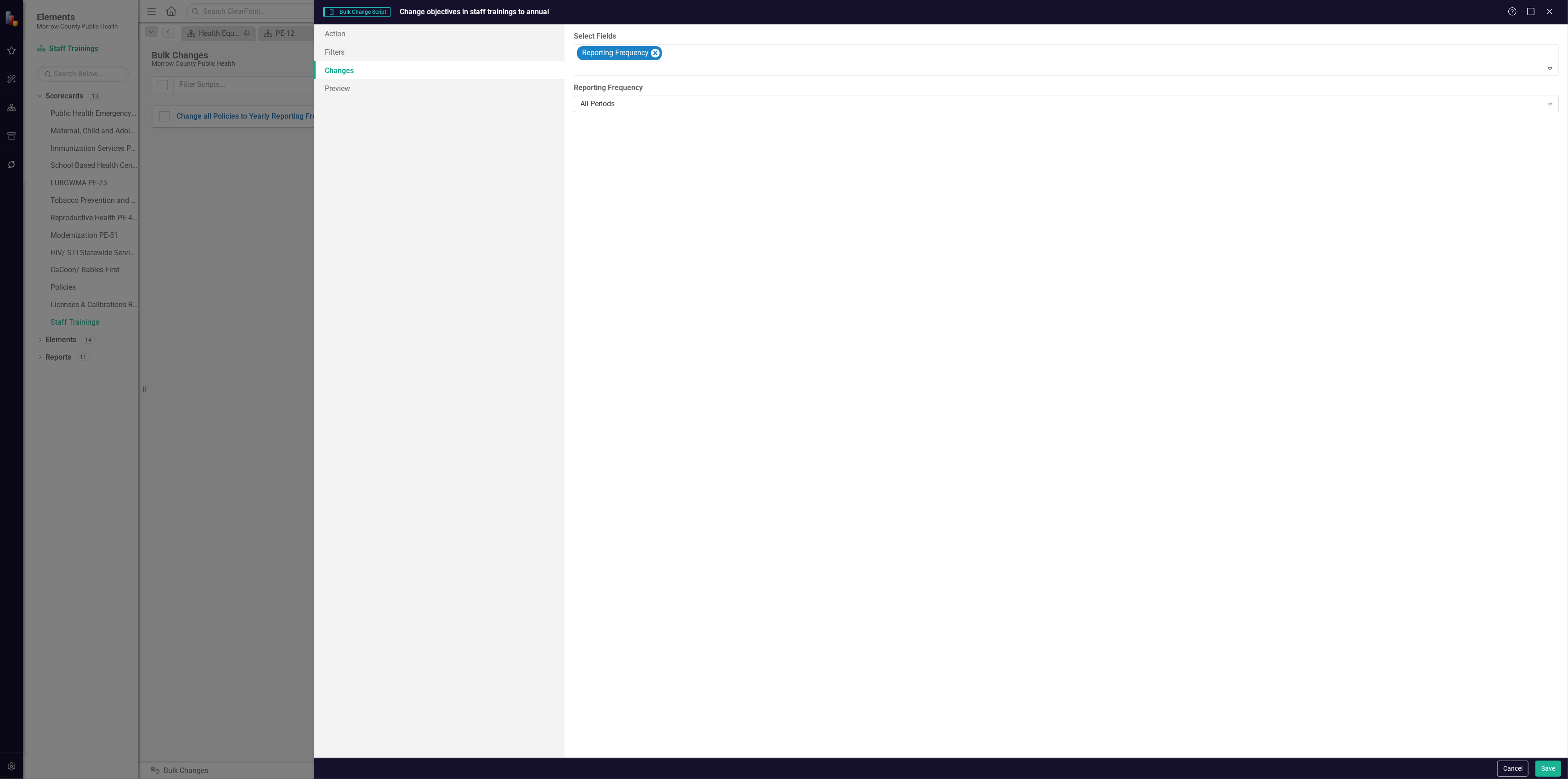
click at [696, 100] on div "All Periods" at bounding box center [1061, 104] width 962 height 10
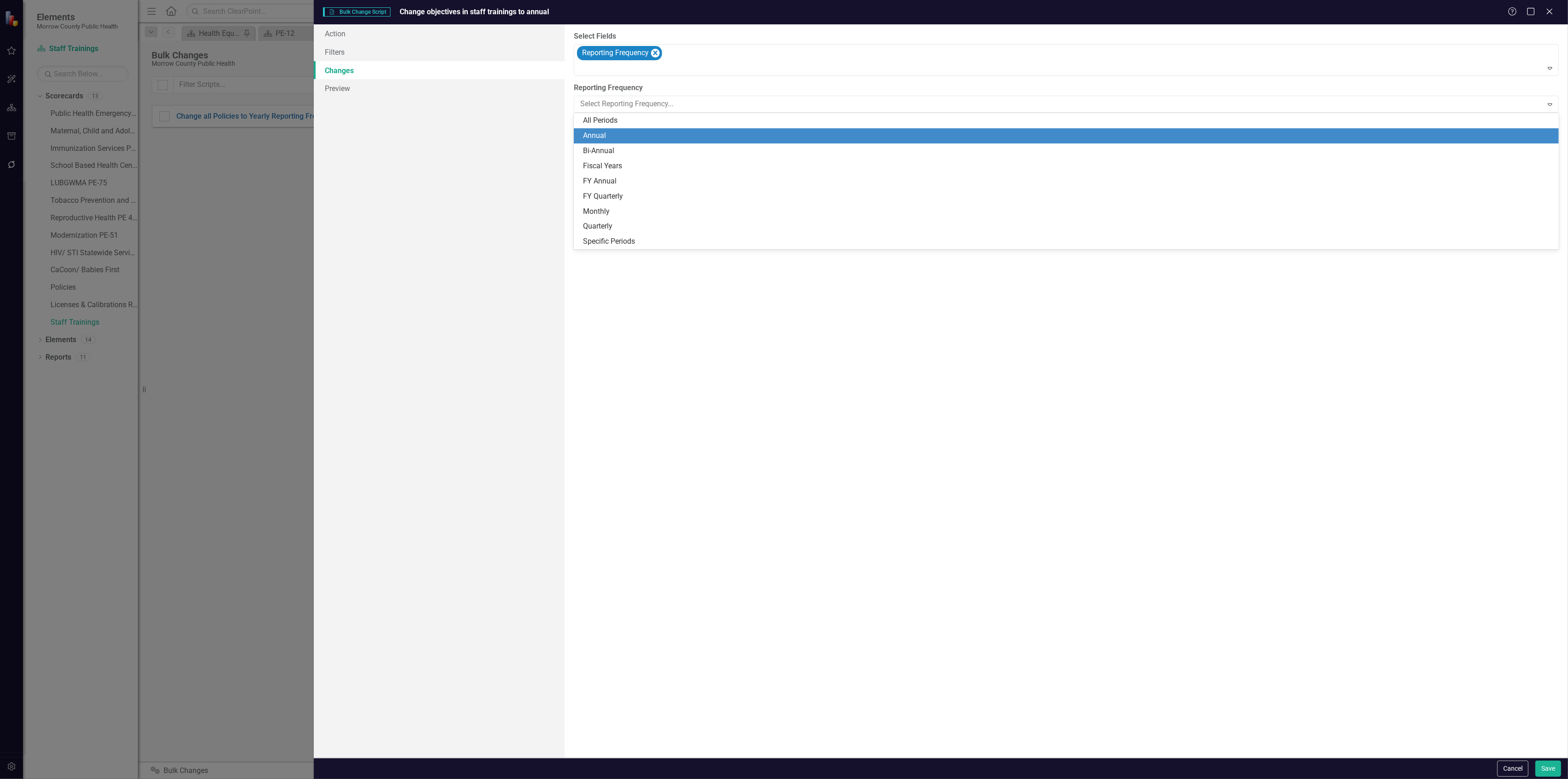
click at [670, 136] on div "Annual" at bounding box center [1068, 135] width 971 height 10
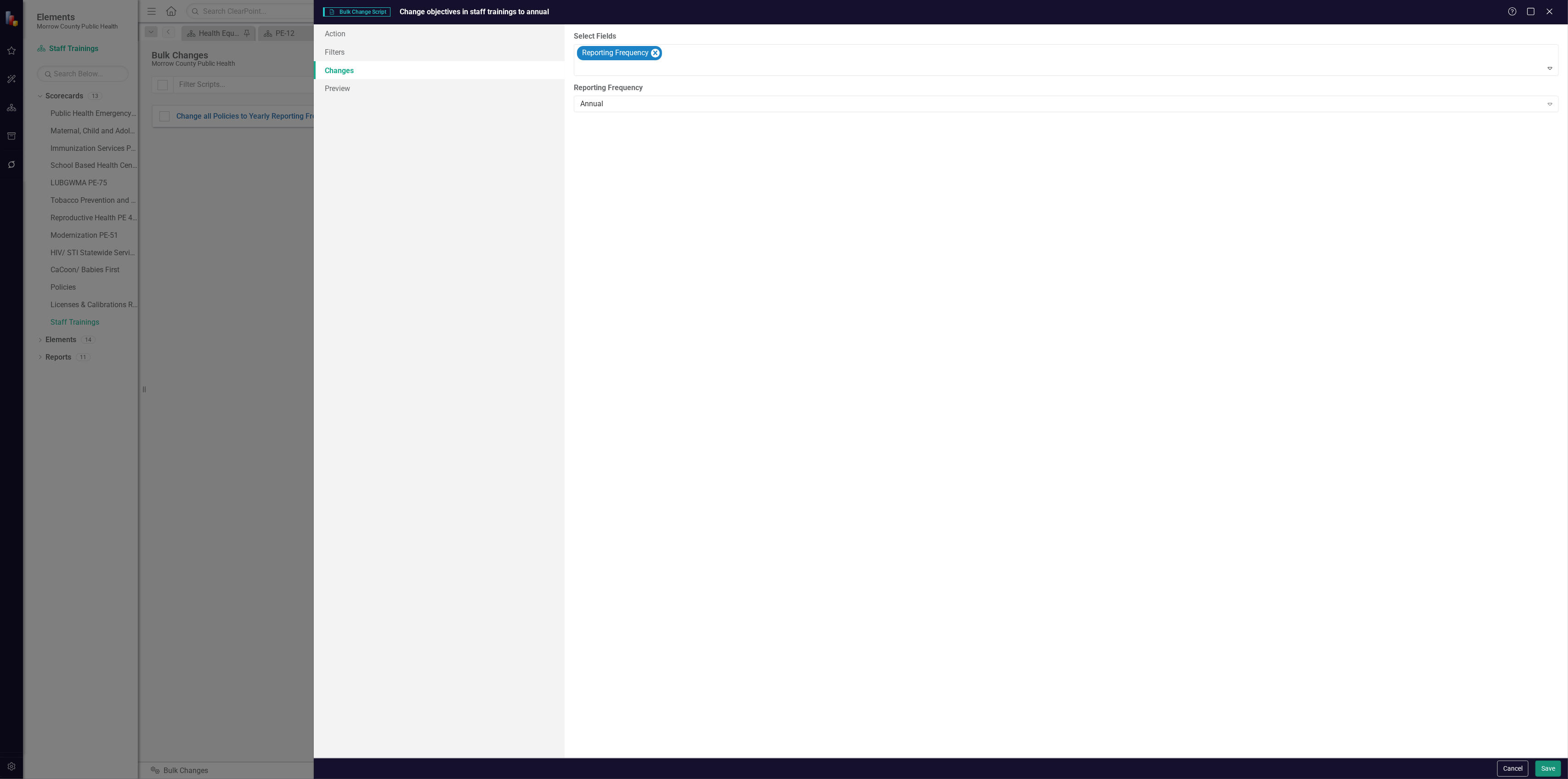
click at [1541, 761] on button "Save" at bounding box center [1548, 768] width 26 height 16
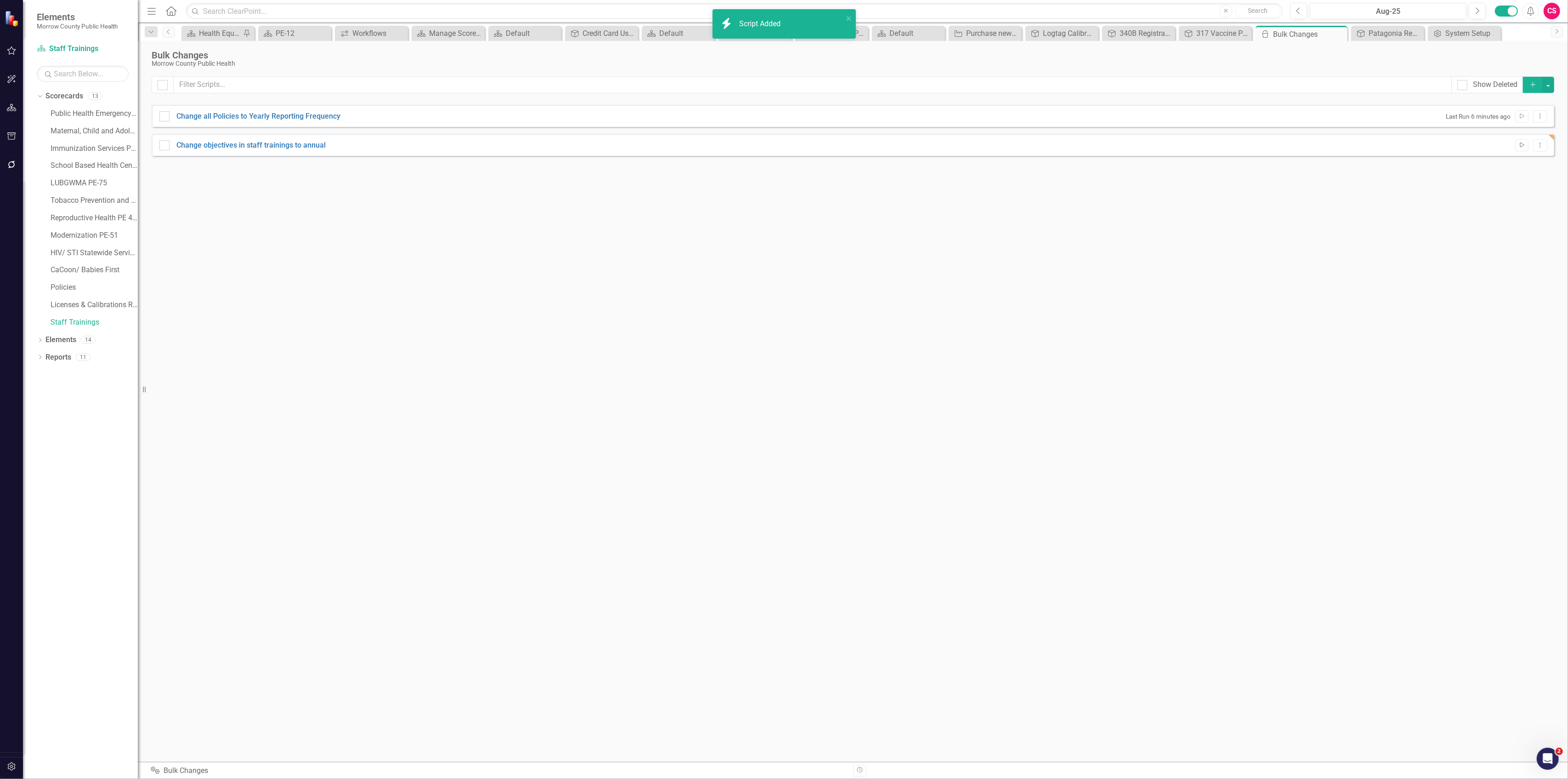
click at [1518, 141] on button "Run Script" at bounding box center [1522, 146] width 13 height 12
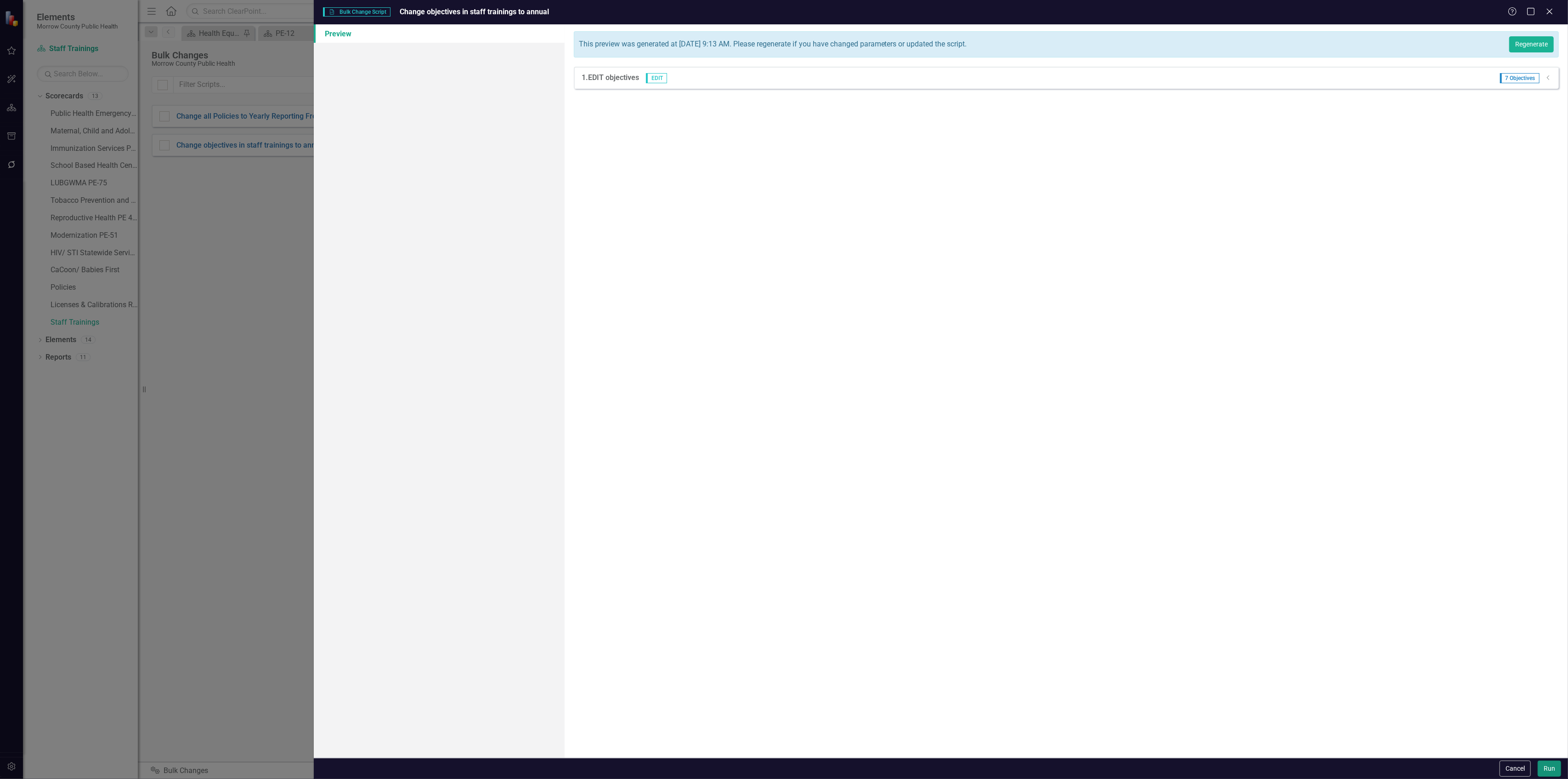
click at [1550, 766] on button "Run" at bounding box center [1549, 768] width 23 height 16
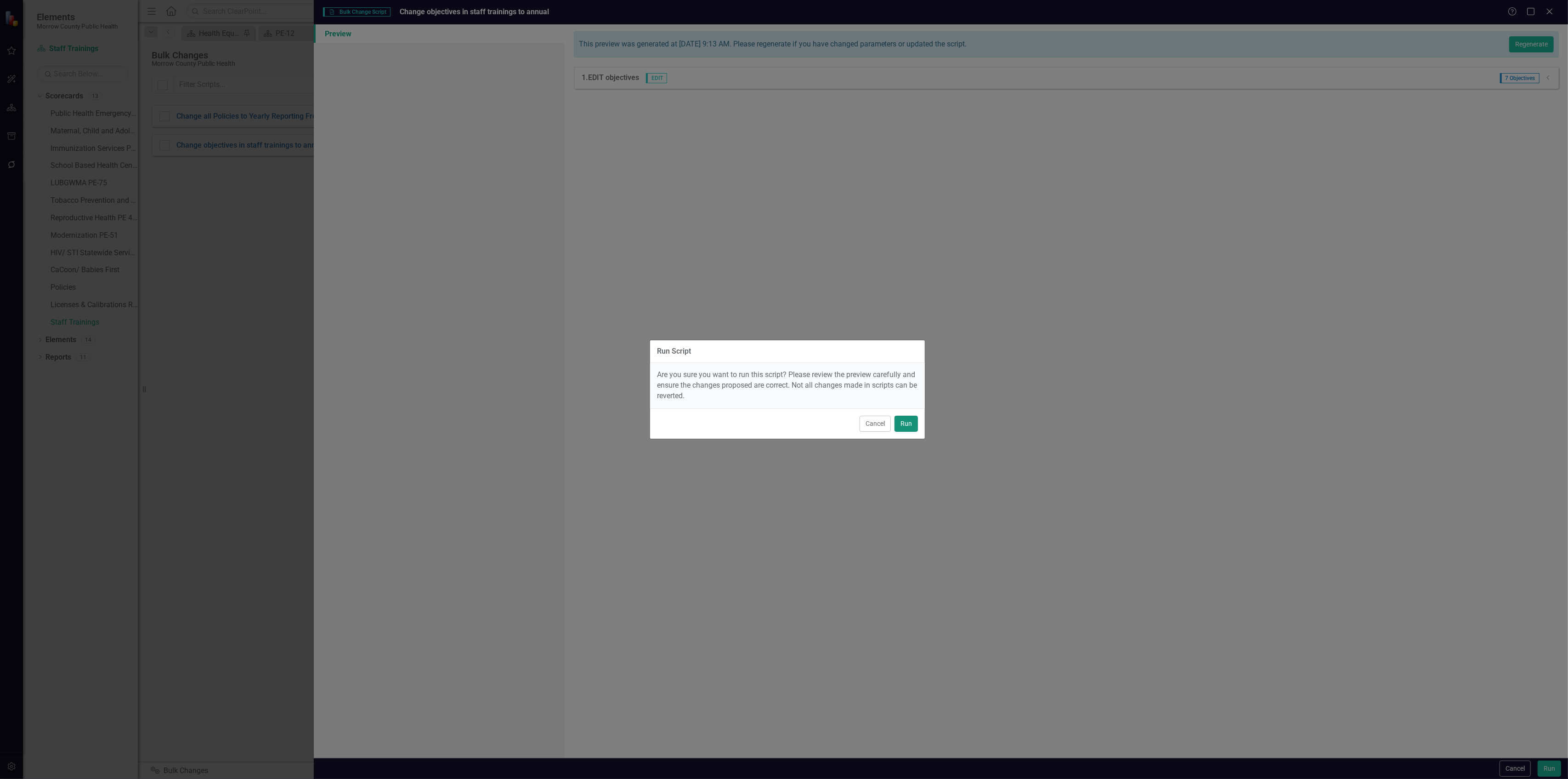
click at [914, 423] on button "Run" at bounding box center [906, 423] width 23 height 16
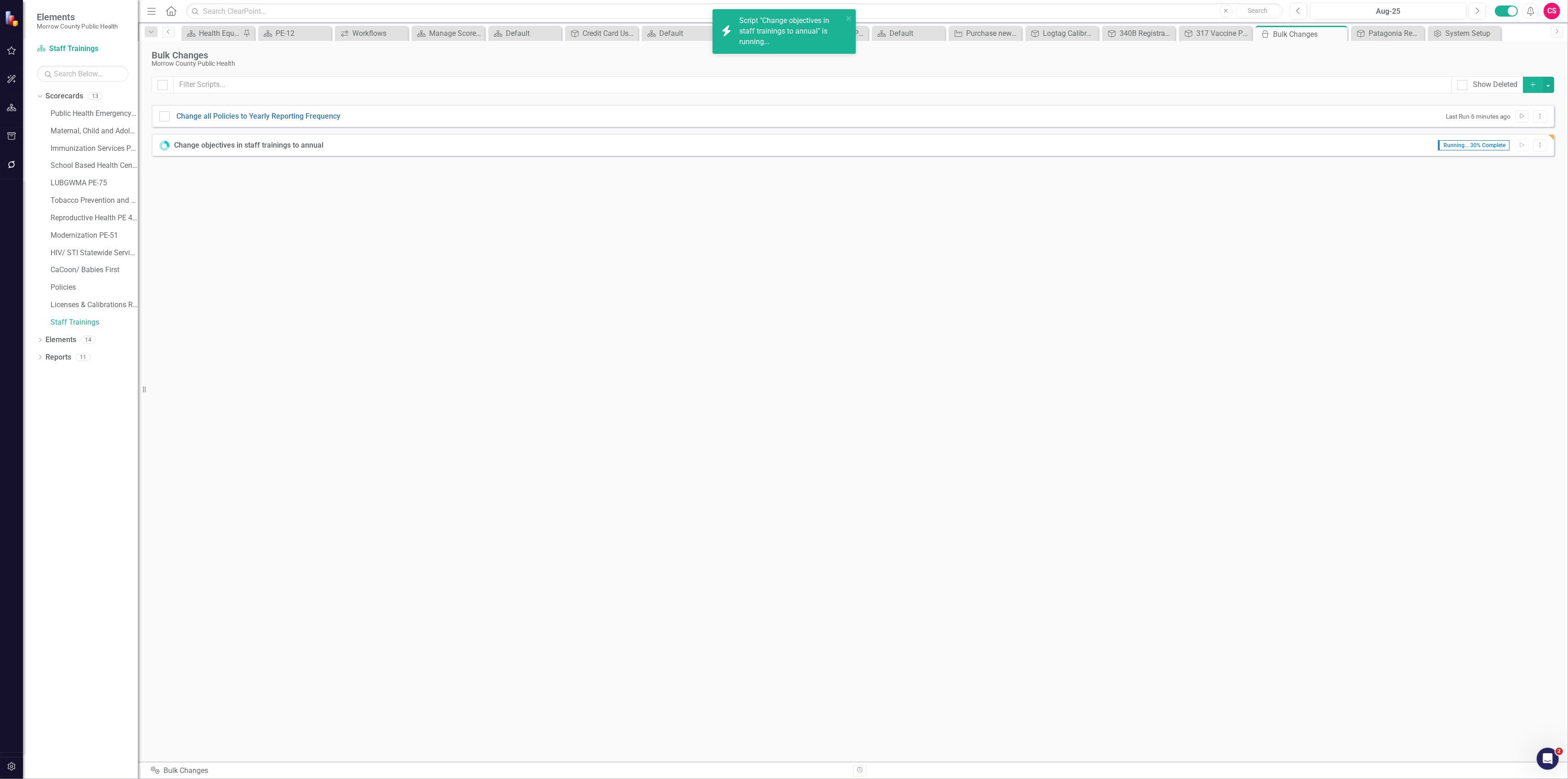
click at [1527, 85] on button "Add" at bounding box center [1533, 85] width 20 height 16
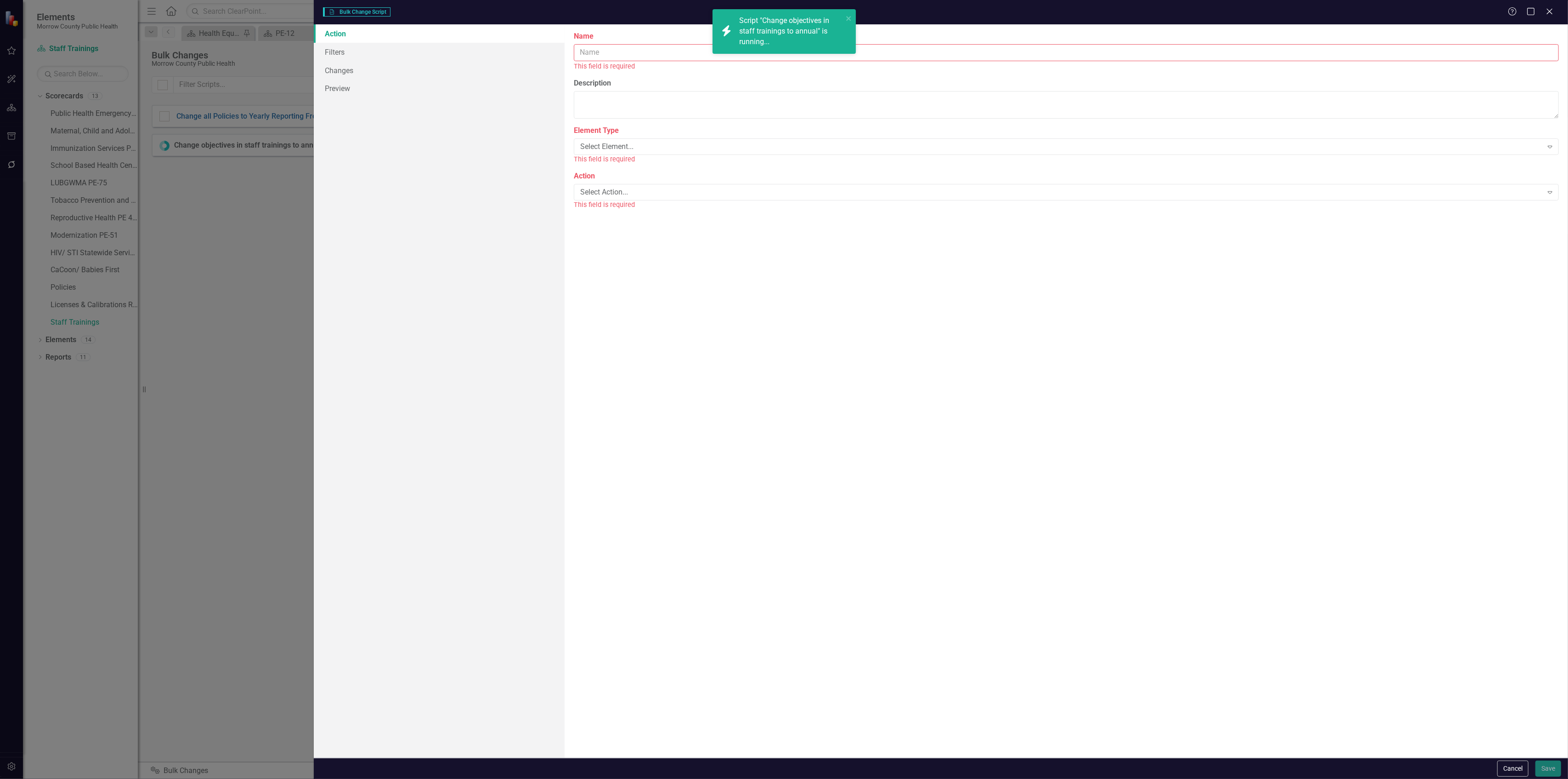
click at [627, 46] on input "Name" at bounding box center [1066, 52] width 985 height 17
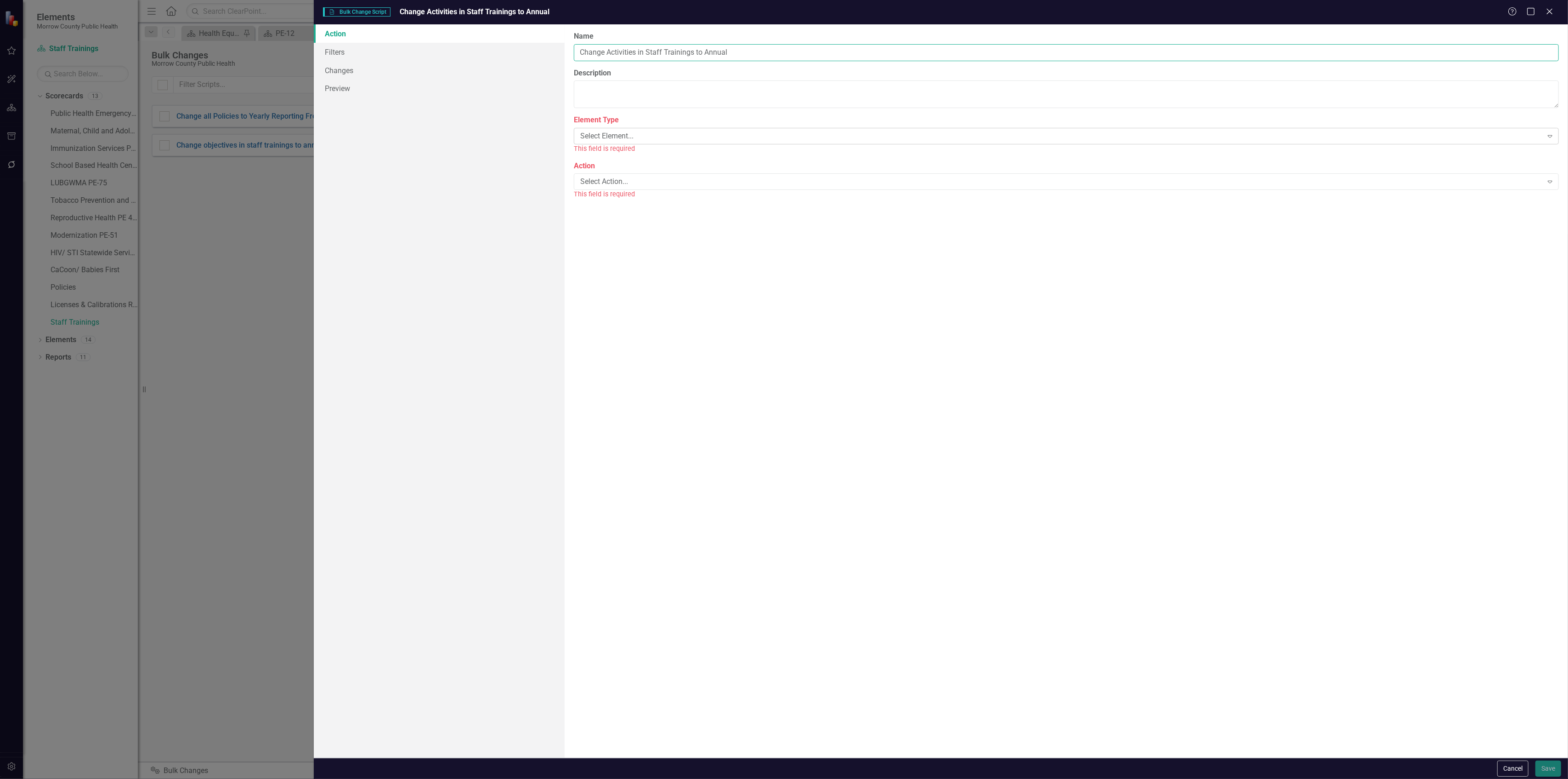
type input "Change Activities in Staff Trainings to Annual"
click at [627, 132] on div "Select Element..." at bounding box center [1061, 136] width 962 height 10
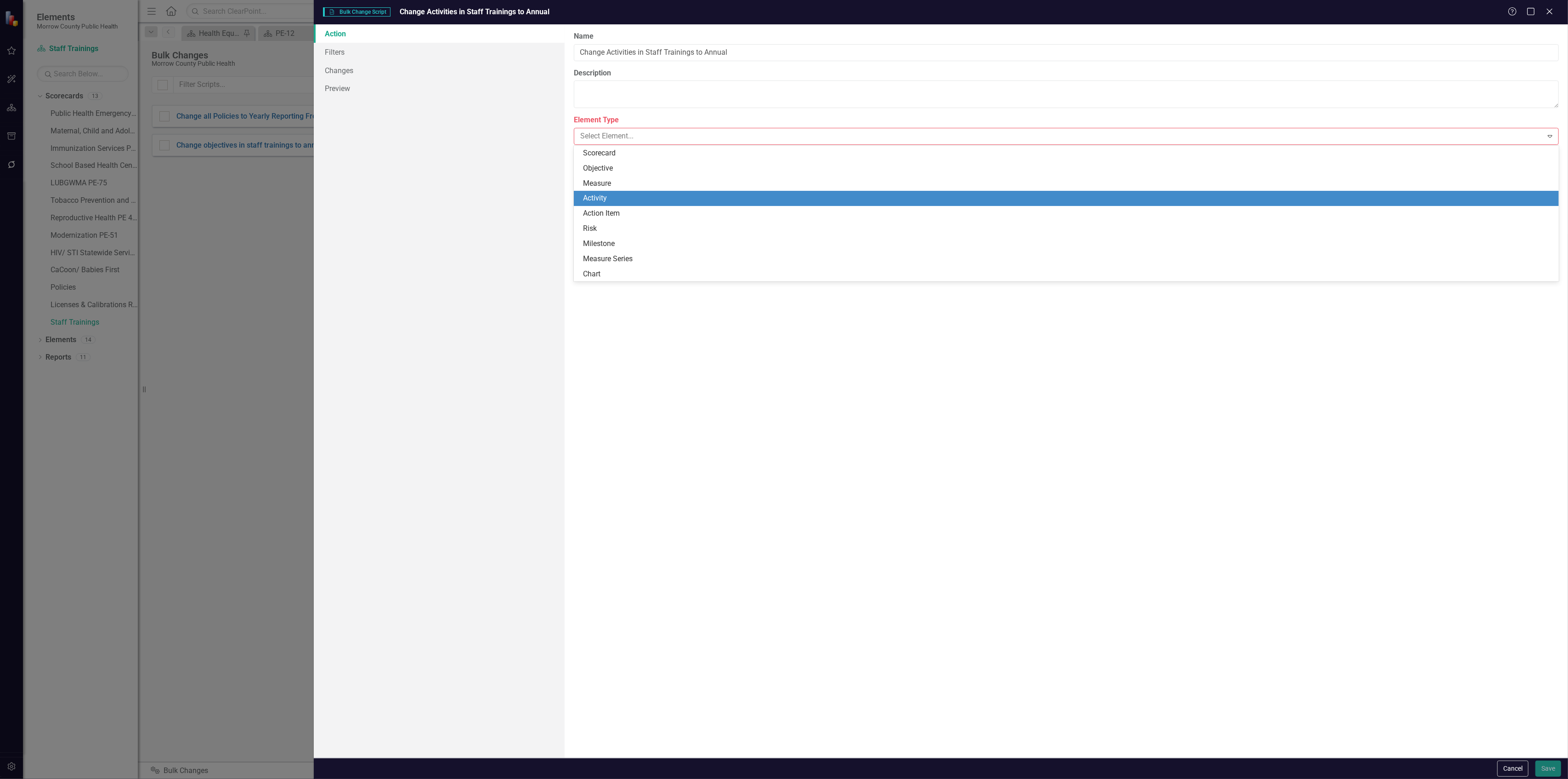
click at [600, 196] on div "Activity" at bounding box center [1068, 198] width 971 height 10
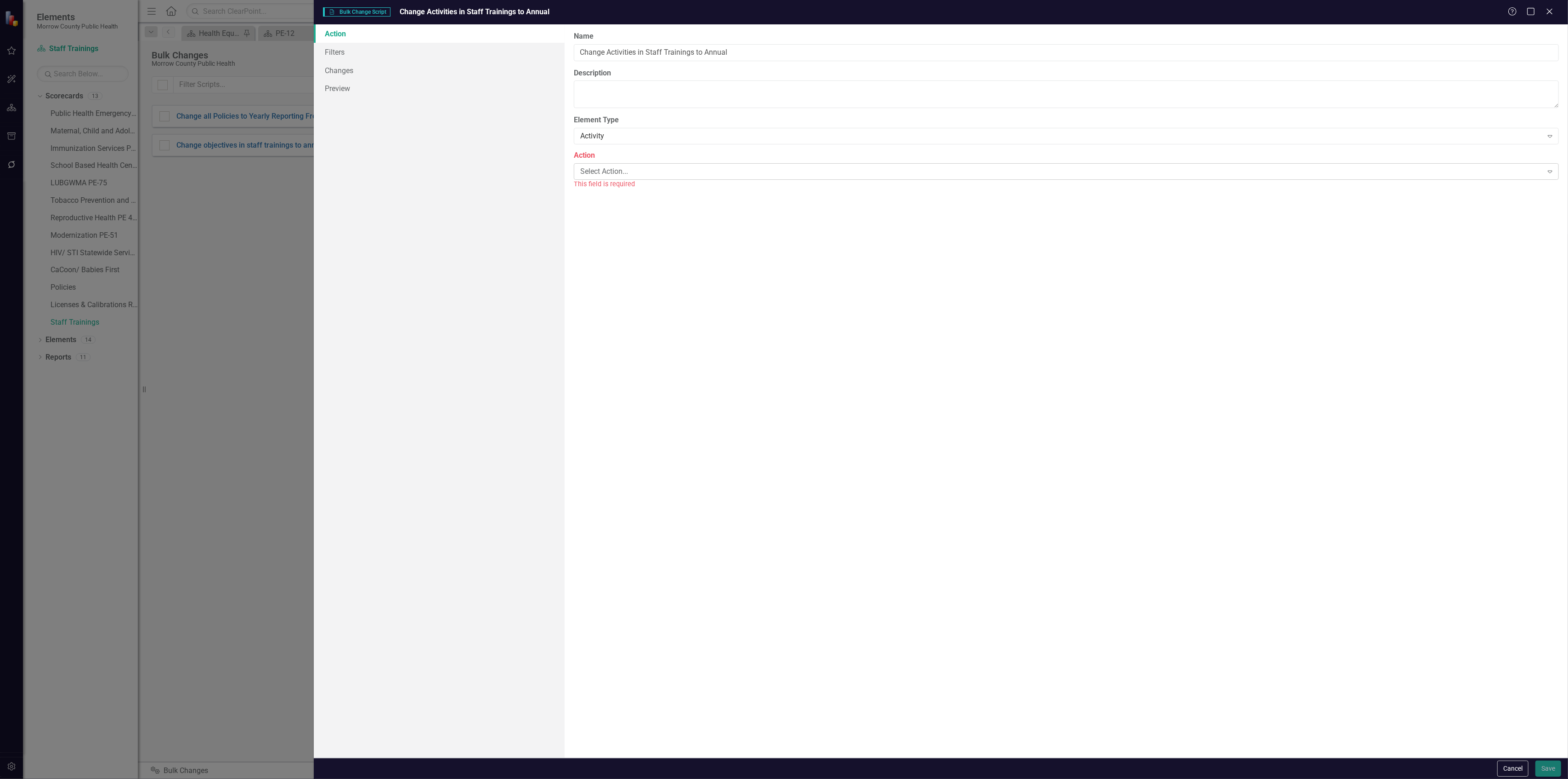
click at [609, 167] on div "Select Action..." at bounding box center [1061, 171] width 962 height 10
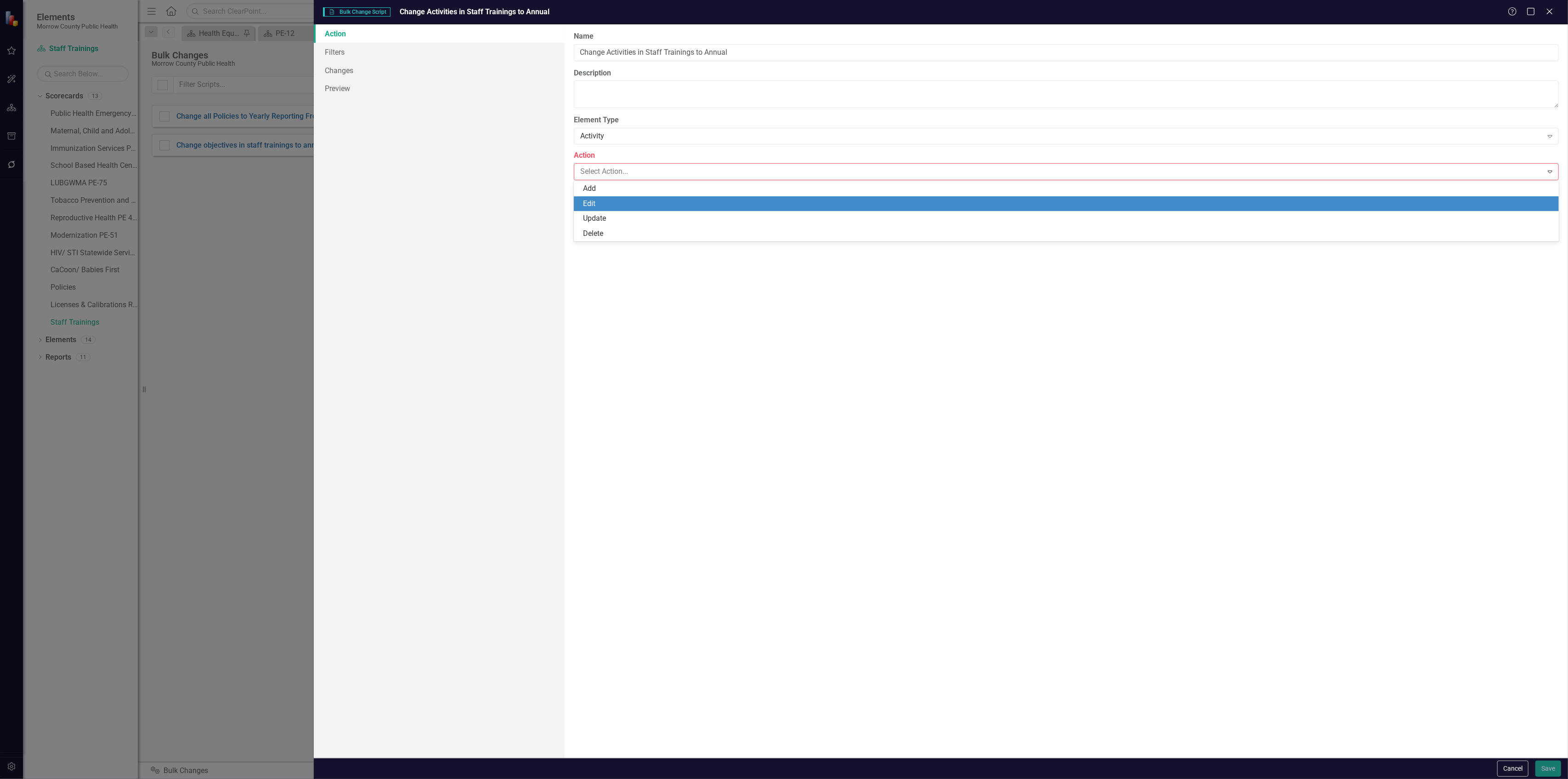
click at [603, 203] on div "Edit" at bounding box center [1068, 203] width 971 height 10
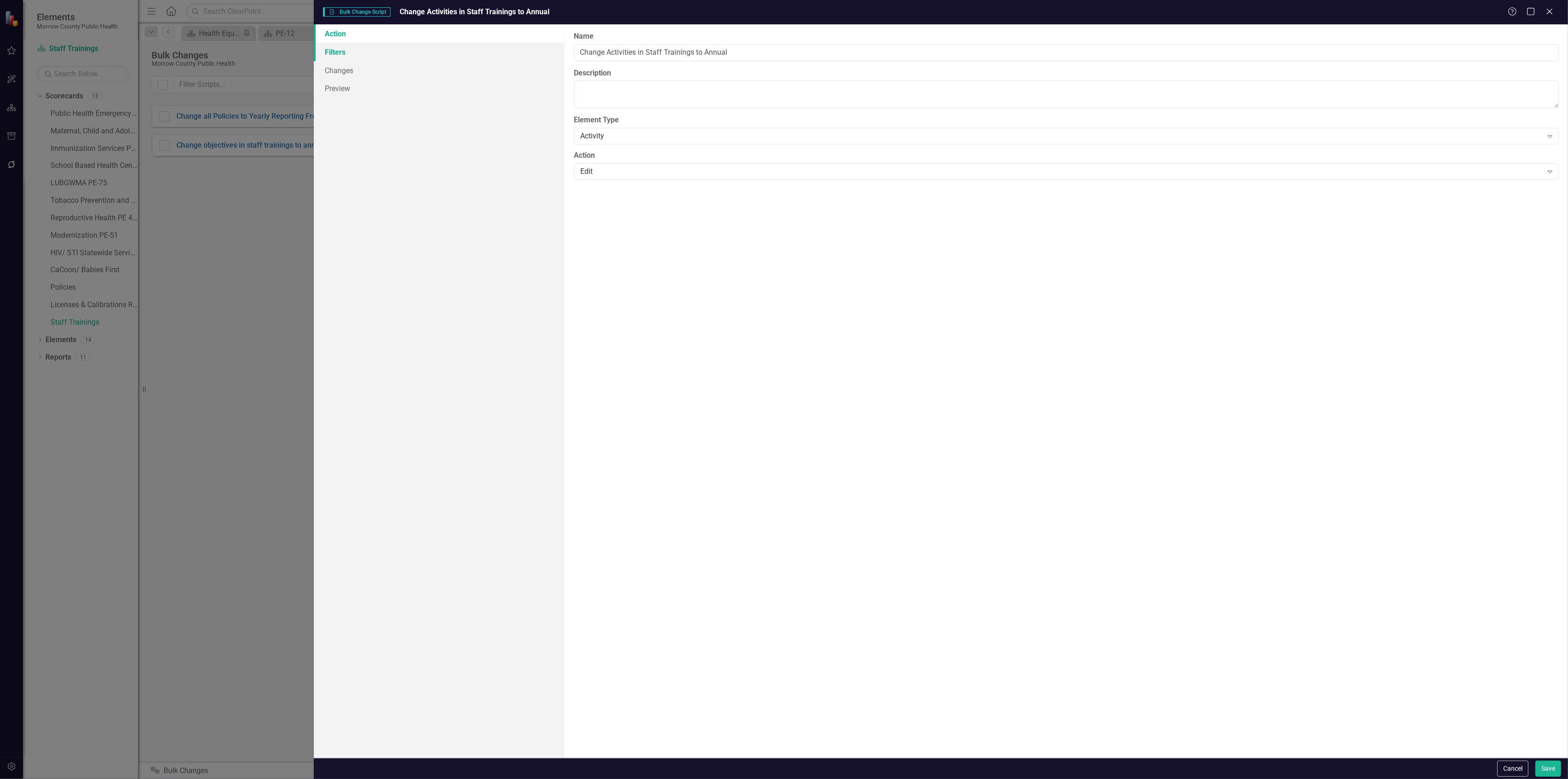
click at [368, 54] on link "Filters" at bounding box center [439, 52] width 251 height 18
click at [1514, 97] on icon "Add" at bounding box center [1513, 97] width 7 height 5
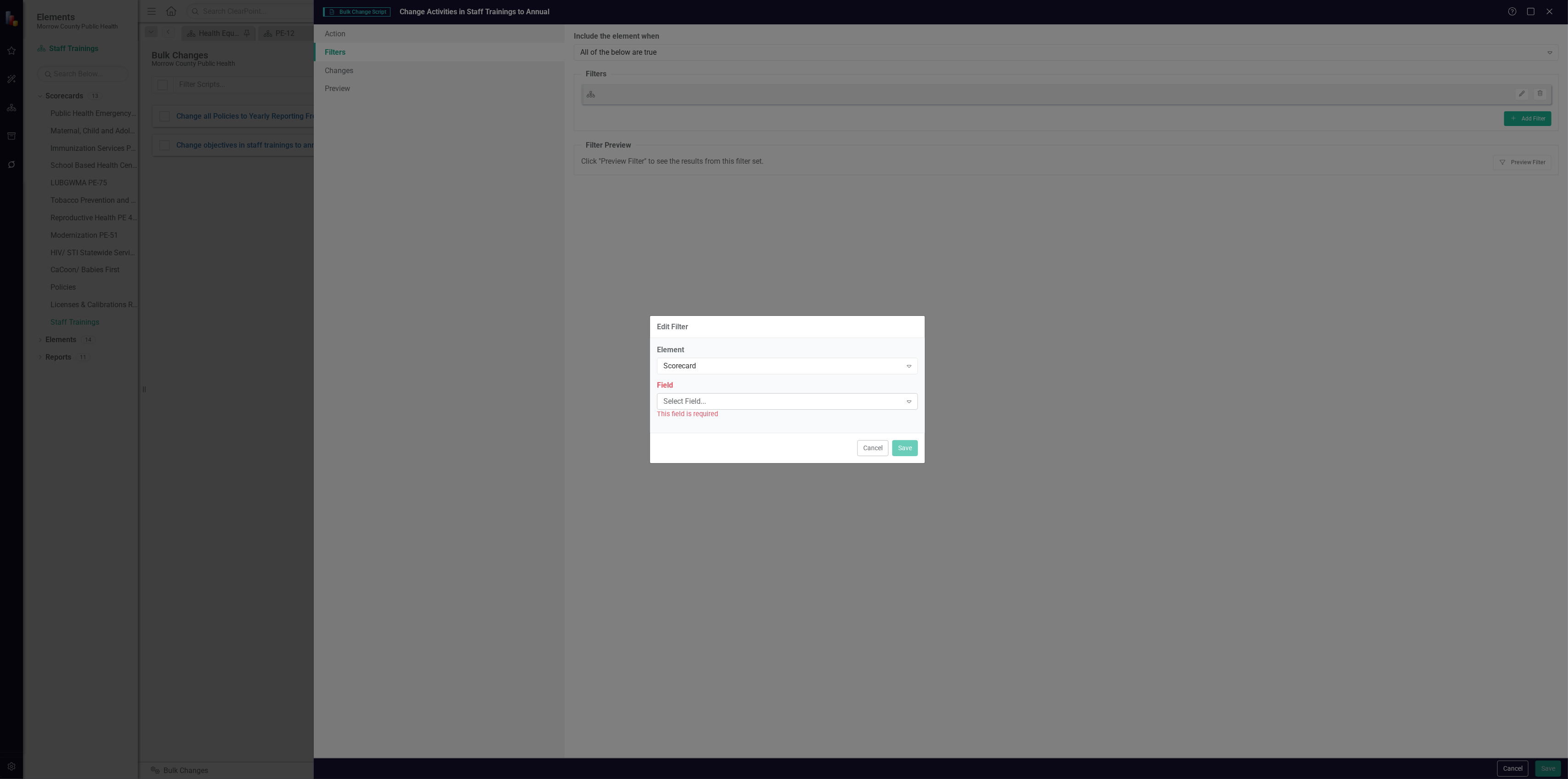
click at [712, 400] on div "Select Field..." at bounding box center [783, 401] width 239 height 10
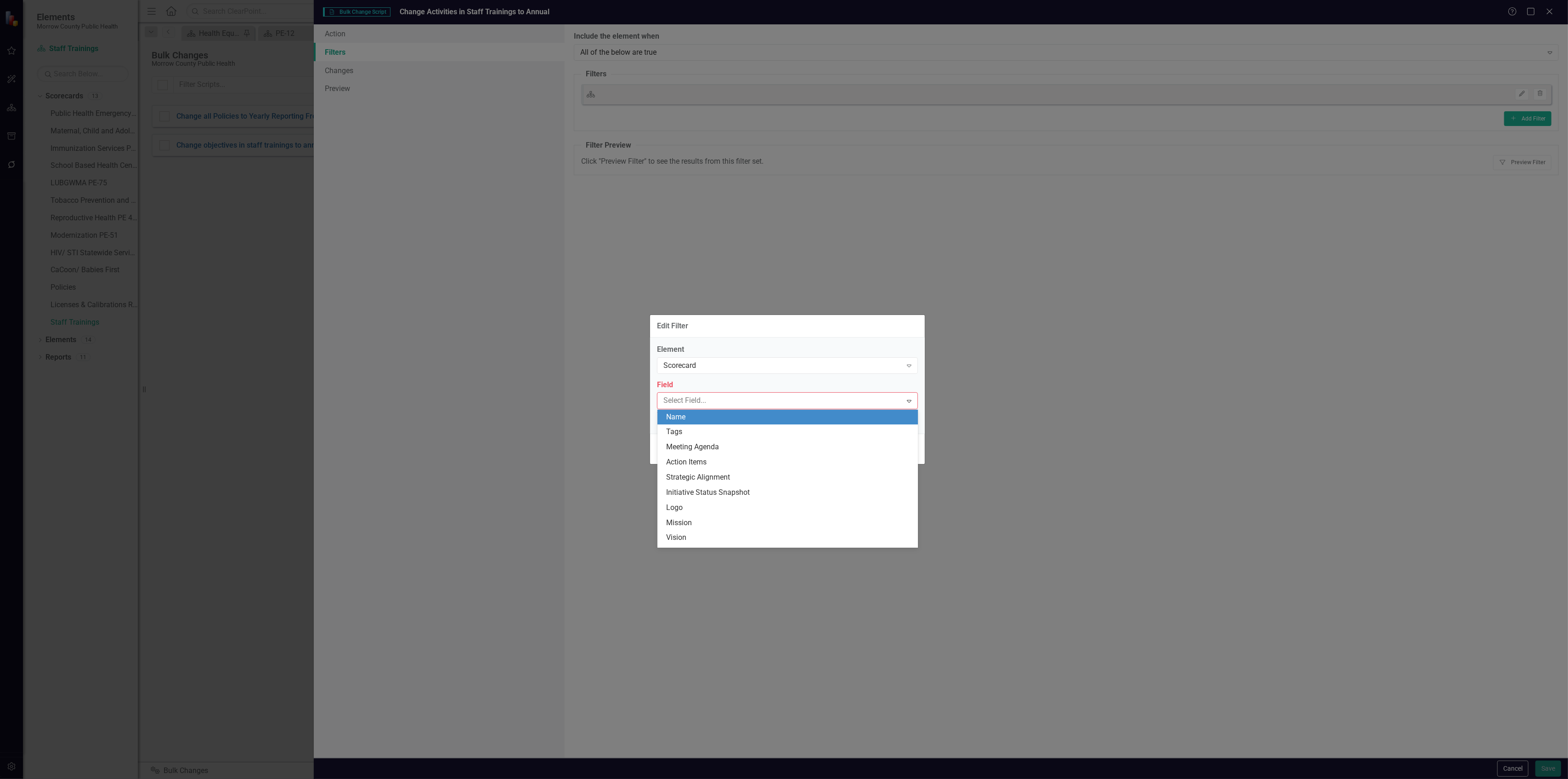
click at [704, 419] on div "Name" at bounding box center [789, 417] width 246 height 10
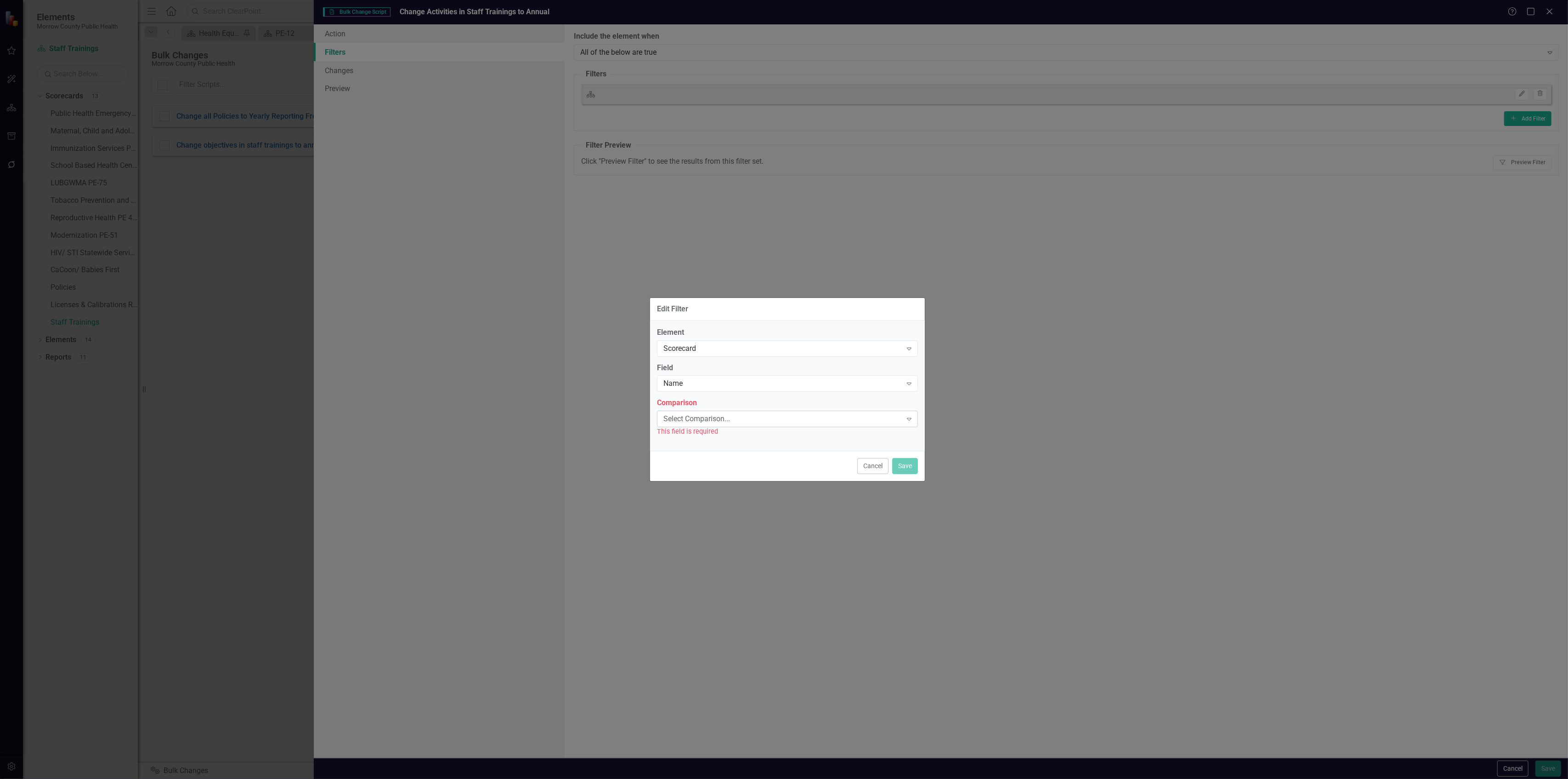
click at [709, 415] on div "Select Comparison..." at bounding box center [783, 418] width 239 height 10
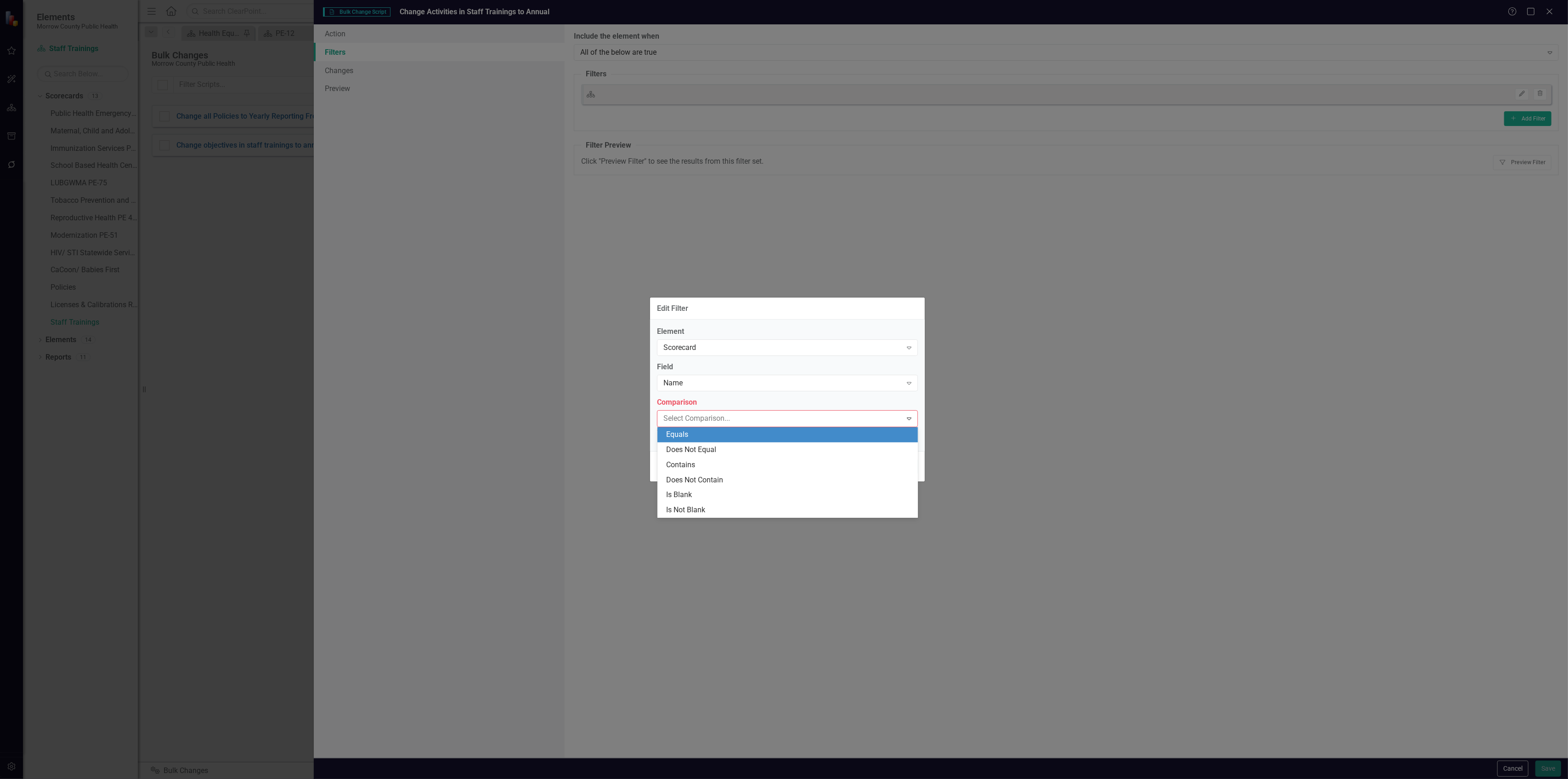
click at [703, 432] on div "Equals" at bounding box center [789, 434] width 246 height 10
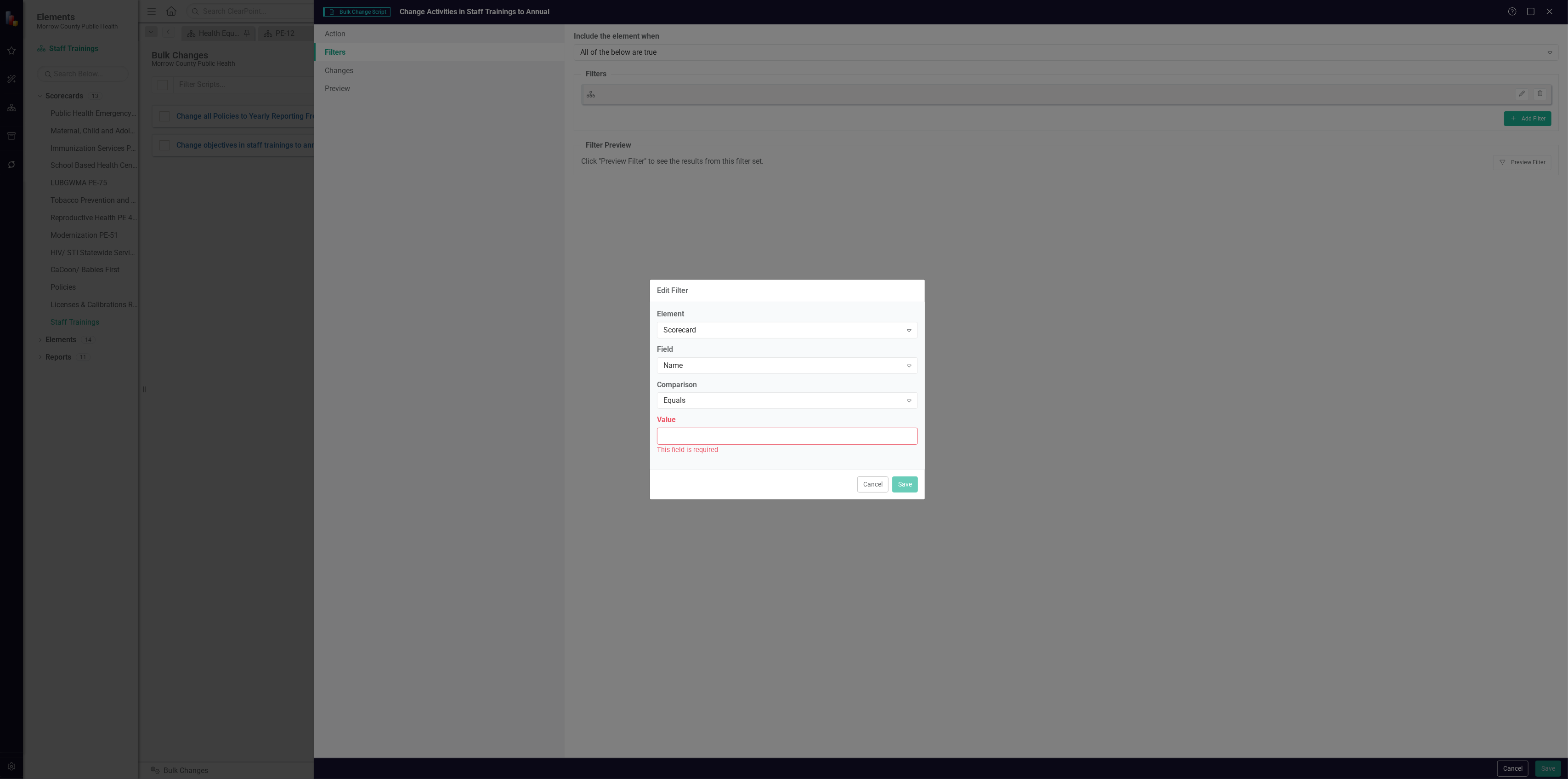
click at [799, 448] on div "This field is required" at bounding box center [787, 449] width 261 height 10
click at [802, 440] on input "Value" at bounding box center [787, 436] width 261 height 17
type input "Staff Trainings"
click at [907, 482] on button "Save" at bounding box center [905, 479] width 26 height 16
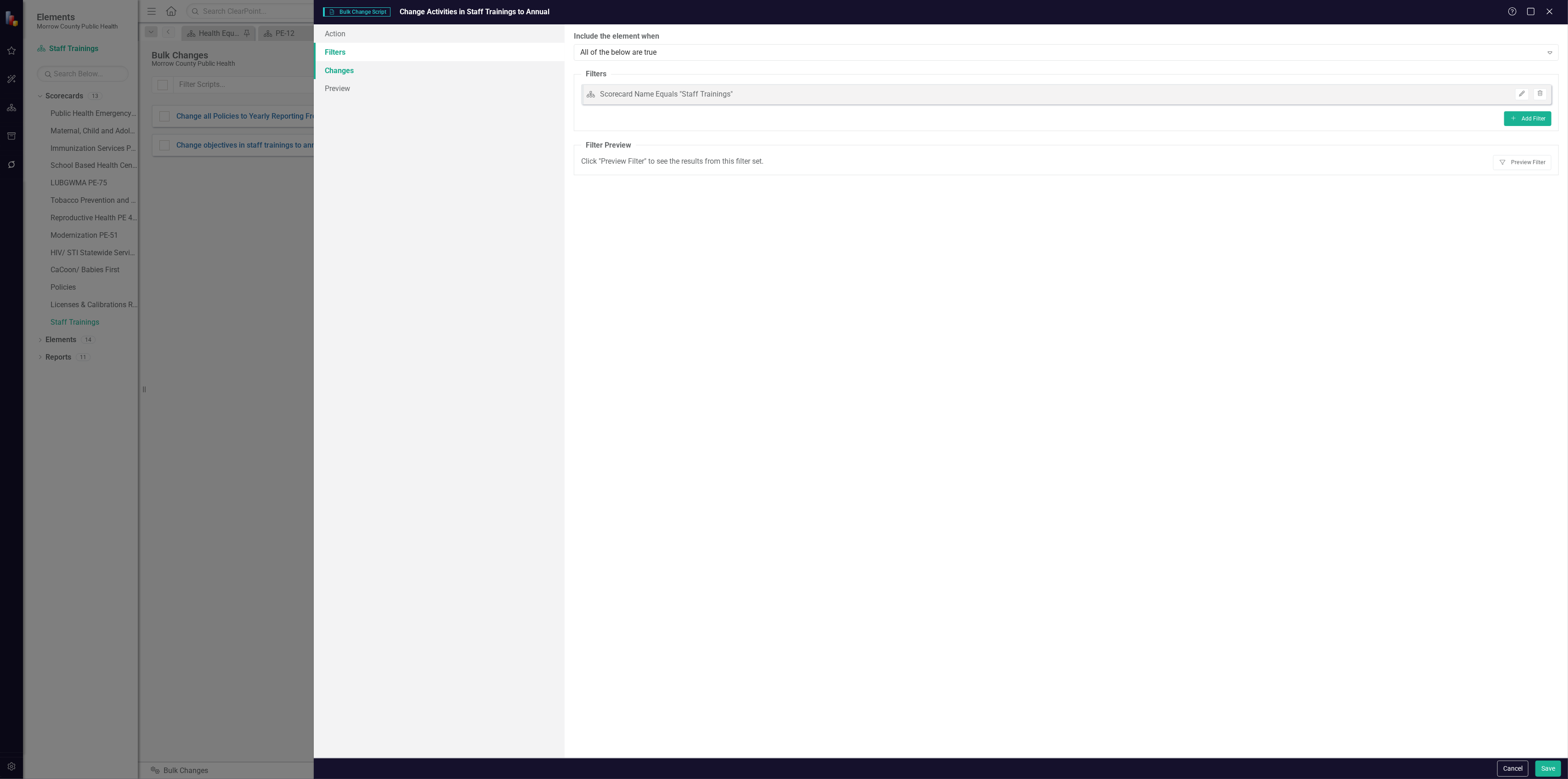
click at [359, 69] on link "Changes" at bounding box center [439, 70] width 251 height 18
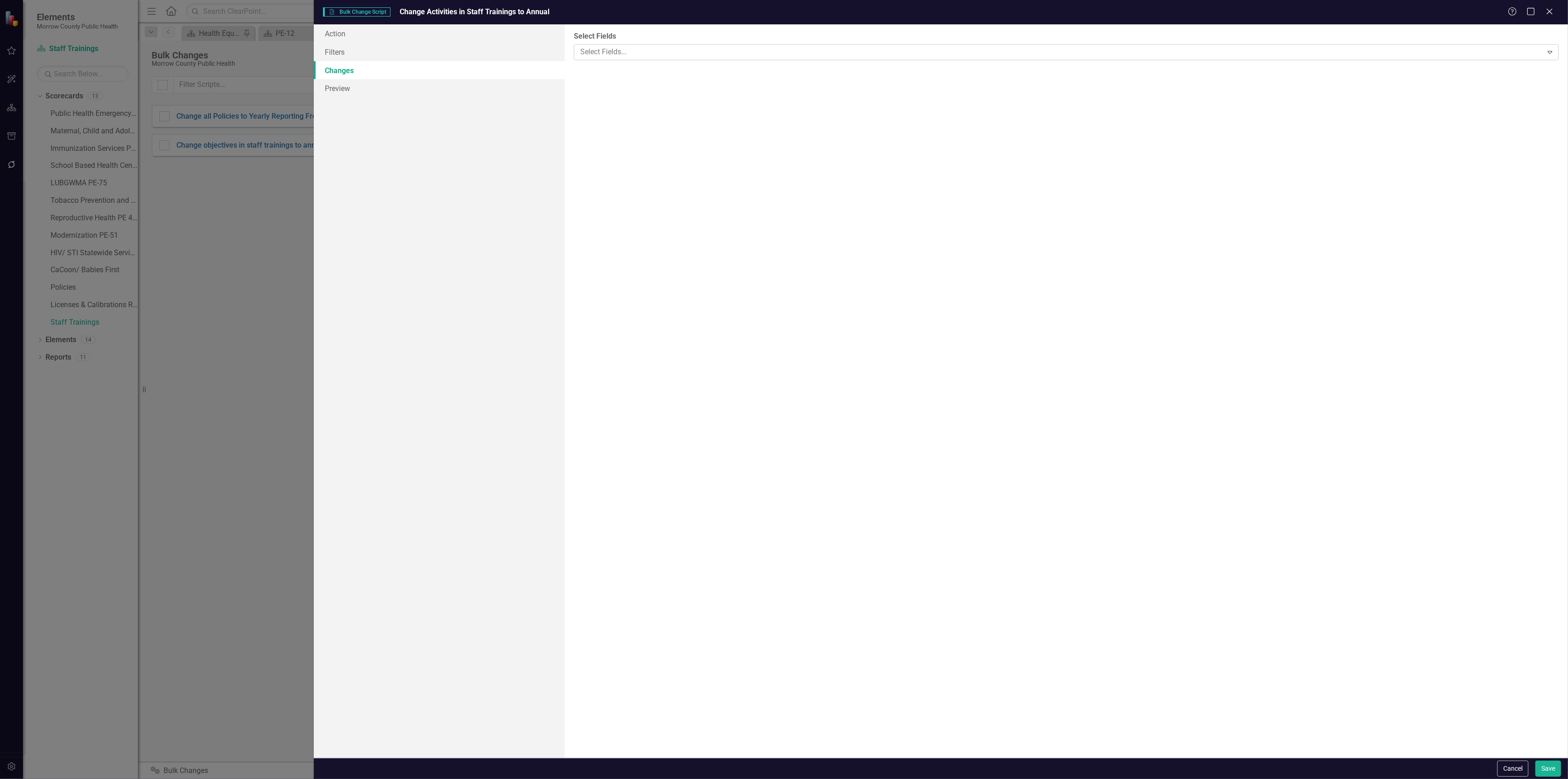
click at [670, 63] on div "You can now select the fields you would like to change. Select the fields from …" at bounding box center [1066, 391] width 1003 height 733
click at [675, 52] on div at bounding box center [1059, 52] width 966 height 12
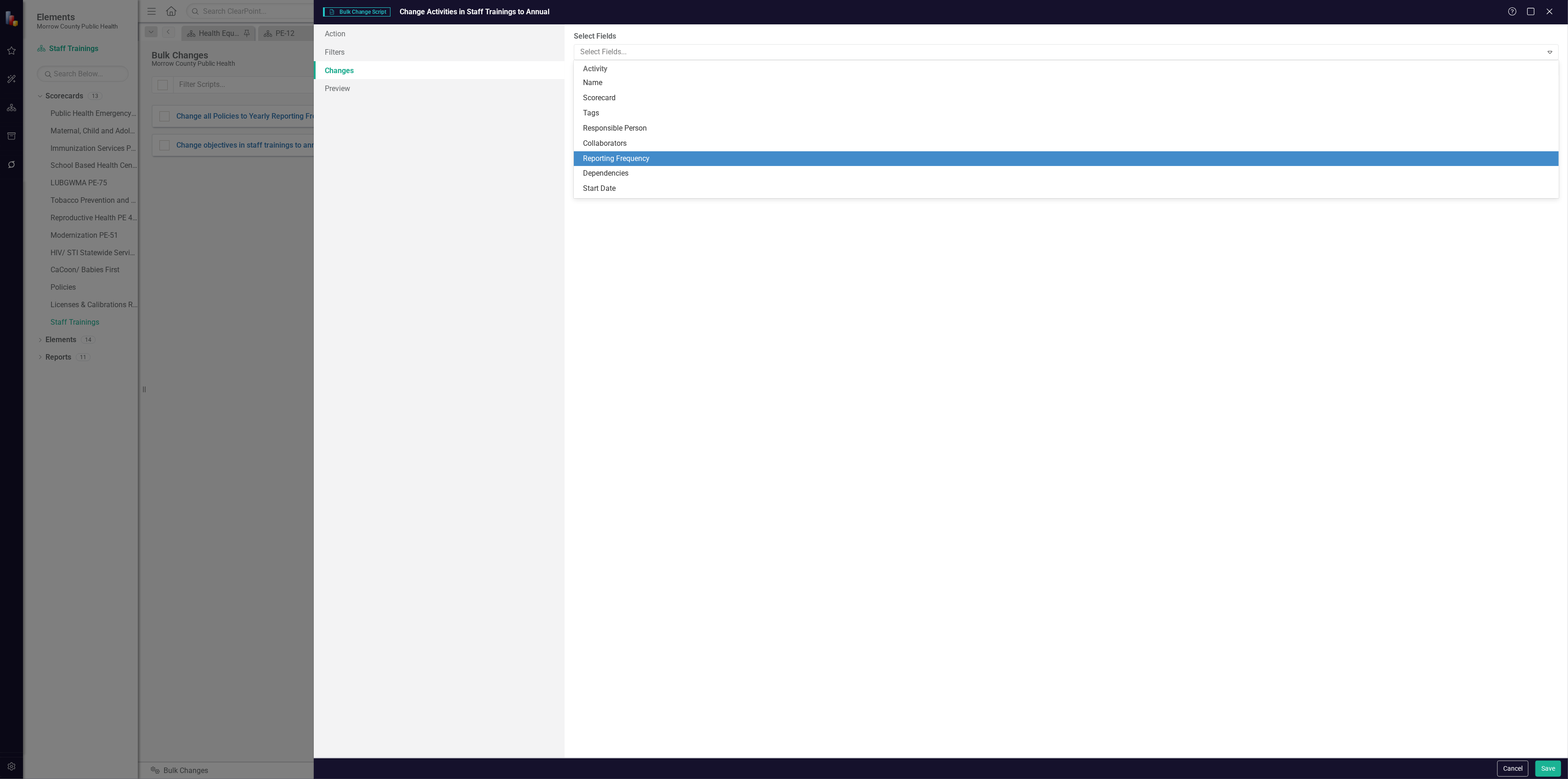
click at [634, 155] on div "Reporting Frequency" at bounding box center [1068, 158] width 971 height 10
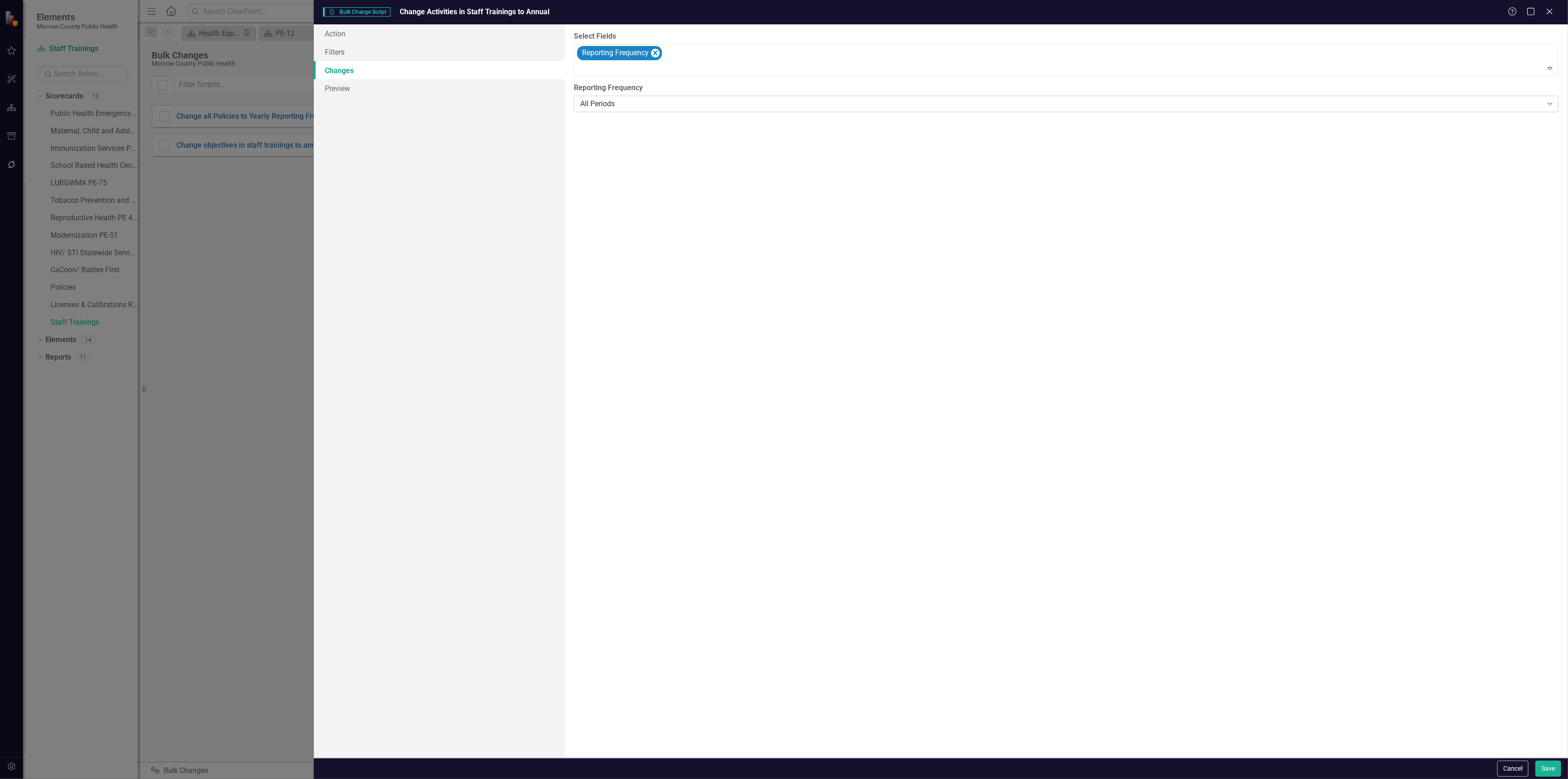
click at [639, 102] on div "All Periods" at bounding box center [1061, 104] width 962 height 10
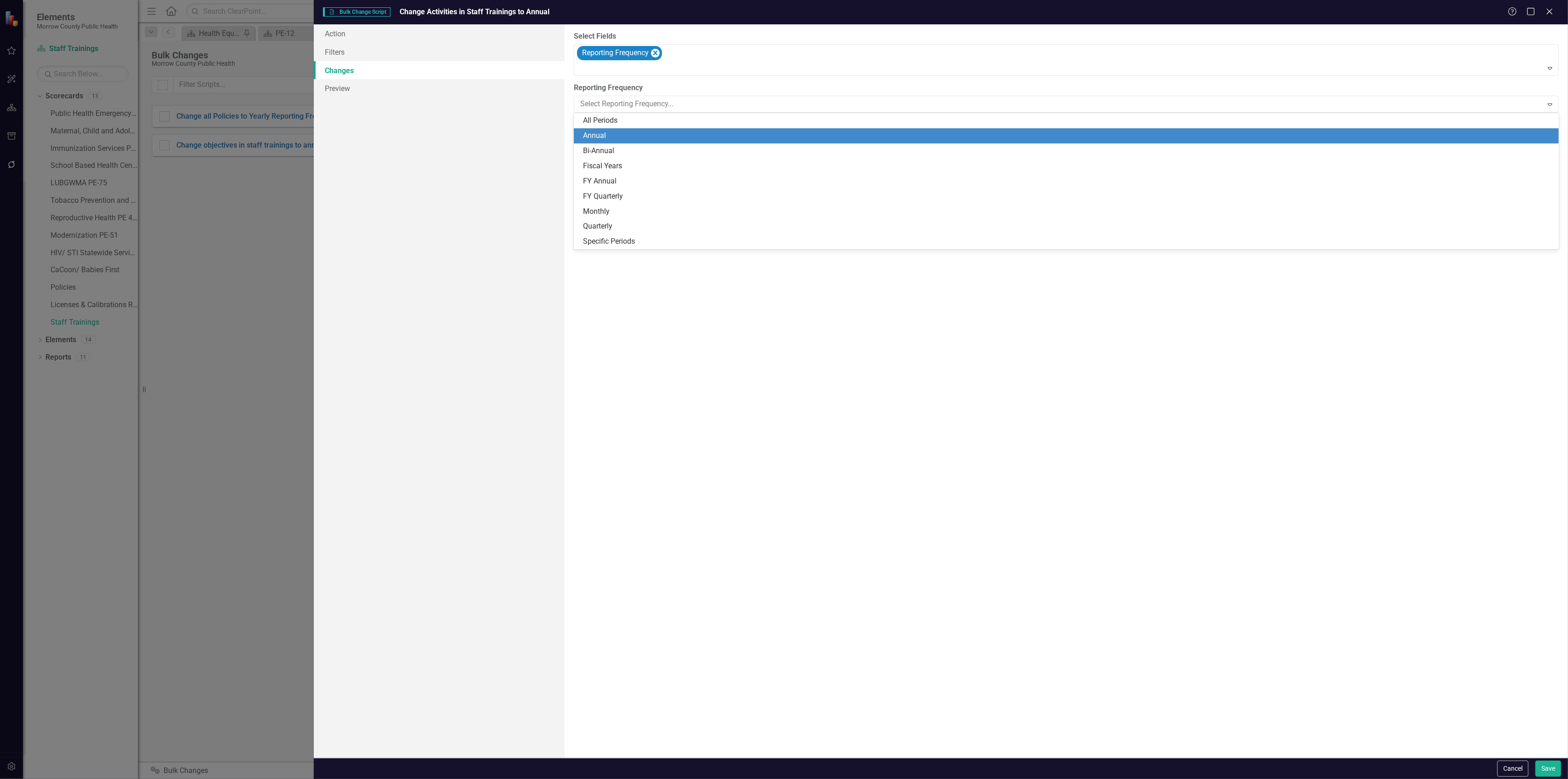
click at [627, 139] on div "Annual" at bounding box center [1068, 135] width 971 height 10
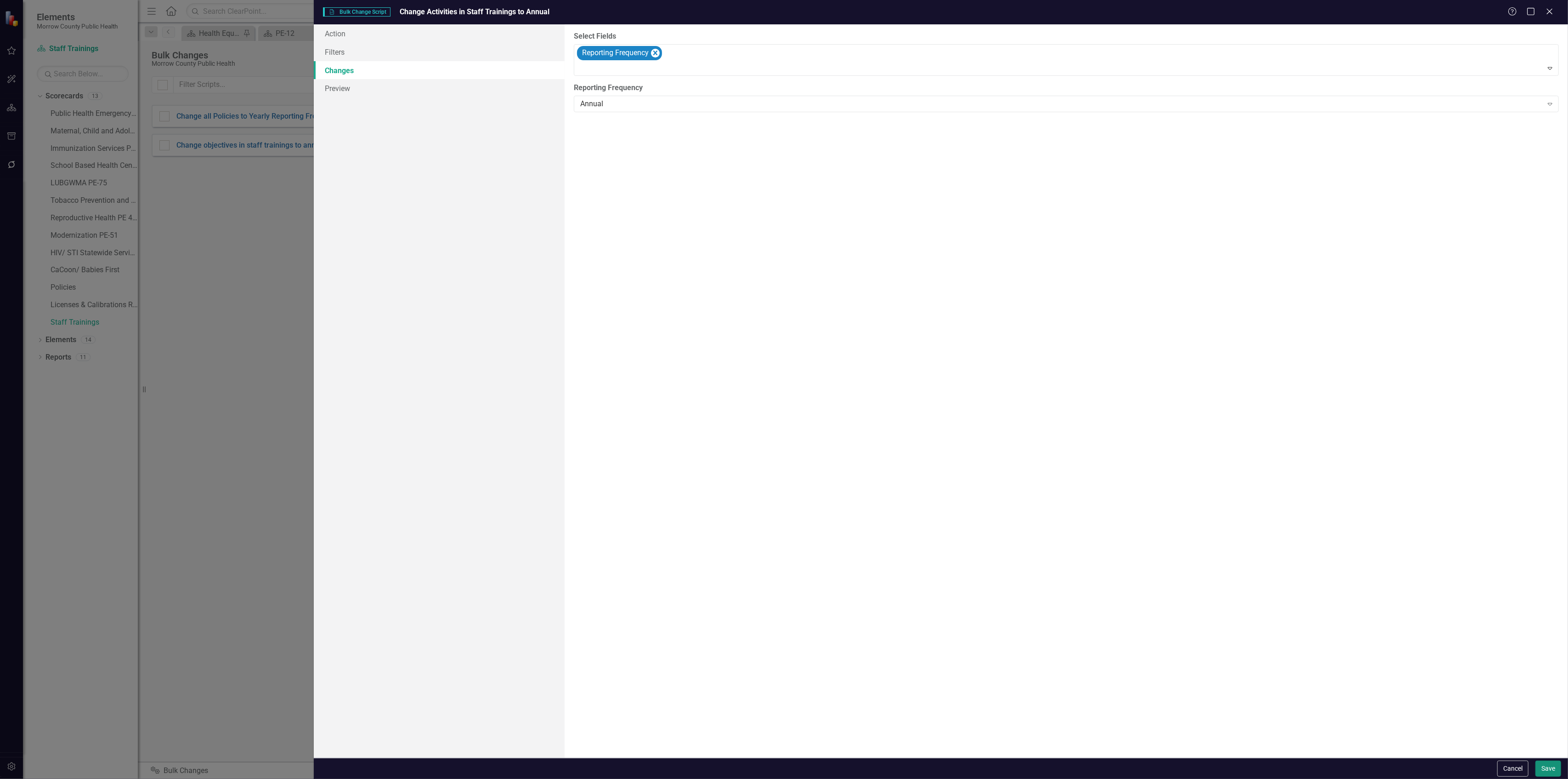
click at [1549, 766] on button "Save" at bounding box center [1548, 768] width 26 height 16
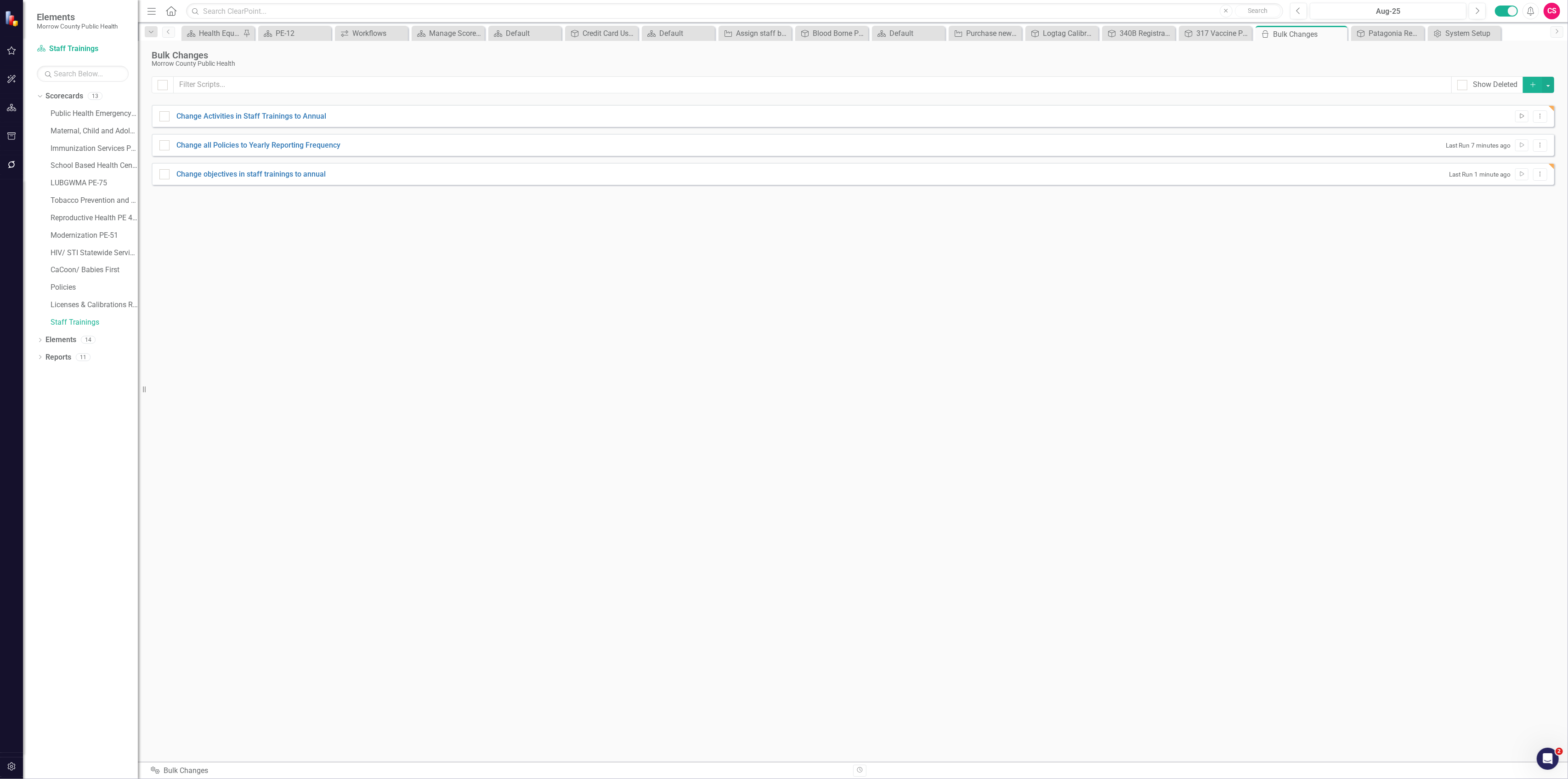
click at [1516, 117] on button "Run Script" at bounding box center [1522, 116] width 13 height 12
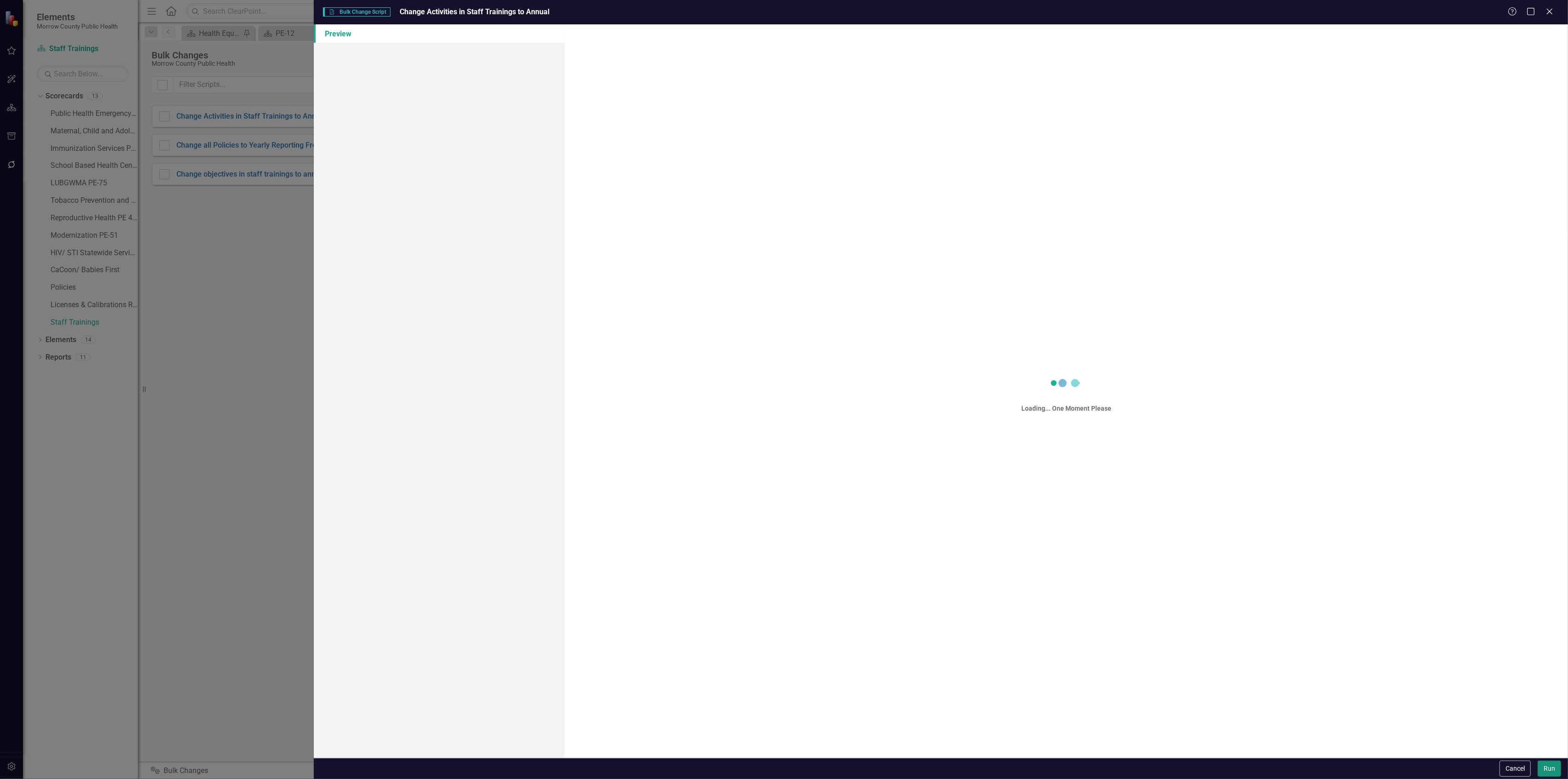
click at [1544, 763] on button "Run" at bounding box center [1549, 768] width 23 height 16
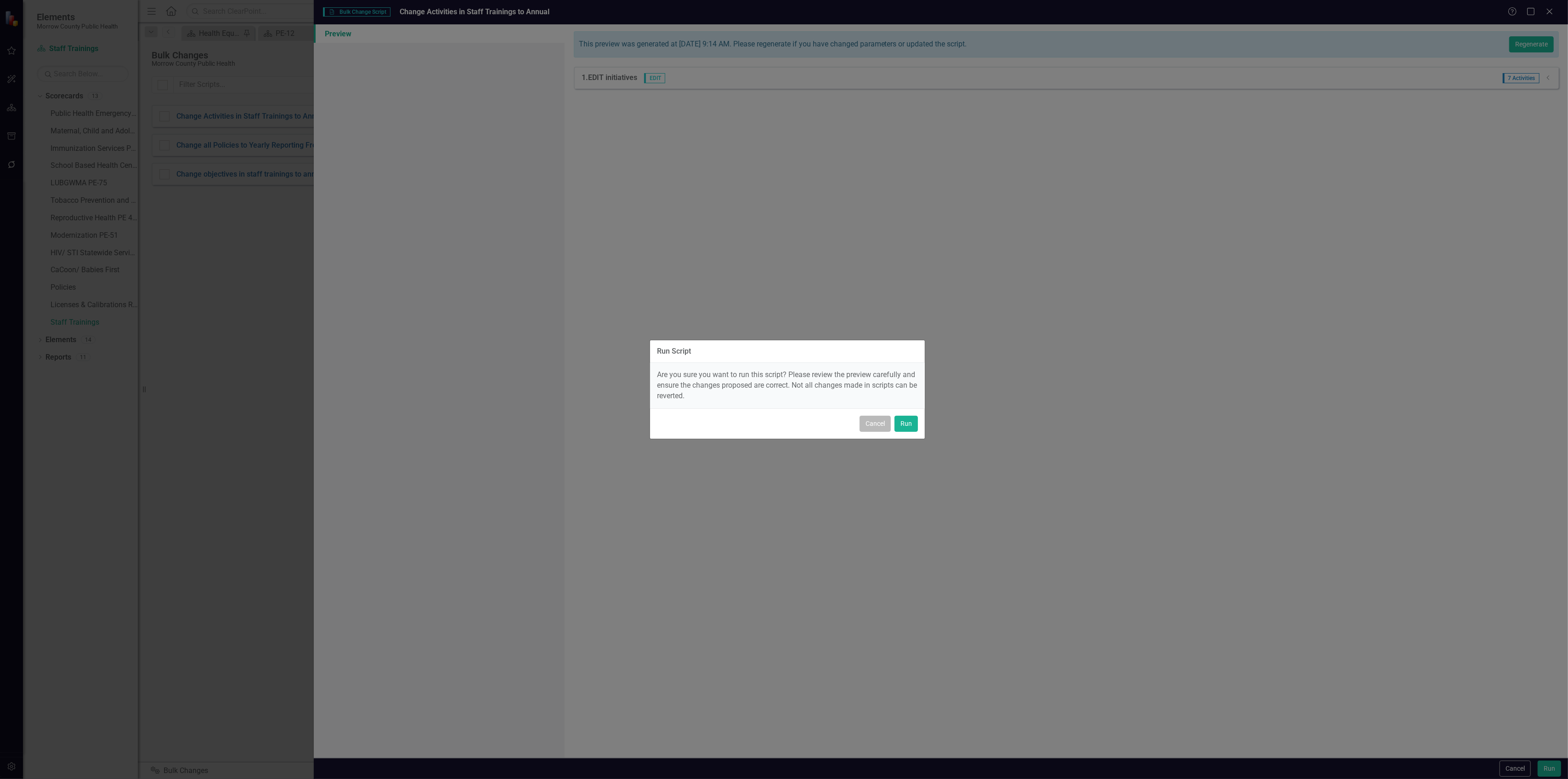
click at [891, 421] on button "Cancel" at bounding box center [875, 423] width 31 height 16
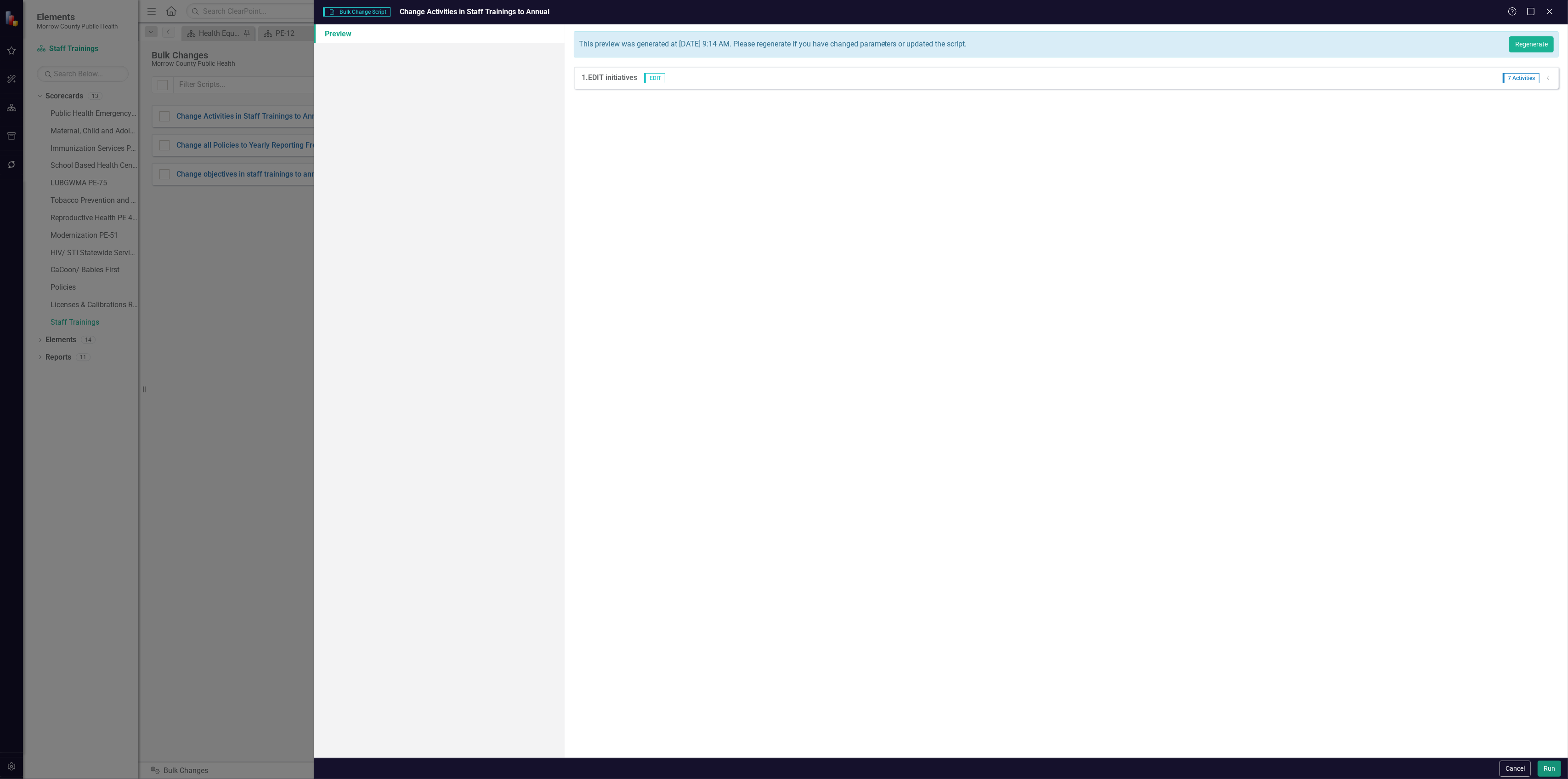
click at [1547, 767] on button "Run" at bounding box center [1549, 768] width 23 height 16
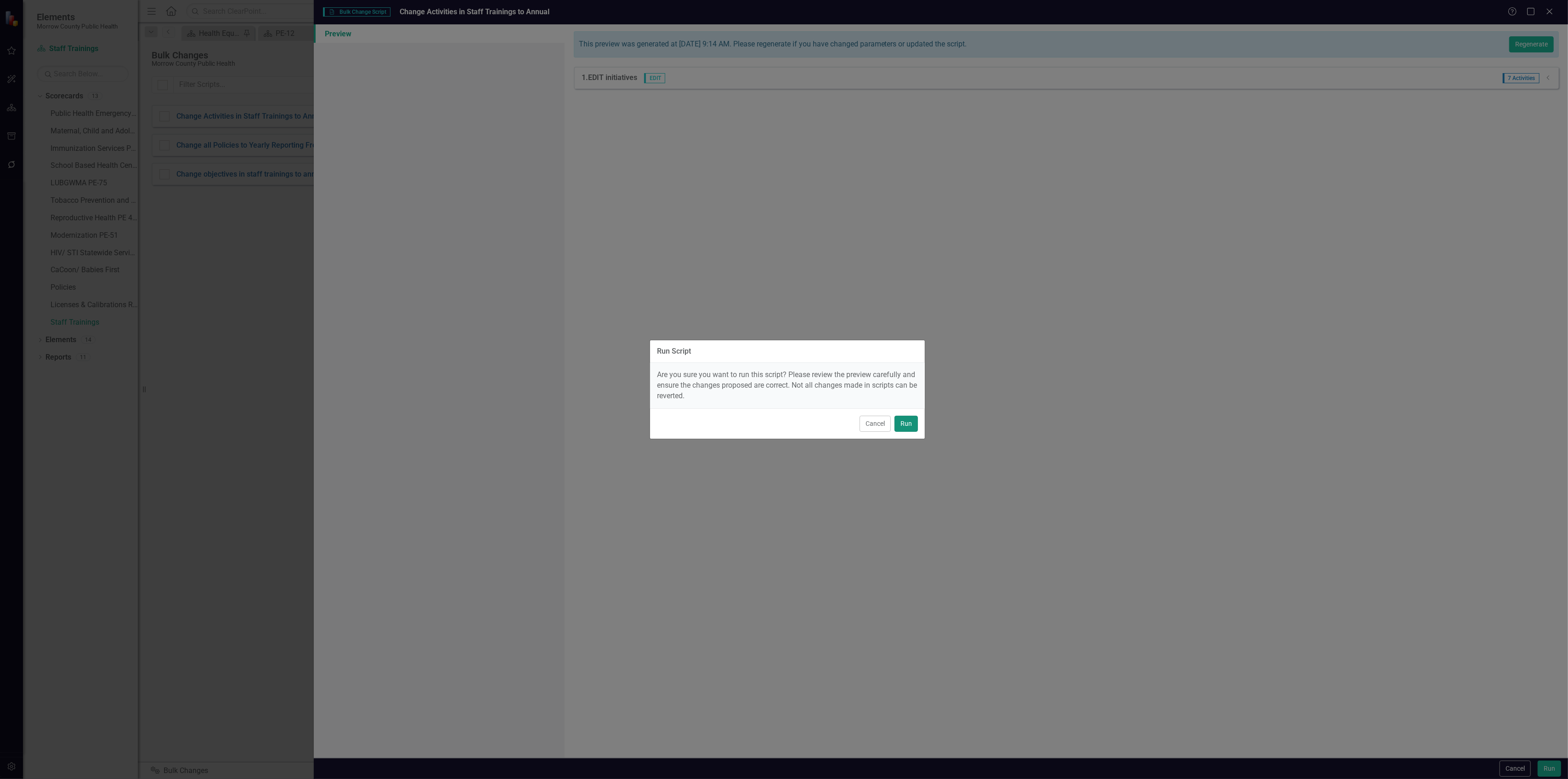
click at [914, 428] on button "Run" at bounding box center [906, 423] width 23 height 16
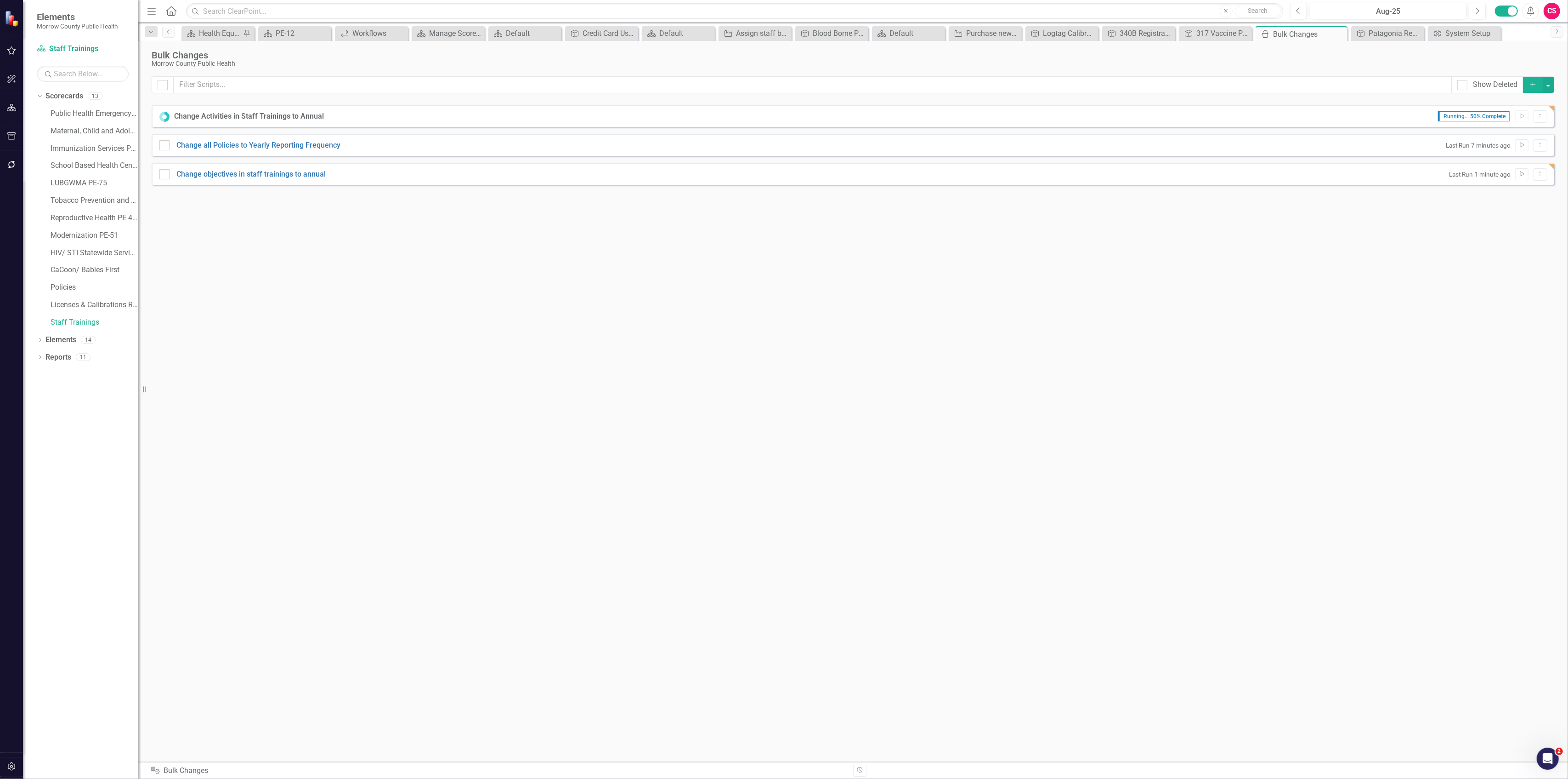
click at [1527, 85] on button "Add" at bounding box center [1533, 85] width 20 height 16
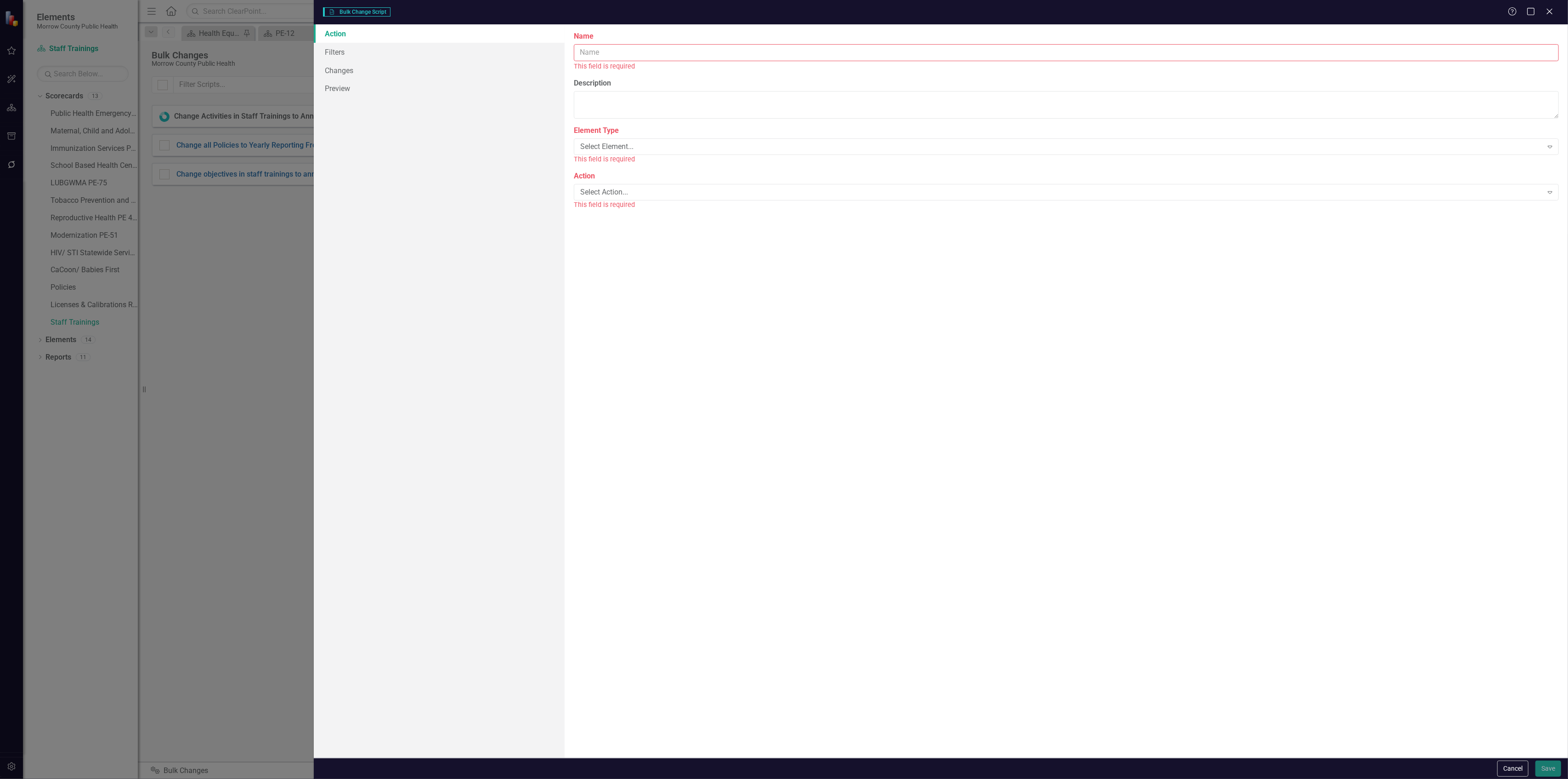
click at [664, 50] on input "Name" at bounding box center [1066, 52] width 985 height 17
click at [664, 50] on input "Change Licenses & Callibrations" at bounding box center [1066, 52] width 985 height 17
click at [655, 52] on input "Change Licenses & Callibrations" at bounding box center [1066, 52] width 985 height 17
click at [691, 52] on input "Change Licenses & Calibrations" at bounding box center [1066, 52] width 985 height 17
type input "Change Licenses & Calibrations Objectives to Annual"
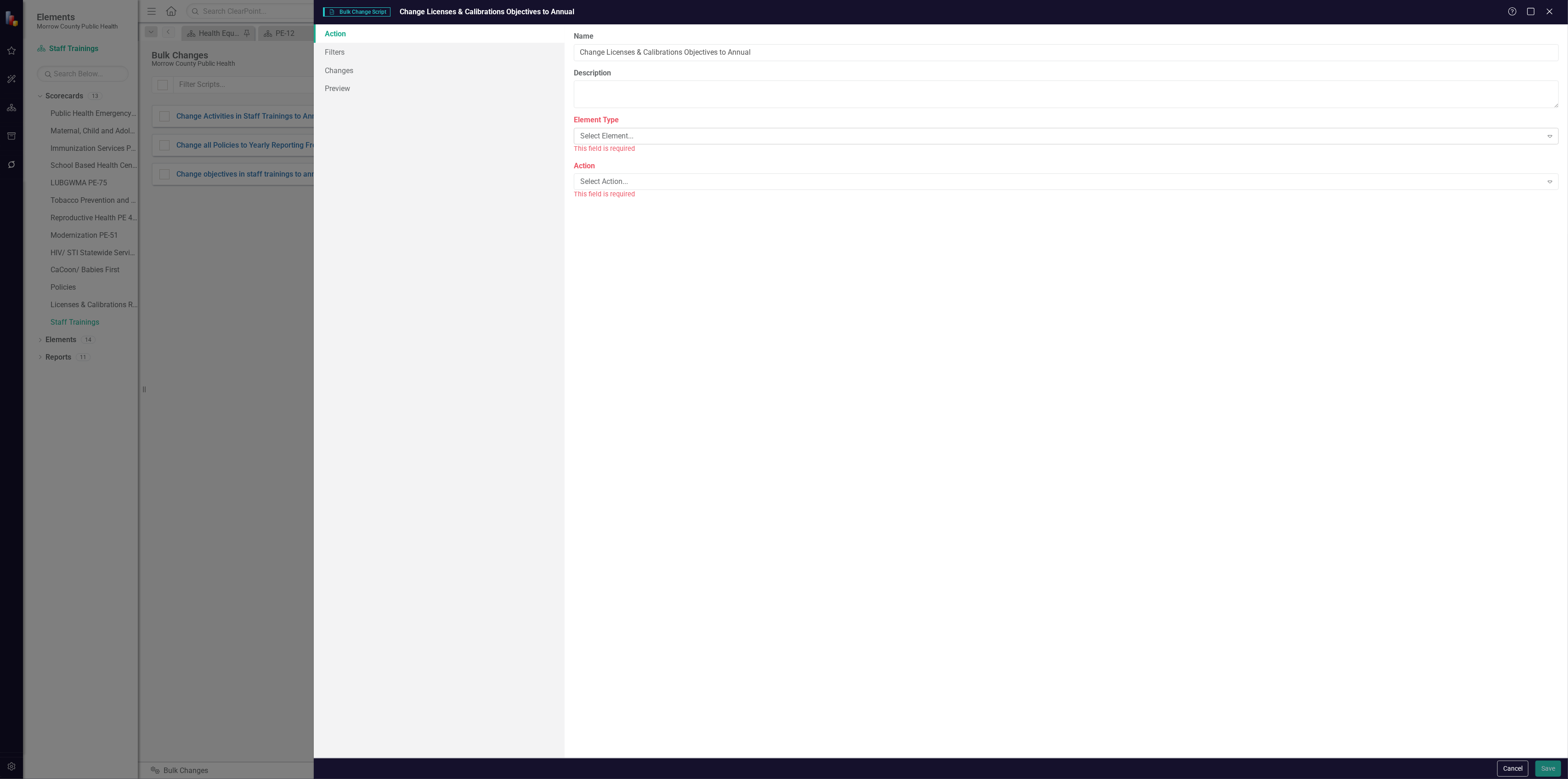
click at [687, 136] on div "Select Element..." at bounding box center [1061, 136] width 962 height 10
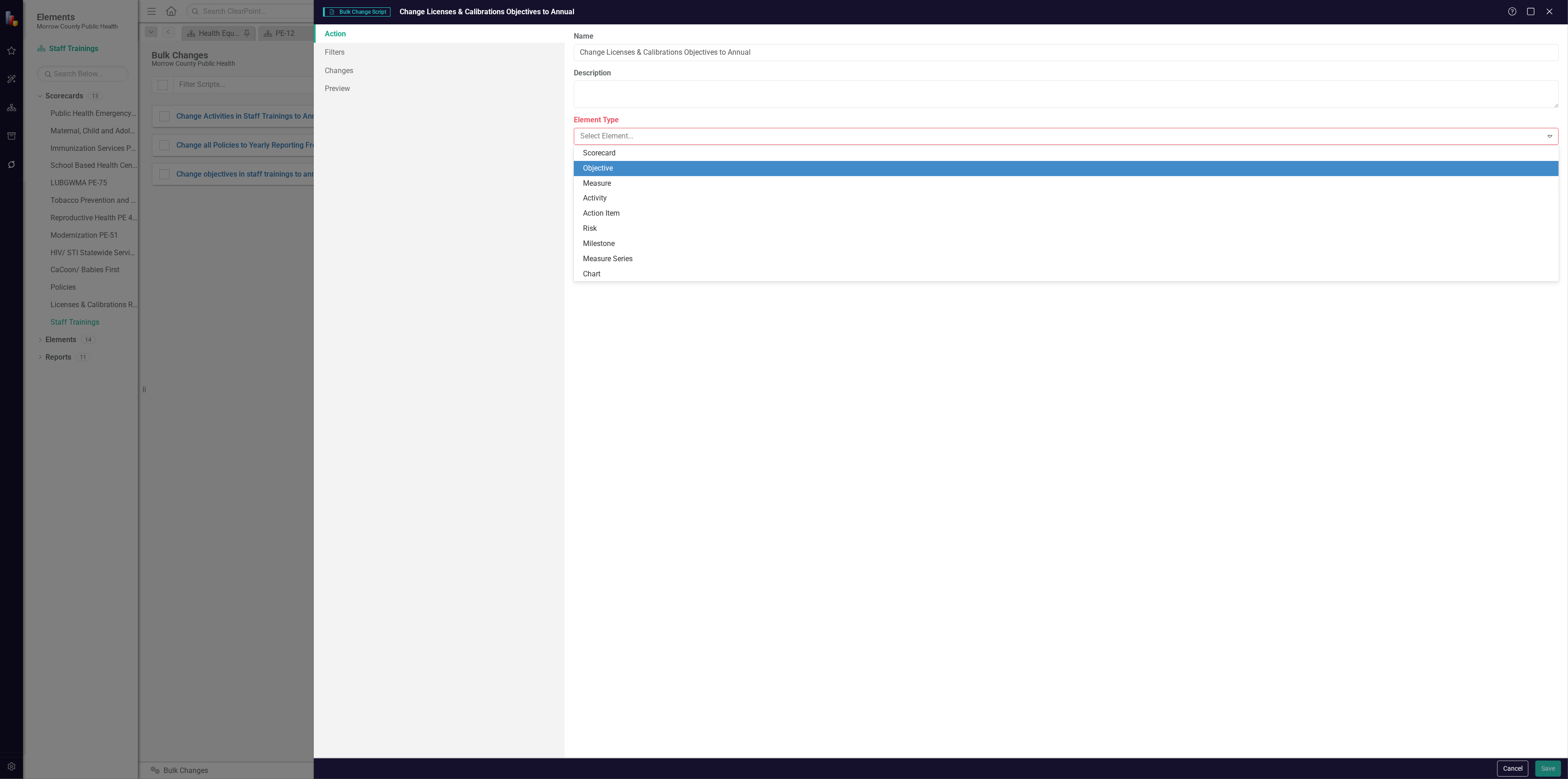
click at [664, 166] on div "Objective" at bounding box center [1068, 168] width 971 height 10
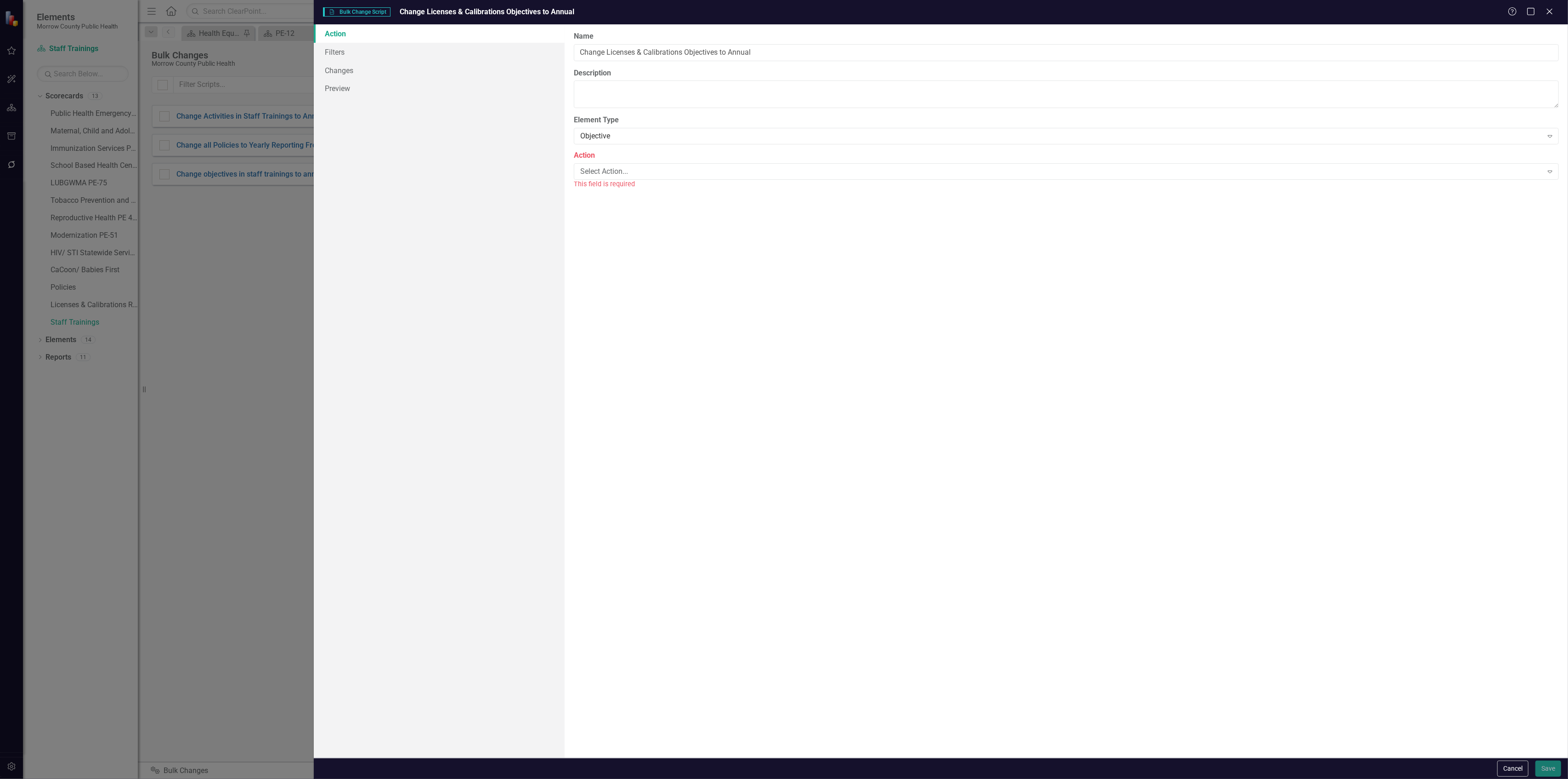
click at [664, 166] on div "Select Action..." at bounding box center [1061, 171] width 962 height 10
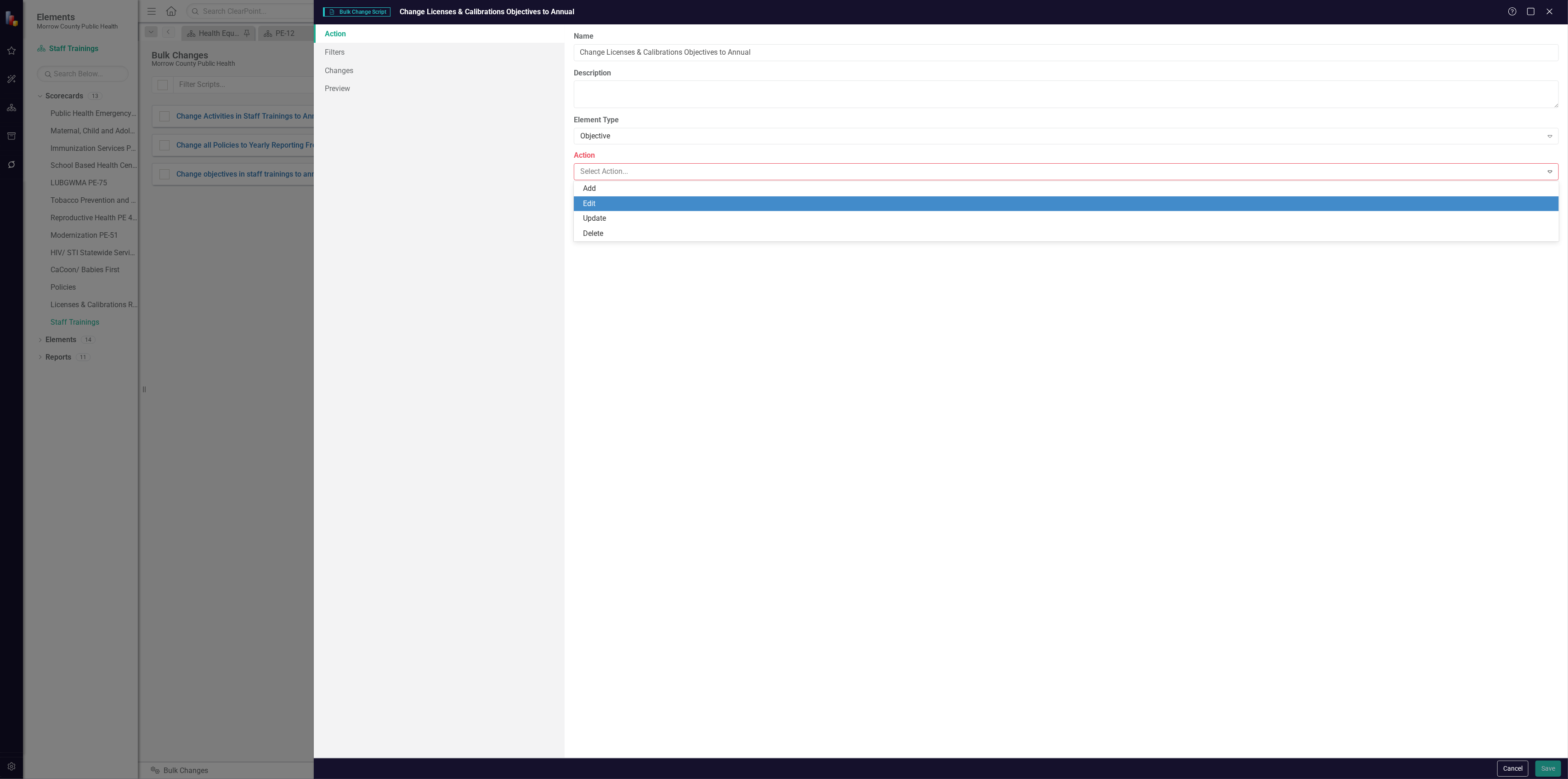
click at [645, 203] on div "Edit" at bounding box center [1068, 203] width 971 height 10
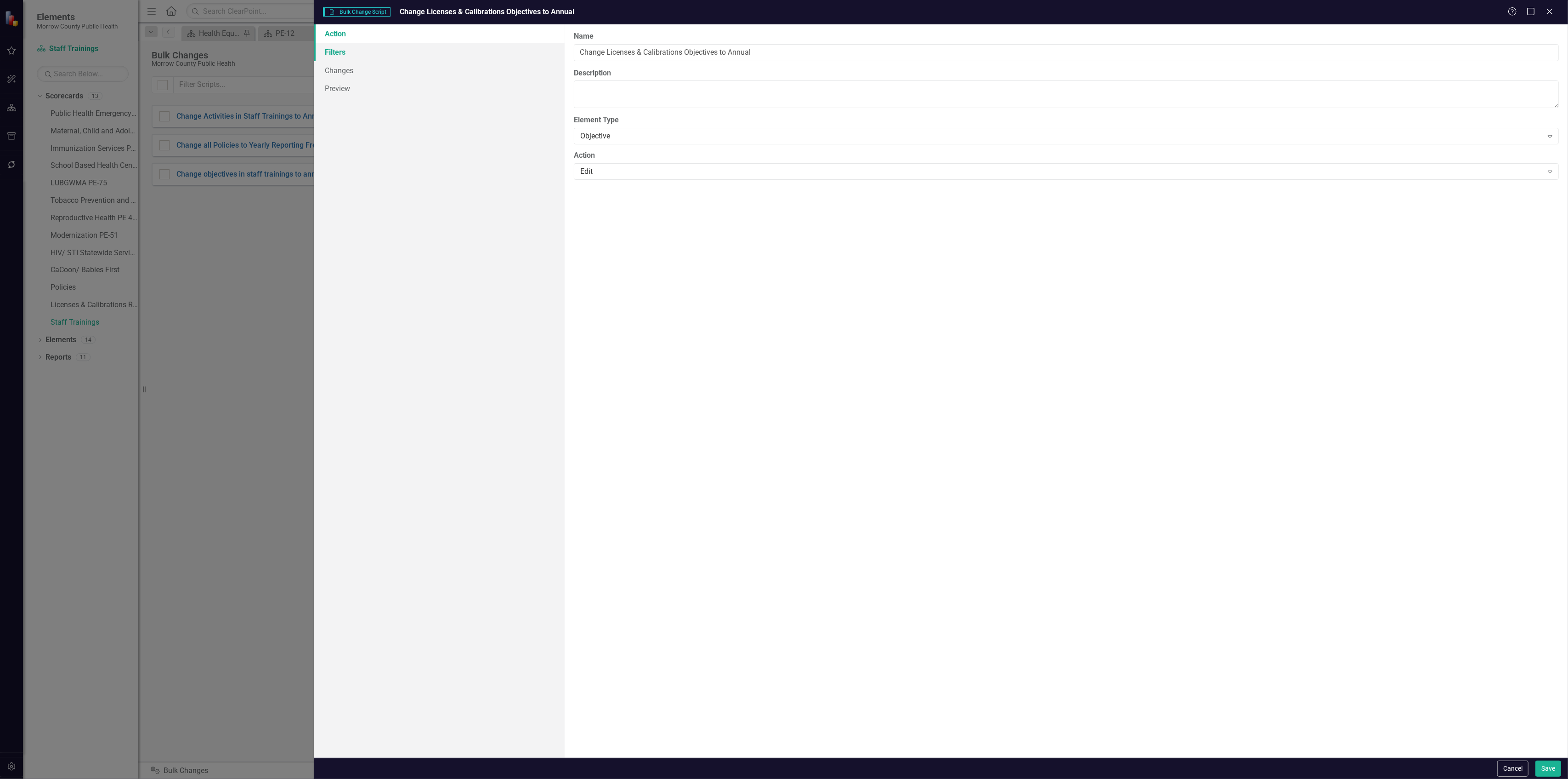
click at [379, 55] on link "Filters" at bounding box center [439, 52] width 251 height 18
click at [1516, 94] on button "Add Add Filter" at bounding box center [1528, 98] width 47 height 15
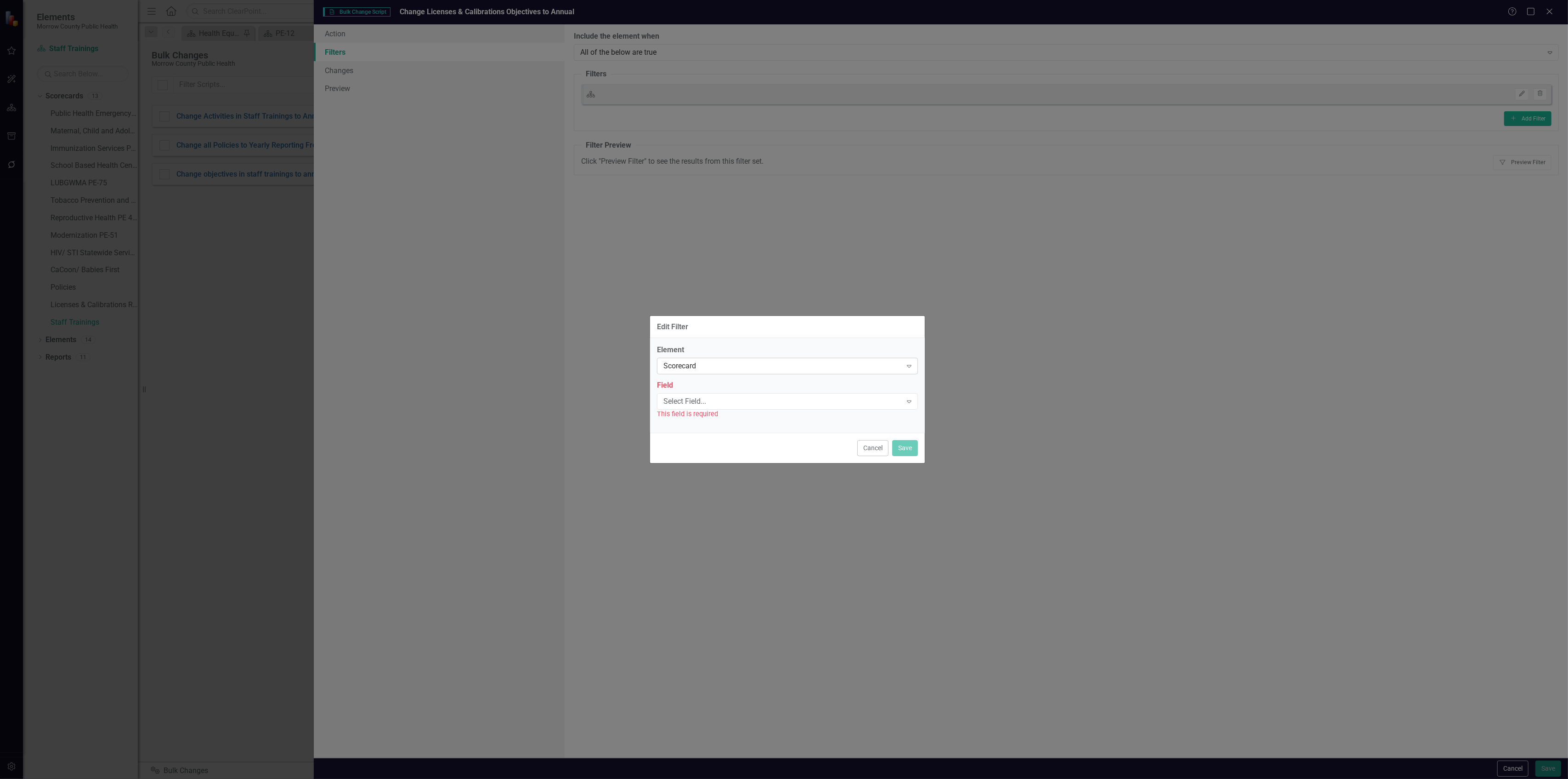
click at [756, 365] on div "Scorecard" at bounding box center [783, 365] width 239 height 10
click at [738, 382] on div "Scorecard" at bounding box center [789, 381] width 246 height 10
click at [732, 400] on div "Select Field..." at bounding box center [783, 401] width 239 height 10
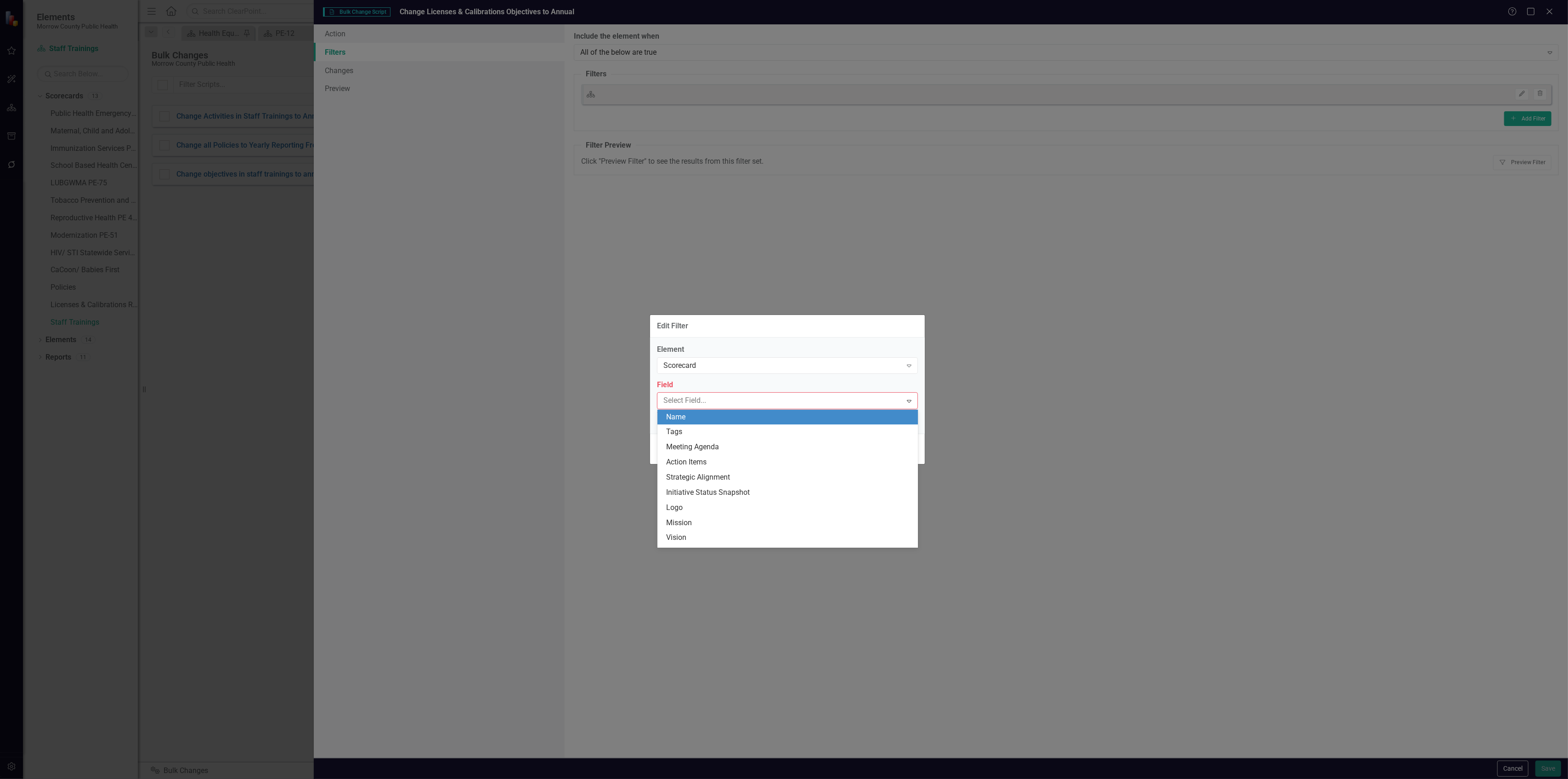
click at [727, 419] on div "Name" at bounding box center [789, 417] width 246 height 10
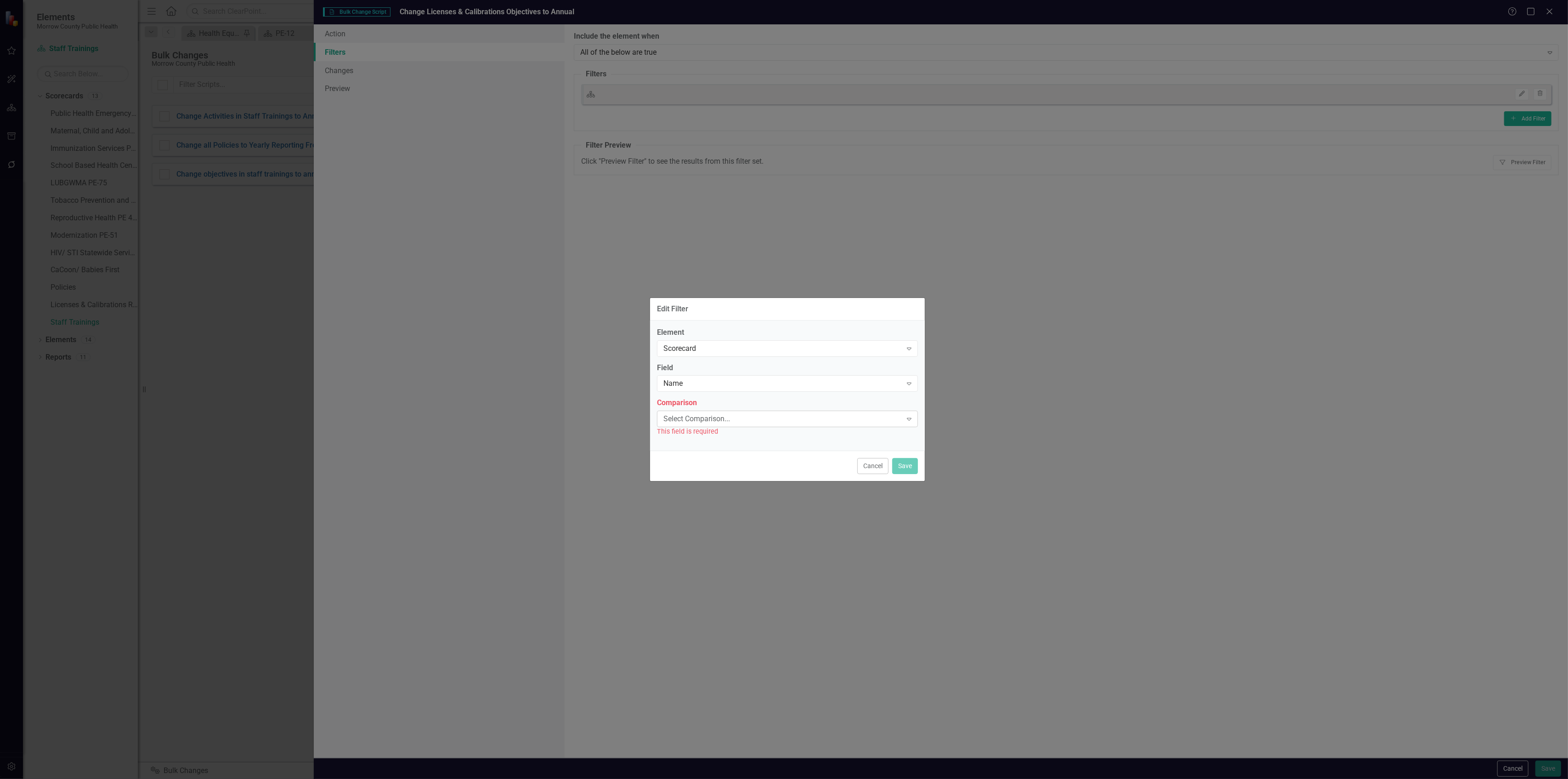
click at [729, 416] on div "Select Comparison..." at bounding box center [783, 418] width 239 height 10
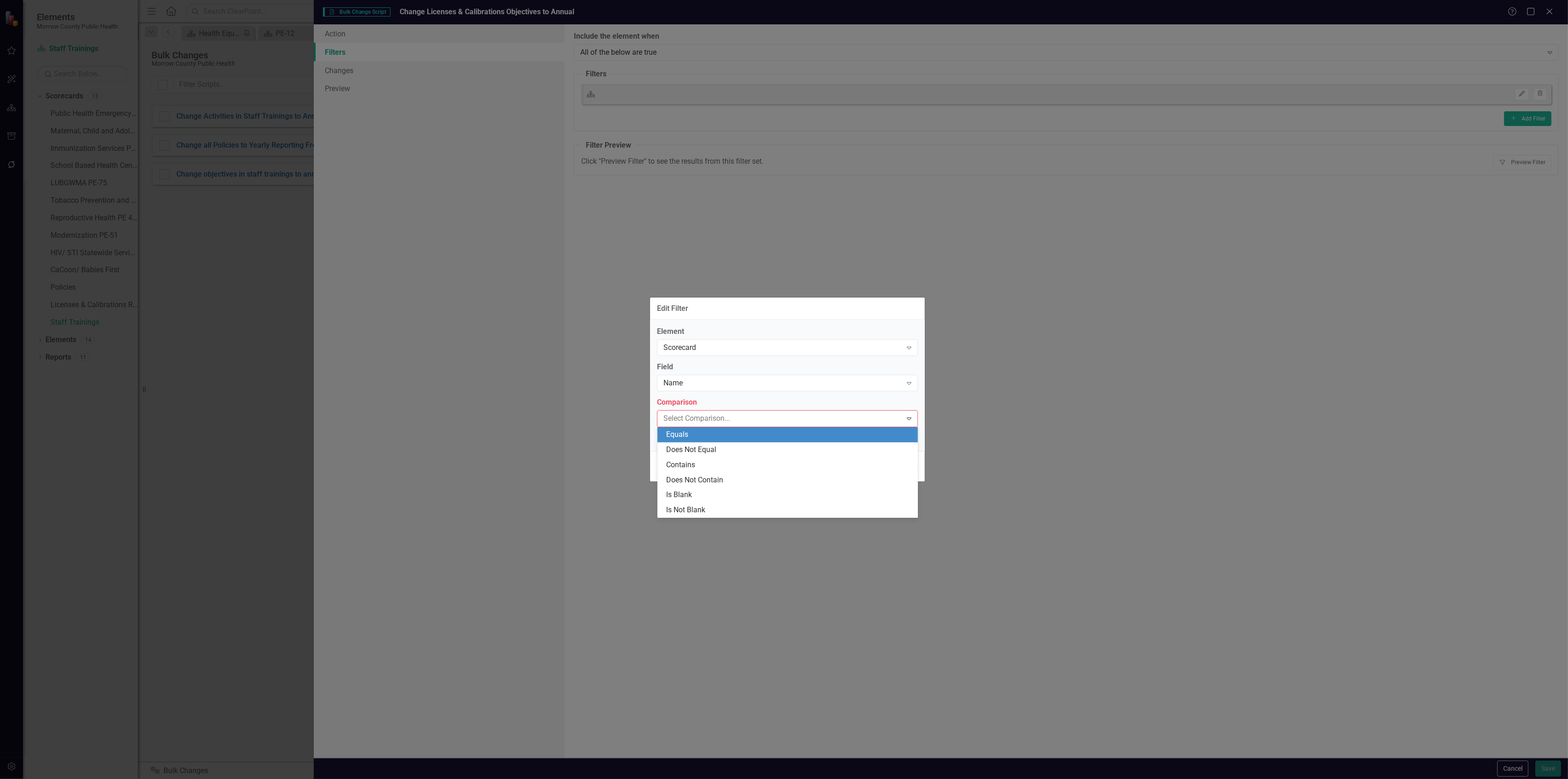
click at [721, 433] on div "Equals" at bounding box center [789, 434] width 246 height 10
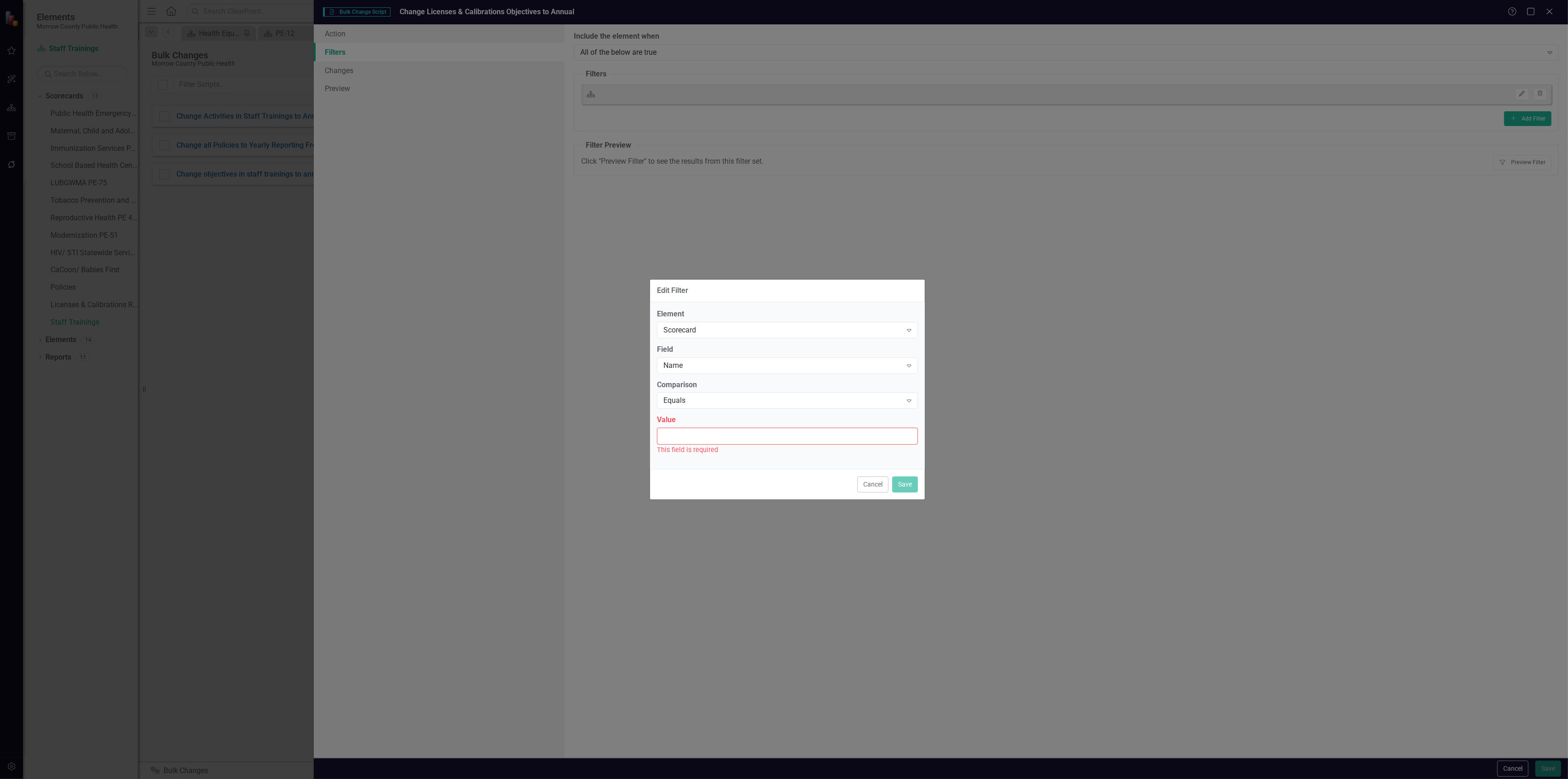
click at [719, 438] on input "Value" at bounding box center [787, 436] width 261 height 17
type input "Licenses & Calibrations"
click at [898, 482] on button "Save" at bounding box center [905, 479] width 26 height 16
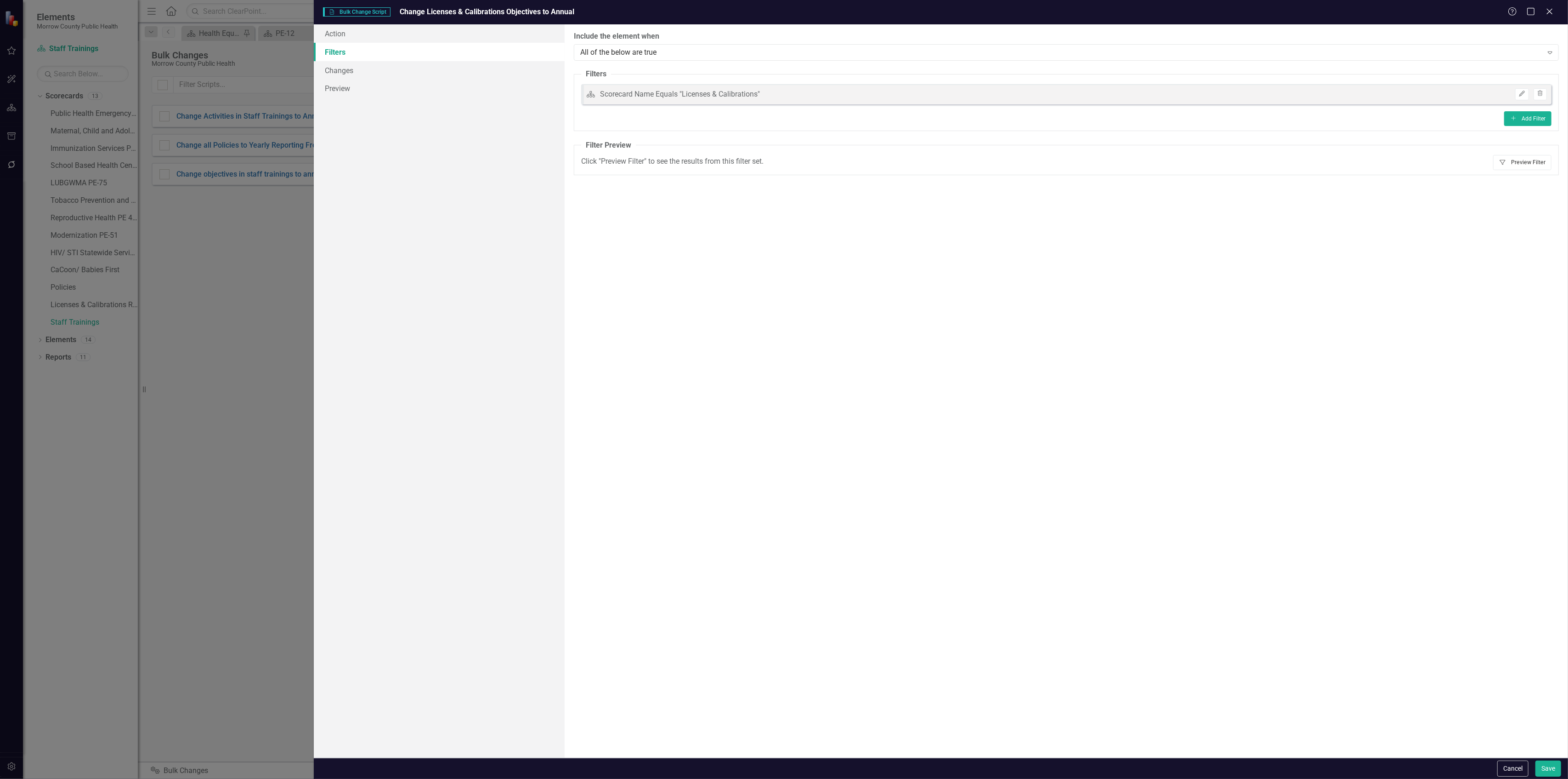
click at [1516, 157] on button "Filter Preview Filter" at bounding box center [1522, 162] width 58 height 15
click at [1564, 771] on div "Cancel Save" at bounding box center [941, 768] width 1254 height 21
click at [1555, 771] on button "Save" at bounding box center [1548, 768] width 26 height 16
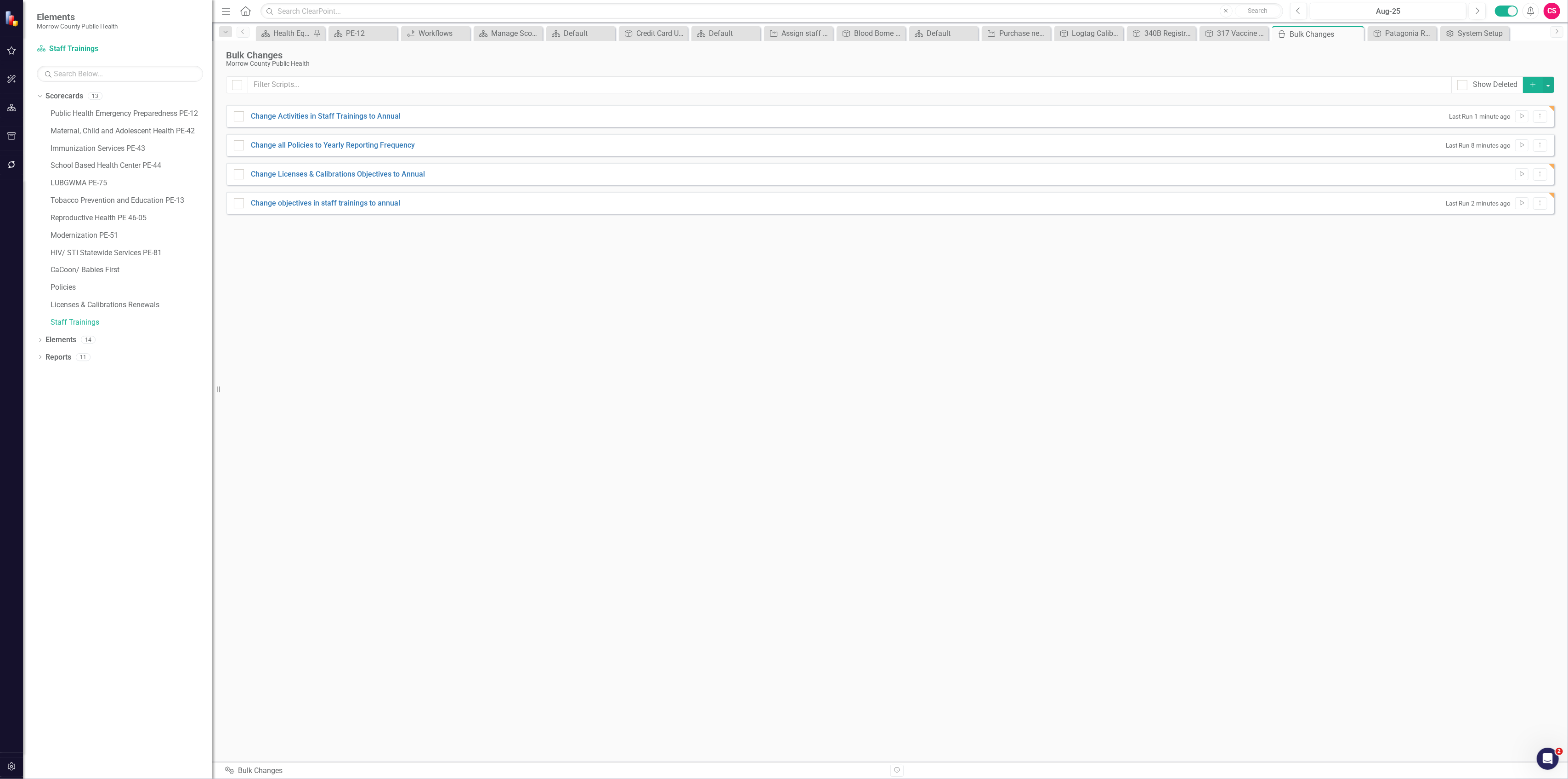
drag, startPoint x: 144, startPoint y: 383, endPoint x: 212, endPoint y: 390, distance: 68.4
click at [212, 390] on div "Resize" at bounding box center [216, 389] width 7 height 779
click at [1537, 172] on icon "Dropdown Menu" at bounding box center [1540, 174] width 8 height 6
click at [1500, 203] on link "Edit Edit Script" at bounding box center [1510, 208] width 74 height 17
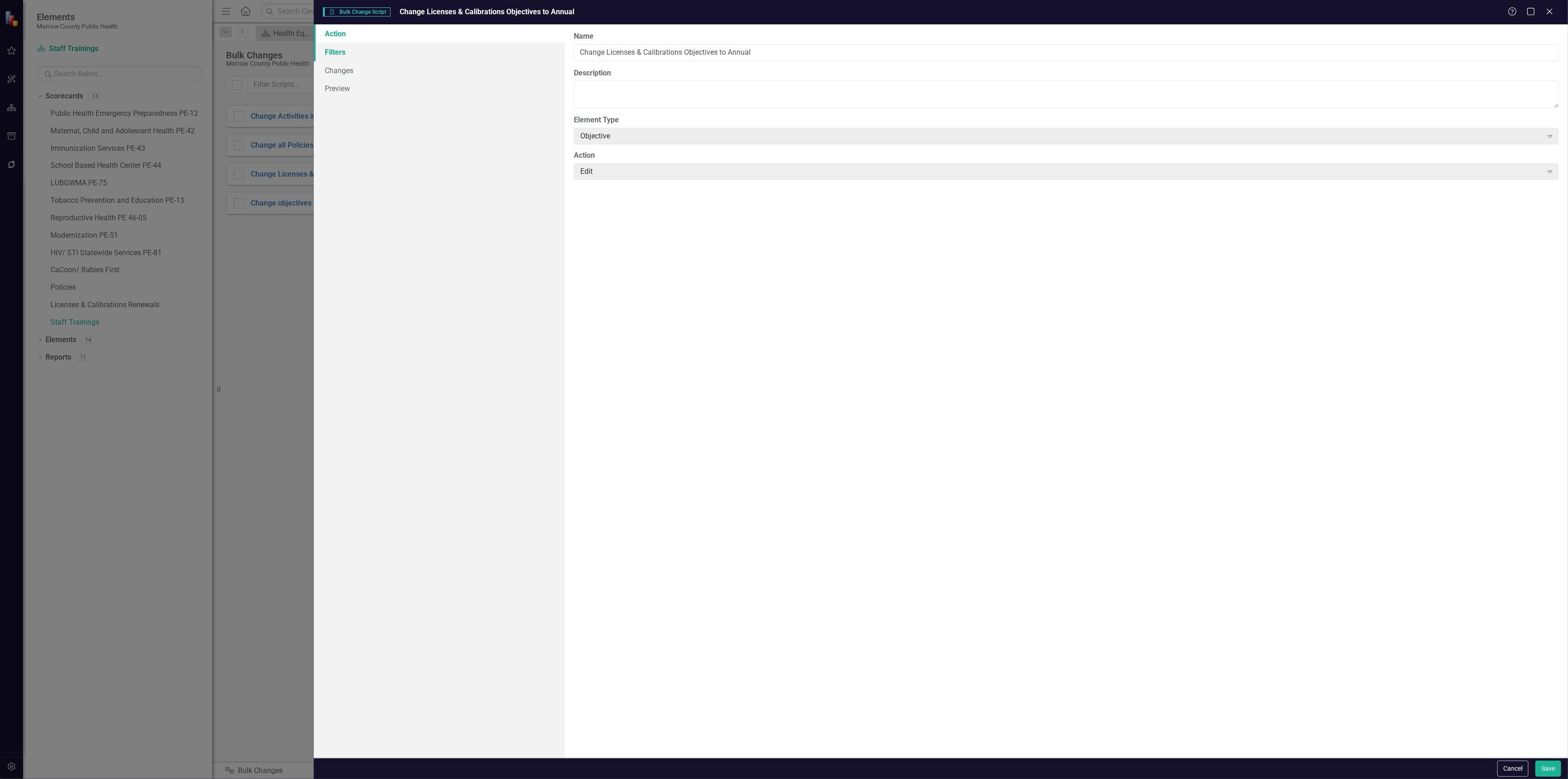
click at [351, 54] on link "Filters" at bounding box center [439, 52] width 251 height 18
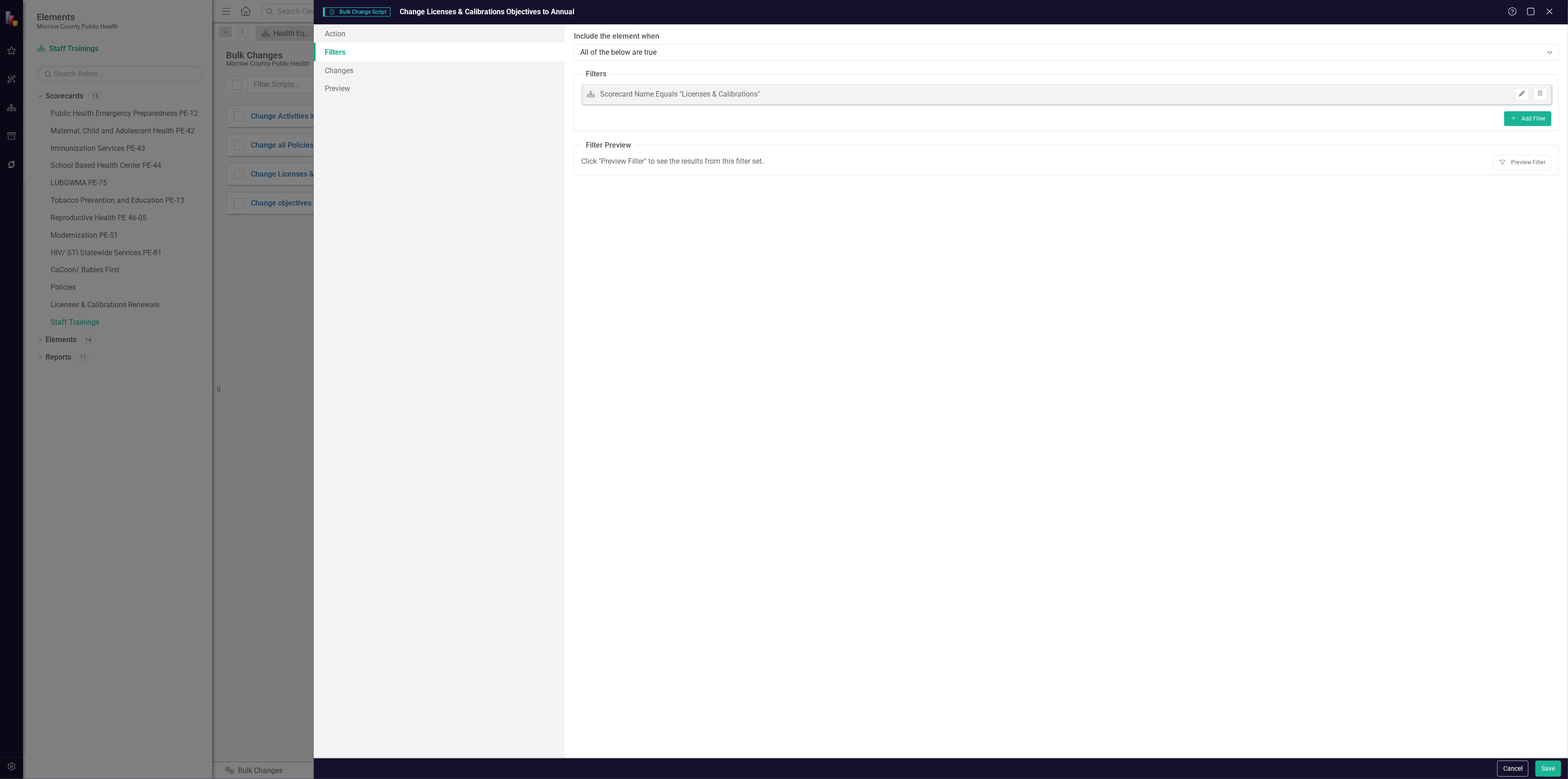
click at [1518, 94] on icon "Edit" at bounding box center [1521, 93] width 7 height 5
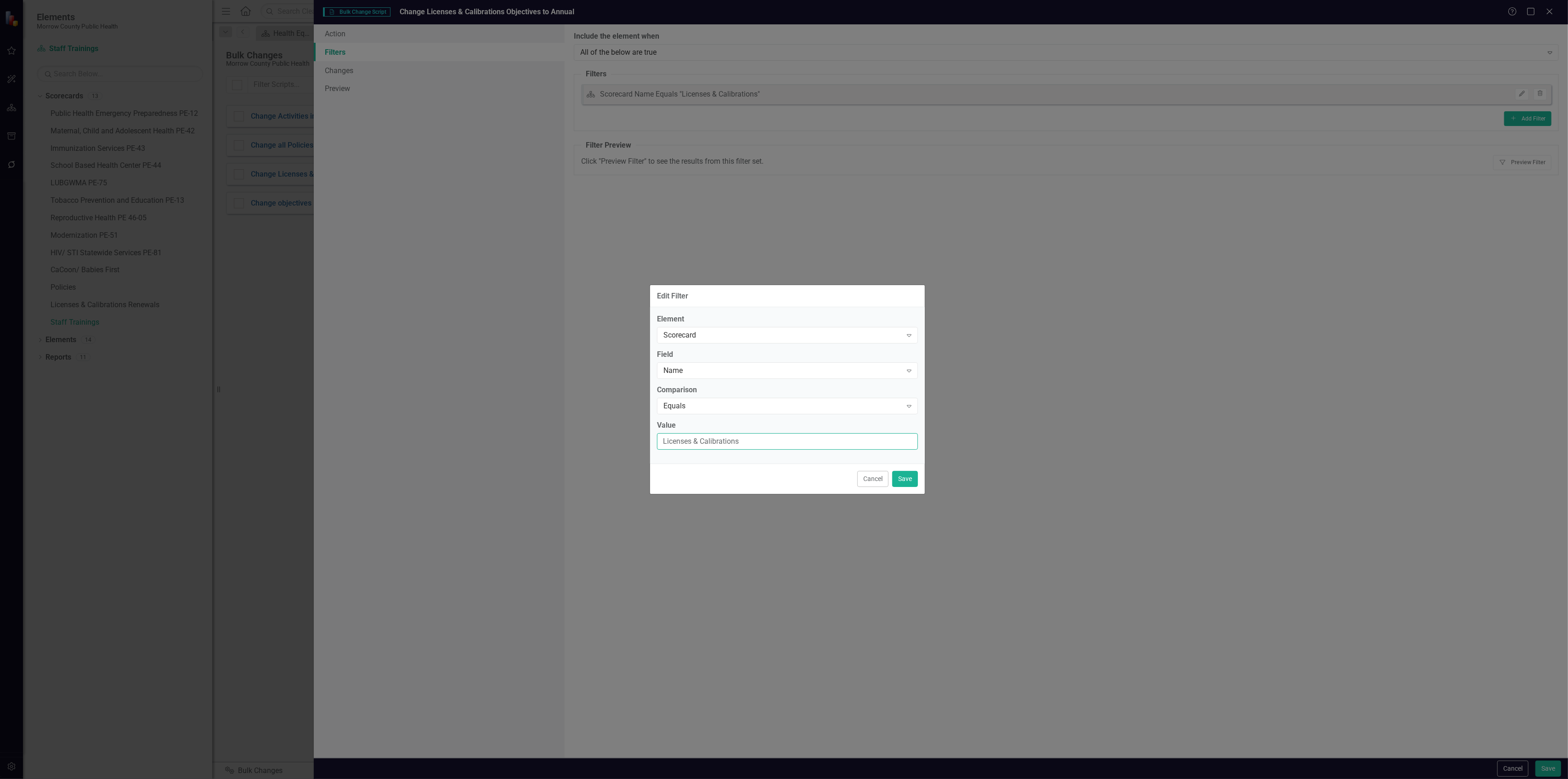
click at [822, 436] on input "Licenses & Calibrations" at bounding box center [787, 442] width 261 height 17
type input "Licenses & Calibrations Renewals"
click at [905, 479] on button "Save" at bounding box center [905, 479] width 26 height 16
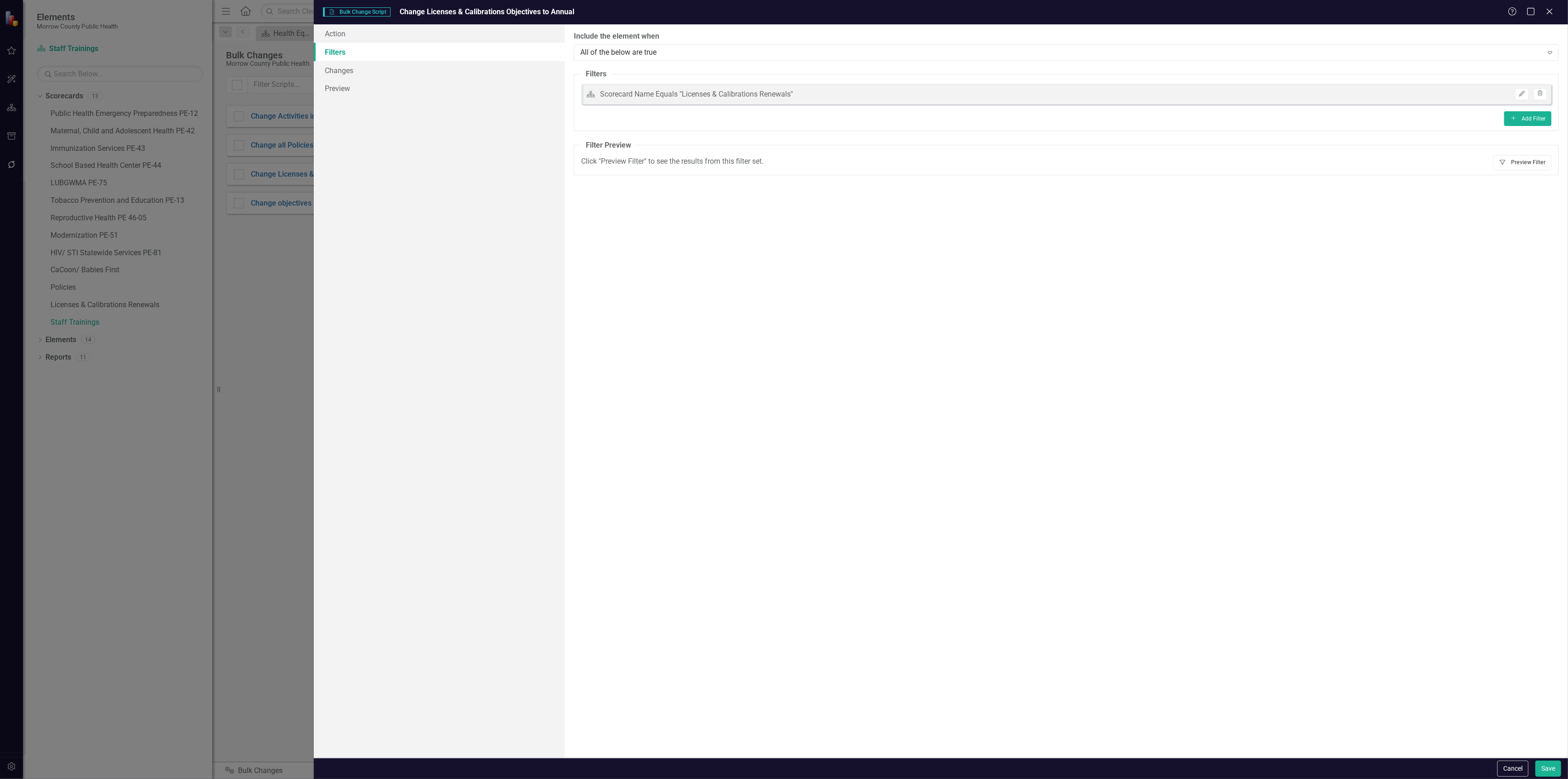
click at [1524, 164] on button "Filter Preview Filter" at bounding box center [1522, 162] width 58 height 15
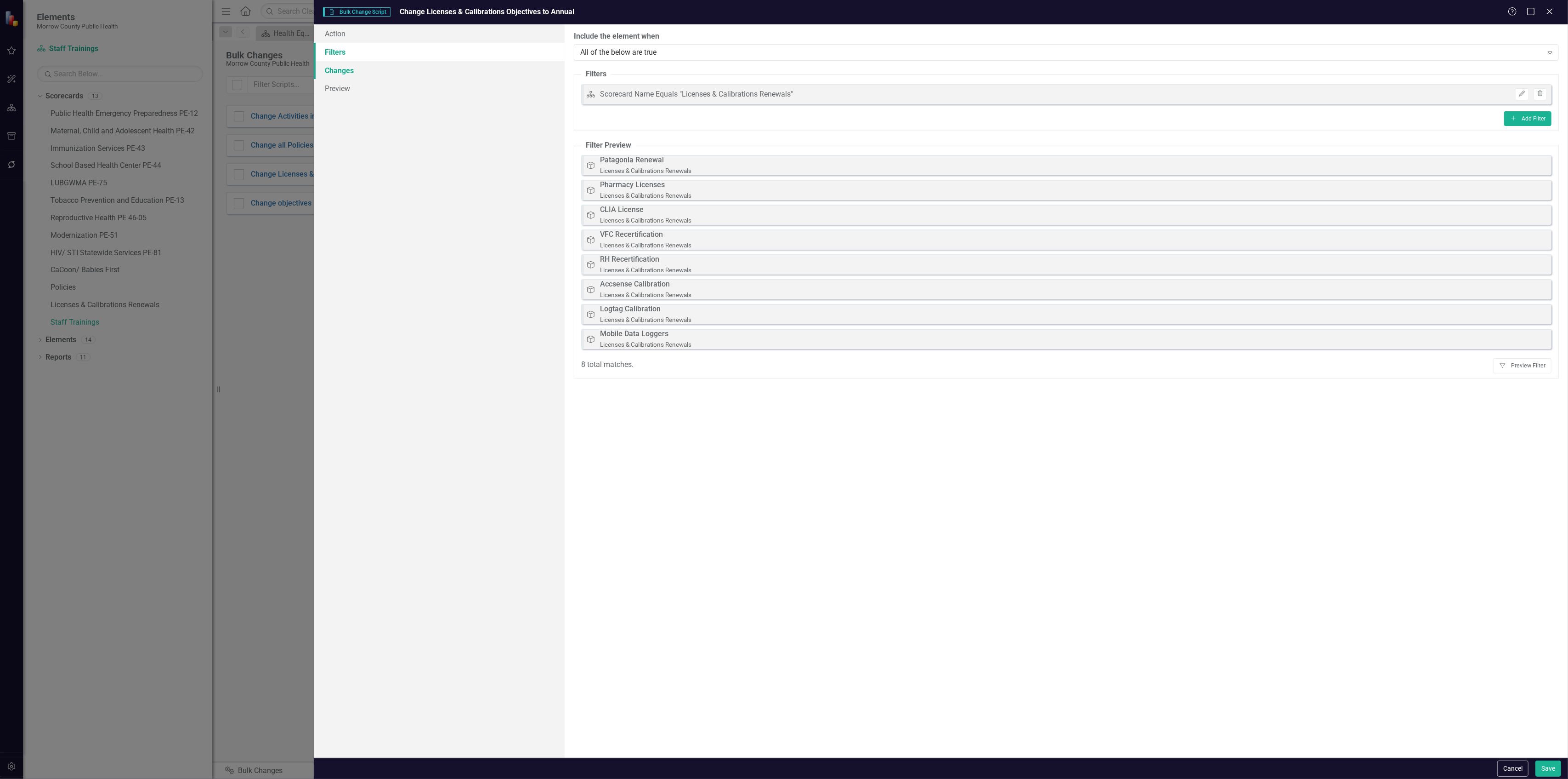
click at [407, 69] on link "Changes" at bounding box center [439, 70] width 251 height 18
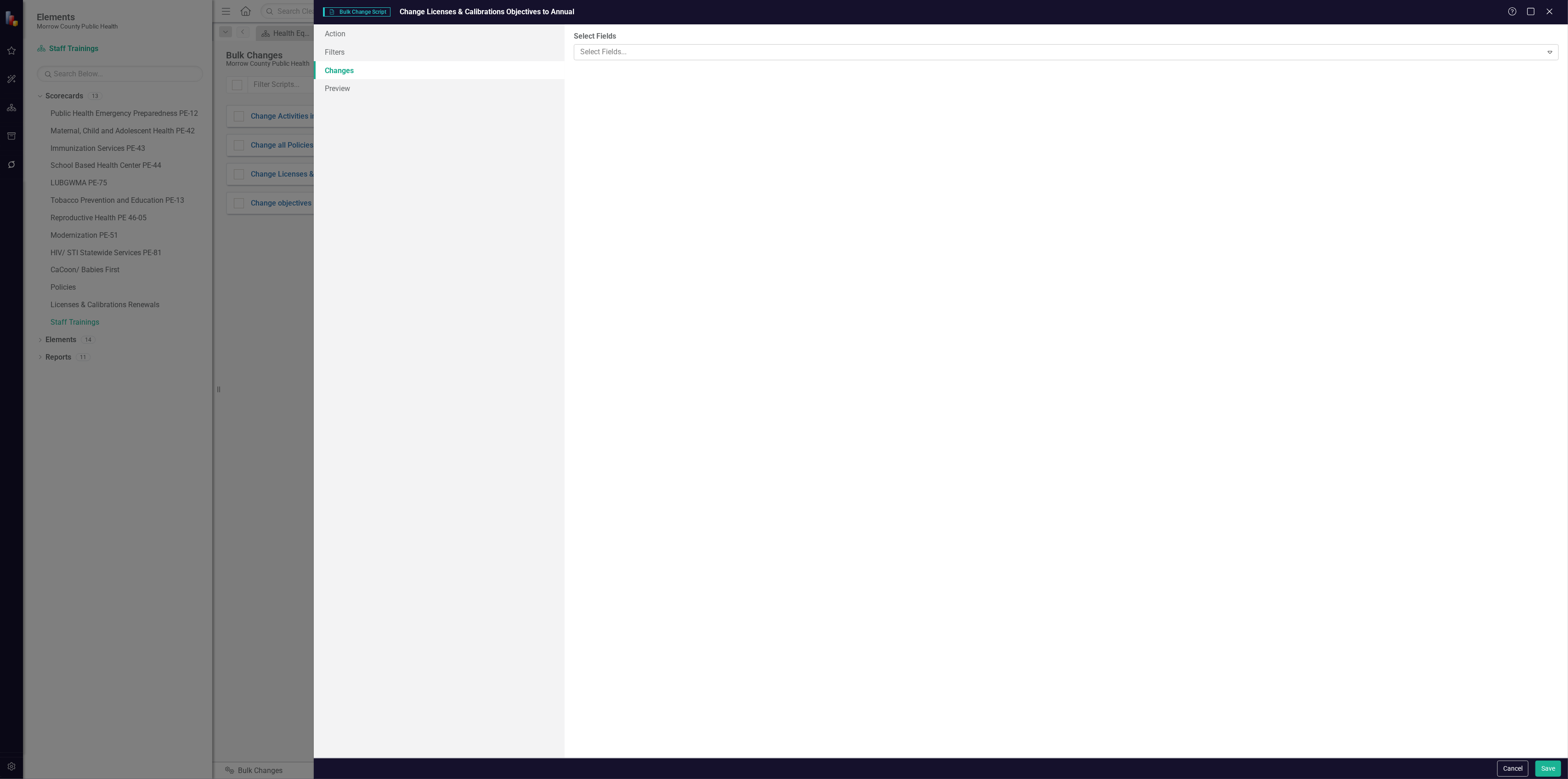
click at [1181, 58] on div "Select Fields..." at bounding box center [1059, 52] width 966 height 14
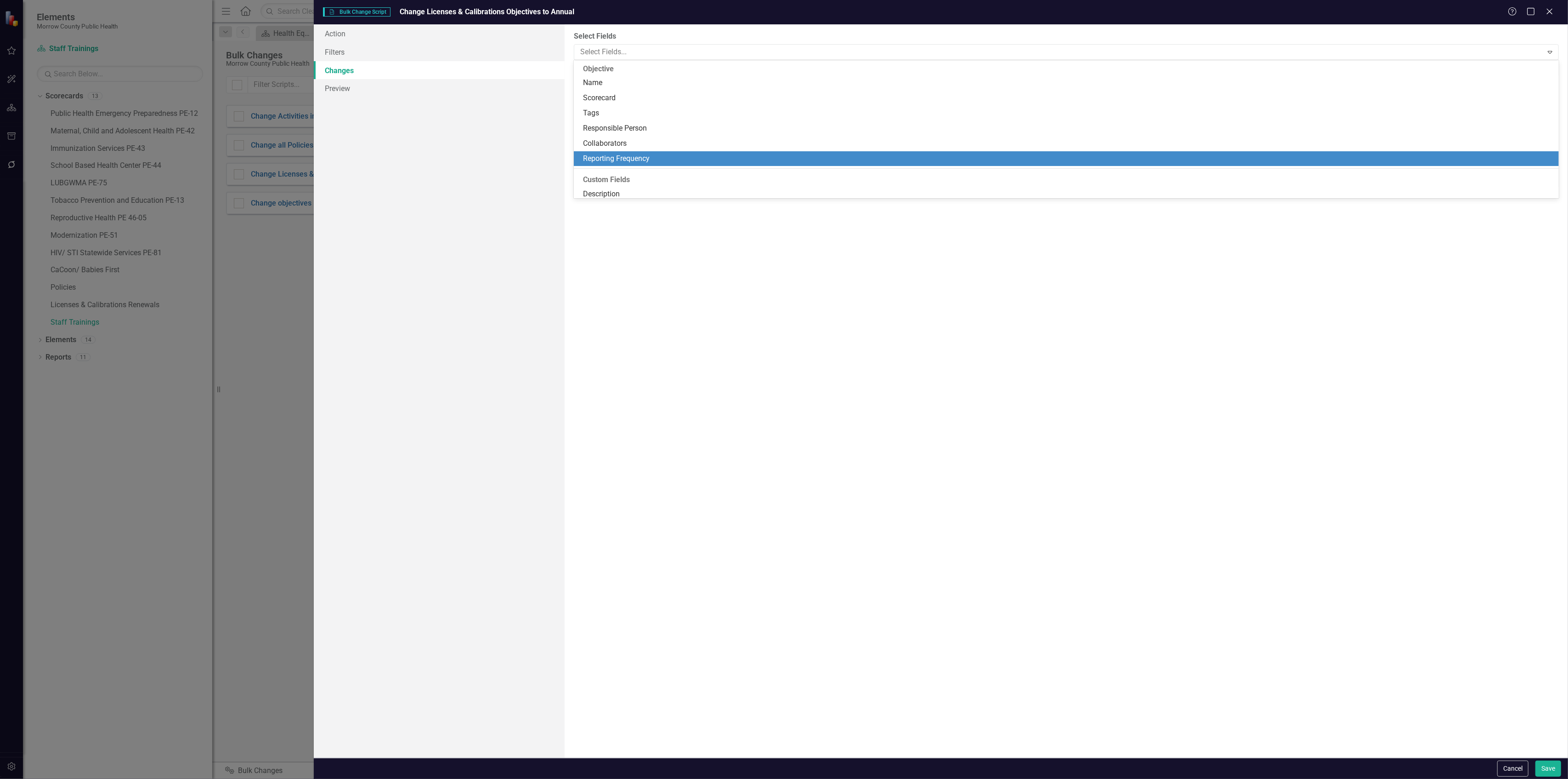
click at [642, 153] on div "Reporting Frequency" at bounding box center [1066, 158] width 985 height 15
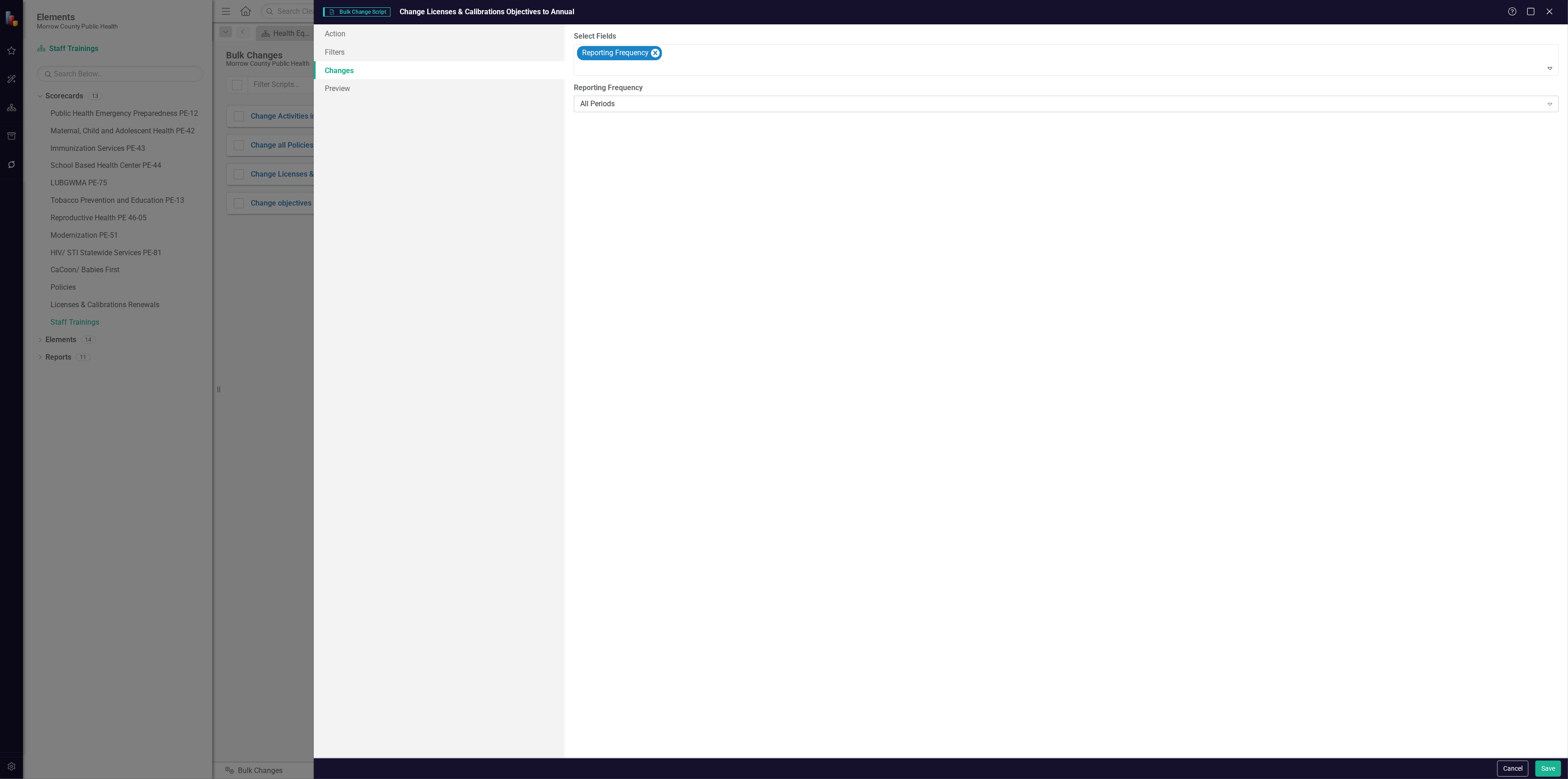
click at [648, 99] on div "All Periods" at bounding box center [1061, 104] width 962 height 10
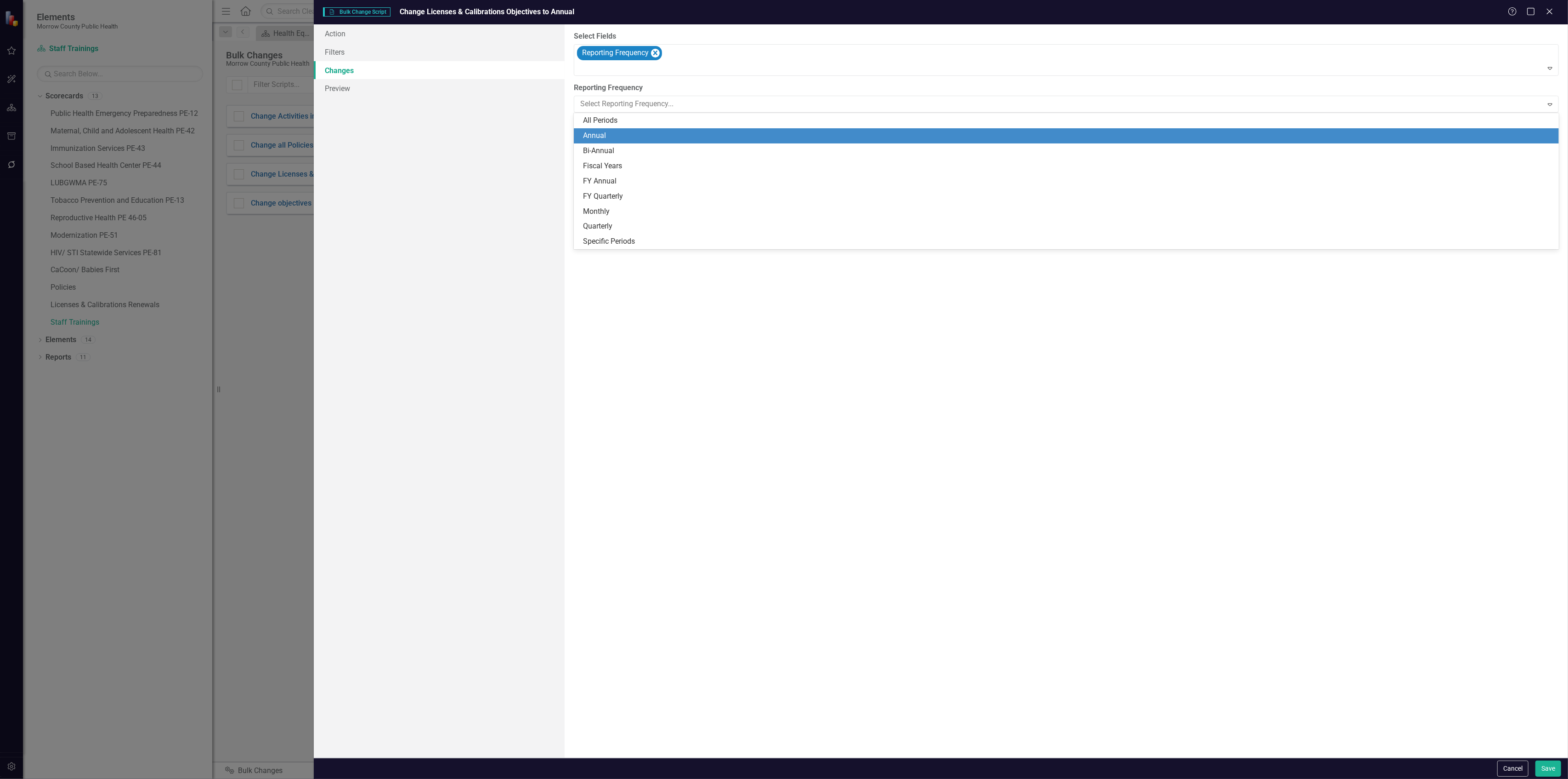
click at [627, 138] on div "Annual" at bounding box center [1068, 135] width 971 height 10
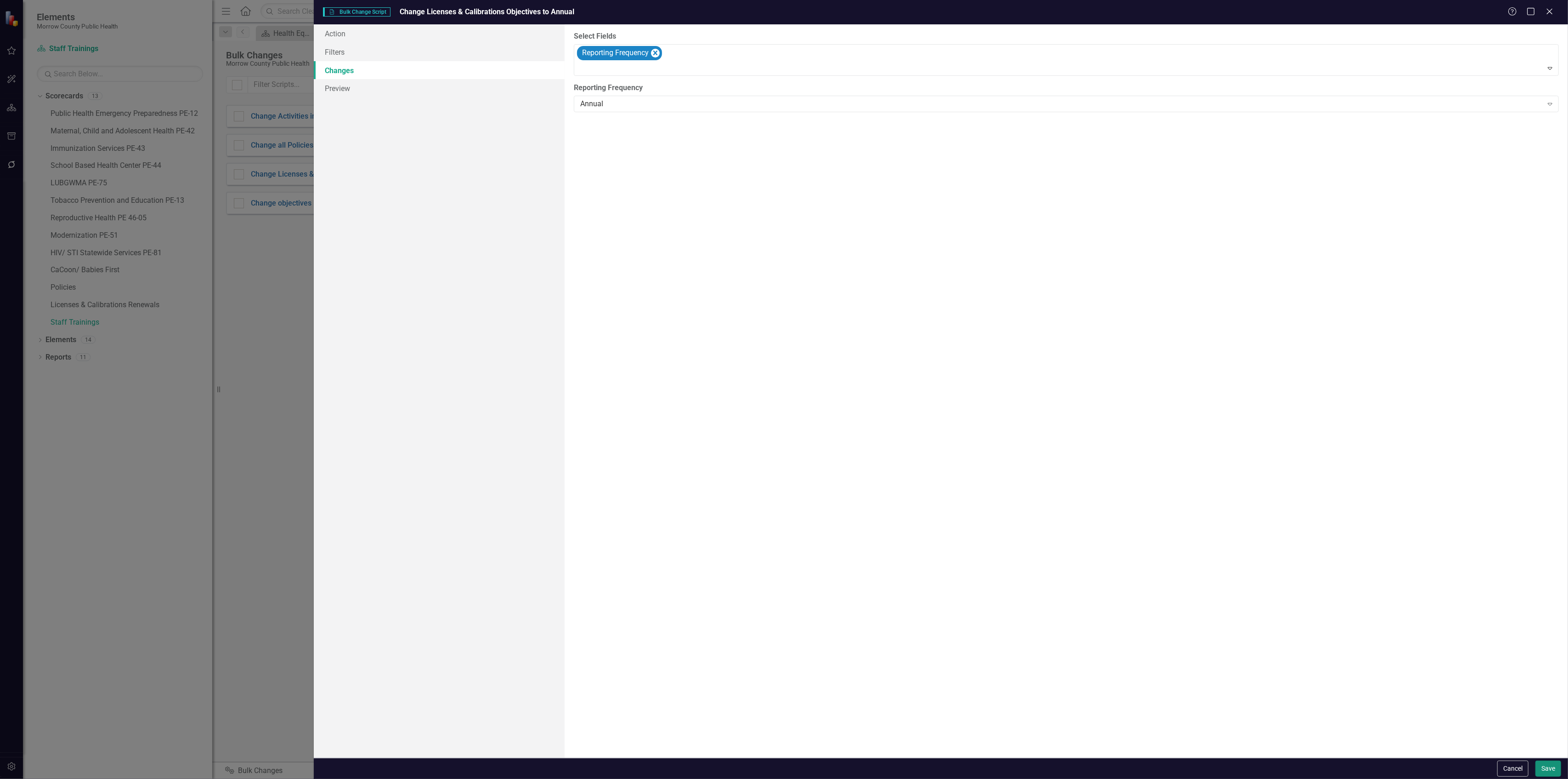
click at [1550, 766] on button "Save" at bounding box center [1548, 768] width 26 height 16
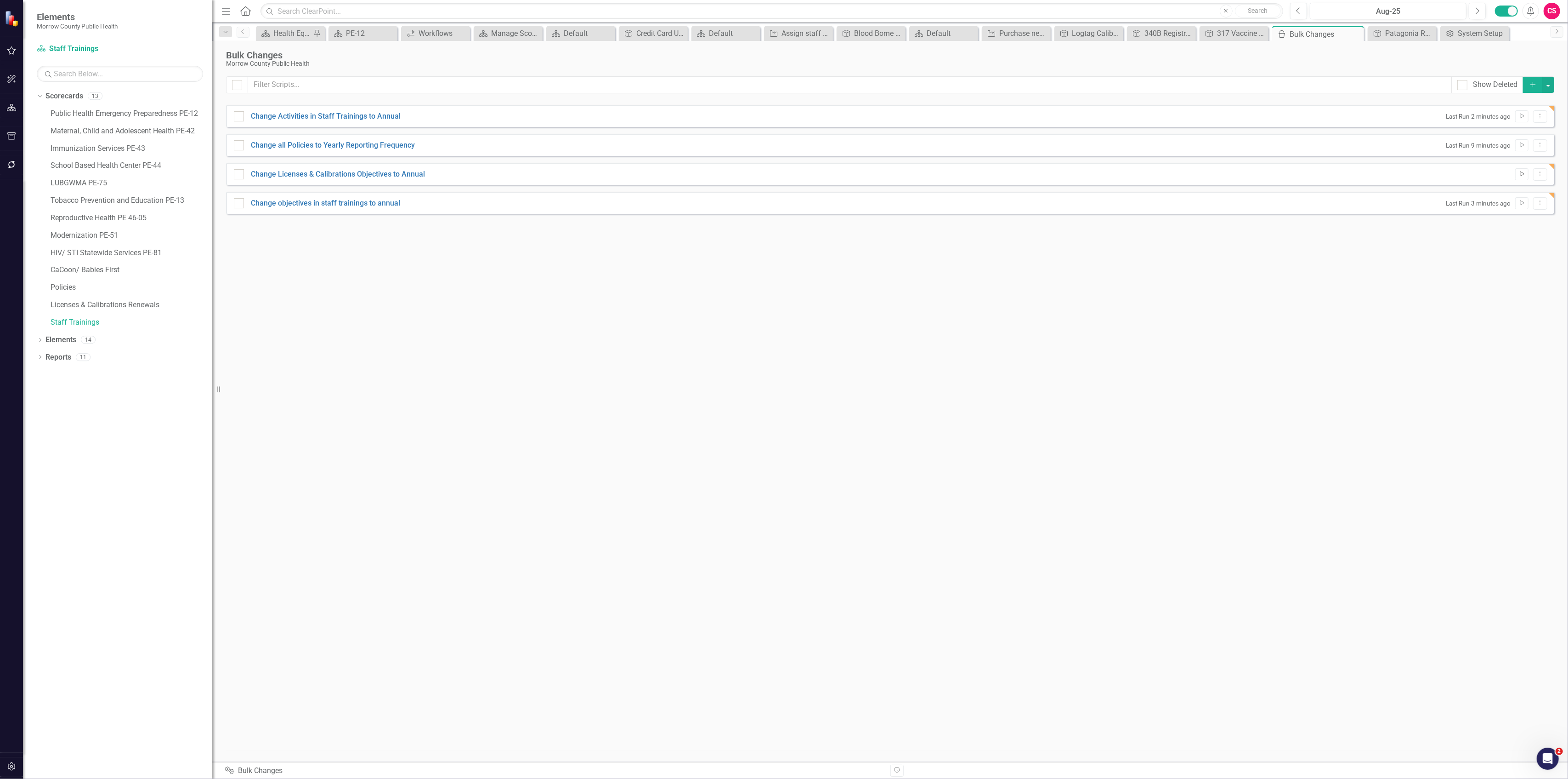
click at [1522, 174] on icon "Run Script" at bounding box center [1521, 174] width 7 height 5
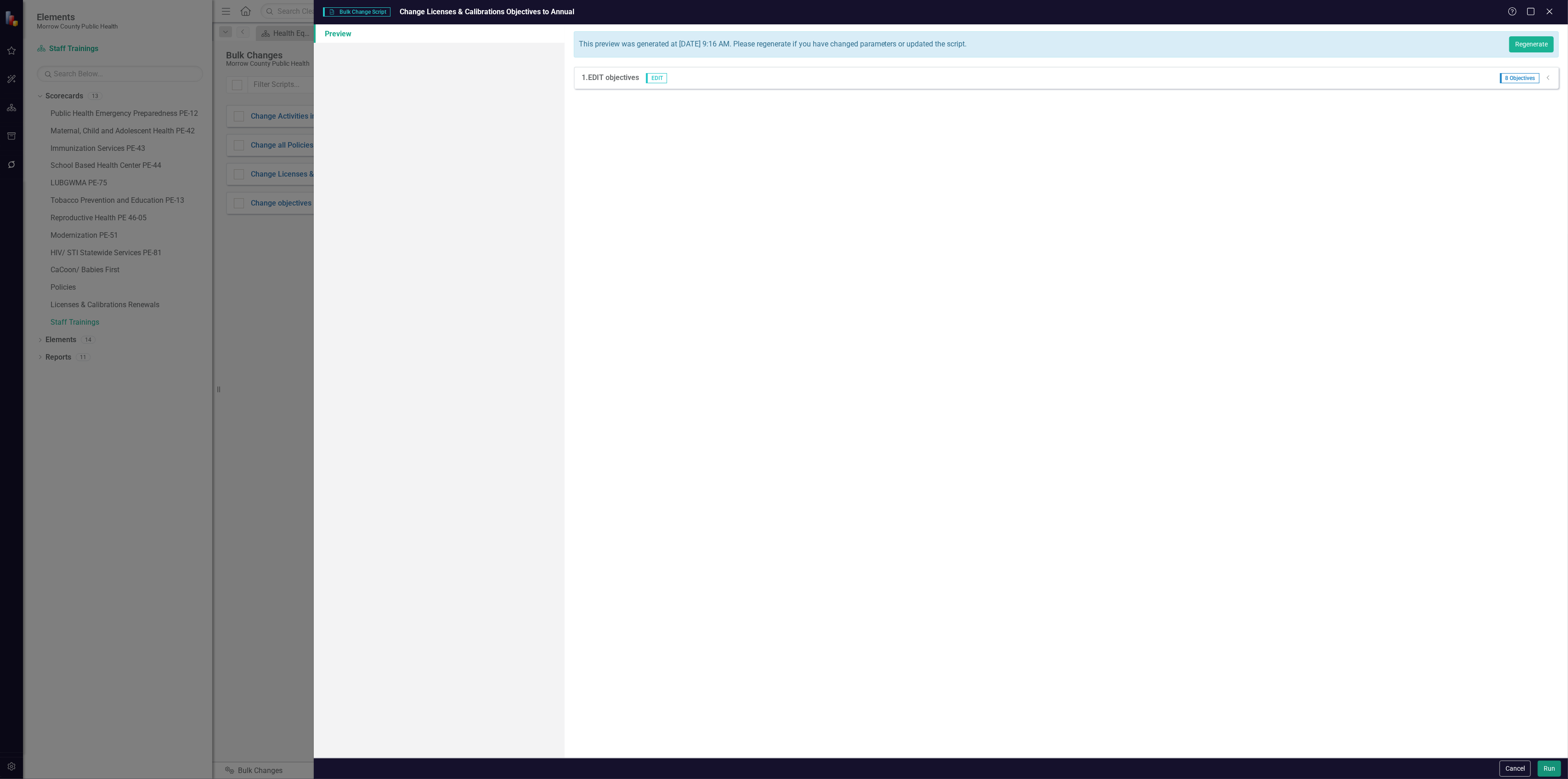
click at [1542, 765] on button "Run" at bounding box center [1549, 768] width 23 height 16
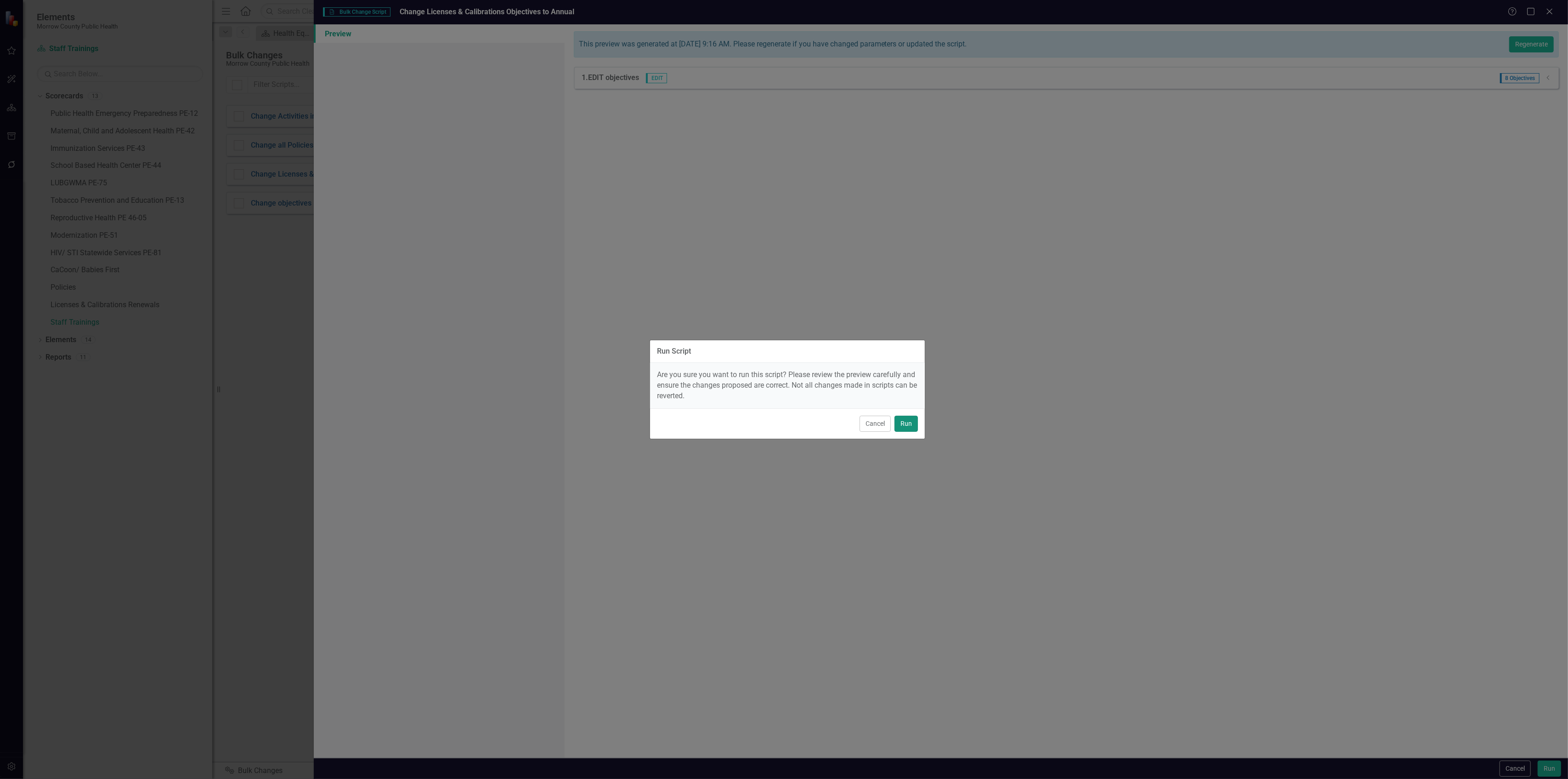
click at [911, 425] on button "Run" at bounding box center [906, 423] width 23 height 16
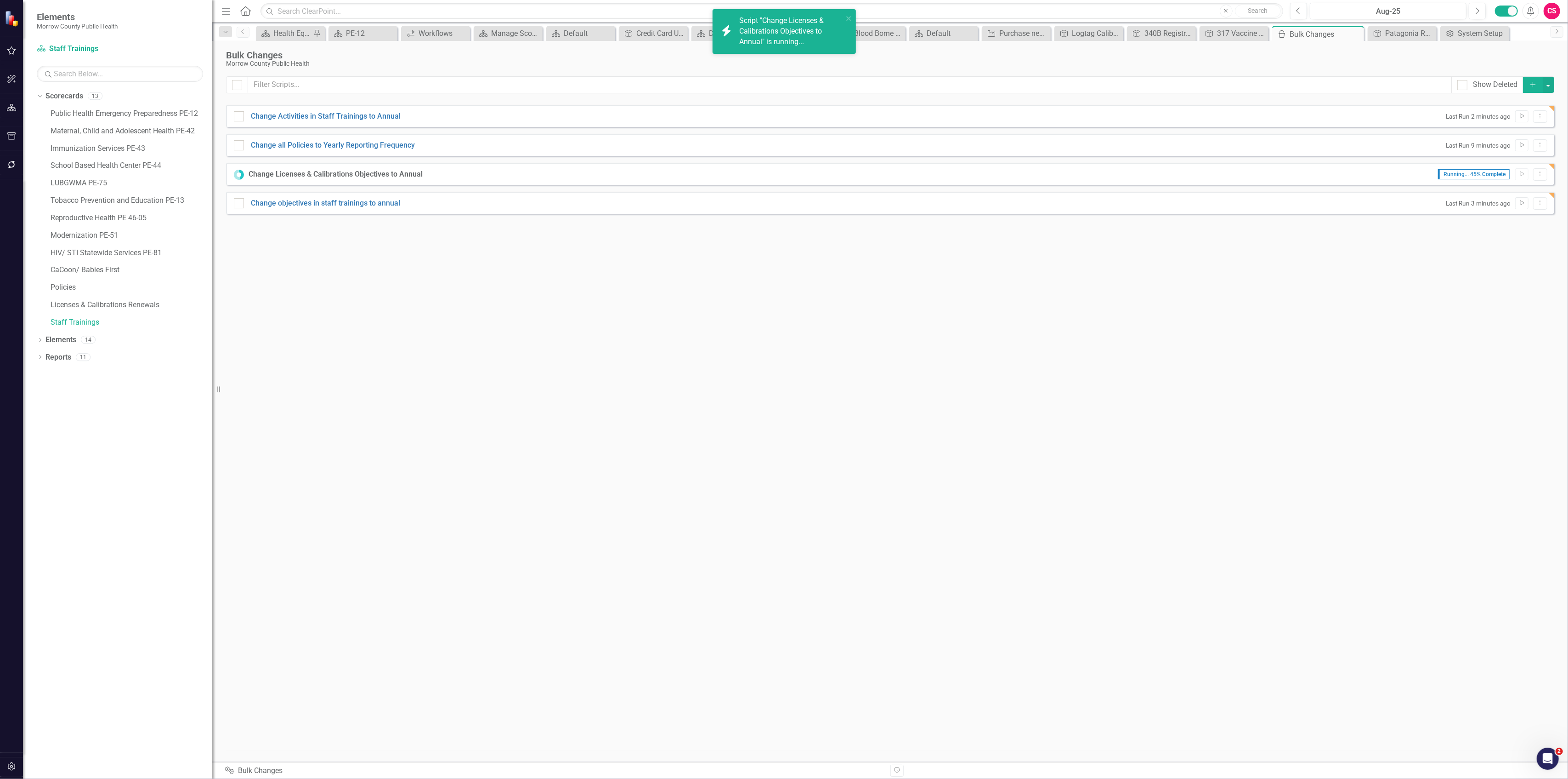
click at [1528, 83] on button "Add" at bounding box center [1533, 85] width 20 height 16
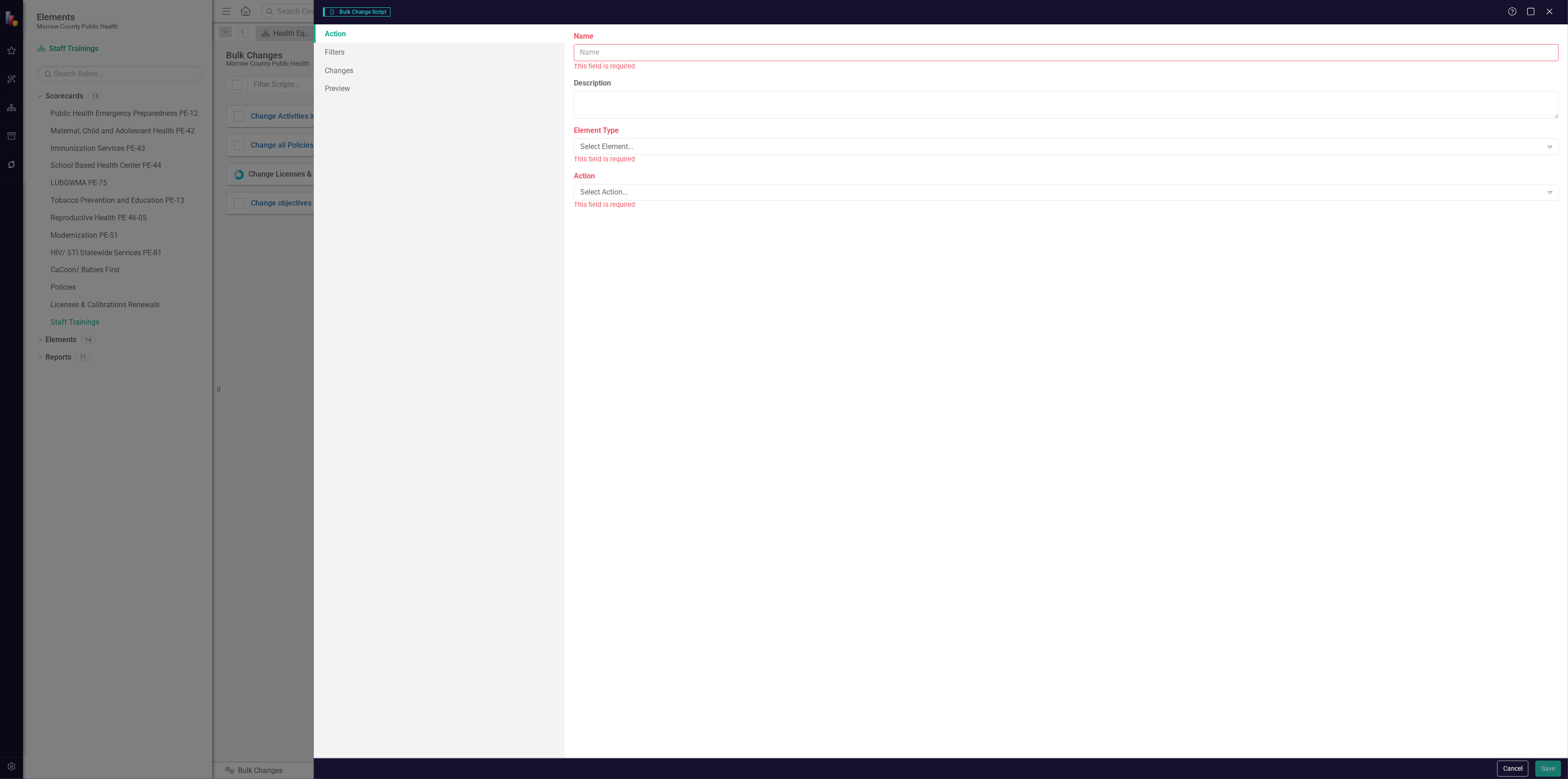
click at [598, 52] on input "Name" at bounding box center [1066, 52] width 985 height 17
click at [691, 48] on input "Change Licenses & Calibrations Objectives to Annual" at bounding box center [1066, 52] width 985 height 17
type input "Change Licenses & Calibrations Activities to Annual"
click at [669, 137] on div "Select Element..." at bounding box center [1061, 136] width 962 height 10
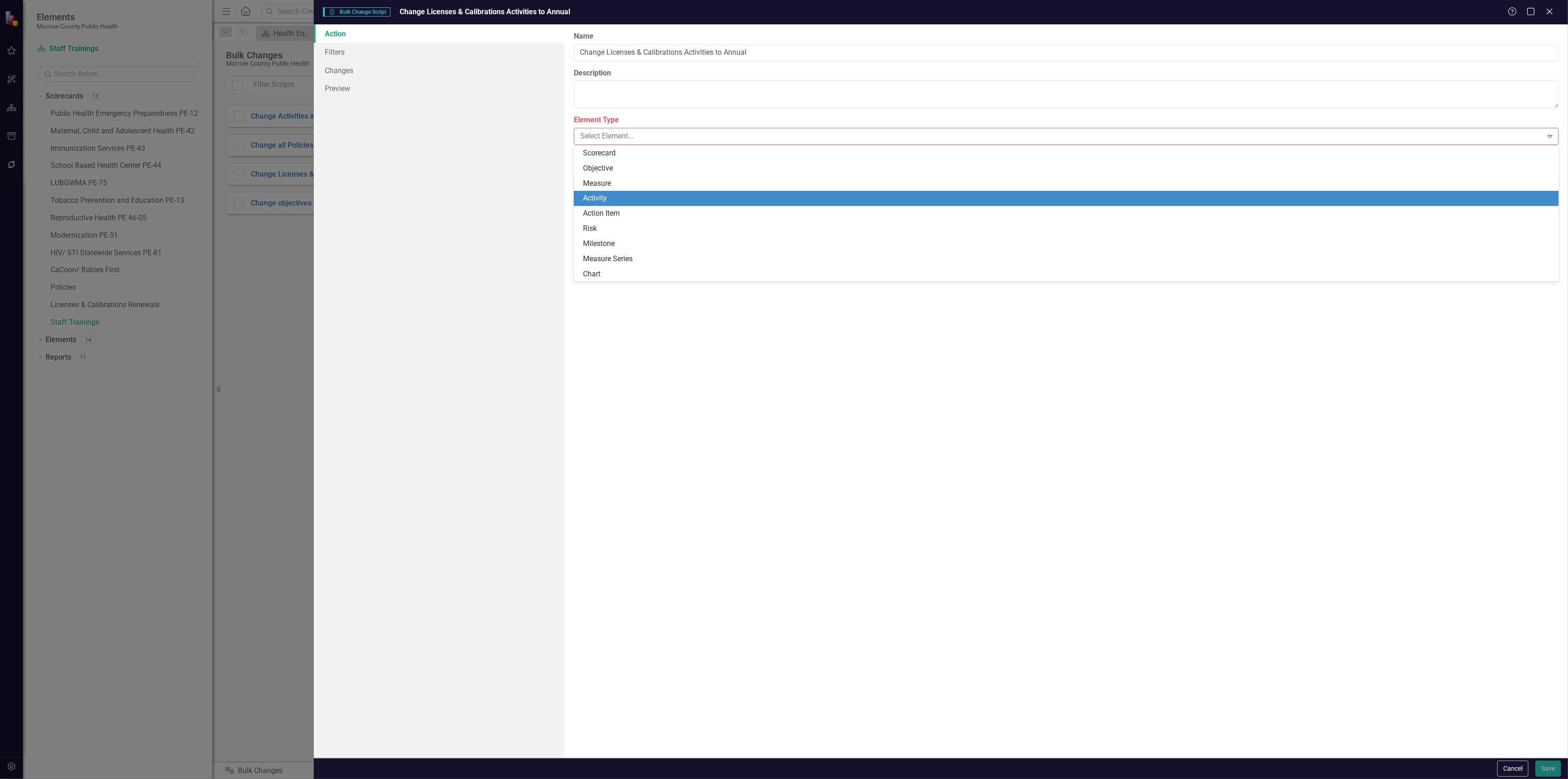
click at [624, 194] on div "Activity" at bounding box center [1068, 198] width 971 height 10
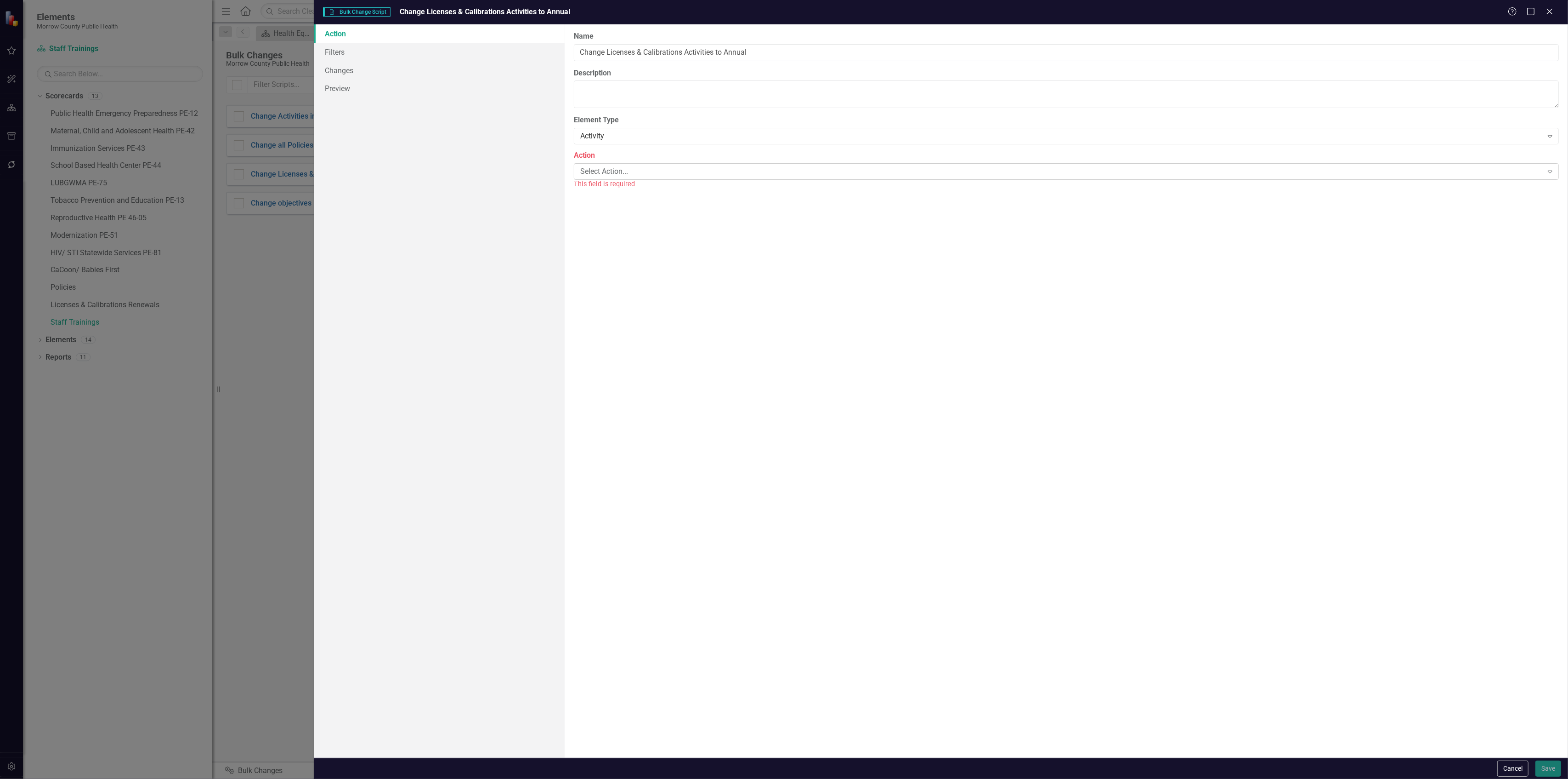
click at [635, 174] on div "Select Action..." at bounding box center [1061, 171] width 962 height 10
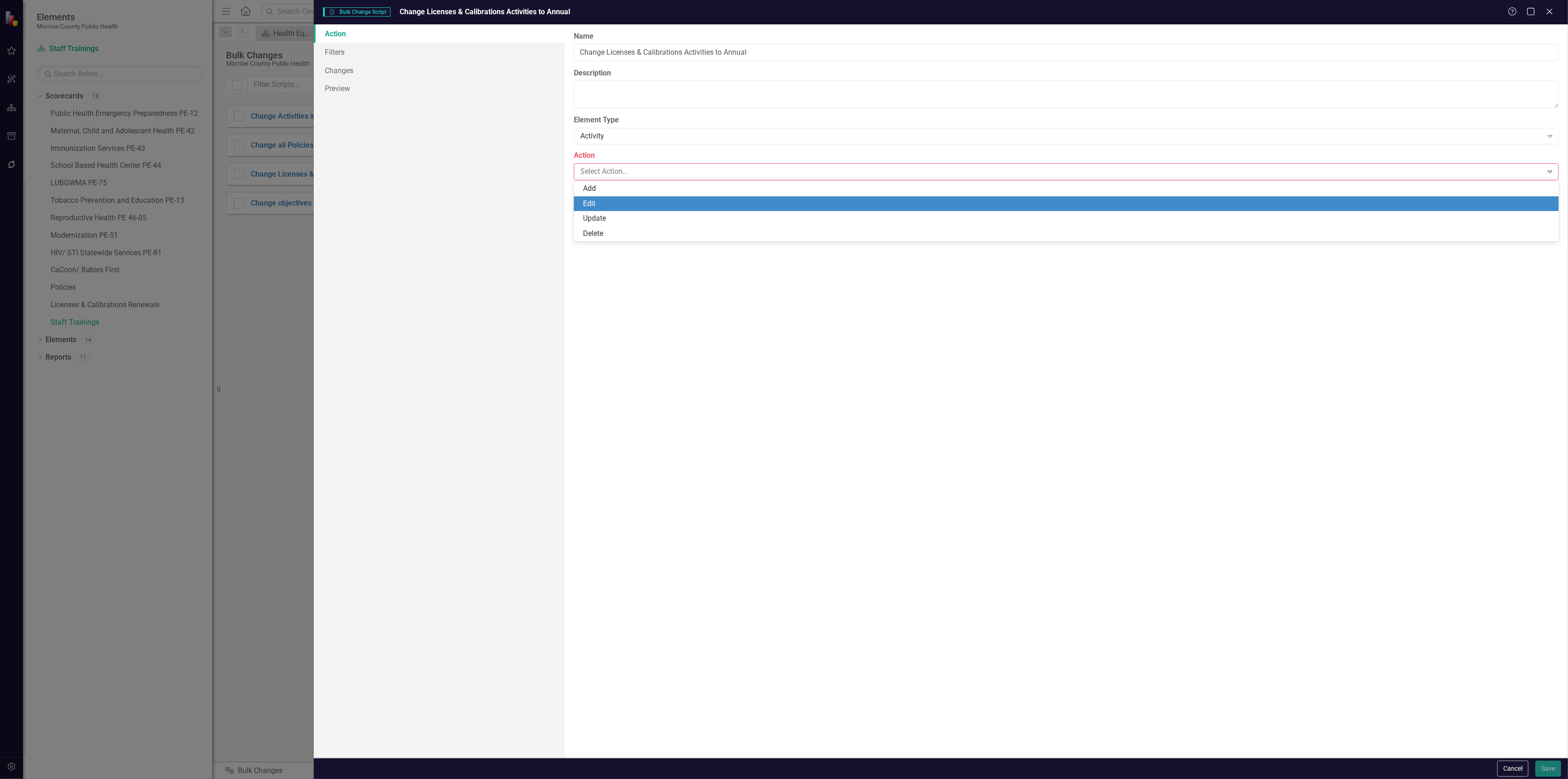
click at [629, 204] on div "Edit" at bounding box center [1068, 203] width 971 height 10
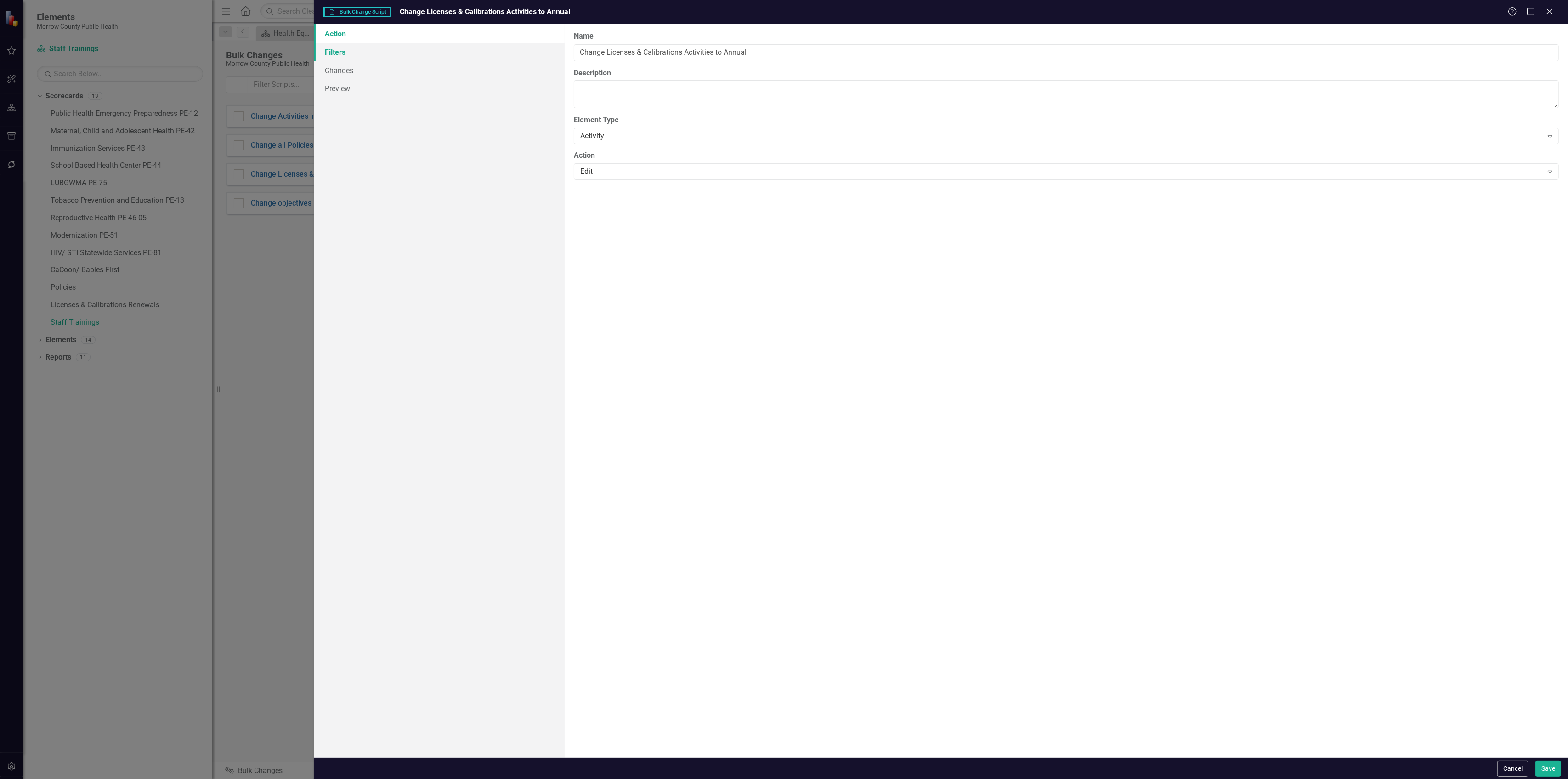
click at [403, 59] on link "Filters" at bounding box center [439, 52] width 251 height 18
click at [1536, 93] on button "Add Add Filter" at bounding box center [1528, 98] width 47 height 15
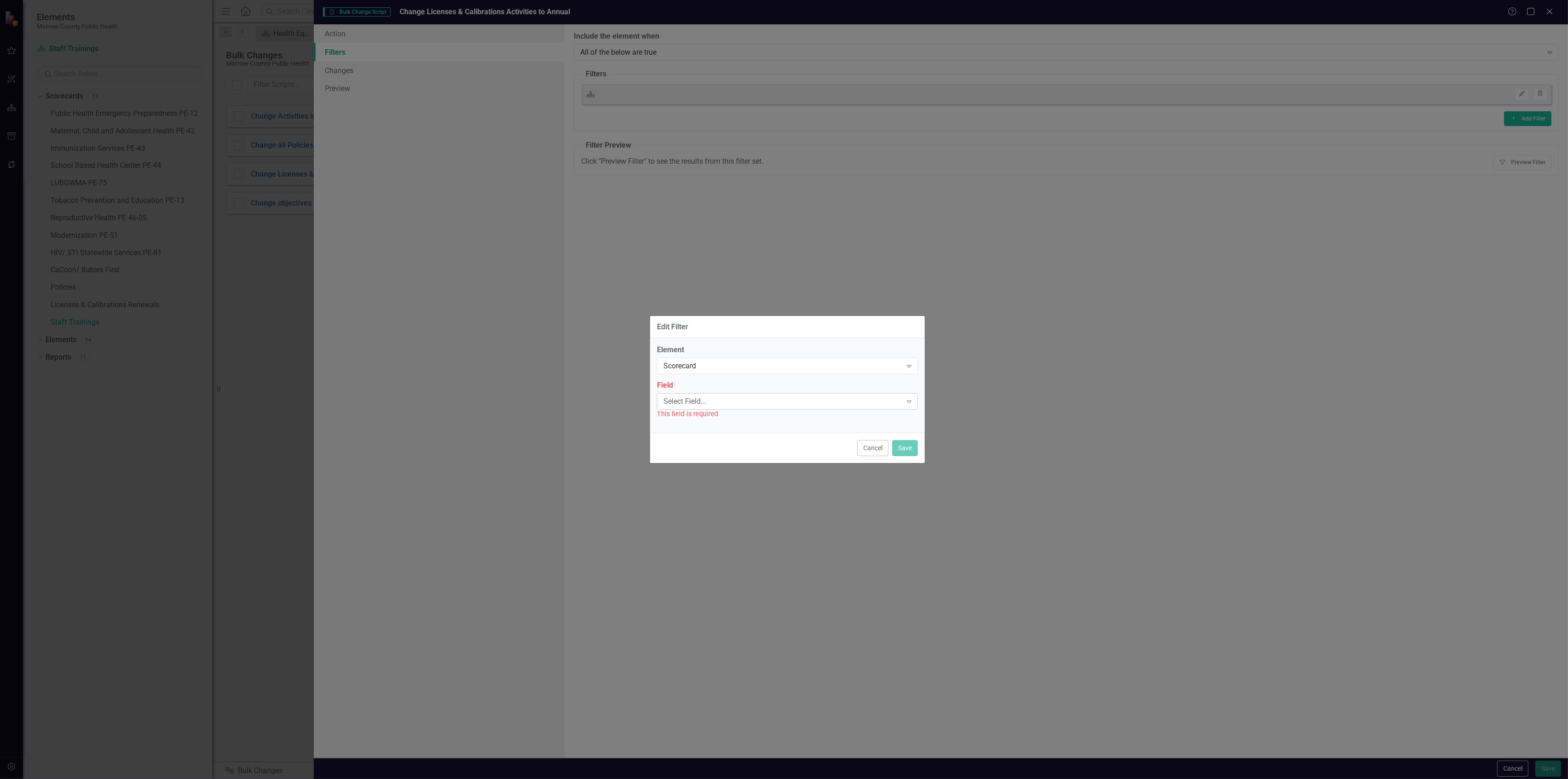
click at [716, 397] on div "Select Field..." at bounding box center [783, 401] width 239 height 10
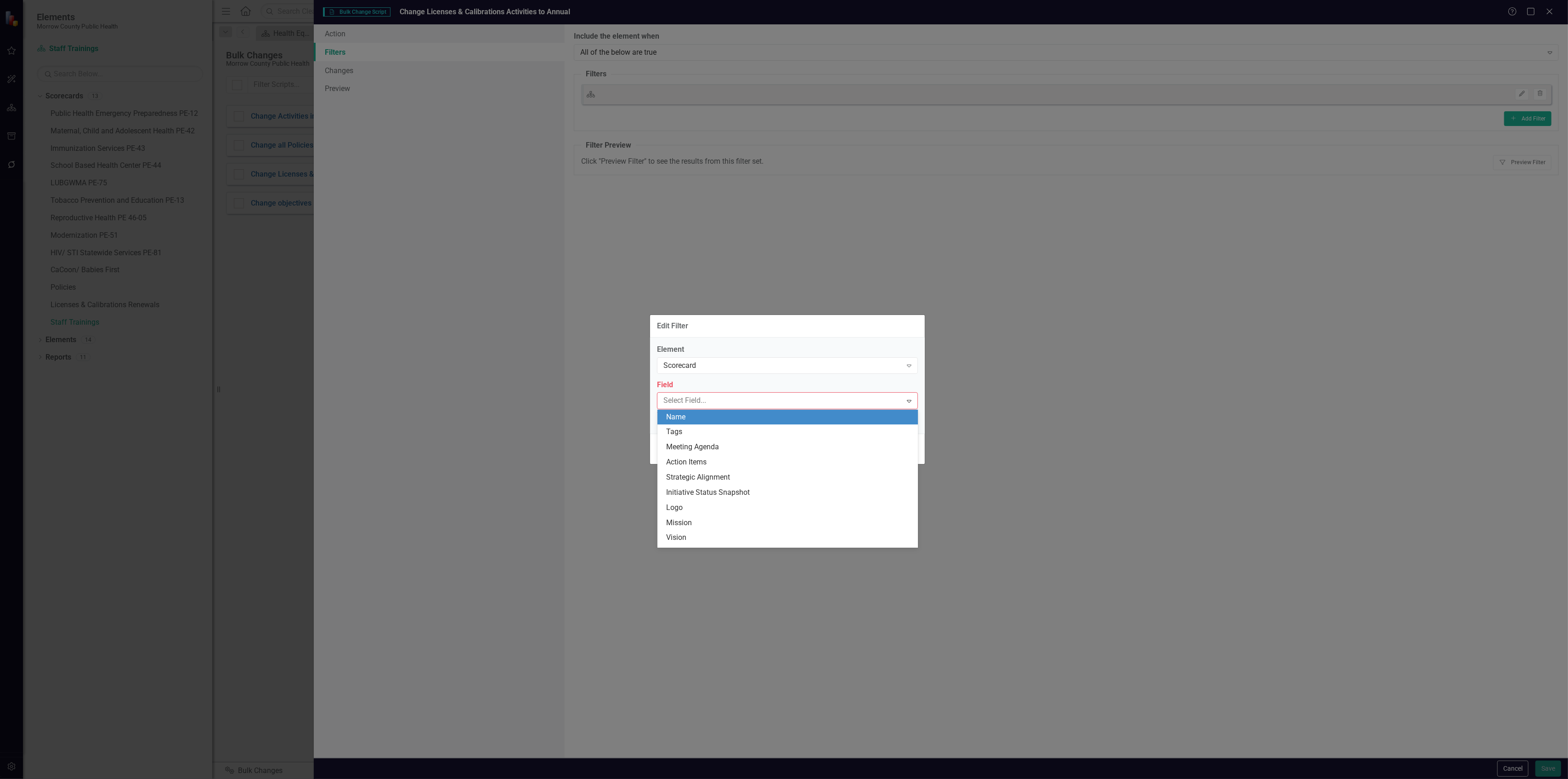
click at [715, 417] on div "Name" at bounding box center [789, 417] width 246 height 10
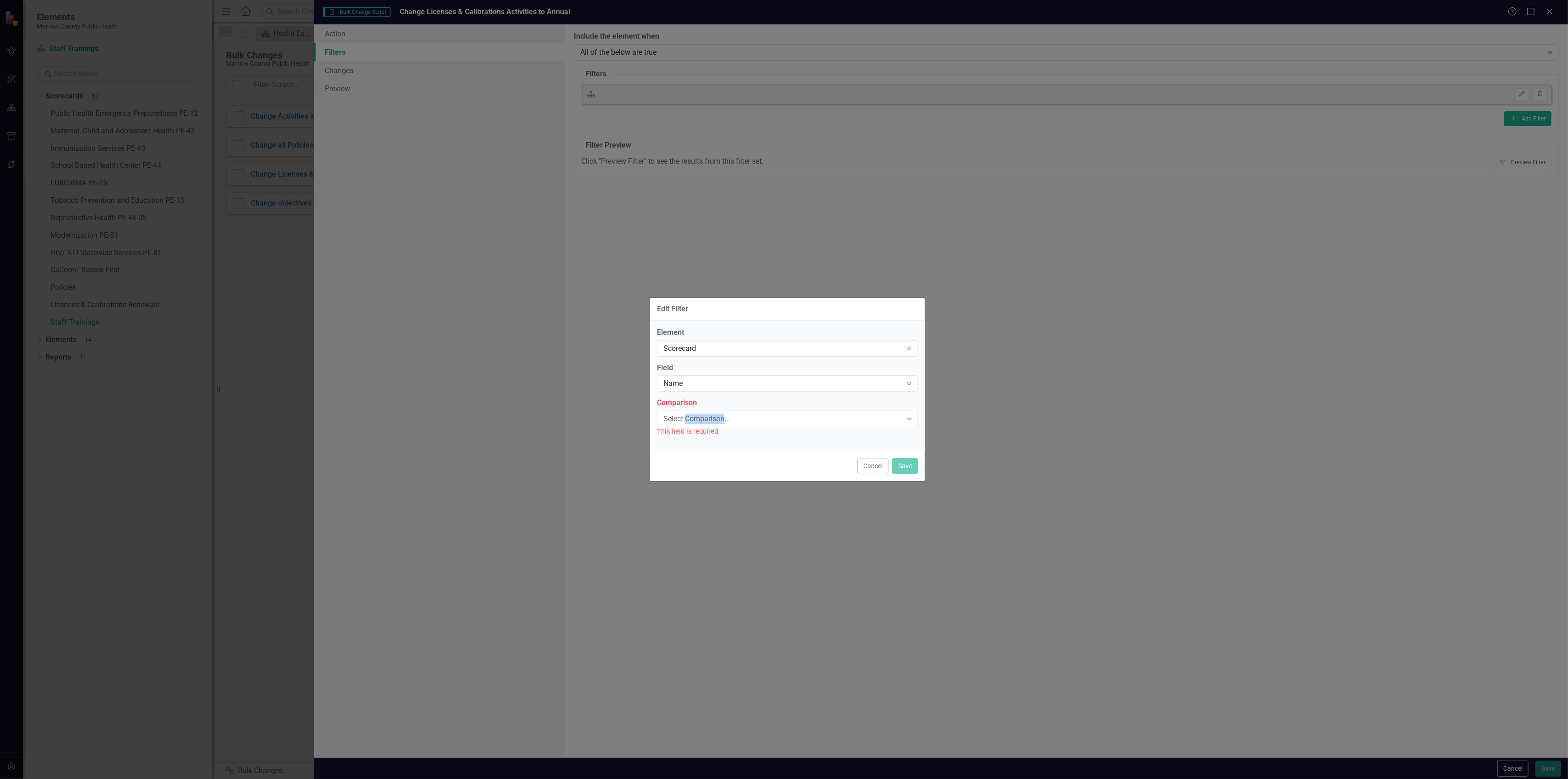
click at [715, 417] on div "Select Comparison..." at bounding box center [783, 418] width 239 height 10
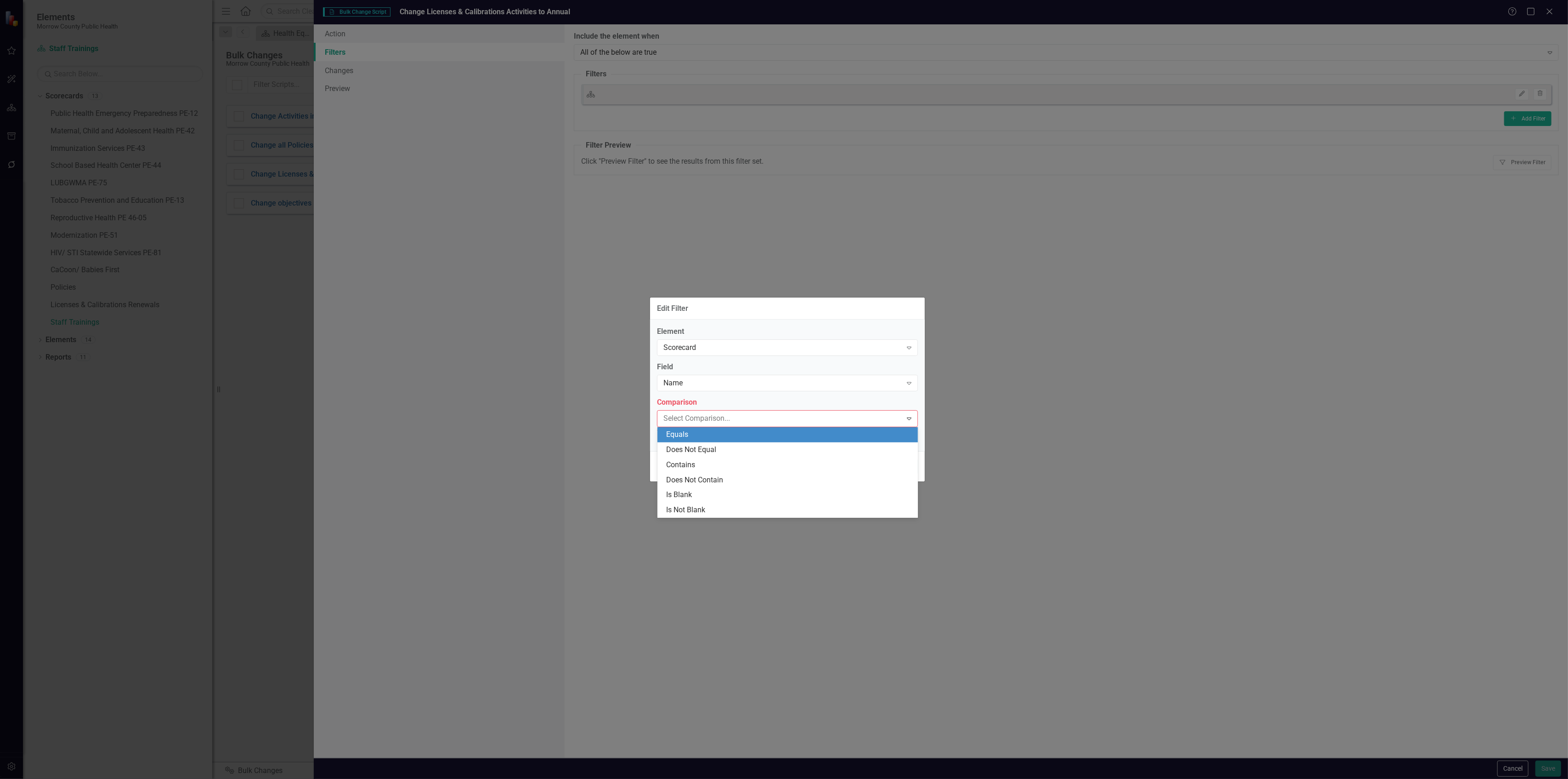
click at [712, 434] on div "Equals" at bounding box center [789, 434] width 246 height 10
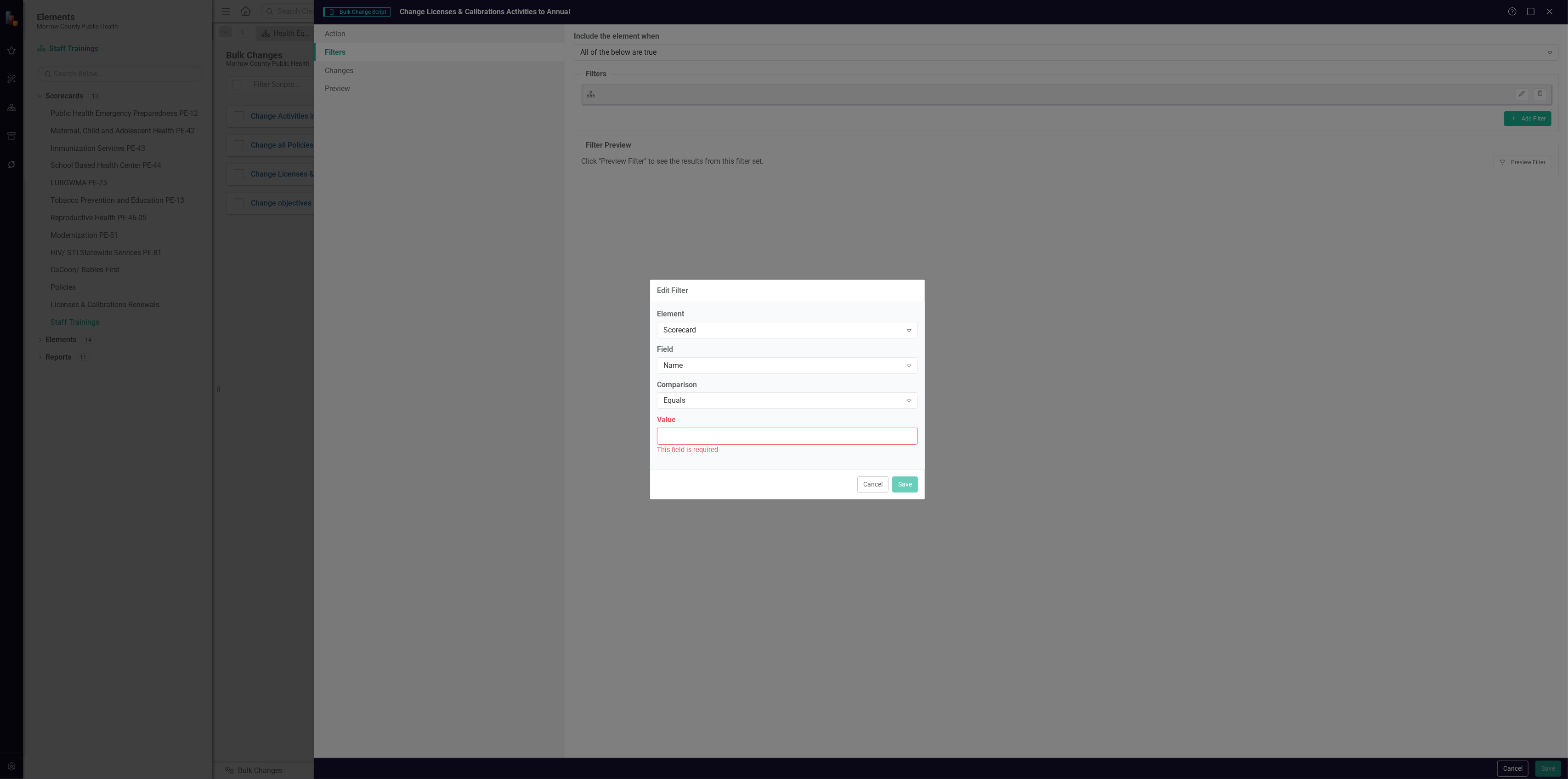
click at [712, 434] on input "Value" at bounding box center [787, 436] width 261 height 17
type input "Licenses & Calibrations Renewals"
click at [902, 478] on button "Save" at bounding box center [905, 479] width 26 height 16
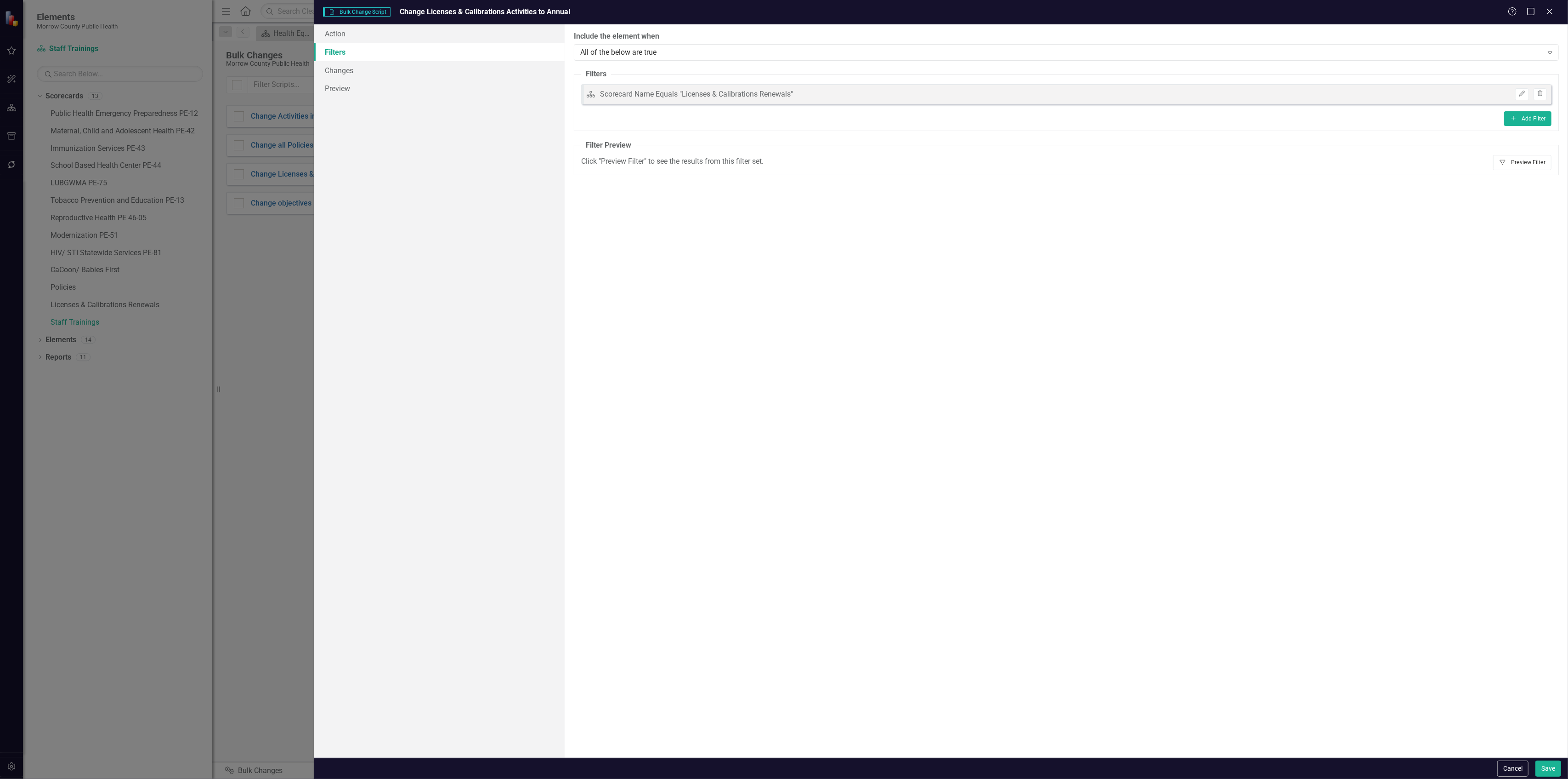
click at [1511, 157] on button "Filter Preview Filter" at bounding box center [1522, 162] width 58 height 15
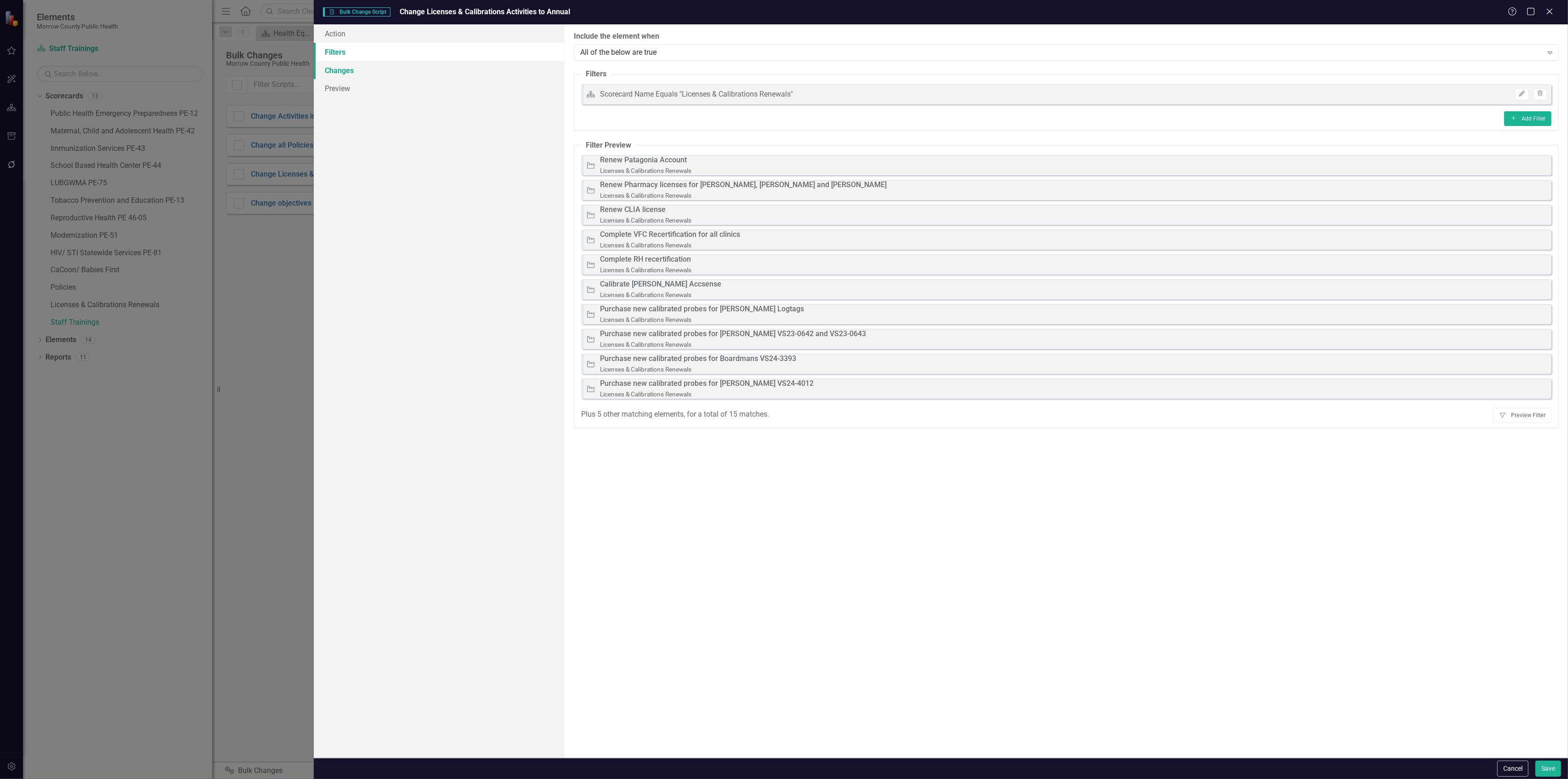
click at [370, 69] on link "Changes" at bounding box center [439, 70] width 251 height 18
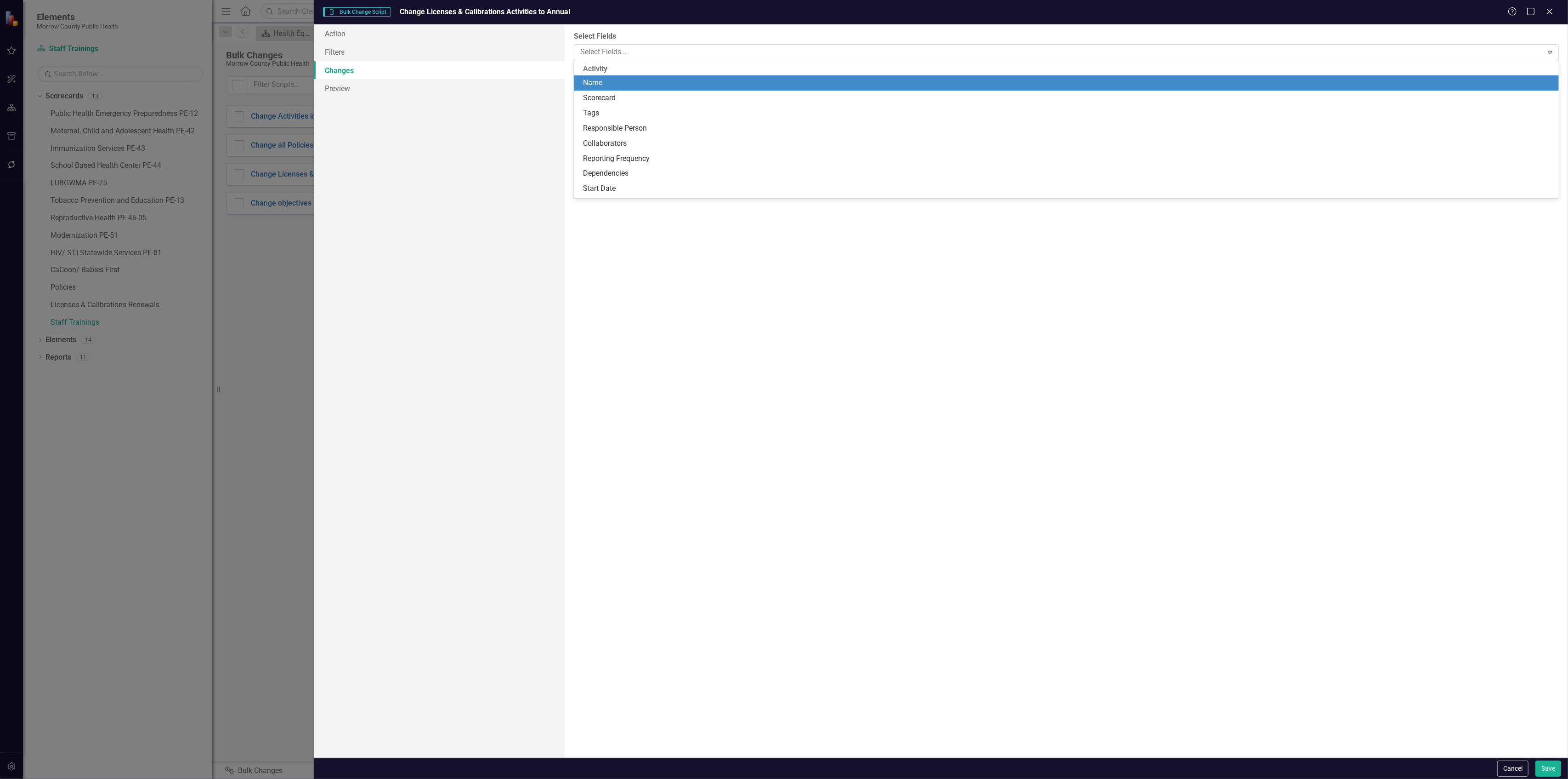
click at [699, 55] on div at bounding box center [1059, 52] width 966 height 12
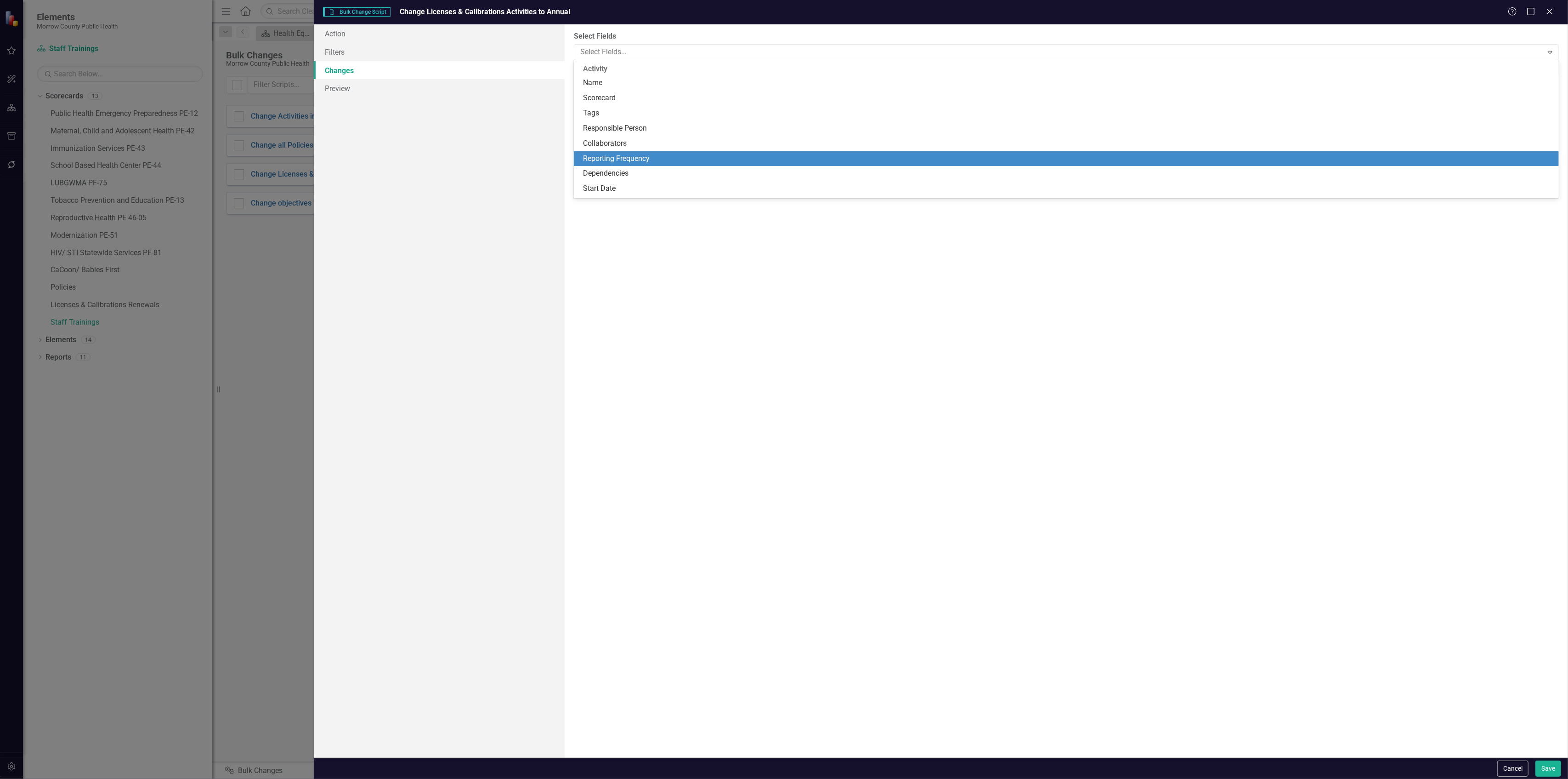
click at [629, 157] on div "Reporting Frequency" at bounding box center [1068, 158] width 971 height 10
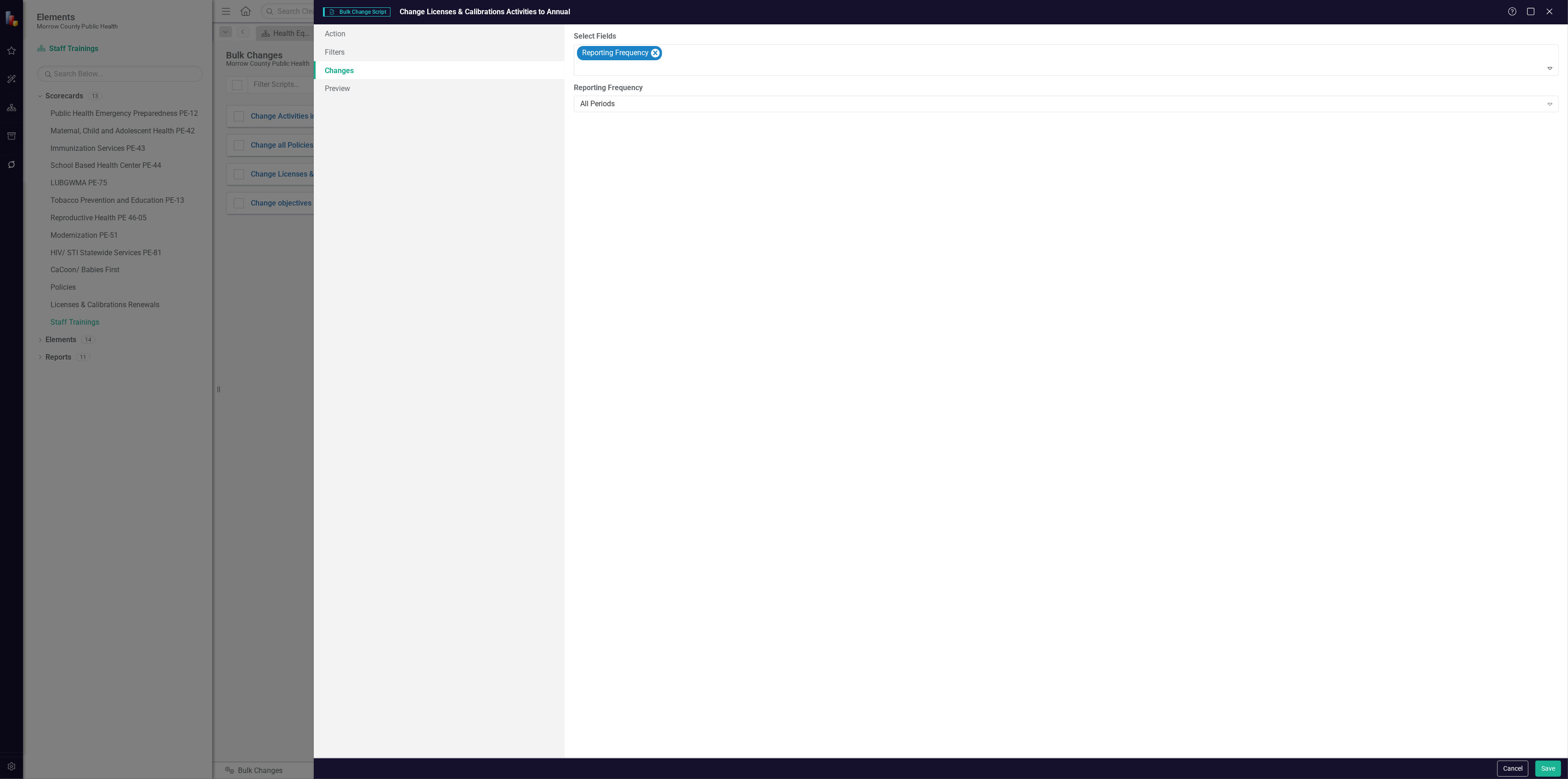
drag, startPoint x: 647, startPoint y: 89, endPoint x: 645, endPoint y: 94, distance: 5.4
click at [647, 91] on label "Reporting Frequency" at bounding box center [1066, 88] width 985 height 10
click at [640, 102] on div "All Periods" at bounding box center [1061, 104] width 962 height 10
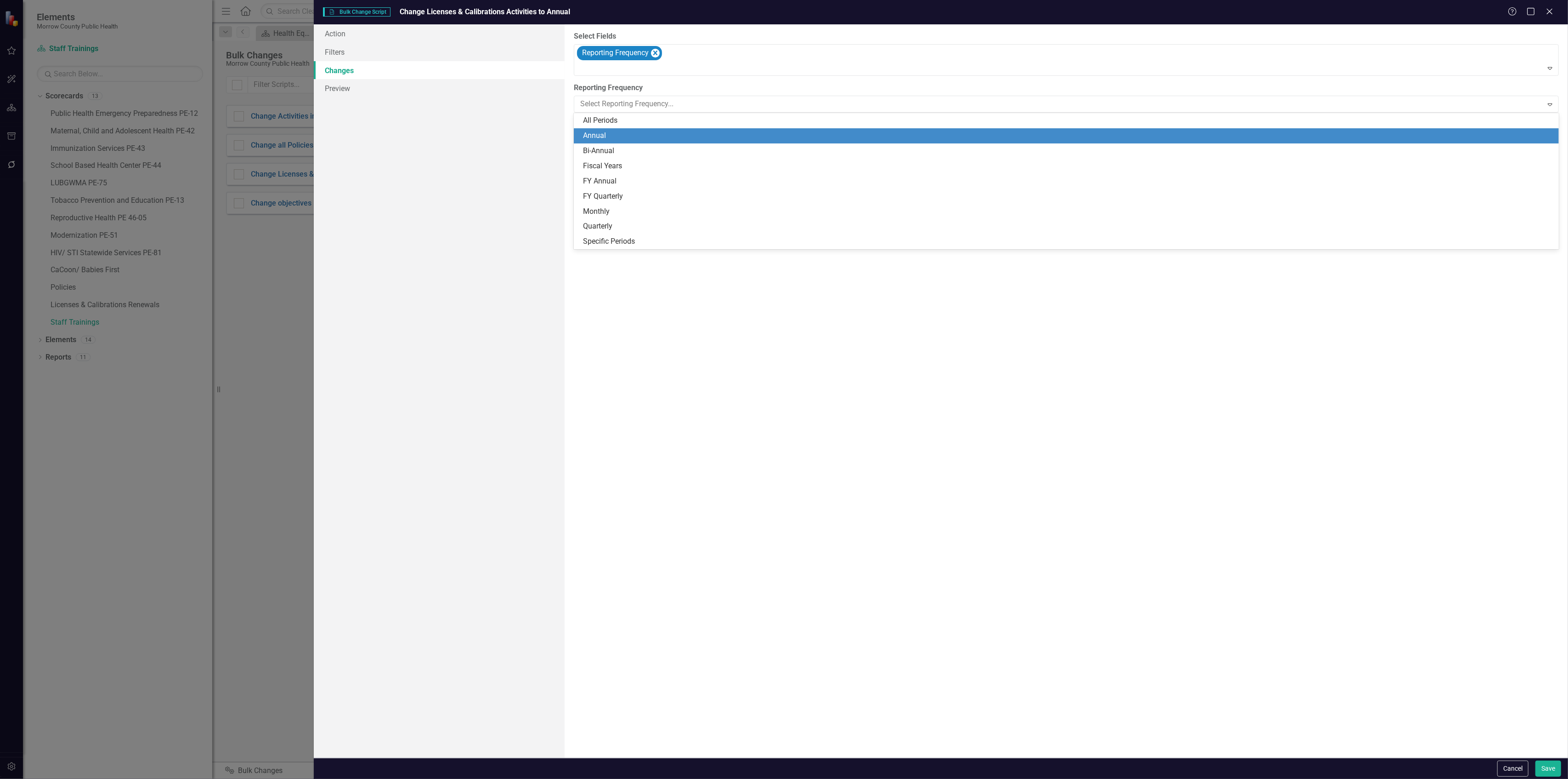
click at [631, 135] on div "Annual" at bounding box center [1068, 135] width 971 height 10
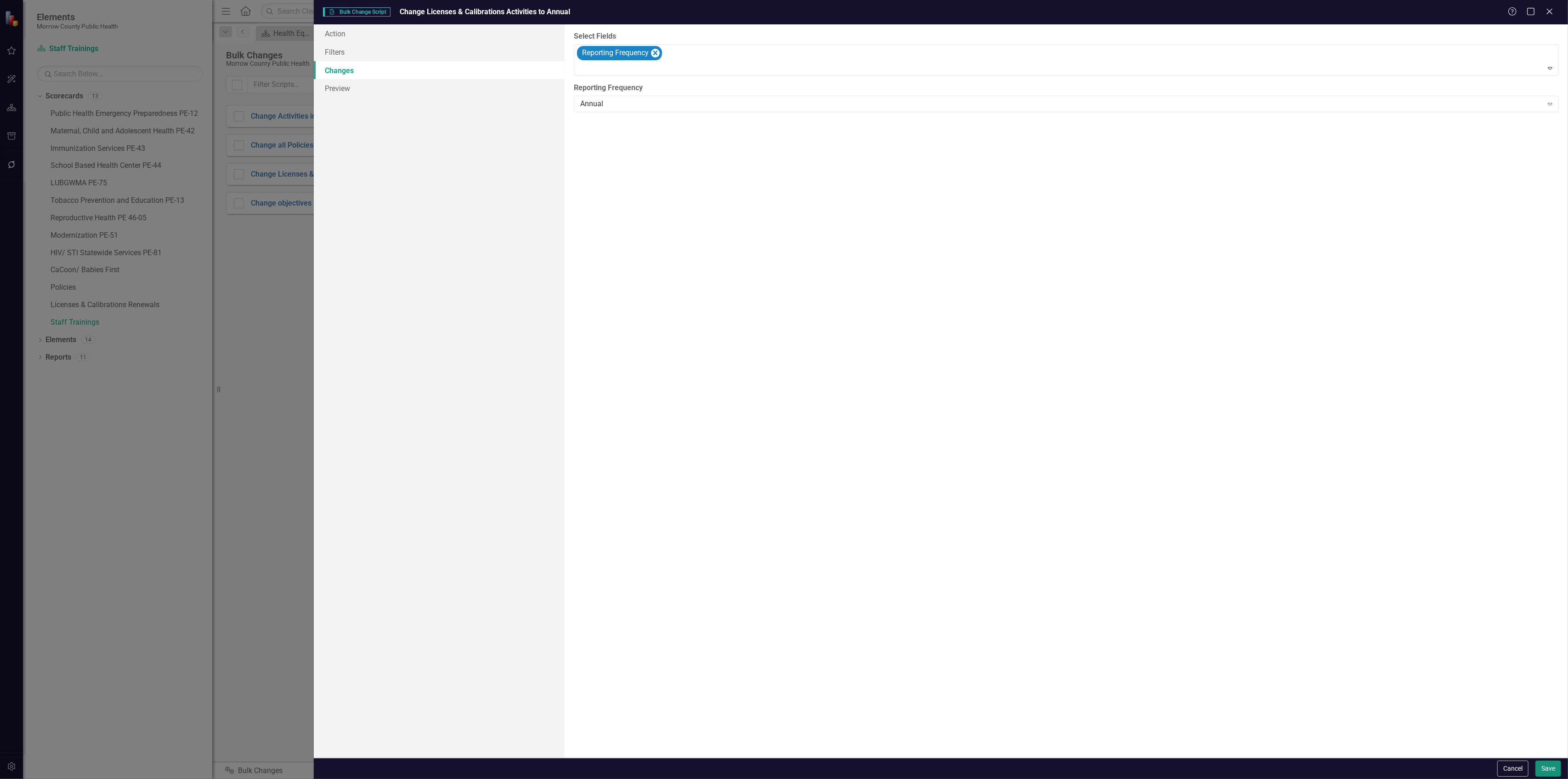
click at [1546, 774] on button "Save" at bounding box center [1548, 768] width 26 height 16
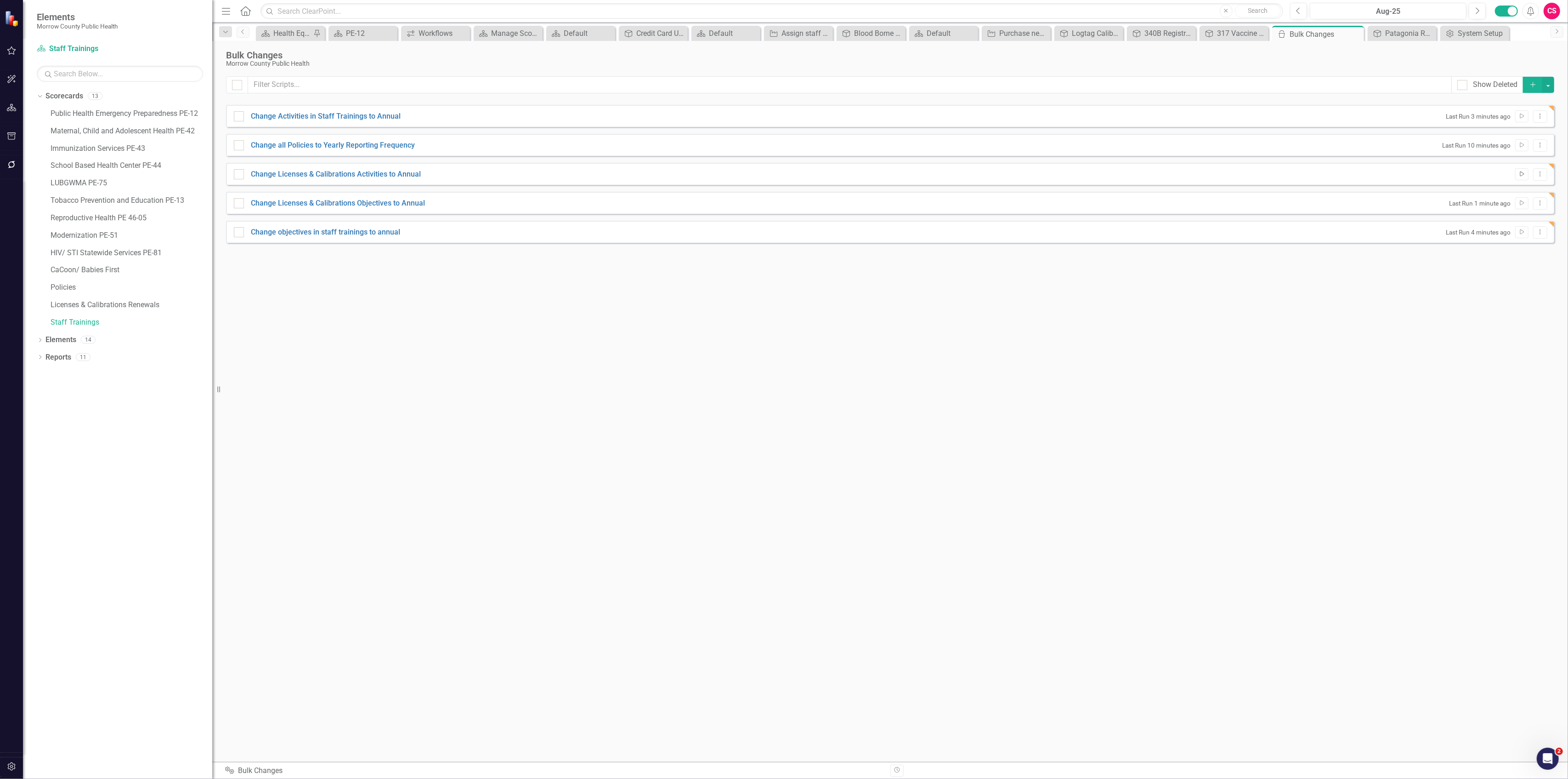
click at [1522, 175] on icon "Run Script" at bounding box center [1521, 174] width 7 height 5
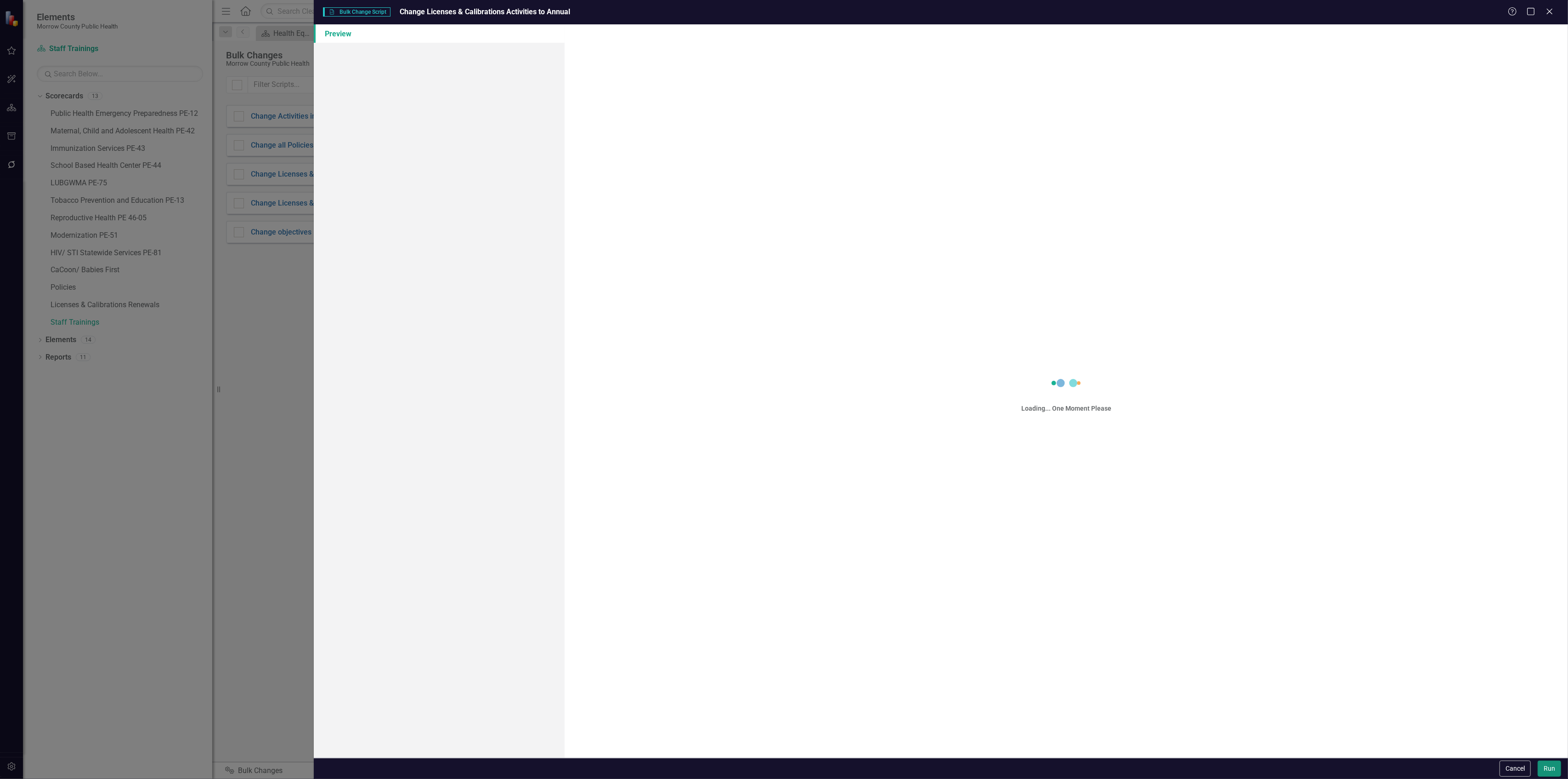
click at [1545, 767] on button "Run" at bounding box center [1549, 768] width 23 height 16
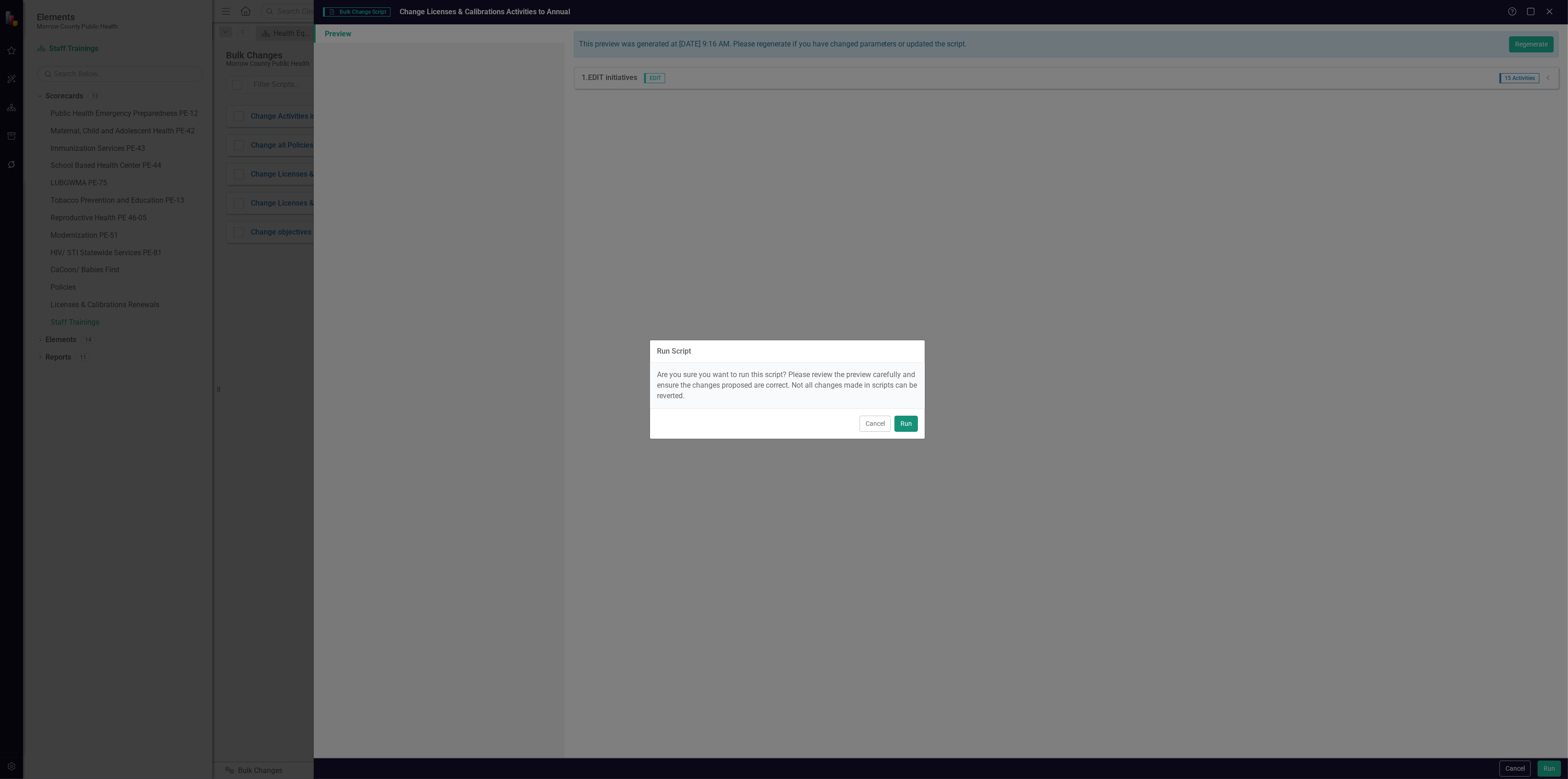
click at [915, 424] on button "Run" at bounding box center [906, 423] width 23 height 16
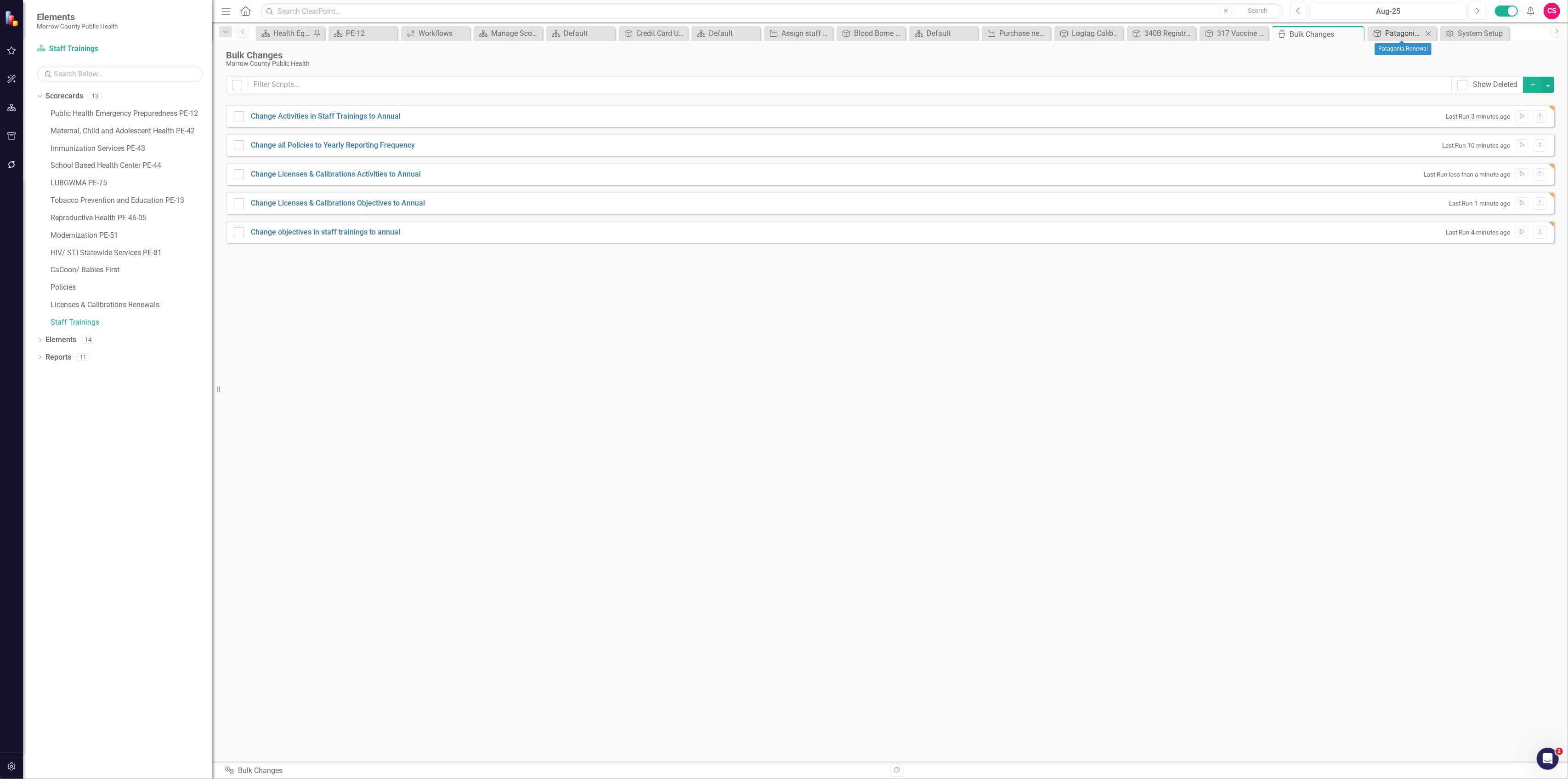
click at [1393, 31] on div "Patagonia Renewal" at bounding box center [1404, 33] width 38 height 12
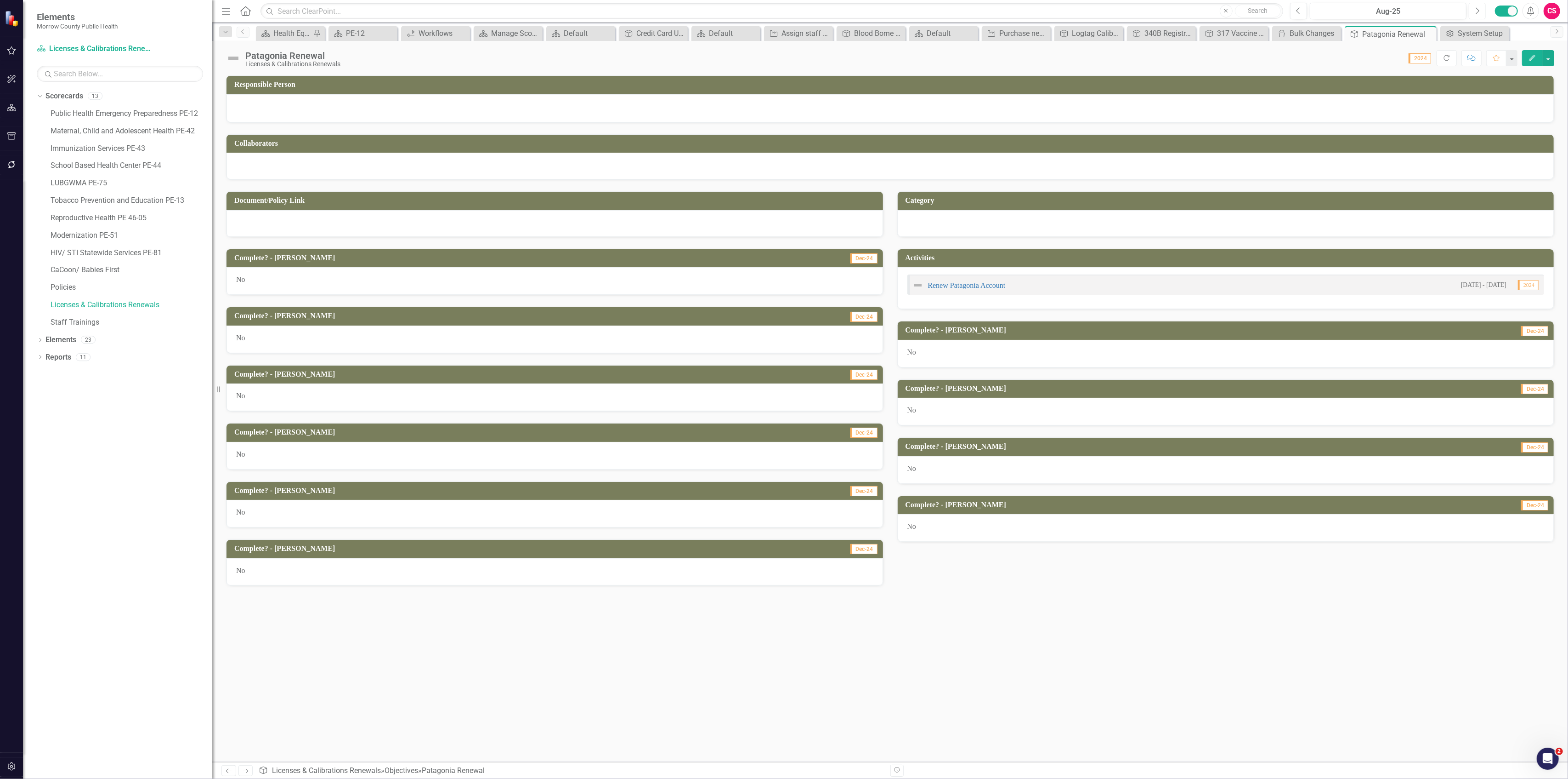
click at [1471, 13] on button "Next" at bounding box center [1477, 11] width 17 height 16
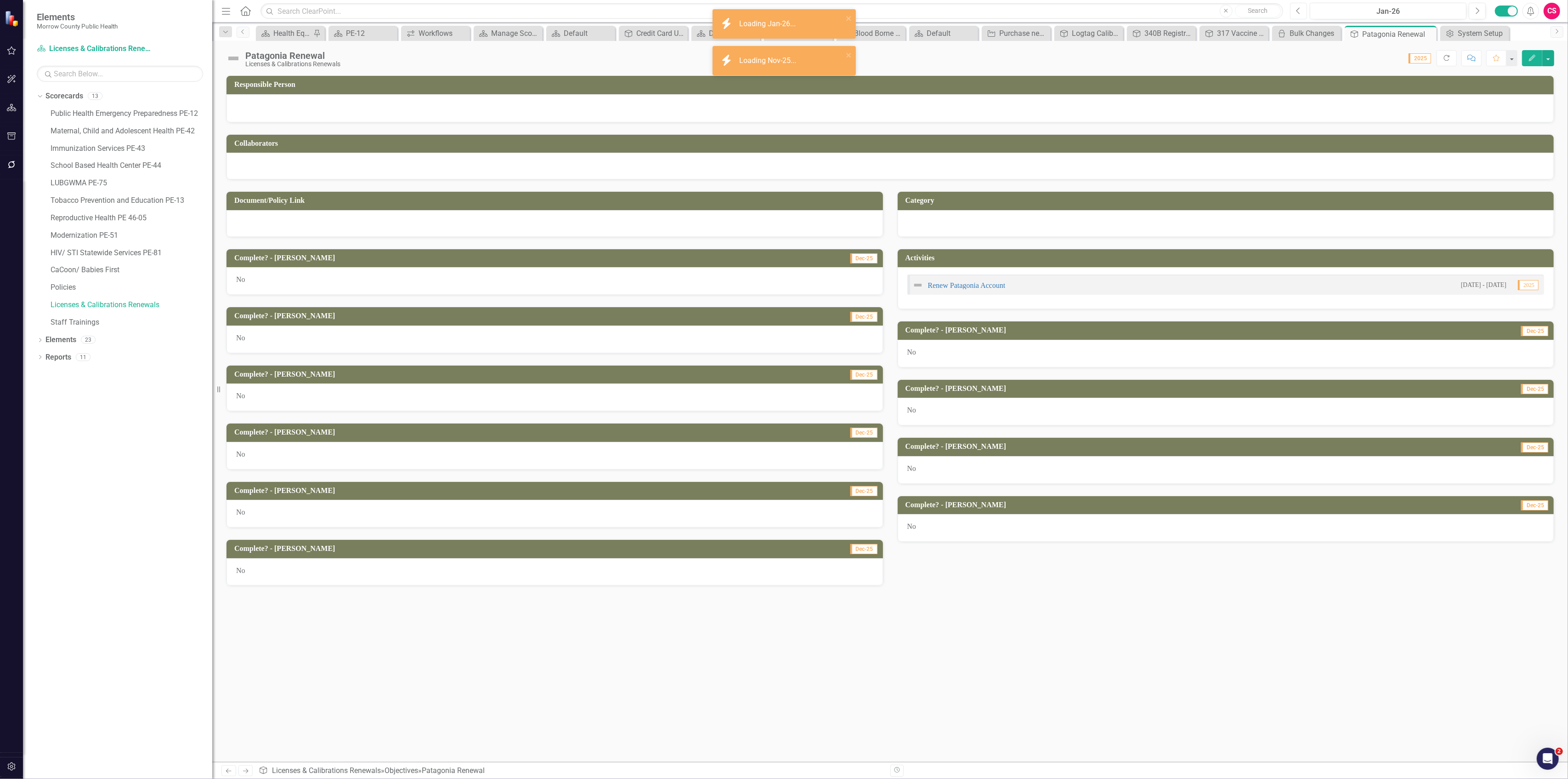
click at [1290, 11] on button "Previous" at bounding box center [1298, 11] width 17 height 16
click at [1477, 15] on button "Next" at bounding box center [1477, 11] width 17 height 16
click at [1301, 12] on button "Previous" at bounding box center [1298, 11] width 17 height 16
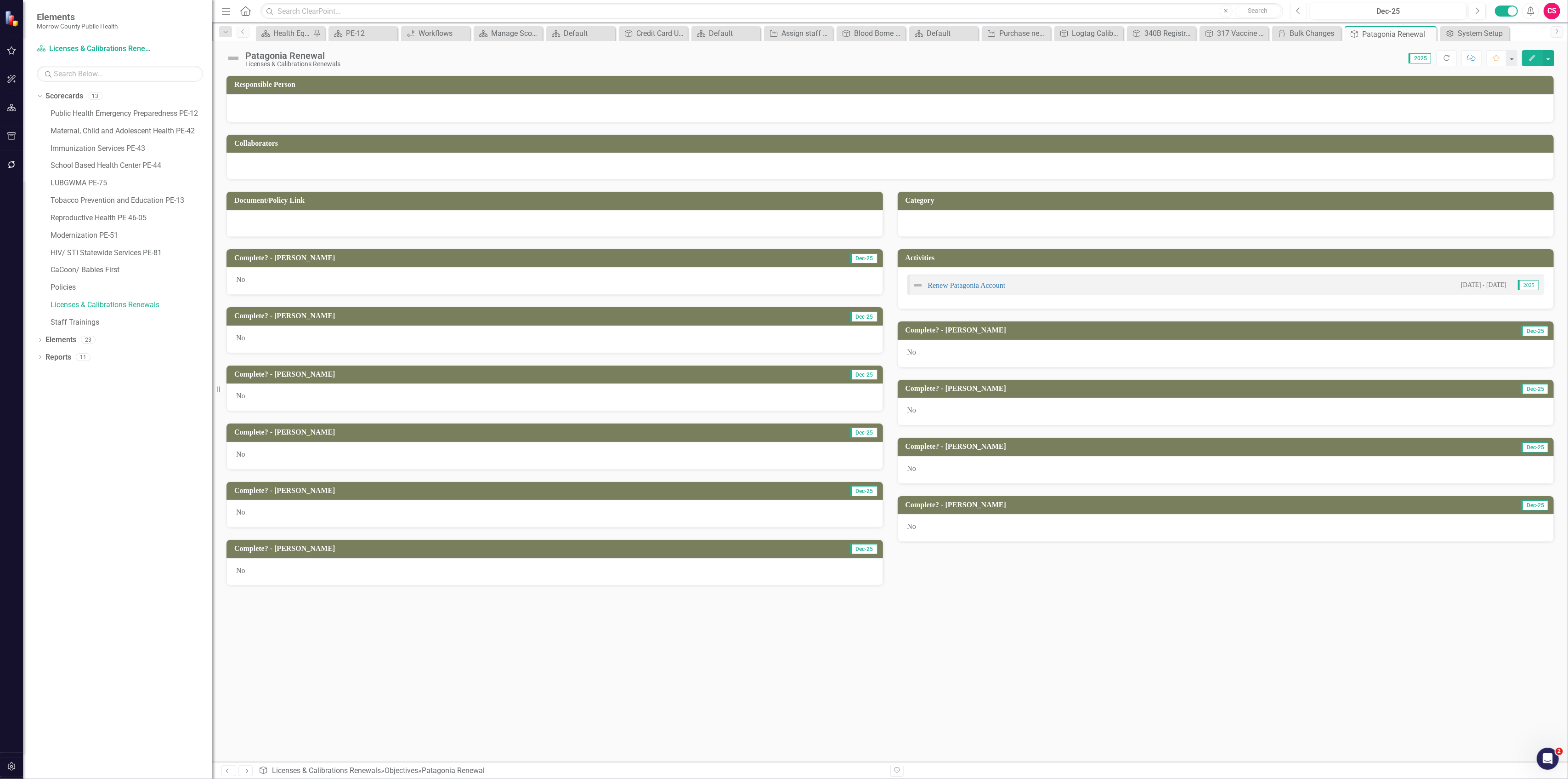
click at [1301, 12] on button "Previous" at bounding box center [1298, 11] width 17 height 16
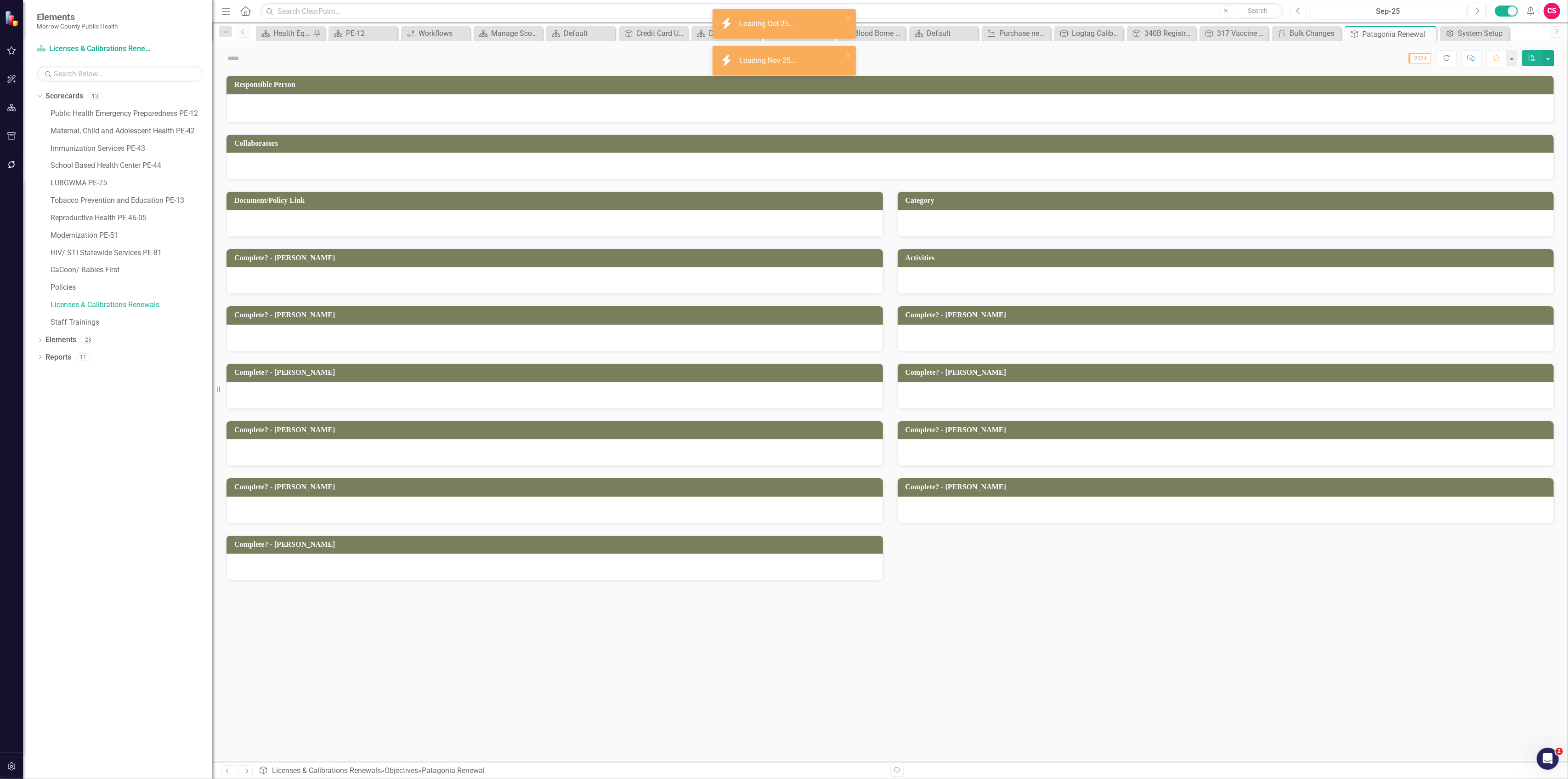
click at [1301, 12] on button "Previous" at bounding box center [1298, 11] width 17 height 16
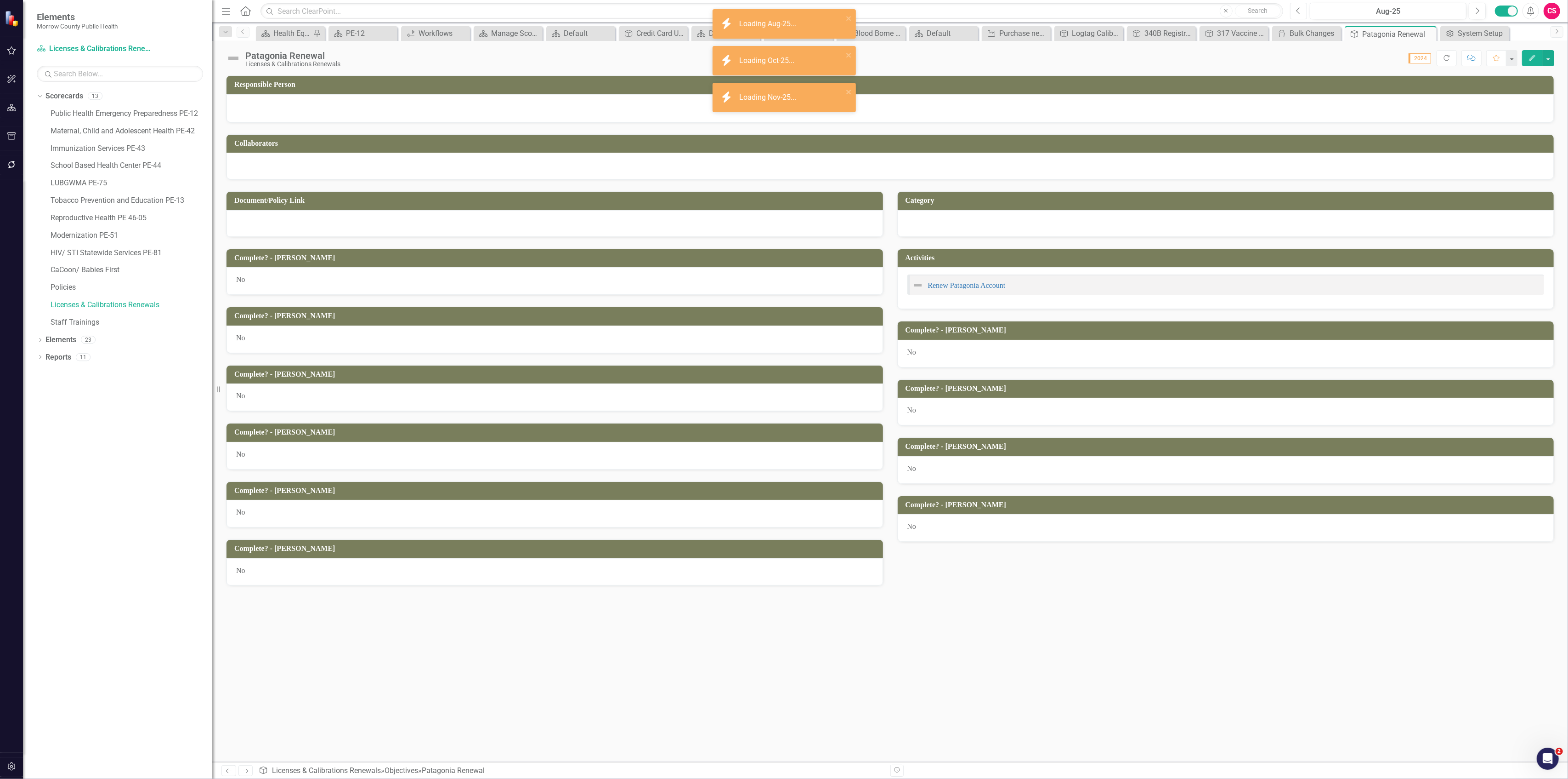
click at [1301, 12] on button "Previous" at bounding box center [1298, 11] width 17 height 16
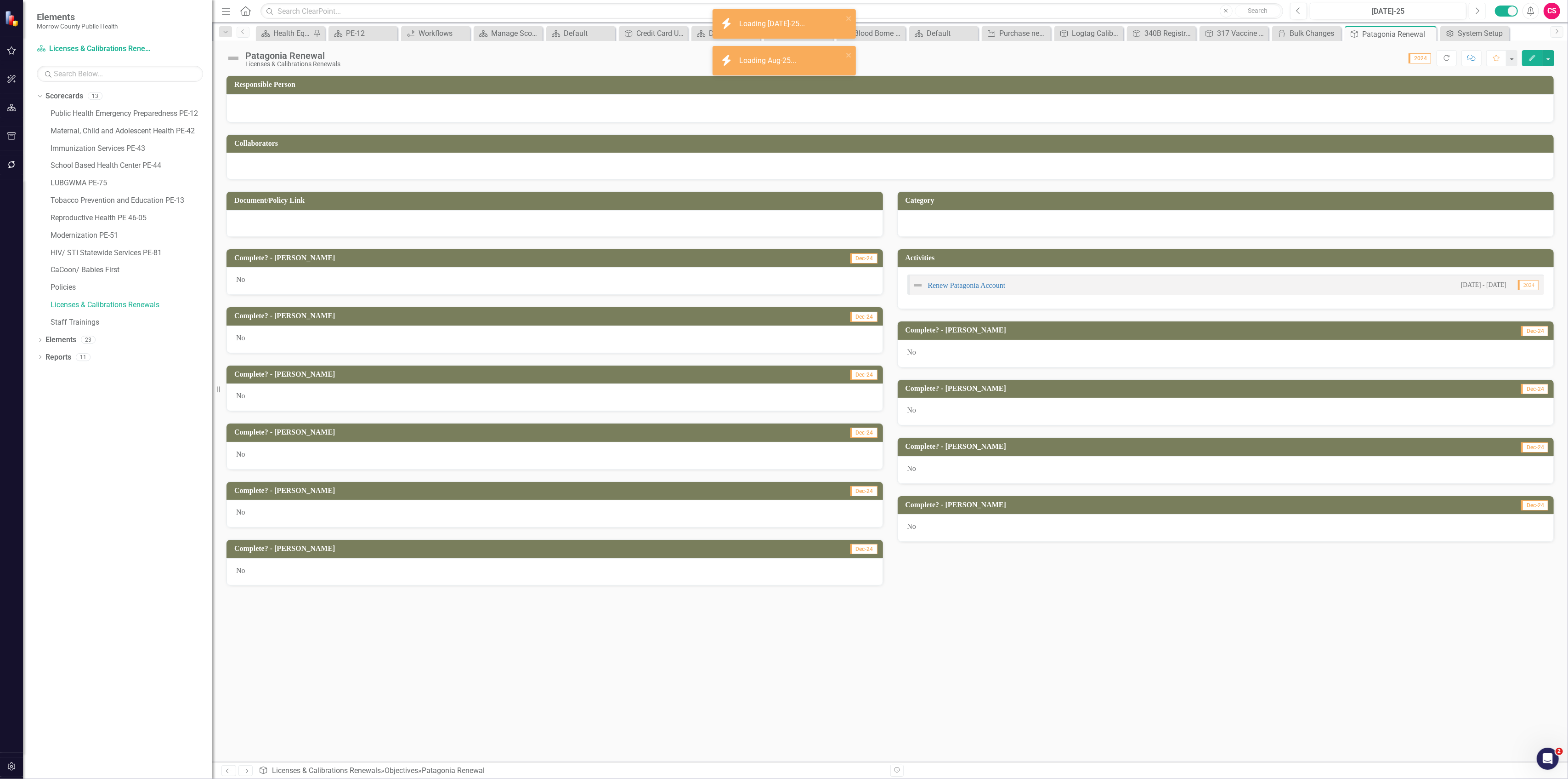
click at [1483, 13] on button "Next" at bounding box center [1477, 11] width 17 height 16
click at [63, 289] on link "Policies" at bounding box center [131, 287] width 162 height 10
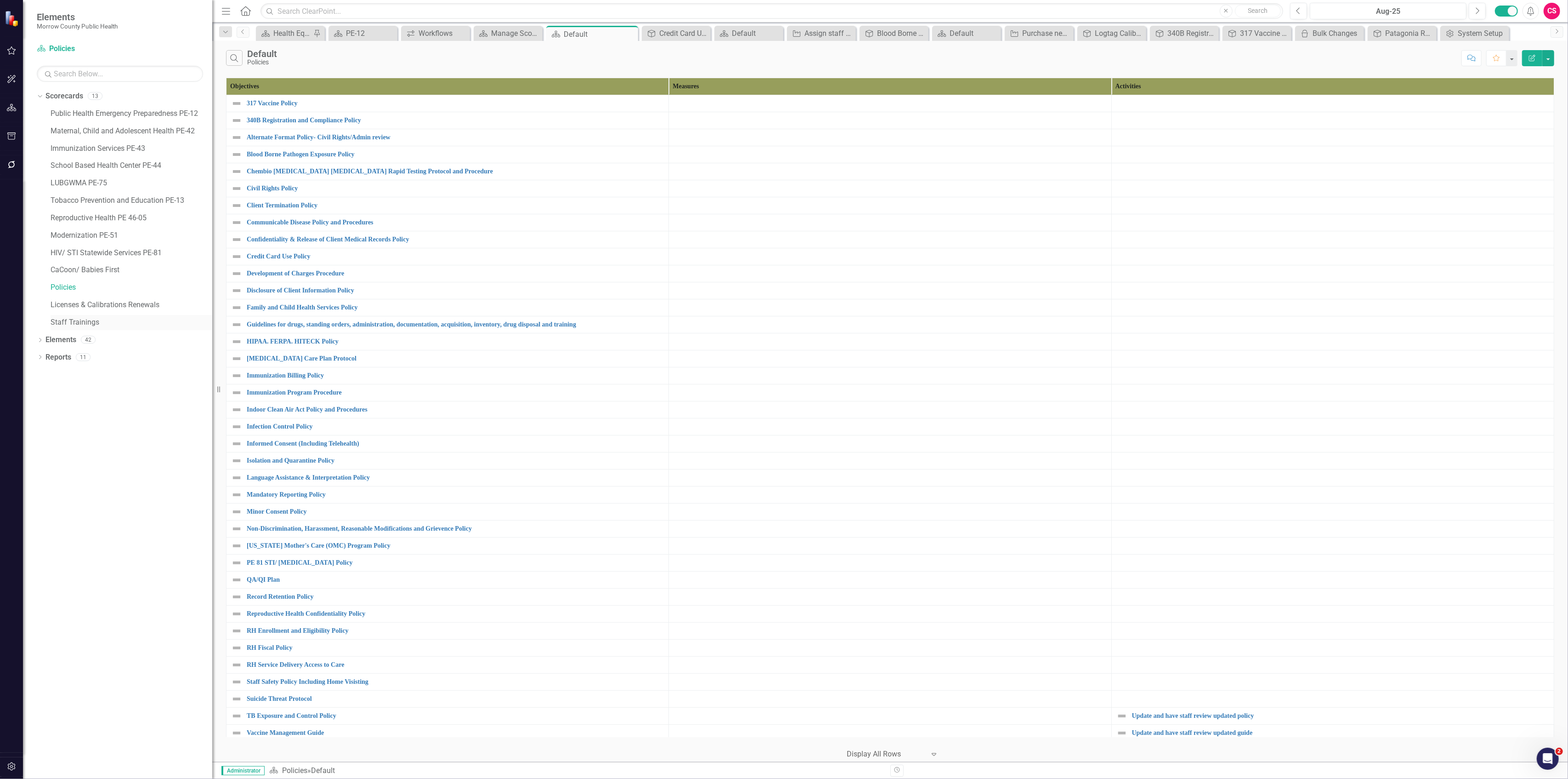
click at [68, 319] on link "Staff Trainings" at bounding box center [131, 322] width 162 height 10
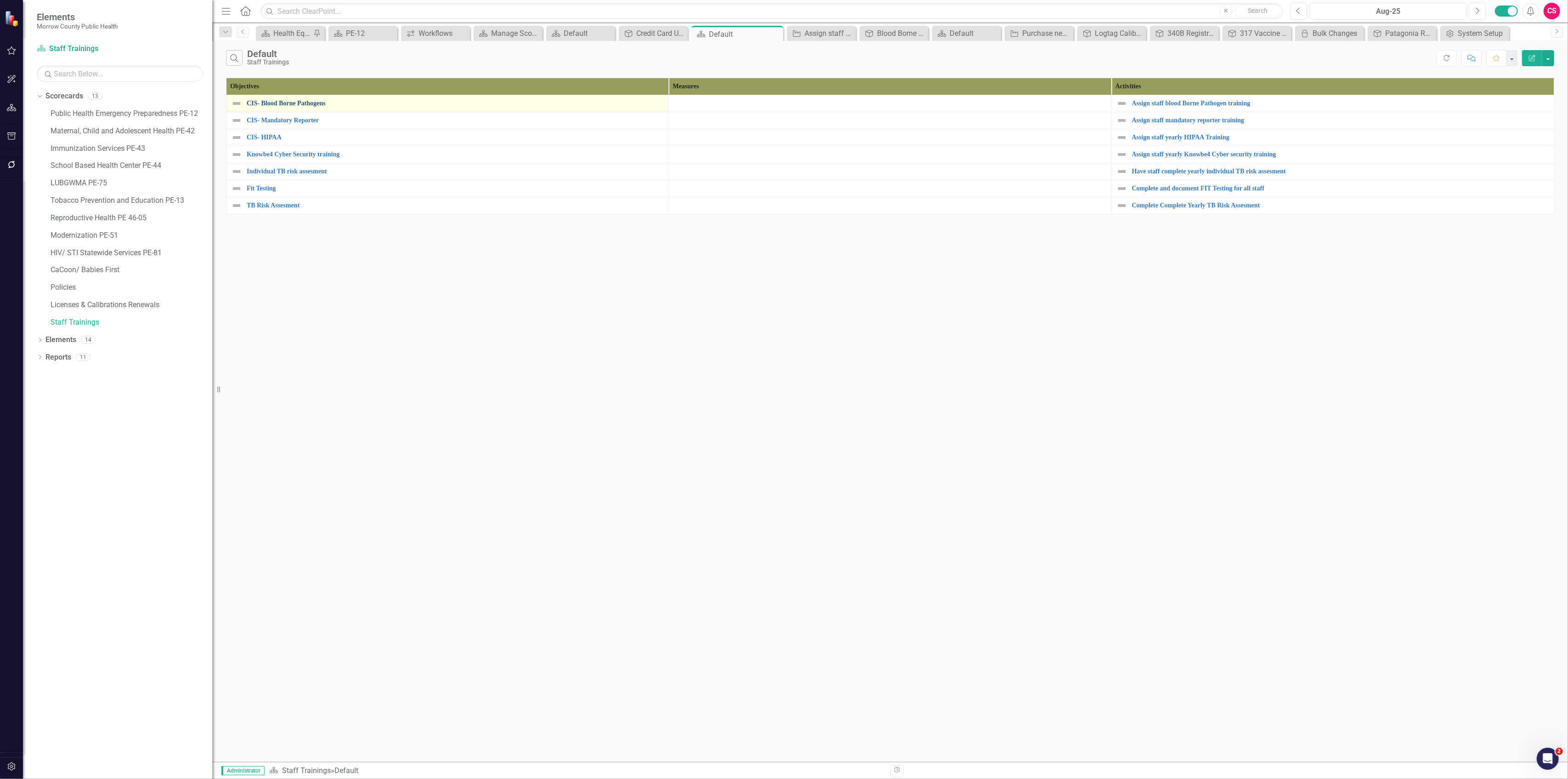
click at [269, 105] on link "CIS- Blood Borne Pathogens" at bounding box center [455, 103] width 417 height 7
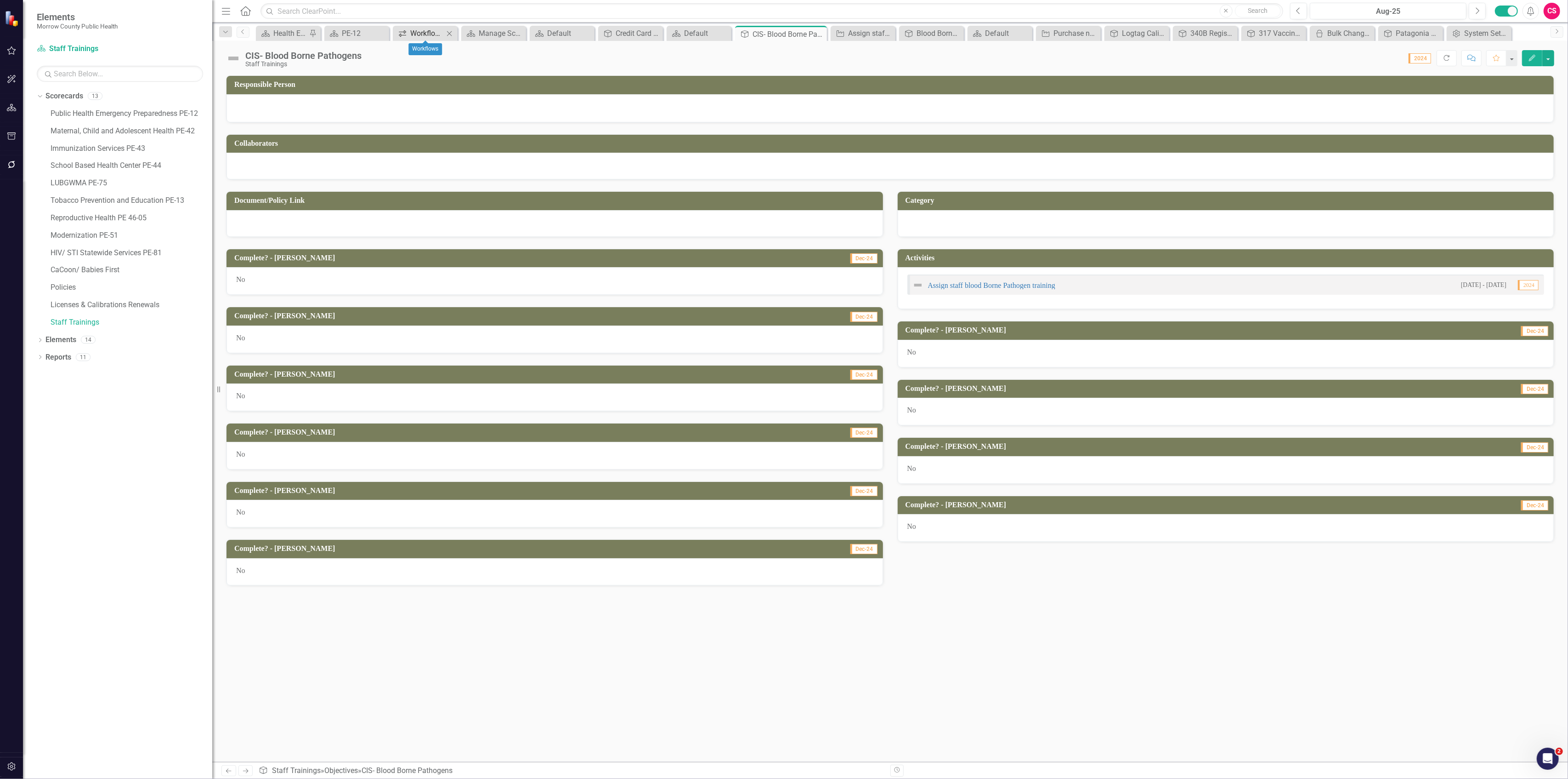
click at [407, 36] on link "Workflows Workflows" at bounding box center [419, 33] width 49 height 12
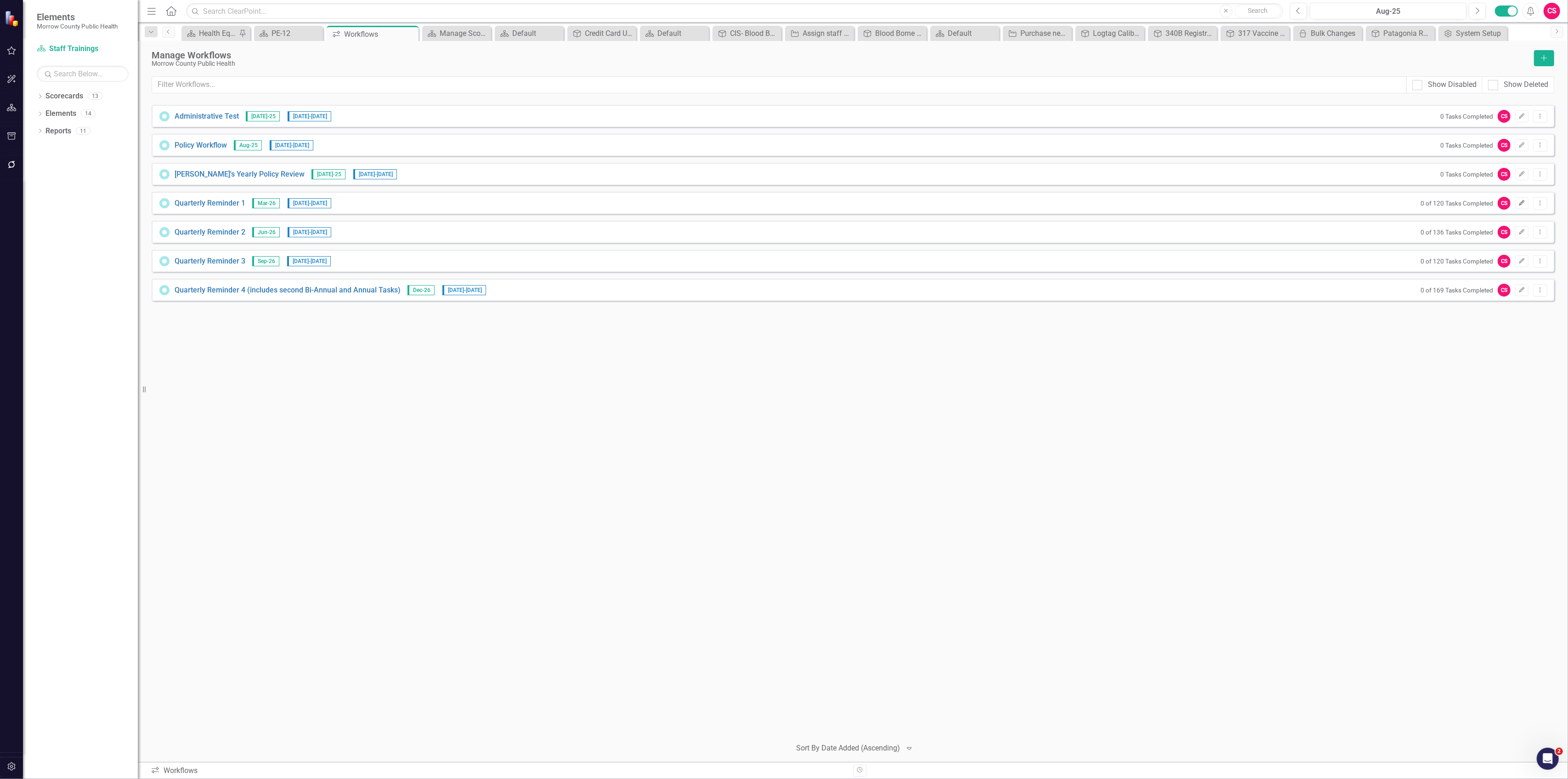
click at [1521, 204] on icon "Edit" at bounding box center [1521, 203] width 7 height 5
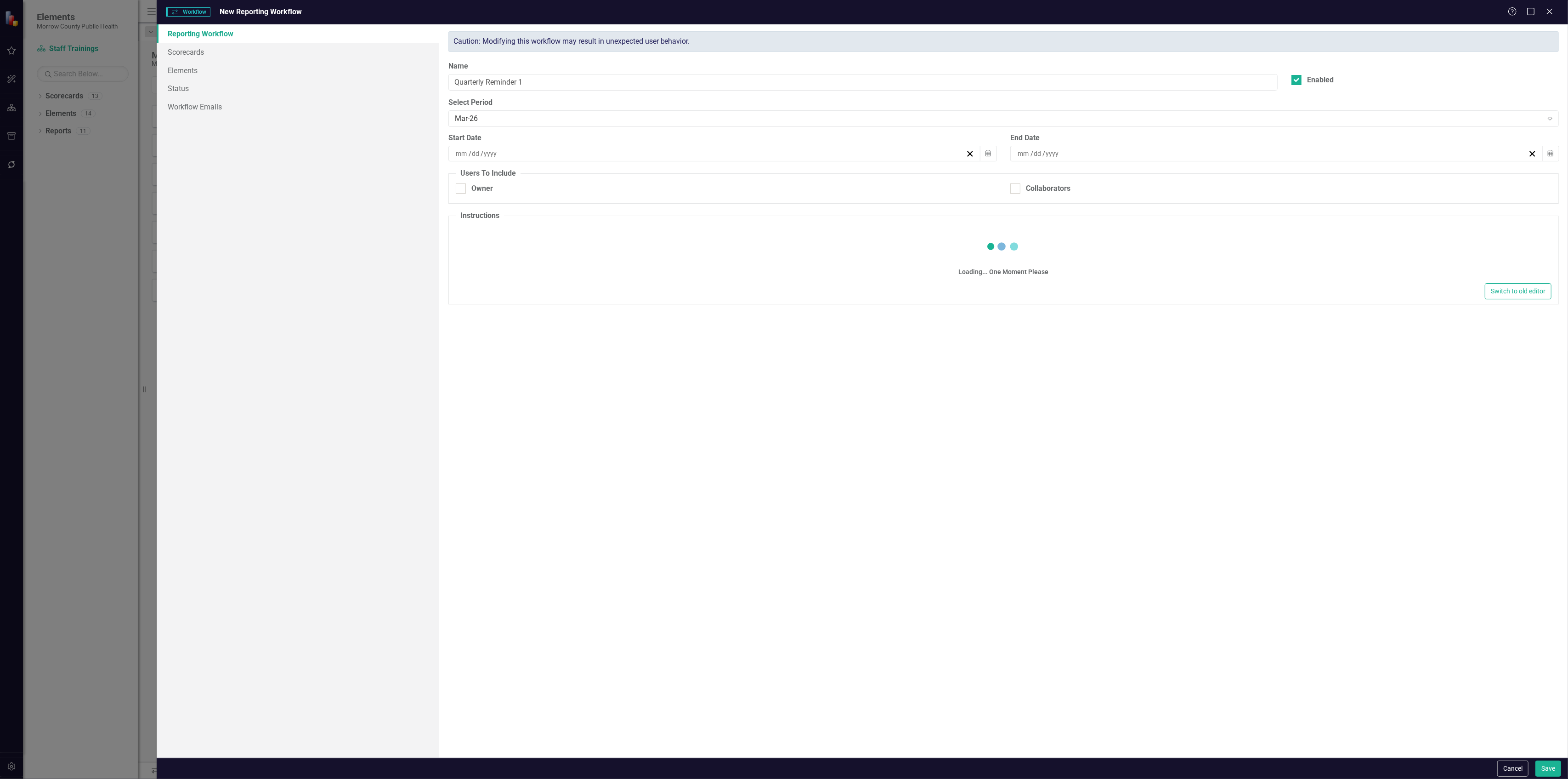
checkbox input "true"
type input "4"
type input "1"
type input "2026"
type input "4"
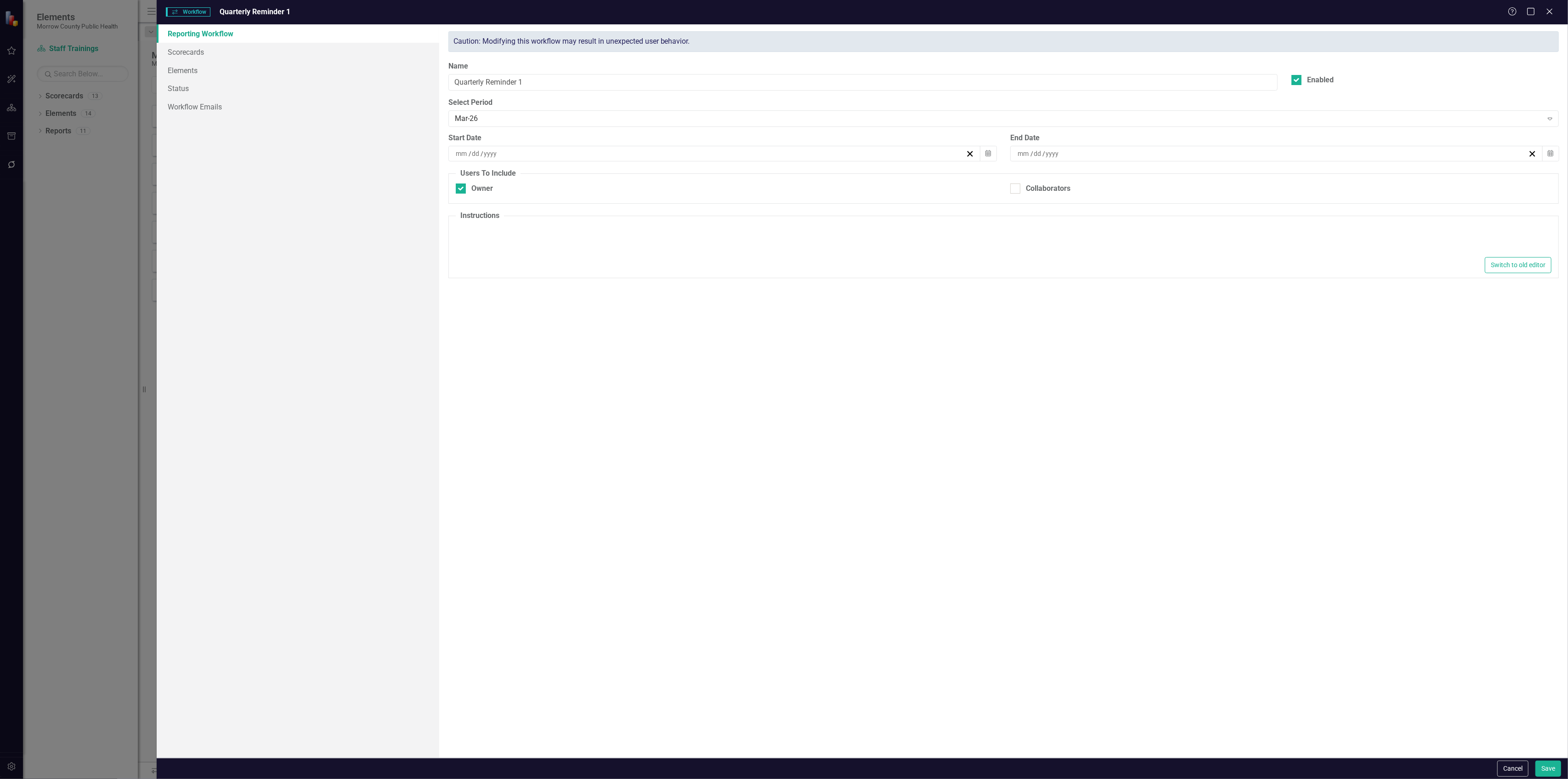
type input "14"
type input "2026"
type textarea "<p>Please find your tasks below and make the necessary updates. Thank you!</p>"
click at [201, 59] on link "Scorecards" at bounding box center [297, 52] width 282 height 18
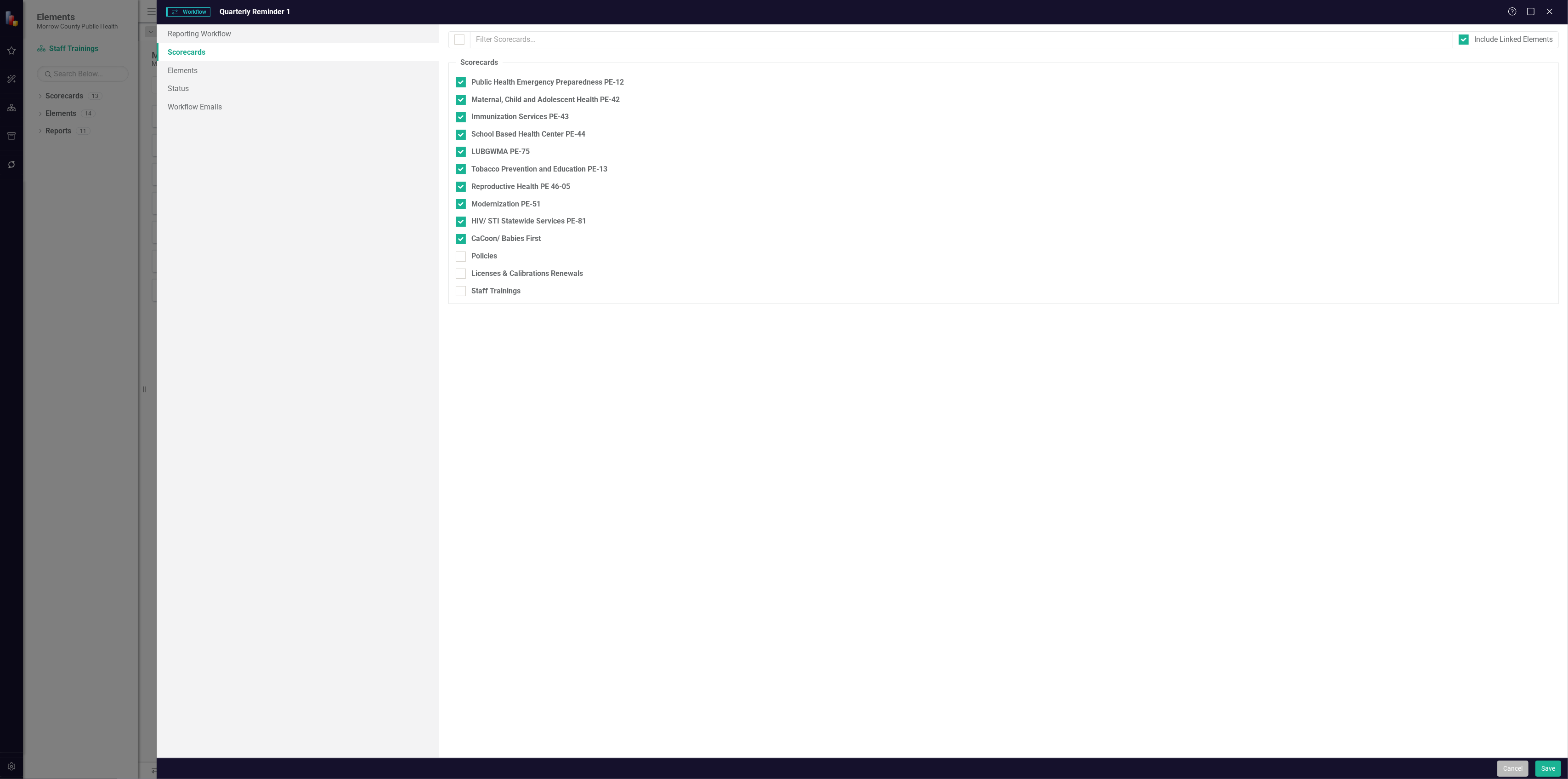
click at [1515, 766] on button "Cancel" at bounding box center [1513, 768] width 31 height 16
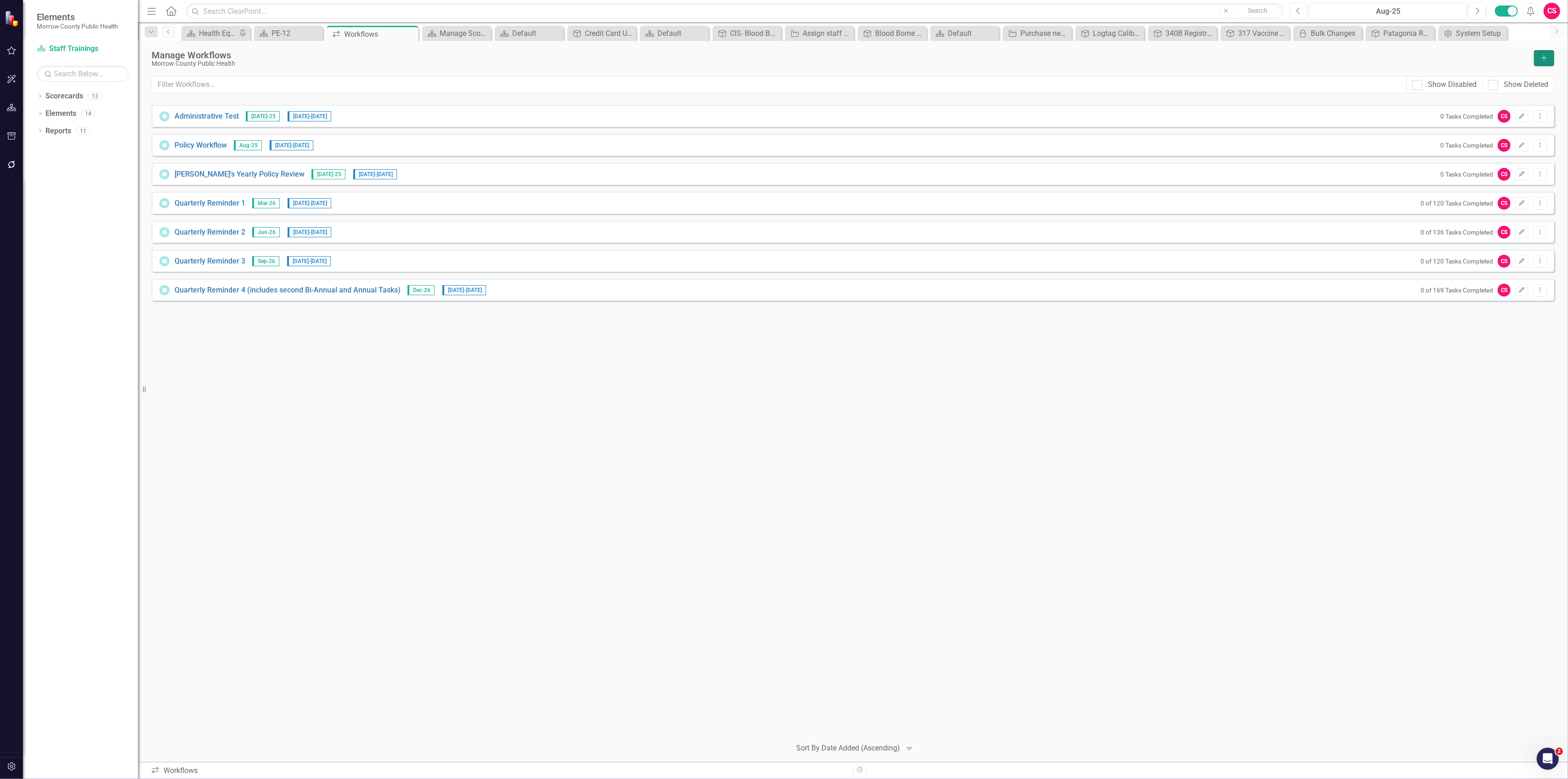
click at [1535, 65] on button "Add" at bounding box center [1544, 58] width 20 height 16
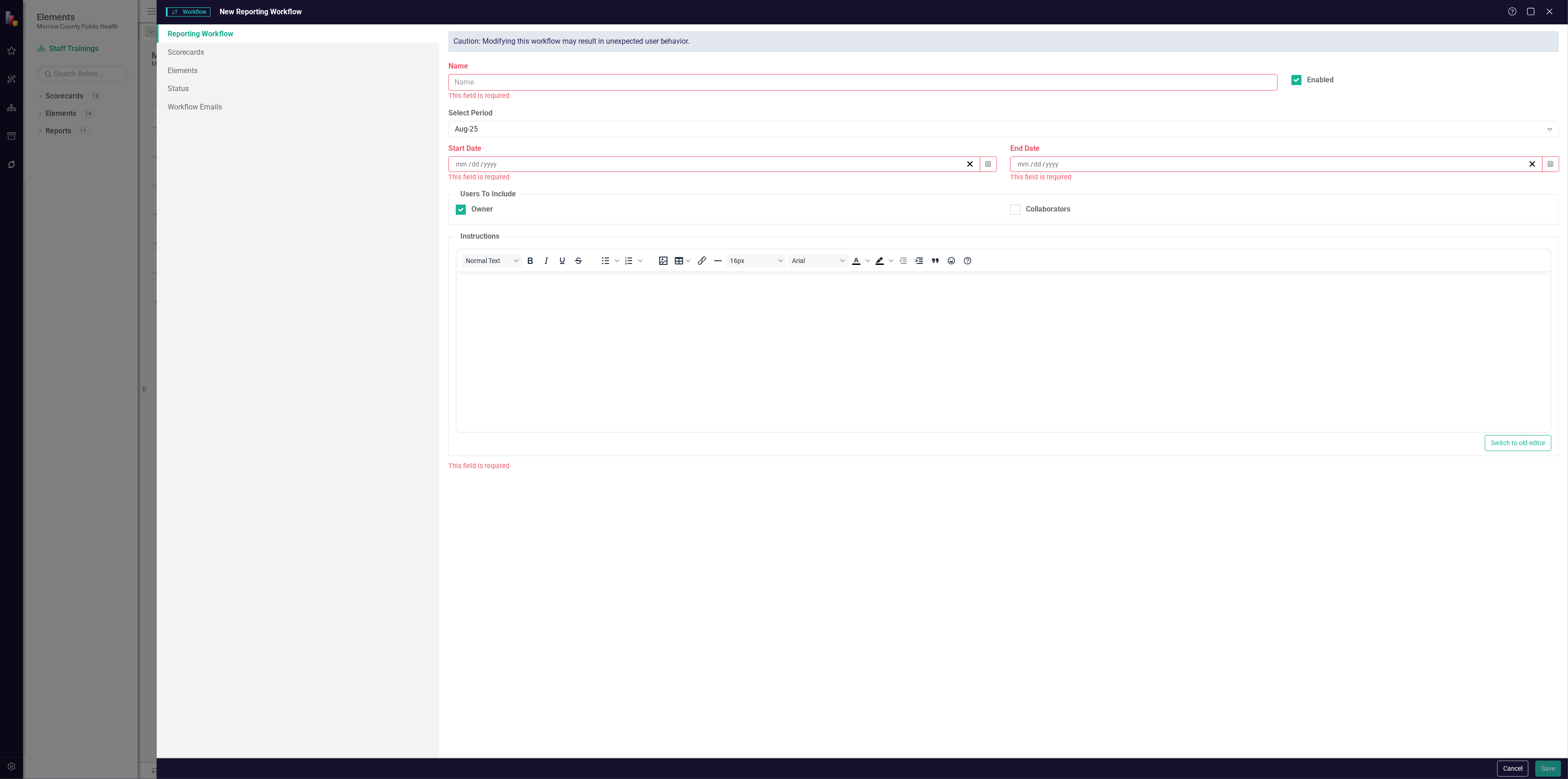
click at [690, 83] on input "Name" at bounding box center [863, 83] width 830 height 17
type input "Policies Annual Update"
click at [566, 116] on div "Aug-25" at bounding box center [998, 118] width 1088 height 10
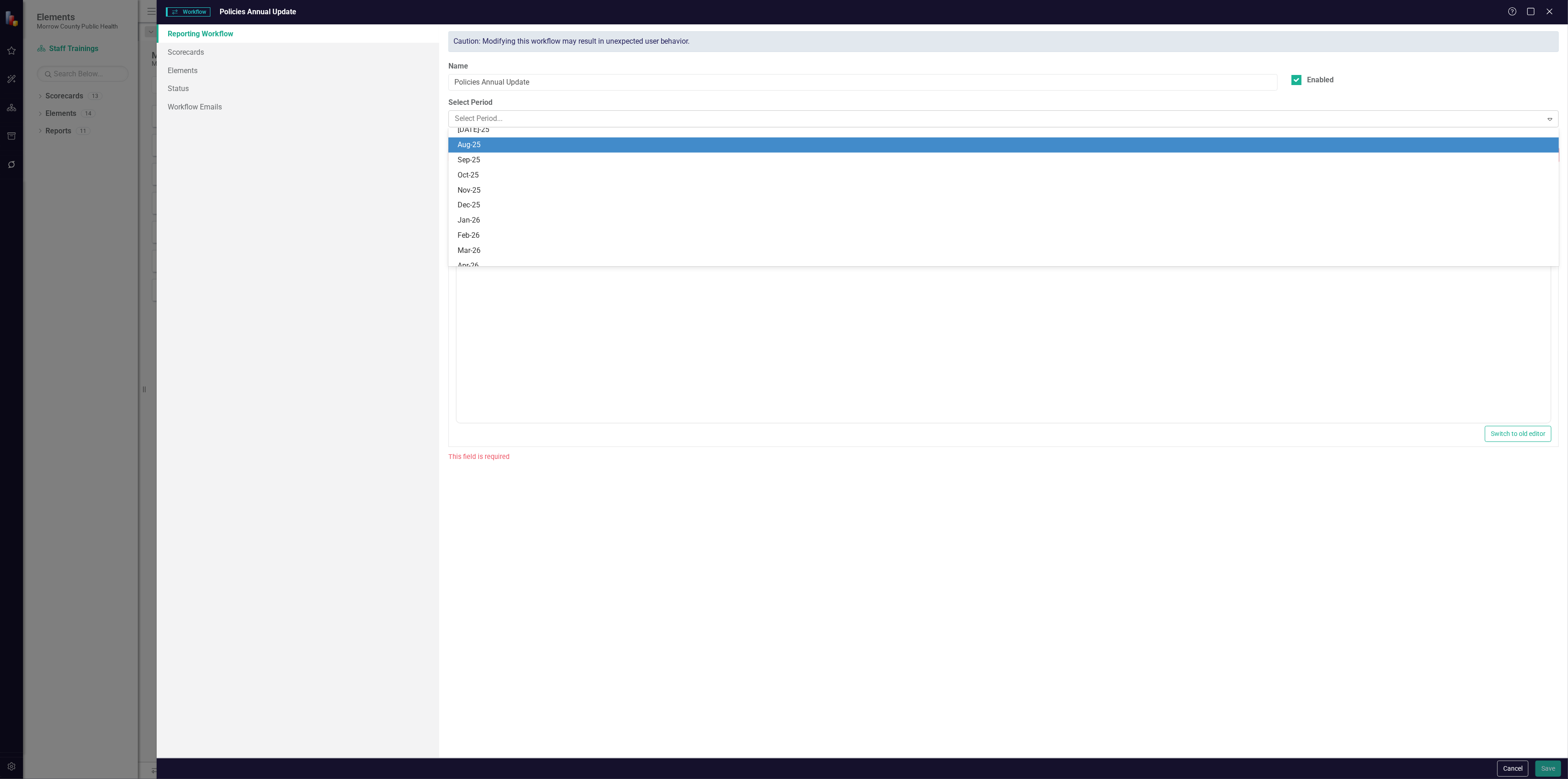
scroll to position [876, 0]
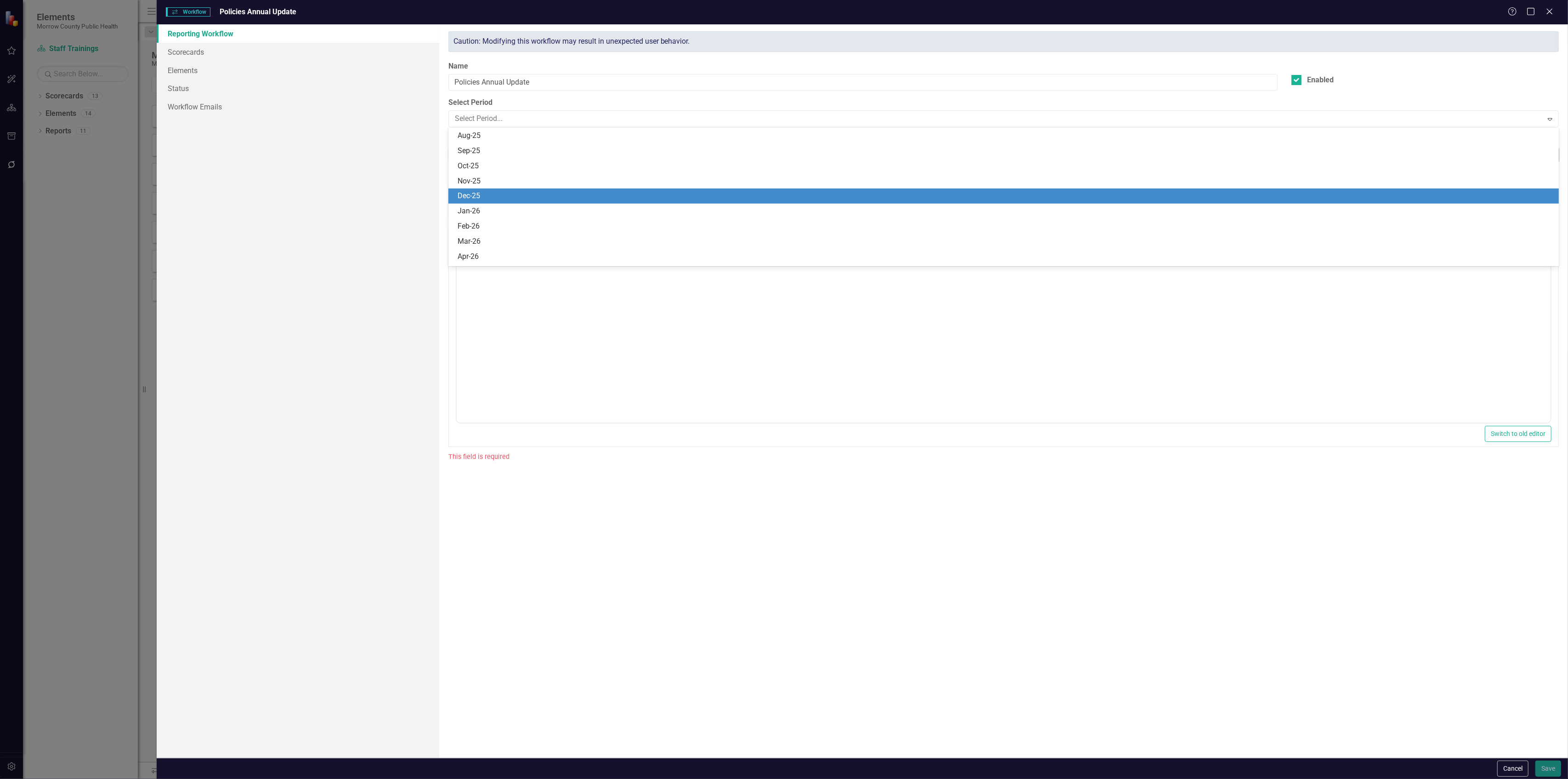
click at [503, 197] on div "Dec-25" at bounding box center [1006, 196] width 1096 height 10
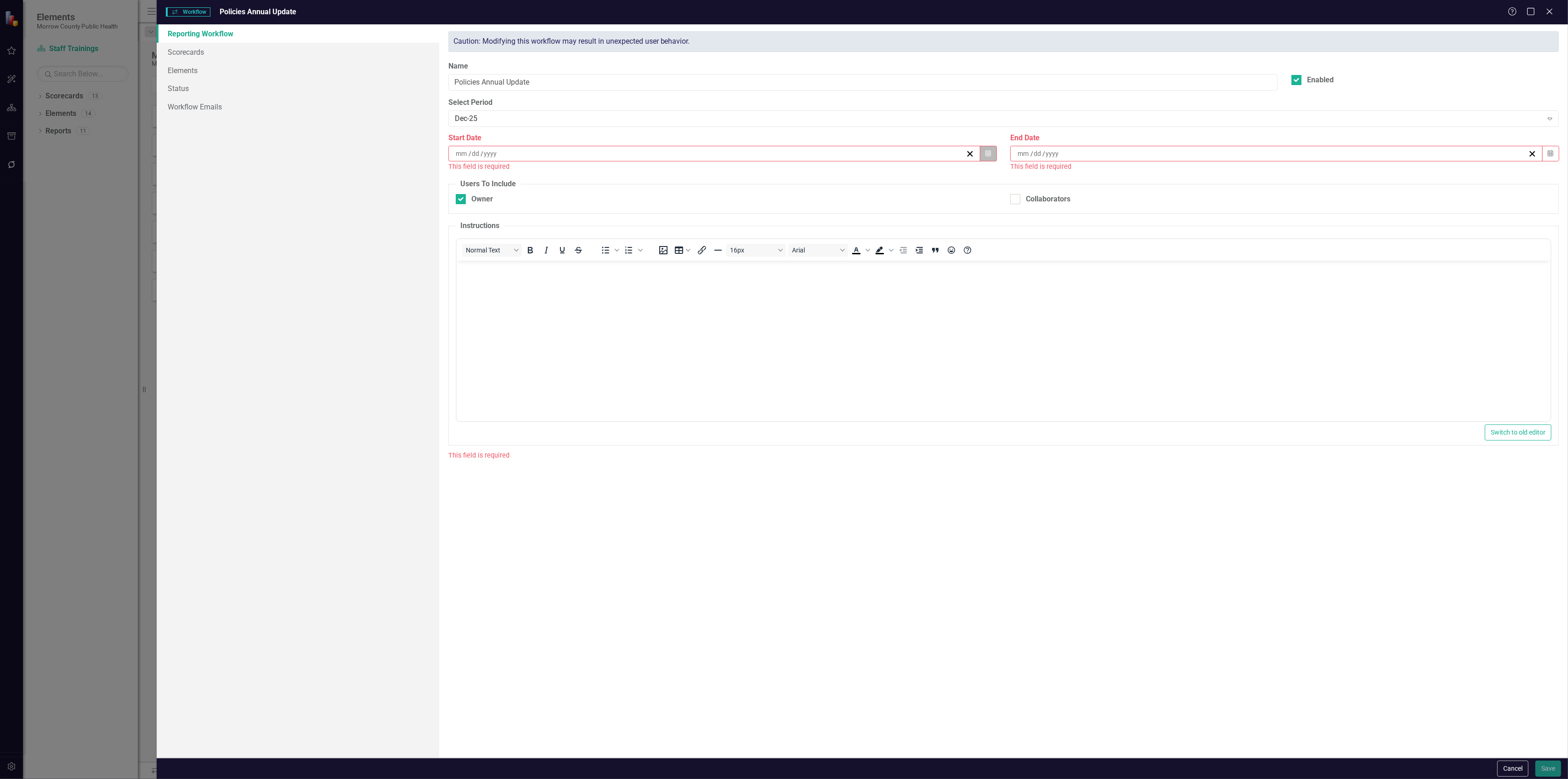
click at [988, 155] on icon "button" at bounding box center [988, 153] width 5 height 7
click at [763, 175] on button "›" at bounding box center [764, 177] width 20 height 20
click at [765, 178] on button "›" at bounding box center [764, 177] width 20 height 20
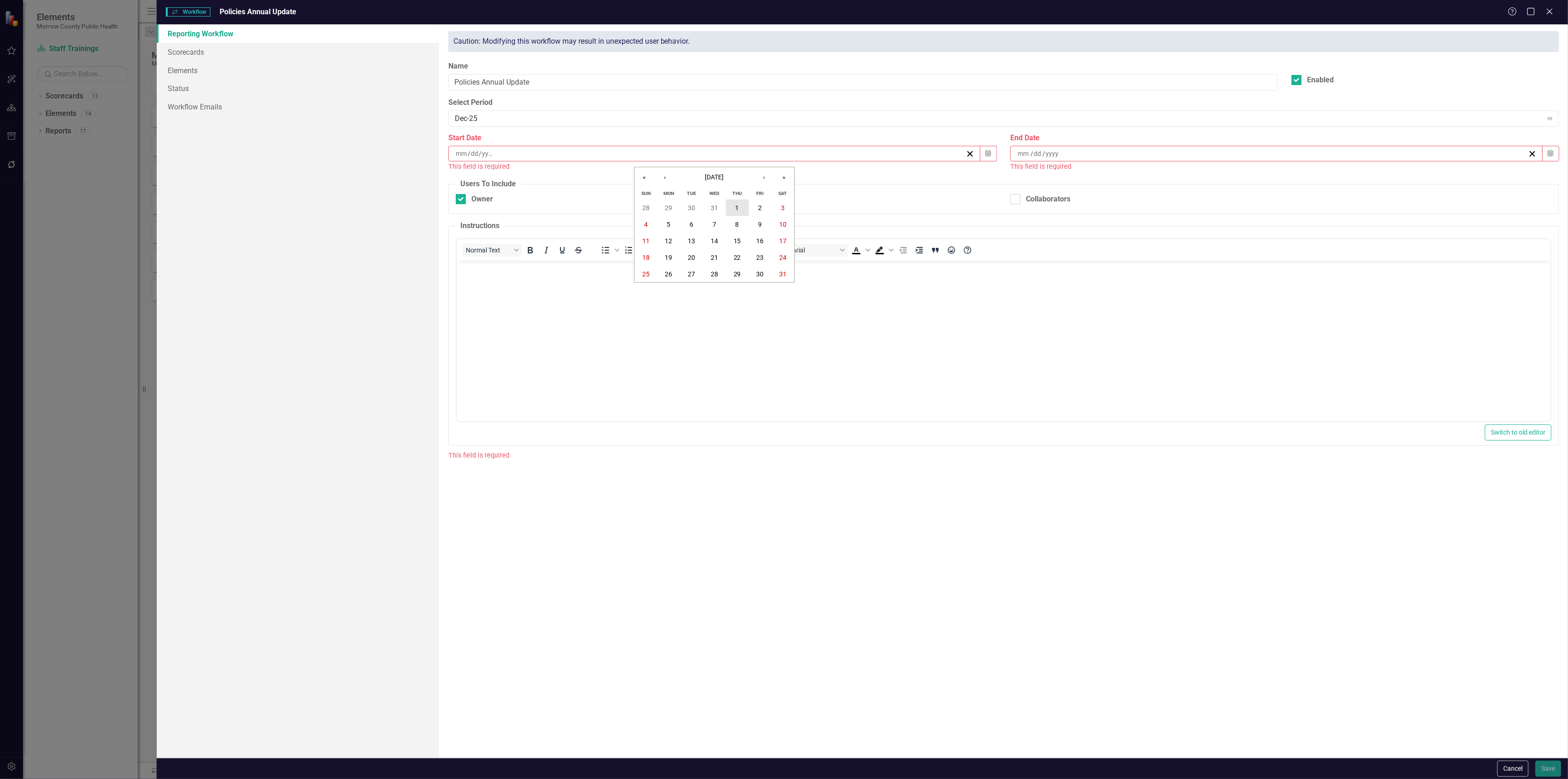
click at [744, 205] on button "1" at bounding box center [738, 208] width 23 height 16
click at [1550, 157] on icon "Calendar" at bounding box center [1550, 153] width 5 height 7
click at [1321, 179] on button "›" at bounding box center [1326, 177] width 20 height 20
click at [1321, 178] on button "›" at bounding box center [1326, 177] width 20 height 20
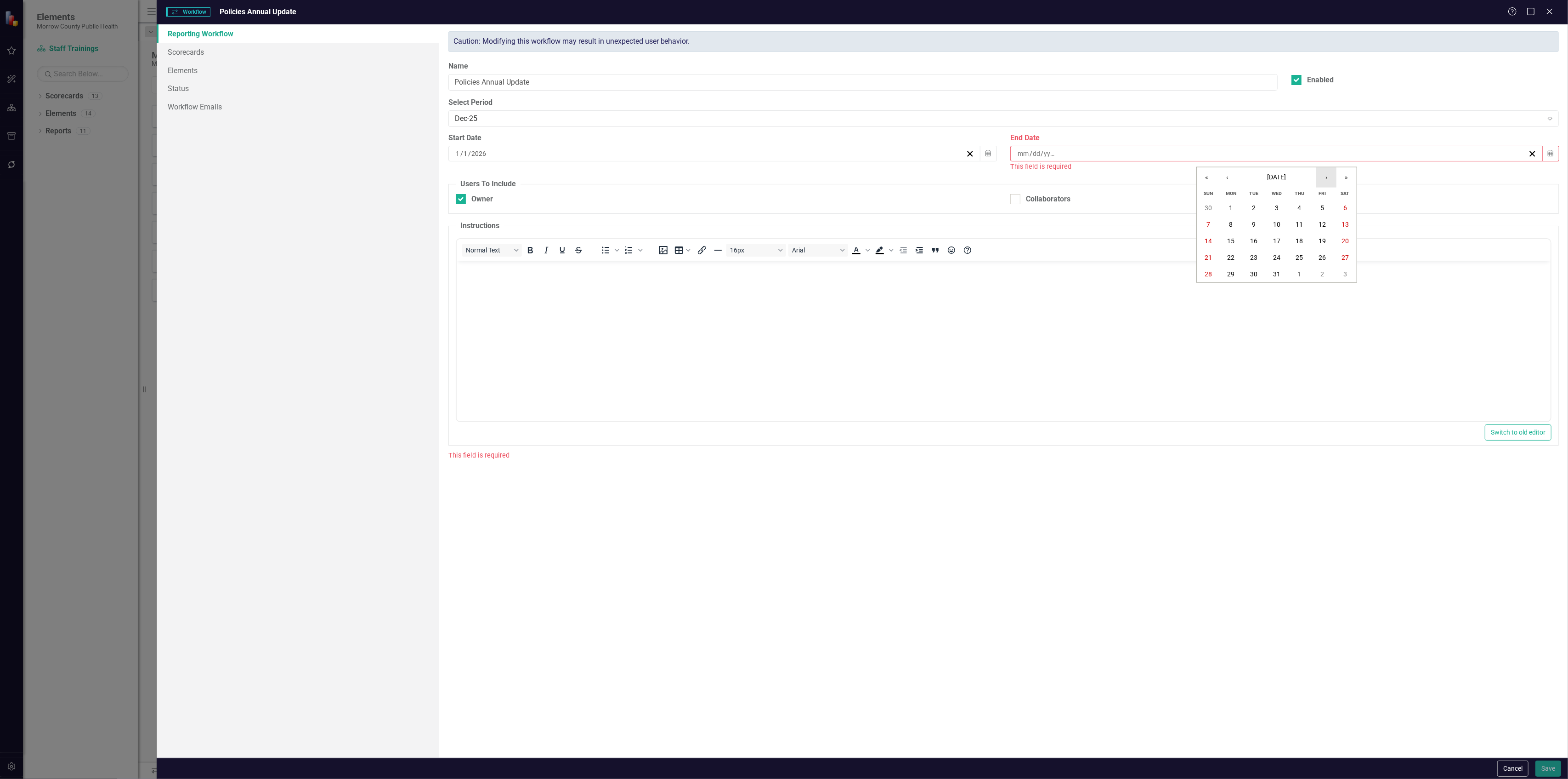
click at [1321, 178] on button "›" at bounding box center [1326, 177] width 20 height 20
click at [1230, 178] on button "‹" at bounding box center [1227, 177] width 20 height 20
click at [1318, 273] on abbr "30" at bounding box center [1322, 274] width 7 height 7
click at [1013, 186] on input "Collaborators" at bounding box center [1013, 186] width 6 height 6
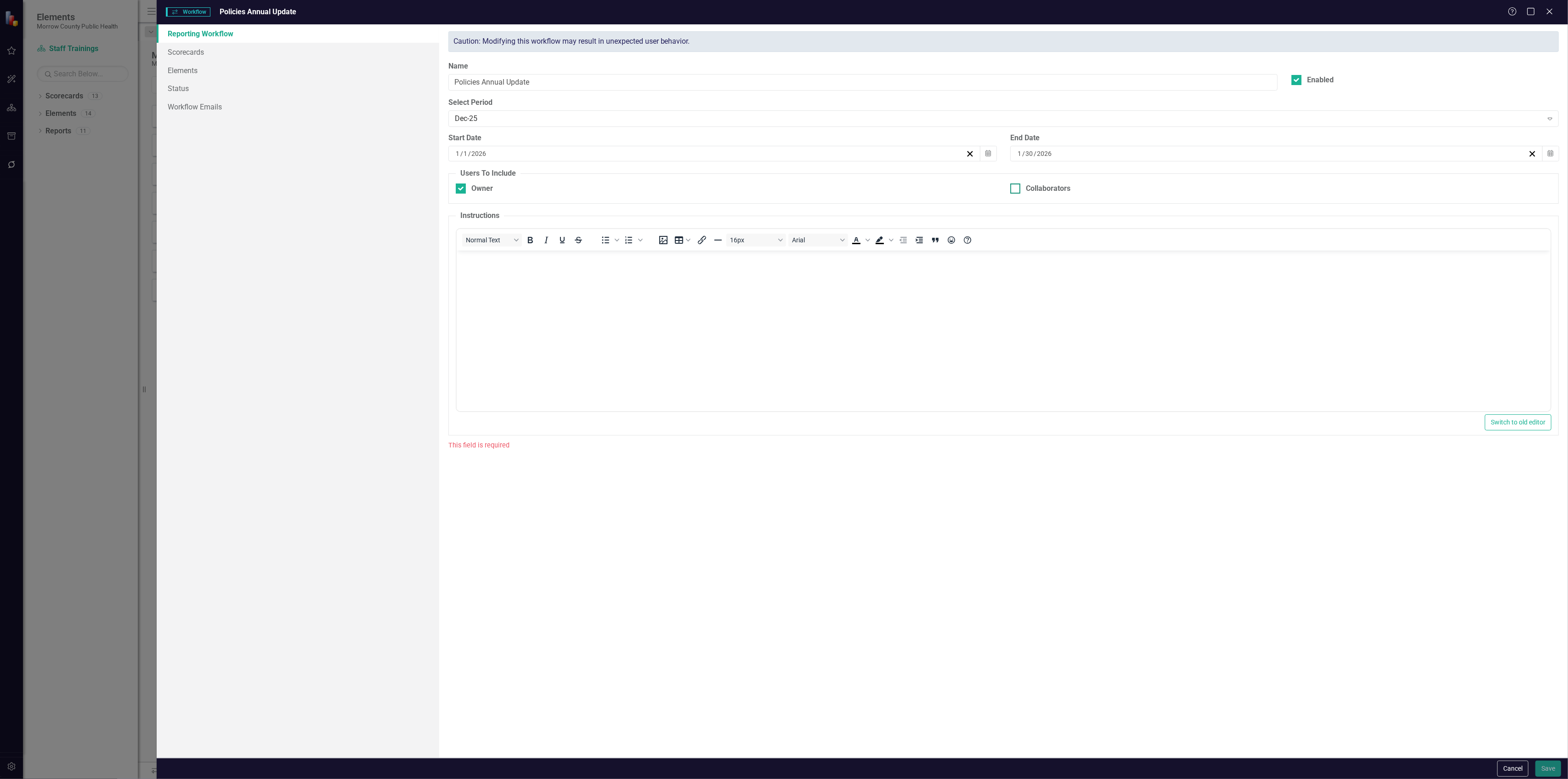
checkbox input "true"
click at [489, 186] on div "Owner" at bounding box center [481, 188] width 21 height 10
click at [462, 186] on input "Owner" at bounding box center [459, 186] width 6 height 6
checkbox input "false"
click at [533, 269] on body "Rich Text Area. Press ALT-0 for help." at bounding box center [1003, 319] width 1094 height 138
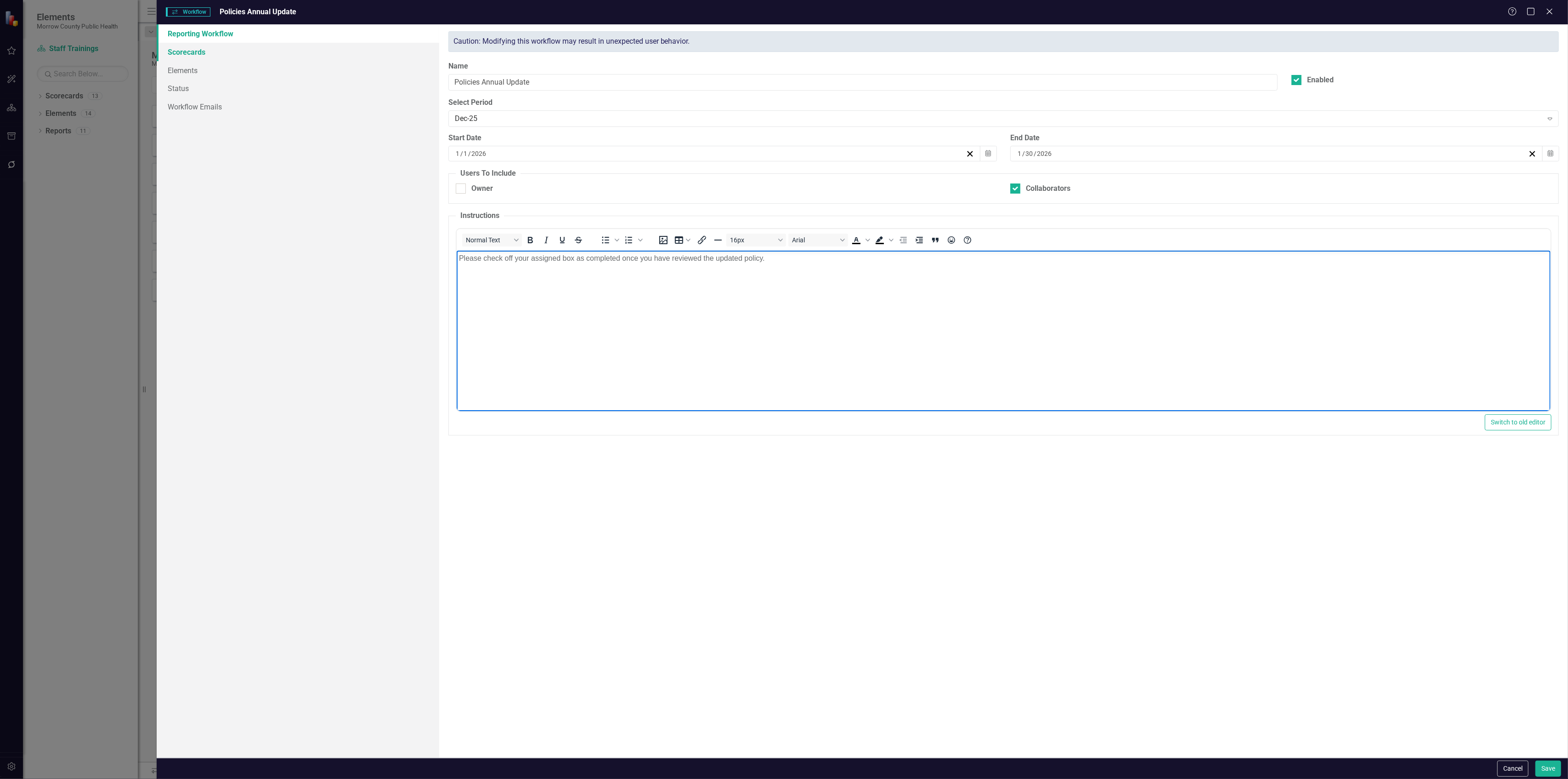
click at [258, 47] on link "Scorecards" at bounding box center [297, 52] width 282 height 18
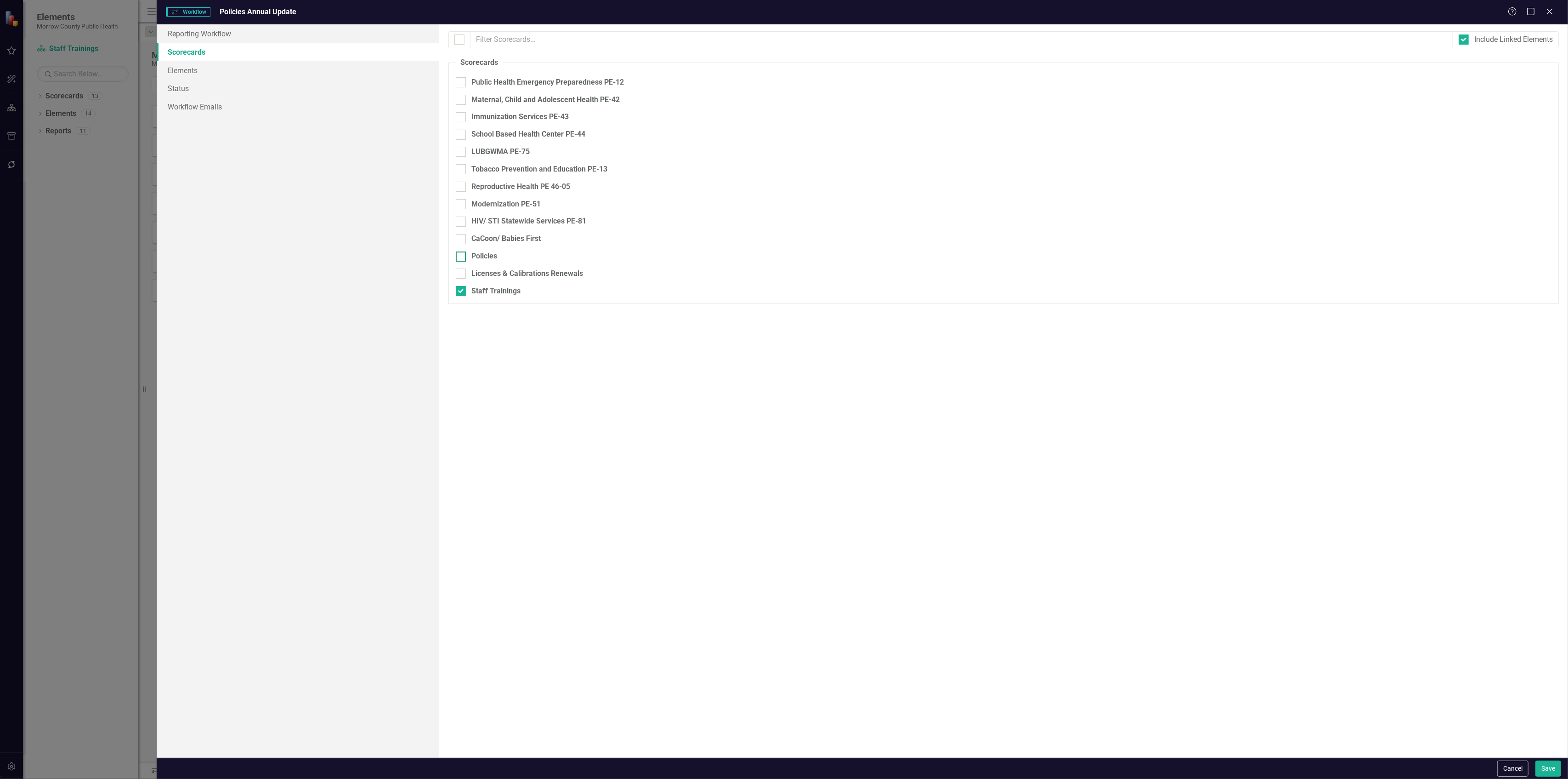
click at [460, 259] on div at bounding box center [461, 256] width 10 height 10
click at [460, 258] on input "Policies" at bounding box center [459, 255] width 6 height 6
checkbox input "true"
click at [460, 294] on div at bounding box center [461, 291] width 10 height 10
click at [460, 292] on input "Staff Trainings" at bounding box center [459, 289] width 6 height 6
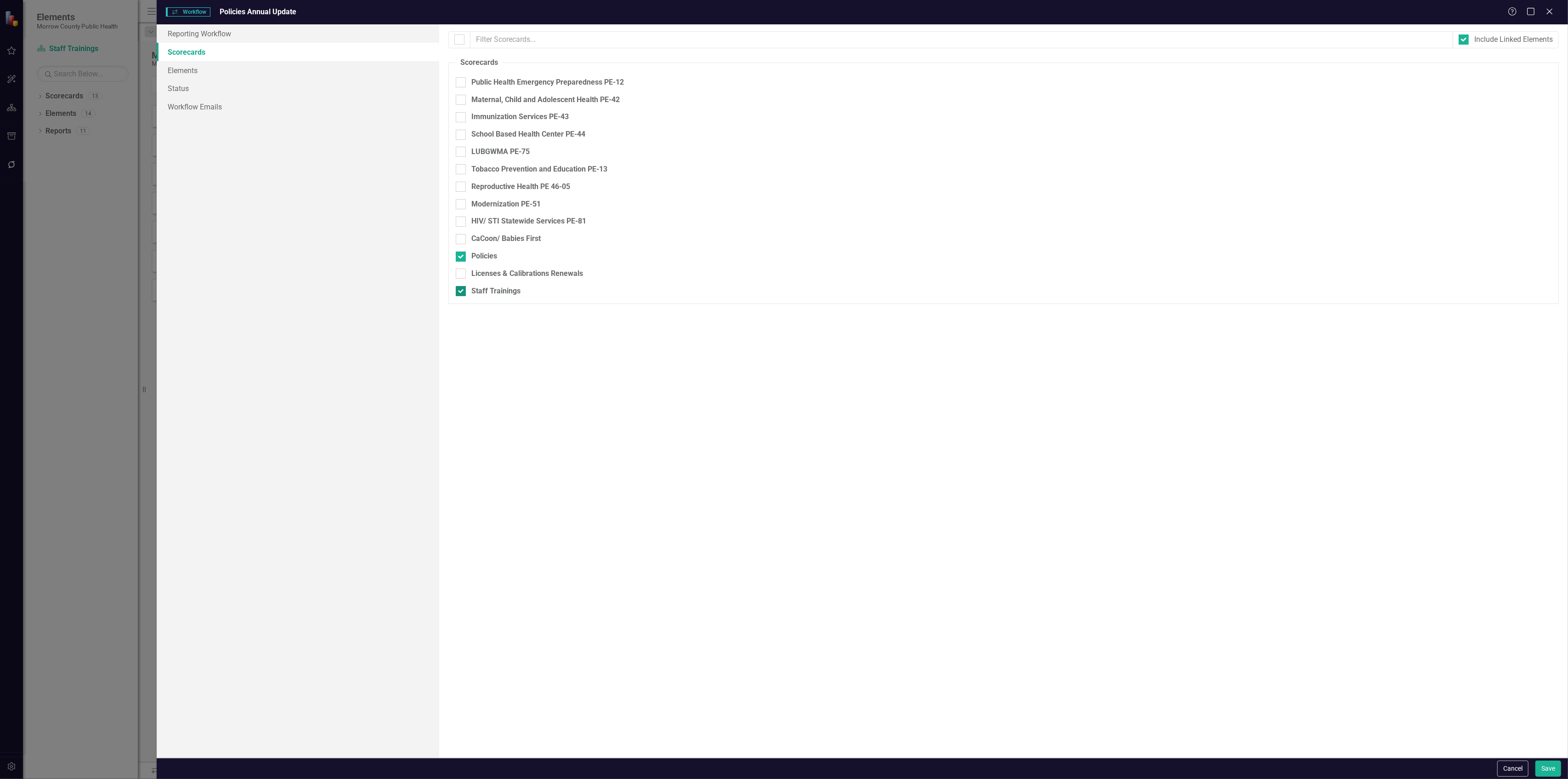
checkbox input "false"
click at [232, 72] on link "Elements" at bounding box center [297, 70] width 282 height 18
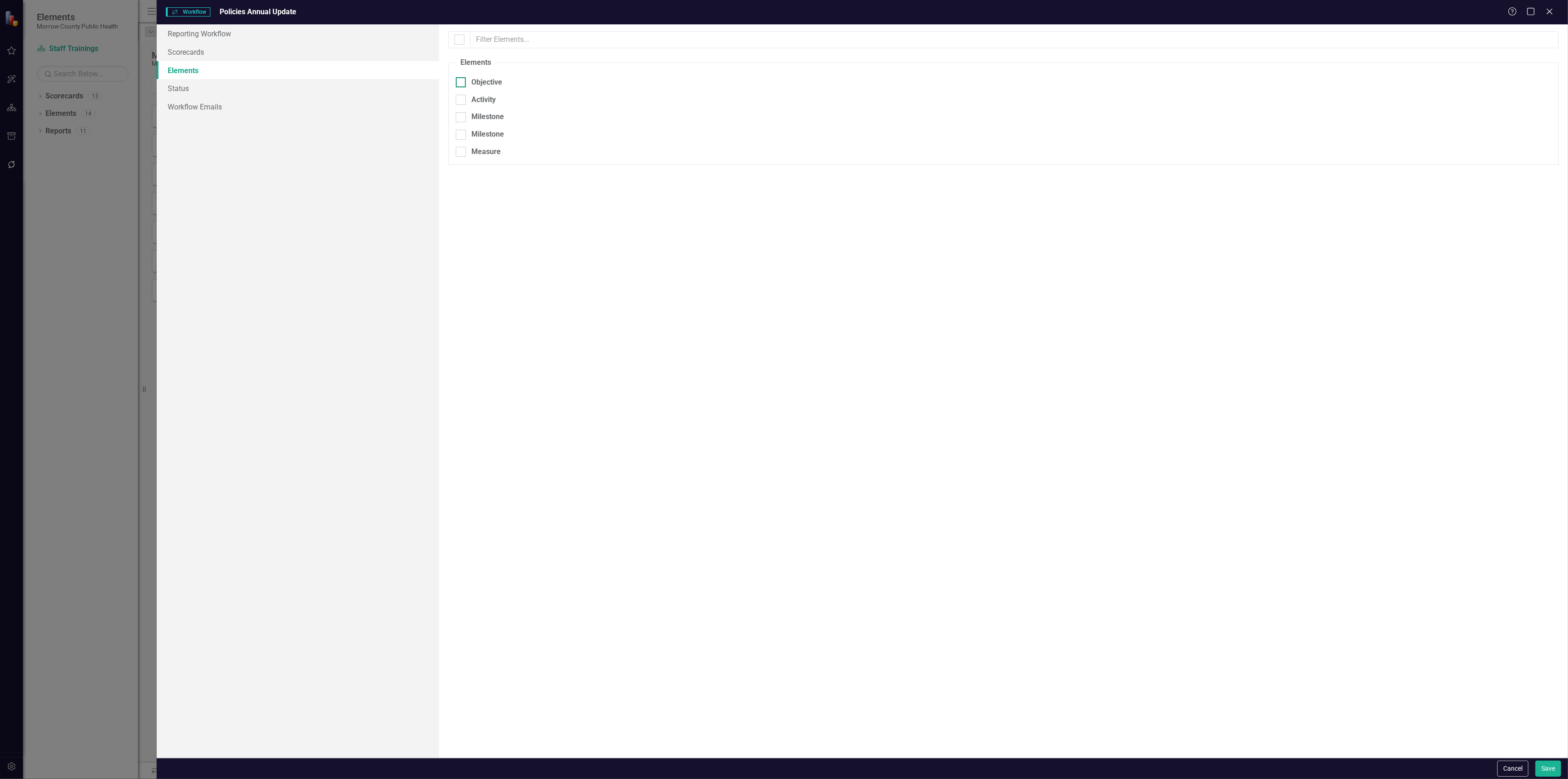
click at [460, 82] on input "Objective" at bounding box center [459, 80] width 6 height 6
checkbox input "true"
click at [210, 89] on link "Status" at bounding box center [297, 88] width 282 height 18
click at [214, 102] on link "Workflow Emails" at bounding box center [297, 107] width 282 height 18
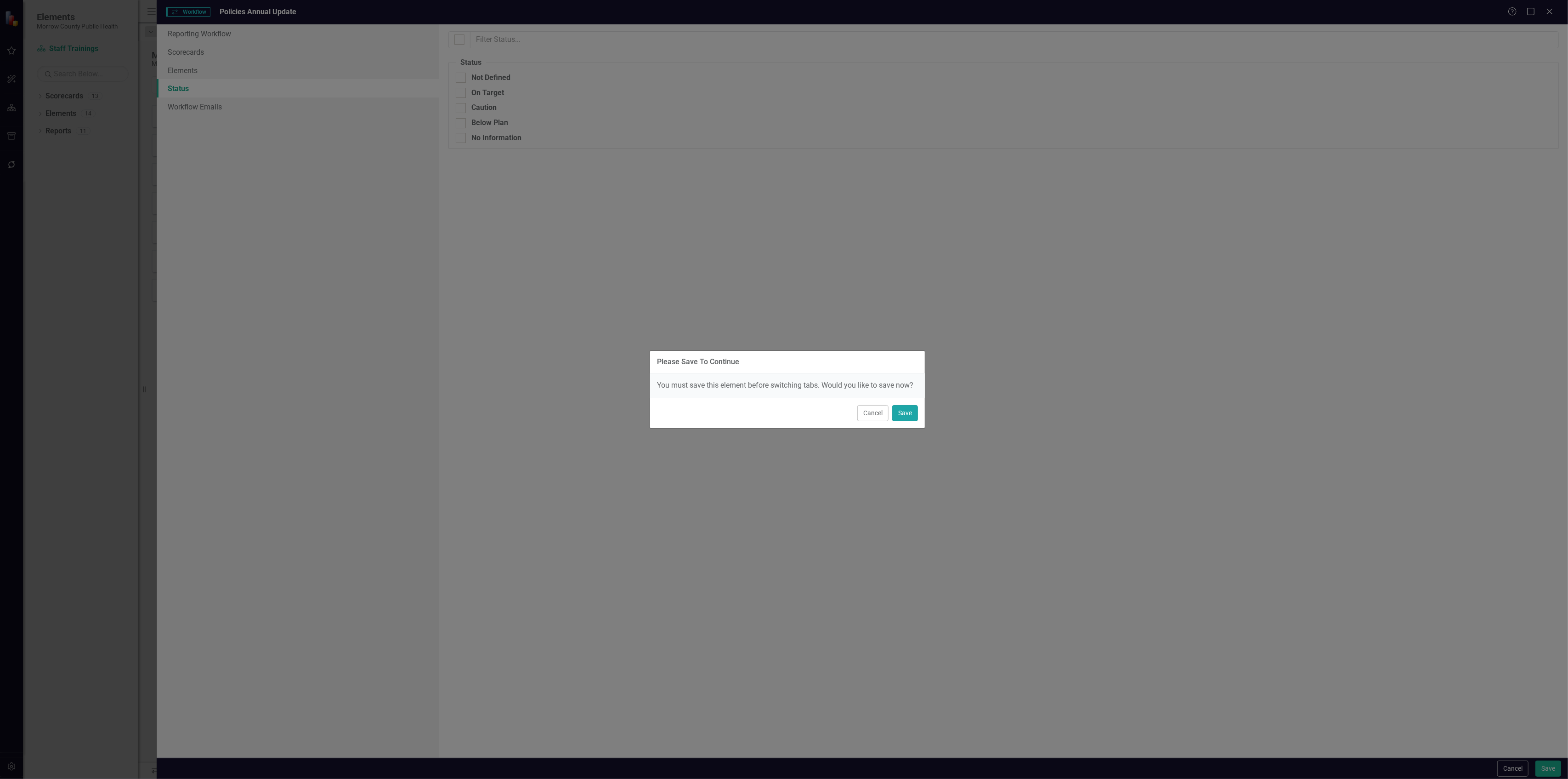
click at [903, 417] on button "Save" at bounding box center [905, 413] width 26 height 16
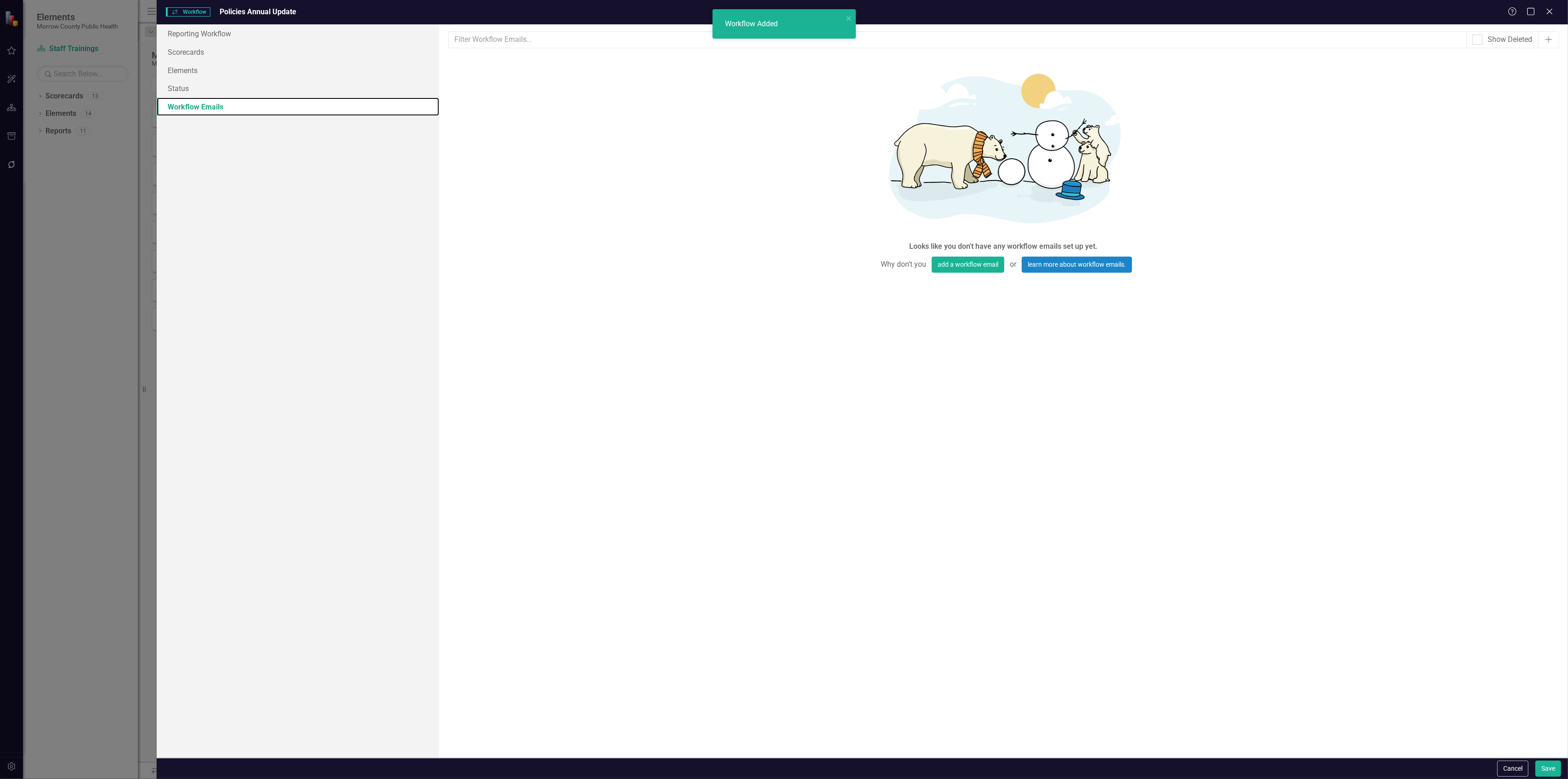
scroll to position [0, 0]
click at [945, 264] on button "add a workflow email" at bounding box center [968, 264] width 72 height 16
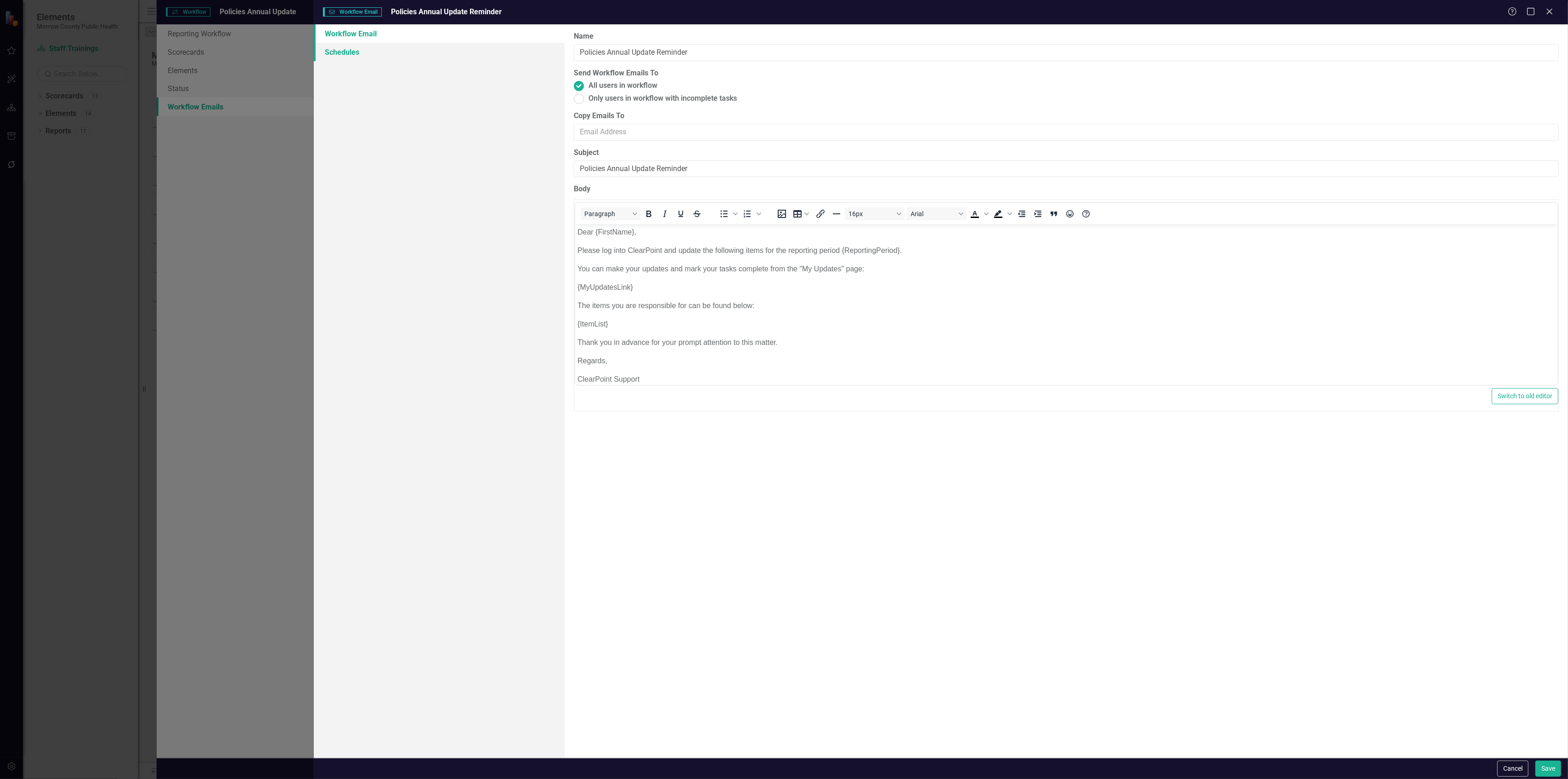
click at [368, 54] on link "Schedules" at bounding box center [439, 52] width 251 height 18
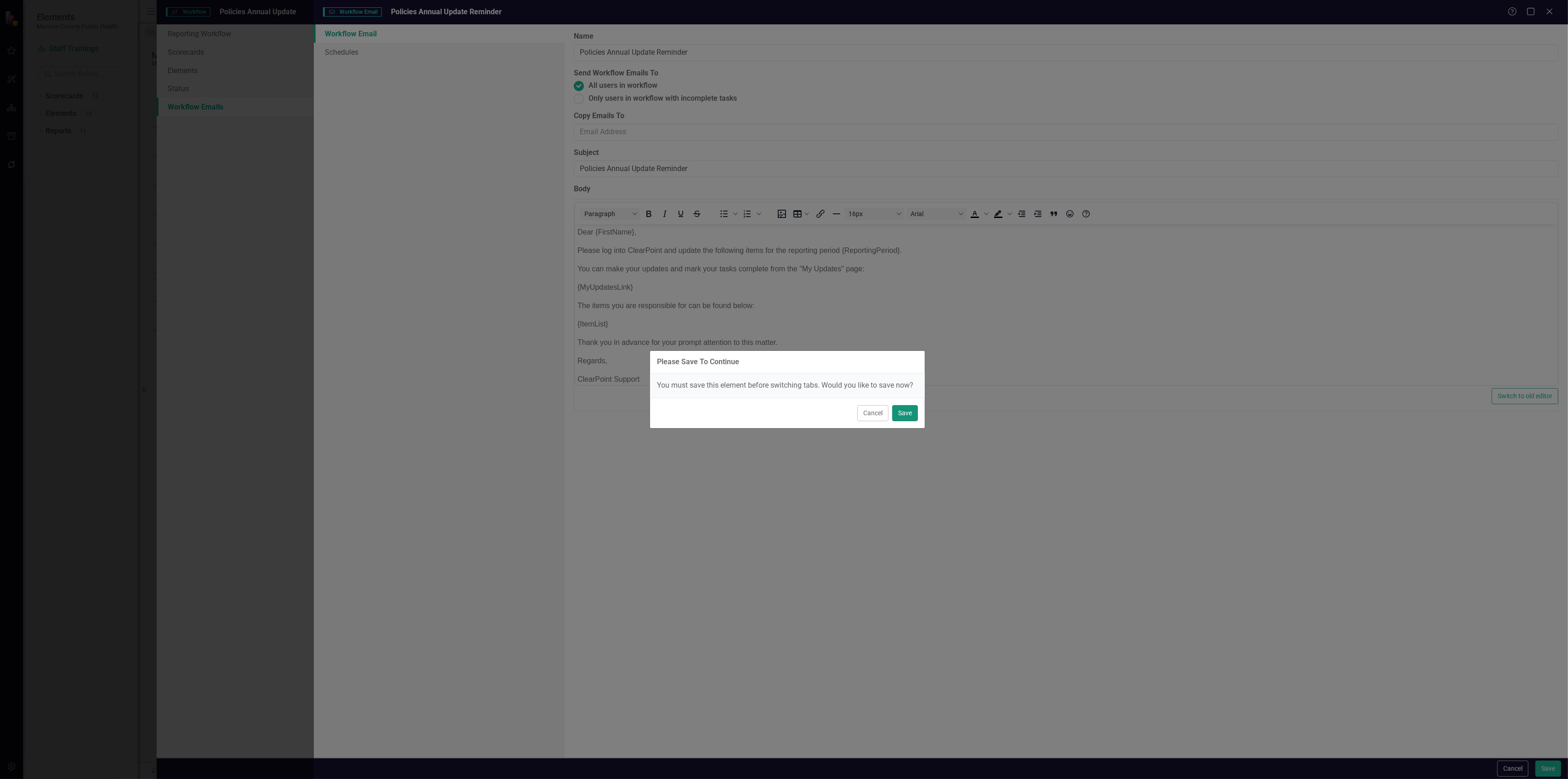
click at [906, 414] on button "Save" at bounding box center [905, 413] width 26 height 16
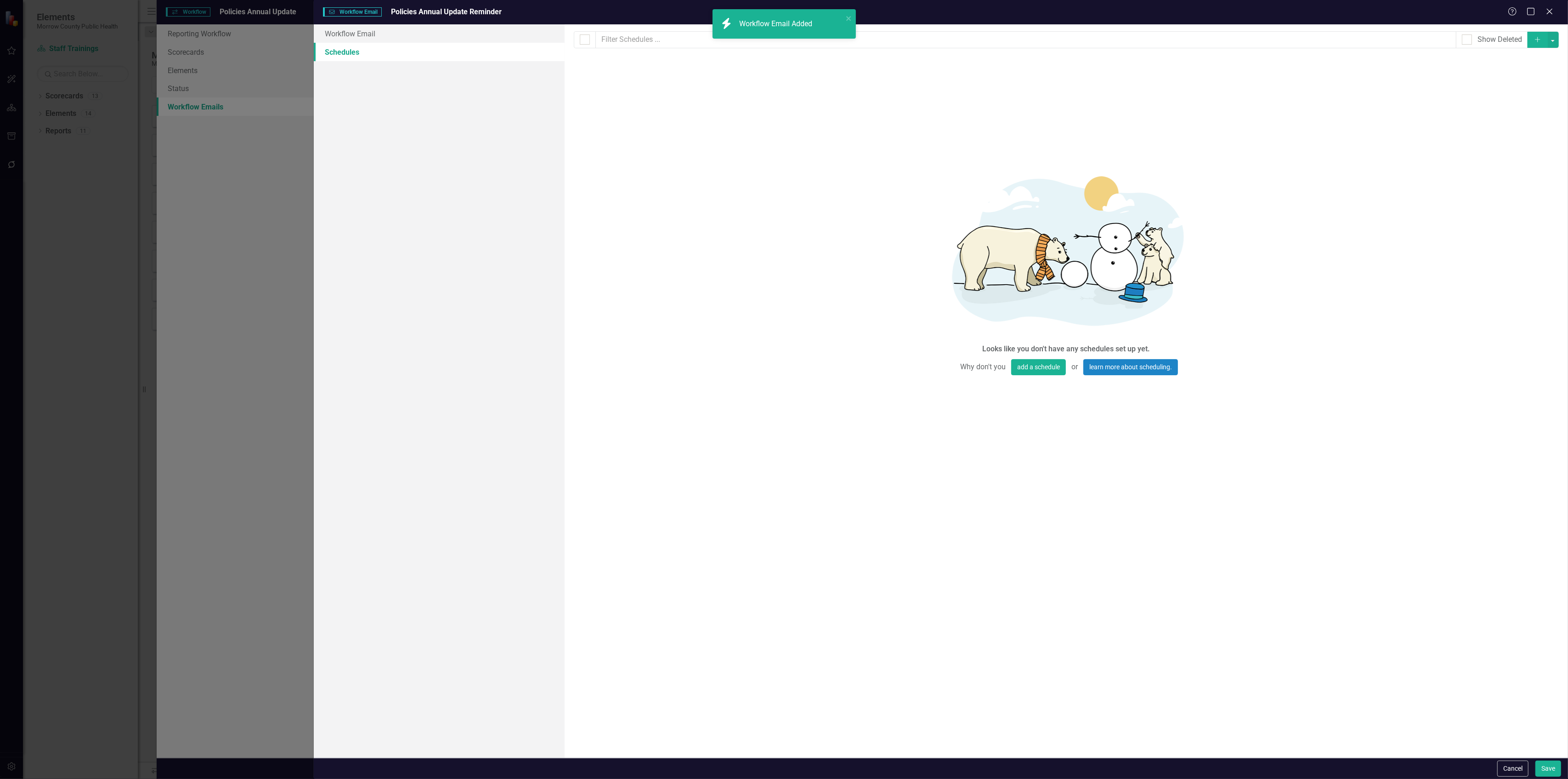
click at [1541, 39] on icon "Add" at bounding box center [1538, 40] width 9 height 7
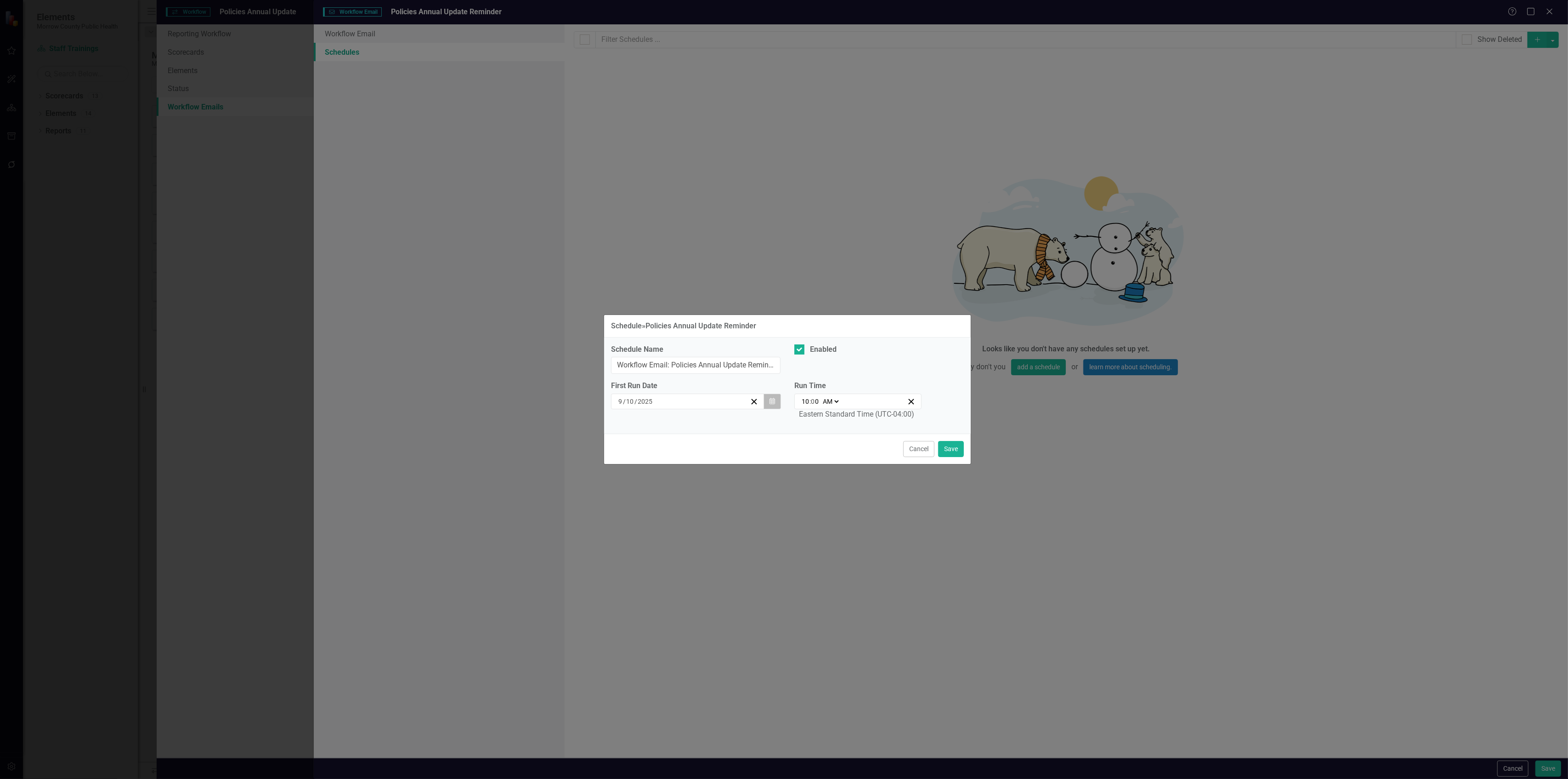
click at [774, 403] on icon "button" at bounding box center [772, 401] width 5 height 7
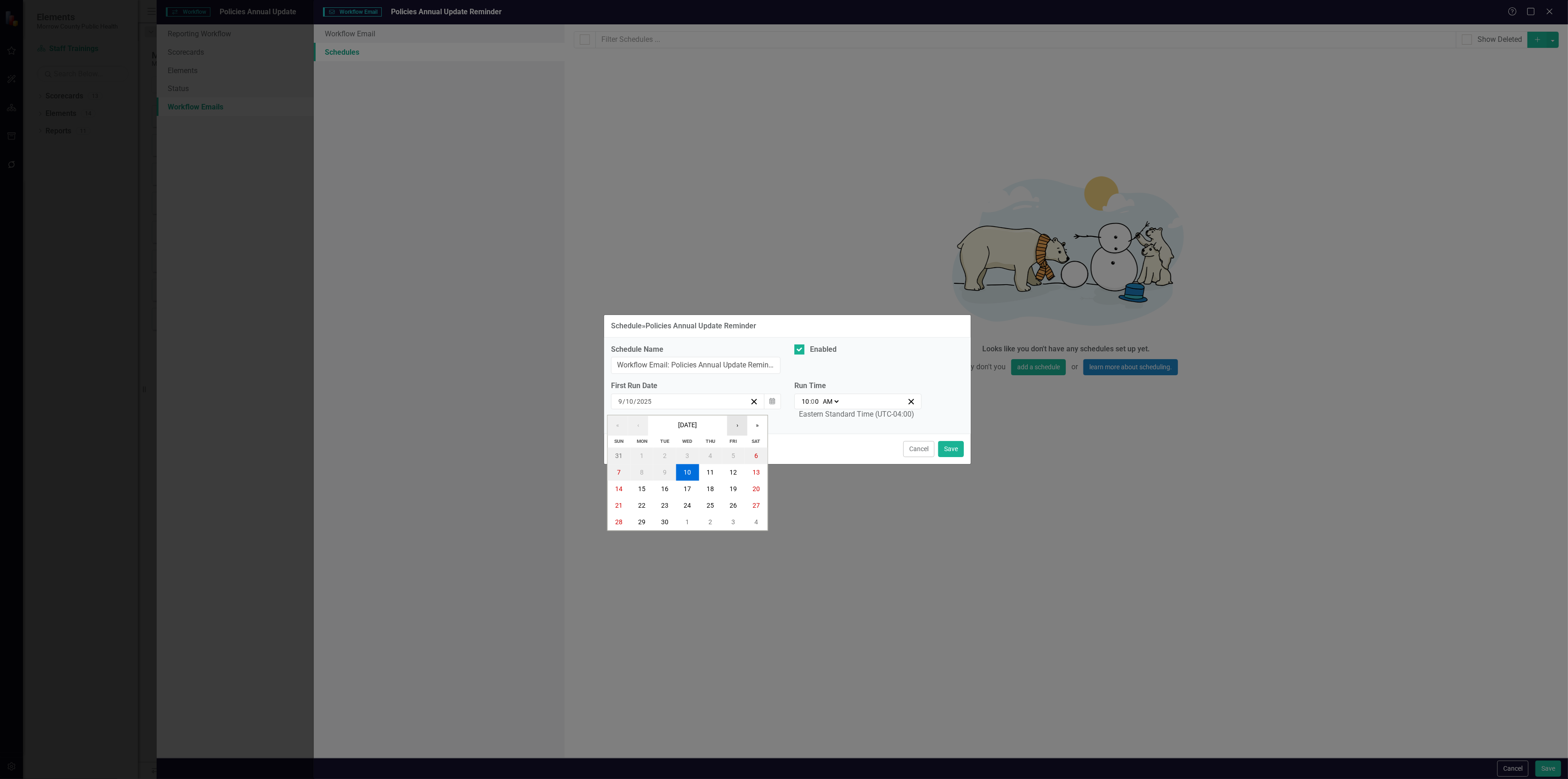
click at [743, 427] on button "›" at bounding box center [737, 425] width 20 height 20
click at [715, 453] on button "1" at bounding box center [710, 456] width 23 height 16
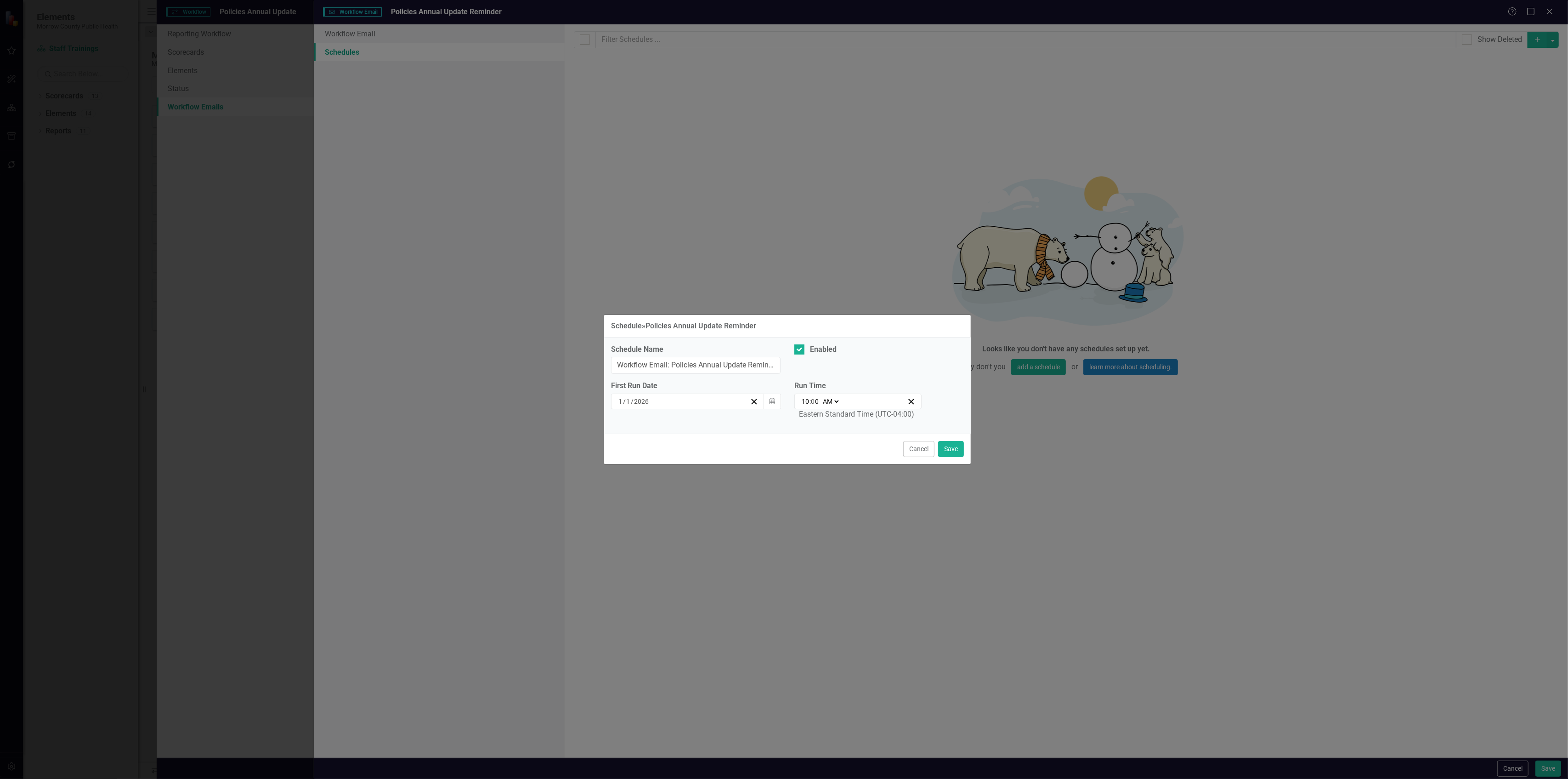
click at [827, 402] on select "AM PM" at bounding box center [830, 401] width 19 height 9
select select "pm"
click at [821, 397] on select "AM PM" at bounding box center [830, 401] width 19 height 9
click at [808, 403] on input "10" at bounding box center [805, 401] width 9 height 9
type input "13:00"
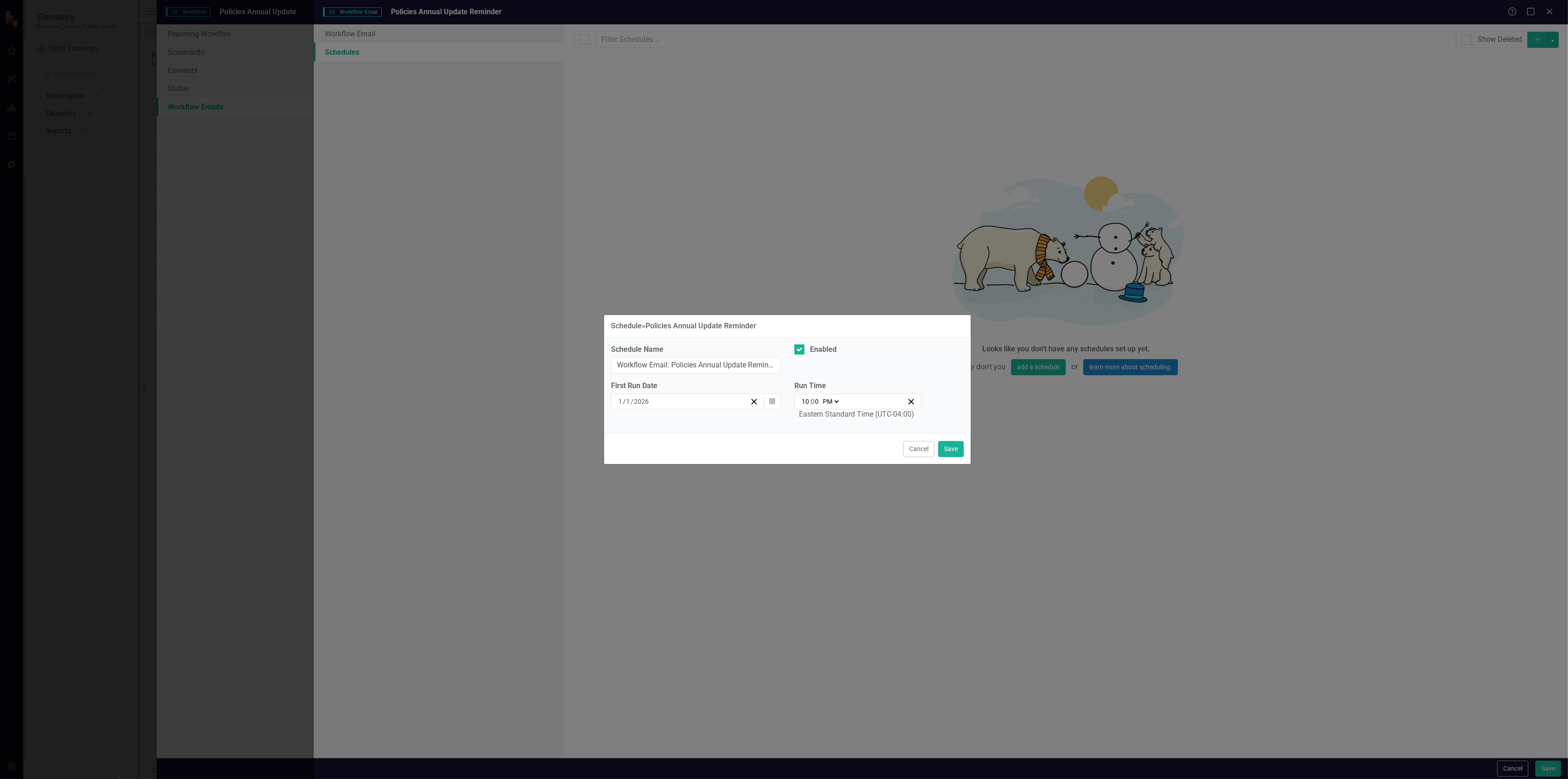
type input "1"
type input "12:00"
type input "12"
click at [953, 449] on button "Save" at bounding box center [951, 449] width 26 height 16
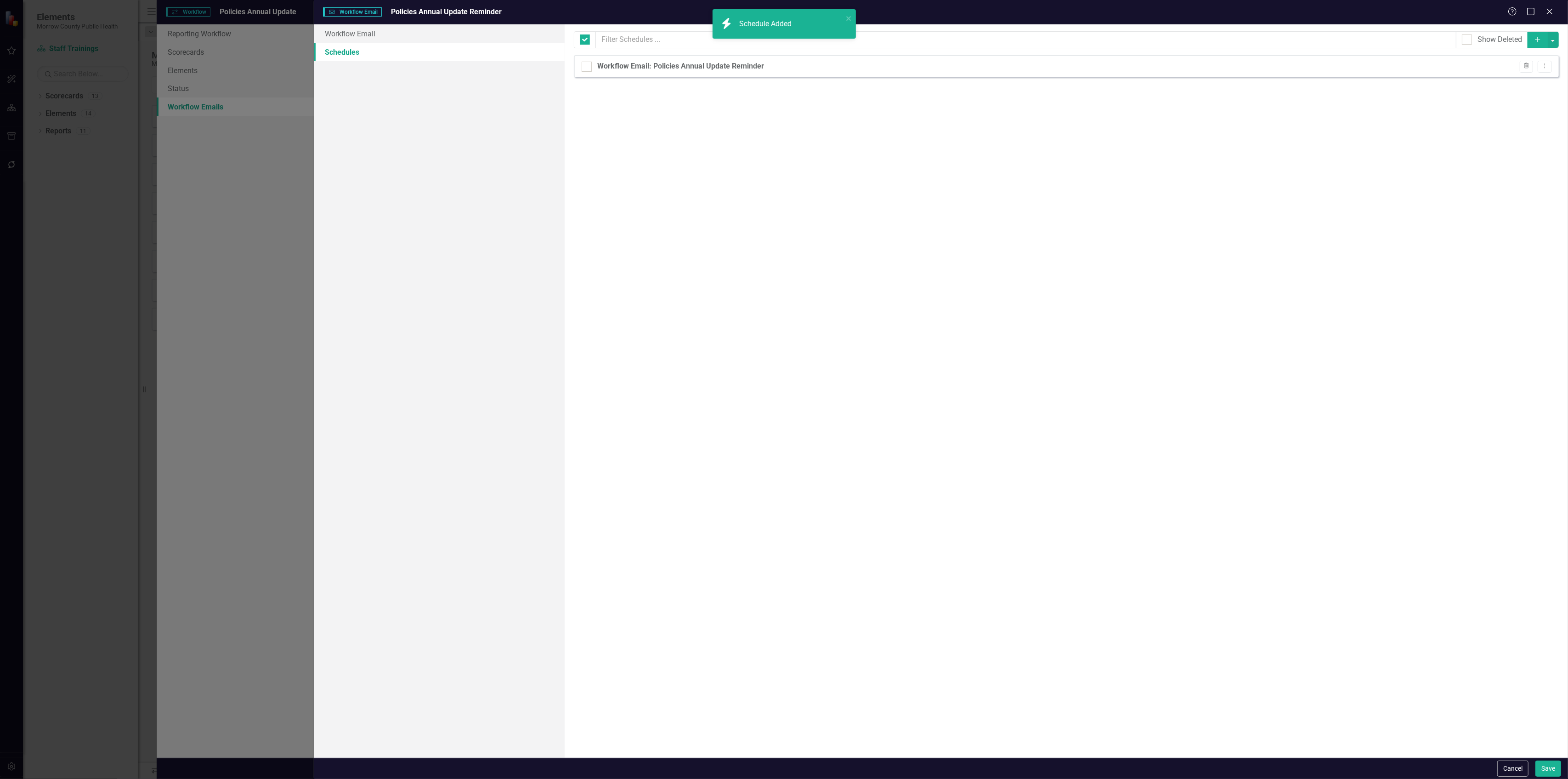
checkbox input "false"
click at [1541, 764] on button "Save" at bounding box center [1548, 768] width 26 height 16
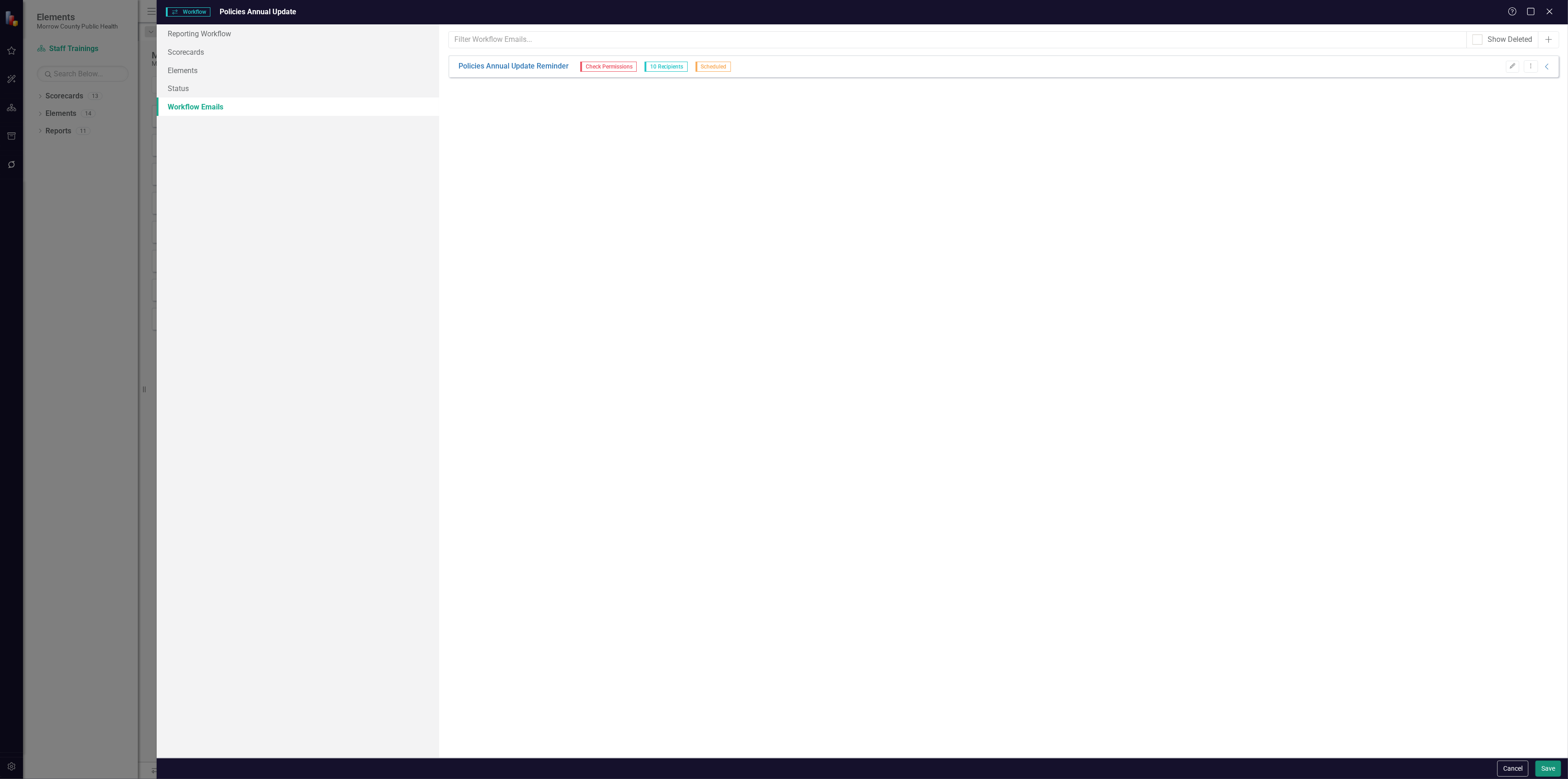
click at [1545, 769] on button "Save" at bounding box center [1548, 768] width 26 height 16
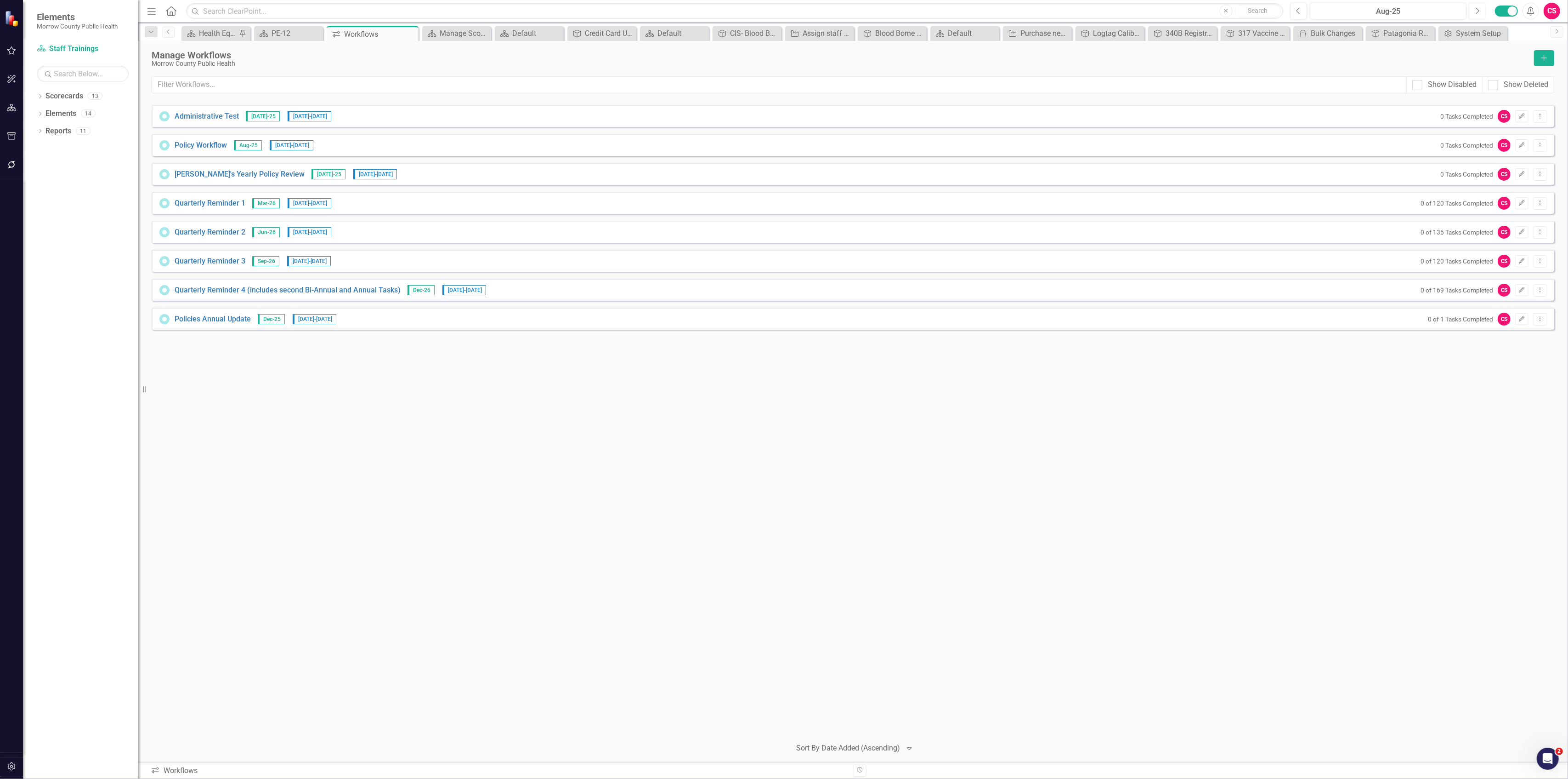
click at [1475, 10] on icon "Next" at bounding box center [1477, 11] width 5 height 9
click at [1296, 11] on icon "Previous" at bounding box center [1298, 11] width 5 height 9
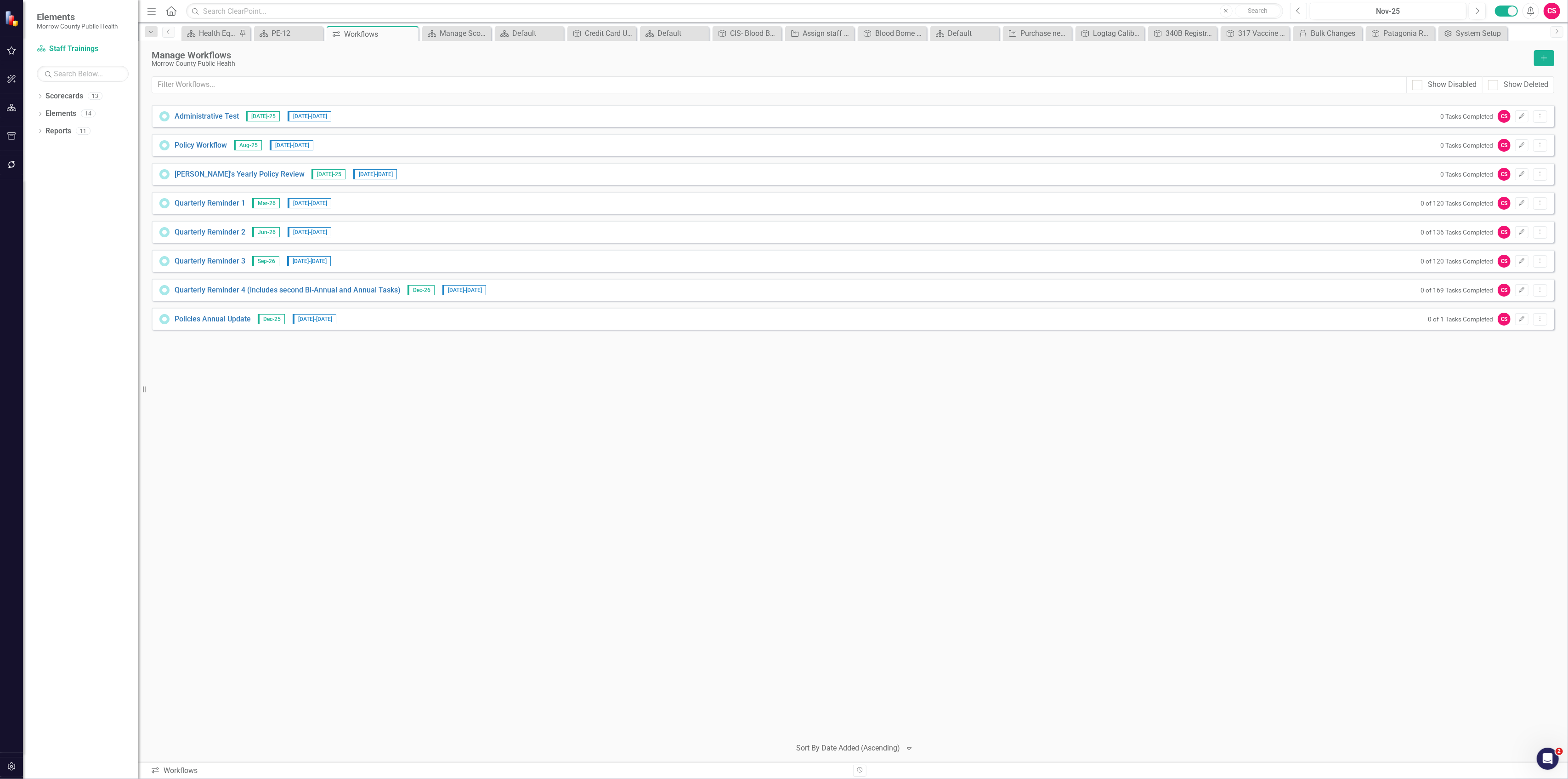
click at [1296, 11] on icon "Previous" at bounding box center [1298, 11] width 5 height 9
click at [1519, 318] on icon "Edit" at bounding box center [1521, 319] width 7 height 5
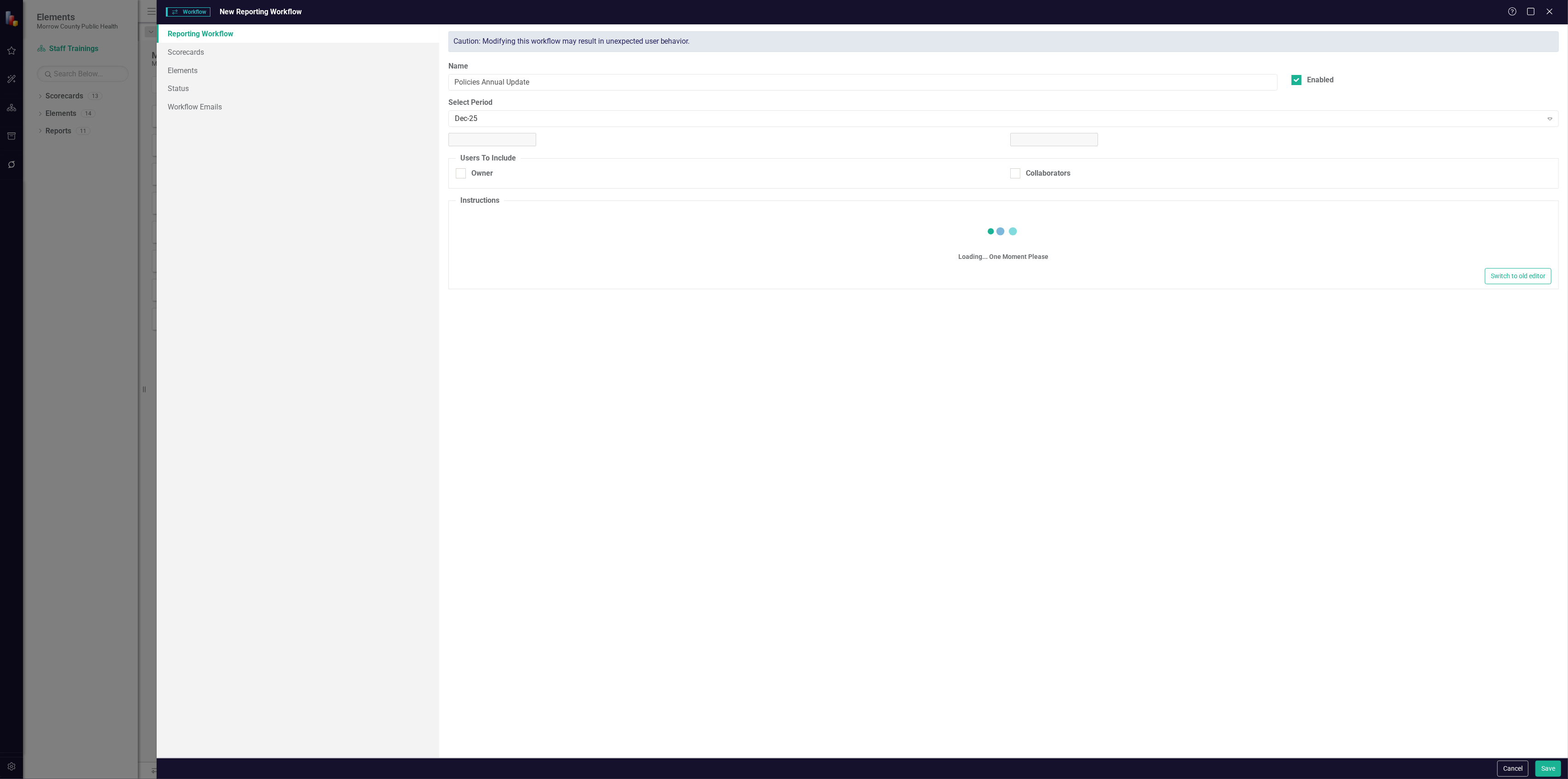
checkbox input "true"
type textarea "<p>Please check off your assigned box as completed once you have reviewed the u…"
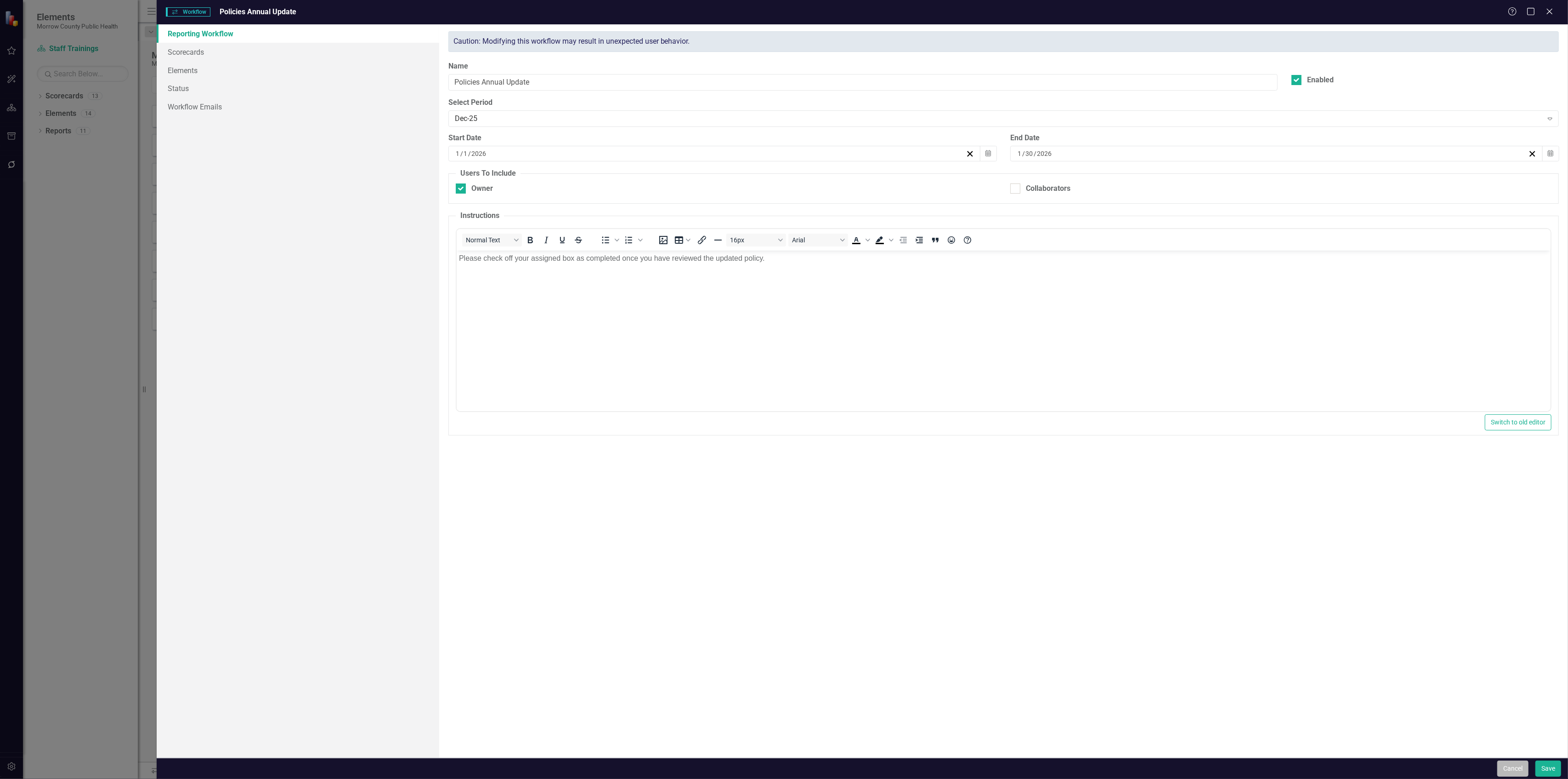
click at [1513, 767] on button "Cancel" at bounding box center [1513, 768] width 31 height 16
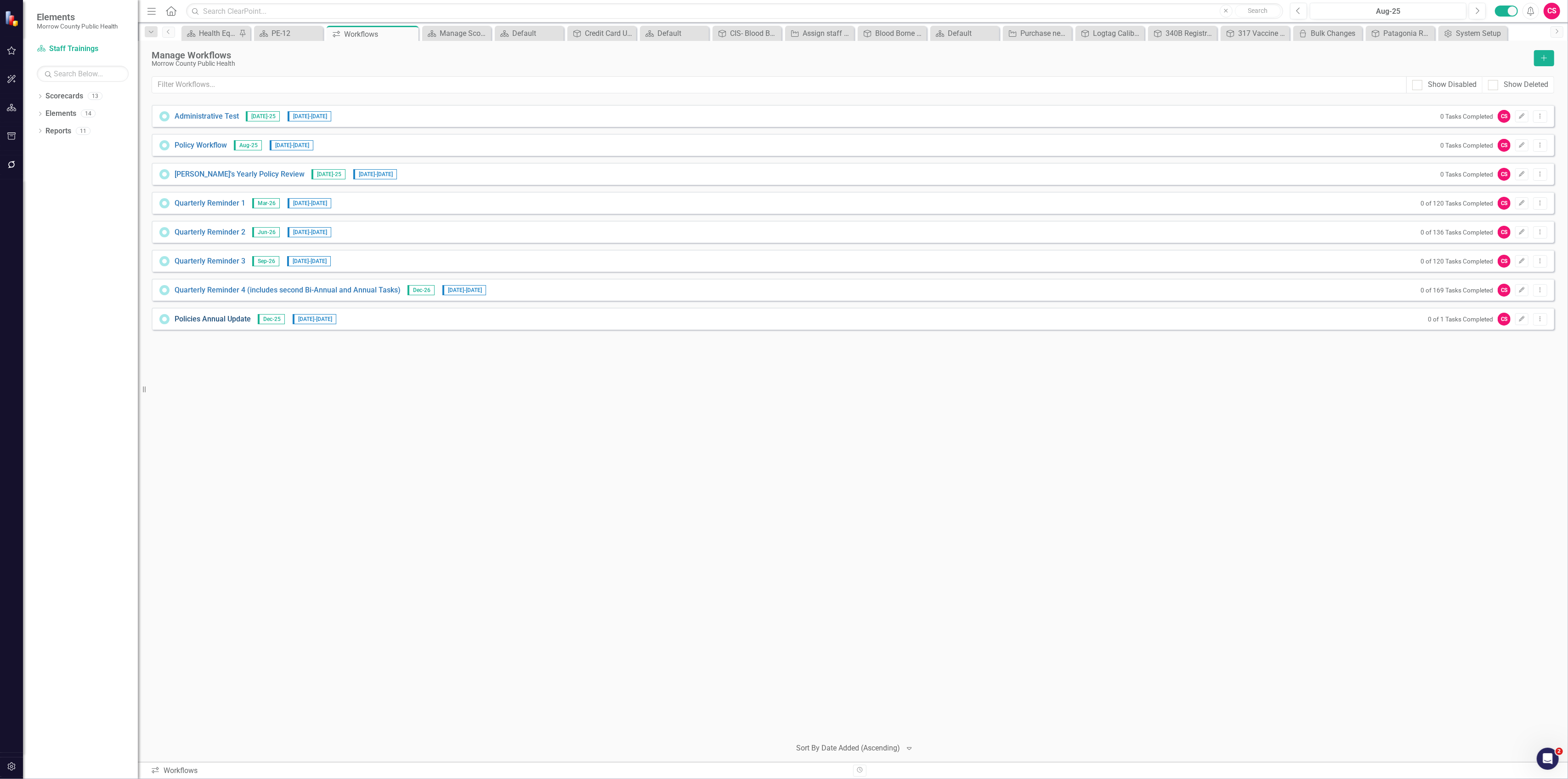
click at [228, 314] on link "Policies Annual Update" at bounding box center [212, 319] width 76 height 10
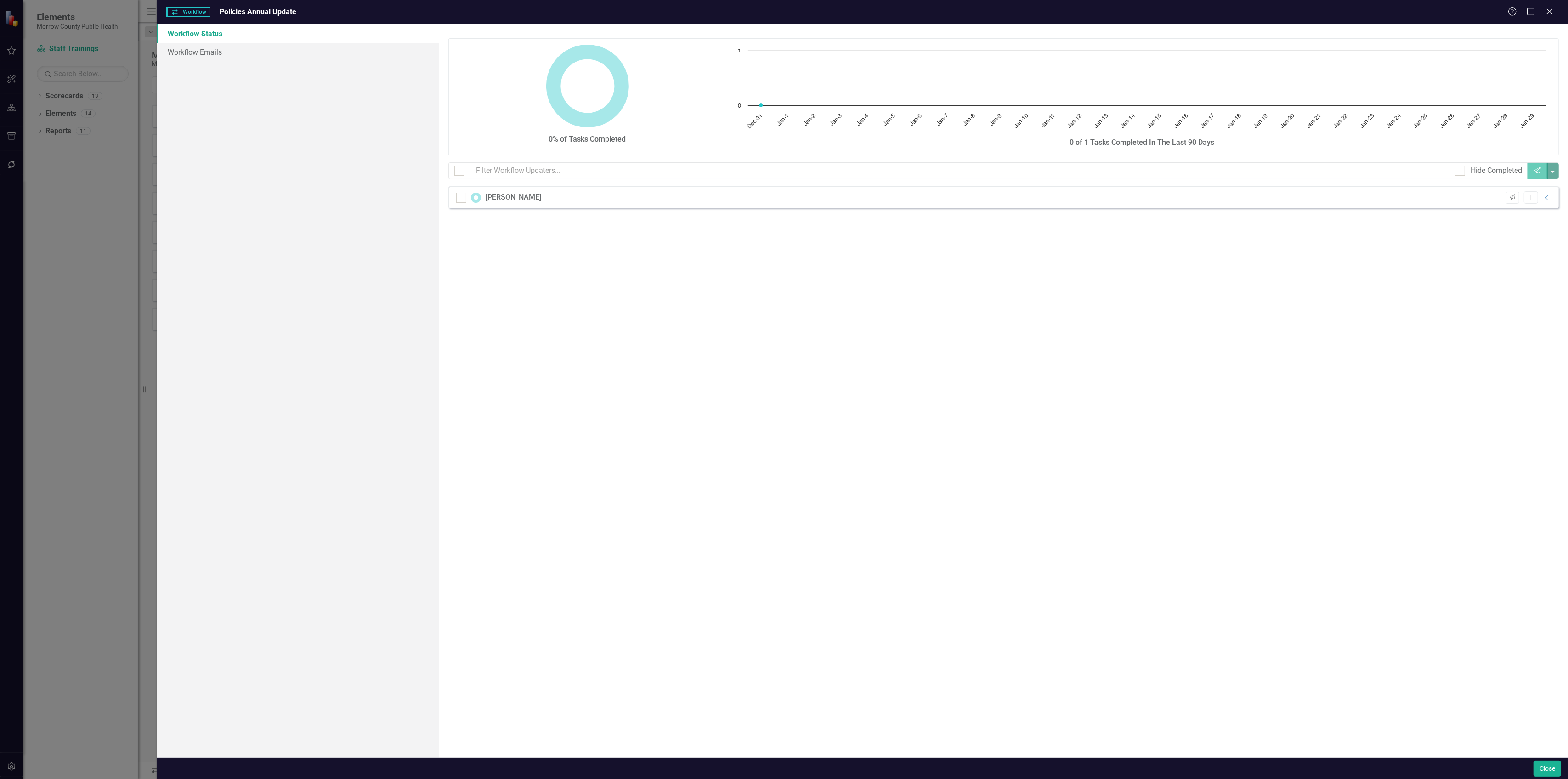
checkbox input "false"
click at [1542, 199] on icon "Collapse" at bounding box center [1547, 198] width 9 height 7
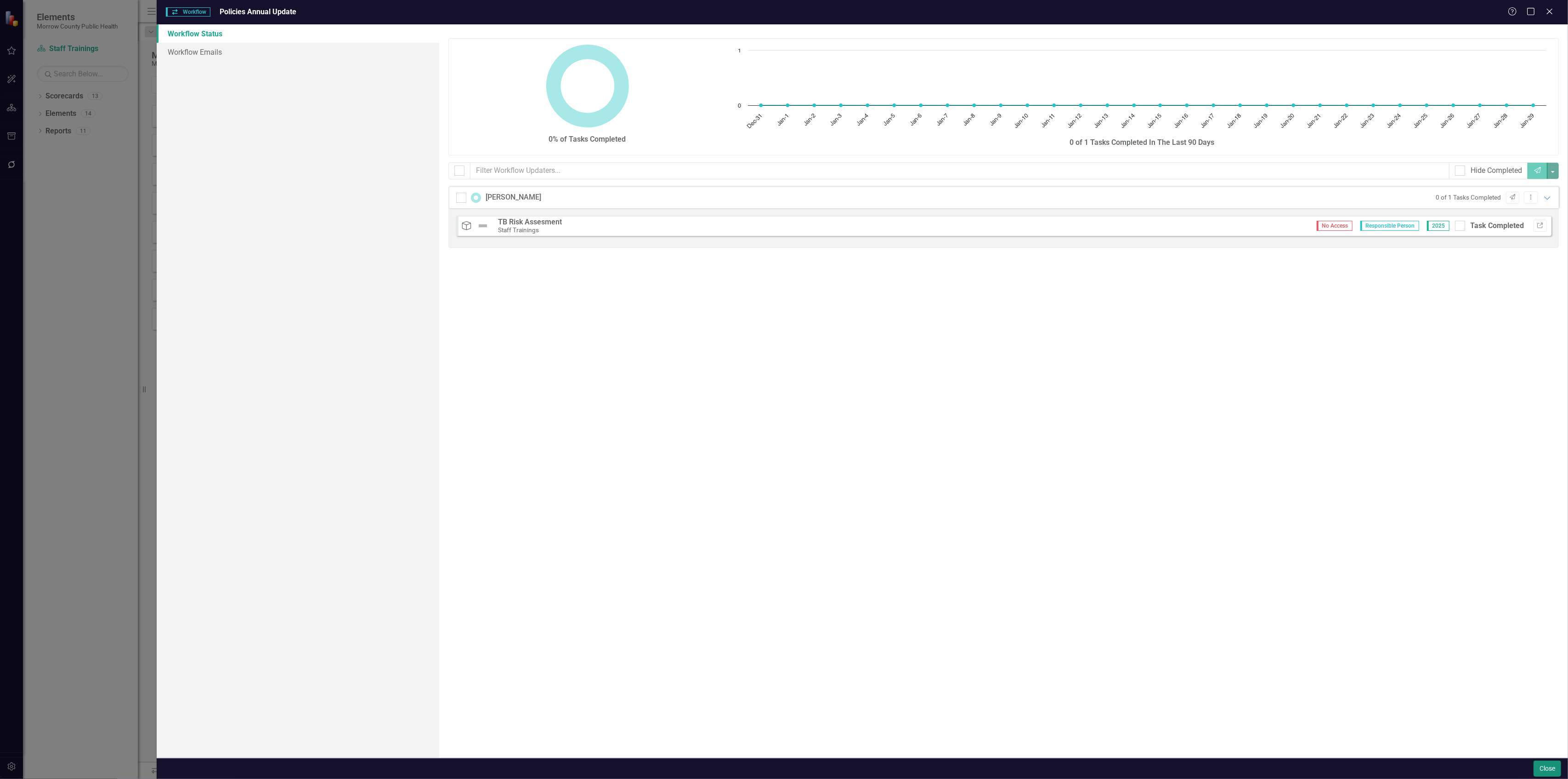
click at [1544, 769] on button "Close" at bounding box center [1547, 768] width 27 height 16
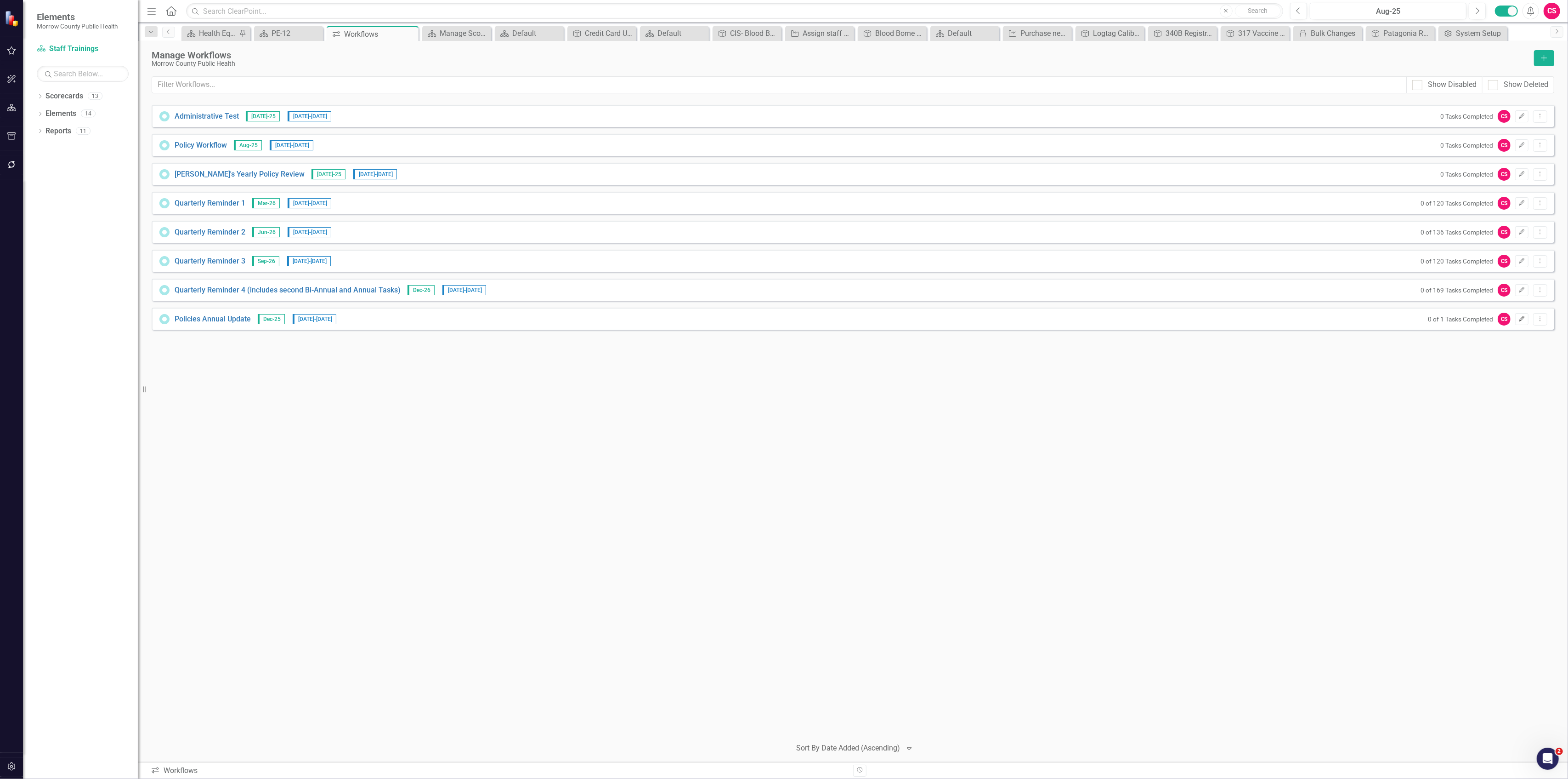
click at [1522, 319] on icon "button" at bounding box center [1522, 319] width 5 height 5
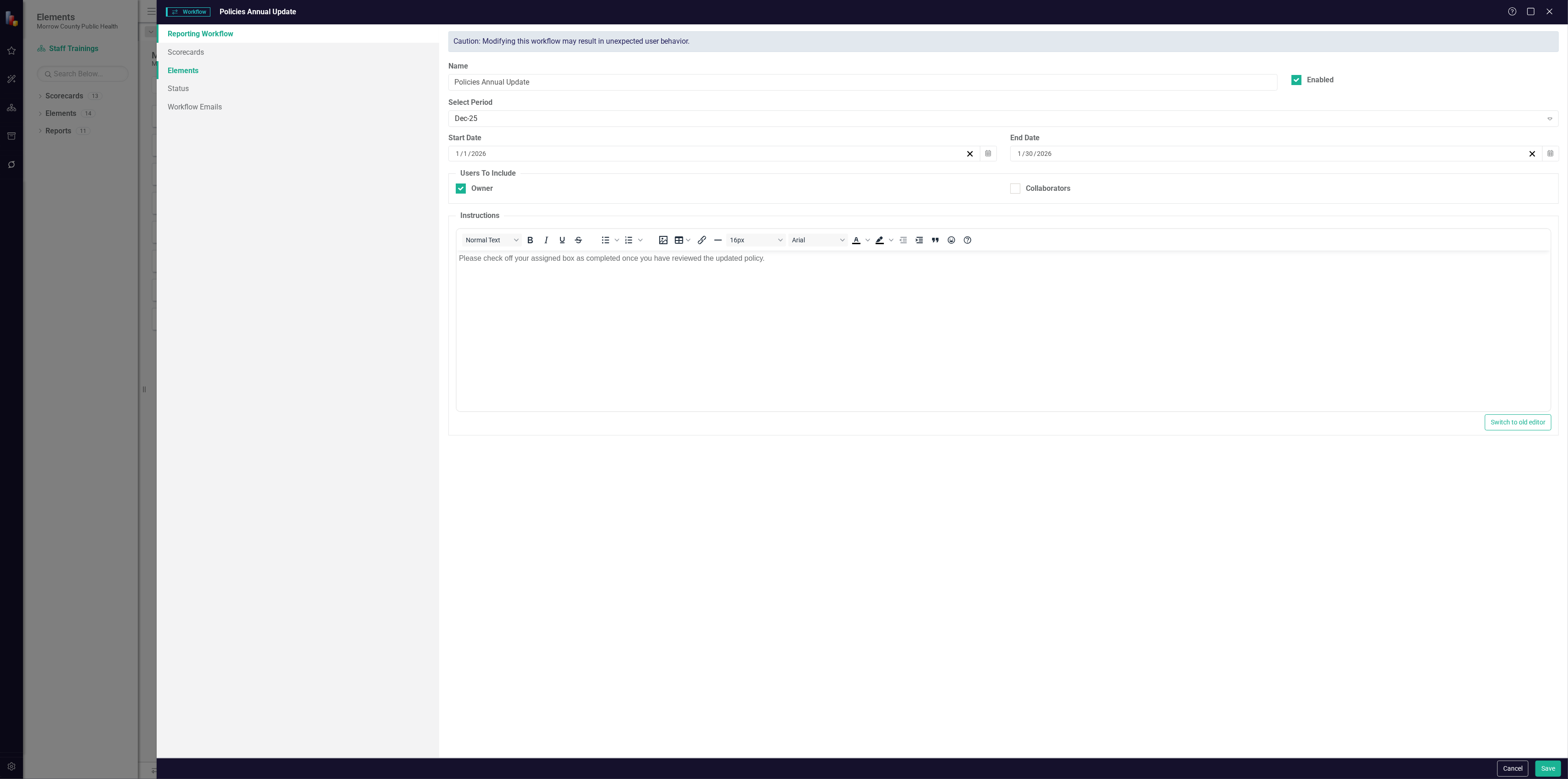
click at [193, 71] on link "Elements" at bounding box center [297, 70] width 282 height 18
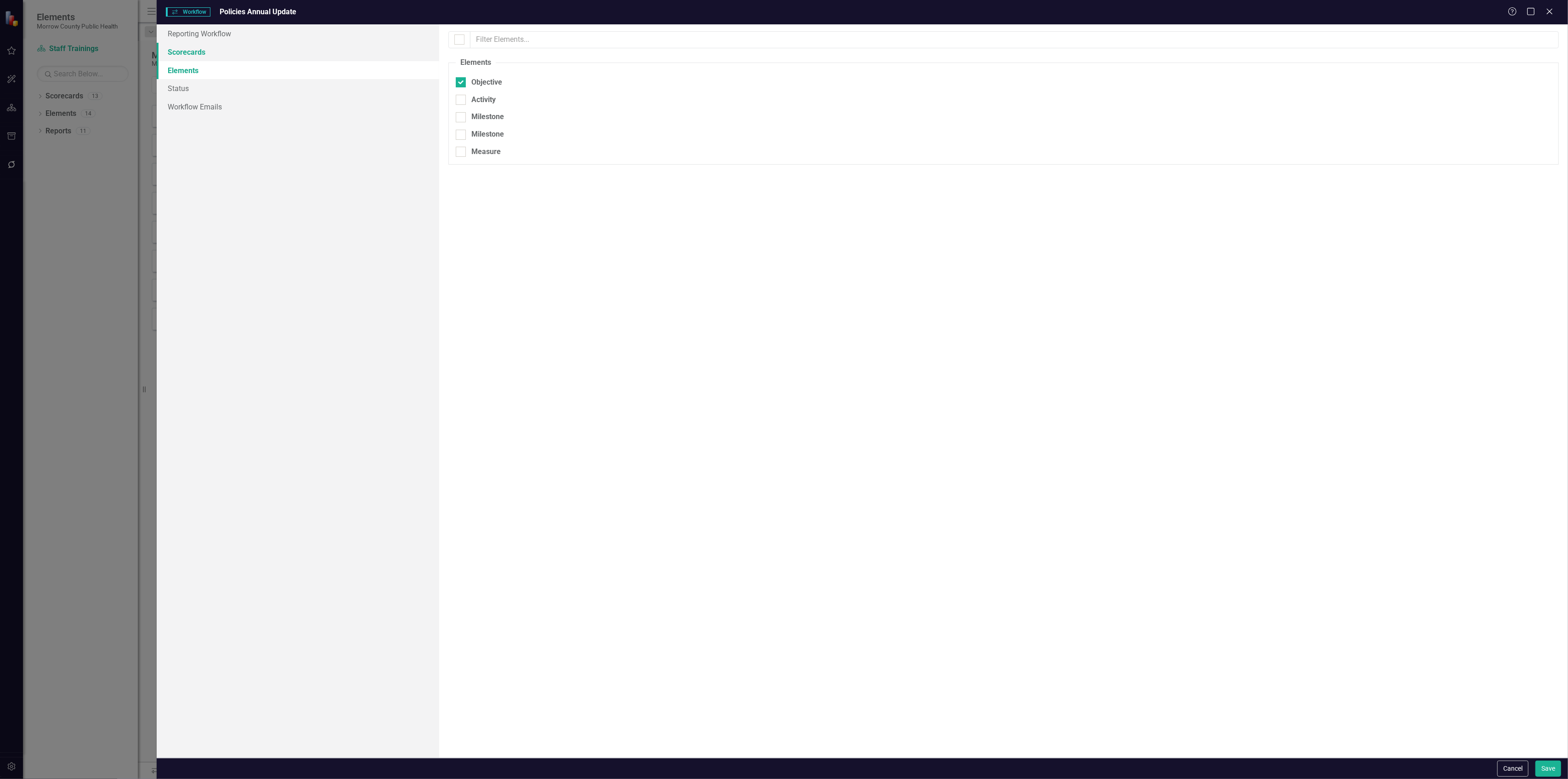
click at [201, 56] on link "Scorecards" at bounding box center [297, 52] width 282 height 18
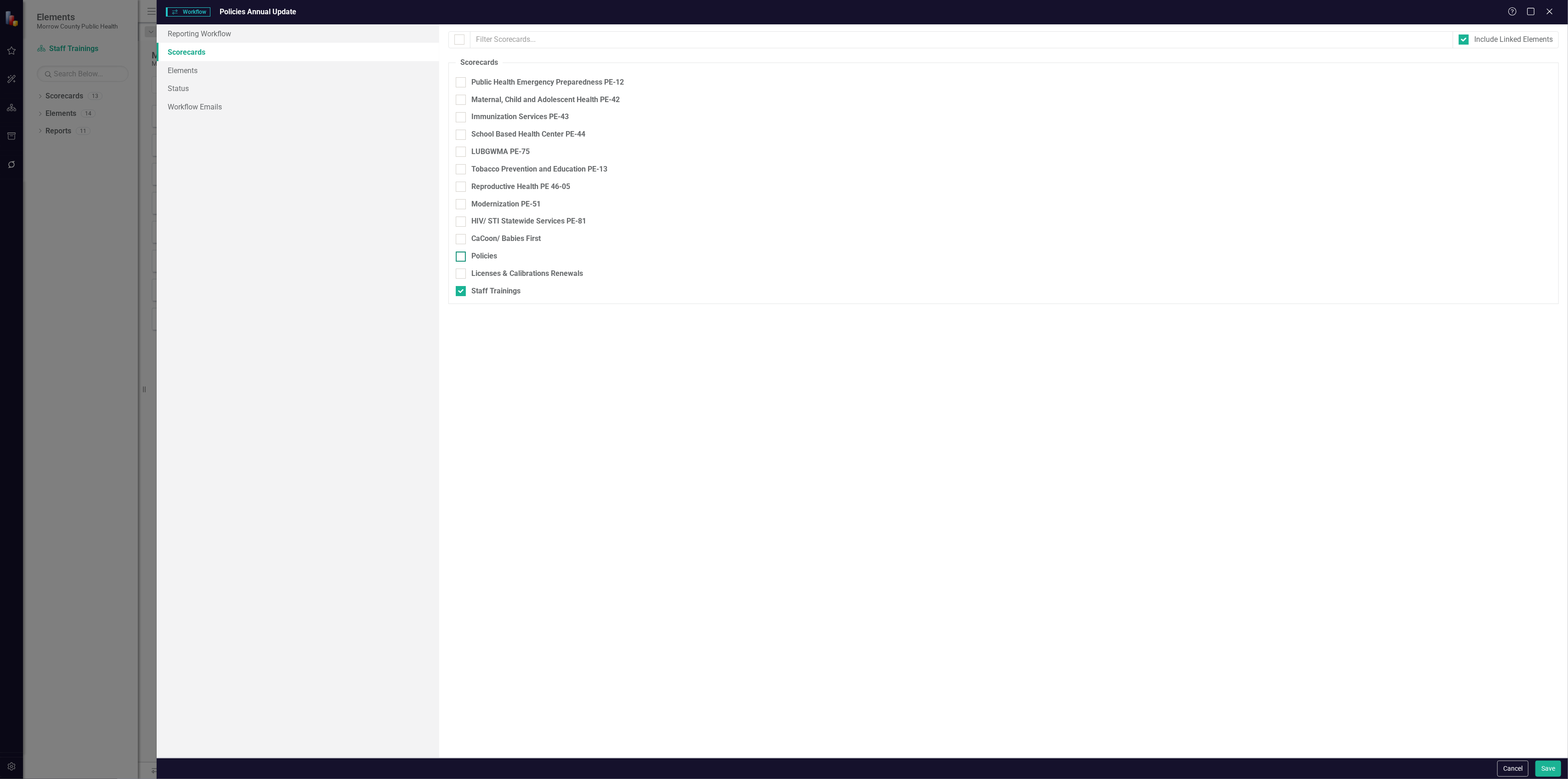
click at [458, 256] on input "Policies" at bounding box center [459, 255] width 6 height 6
checkbox input "true"
click at [461, 294] on div at bounding box center [461, 291] width 10 height 10
click at [461, 292] on input "Staff Trainings" at bounding box center [459, 289] width 6 height 6
checkbox input "false"
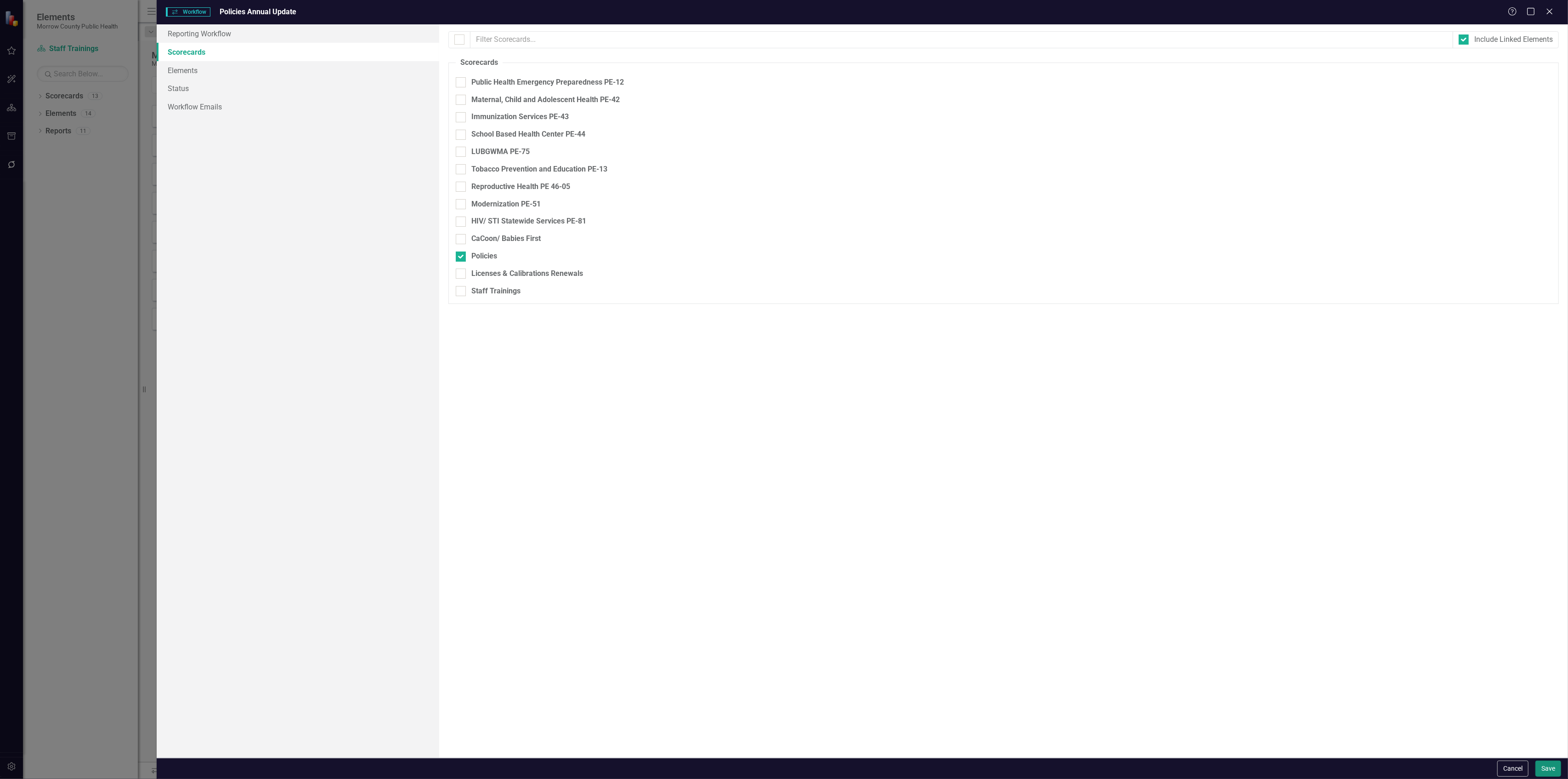
click at [1553, 762] on button "Save" at bounding box center [1548, 768] width 26 height 16
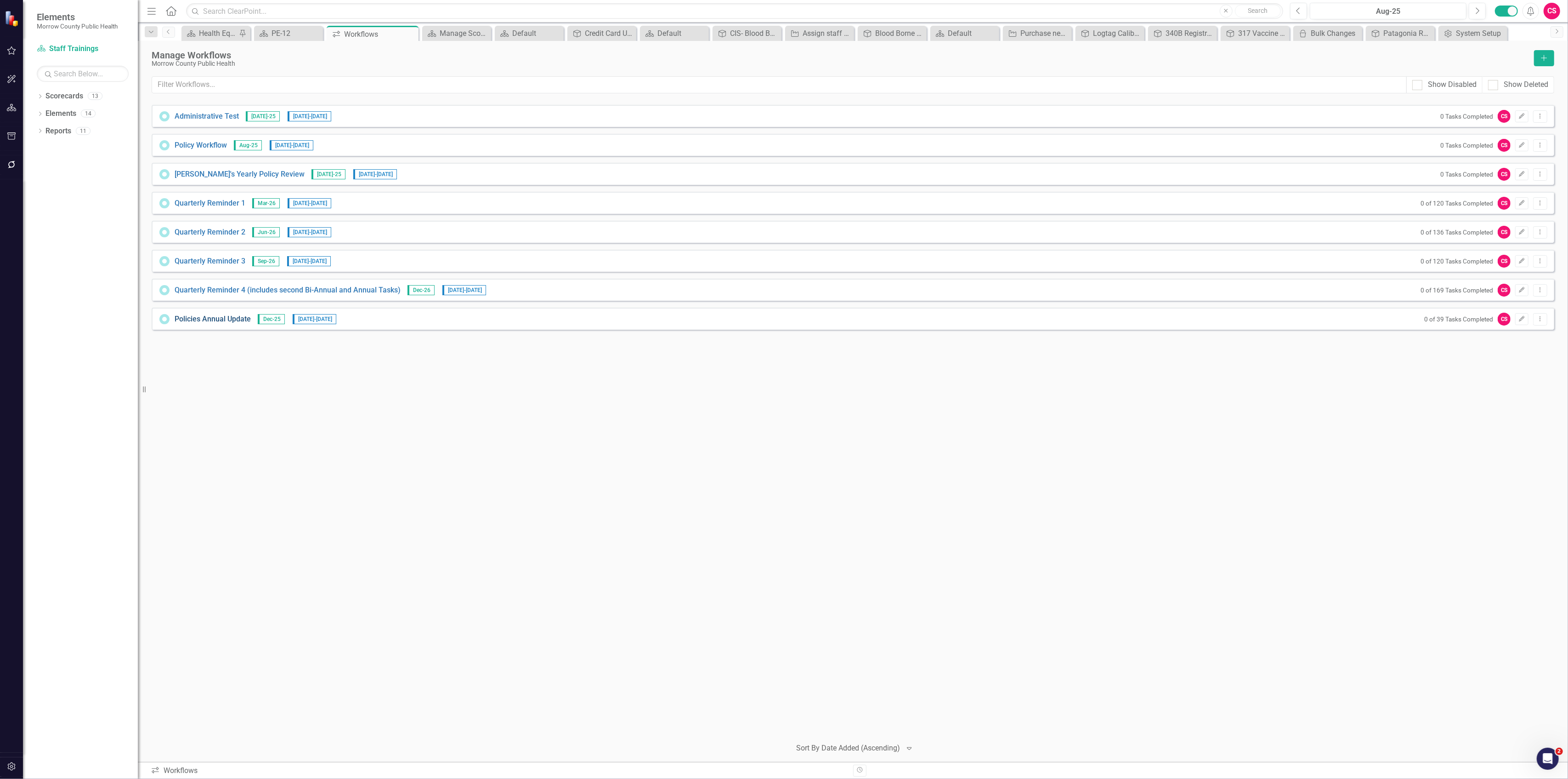
click at [225, 319] on link "Policies Annual Update" at bounding box center [212, 319] width 76 height 10
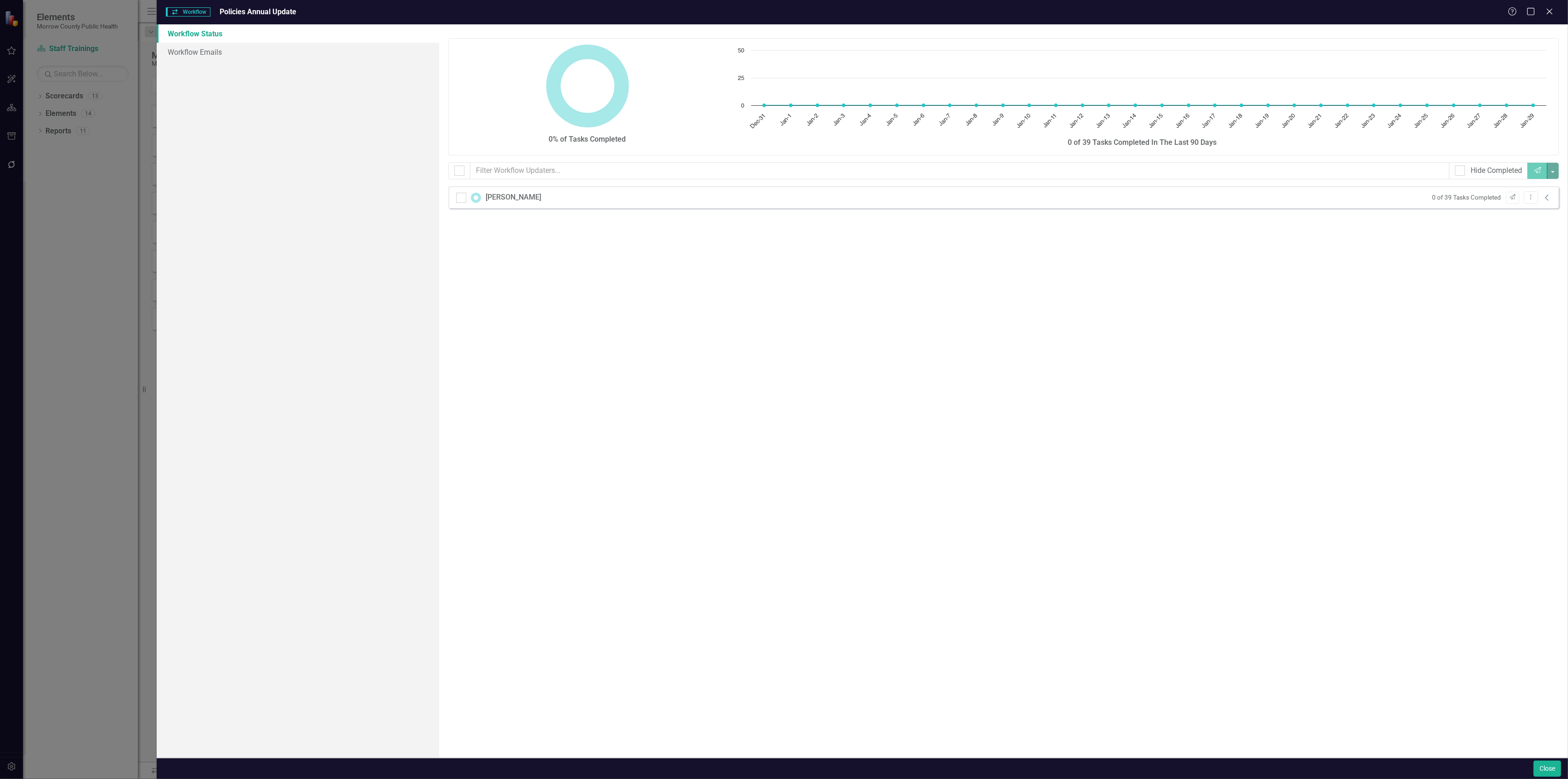
click at [1544, 197] on icon "Collapse" at bounding box center [1547, 198] width 9 height 7
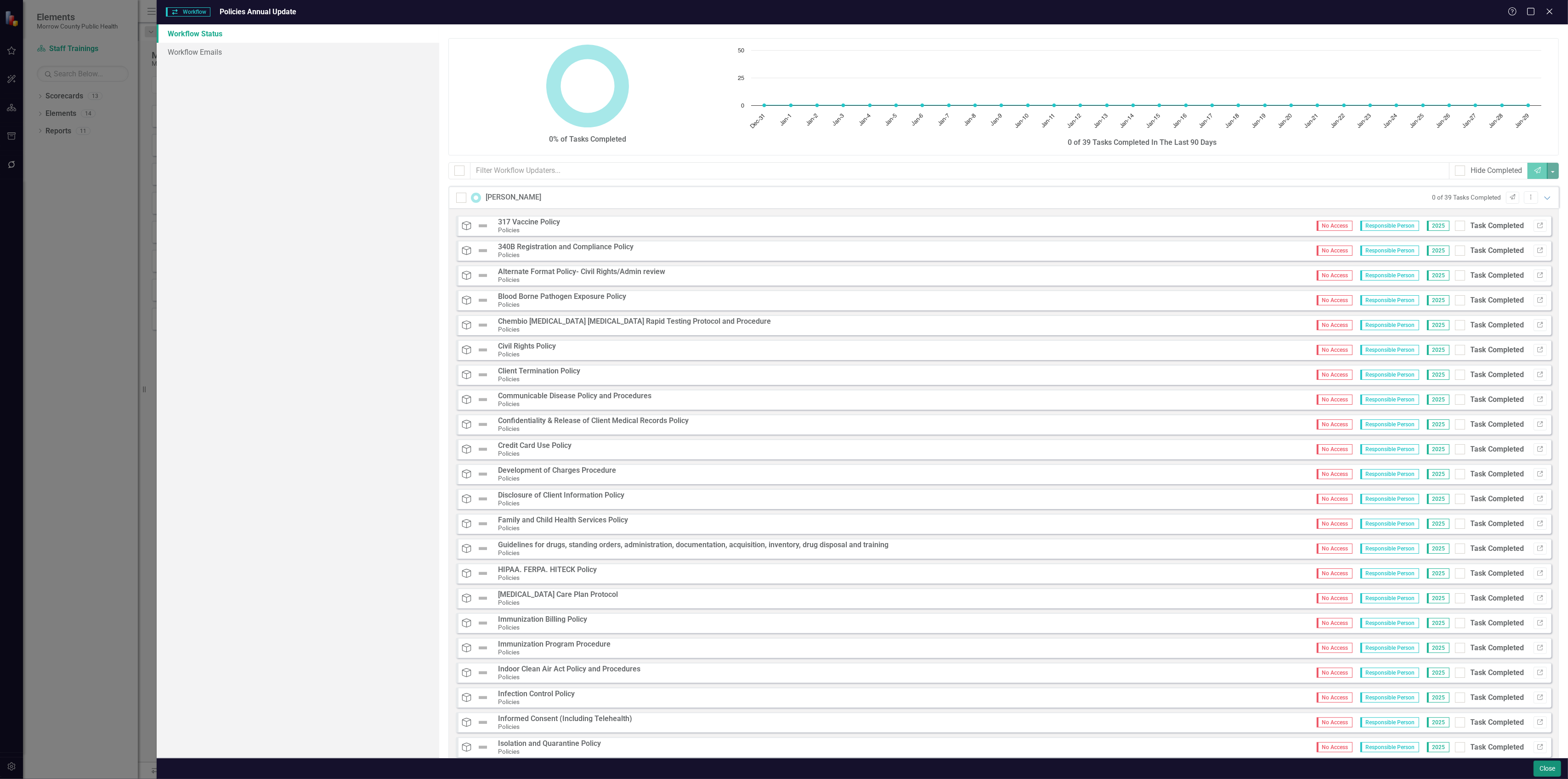
click at [1541, 767] on button "Close" at bounding box center [1547, 768] width 27 height 16
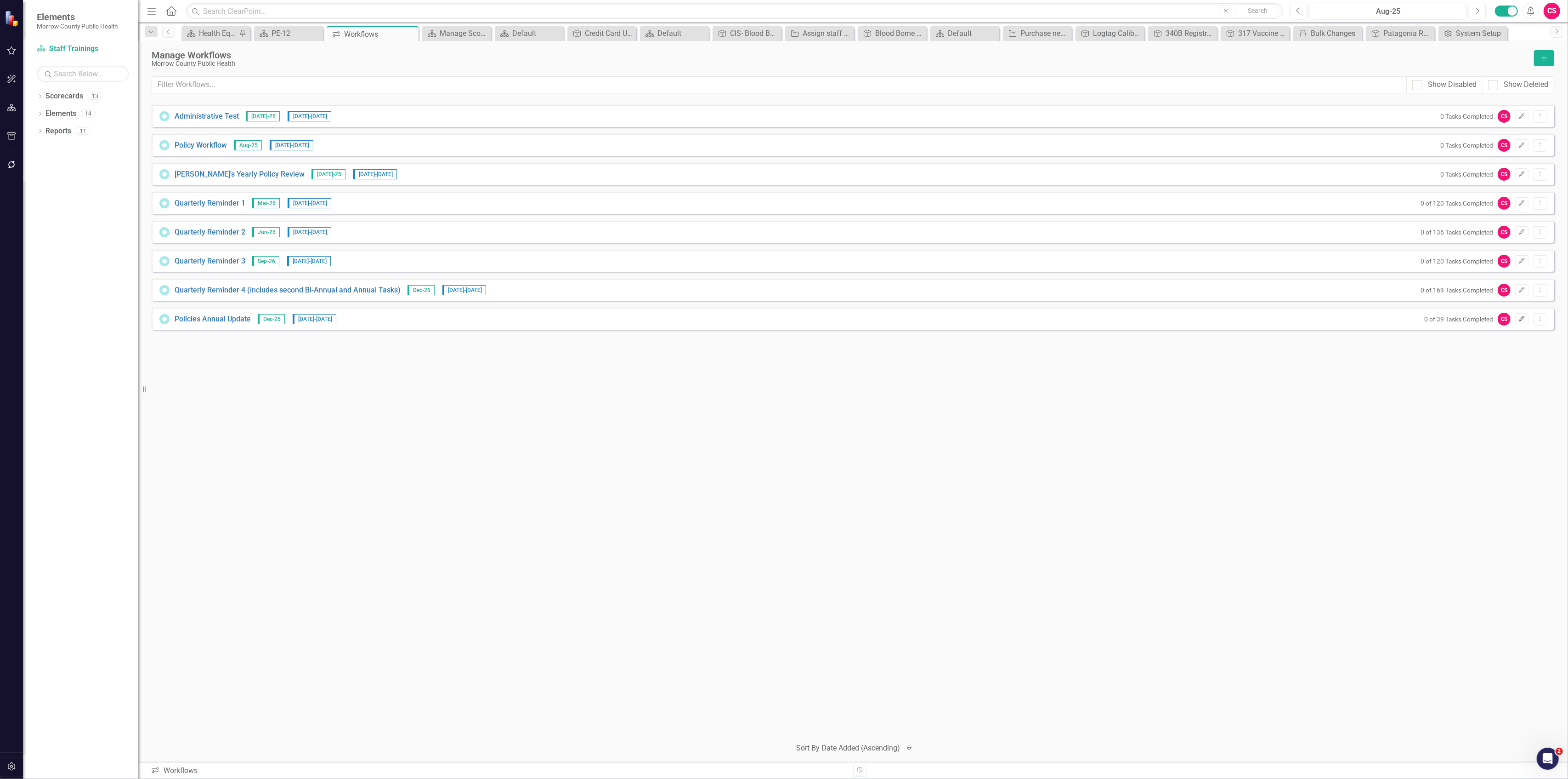
click at [1521, 320] on icon "button" at bounding box center [1522, 319] width 5 height 5
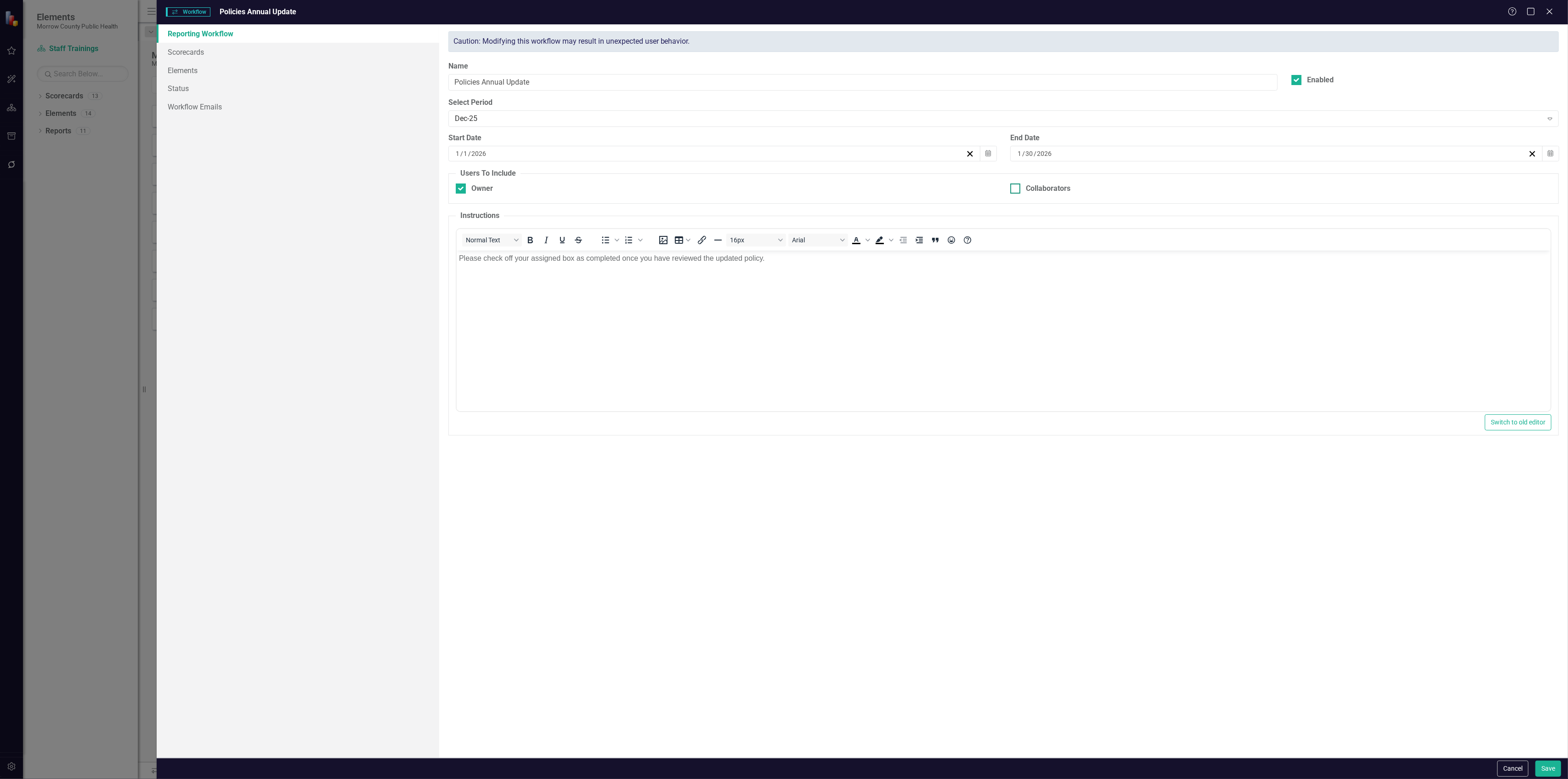
click at [1010, 186] on div "Collaborators" at bounding box center [1281, 193] width 555 height 19
click at [1013, 188] on input "Collaborators" at bounding box center [1013, 186] width 6 height 6
checkbox input "true"
click at [486, 192] on div "Owner" at bounding box center [481, 188] width 21 height 10
click at [462, 189] on input "Owner" at bounding box center [459, 186] width 6 height 6
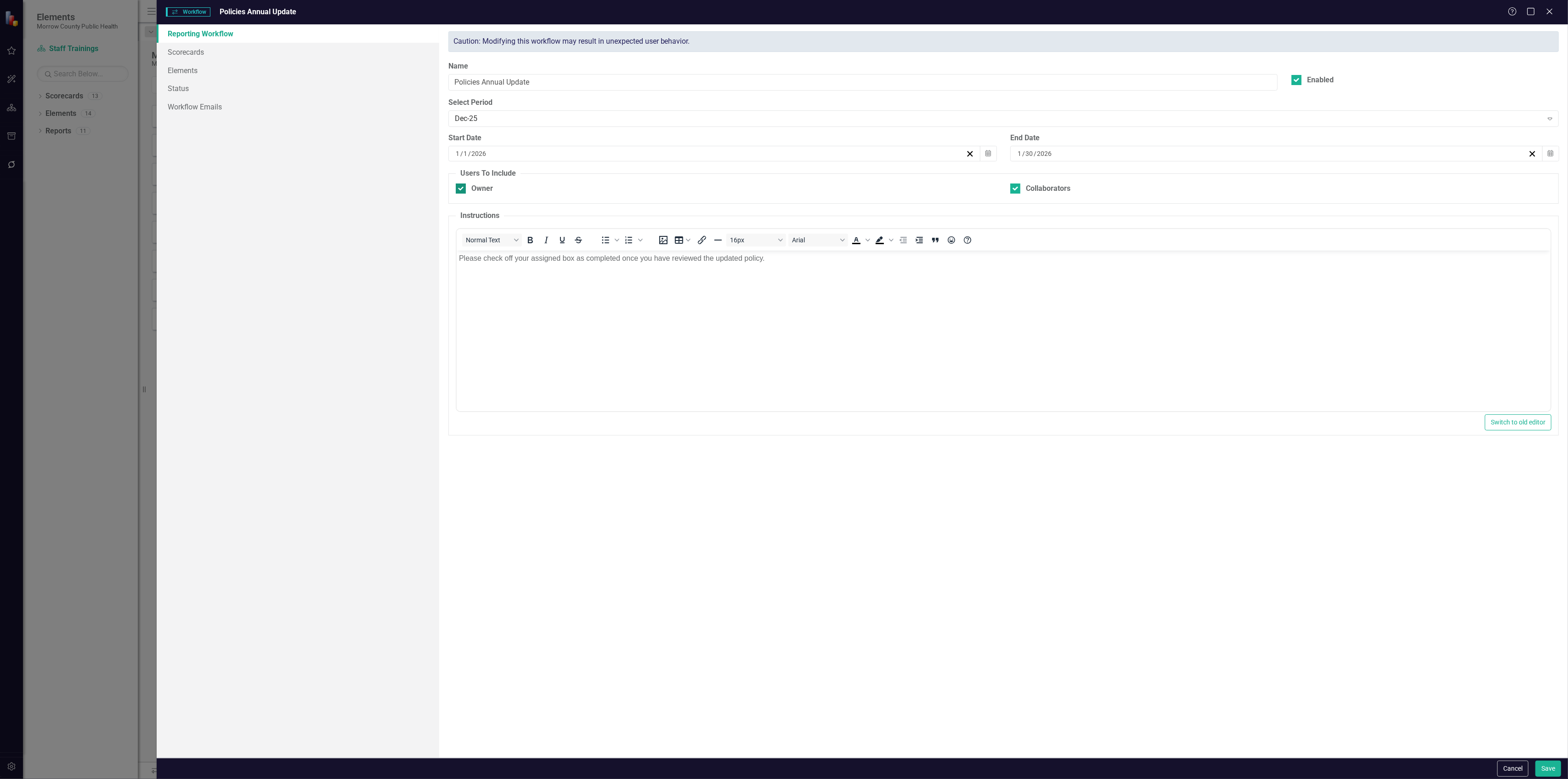
checkbox input "false"
click at [1542, 766] on button "Save" at bounding box center [1548, 768] width 26 height 16
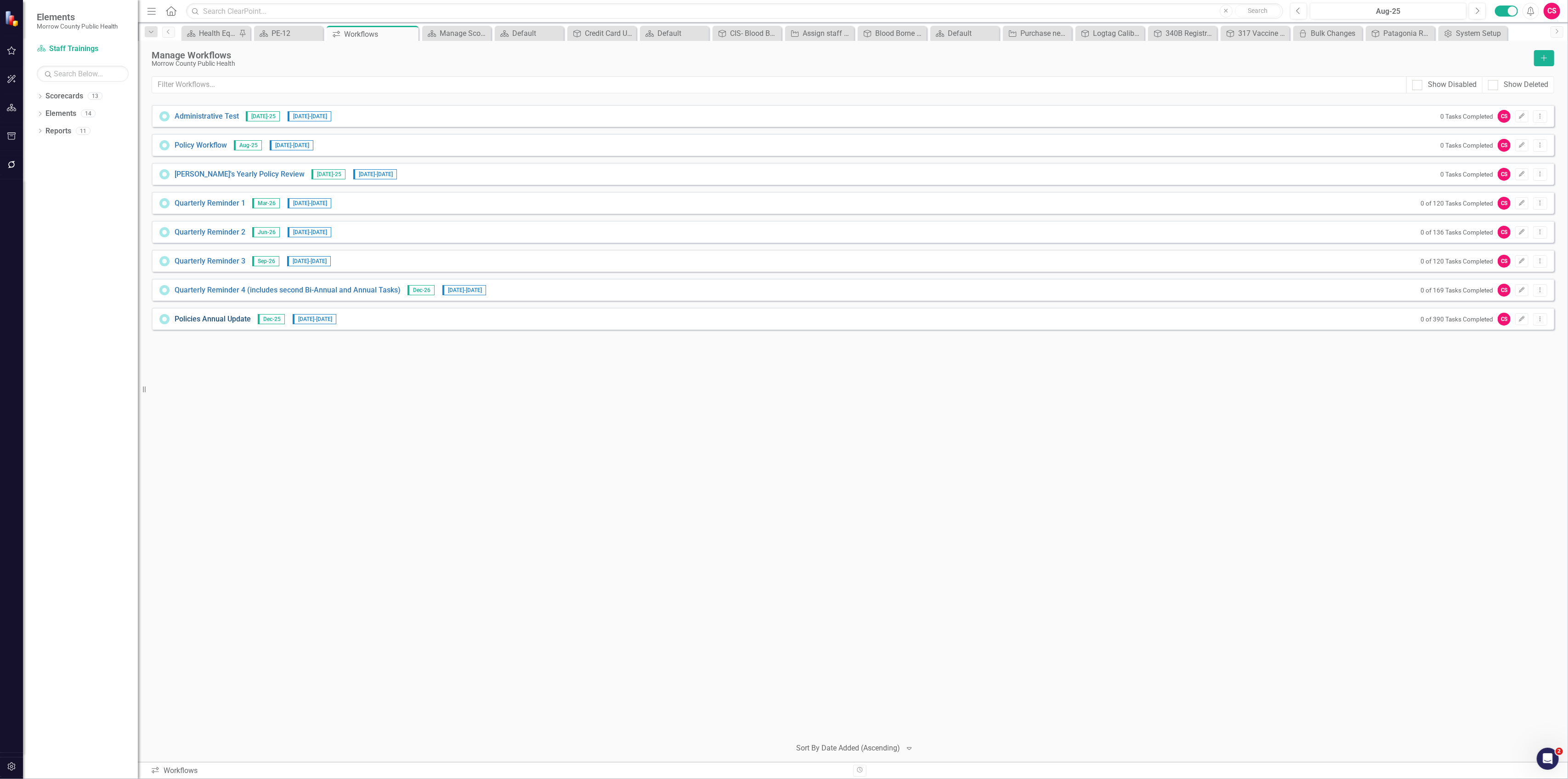
click at [220, 319] on link "Policies Annual Update" at bounding box center [212, 319] width 76 height 10
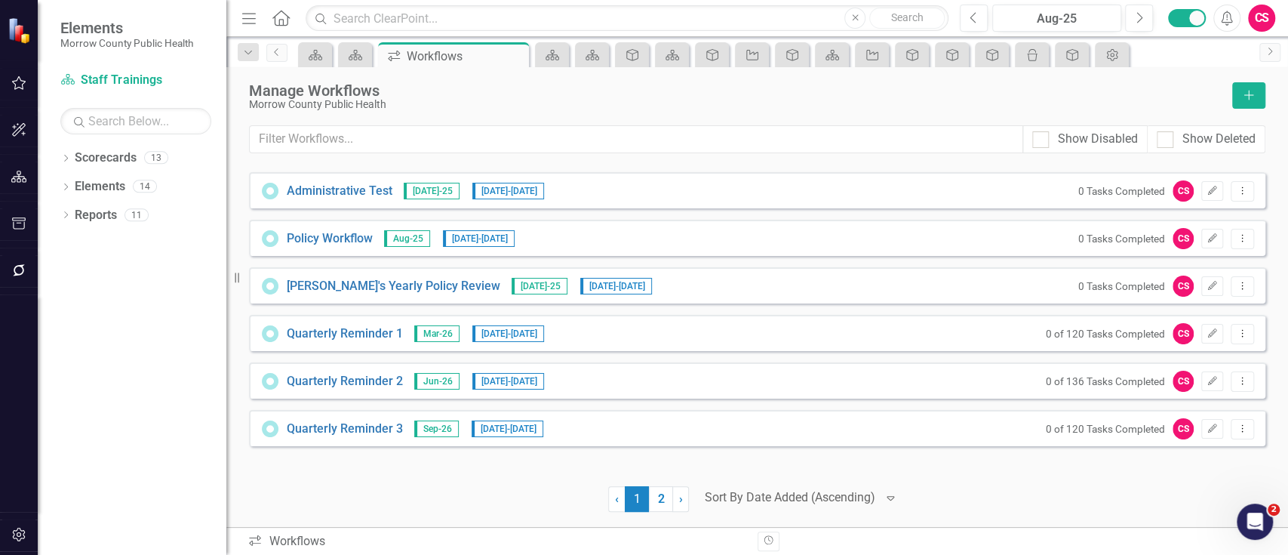
click at [897, 497] on div "‹ Previous 1 (current) 2 › Next Sort By Date Added (Ascending) Expand" at bounding box center [757, 499] width 1017 height 26
click at [897, 494] on div "‹ Previous 1 (current) 2 › Next Sort By Date Added (Ascending) Expand" at bounding box center [757, 499] width 1017 height 26
click at [23, 275] on icon "button" at bounding box center [19, 270] width 16 height 12
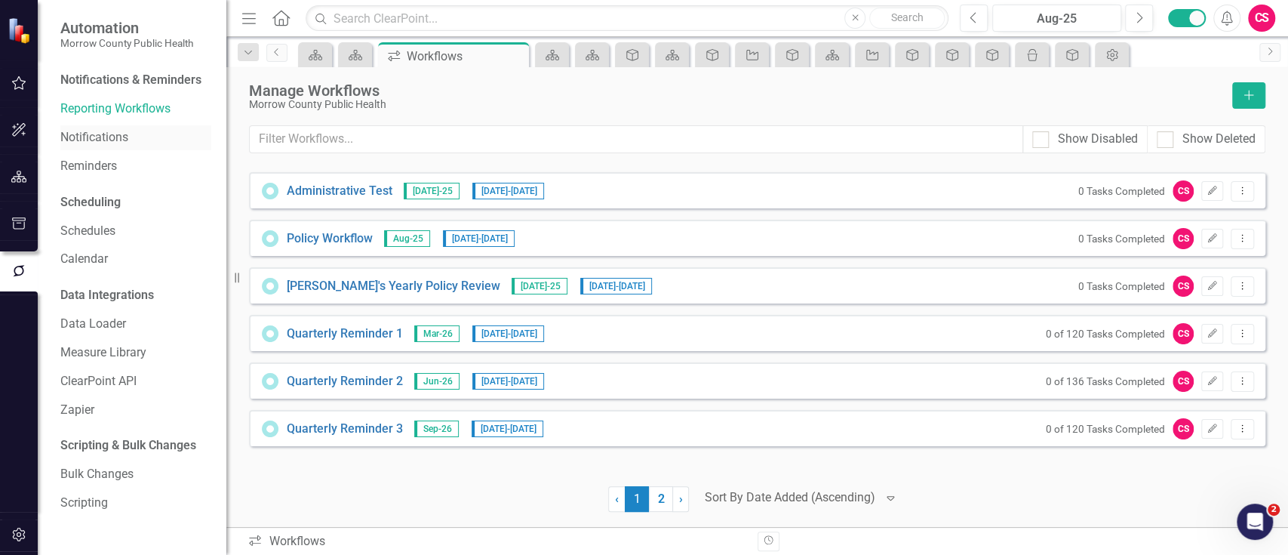
click at [91, 138] on link "Notifications" at bounding box center [135, 137] width 151 height 17
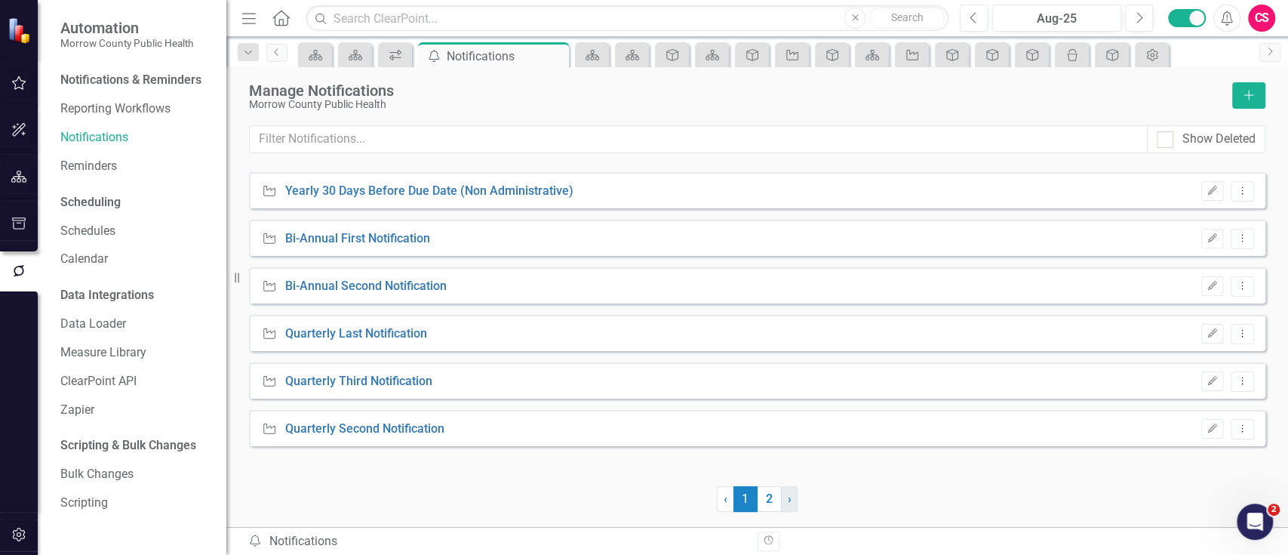
click at [788, 497] on span "›" at bounding box center [790, 498] width 4 height 14
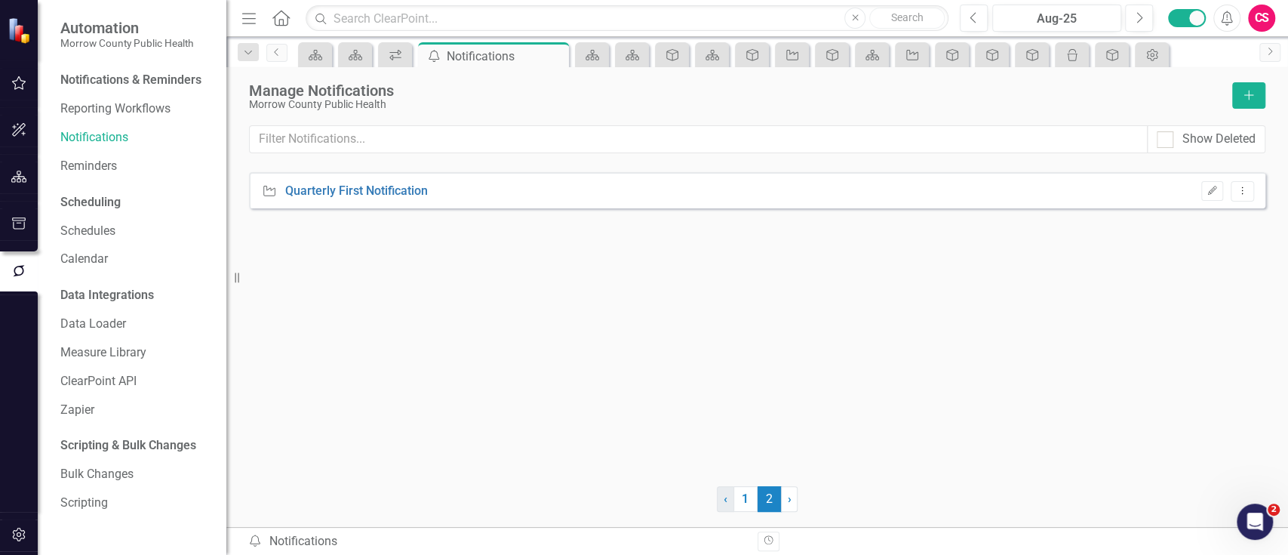
click at [728, 493] on link "‹ Previous" at bounding box center [725, 499] width 17 height 26
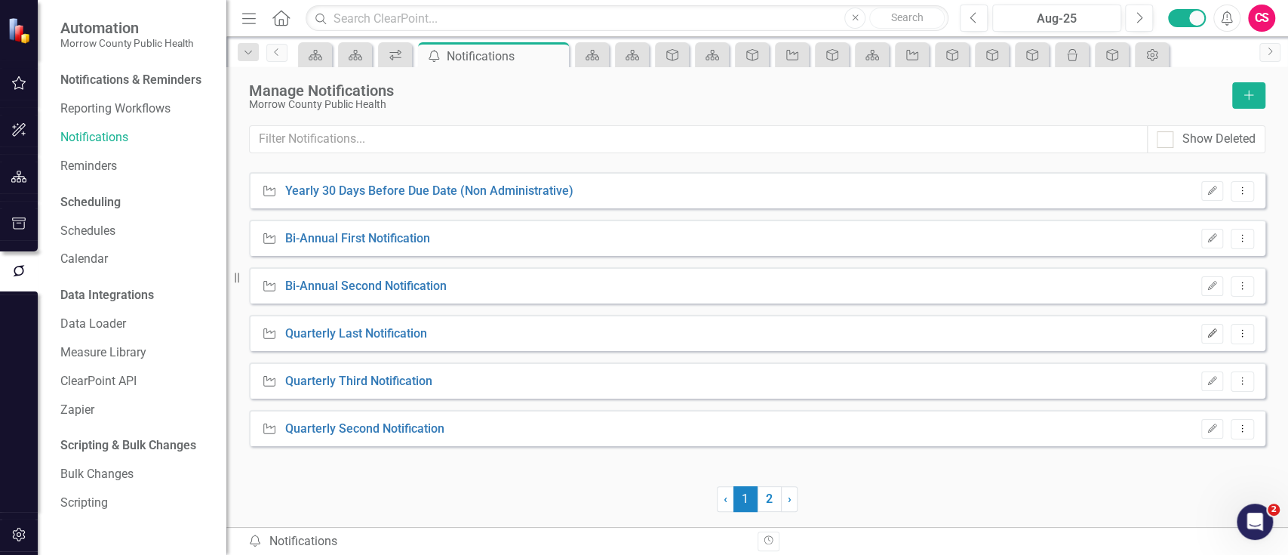
click at [1216, 330] on icon "button" at bounding box center [1212, 332] width 9 height 9
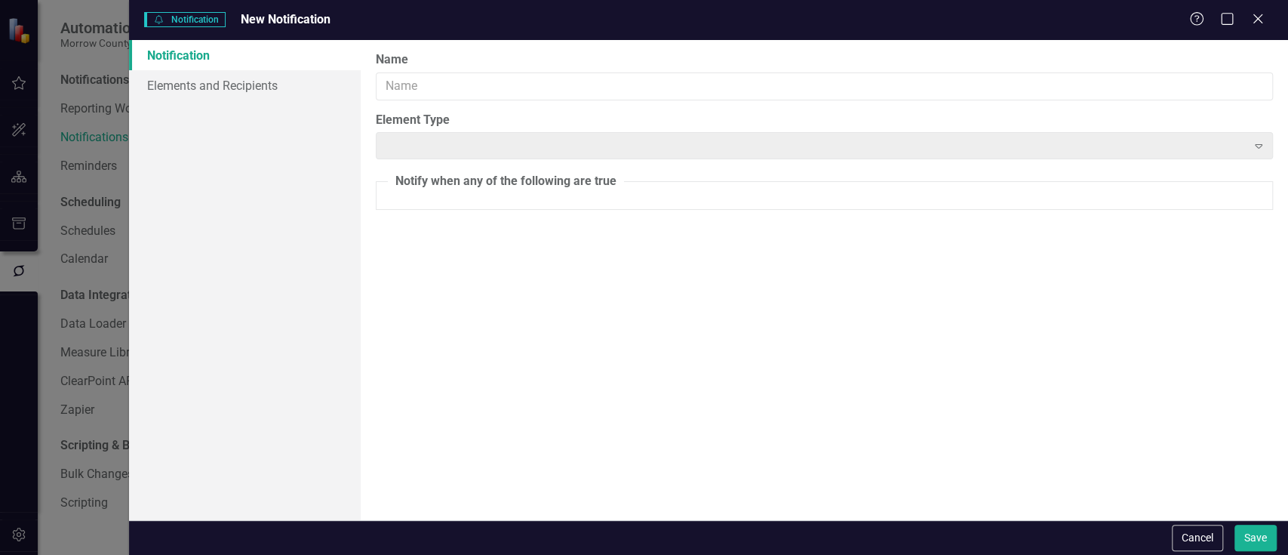
type input "Quarterly Last Notification"
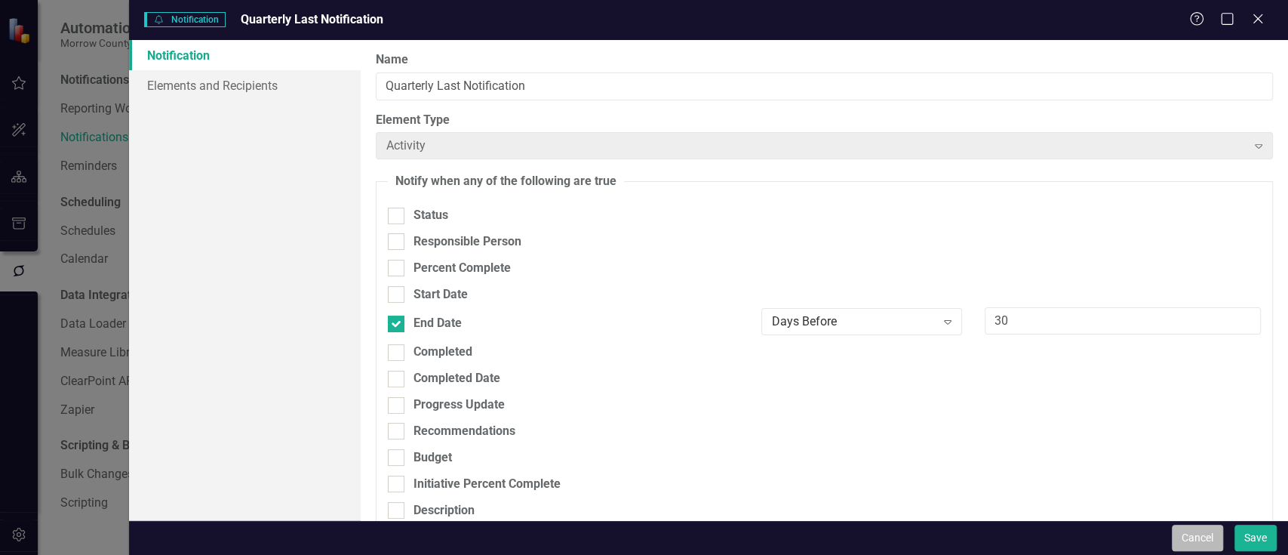
click at [1186, 529] on button "Cancel" at bounding box center [1197, 538] width 51 height 26
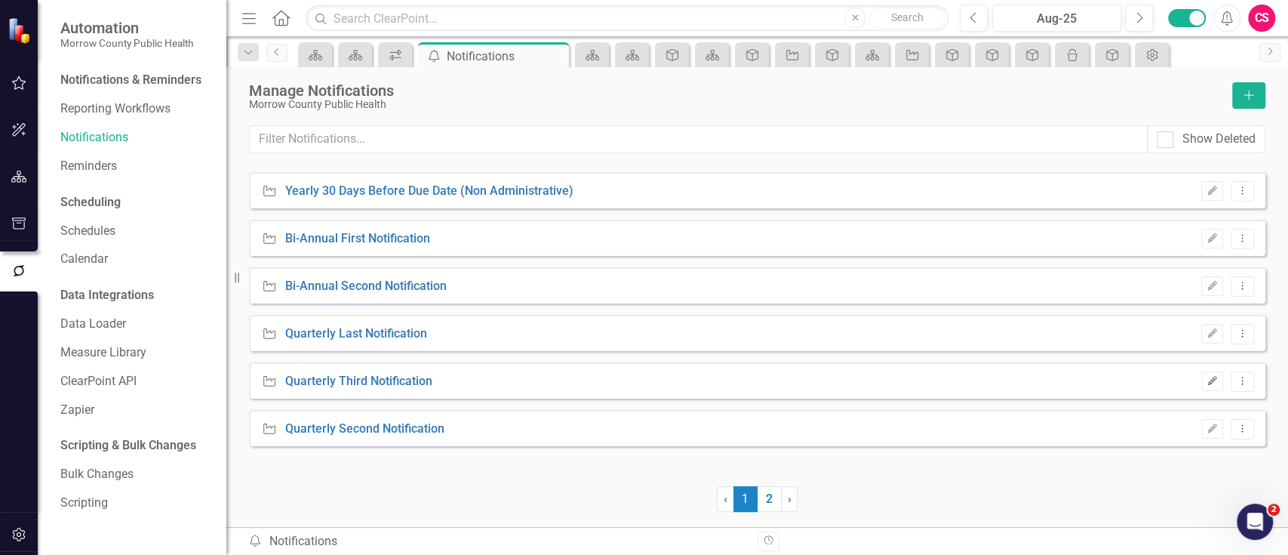
click at [1202, 377] on button "Edit" at bounding box center [1213, 381] width 22 height 20
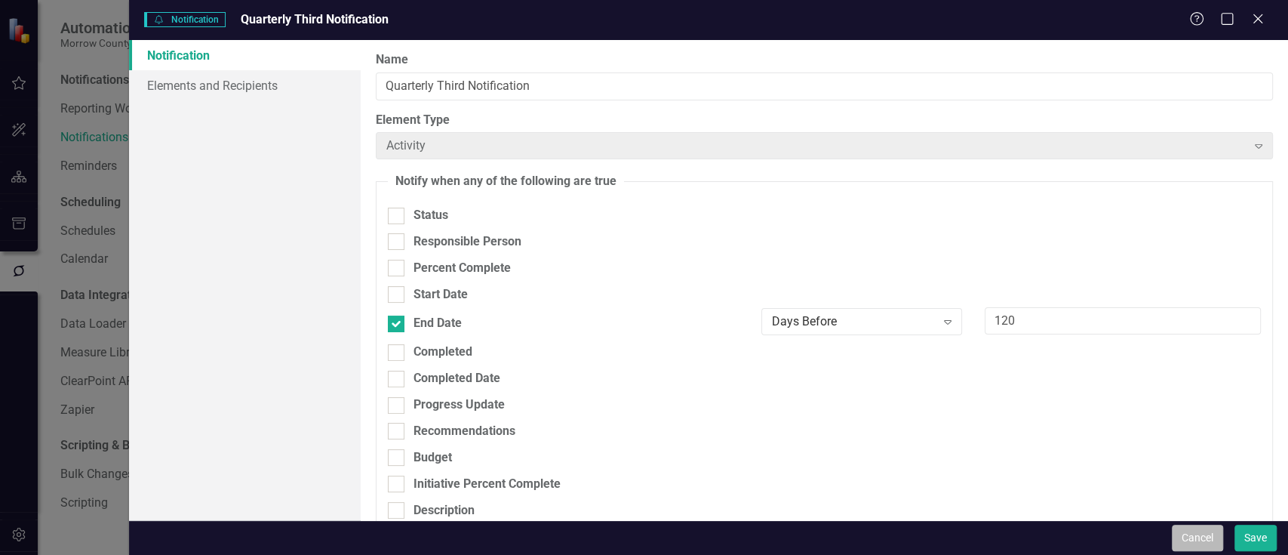
click at [1197, 535] on button "Cancel" at bounding box center [1197, 538] width 51 height 26
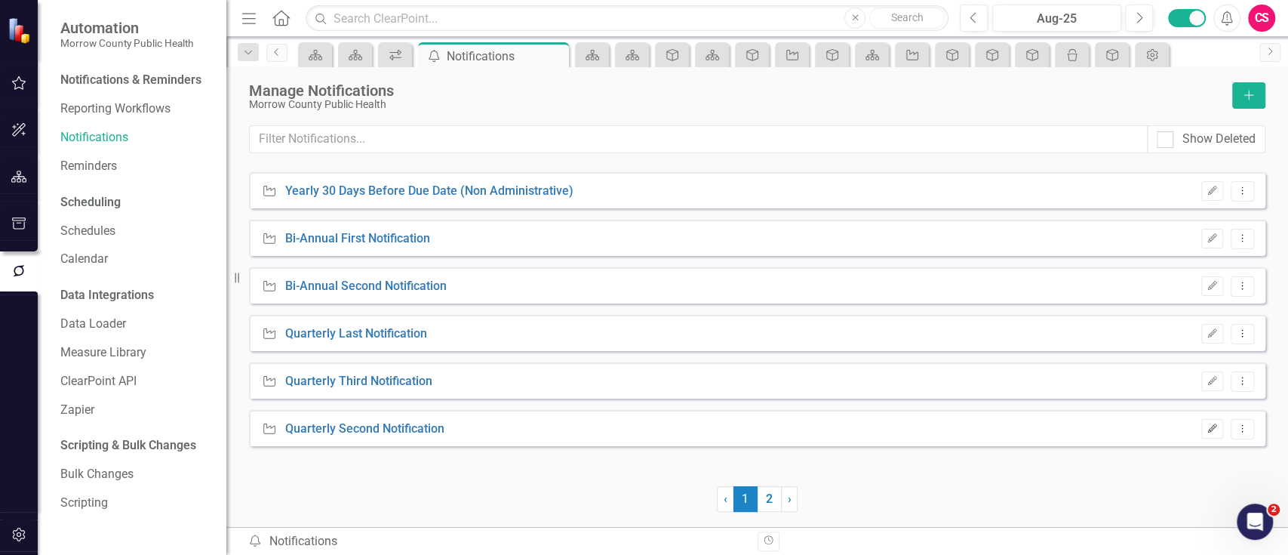
click at [1208, 429] on icon "Edit" at bounding box center [1212, 428] width 11 height 9
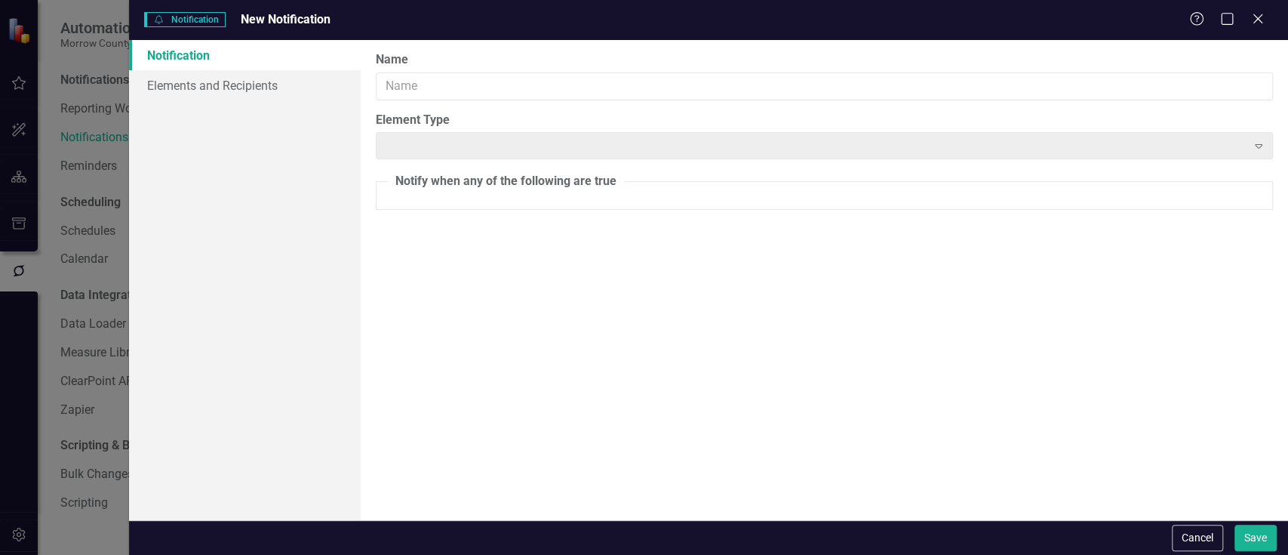
type input "Quarterly Second Notification"
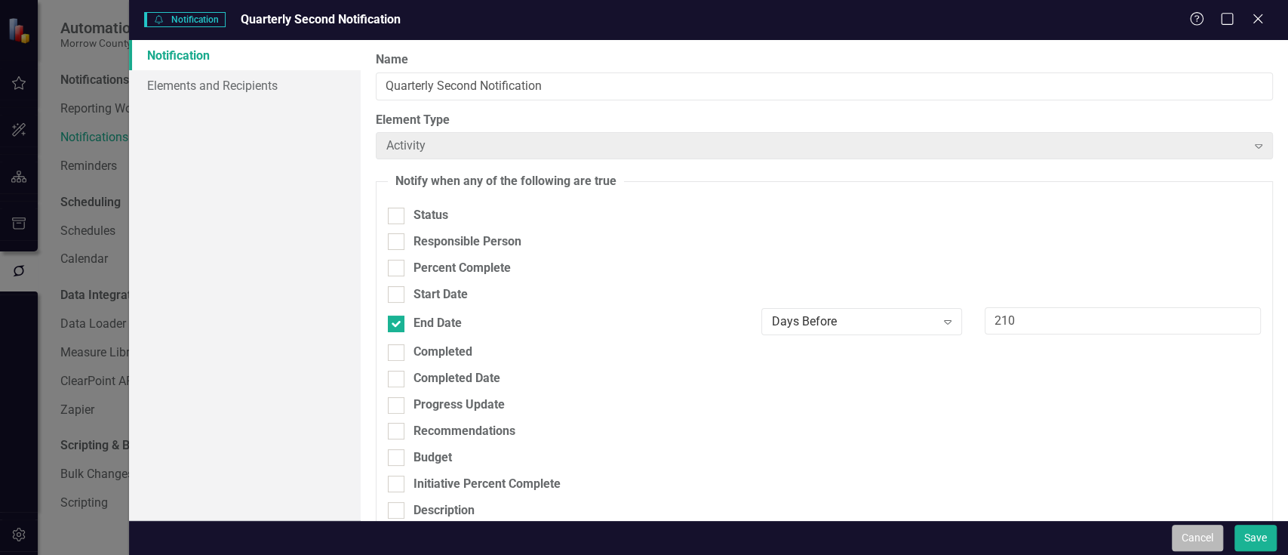
click at [1211, 537] on button "Cancel" at bounding box center [1197, 538] width 51 height 26
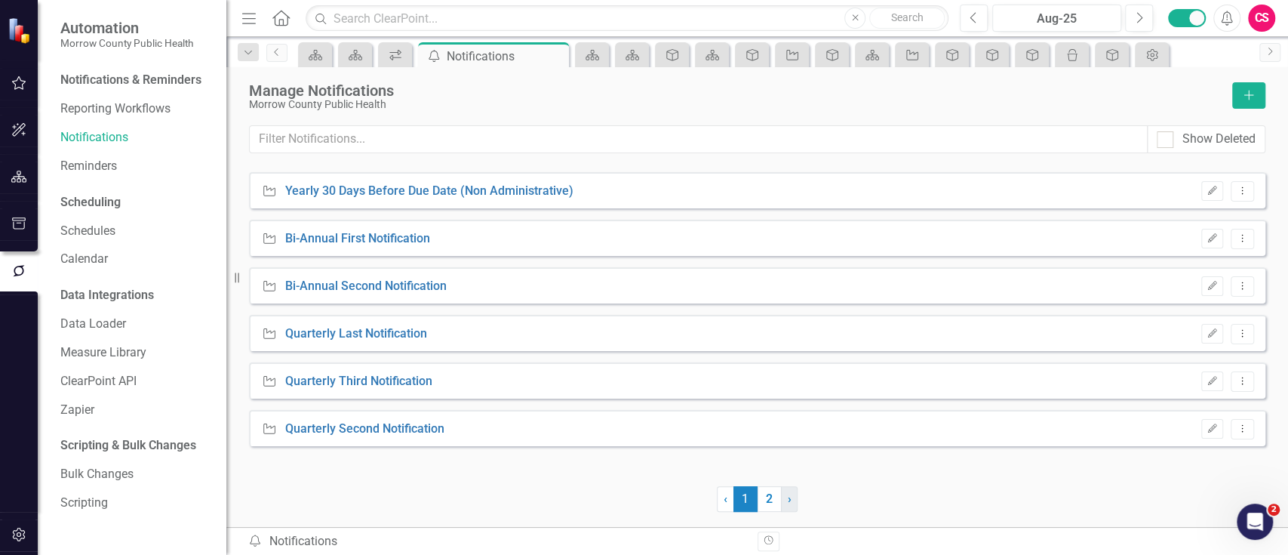
click at [791, 495] on link "› Next" at bounding box center [789, 499] width 17 height 26
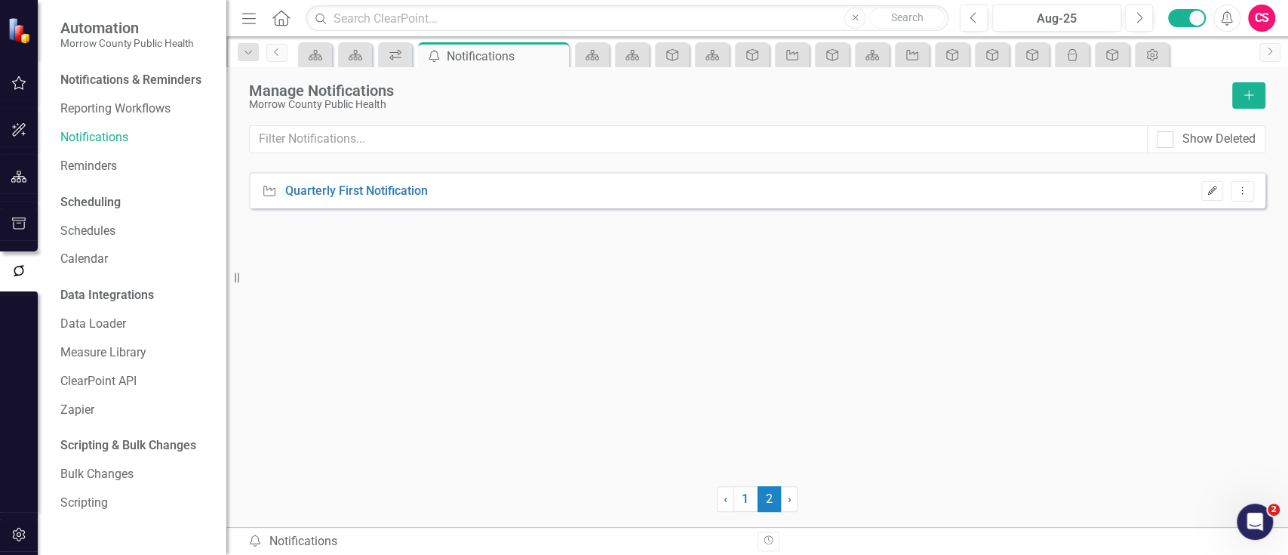
click at [1211, 195] on button "Edit" at bounding box center [1213, 191] width 22 height 20
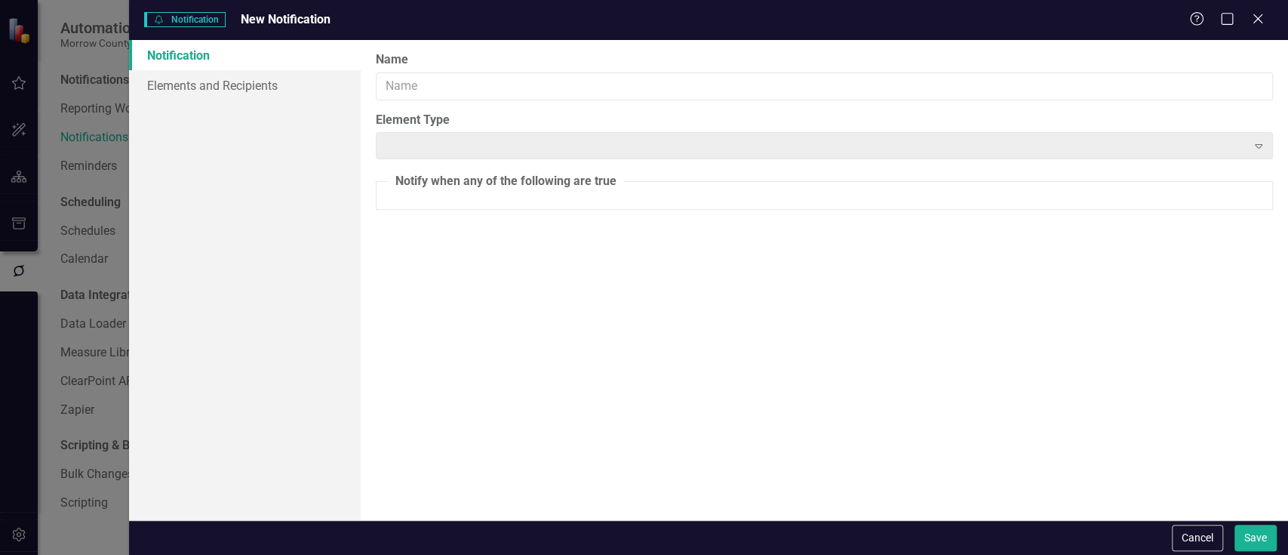
type input "Quarterly First Notification"
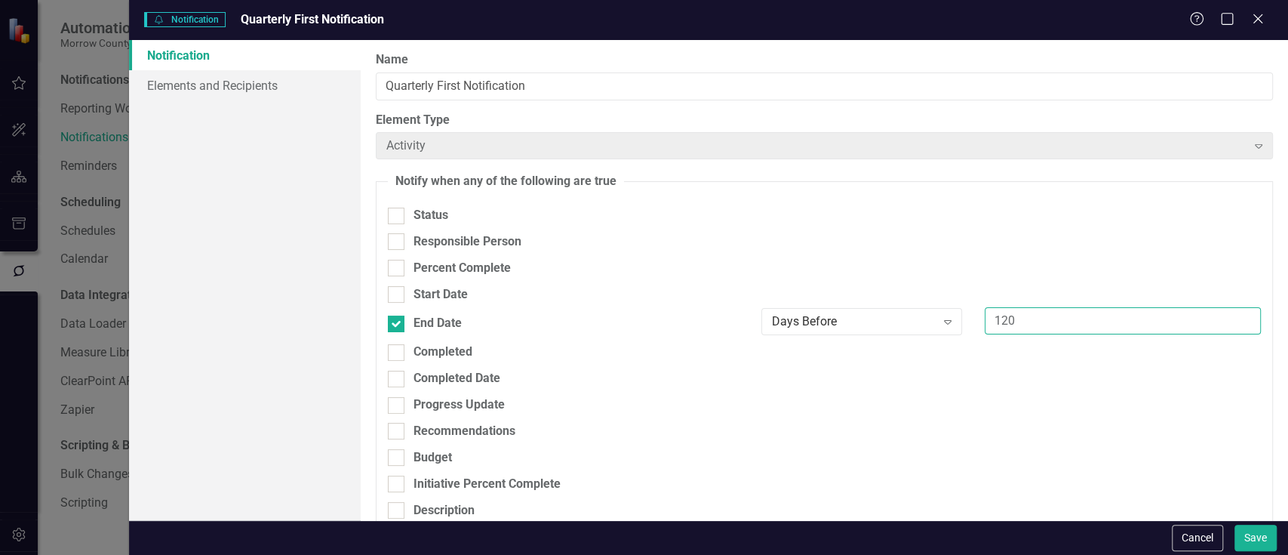
click at [995, 322] on input "120" at bounding box center [1123, 321] width 276 height 28
type input "300"
click at [1245, 538] on button "Save" at bounding box center [1256, 538] width 42 height 26
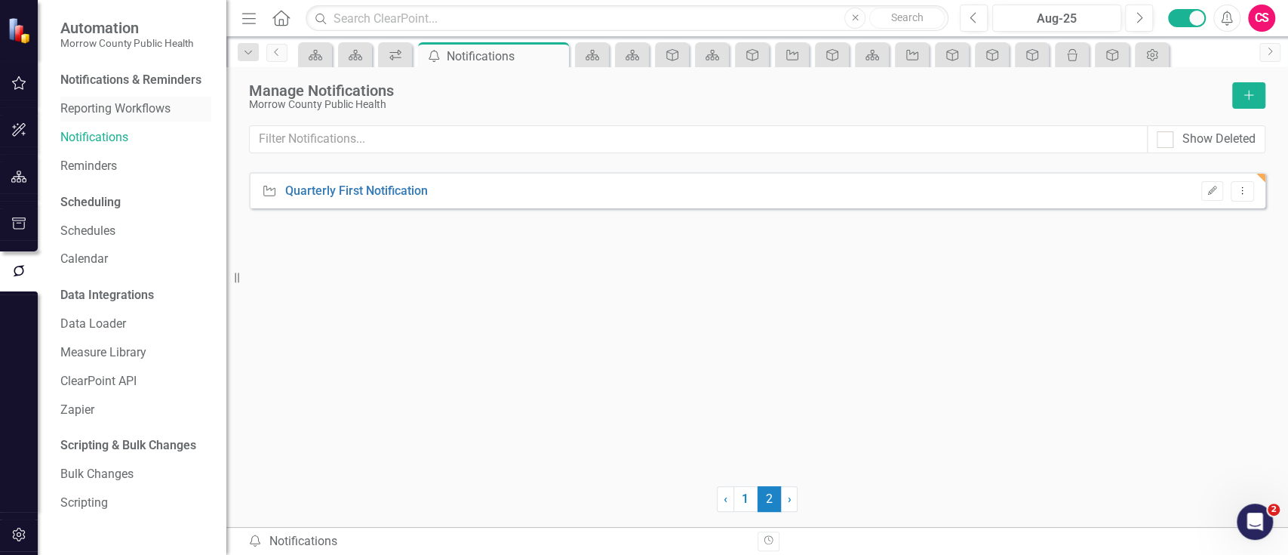
click at [146, 112] on link "Reporting Workflows" at bounding box center [135, 108] width 151 height 17
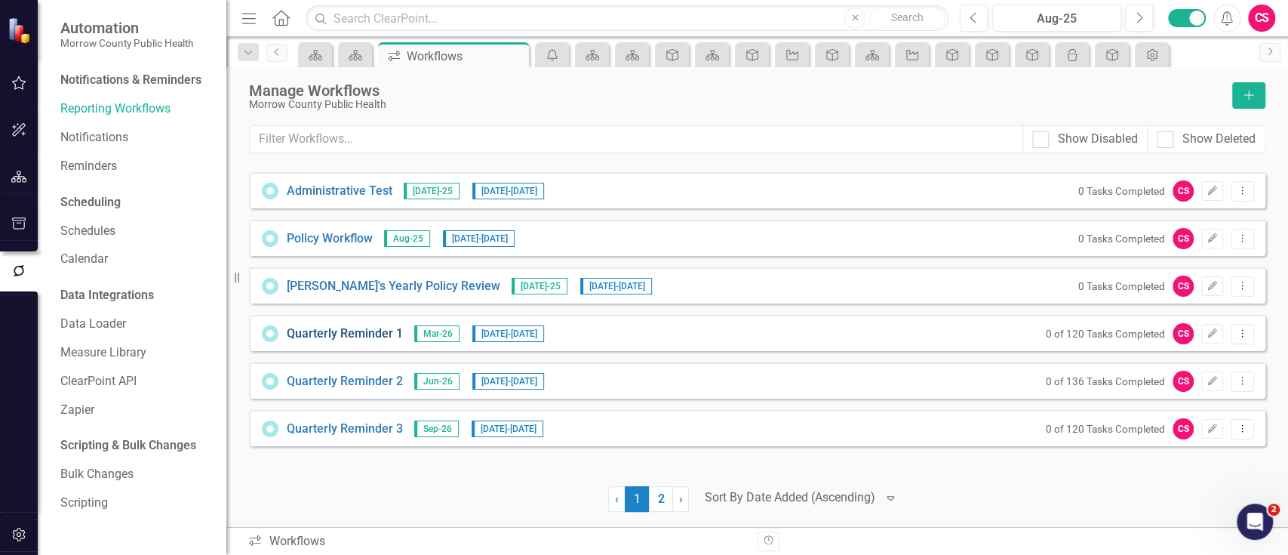
click at [359, 332] on link "Quarterly Reminder 1" at bounding box center [345, 333] width 116 height 17
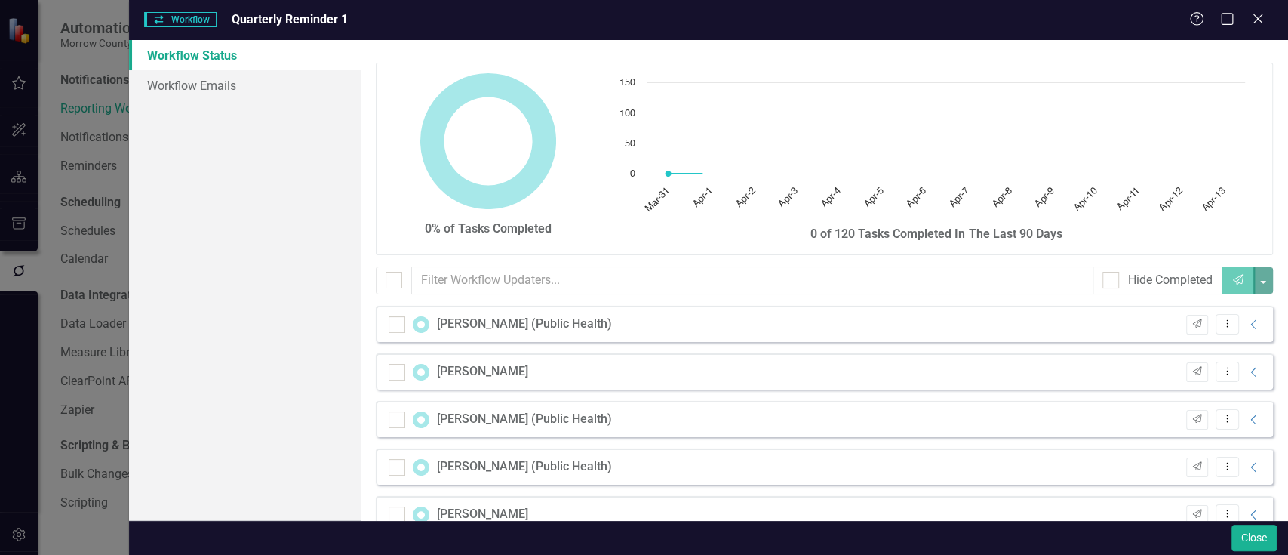
checkbox input "false"
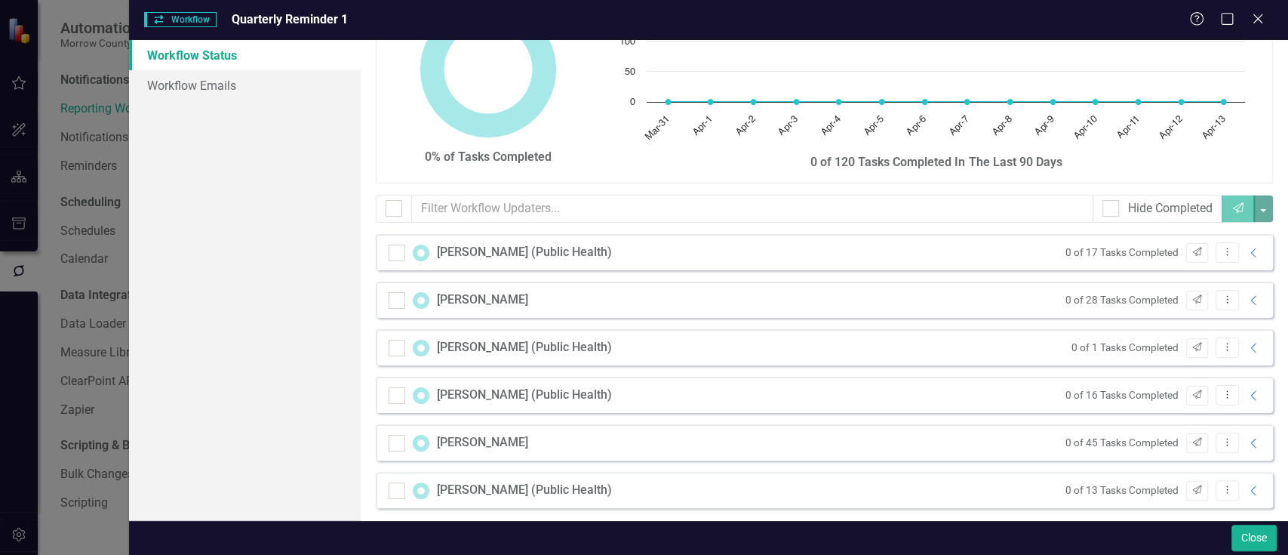
scroll to position [82, 0]
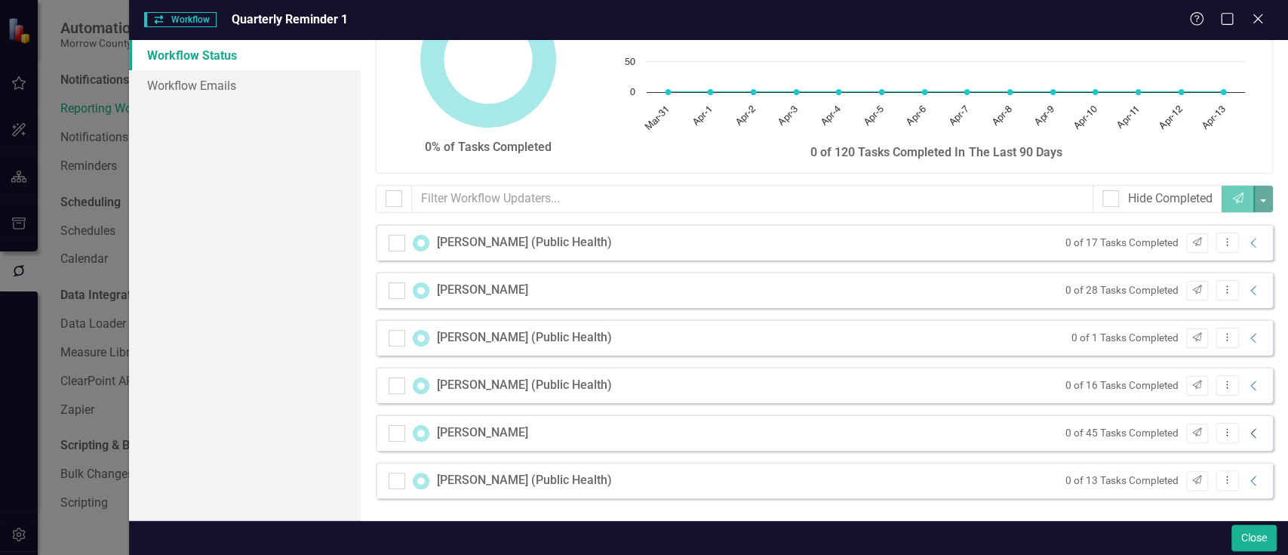
click at [1247, 429] on icon "Collapse" at bounding box center [1254, 433] width 15 height 12
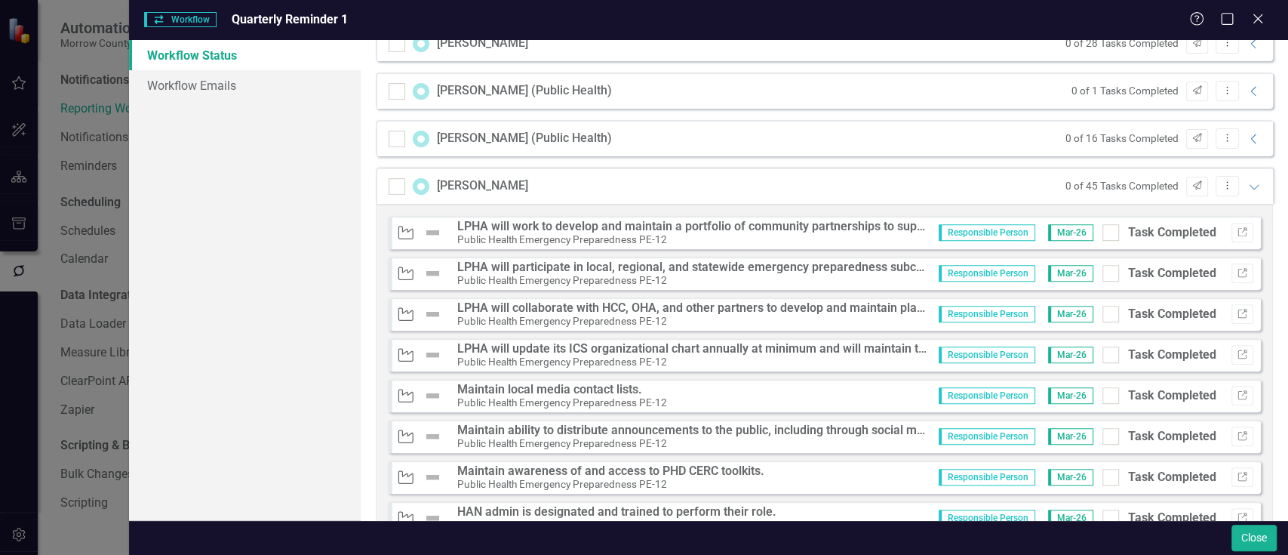
scroll to position [183, 0]
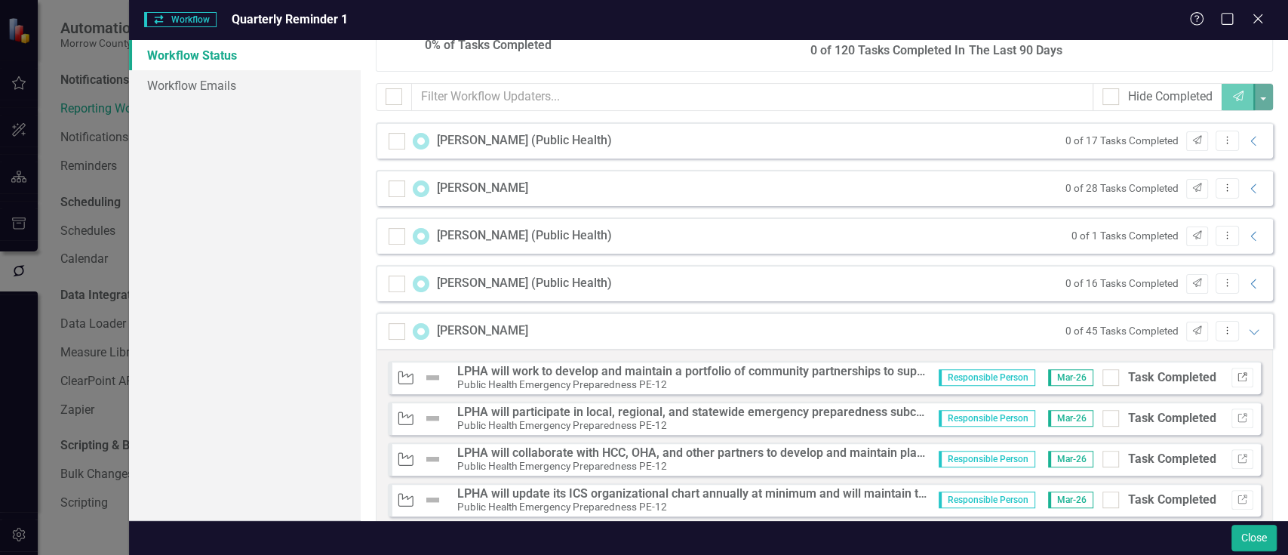
click at [1237, 373] on icon "Link" at bounding box center [1242, 377] width 11 height 9
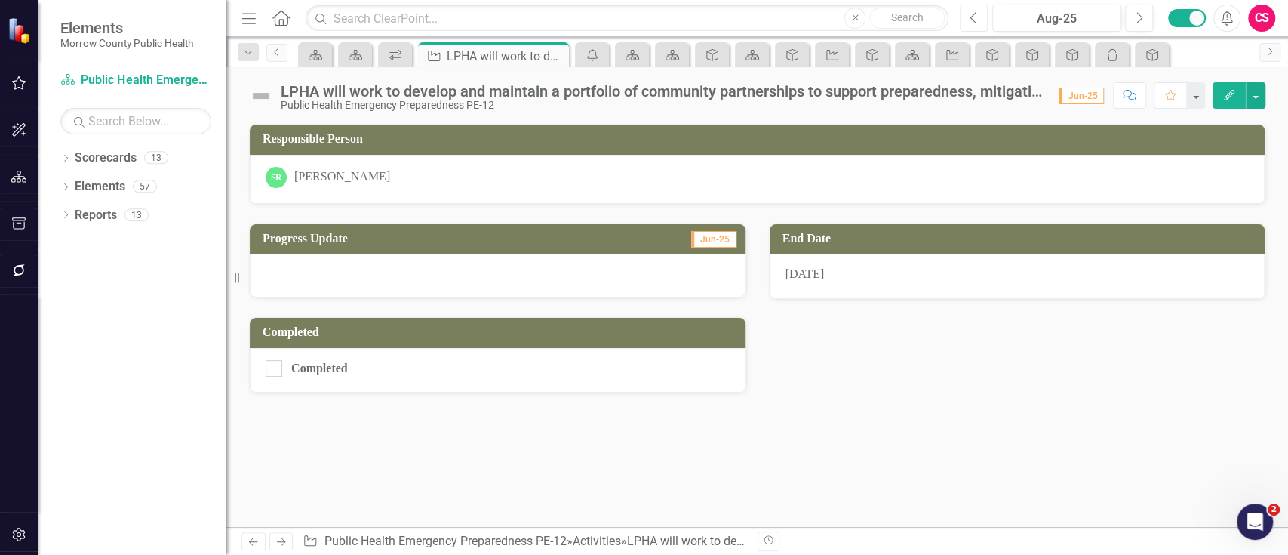
click at [975, 20] on icon "Previous" at bounding box center [974, 18] width 8 height 14
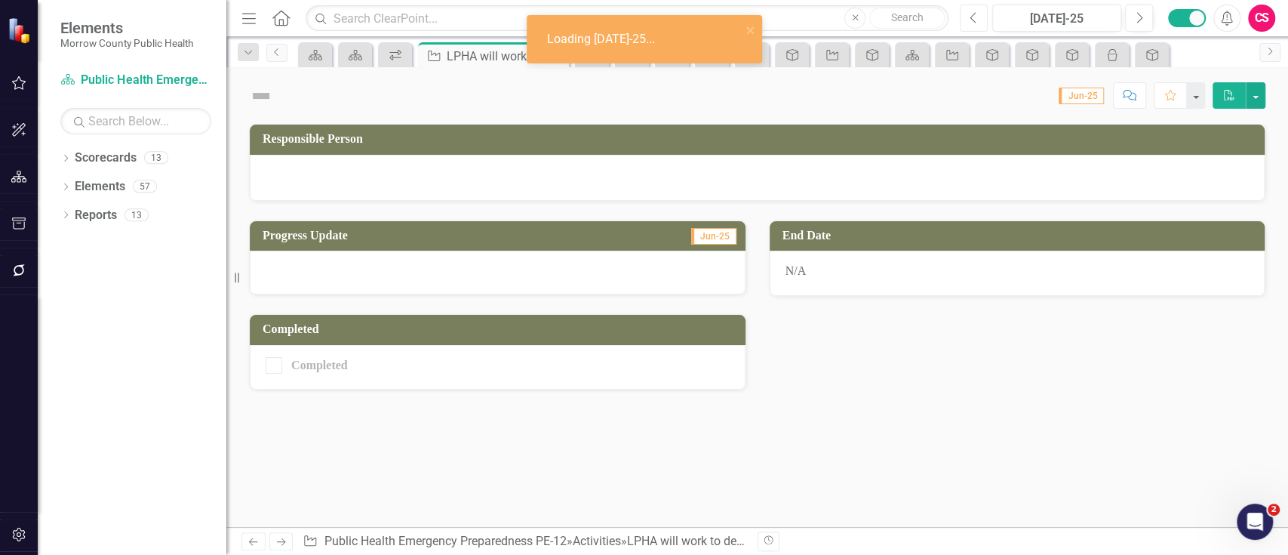
click at [975, 20] on icon "Previous" at bounding box center [974, 18] width 8 height 14
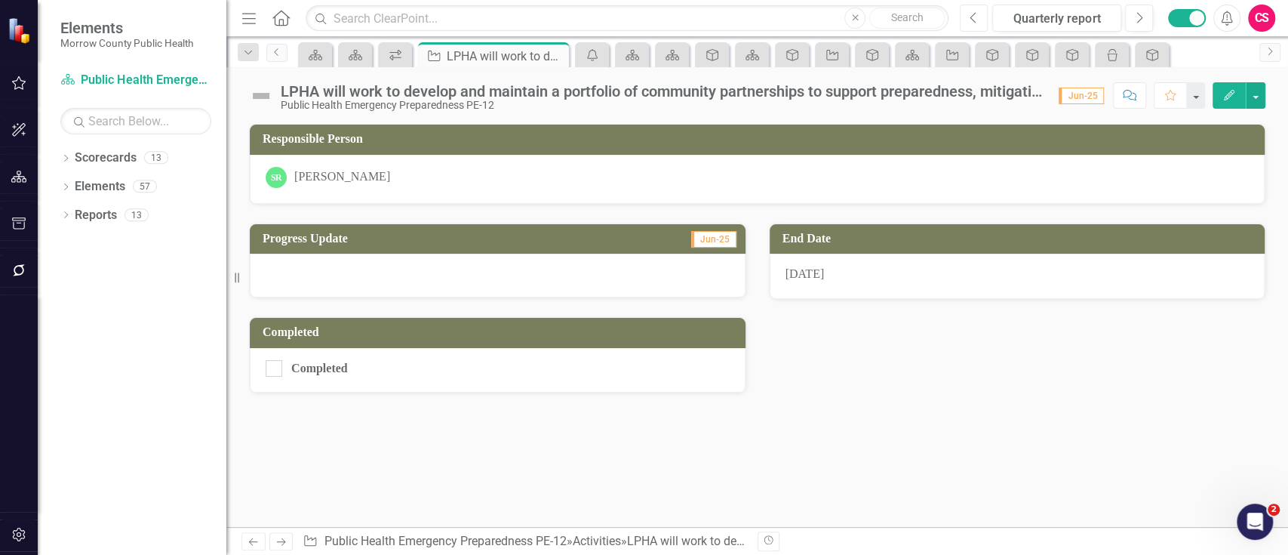
click at [976, 23] on icon "Previous" at bounding box center [974, 18] width 8 height 14
click at [16, 534] on icon "button" at bounding box center [19, 534] width 16 height 12
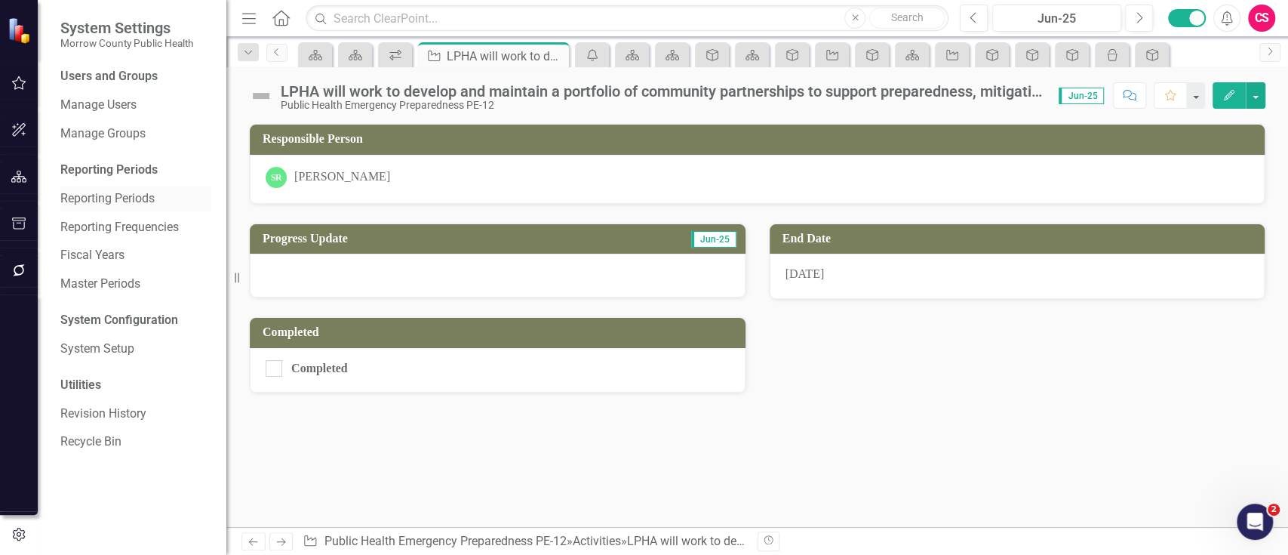
click at [123, 208] on div "Reporting Periods" at bounding box center [135, 198] width 151 height 25
click at [109, 202] on link "Reporting Periods" at bounding box center [135, 198] width 151 height 17
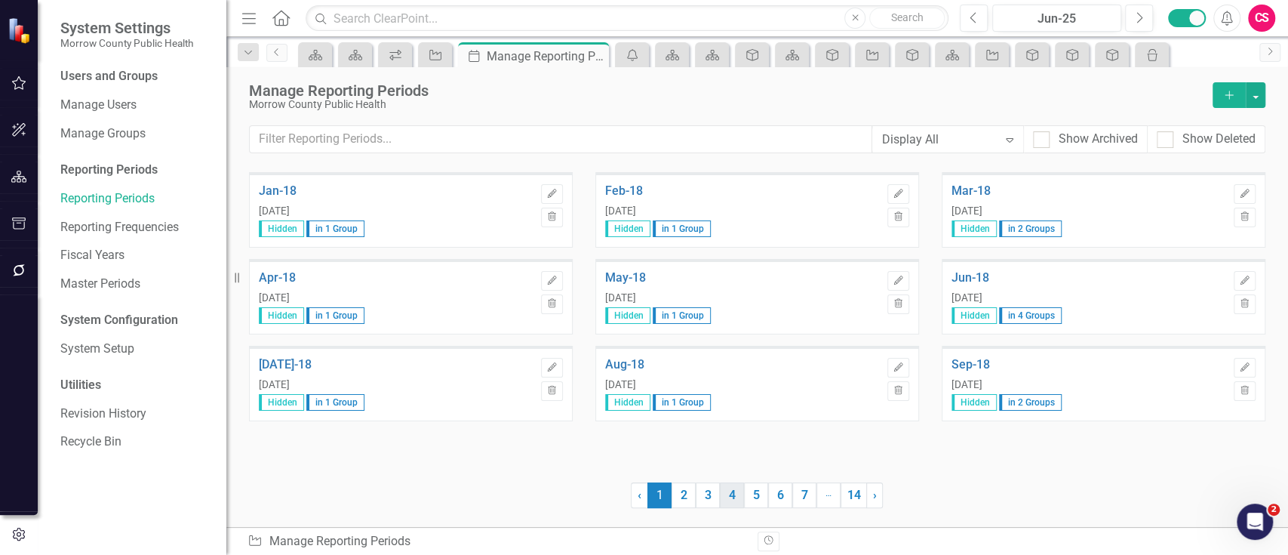
click at [734, 498] on link "4" at bounding box center [732, 495] width 24 height 26
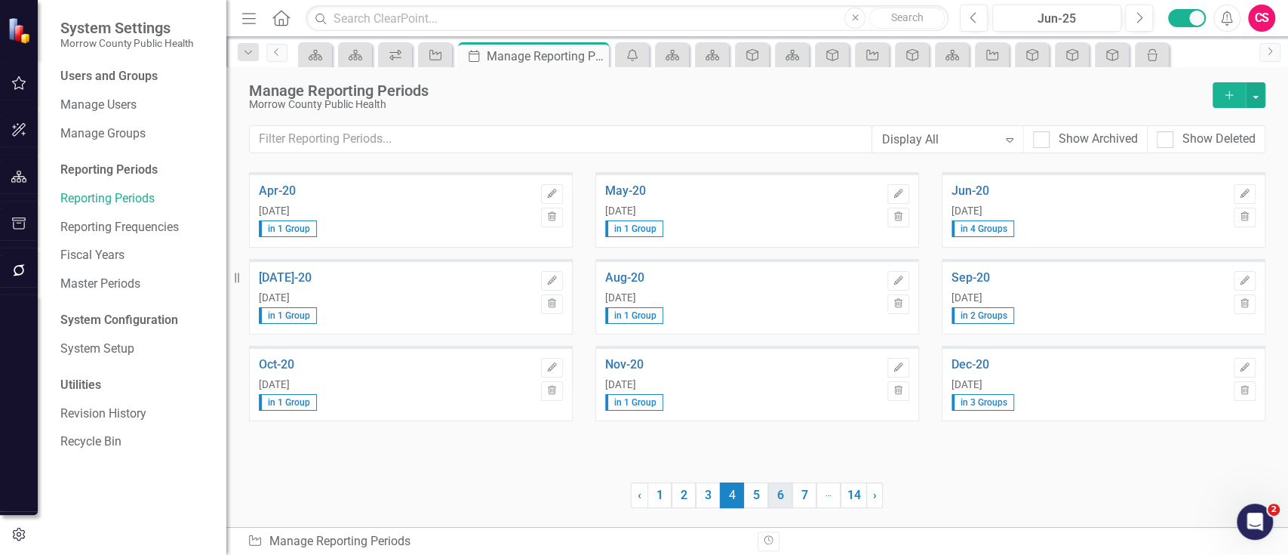
click at [778, 493] on link "6" at bounding box center [780, 495] width 24 height 26
click at [799, 497] on link "8" at bounding box center [804, 495] width 24 height 26
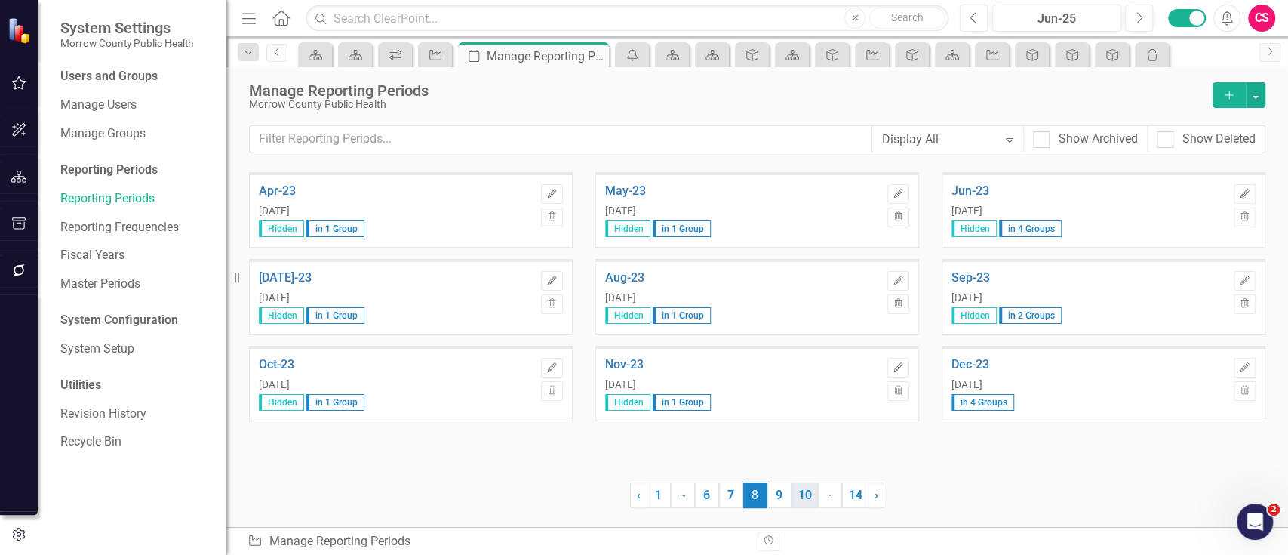
click at [814, 497] on link "10" at bounding box center [805, 495] width 26 height 26
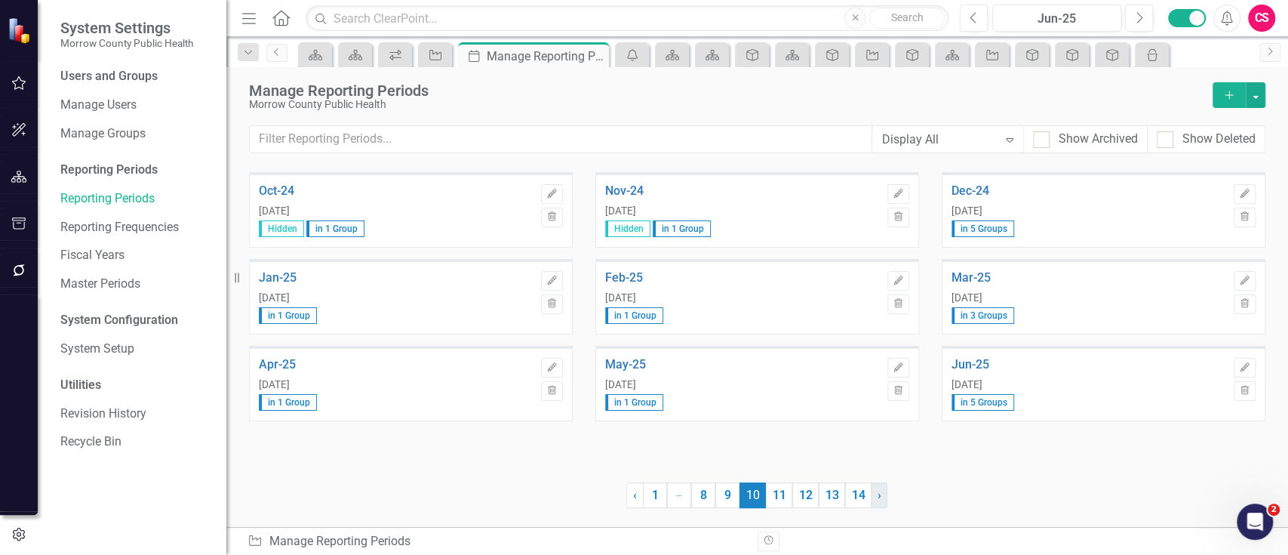
click at [876, 494] on link "› Next" at bounding box center [879, 495] width 17 height 26
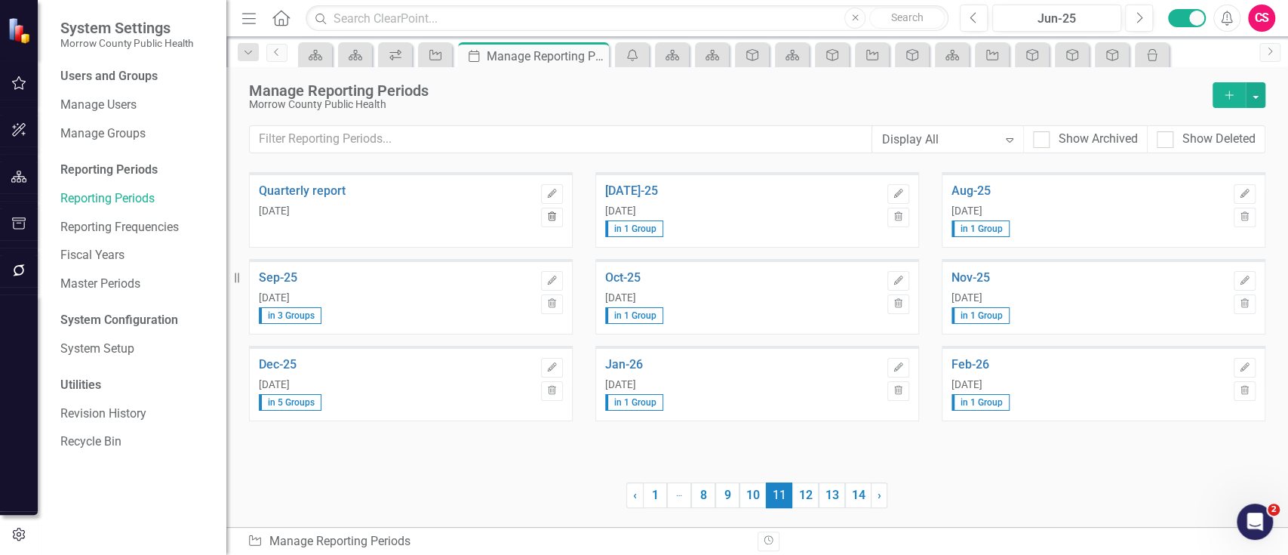
click at [547, 218] on icon "Trash" at bounding box center [551, 217] width 11 height 9
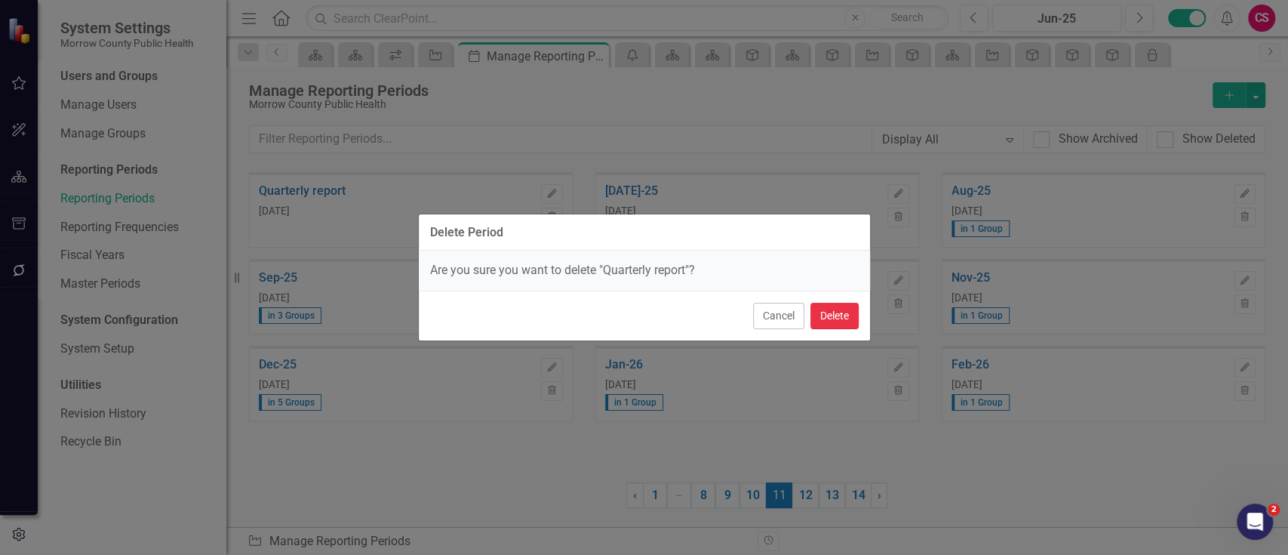
click at [839, 314] on button "Delete" at bounding box center [835, 316] width 48 height 26
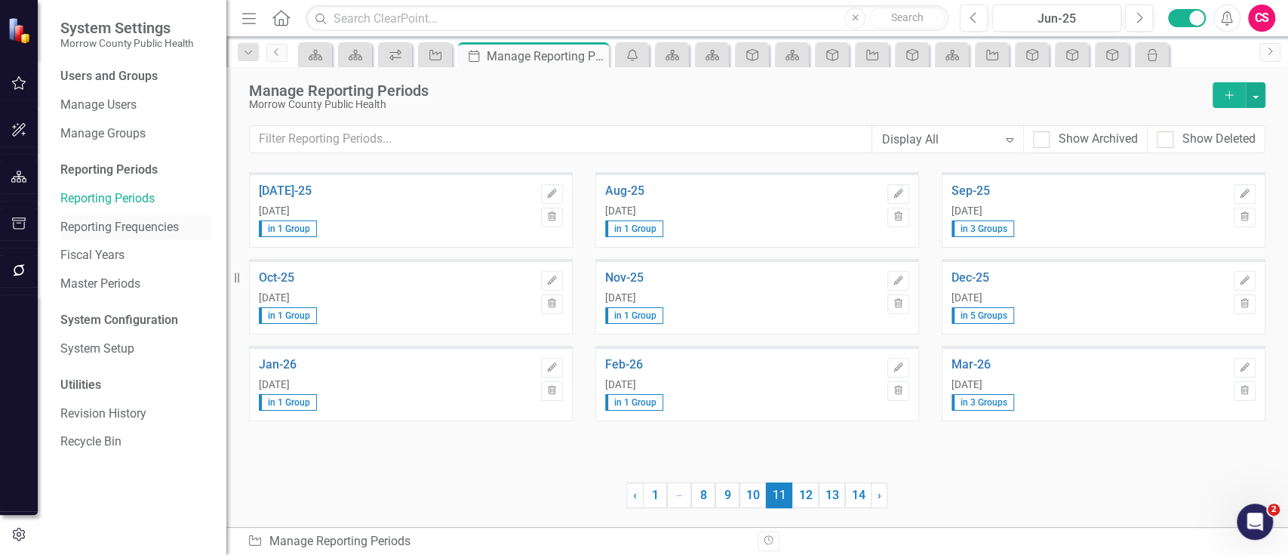
click at [143, 229] on link "Reporting Frequencies" at bounding box center [135, 227] width 151 height 17
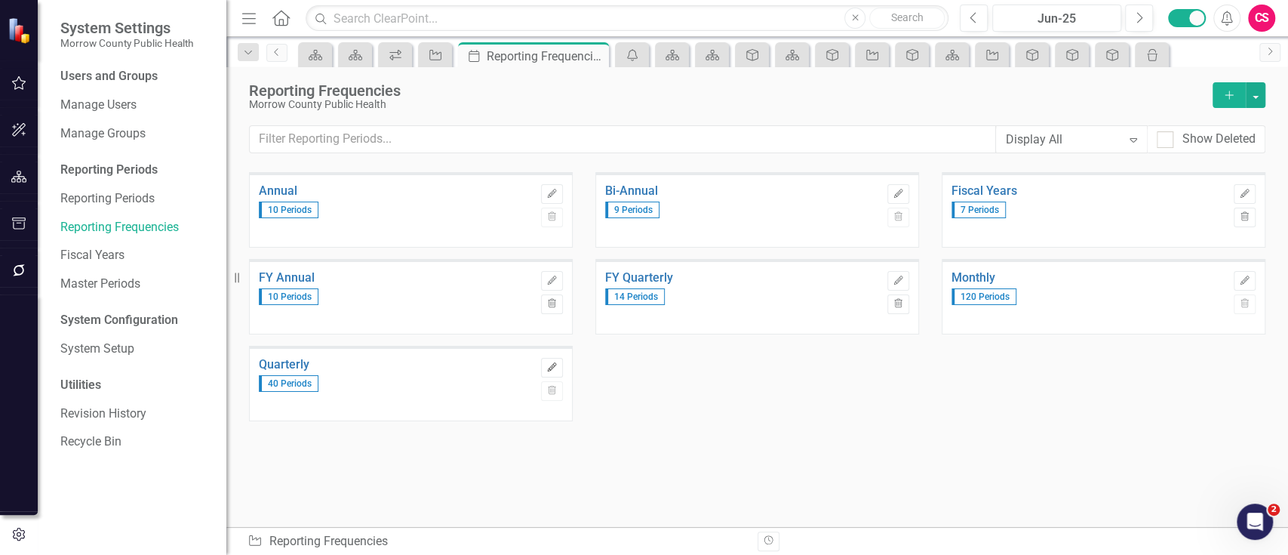
click at [549, 368] on icon "button" at bounding box center [551, 366] width 9 height 9
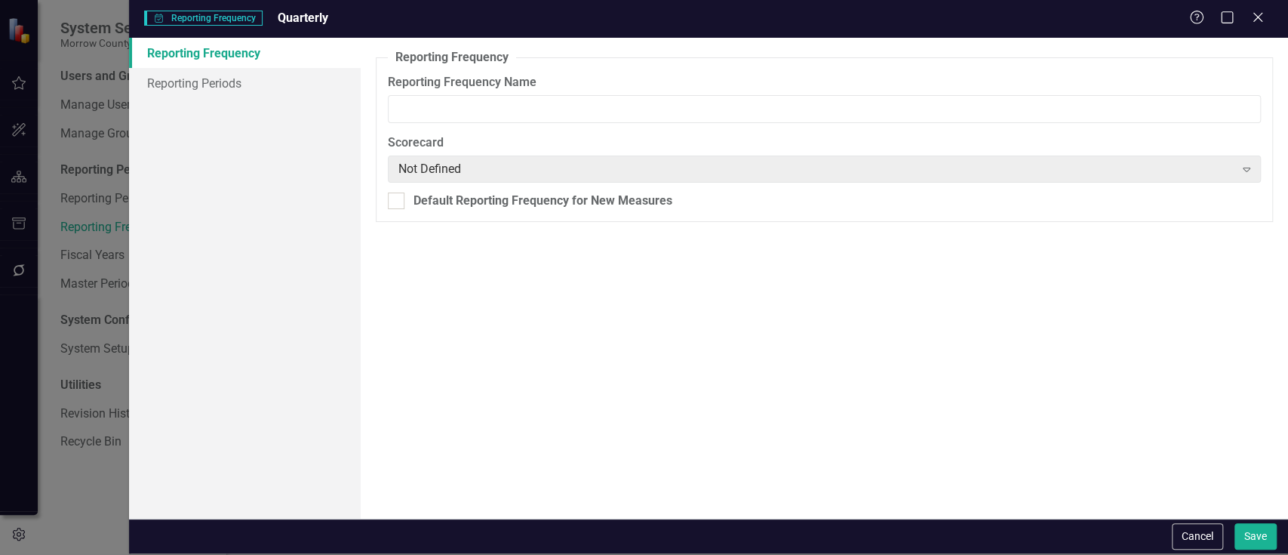
type input "Quarterly"
click at [242, 78] on link "Reporting Periods" at bounding box center [245, 83] width 232 height 30
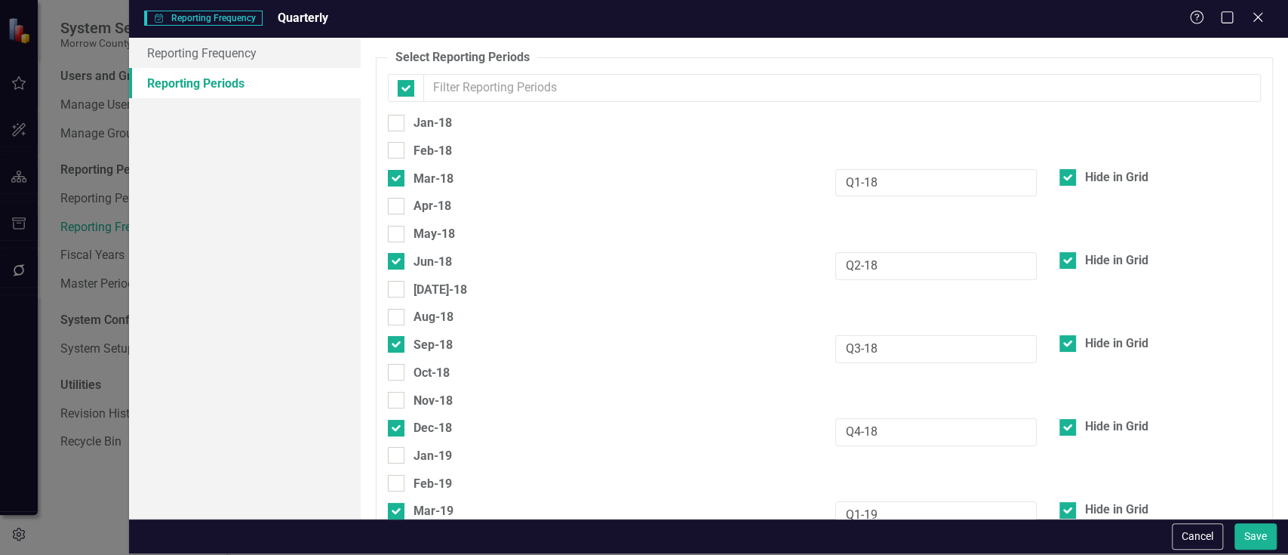
checkbox input "false"
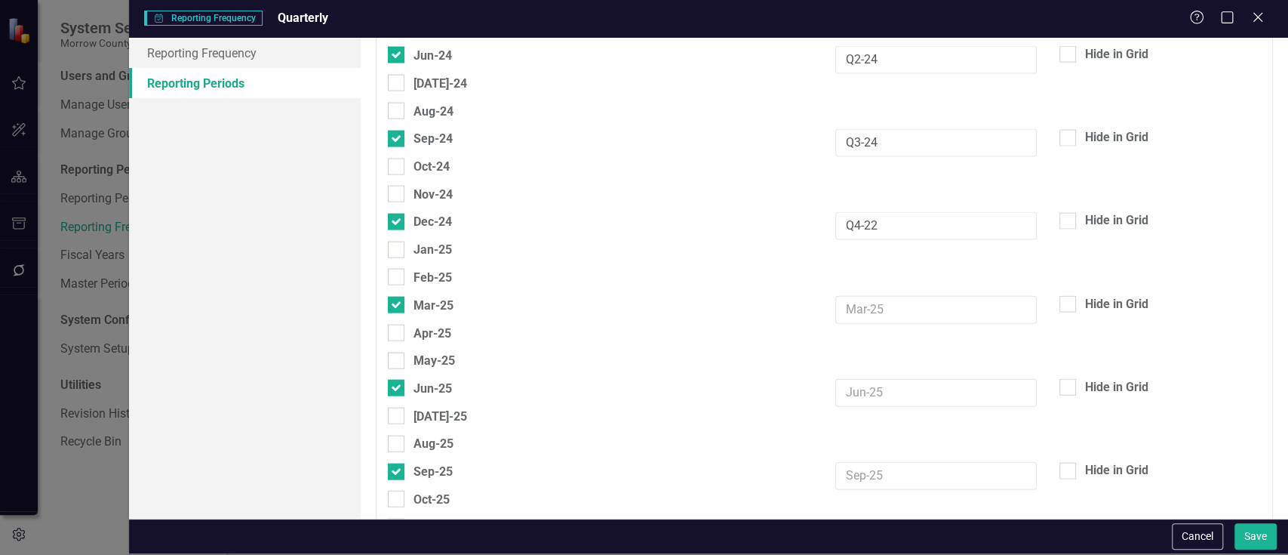
scroll to position [2204, 0]
click at [860, 307] on input "text" at bounding box center [937, 308] width 202 height 28
type input "Q1-"
click at [864, 223] on input "Q4-22" at bounding box center [937, 225] width 202 height 28
type input "Q4-24"
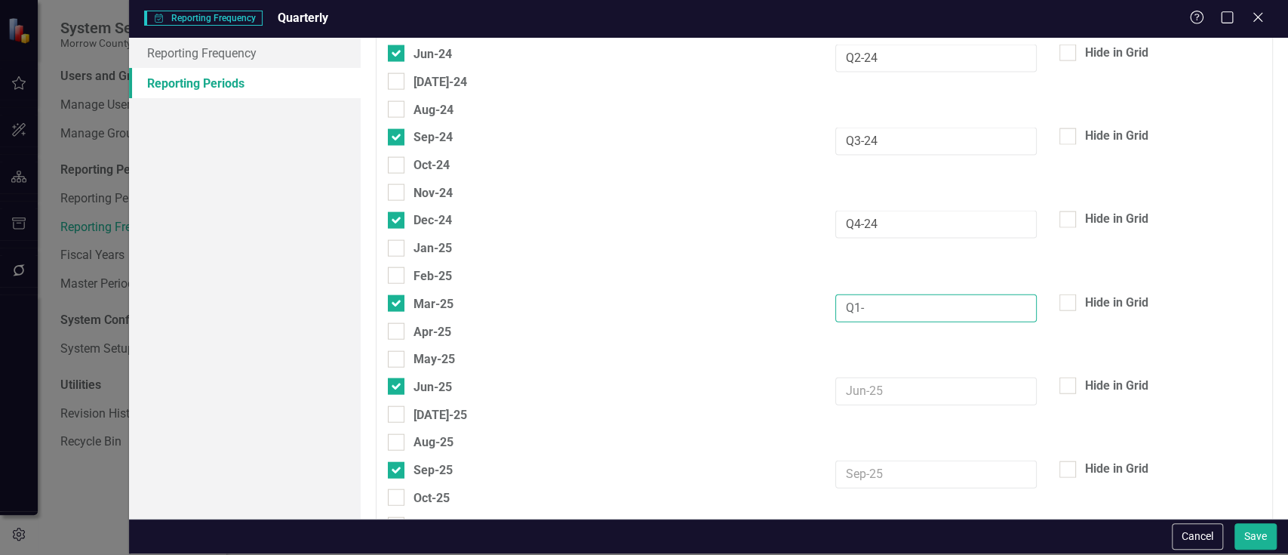
click at [863, 306] on input "Q1-" at bounding box center [937, 308] width 202 height 28
type input "Q1-25"
click at [849, 395] on input "text" at bounding box center [937, 391] width 202 height 28
type input "Q2-25"
click at [851, 470] on input "text" at bounding box center [937, 474] width 202 height 28
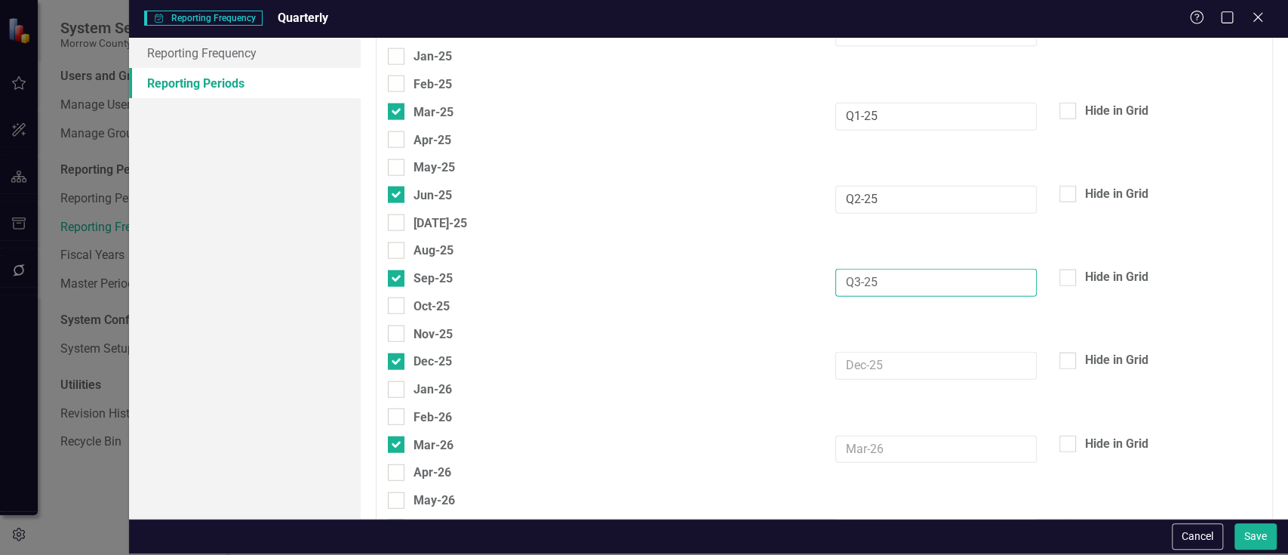
scroll to position [2399, 0]
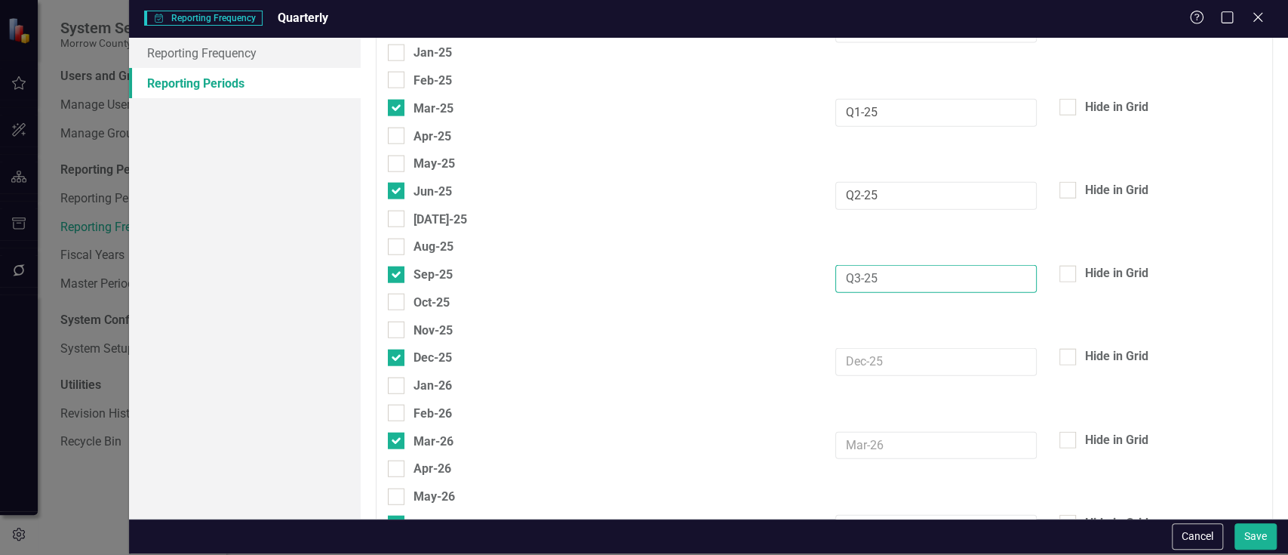
type input "Q3-25"
click at [876, 358] on input "text" at bounding box center [937, 362] width 202 height 28
type input "A"
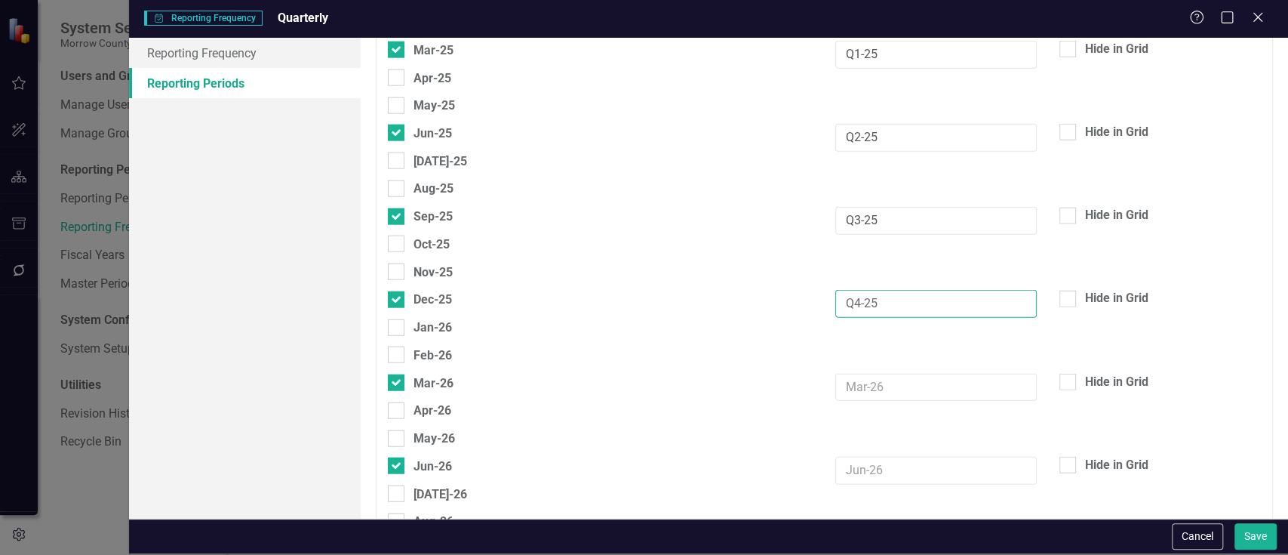
scroll to position [2456, 0]
type input "Q4-25"
click at [851, 388] on input "text" at bounding box center [937, 389] width 202 height 28
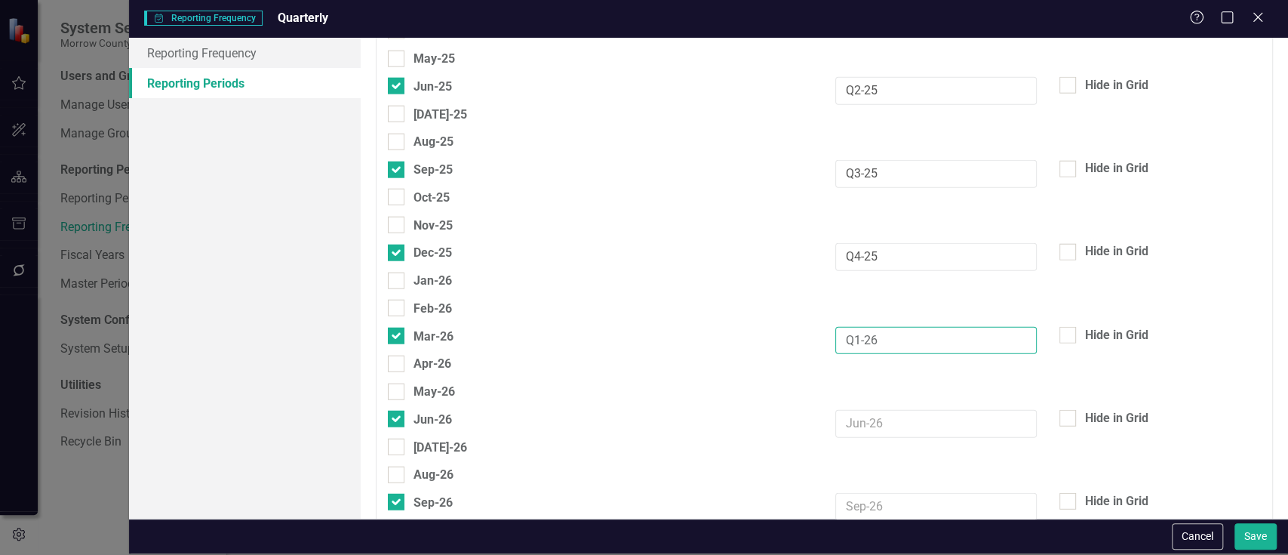
type input "Q1-26"
click at [850, 426] on input "text" at bounding box center [937, 424] width 202 height 28
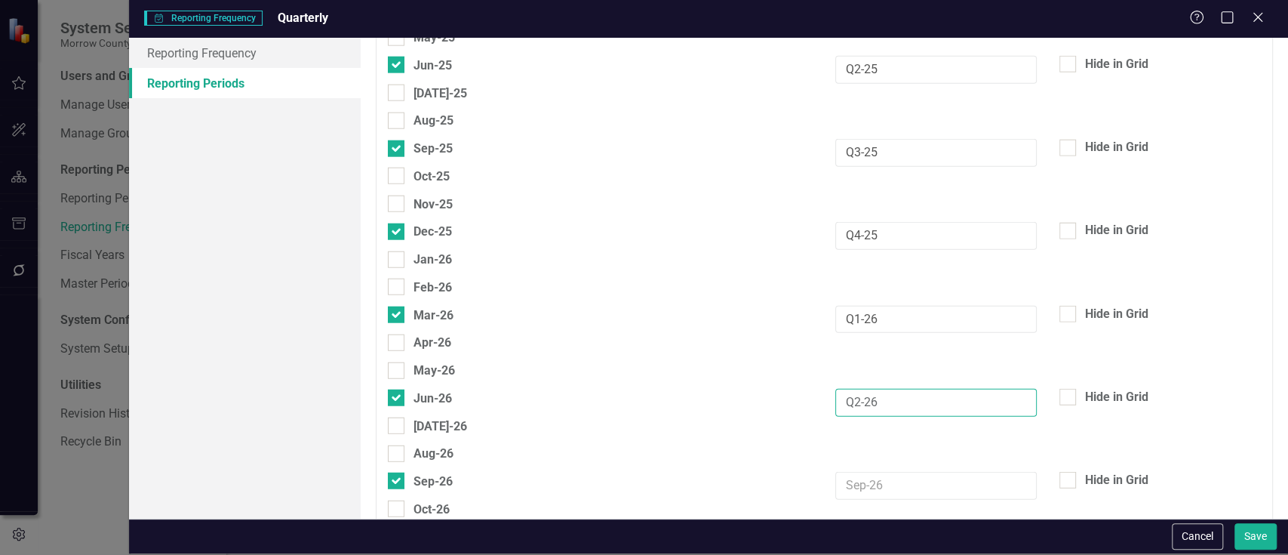
scroll to position [2562, 0]
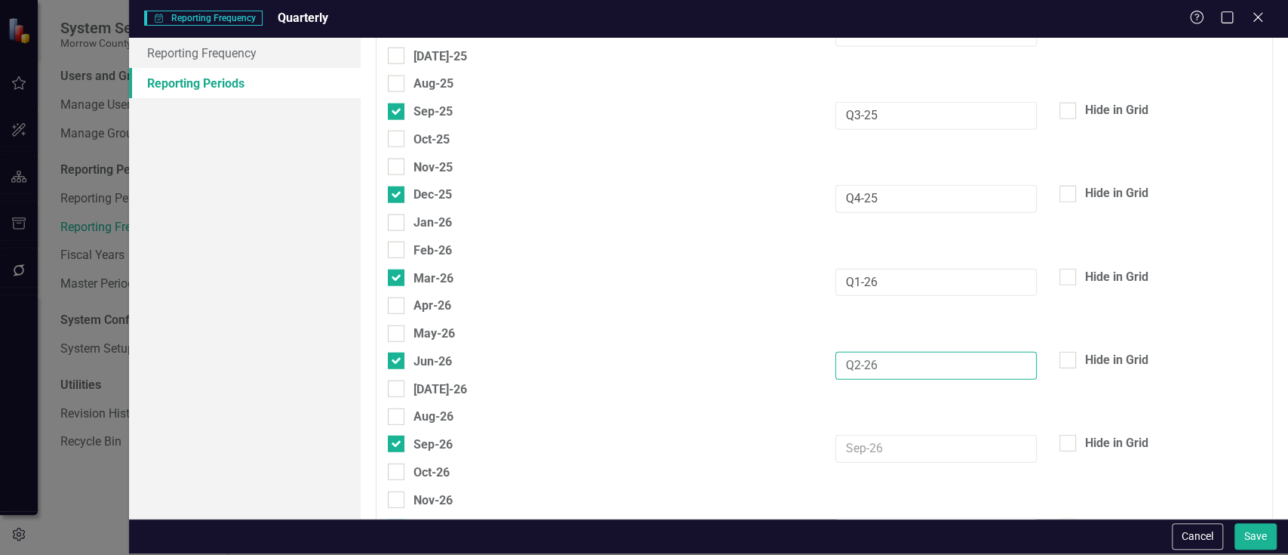
type input "Q2-26"
click at [850, 426] on div "Aug-26" at bounding box center [825, 421] width 896 height 28
click at [850, 448] on input "text" at bounding box center [937, 449] width 202 height 28
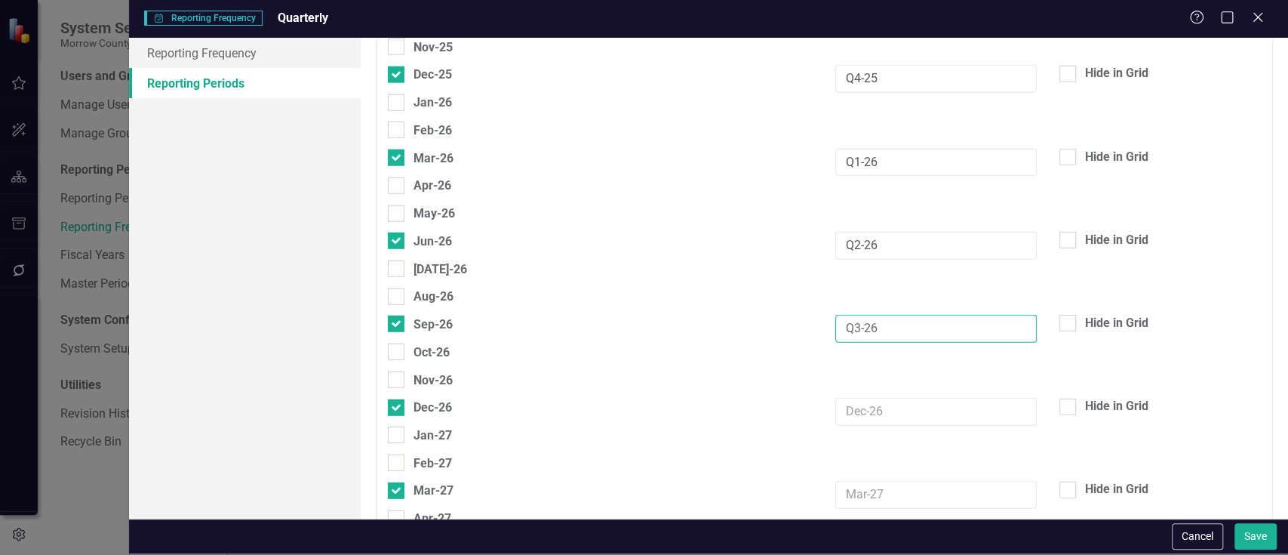
scroll to position [2685, 0]
type input "Q3-26"
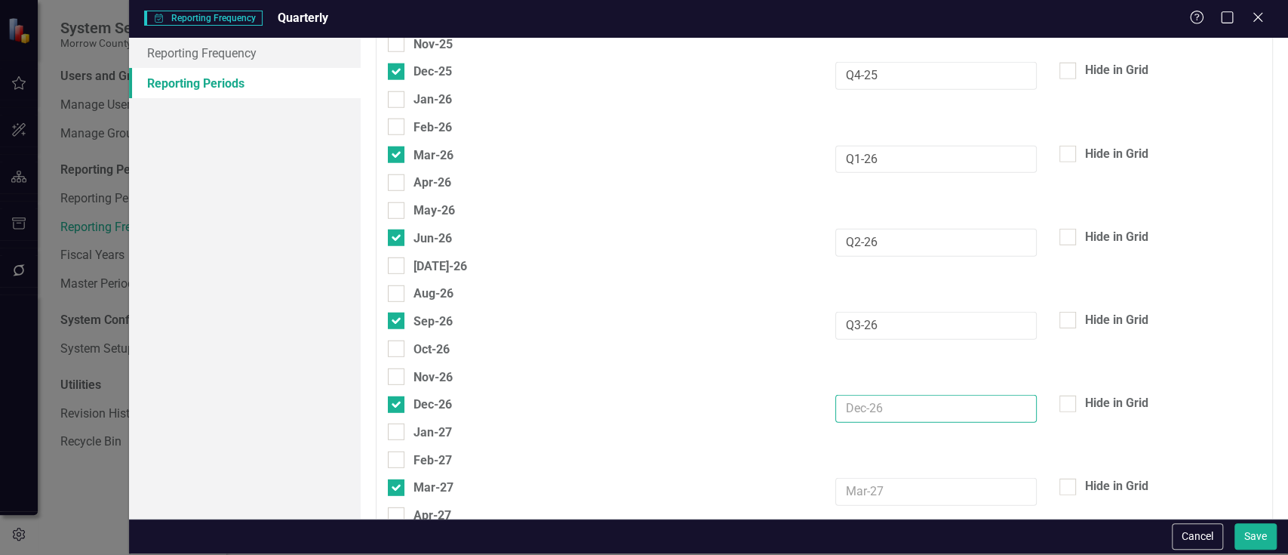
click at [842, 404] on input "text" at bounding box center [937, 409] width 202 height 28
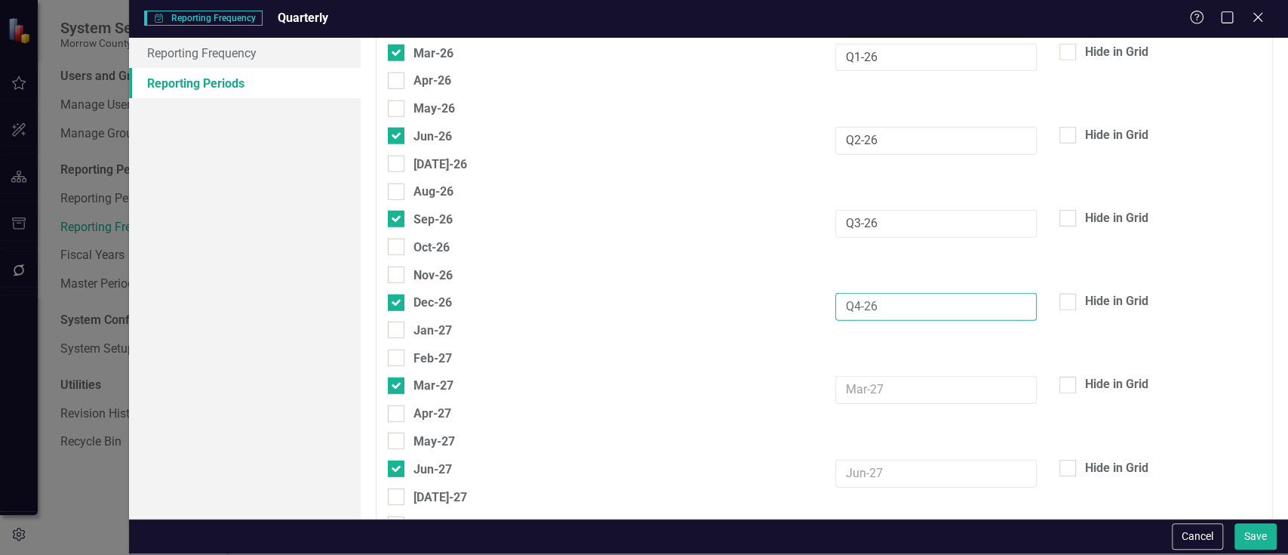
scroll to position [2790, 0]
type input "Q4-26"
click at [850, 380] on input "text" at bounding box center [937, 388] width 202 height 28
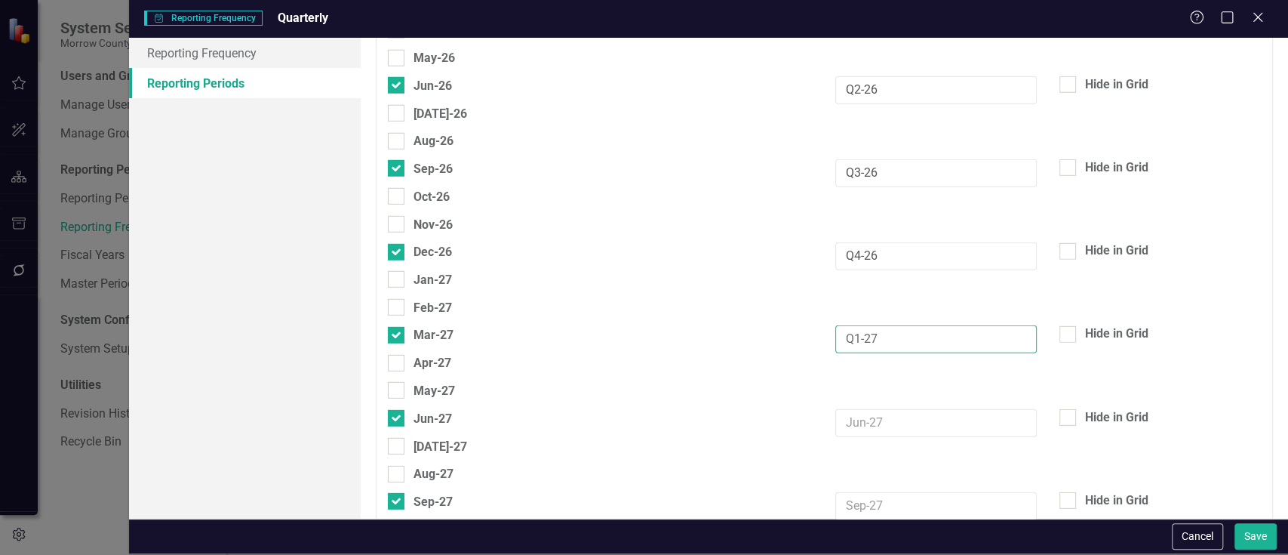
scroll to position [2868, 0]
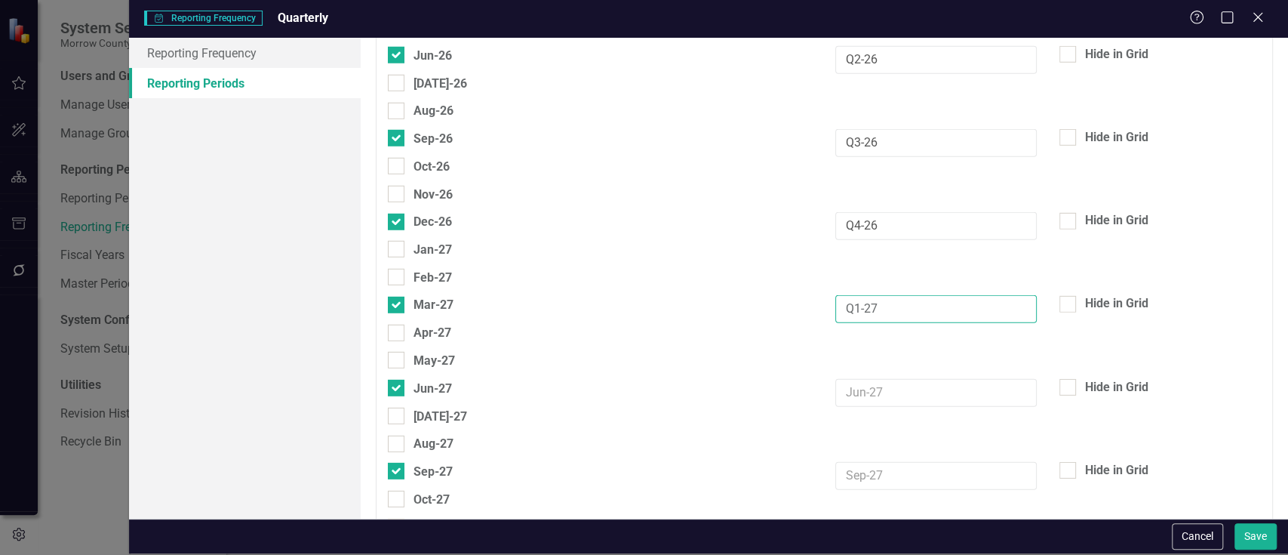
type input "Q1-27"
click at [844, 407] on div "[DATE]-27" at bounding box center [825, 421] width 896 height 28
click at [848, 388] on input "text" at bounding box center [937, 393] width 202 height 28
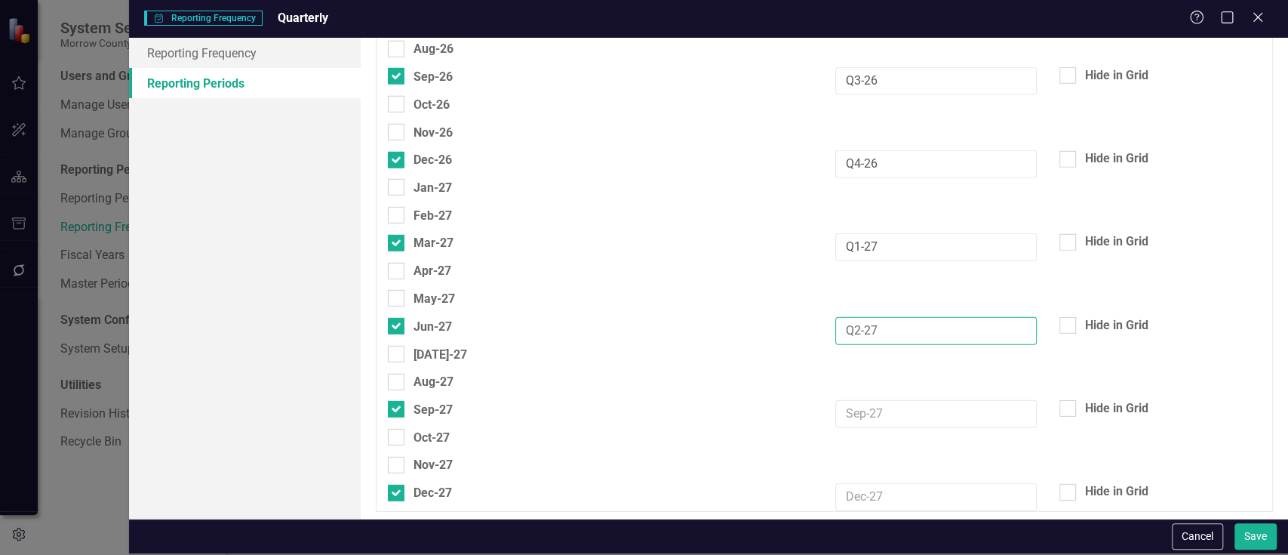
type input "Q2-27"
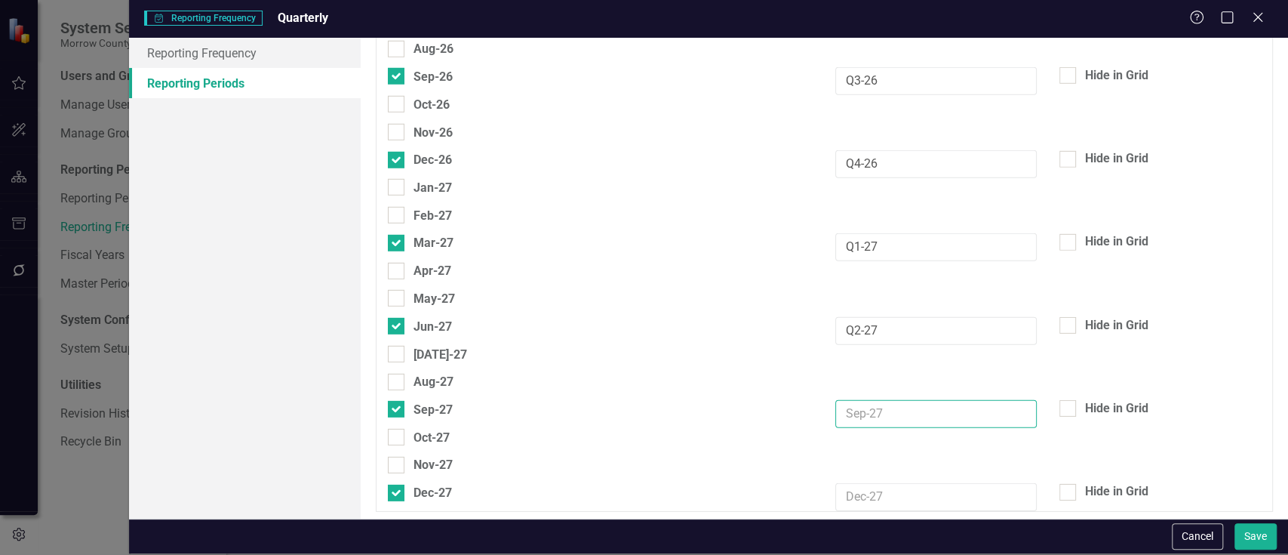
click at [848, 405] on input "text" at bounding box center [937, 414] width 202 height 28
type input "Q3-37"
click at [874, 483] on input "text" at bounding box center [937, 497] width 202 height 28
type input "Q4-27"
click at [1242, 529] on button "Save" at bounding box center [1256, 536] width 42 height 26
